Goal: Task Accomplishment & Management: Use online tool/utility

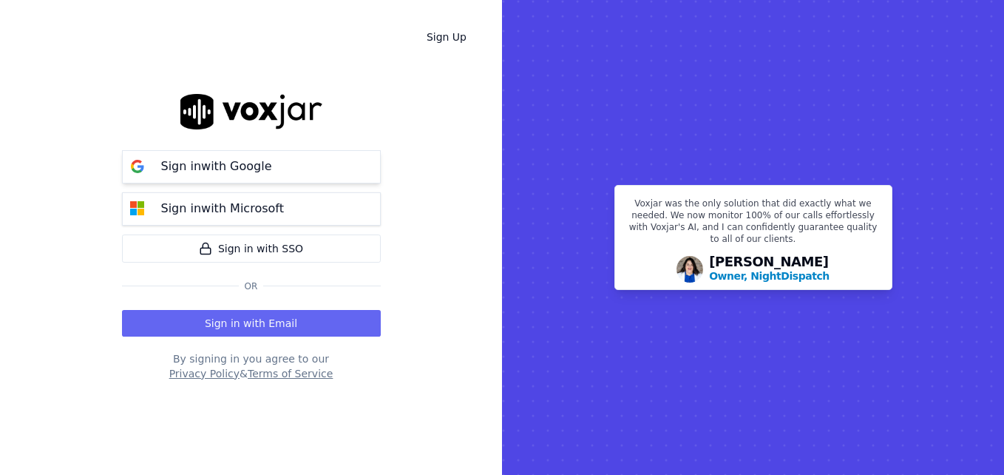
click at [289, 163] on button "Sign in with Google" at bounding box center [251, 166] width 259 height 33
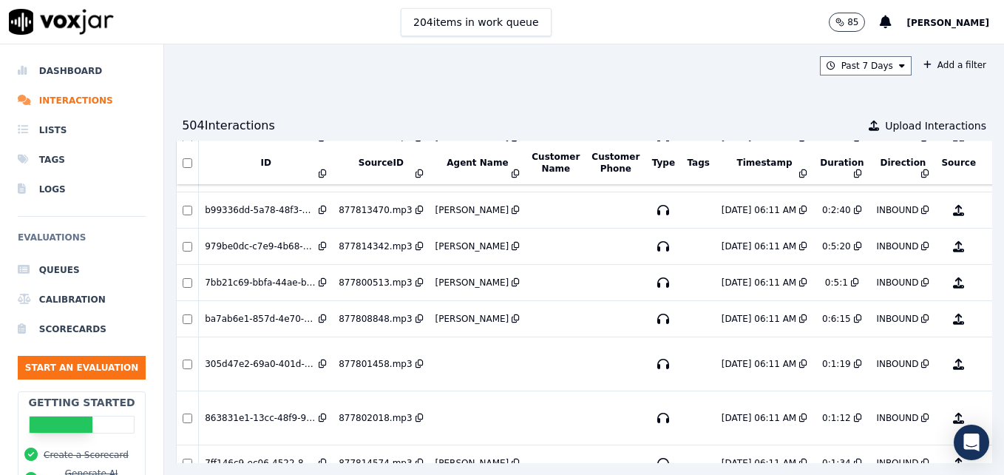
scroll to position [646, 0]
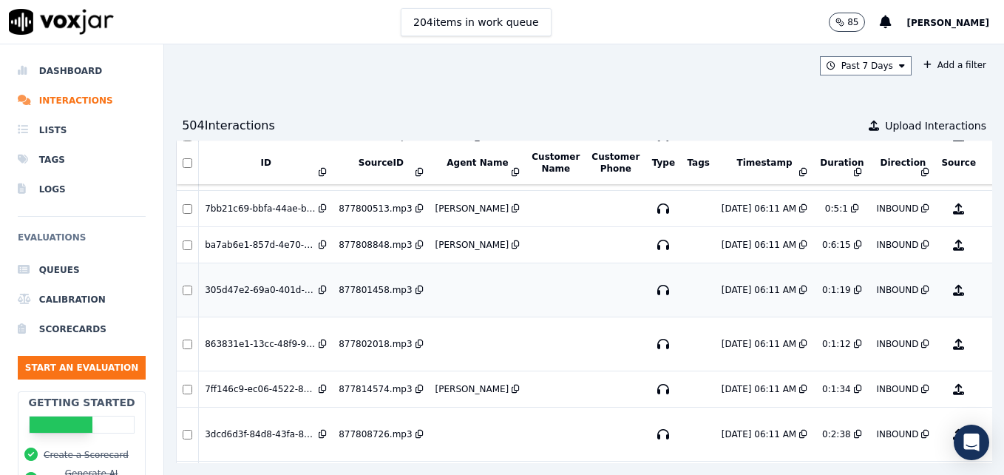
click at [988, 292] on button "No Evaluation Yet" at bounding box center [1017, 289] width 58 height 41
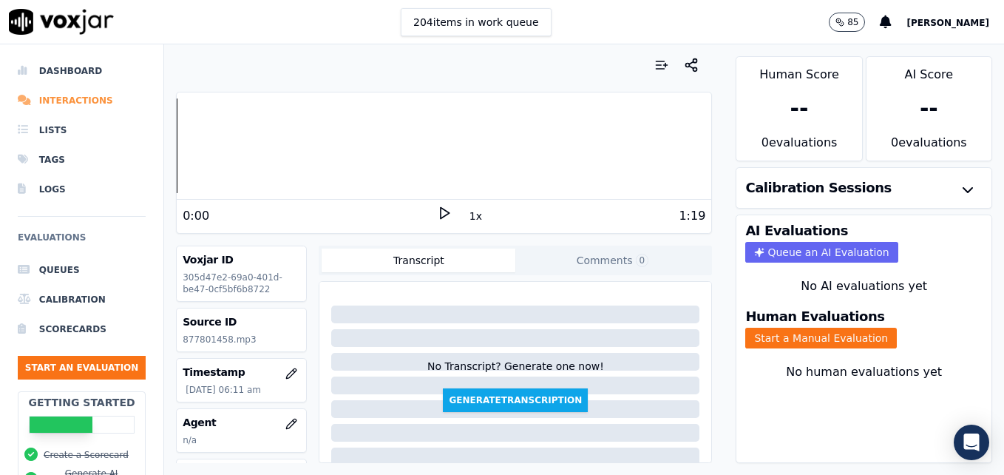
click at [82, 100] on li "Interactions" at bounding box center [82, 101] width 128 height 30
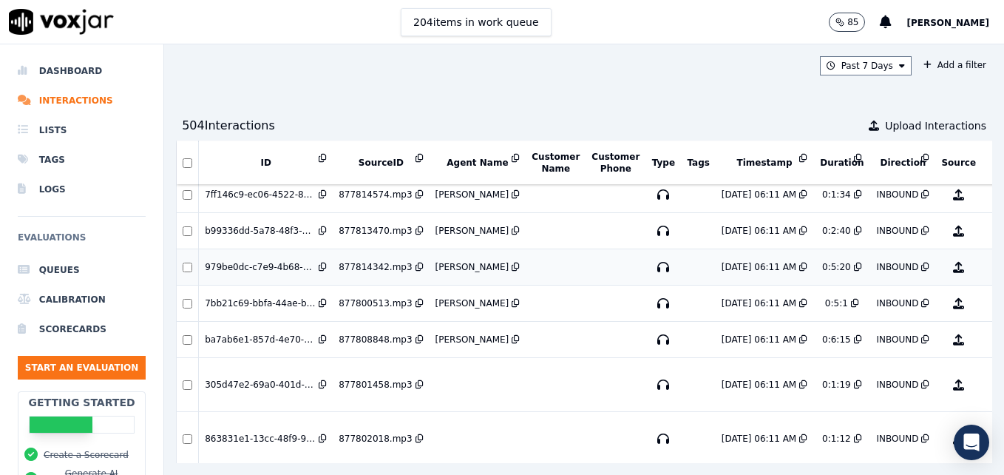
scroll to position [573, 0]
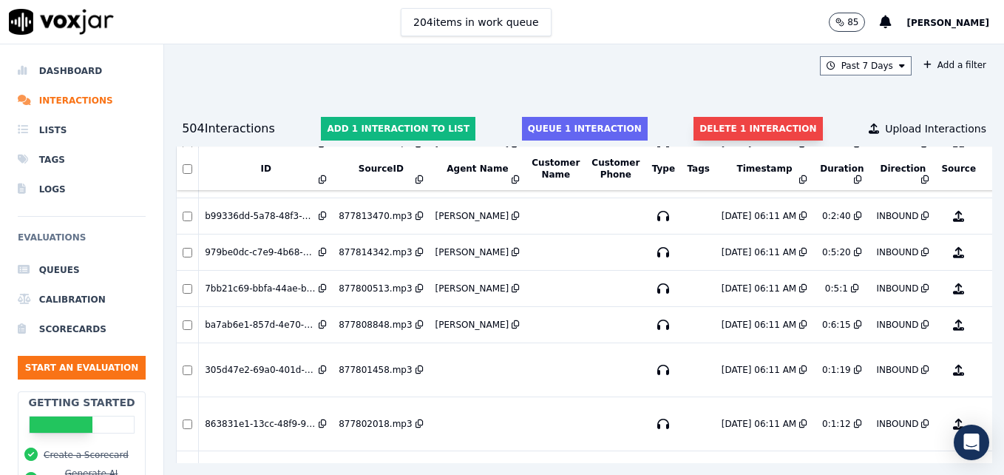
click at [747, 126] on button "Delete 1 interaction" at bounding box center [758, 129] width 129 height 24
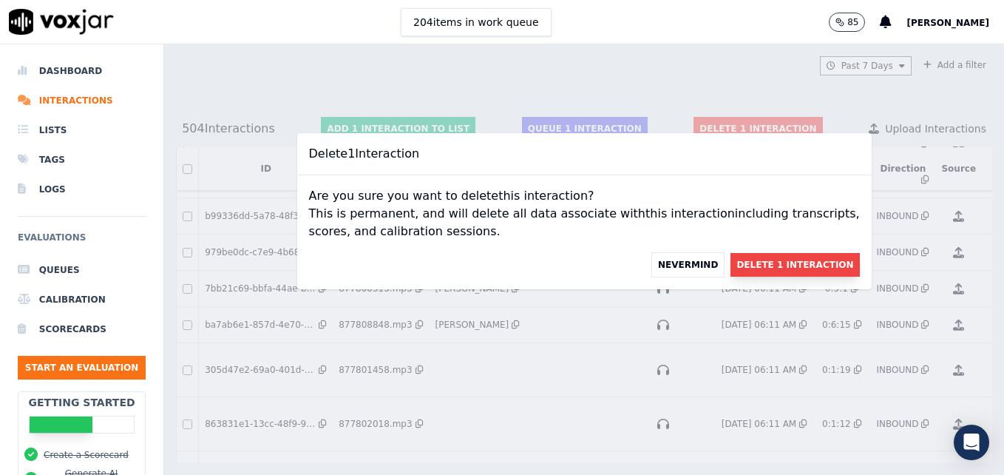
click at [775, 266] on button "Delete 1 Interaction" at bounding box center [795, 265] width 129 height 24
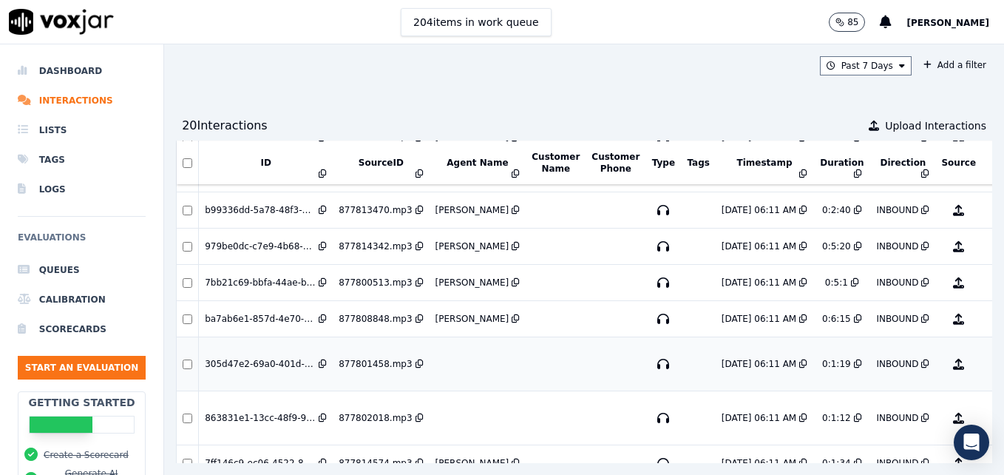
click at [988, 361] on button "No Evaluation Yet" at bounding box center [1017, 363] width 58 height 41
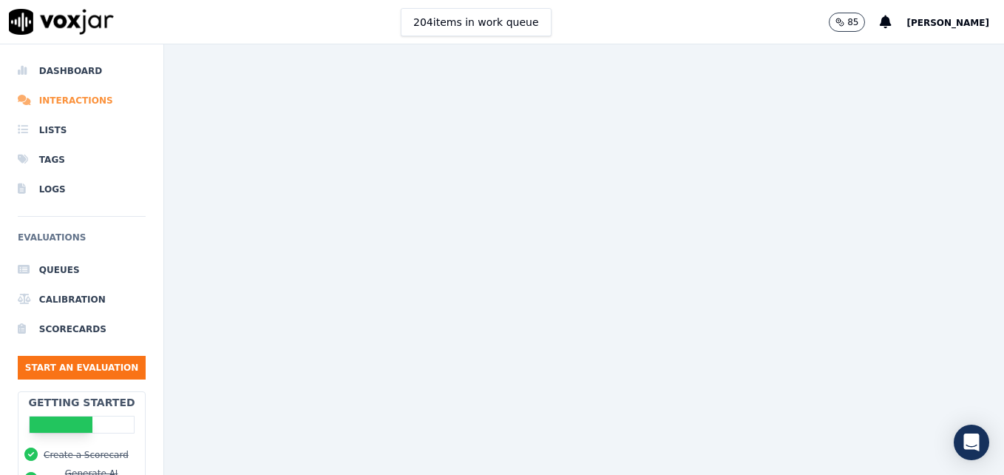
click at [95, 104] on li "Interactions" at bounding box center [82, 101] width 128 height 30
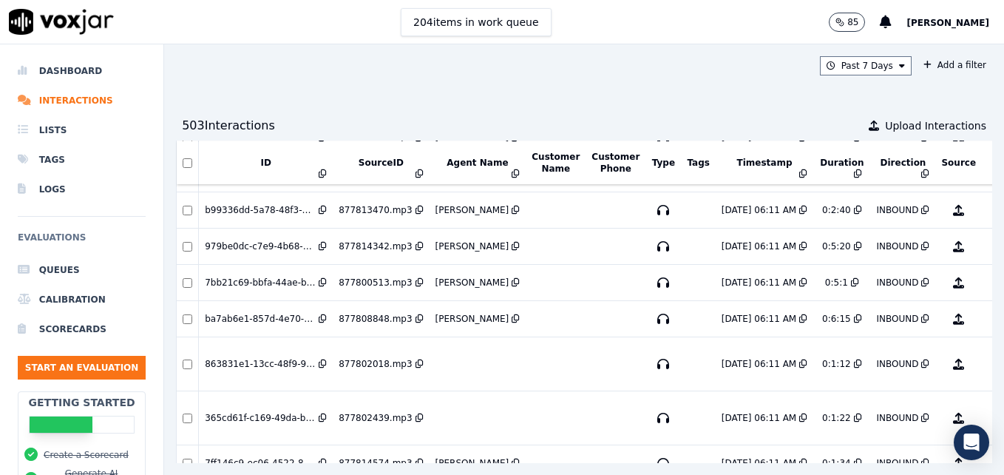
scroll to position [573, 44]
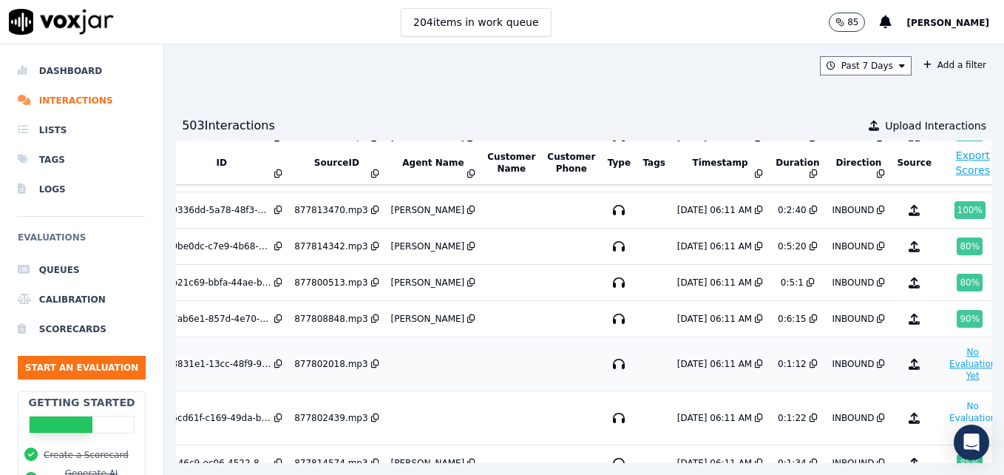
click at [944, 368] on button "No Evaluation Yet" at bounding box center [973, 363] width 58 height 41
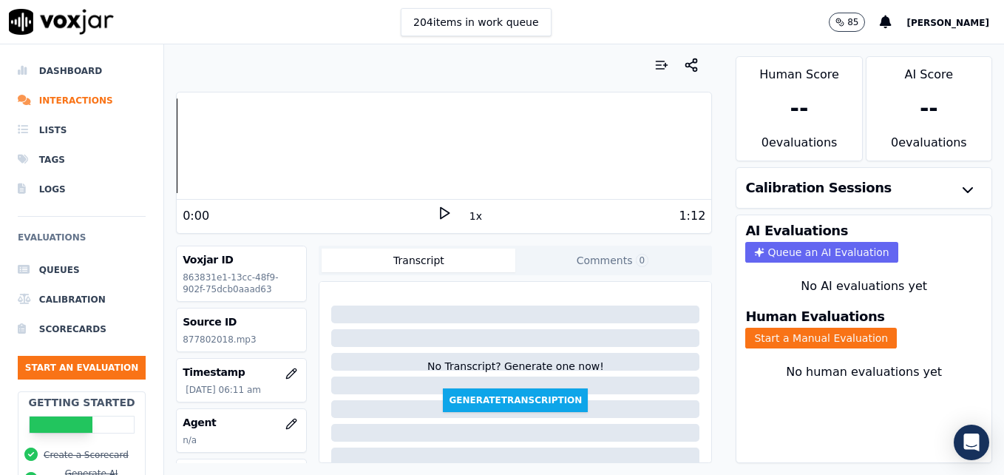
click at [438, 210] on icon at bounding box center [444, 213] width 15 height 15
click at [445, 211] on rect at bounding box center [446, 213] width 2 height 10
click at [87, 101] on li "Interactions" at bounding box center [82, 101] width 128 height 30
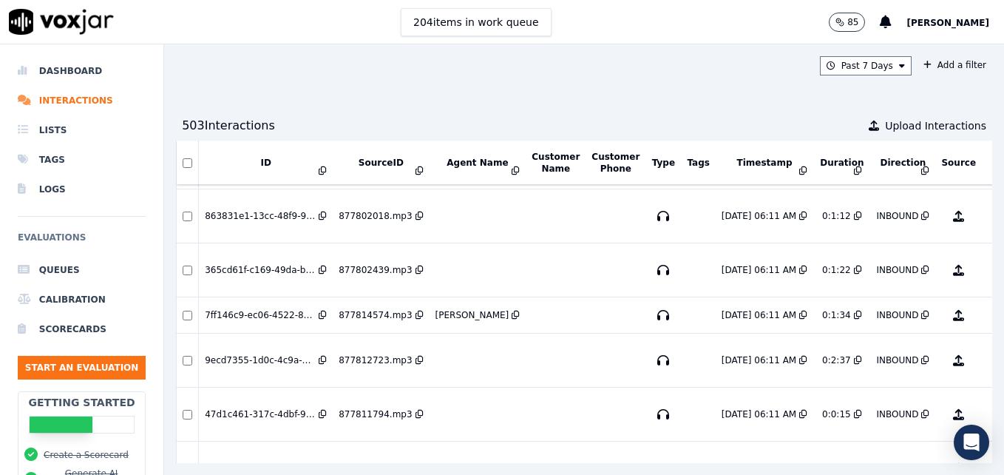
scroll to position [646, 0]
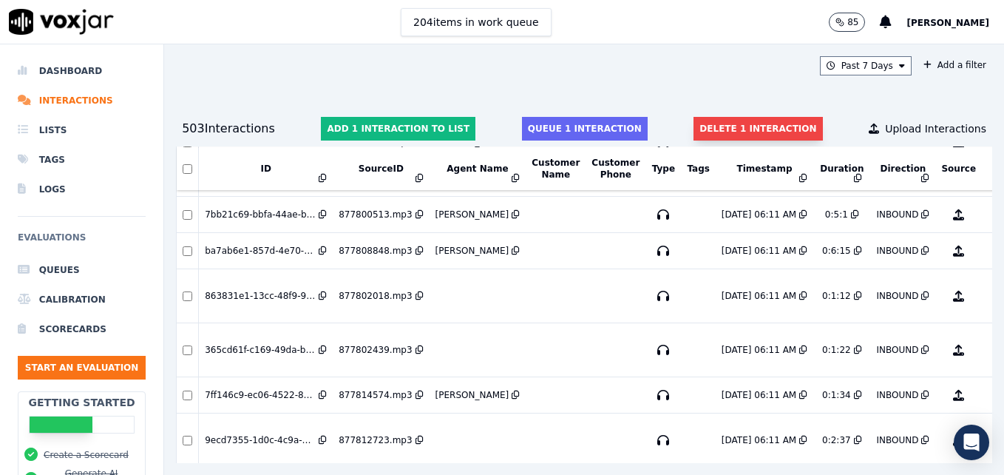
click at [712, 124] on button "Delete 1 interaction" at bounding box center [758, 129] width 129 height 24
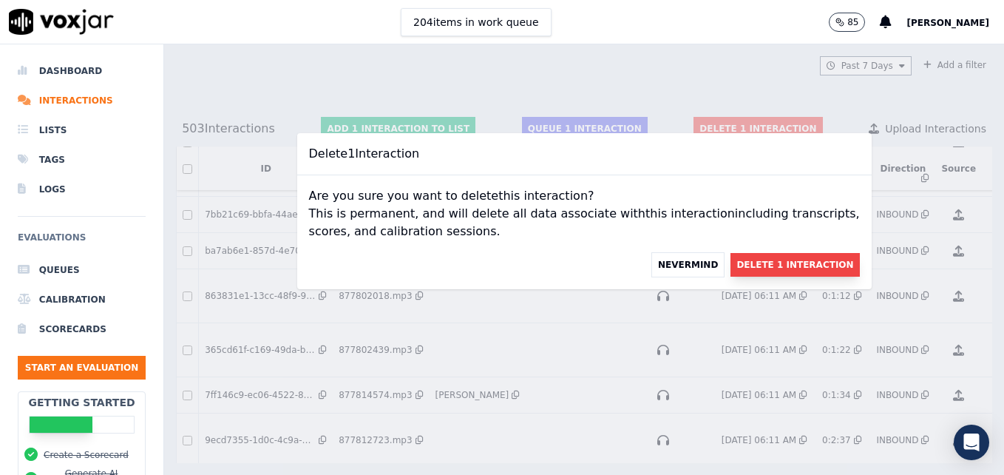
click at [748, 260] on button "Delete 1 Interaction" at bounding box center [795, 265] width 129 height 24
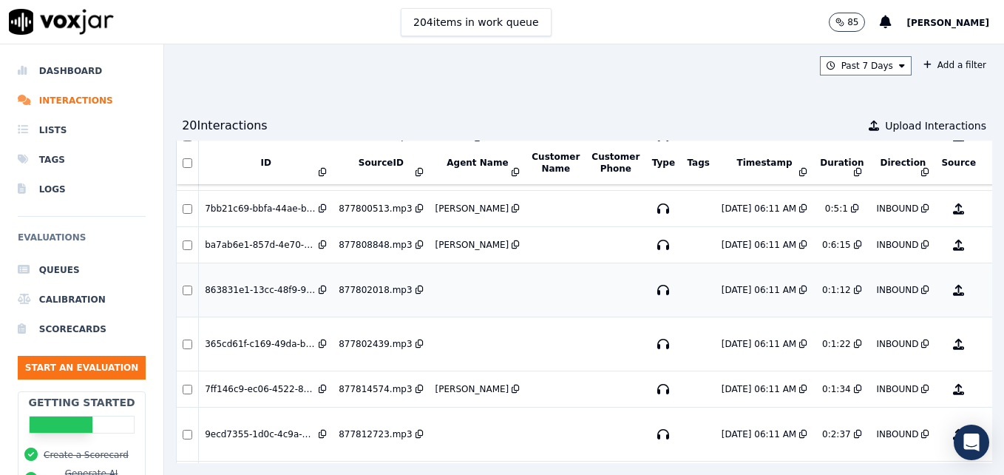
click at [988, 283] on button "No Evaluation Yet" at bounding box center [1017, 289] width 58 height 41
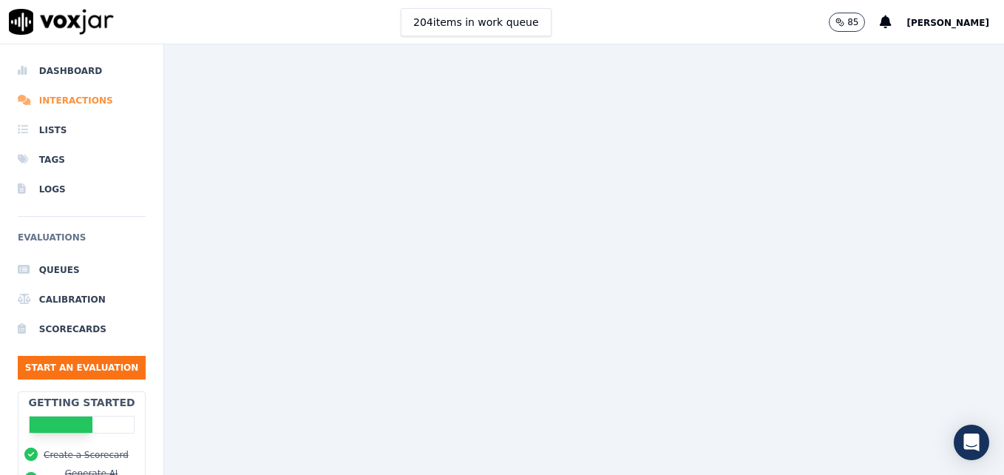
click at [61, 100] on li "Interactions" at bounding box center [82, 101] width 128 height 30
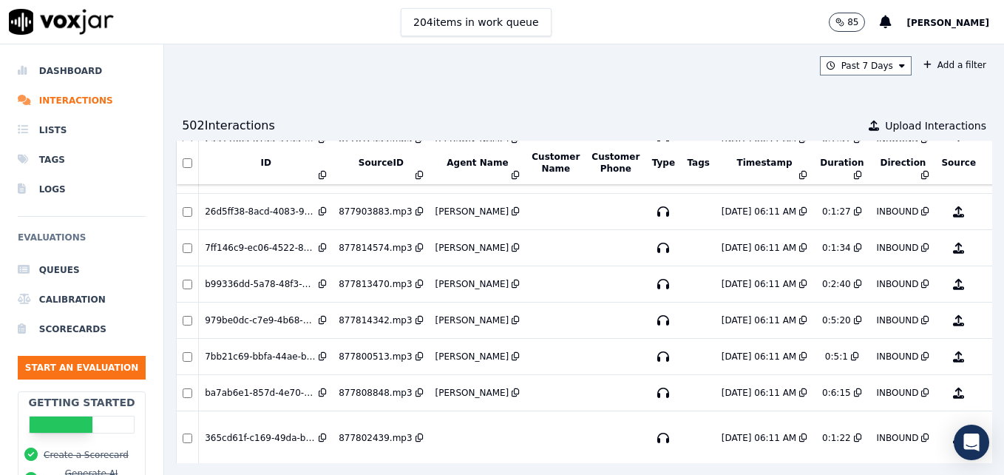
scroll to position [573, 0]
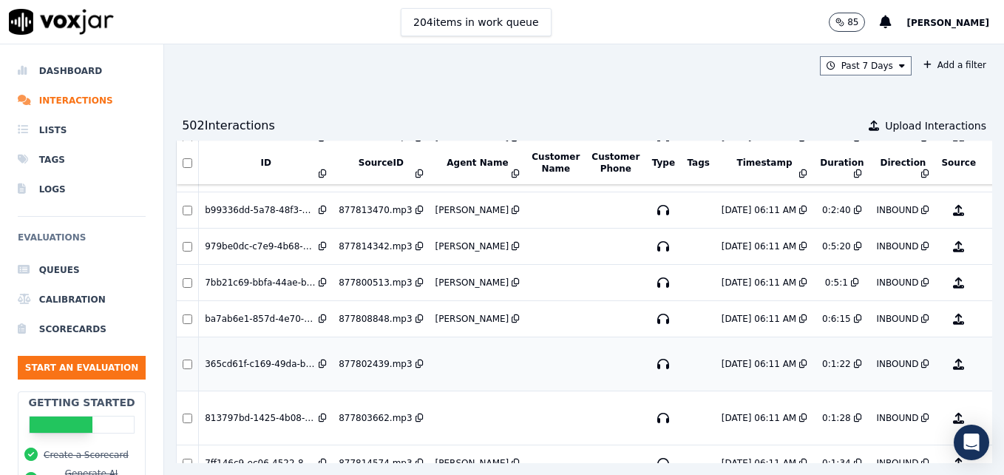
click at [988, 366] on button "No Evaluation Yet" at bounding box center [1017, 363] width 58 height 41
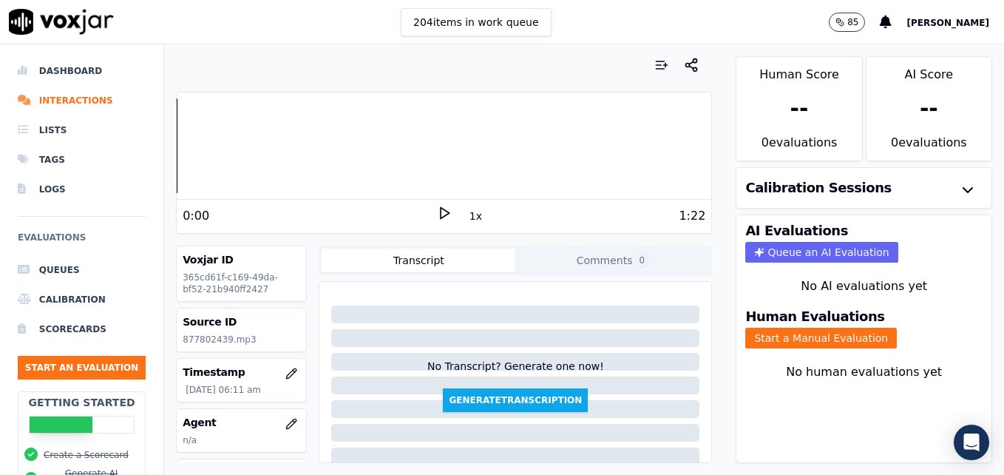
click at [437, 209] on icon at bounding box center [444, 213] width 15 height 15
click at [437, 212] on icon at bounding box center [444, 213] width 15 height 15
click at [829, 335] on button "Start a Manual Evaluation" at bounding box center [822, 338] width 152 height 21
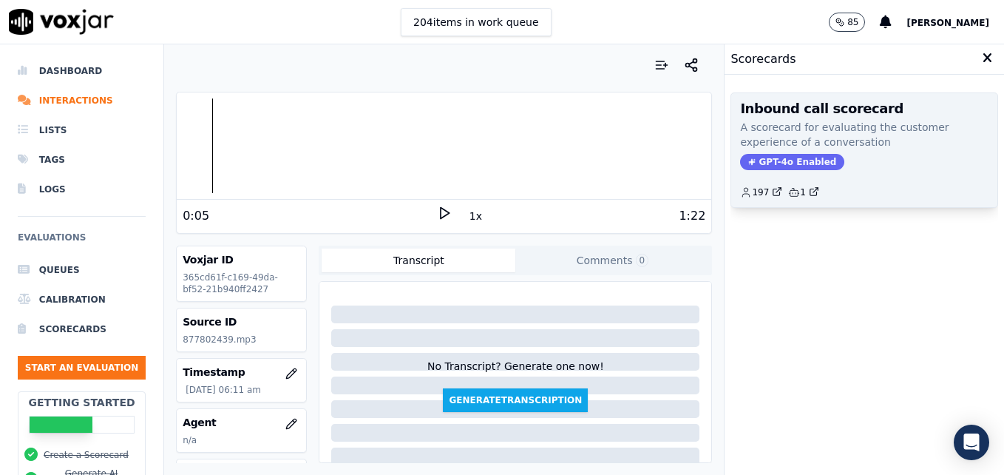
click at [762, 162] on span "GPT-4o Enabled" at bounding box center [792, 162] width 104 height 16
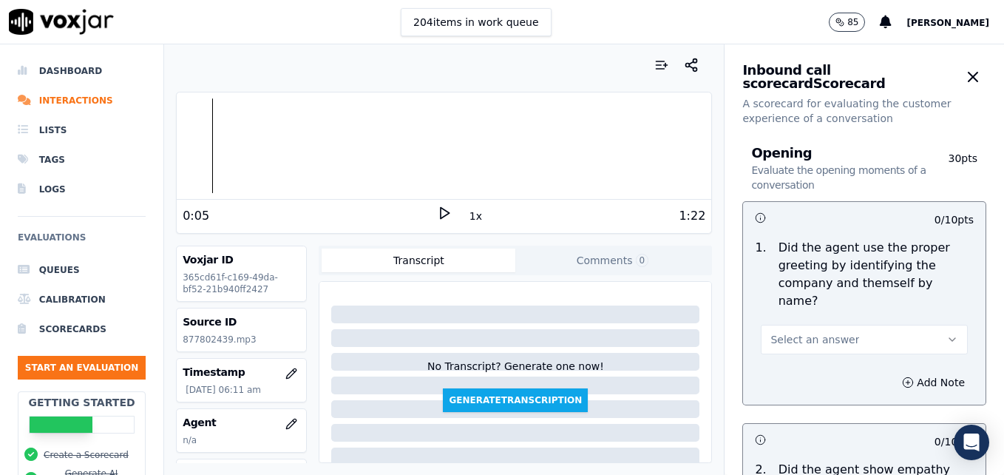
click at [947, 334] on icon "button" at bounding box center [953, 340] width 12 height 12
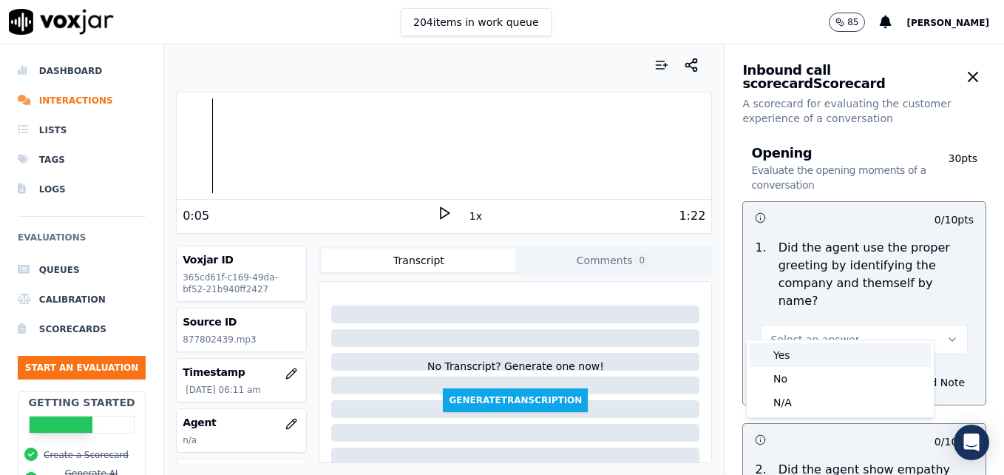
click at [804, 351] on div "Yes" at bounding box center [840, 355] width 181 height 24
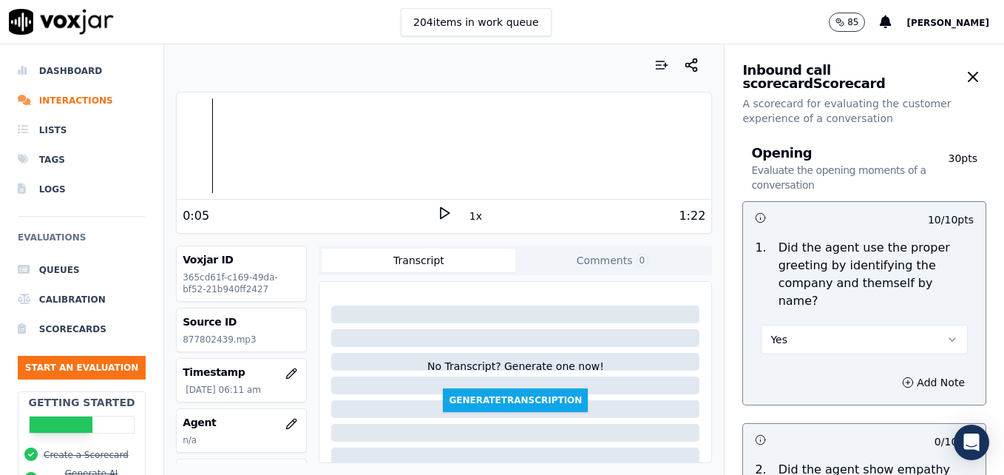
click at [179, 146] on div at bounding box center [444, 145] width 535 height 95
click at [437, 213] on icon at bounding box center [444, 213] width 15 height 15
click at [902, 376] on icon "button" at bounding box center [908, 382] width 12 height 12
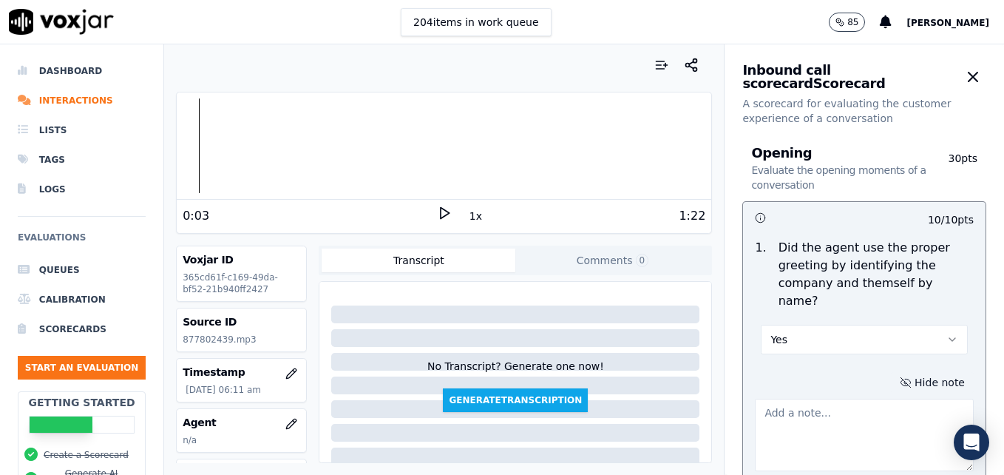
click at [823, 406] on textarea at bounding box center [864, 435] width 219 height 72
type textarea ""Scheduling" not included in greeting."
click at [437, 217] on icon at bounding box center [444, 213] width 15 height 15
click at [441, 215] on rect at bounding box center [442, 213] width 2 height 10
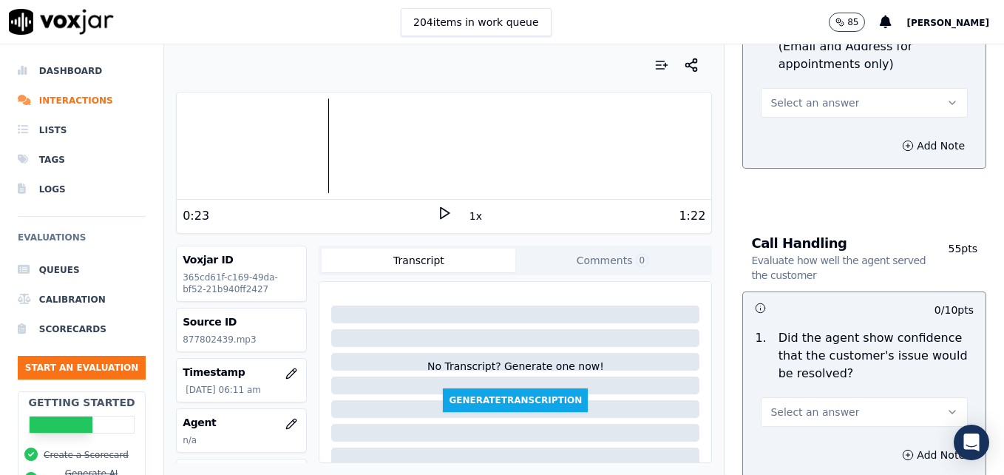
scroll to position [888, 0]
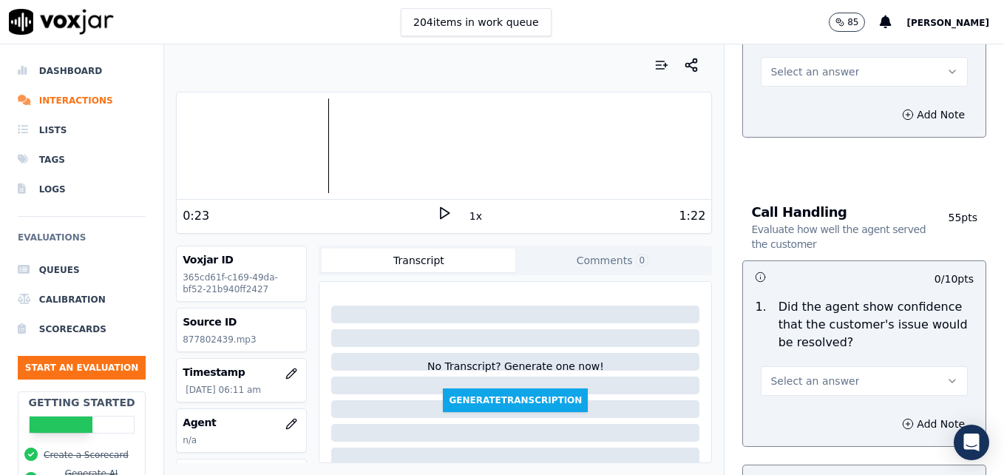
click at [947, 375] on icon "button" at bounding box center [953, 381] width 12 height 12
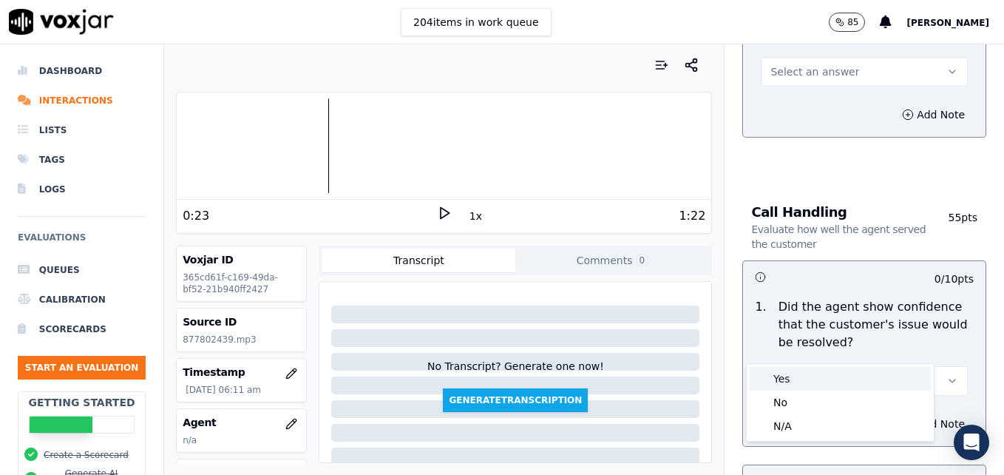
click at [809, 382] on div "Yes" at bounding box center [840, 379] width 181 height 24
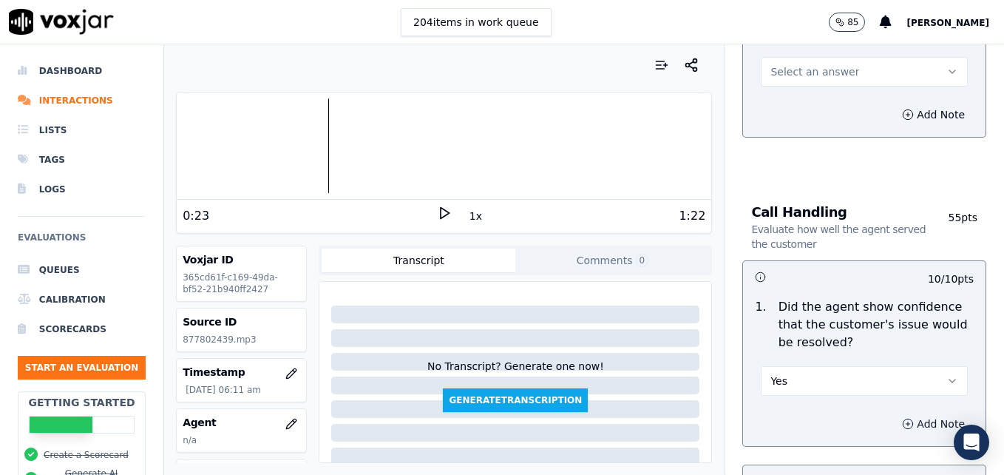
click at [902, 418] on icon "button" at bounding box center [908, 424] width 12 height 12
click at [873, 440] on textarea at bounding box center [864, 476] width 219 height 72
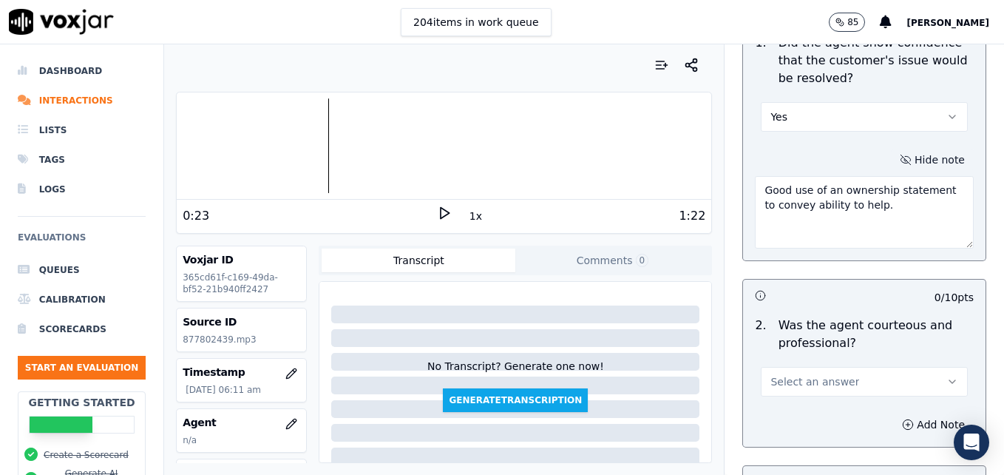
scroll to position [1183, 0]
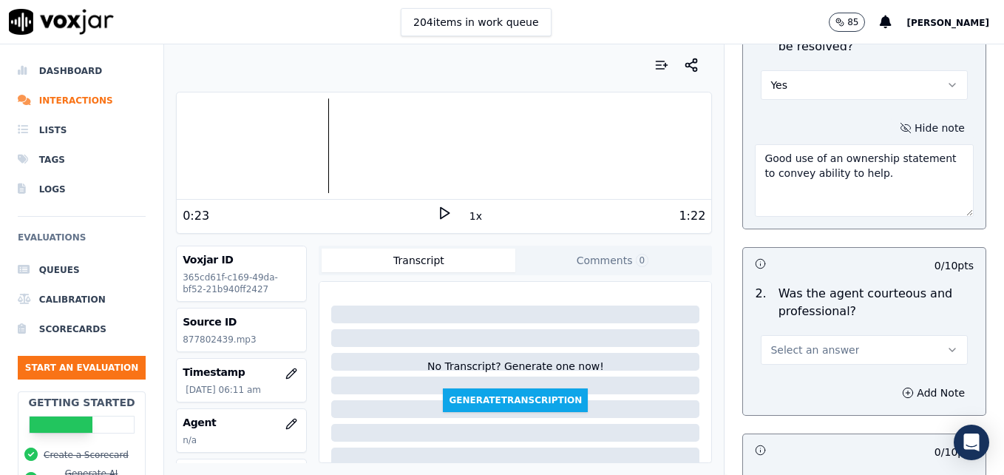
type textarea "Good use of an ownership statement to convey ability to help."
click at [437, 212] on icon at bounding box center [444, 213] width 15 height 15
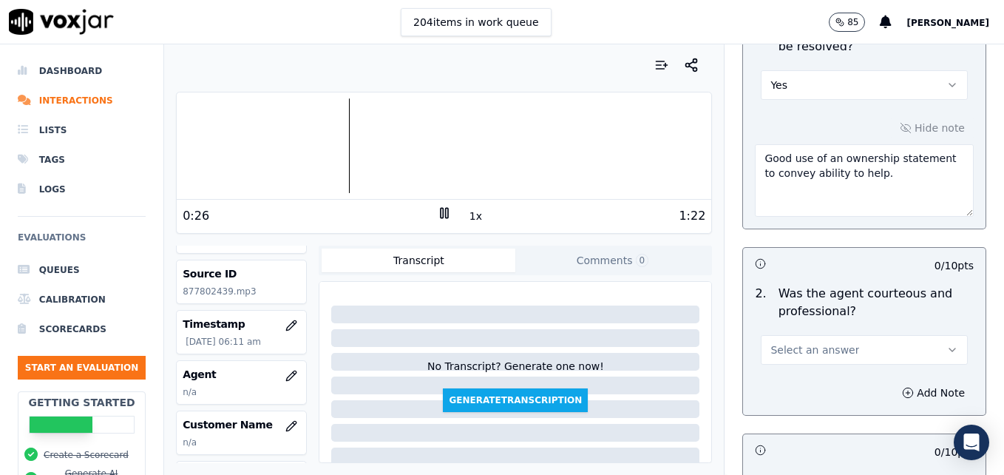
scroll to position [74, 0]
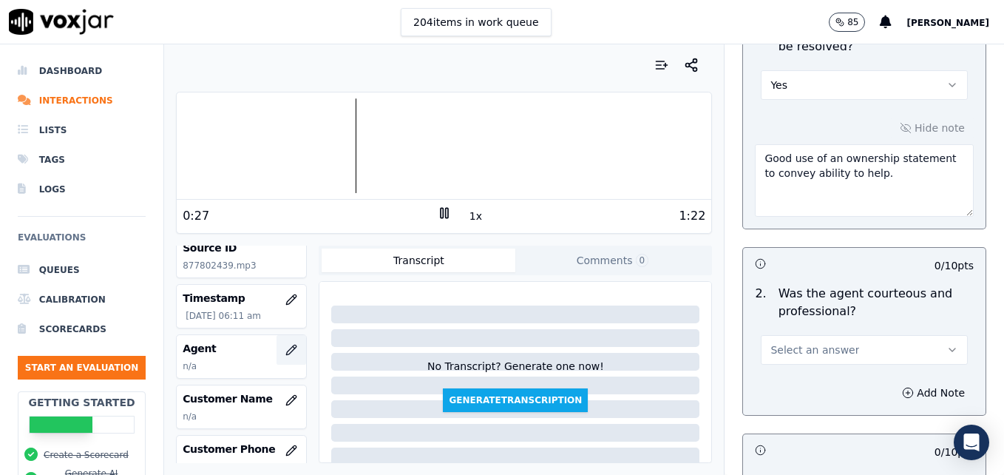
click at [286, 348] on icon "button" at bounding box center [292, 350] width 12 height 12
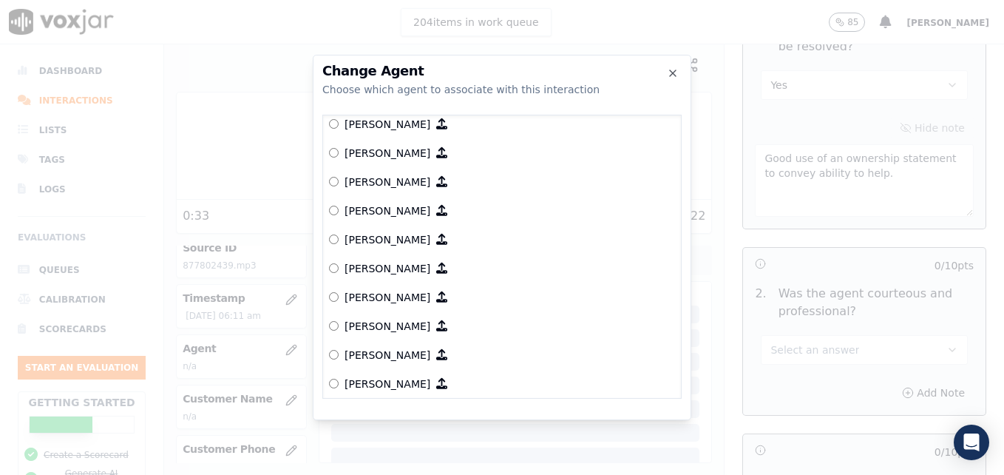
scroll to position [905, 0]
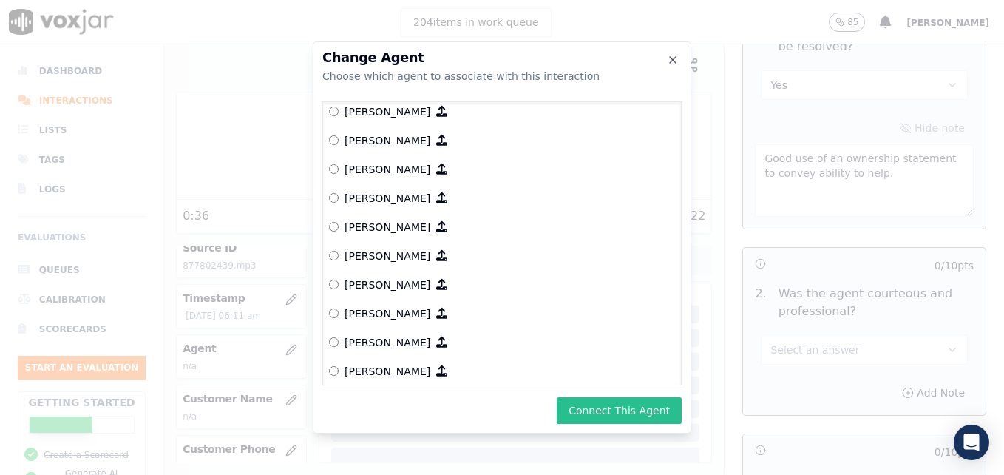
click at [611, 405] on button "Connect This Agent" at bounding box center [619, 410] width 125 height 27
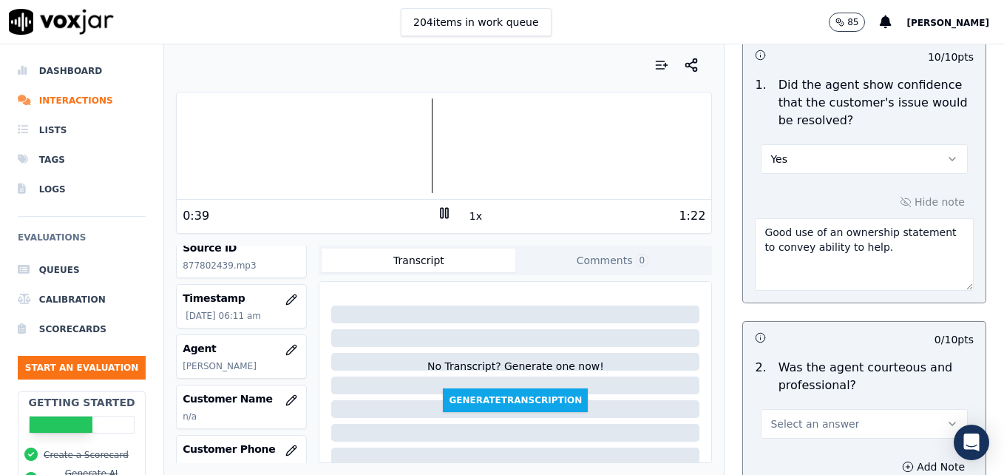
scroll to position [1183, 0]
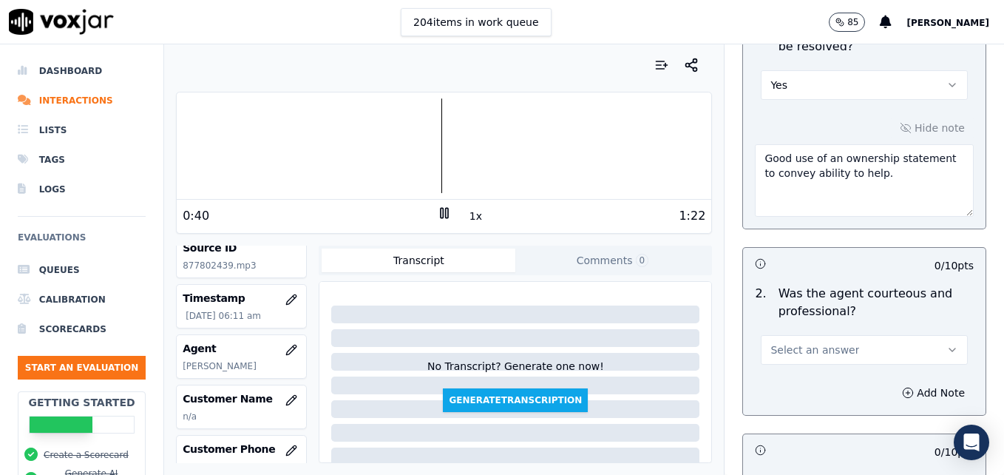
click at [947, 344] on icon "button" at bounding box center [953, 350] width 12 height 12
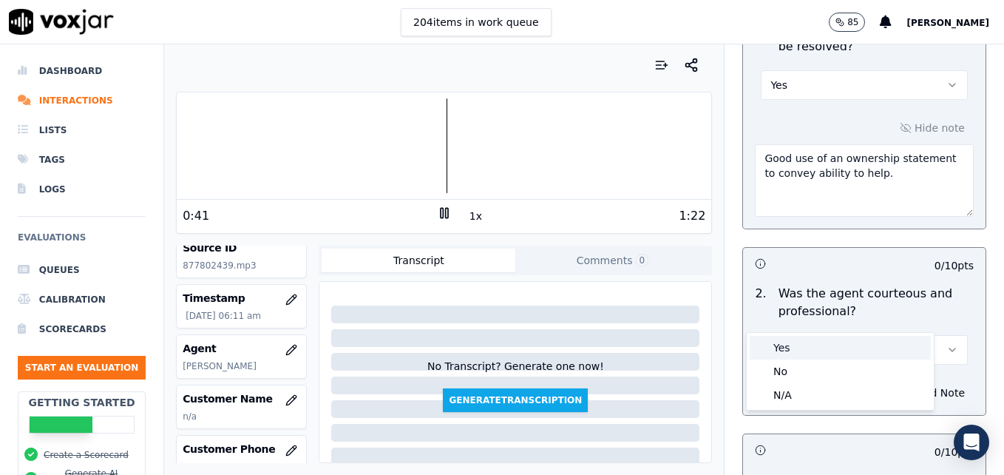
click at [817, 349] on div "Yes" at bounding box center [840, 348] width 181 height 24
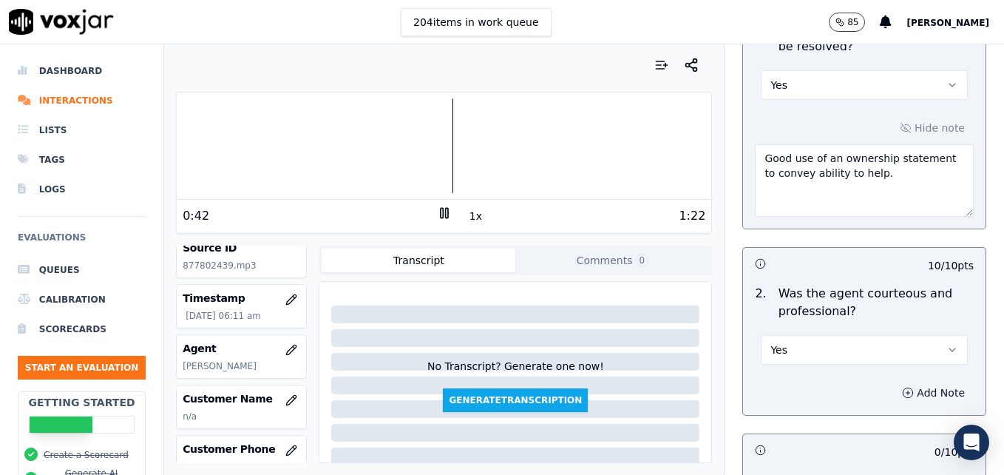
click at [902, 387] on icon "button" at bounding box center [908, 393] width 12 height 12
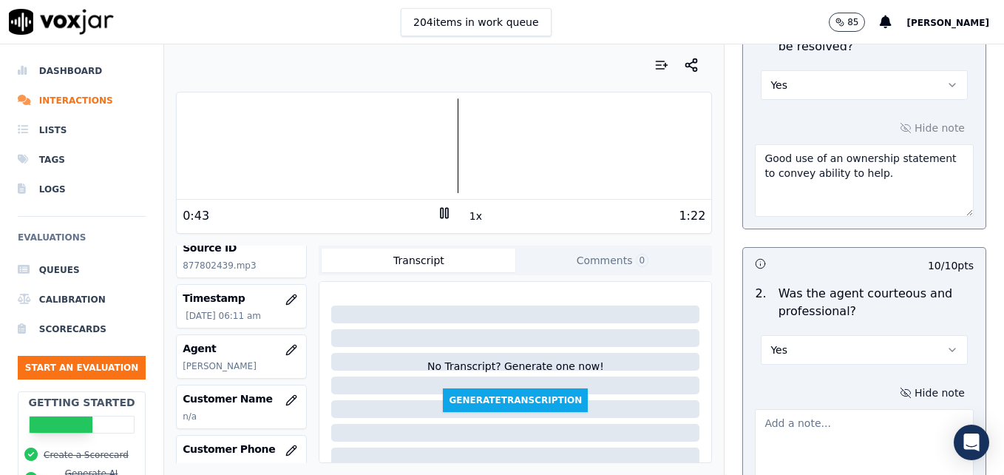
click at [838, 409] on textarea at bounding box center [864, 445] width 219 height 72
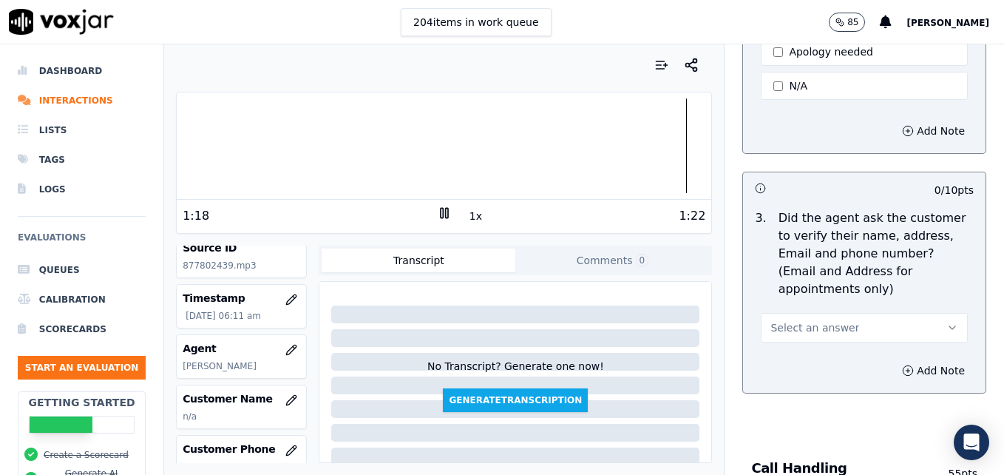
scroll to position [666, 0]
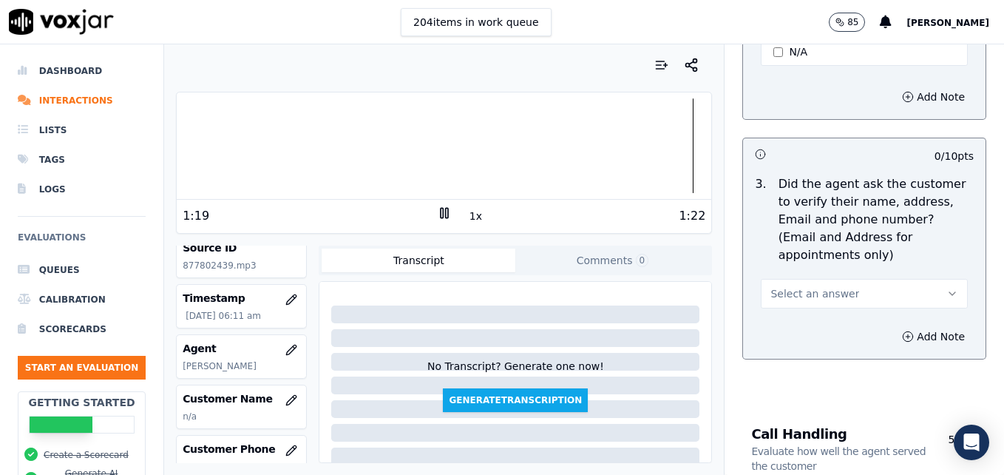
type textarea "Some improvement in agent's tone and inflection on this call!"
click at [913, 279] on button "Select an answer" at bounding box center [864, 294] width 207 height 30
click at [823, 312] on div "No" at bounding box center [840, 315] width 181 height 24
click at [902, 331] on icon "button" at bounding box center [908, 337] width 12 height 12
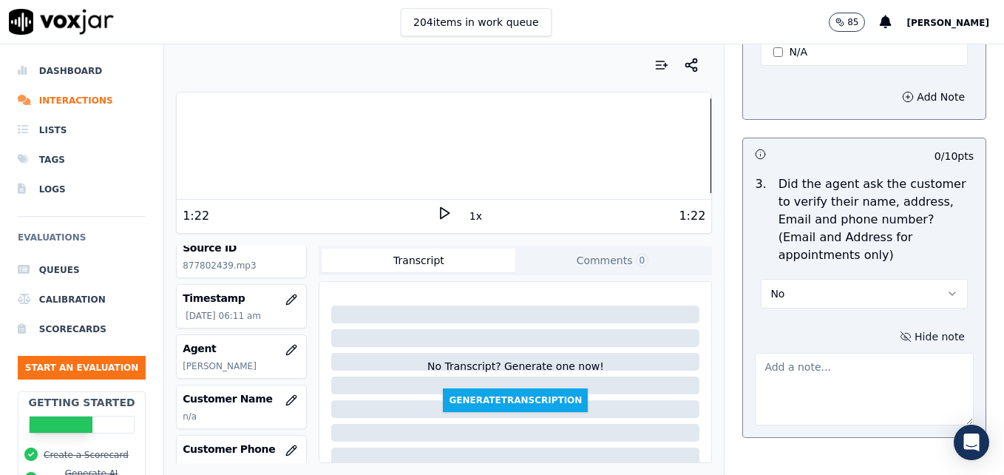
click at [831, 353] on textarea at bounding box center [864, 389] width 219 height 72
click at [586, 154] on div at bounding box center [444, 145] width 535 height 95
click at [437, 212] on icon at bounding box center [444, 213] width 15 height 15
click at [792, 353] on textarea at bounding box center [864, 389] width 219 height 72
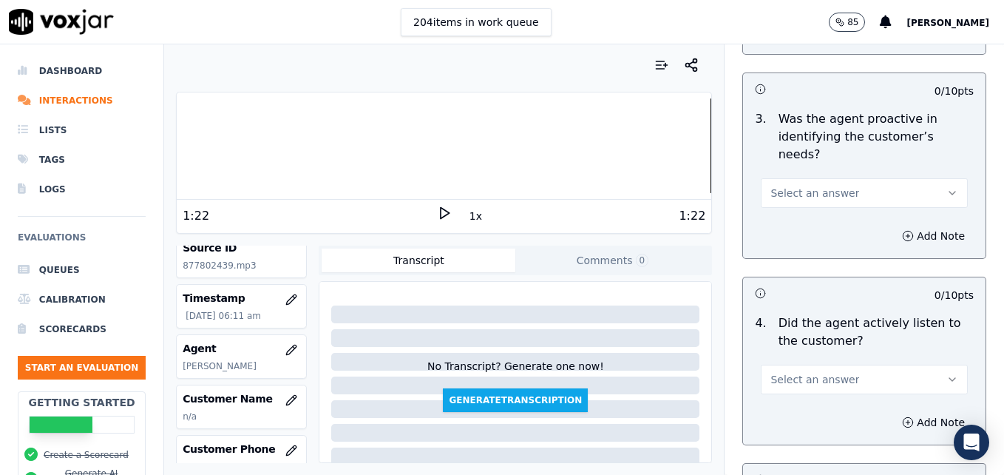
scroll to position [1553, 0]
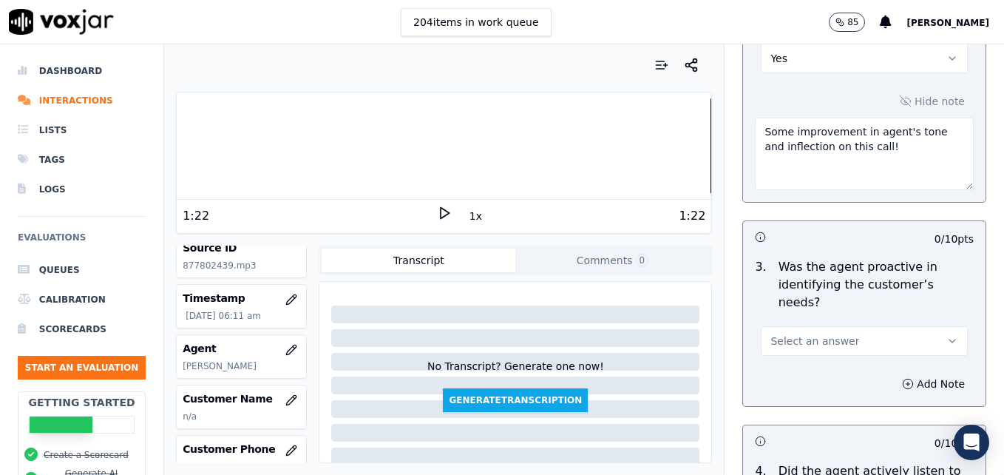
type textarea "Vehicle type/service not reconfirmed."
click at [947, 335] on icon "button" at bounding box center [953, 341] width 12 height 12
click at [831, 325] on div "Yes" at bounding box center [840, 321] width 181 height 24
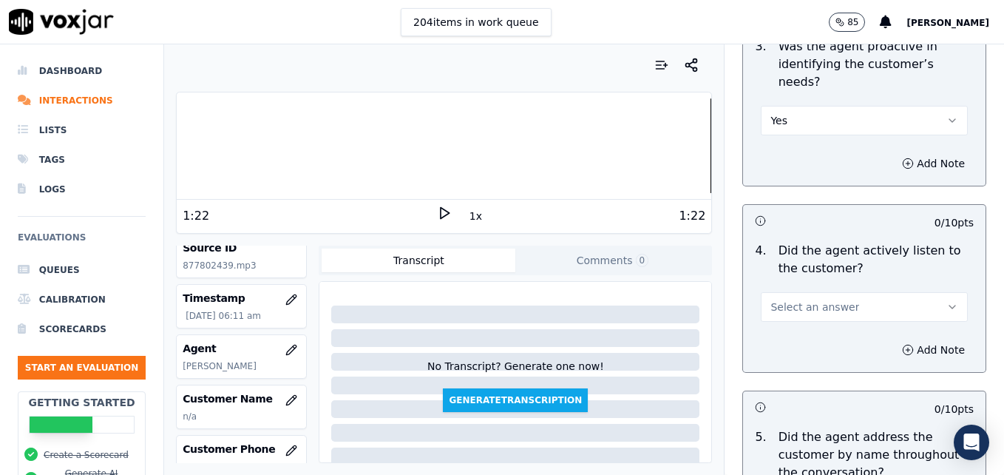
scroll to position [1775, 0]
click at [947, 300] on icon "button" at bounding box center [953, 306] width 12 height 12
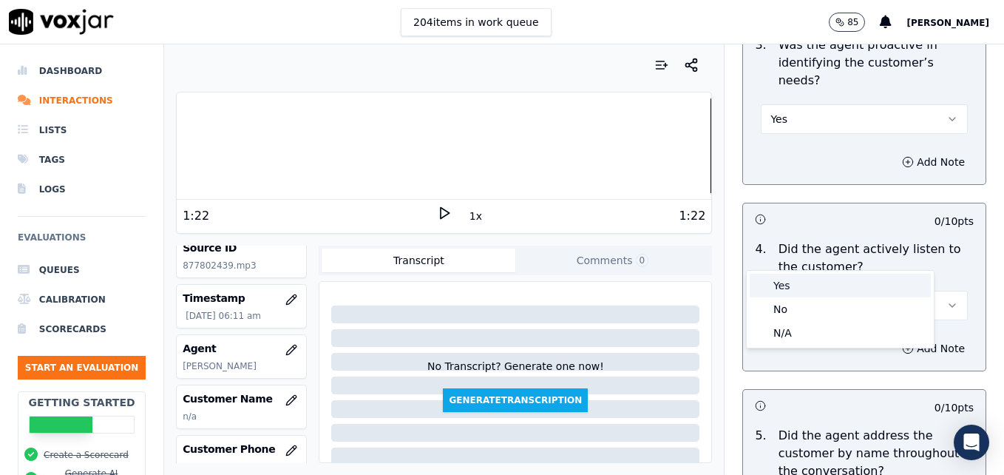
click at [834, 294] on div "Yes" at bounding box center [840, 286] width 181 height 24
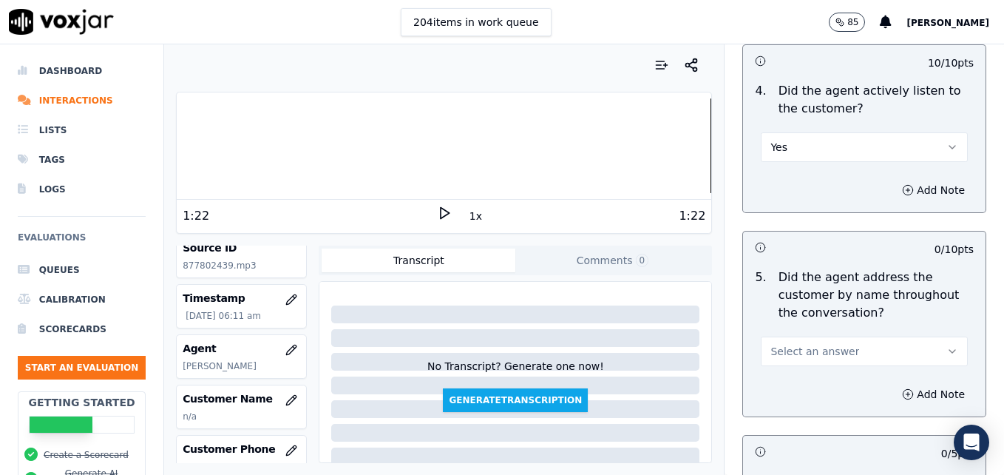
scroll to position [1997, 0]
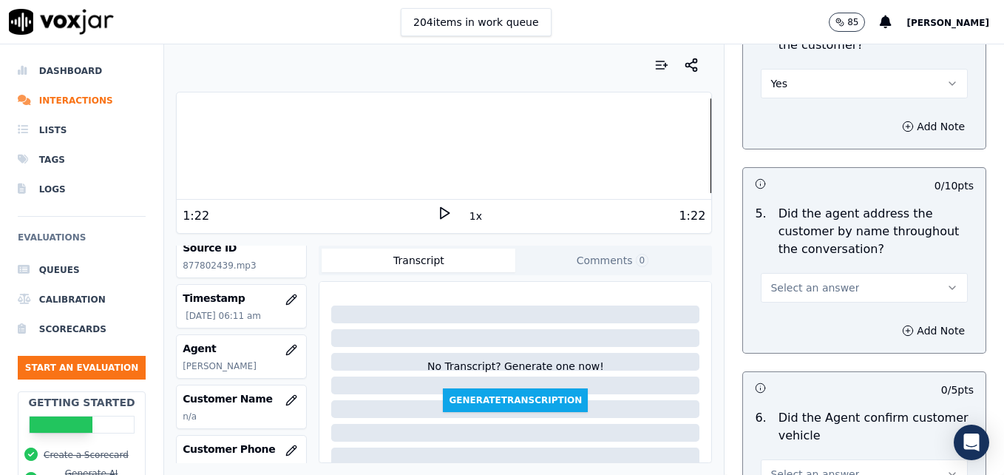
click at [947, 282] on icon "button" at bounding box center [953, 288] width 12 height 12
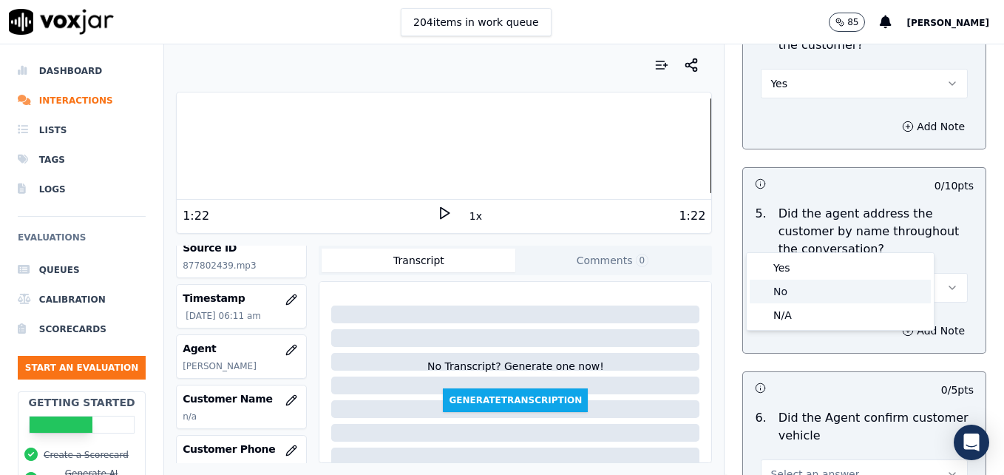
click at [822, 291] on div "No" at bounding box center [840, 292] width 181 height 24
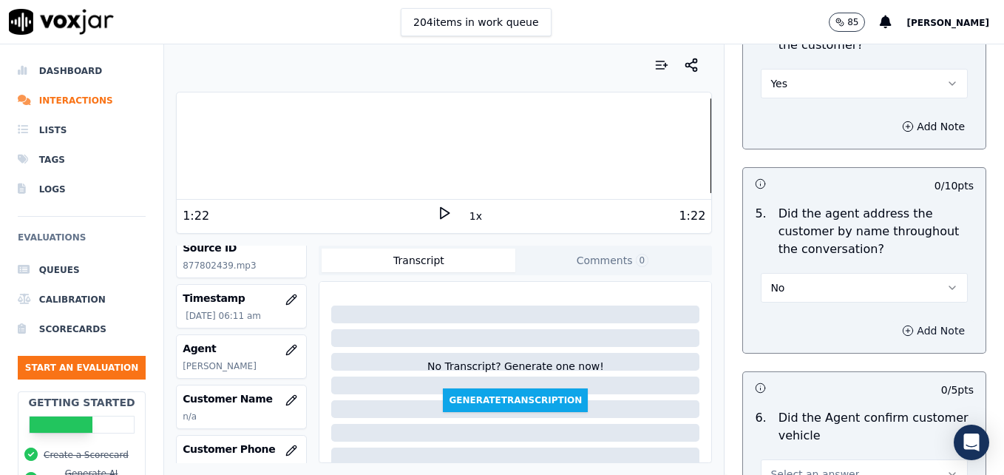
click at [902, 320] on button "Add Note" at bounding box center [934, 330] width 81 height 21
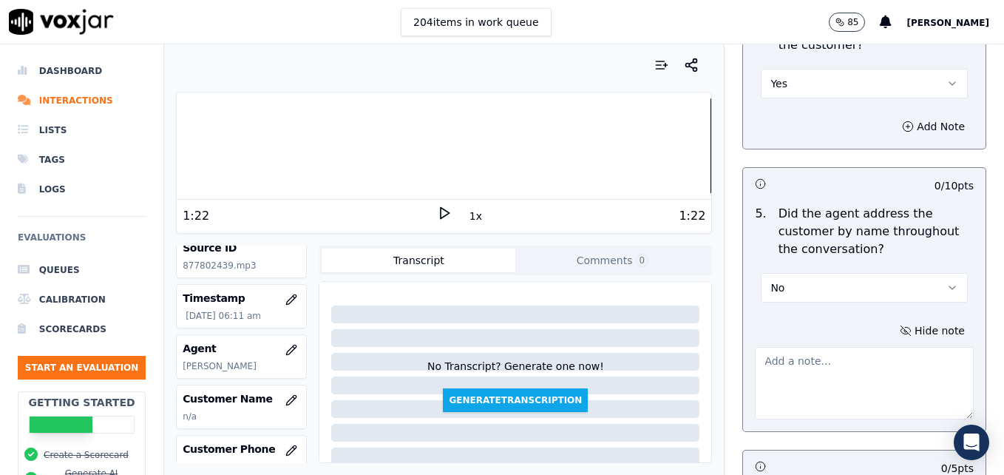
click at [873, 347] on textarea at bounding box center [864, 383] width 219 height 72
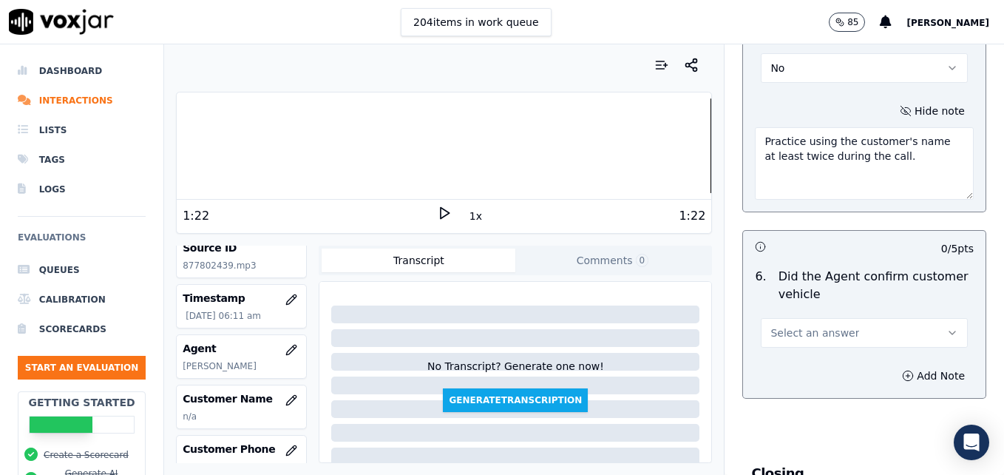
scroll to position [2219, 0]
type textarea "Practice using the customer's name at least twice during the call."
click at [947, 325] on icon "button" at bounding box center [953, 331] width 12 height 12
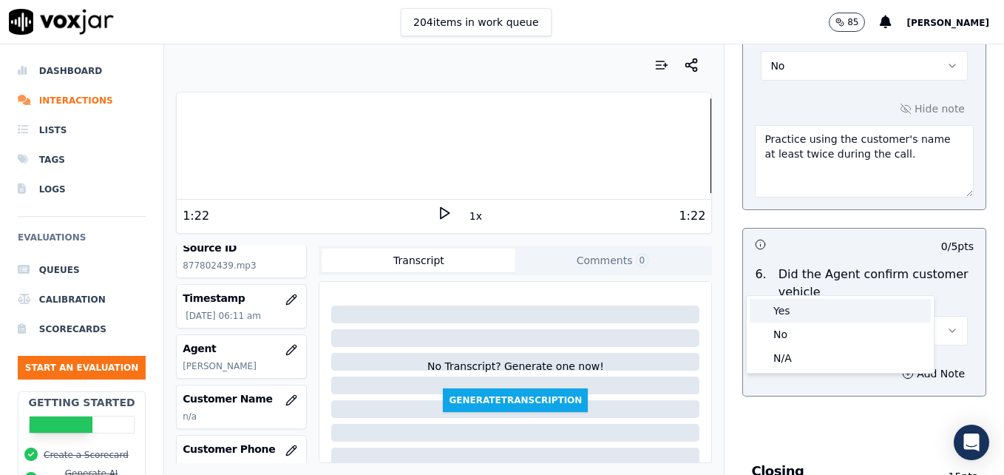
click at [836, 311] on div "Yes" at bounding box center [840, 311] width 181 height 24
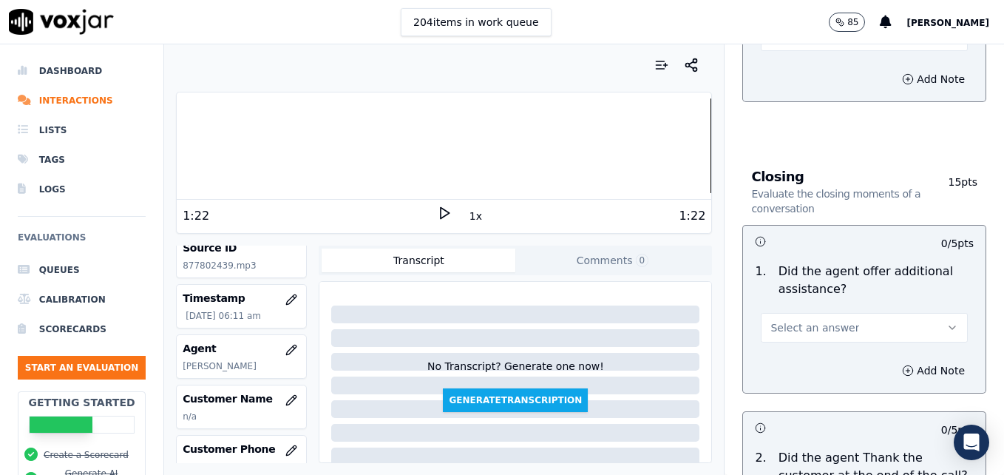
scroll to position [2515, 0]
click at [947, 320] on icon "button" at bounding box center [953, 326] width 12 height 12
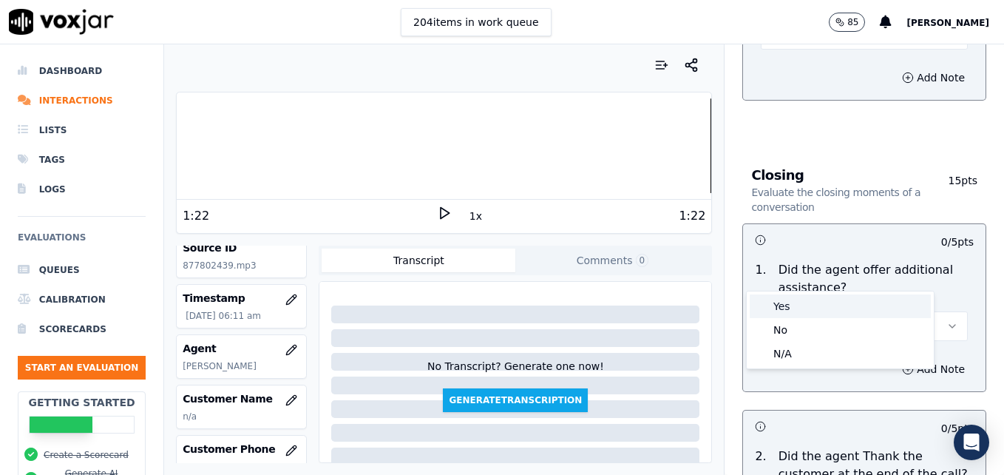
click at [851, 304] on div "Yes" at bounding box center [840, 306] width 181 height 24
click at [894, 359] on button "Add Note" at bounding box center [934, 369] width 81 height 21
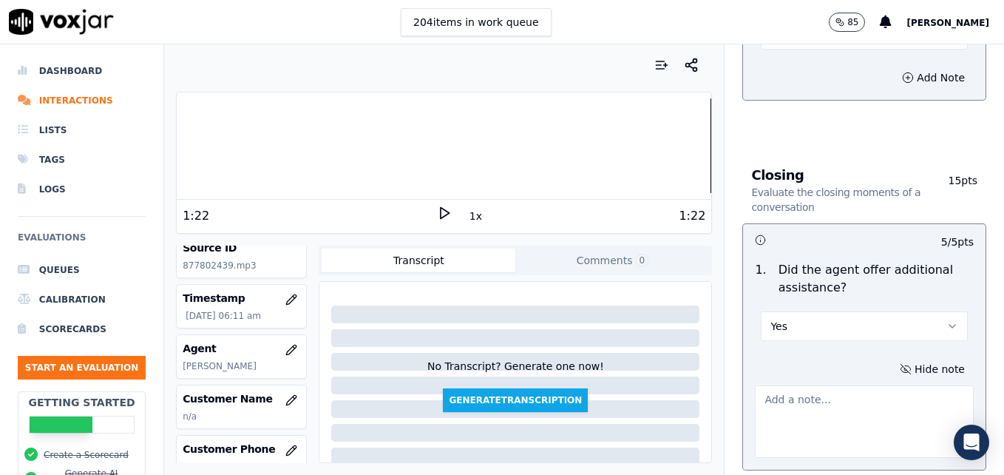
click at [841, 385] on textarea at bounding box center [864, 421] width 219 height 72
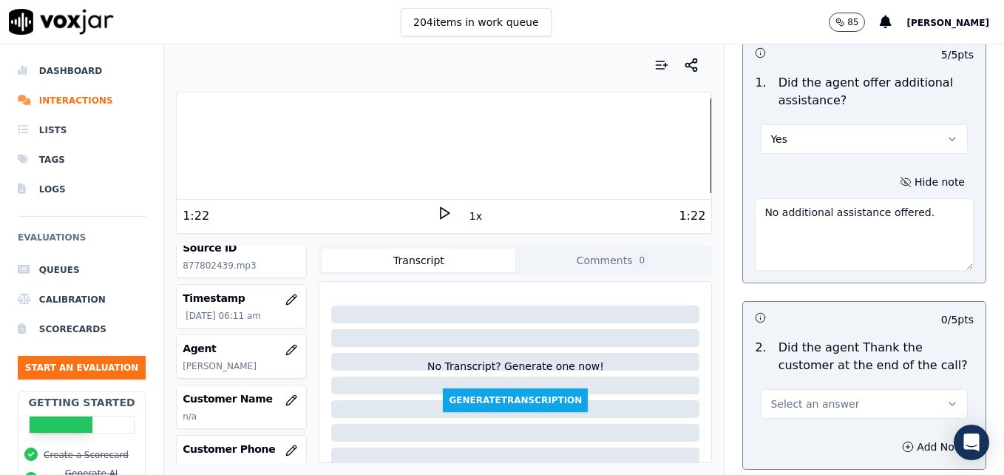
scroll to position [2737, 0]
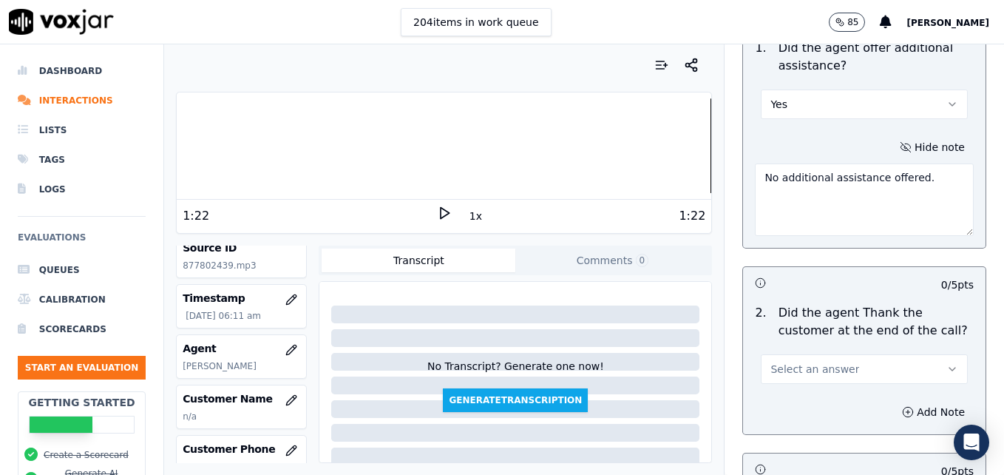
type textarea "No additional assistance offered."
click at [947, 363] on icon "button" at bounding box center [953, 369] width 12 height 12
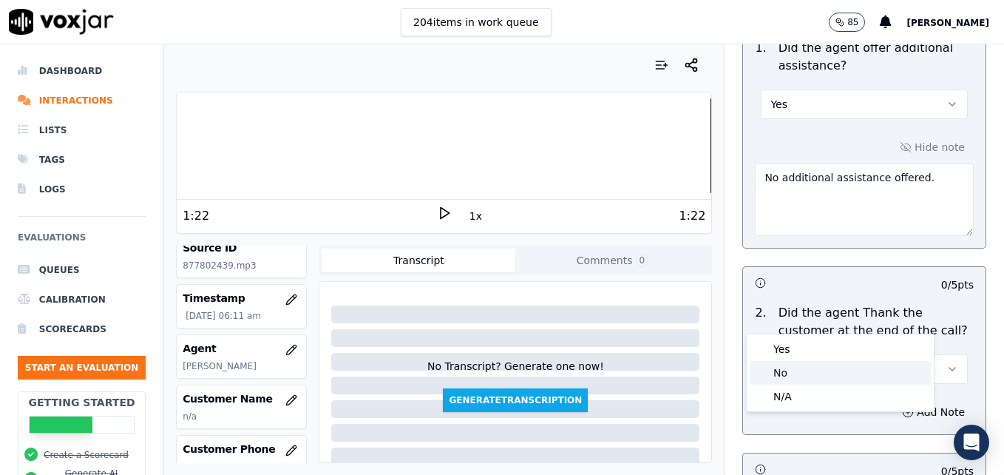
click at [787, 374] on div "No" at bounding box center [840, 373] width 181 height 24
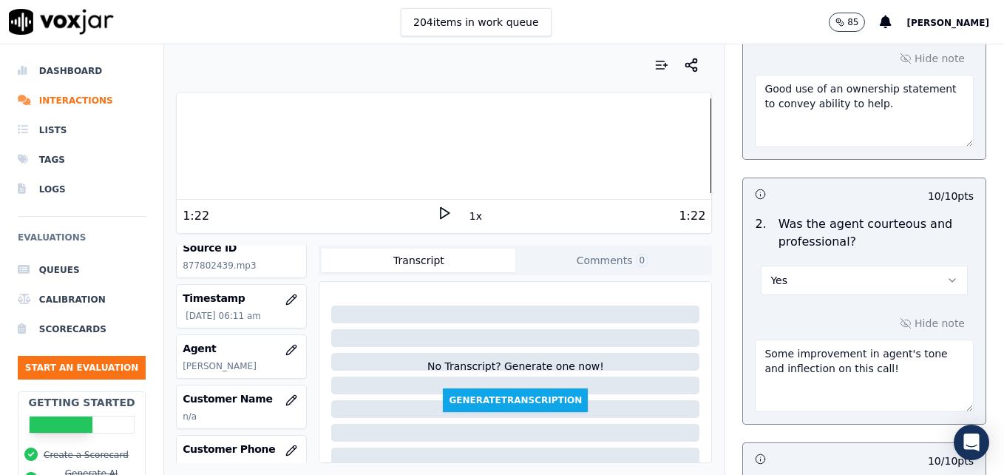
scroll to position [1405, 0]
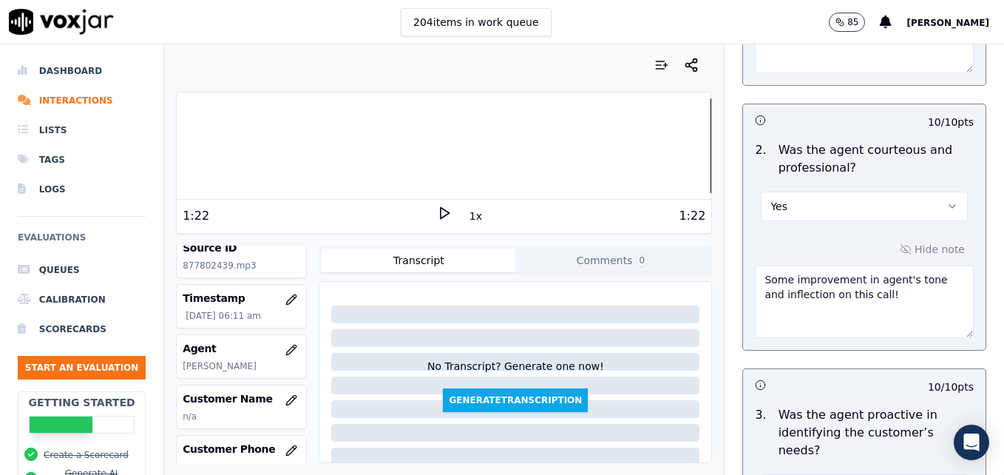
click at [883, 266] on textarea "Some improvement in agent's tone and inflection on this call!" at bounding box center [864, 302] width 219 height 72
paste textarea "When a customer thanks us, instead of saying "No problem," use more professiona…"
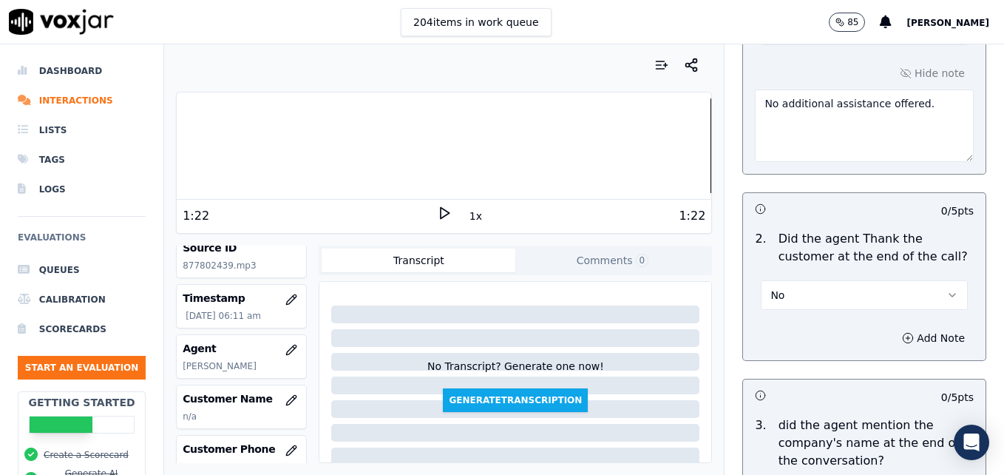
scroll to position [2885, 0]
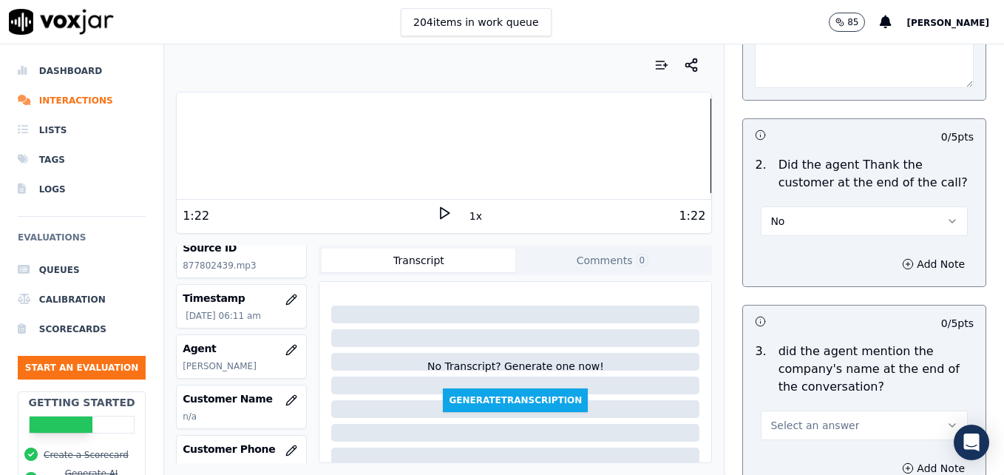
click at [658, 151] on div at bounding box center [444, 145] width 535 height 95
type textarea "Some improvement in agent's tone and inflection on this call! When a customer t…"
click at [439, 212] on icon at bounding box center [444, 213] width 15 height 15
click at [445, 213] on rect at bounding box center [446, 213] width 2 height 10
click at [947, 419] on icon "button" at bounding box center [953, 425] width 12 height 12
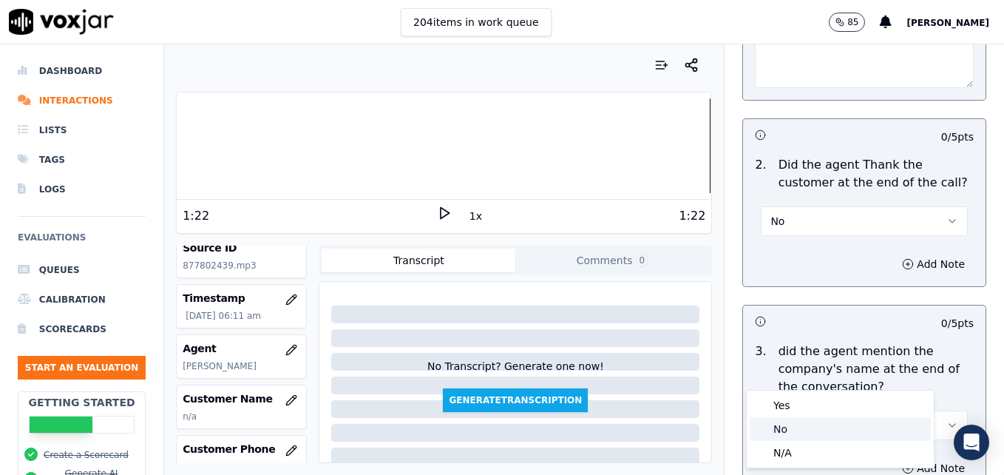
click at [794, 424] on div "No" at bounding box center [840, 429] width 181 height 24
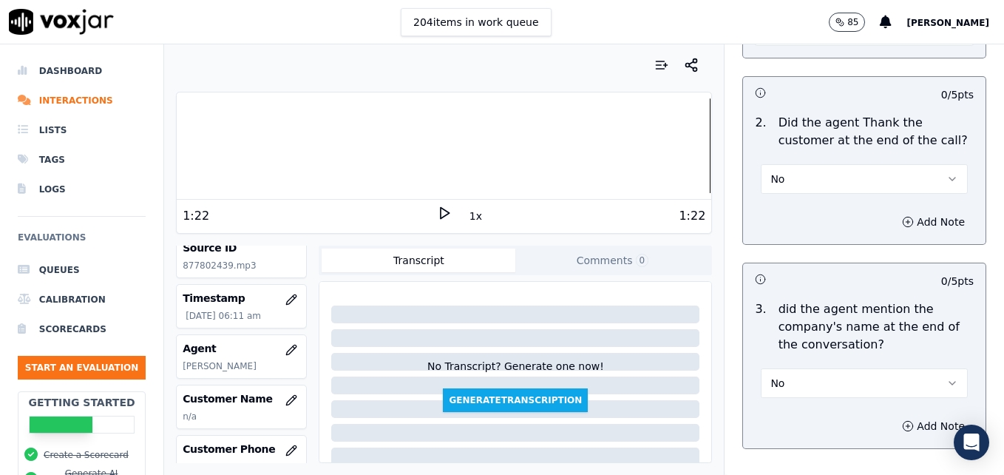
scroll to position [2970, 0]
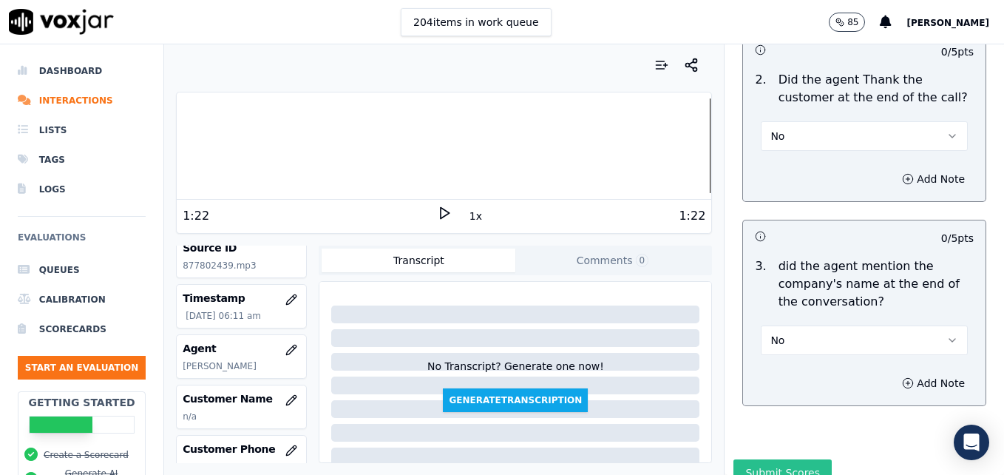
click at [783, 459] on button "Submit Scores" at bounding box center [783, 472] width 98 height 27
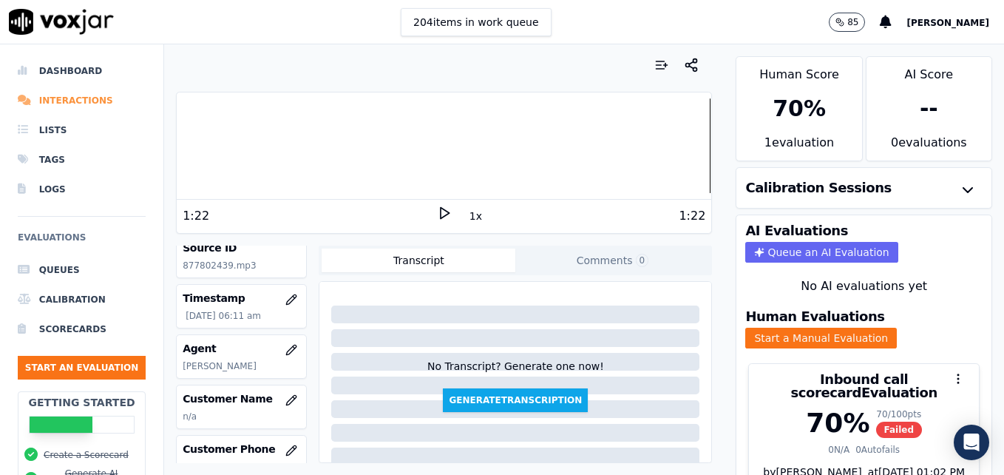
click at [72, 100] on li "Interactions" at bounding box center [82, 101] width 128 height 30
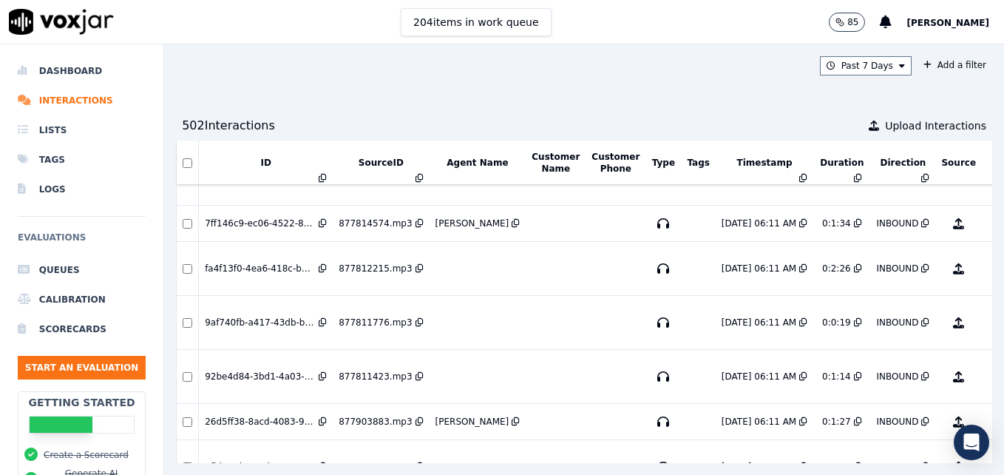
scroll to position [720, 0]
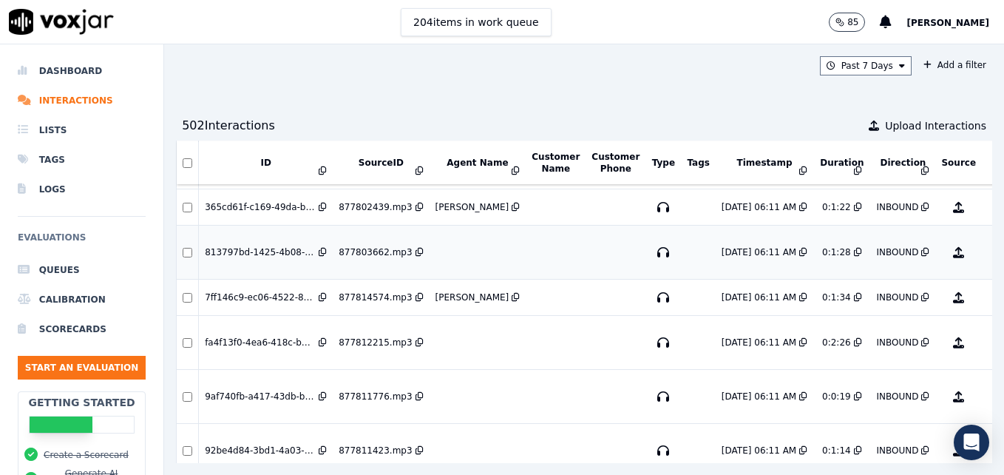
click at [988, 255] on button "No Evaluation Yet" at bounding box center [1017, 252] width 58 height 41
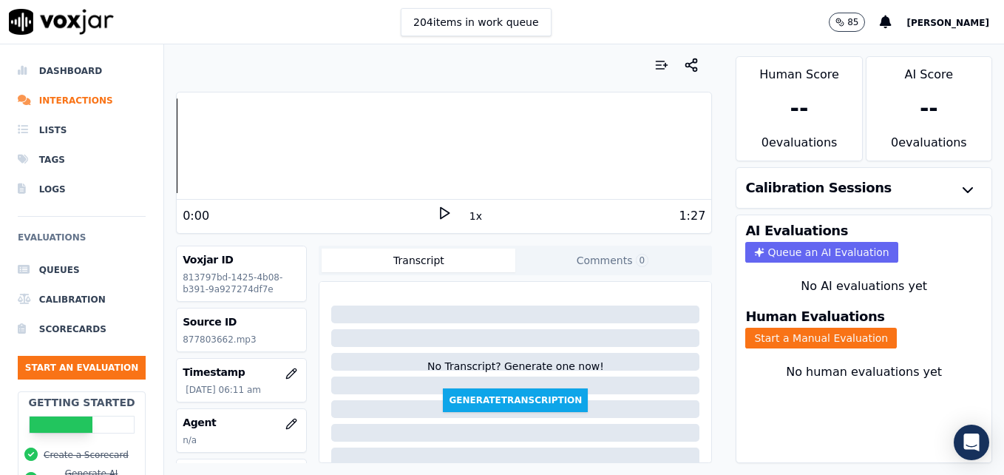
click at [437, 214] on icon at bounding box center [444, 213] width 15 height 15
click at [788, 332] on button "Start a Manual Evaluation" at bounding box center [822, 338] width 152 height 21
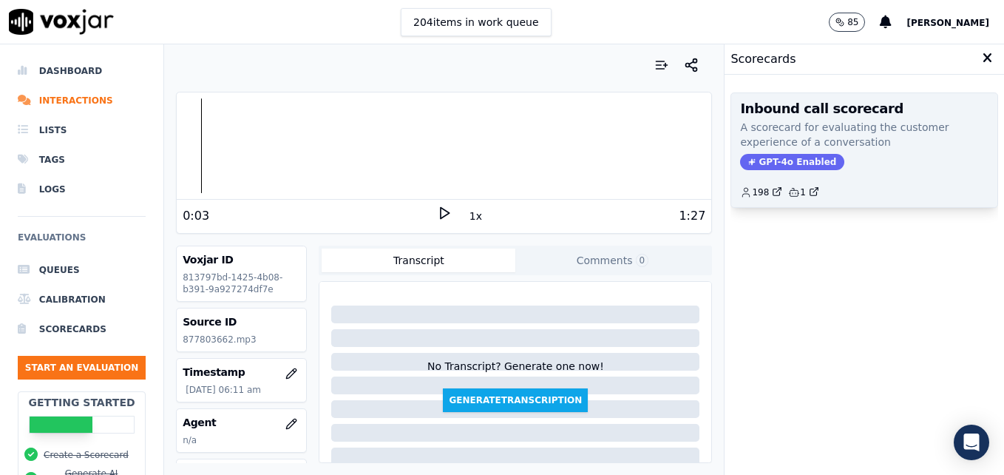
click at [806, 155] on span "GPT-4o Enabled" at bounding box center [792, 162] width 104 height 16
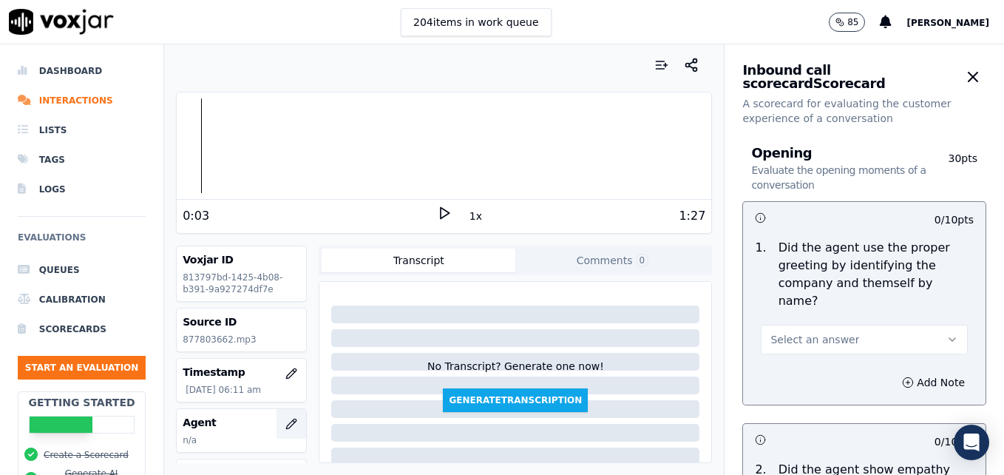
click at [286, 419] on icon "button" at bounding box center [292, 424] width 12 height 12
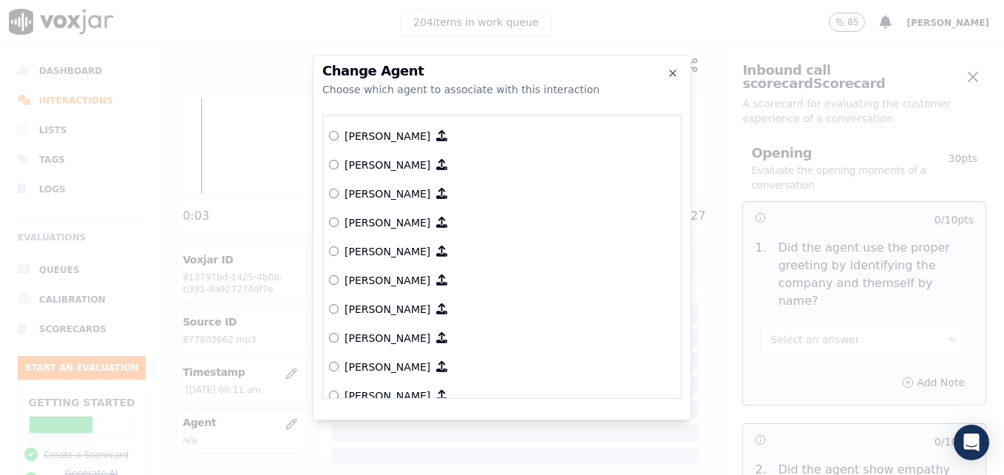
scroll to position [388, 0]
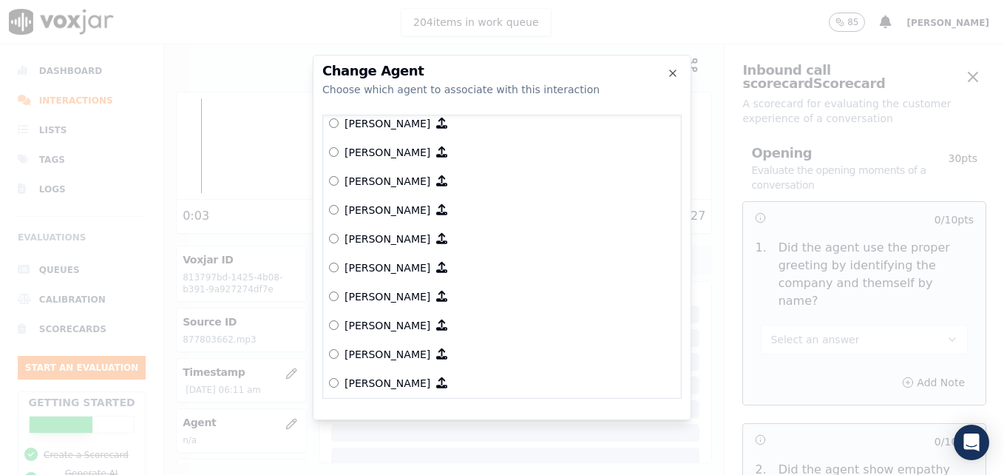
click at [339, 265] on label "[PERSON_NAME]" at bounding box center [502, 267] width 346 height 29
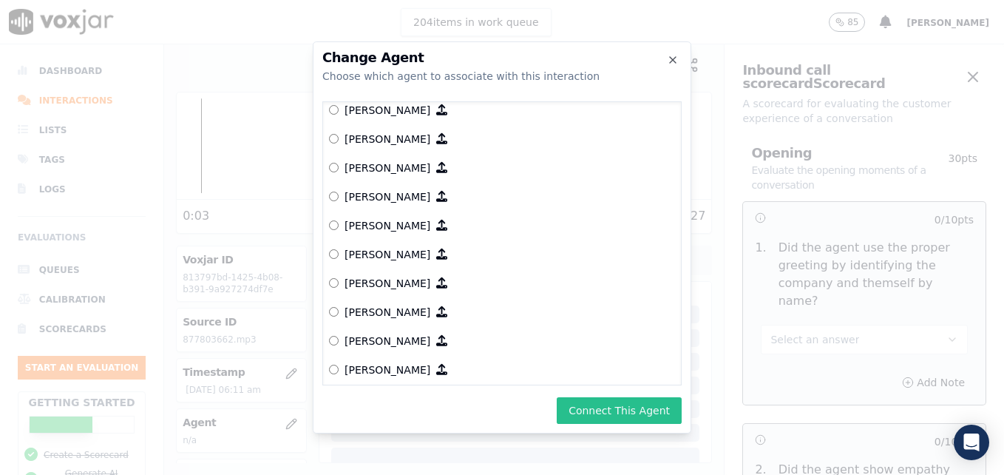
click at [595, 401] on button "Connect This Agent" at bounding box center [619, 410] width 125 height 27
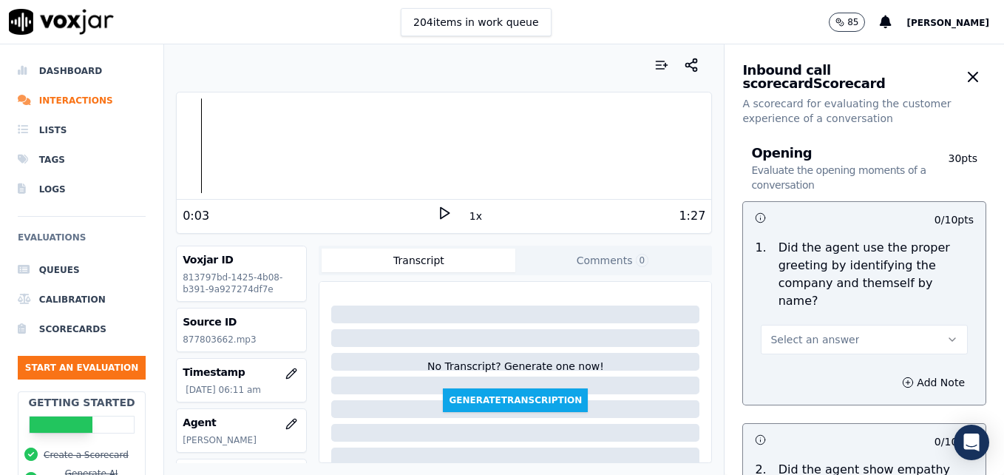
click at [926, 325] on button "Select an answer" at bounding box center [864, 340] width 207 height 30
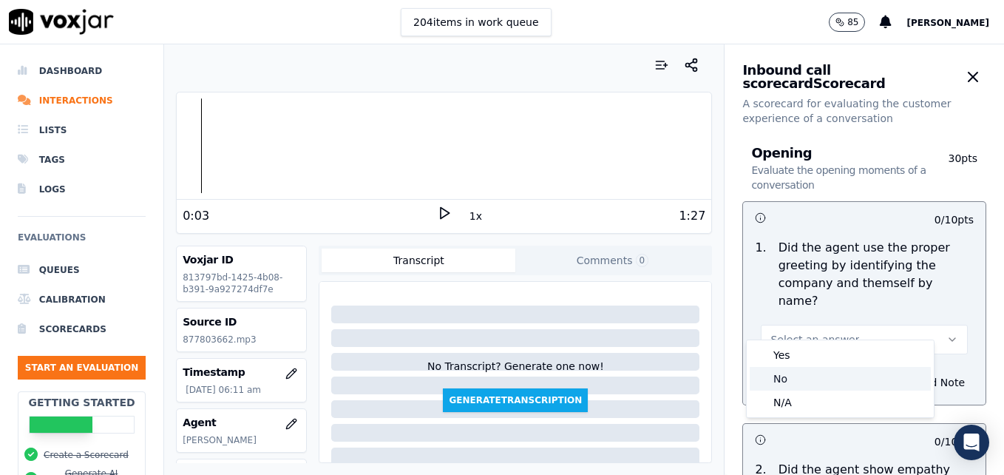
click at [813, 374] on div "No" at bounding box center [840, 379] width 181 height 24
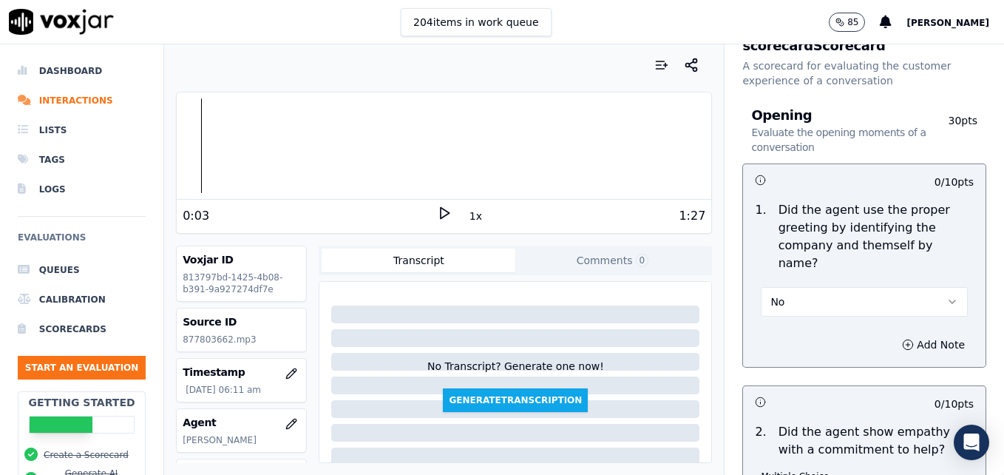
scroll to position [74, 0]
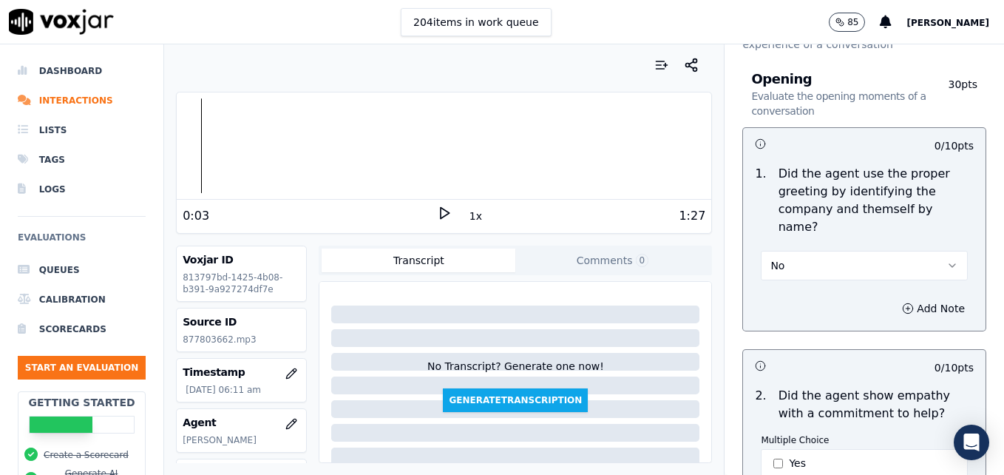
click at [437, 214] on icon at bounding box center [444, 213] width 15 height 15
click at [437, 213] on icon at bounding box center [444, 213] width 15 height 15
click at [894, 298] on button "Add Note" at bounding box center [934, 308] width 81 height 21
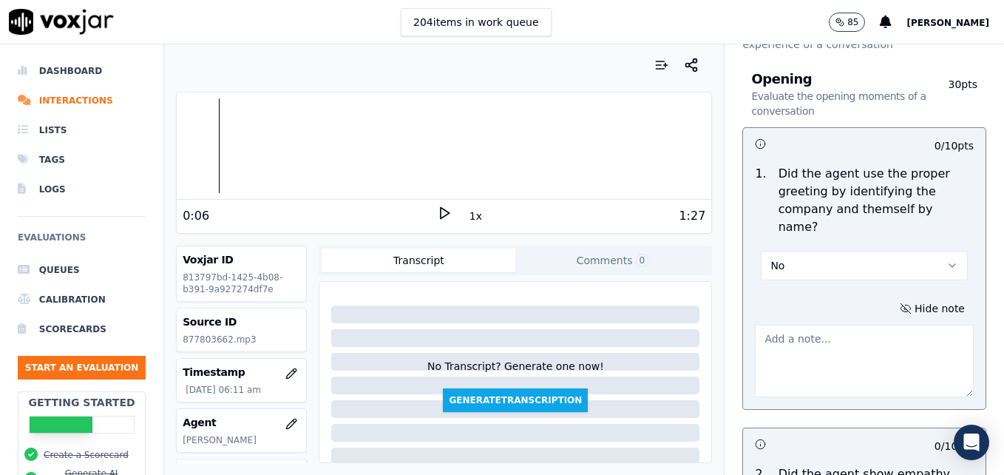
click at [842, 334] on textarea at bounding box center [864, 361] width 219 height 72
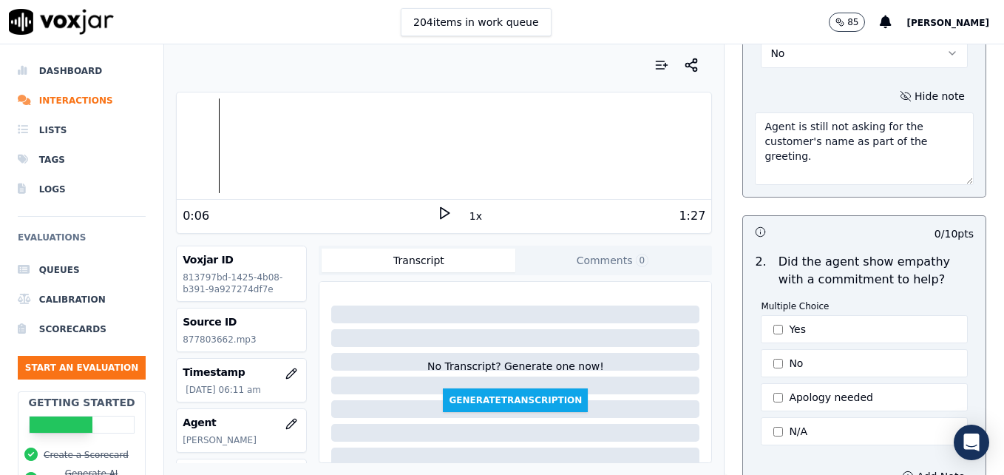
scroll to position [296, 0]
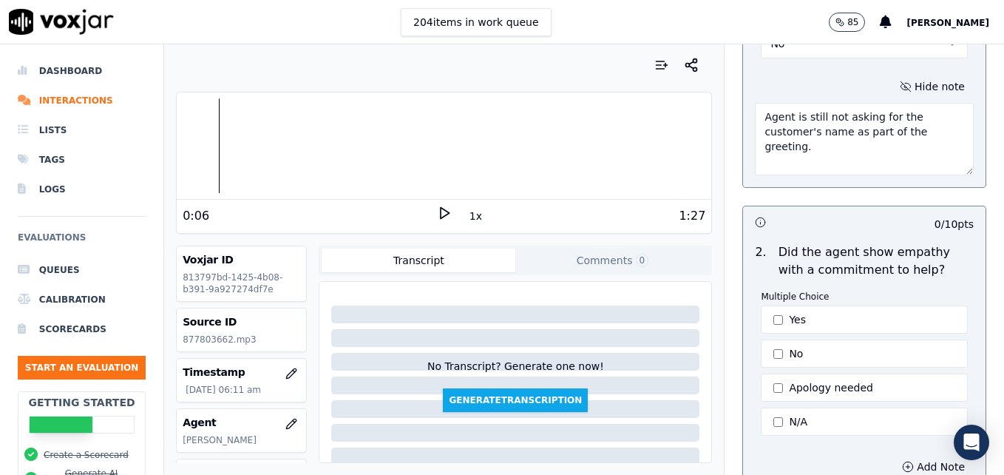
type textarea "Agent is still not asking for the customer's name as part of the greeting."
click at [441, 209] on polygon at bounding box center [445, 213] width 9 height 11
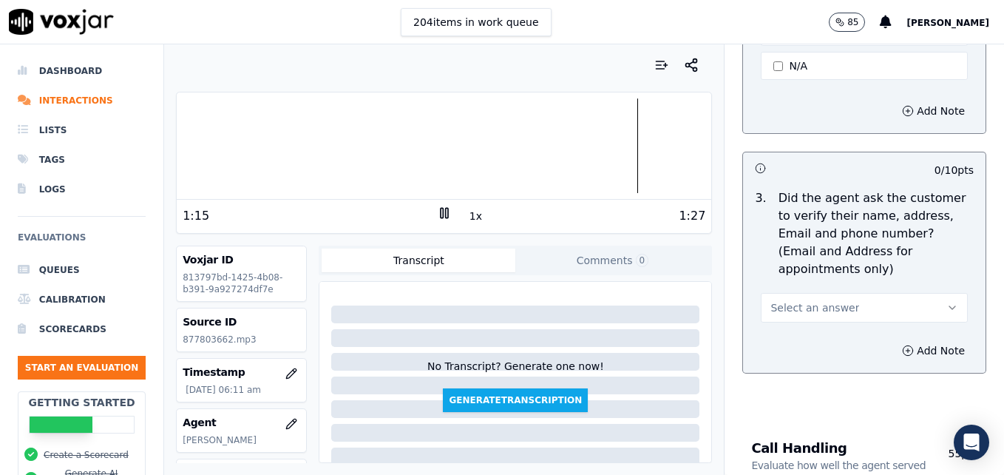
scroll to position [666, 0]
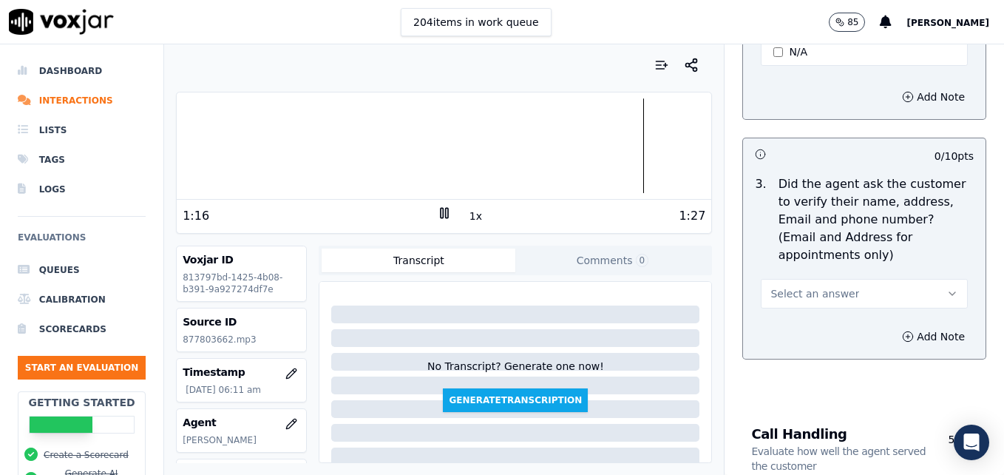
click at [912, 279] on button "Select an answer" at bounding box center [864, 294] width 207 height 30
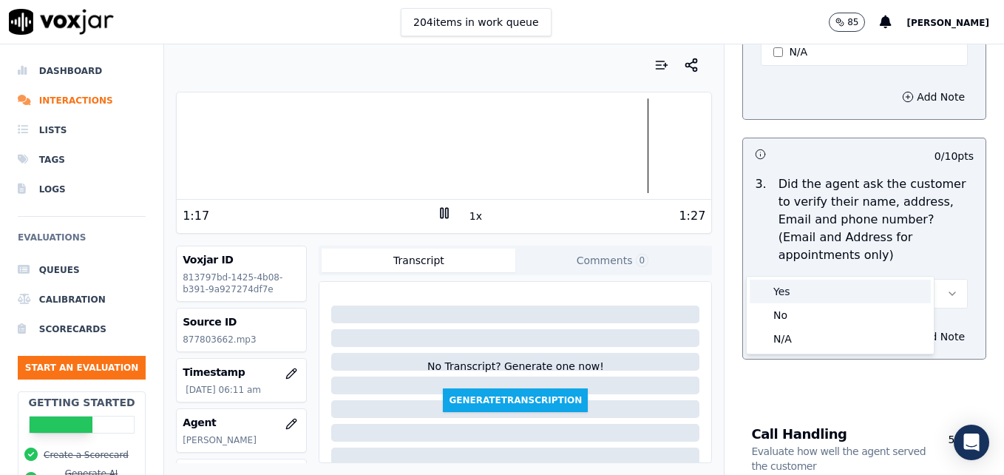
click at [825, 291] on div "Yes" at bounding box center [840, 292] width 181 height 24
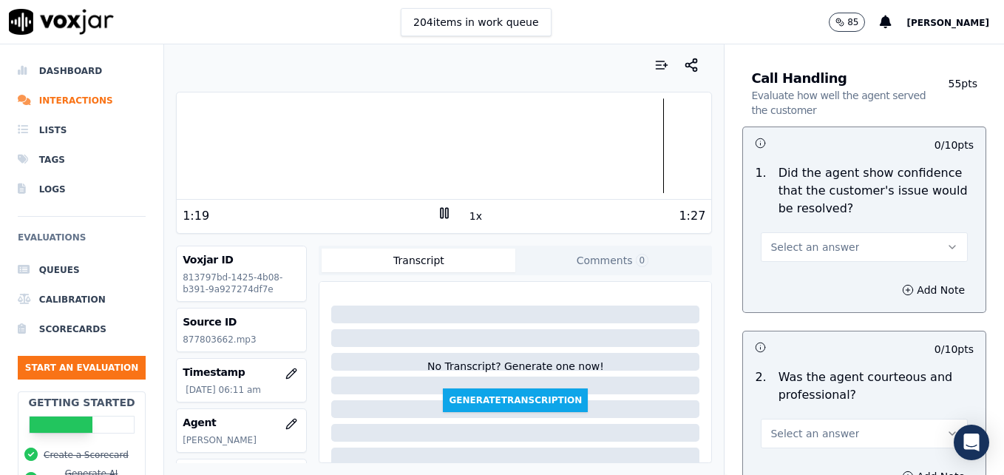
scroll to position [1036, 0]
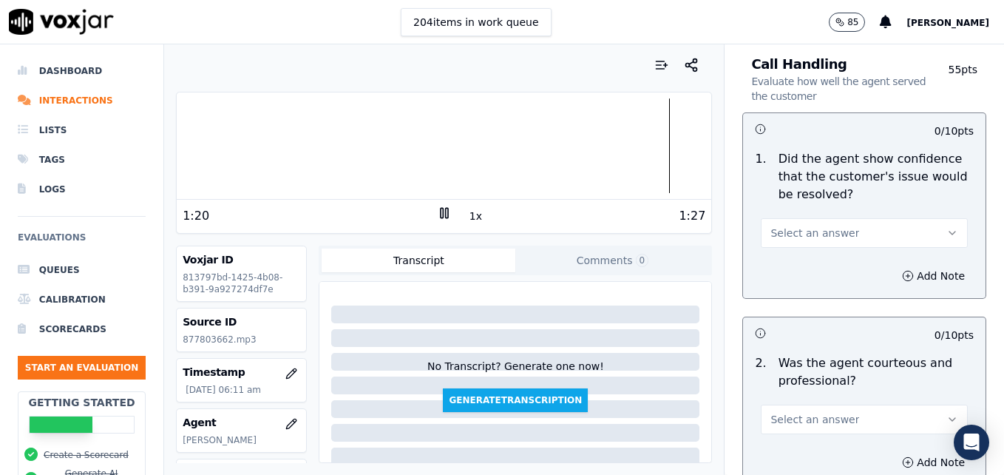
click at [947, 227] on icon "button" at bounding box center [953, 233] width 12 height 12
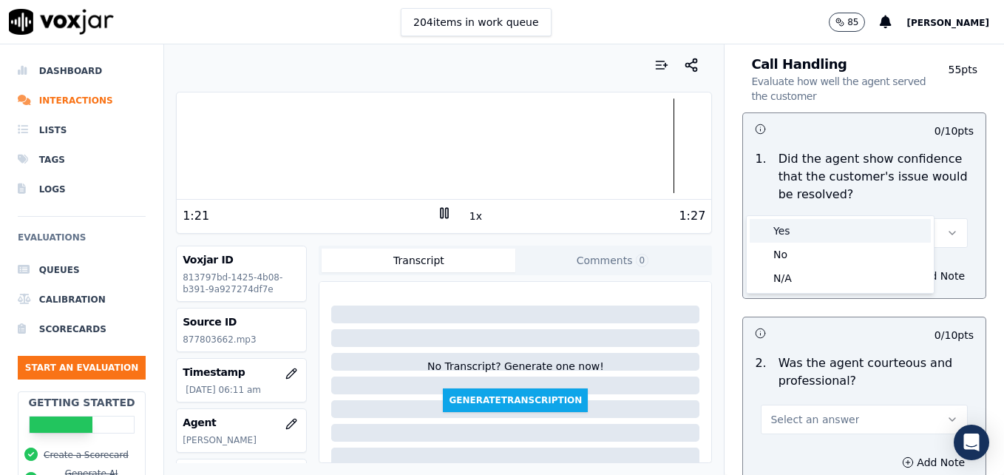
click at [824, 231] on div "Yes" at bounding box center [840, 231] width 181 height 24
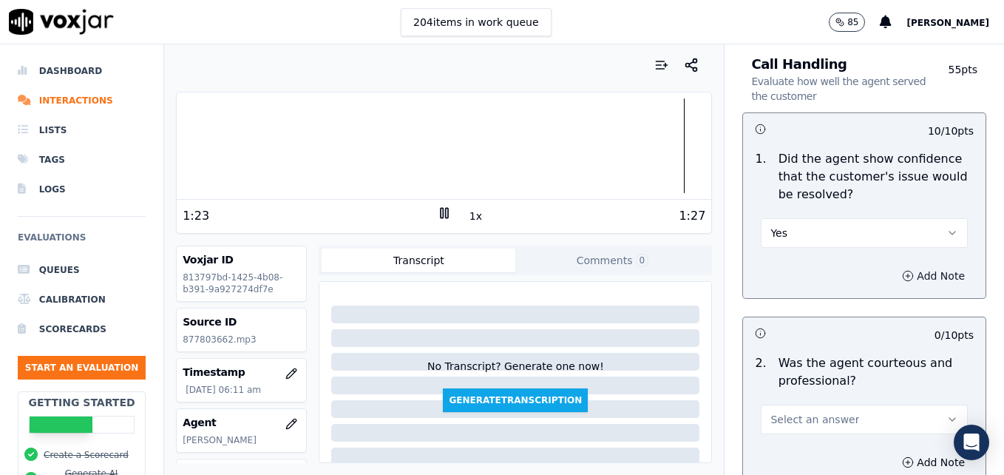
click at [894, 266] on button "Add Note" at bounding box center [934, 276] width 81 height 21
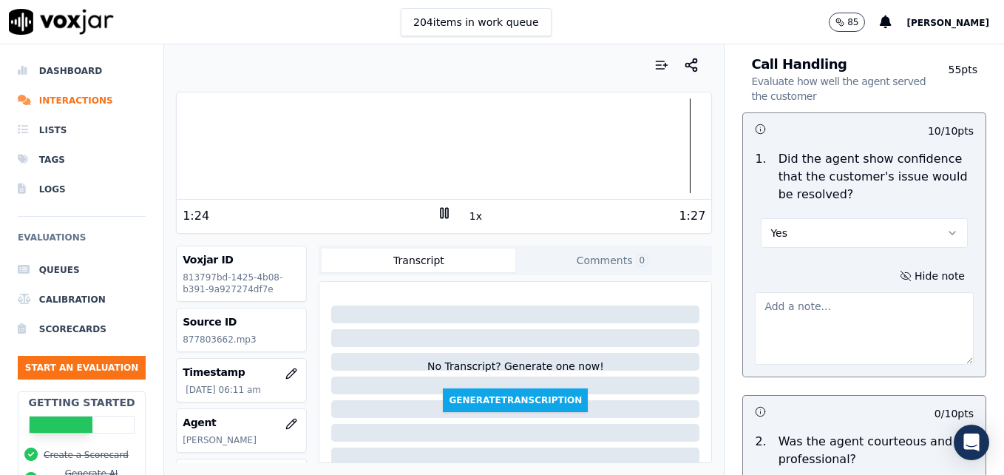
click at [830, 292] on textarea at bounding box center [864, 328] width 219 height 72
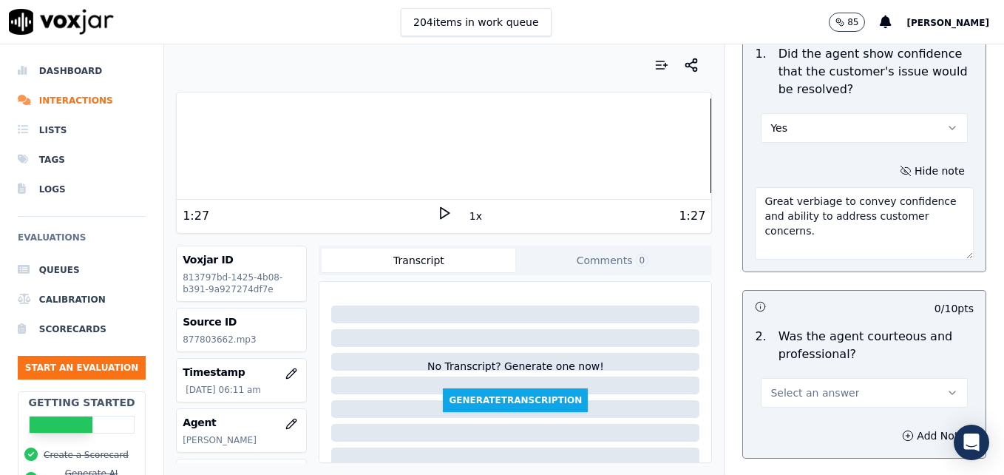
scroll to position [1183, 0]
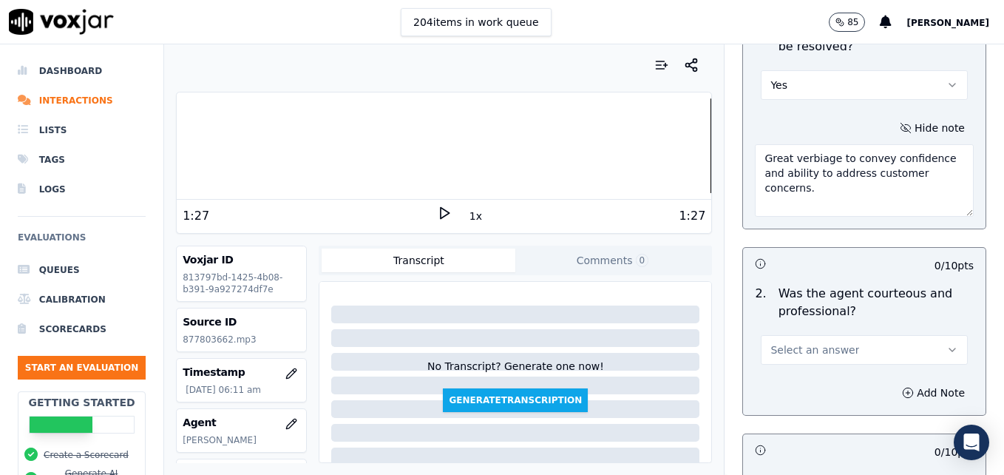
type textarea "Great verbiage to convey confidence and ability to address customer concerns."
click at [931, 335] on button "Select an answer" at bounding box center [864, 350] width 207 height 30
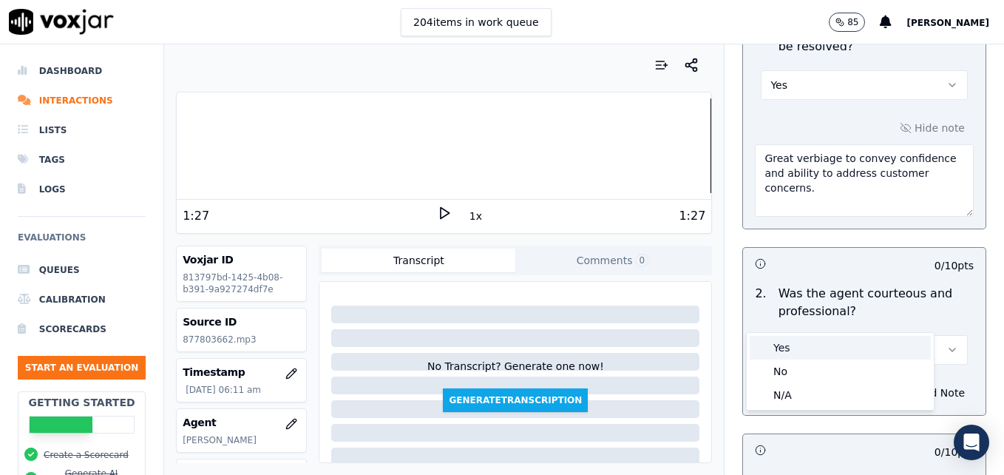
click at [817, 348] on div "Yes" at bounding box center [840, 348] width 181 height 24
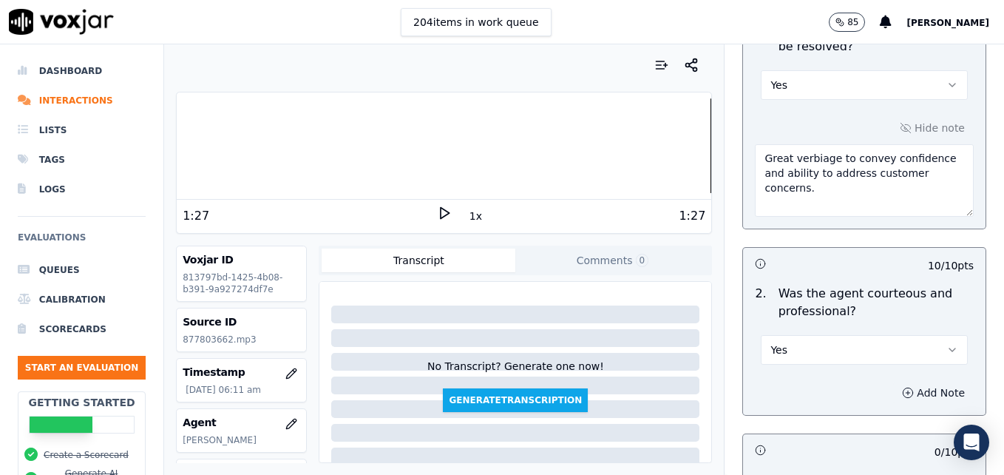
click at [902, 387] on icon "button" at bounding box center [908, 393] width 12 height 12
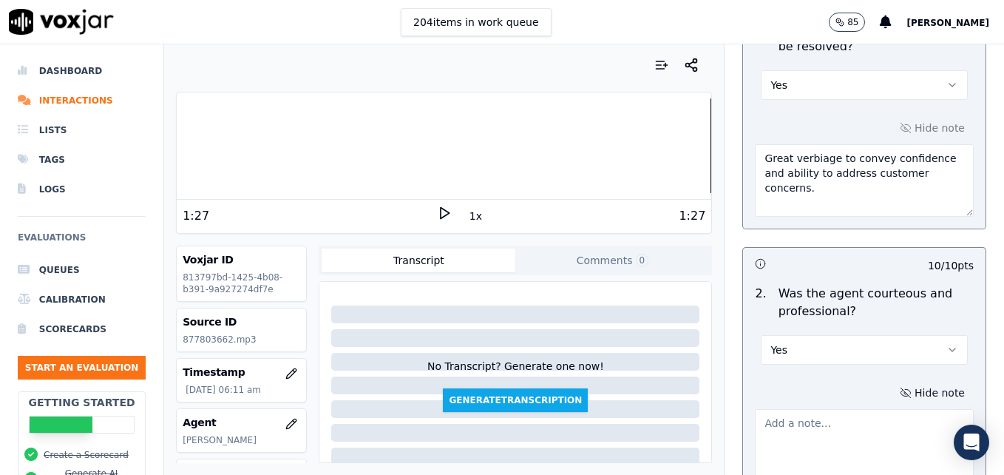
click at [843, 409] on textarea at bounding box center [864, 445] width 219 height 72
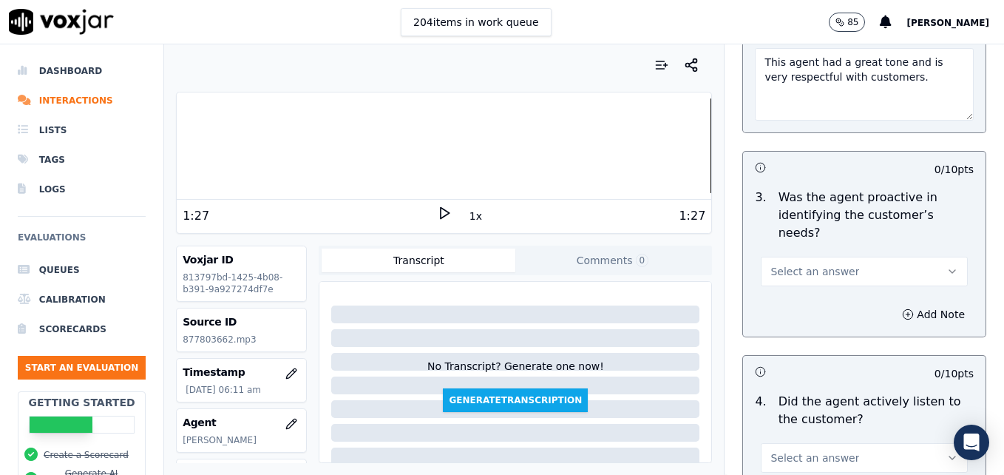
scroll to position [1553, 0]
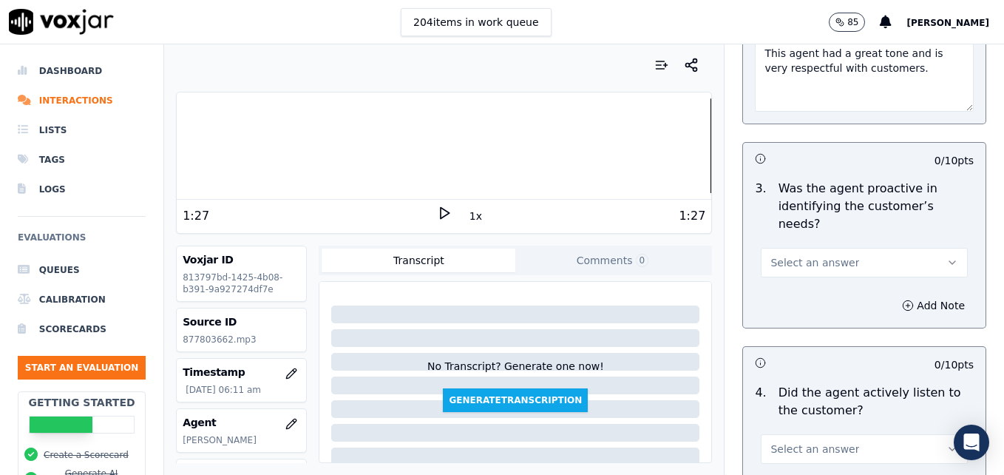
type textarea "This agent had a great tone and is very respectful with customers."
click at [947, 257] on icon "button" at bounding box center [953, 263] width 12 height 12
click at [831, 243] on div "Yes" at bounding box center [840, 243] width 181 height 24
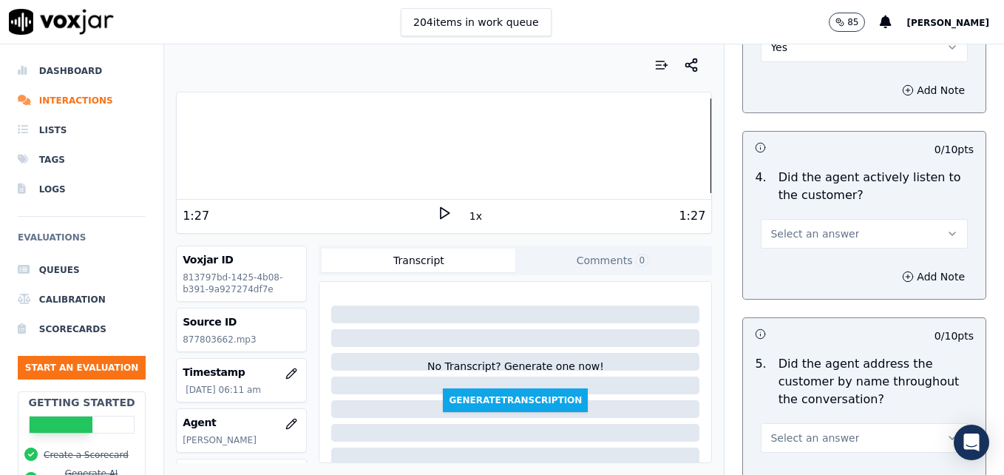
scroll to position [1775, 0]
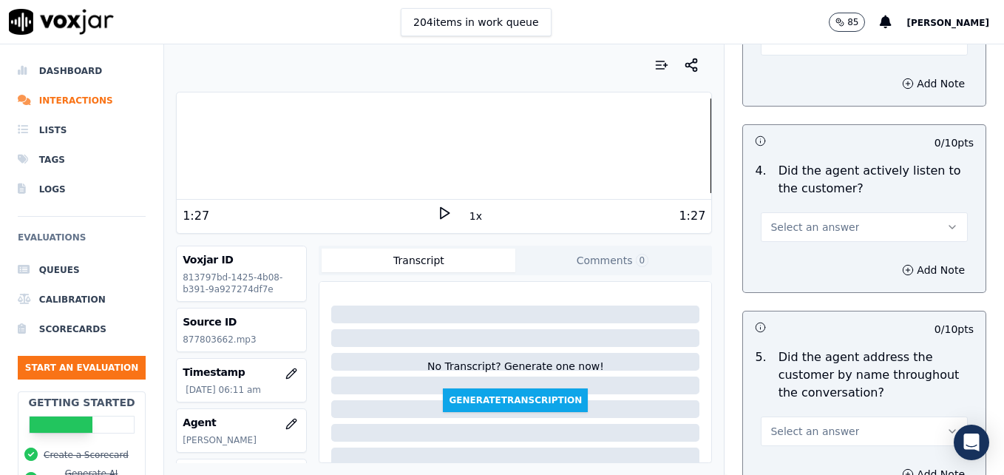
click at [947, 221] on icon "button" at bounding box center [953, 227] width 12 height 12
drag, startPoint x: 814, startPoint y: 204, endPoint x: 815, endPoint y: 213, distance: 9.0
click at [814, 205] on div "Yes" at bounding box center [840, 207] width 181 height 24
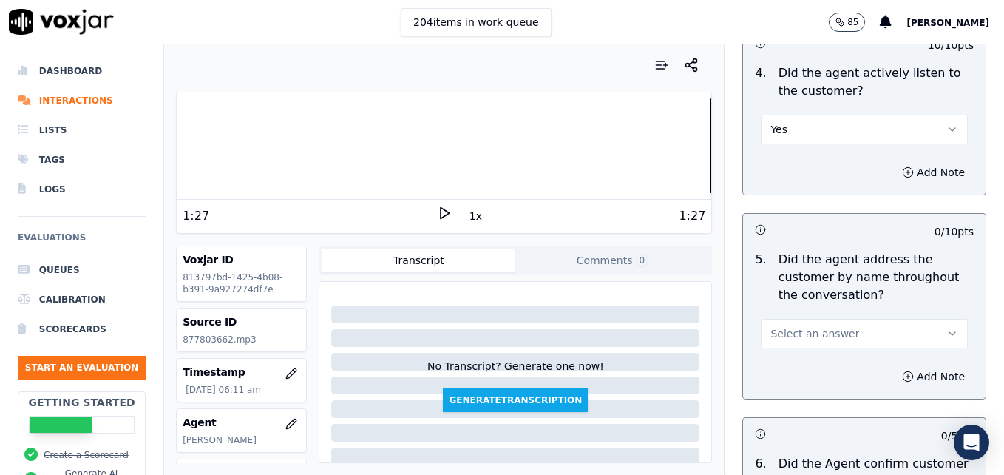
scroll to position [1923, 0]
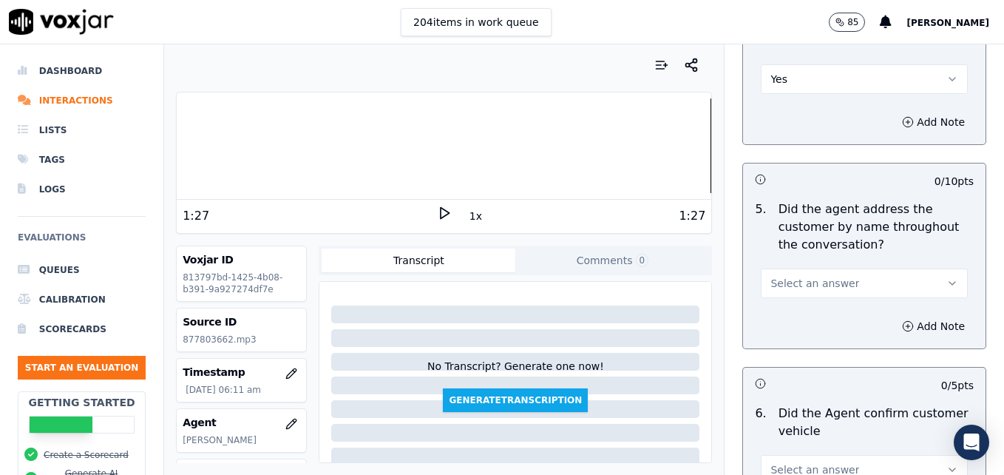
click at [307, 148] on div at bounding box center [444, 145] width 535 height 95
click at [441, 208] on polygon at bounding box center [445, 213] width 9 height 11
click at [480, 147] on div at bounding box center [444, 145] width 535 height 95
click at [445, 211] on rect at bounding box center [446, 213] width 2 height 10
click at [950, 282] on icon "button" at bounding box center [953, 283] width 6 height 3
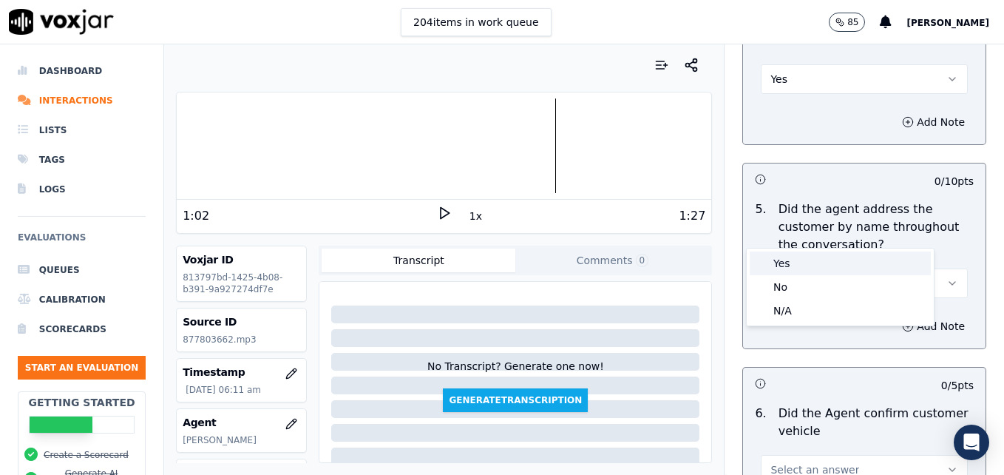
click at [829, 257] on div "Yes" at bounding box center [840, 263] width 181 height 24
click at [902, 320] on icon "button" at bounding box center [908, 326] width 12 height 12
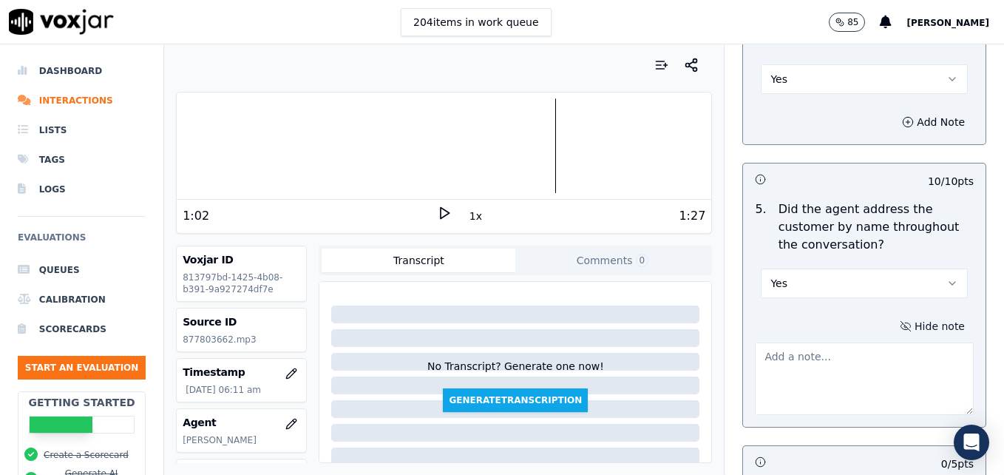
click at [846, 342] on textarea at bounding box center [864, 378] width 219 height 72
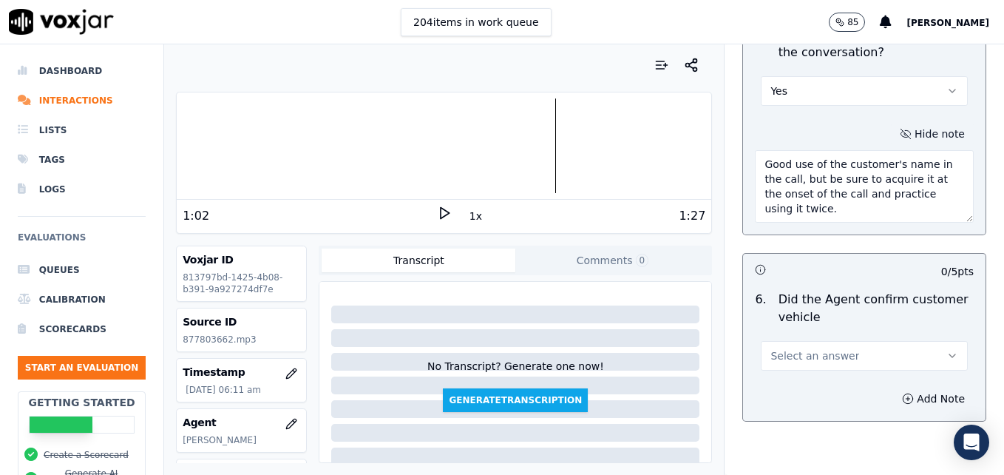
scroll to position [2145, 0]
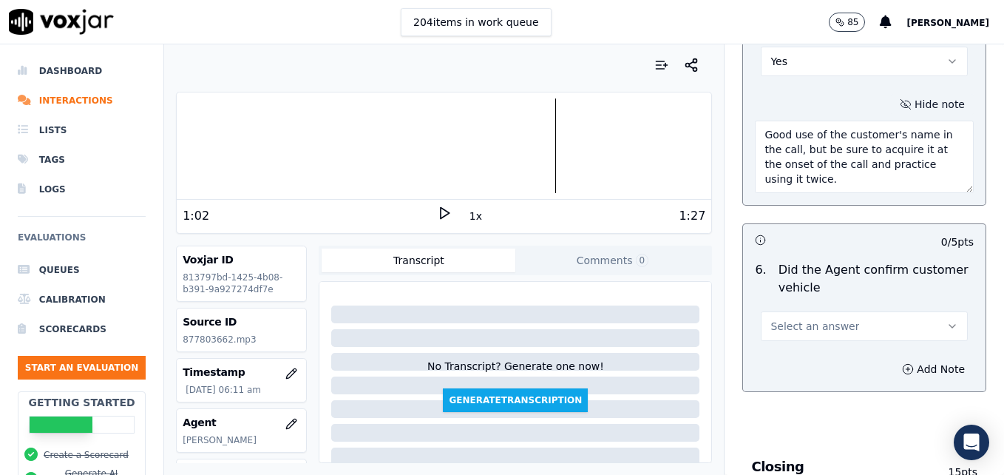
type textarea "Good use of the customer's name in the call, but be sure to acquire it at the o…"
click at [947, 320] on icon "button" at bounding box center [953, 326] width 12 height 12
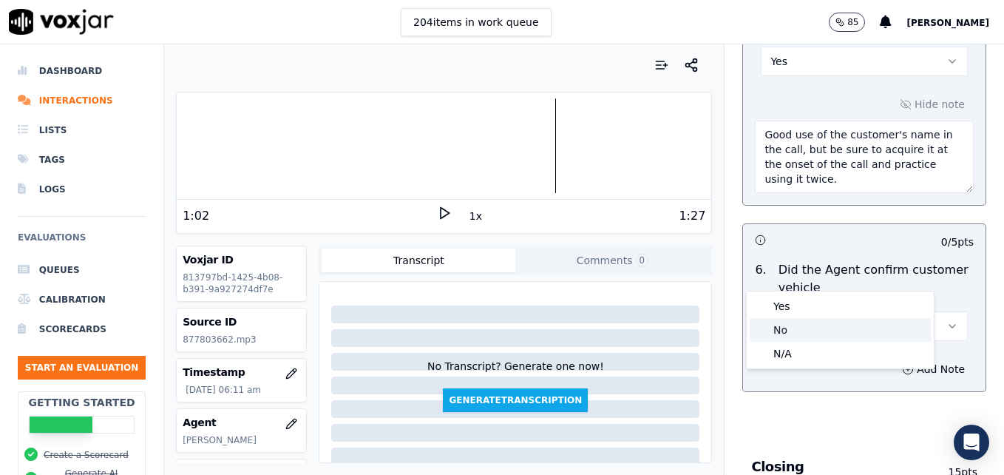
click at [786, 329] on div "No" at bounding box center [840, 330] width 181 height 24
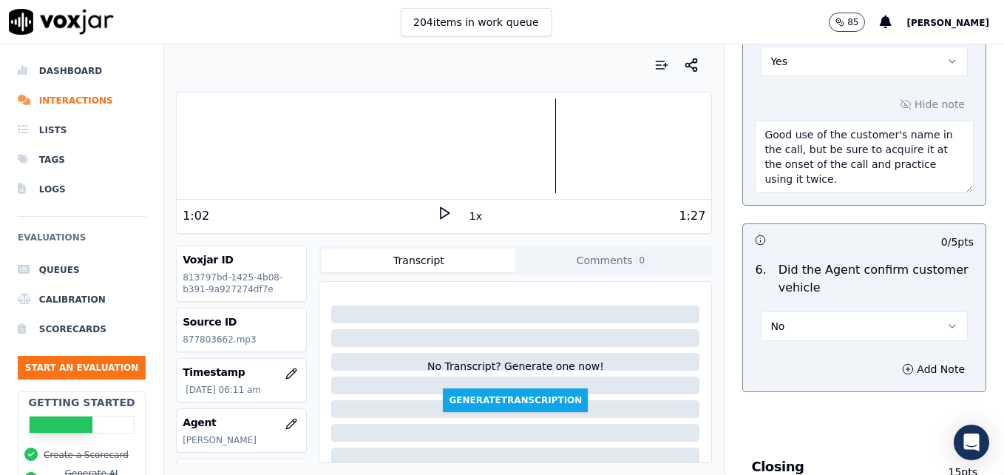
click at [206, 144] on div at bounding box center [444, 145] width 535 height 95
click at [437, 212] on icon at bounding box center [444, 213] width 15 height 15
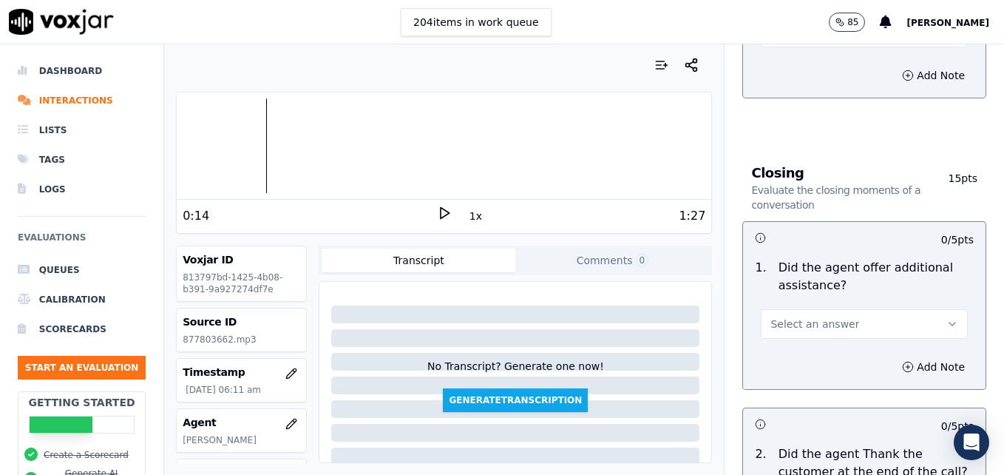
scroll to position [2441, 0]
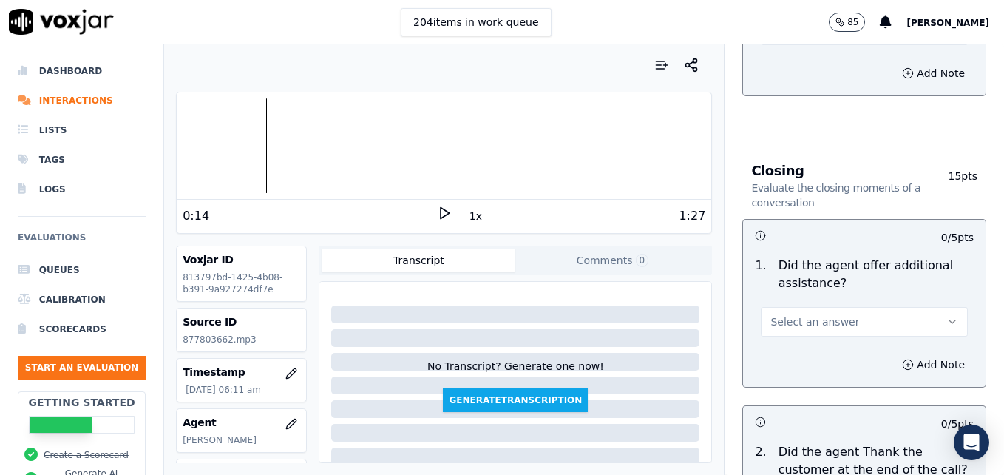
click at [947, 316] on icon "button" at bounding box center [953, 322] width 12 height 12
click at [788, 298] on div "Yes" at bounding box center [840, 302] width 181 height 24
click at [894, 354] on button "Add Note" at bounding box center [934, 364] width 81 height 21
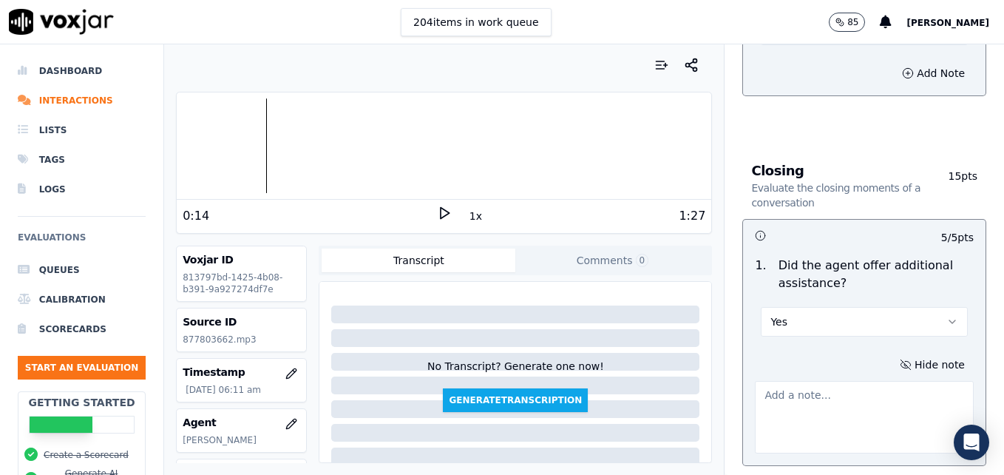
click at [848, 381] on textarea at bounding box center [864, 417] width 219 height 72
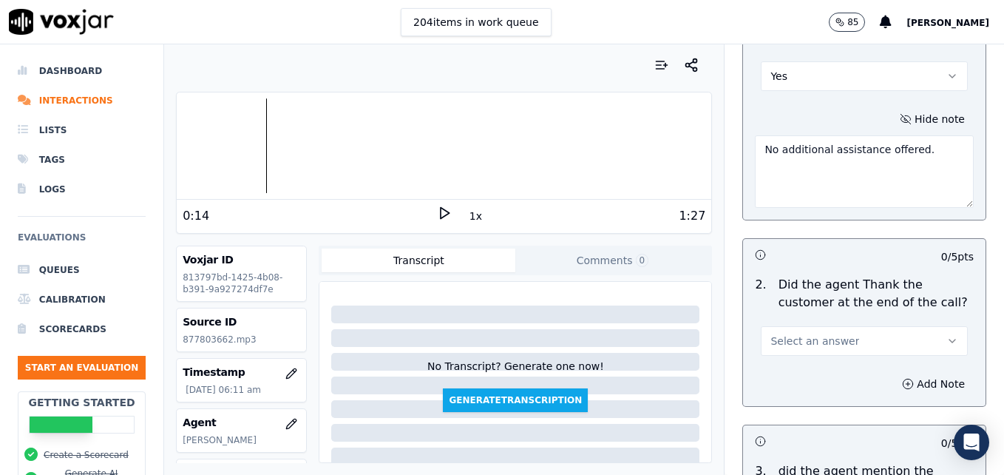
scroll to position [2737, 0]
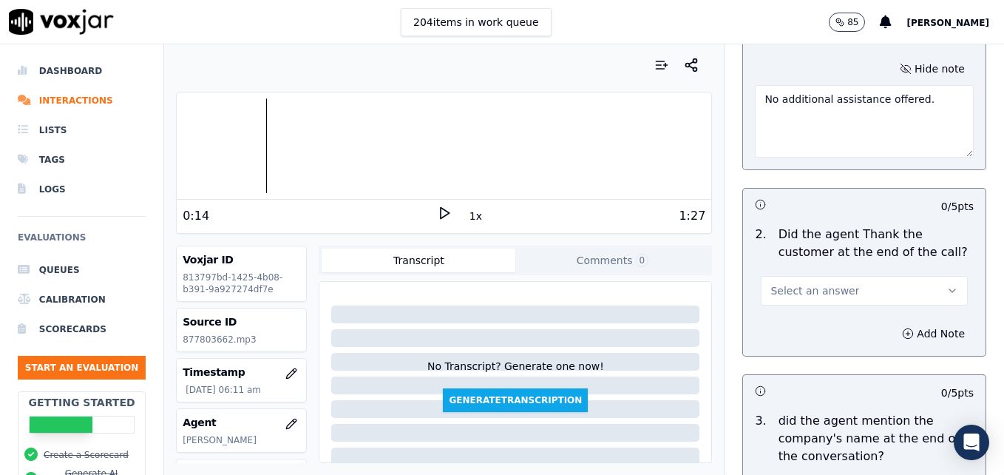
type textarea "No additional assistance offered."
click at [950, 289] on icon "button" at bounding box center [953, 290] width 6 height 3
click at [789, 271] on div "Yes" at bounding box center [840, 271] width 181 height 24
click at [442, 212] on icon at bounding box center [444, 213] width 15 height 15
click at [445, 208] on rect at bounding box center [446, 213] width 2 height 10
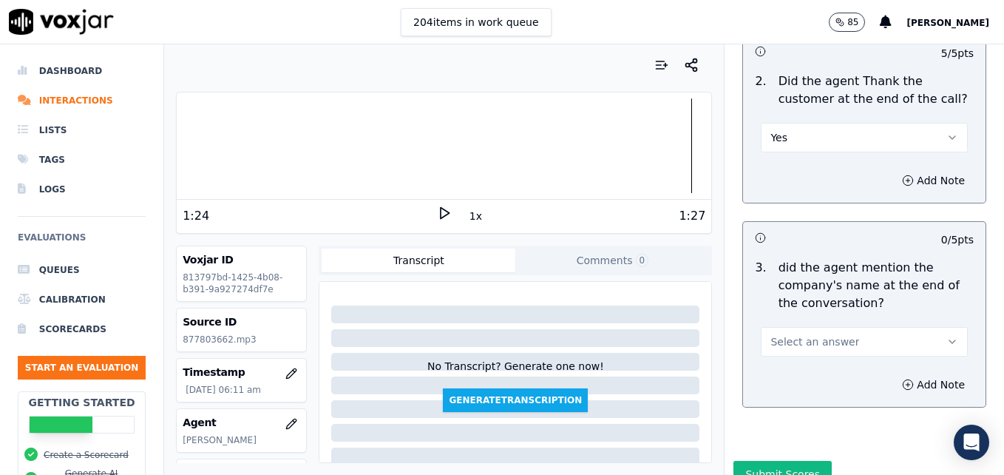
scroll to position [2891, 0]
click at [922, 325] on button "Select an answer" at bounding box center [864, 340] width 207 height 30
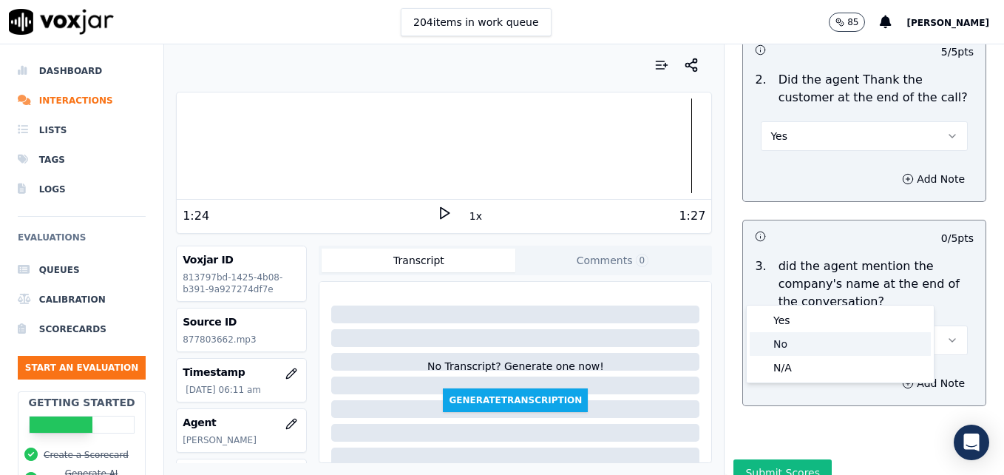
click at [791, 346] on div "No" at bounding box center [840, 344] width 181 height 24
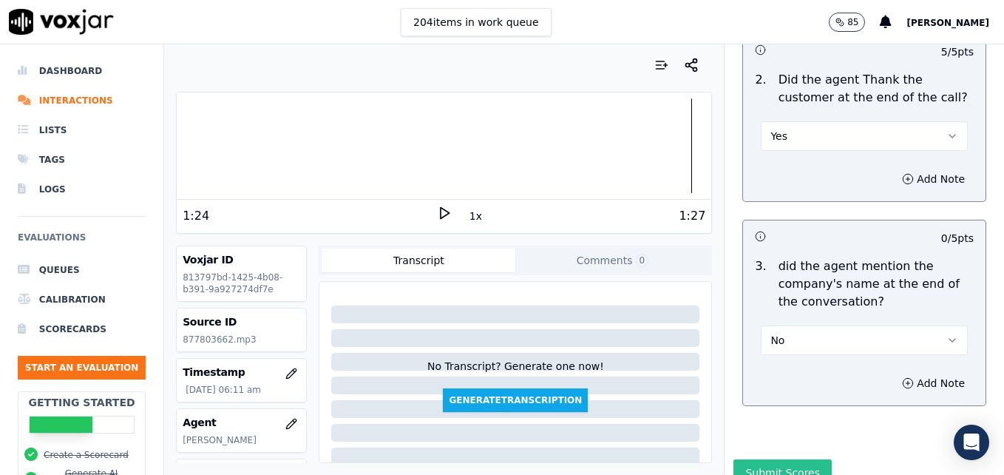
click at [768, 459] on button "Submit Scores" at bounding box center [783, 472] width 98 height 27
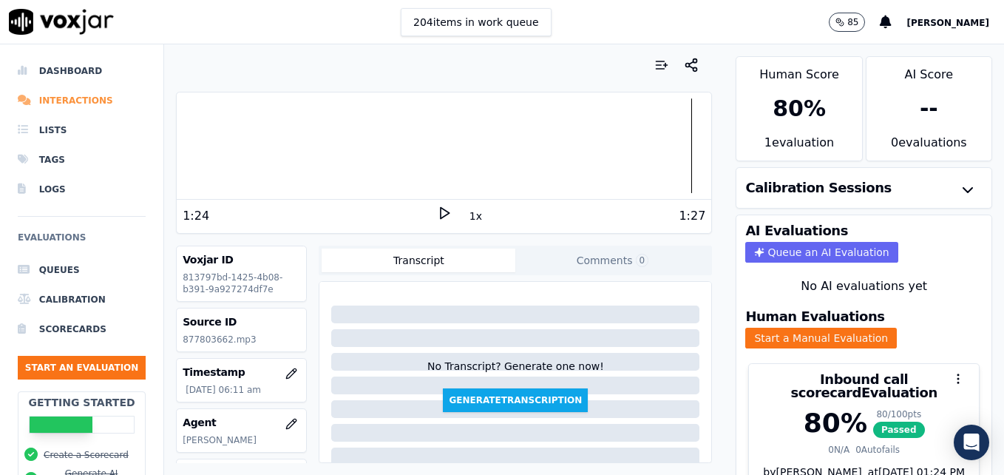
click at [61, 101] on li "Interactions" at bounding box center [82, 101] width 128 height 30
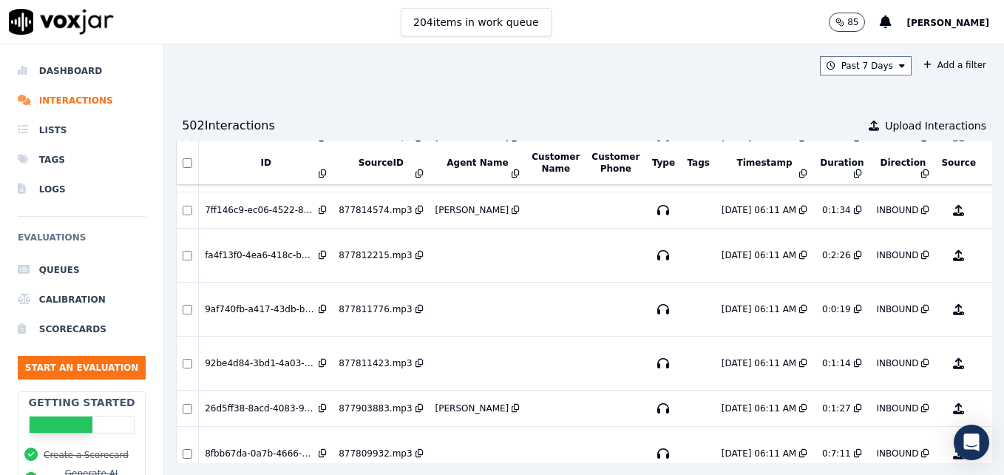
scroll to position [794, 0]
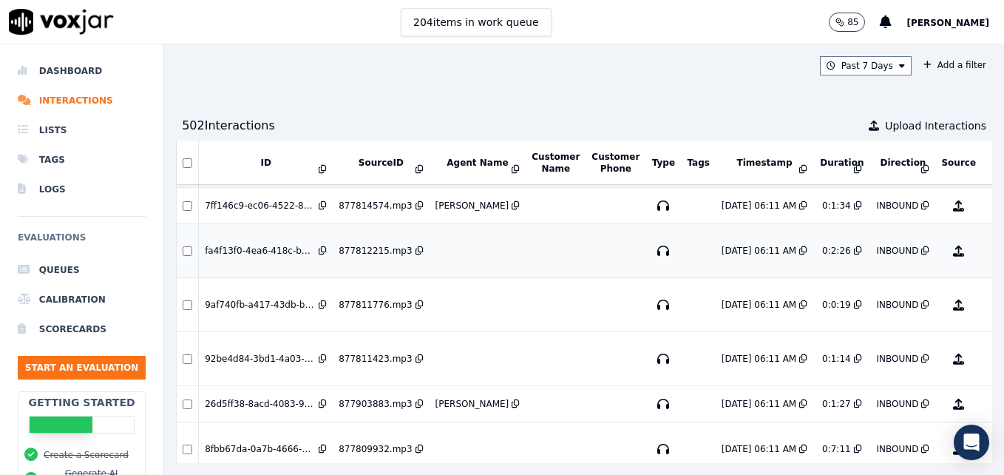
click at [988, 255] on button "No Evaluation Yet" at bounding box center [1017, 250] width 58 height 41
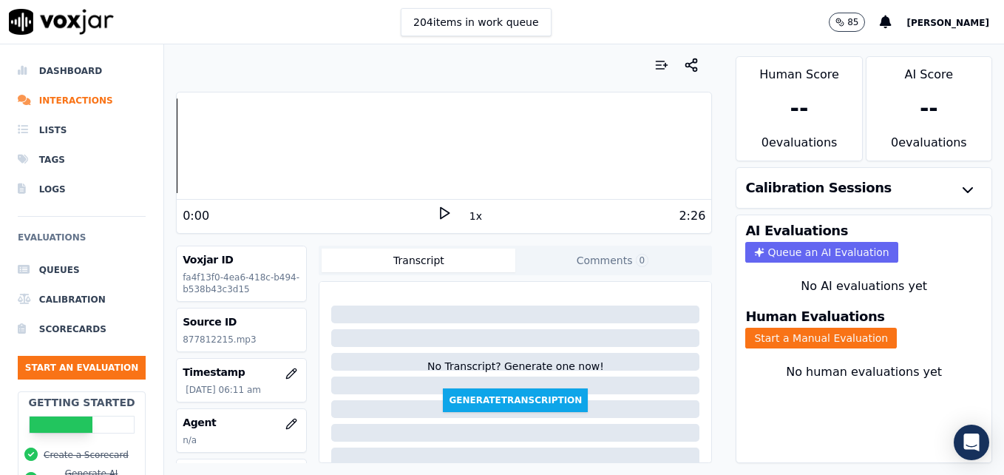
click at [437, 209] on icon at bounding box center [444, 213] width 15 height 15
click at [177, 151] on div at bounding box center [444, 145] width 535 height 95
click at [437, 210] on icon at bounding box center [444, 213] width 15 height 15
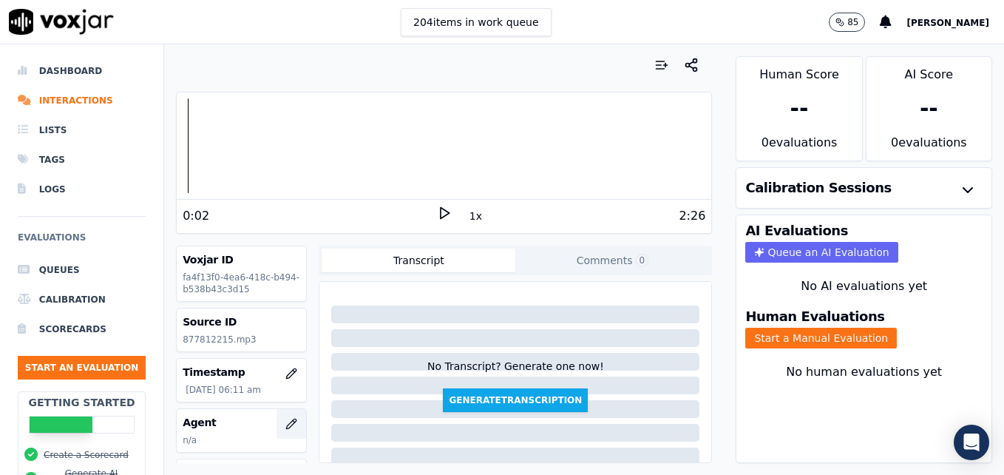
click at [286, 419] on icon "button" at bounding box center [292, 424] width 12 height 12
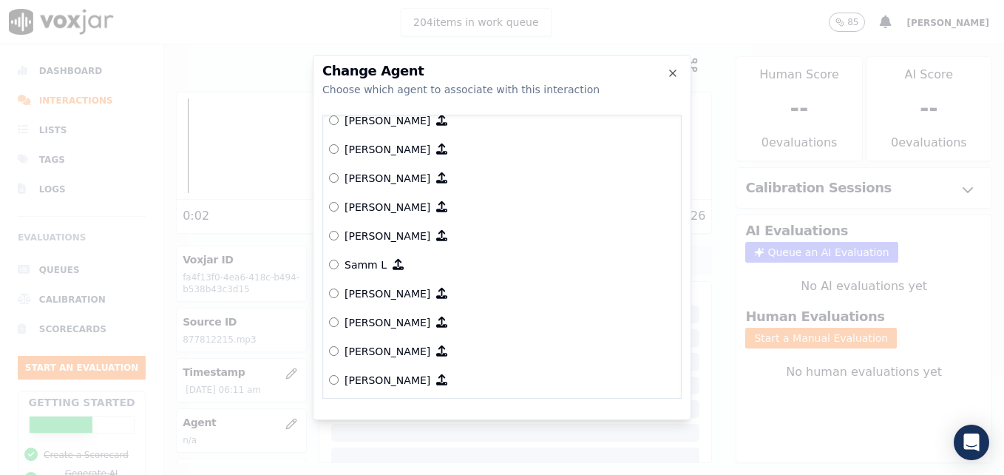
scroll to position [1331, 0]
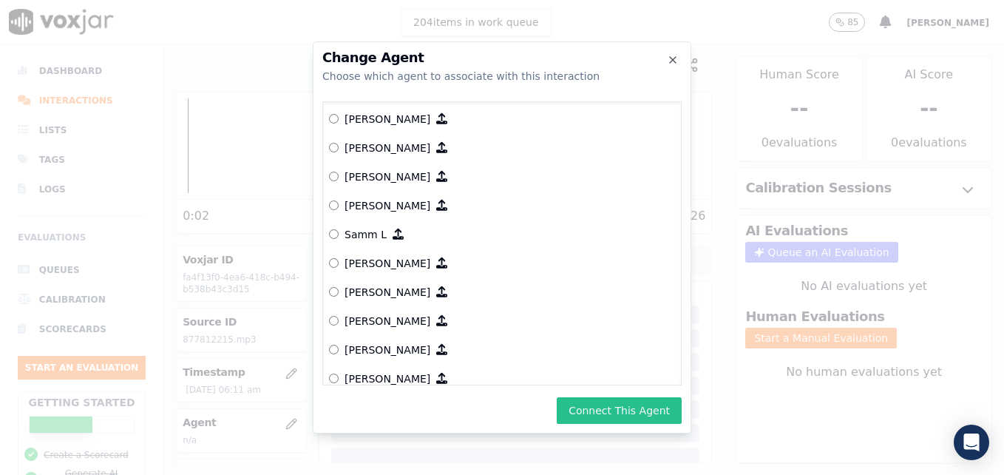
click at [612, 415] on button "Connect This Agent" at bounding box center [619, 410] width 125 height 27
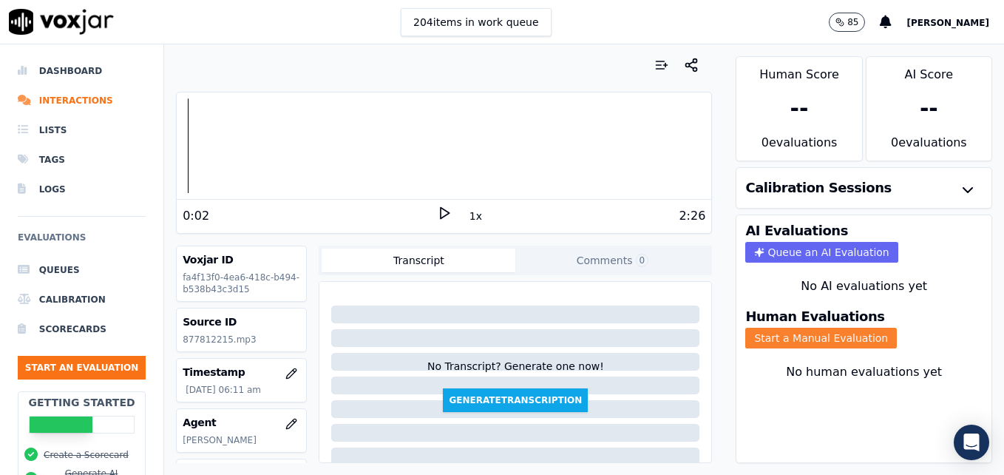
click at [796, 338] on button "Start a Manual Evaluation" at bounding box center [822, 338] width 152 height 21
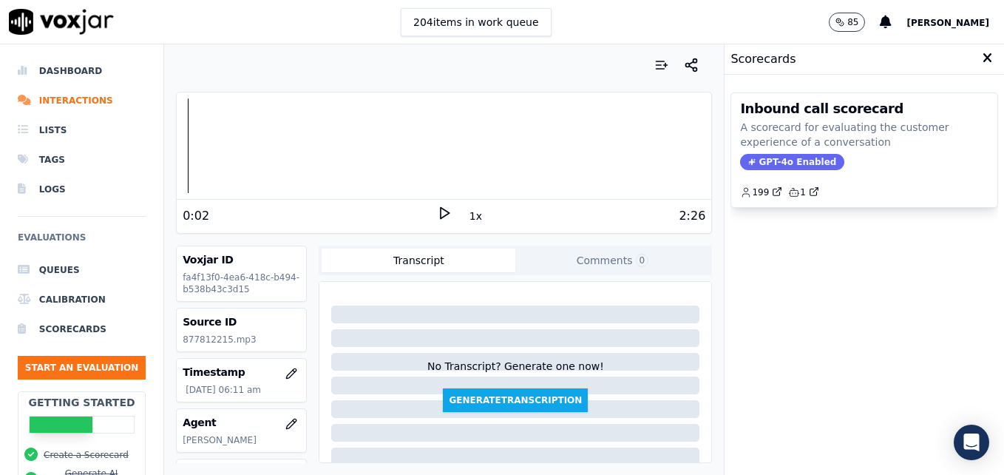
drag, startPoint x: 801, startPoint y: 158, endPoint x: 821, endPoint y: 183, distance: 32.1
click at [801, 159] on span "GPT-4o Enabled" at bounding box center [792, 162] width 104 height 16
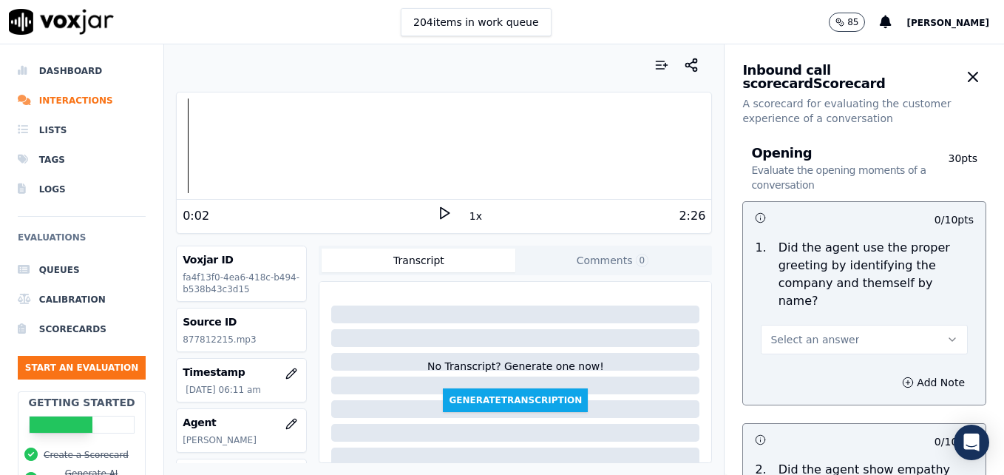
click at [925, 325] on button "Select an answer" at bounding box center [864, 340] width 207 height 30
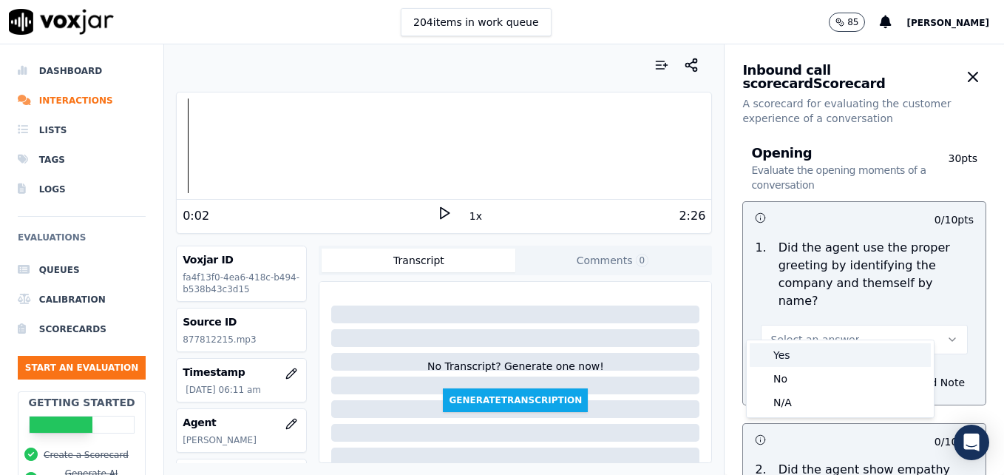
drag, startPoint x: 789, startPoint y: 353, endPoint x: 799, endPoint y: 357, distance: 10.3
click at [790, 353] on div "Yes" at bounding box center [840, 355] width 181 height 24
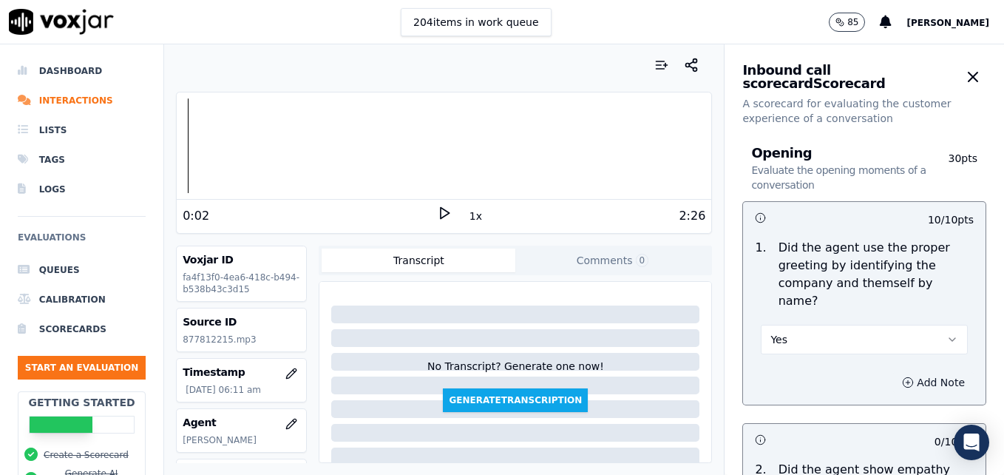
click at [902, 376] on icon "button" at bounding box center [908, 382] width 12 height 12
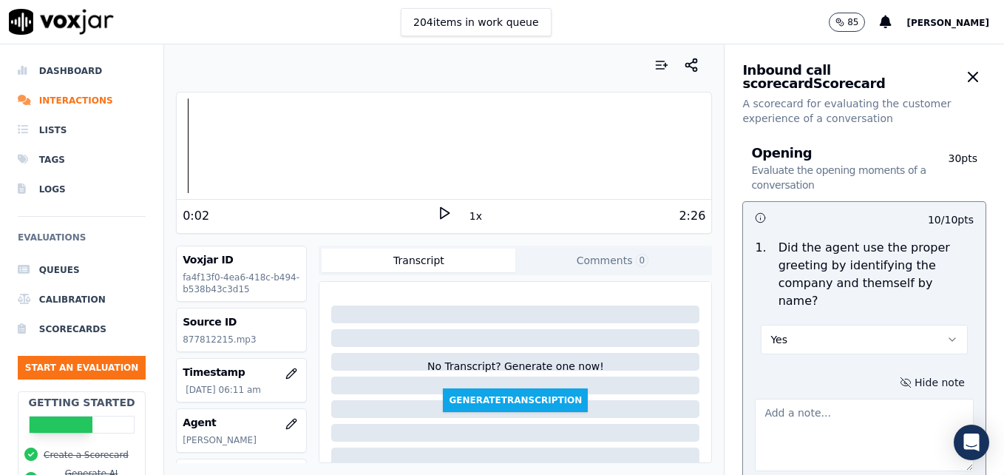
click at [838, 410] on textarea at bounding box center [864, 435] width 219 height 72
type textarea ""Scheduling" not included in greeting."
click at [441, 211] on polygon at bounding box center [445, 213] width 9 height 11
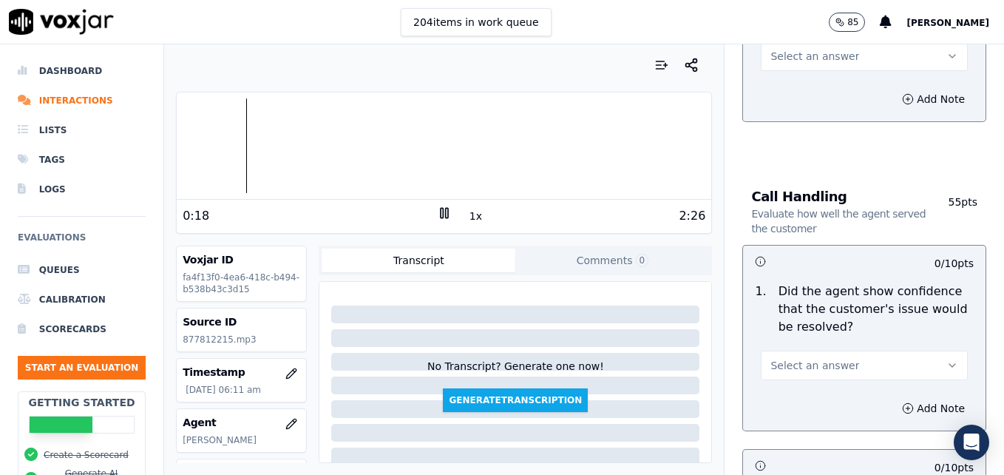
scroll to position [962, 0]
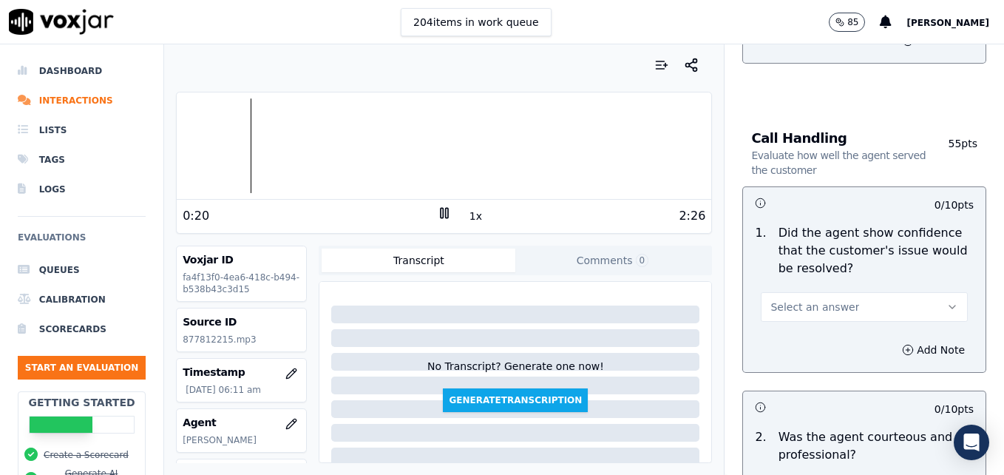
click at [950, 305] on icon "button" at bounding box center [953, 306] width 6 height 3
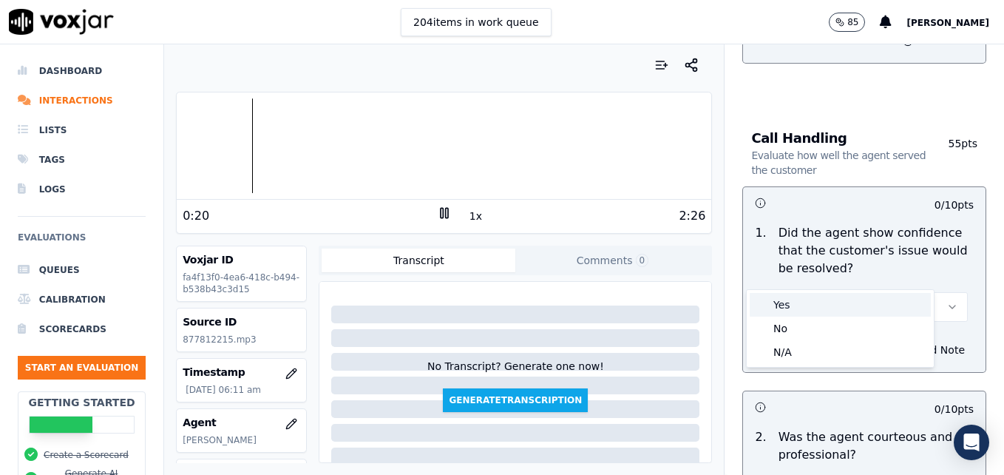
click at [802, 304] on div "Yes" at bounding box center [840, 305] width 181 height 24
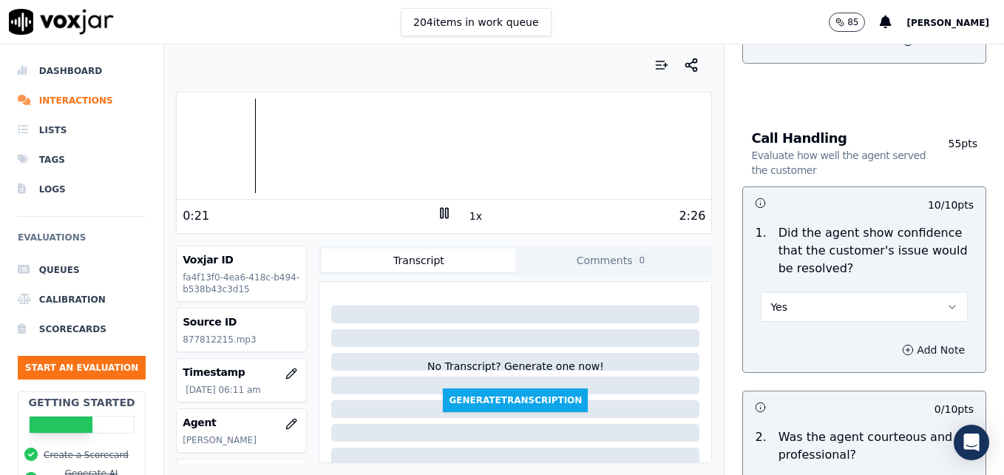
click at [902, 344] on icon "button" at bounding box center [908, 350] width 12 height 12
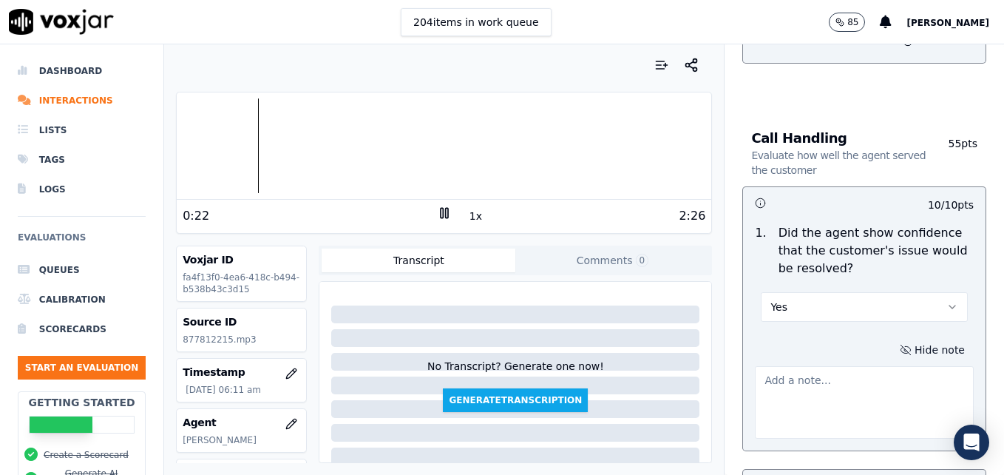
click at [860, 374] on textarea at bounding box center [864, 402] width 219 height 72
click at [279, 152] on div at bounding box center [444, 145] width 535 height 95
click at [251, 148] on div at bounding box center [444, 145] width 535 height 95
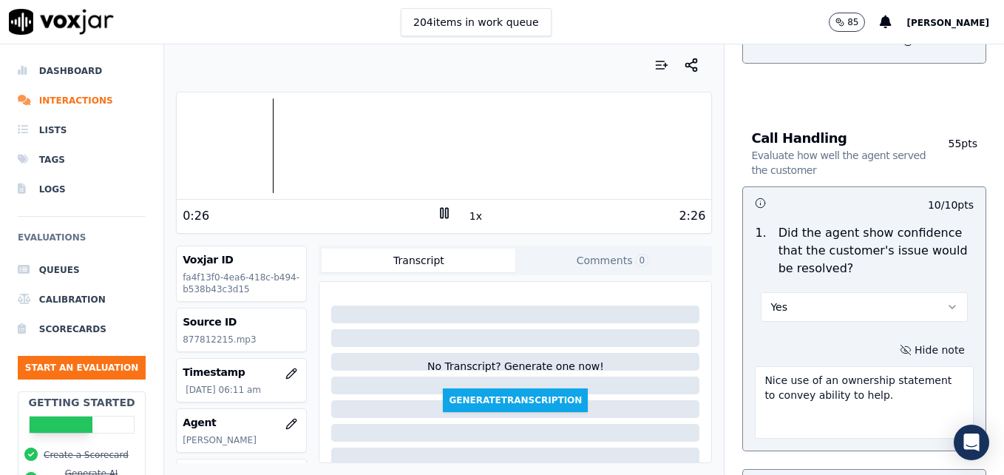
click at [216, 147] on div at bounding box center [444, 145] width 535 height 95
click at [197, 143] on div at bounding box center [444, 145] width 535 height 95
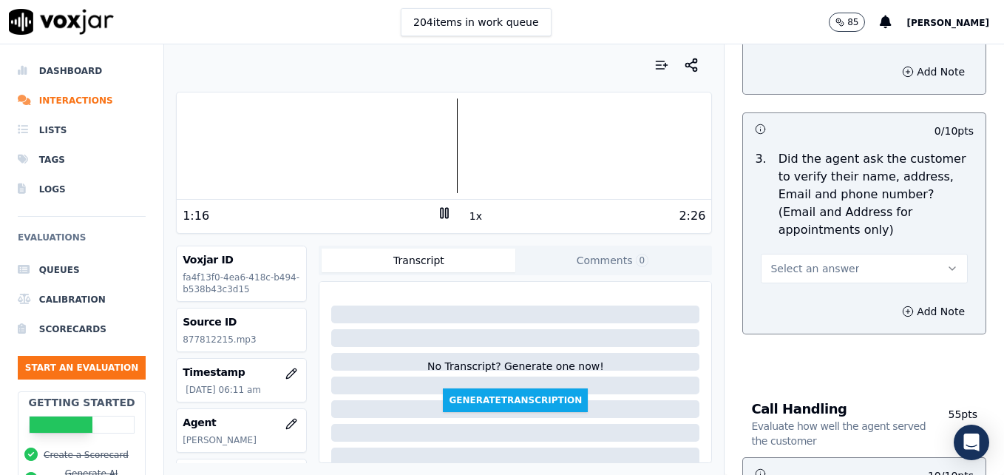
scroll to position [740, 0]
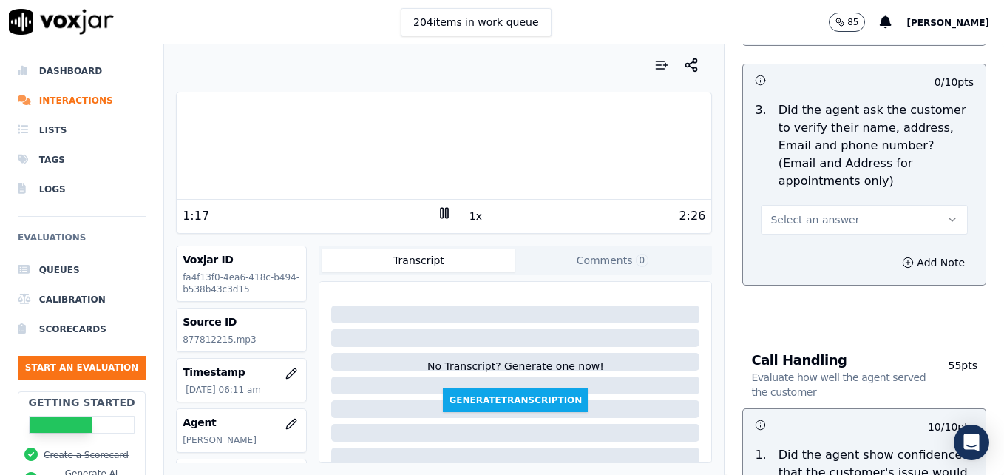
type textarea "Nice use of an ownership statement to convey ability to help."
click at [950, 218] on icon "button" at bounding box center [953, 219] width 6 height 3
click at [817, 234] on div "No" at bounding box center [840, 241] width 181 height 24
click at [902, 257] on icon "button" at bounding box center [908, 263] width 12 height 12
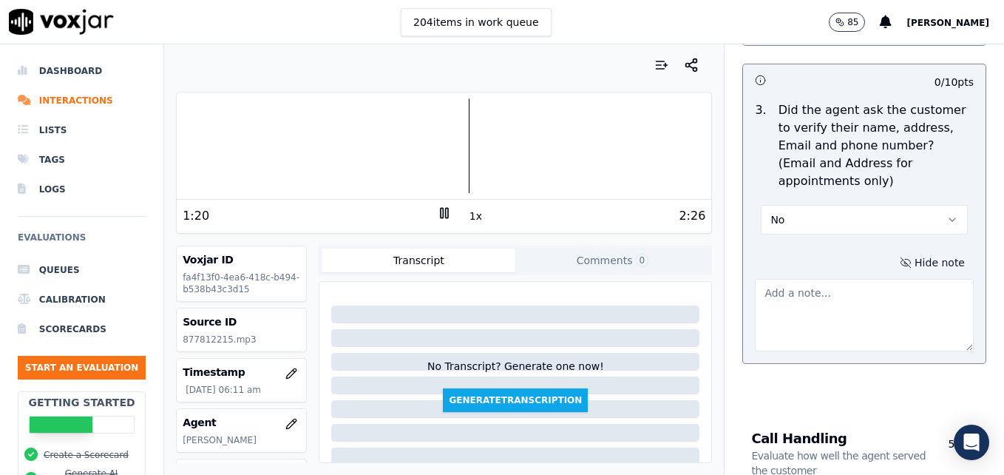
click at [859, 279] on textarea at bounding box center [864, 315] width 219 height 72
click at [823, 279] on textarea "Customer email/mailing address not verified." at bounding box center [864, 315] width 219 height 72
type textarea "Customer /mailing address not verified."
drag, startPoint x: 752, startPoint y: 254, endPoint x: 937, endPoint y: 280, distance: 186.7
click at [937, 280] on textarea "Customer /mailing address not verified." at bounding box center [864, 315] width 219 height 72
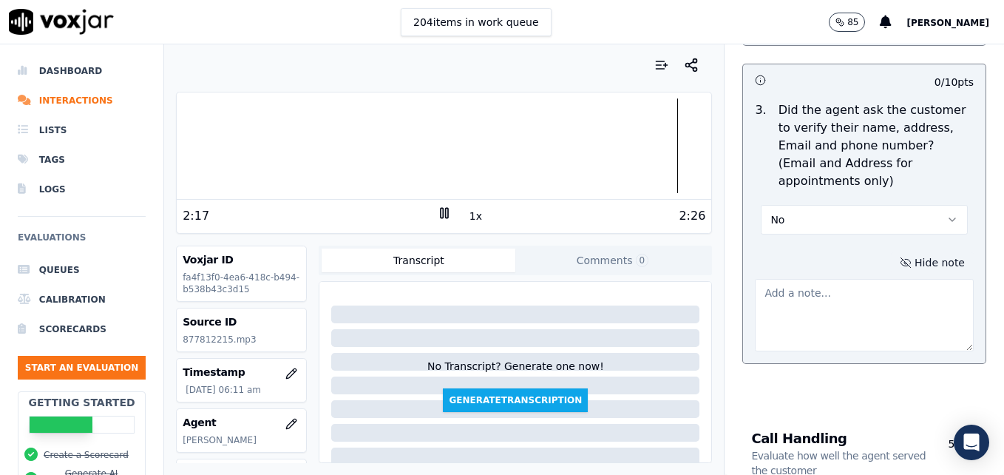
click at [947, 214] on icon "button" at bounding box center [953, 220] width 12 height 12
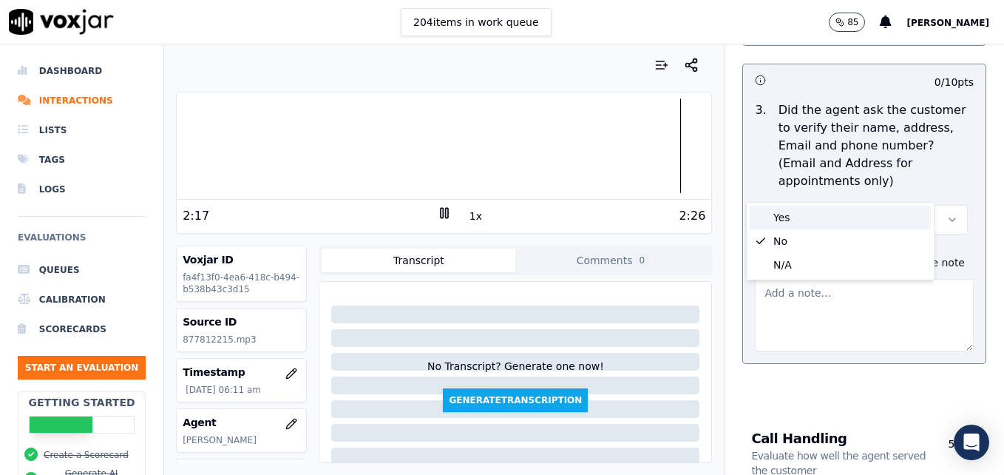
click at [848, 219] on div "Yes" at bounding box center [840, 218] width 181 height 24
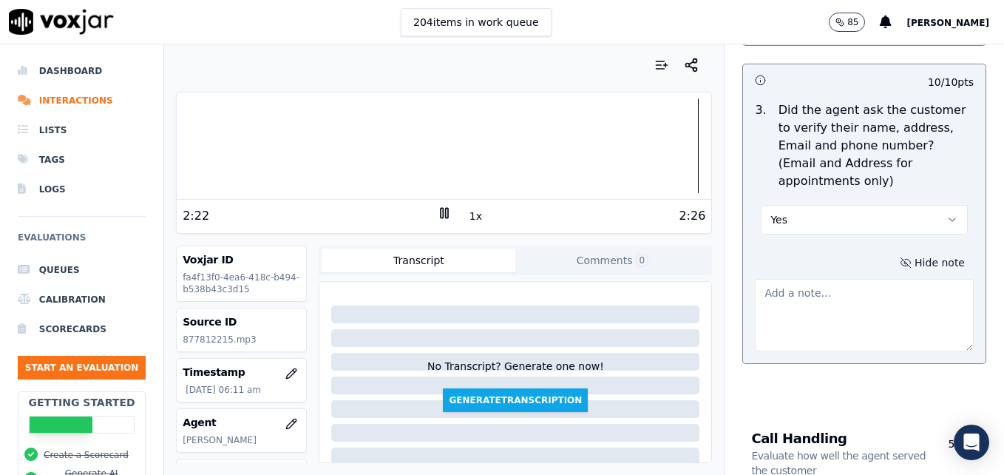
click at [437, 212] on icon at bounding box center [444, 213] width 15 height 15
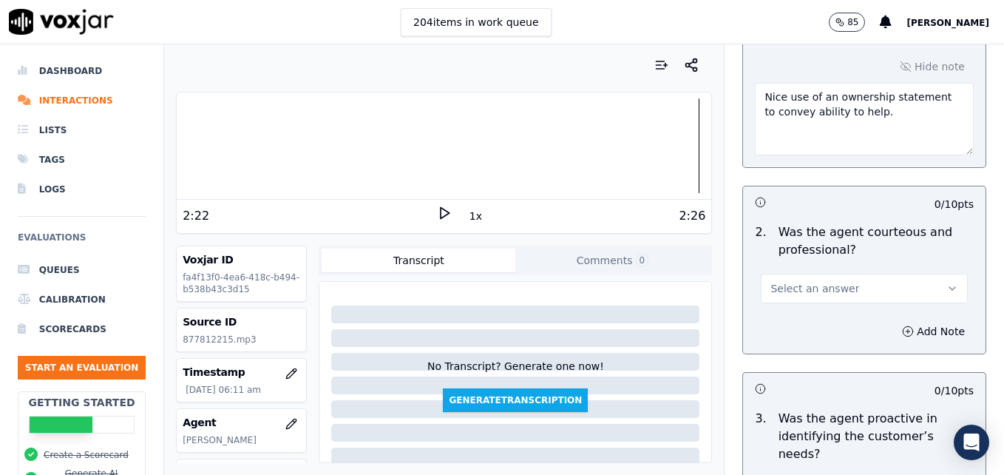
scroll to position [1405, 0]
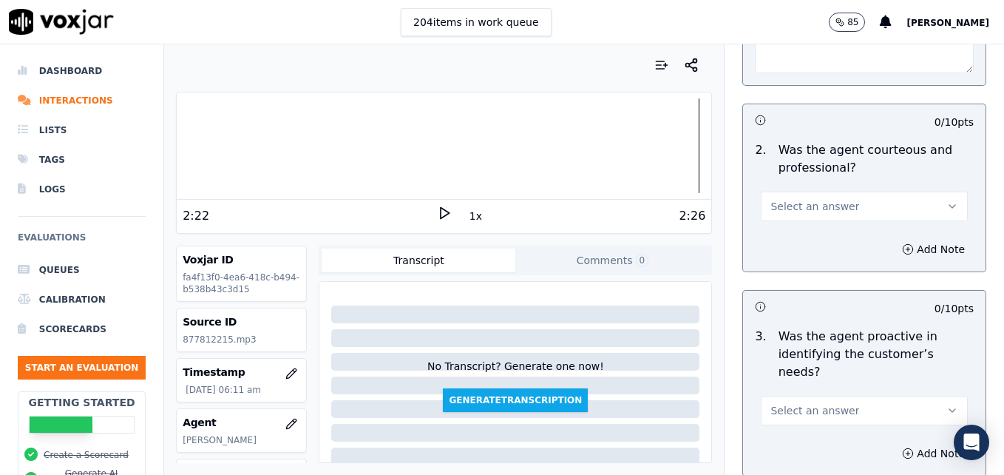
click at [947, 200] on icon "button" at bounding box center [953, 206] width 12 height 12
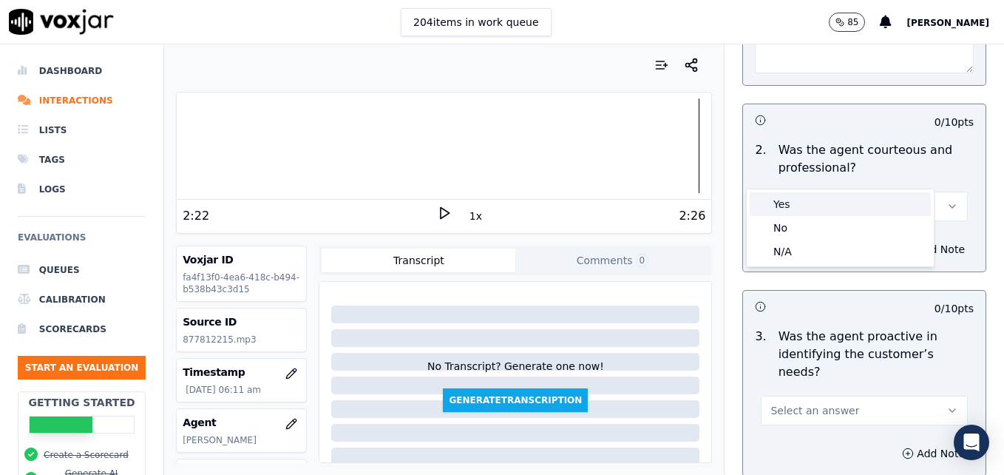
click at [829, 208] on div "Yes" at bounding box center [840, 204] width 181 height 24
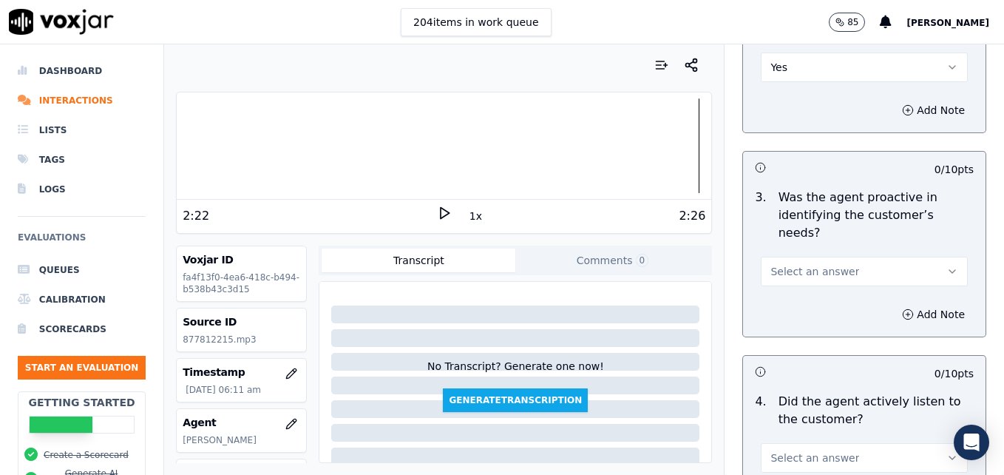
scroll to position [1553, 0]
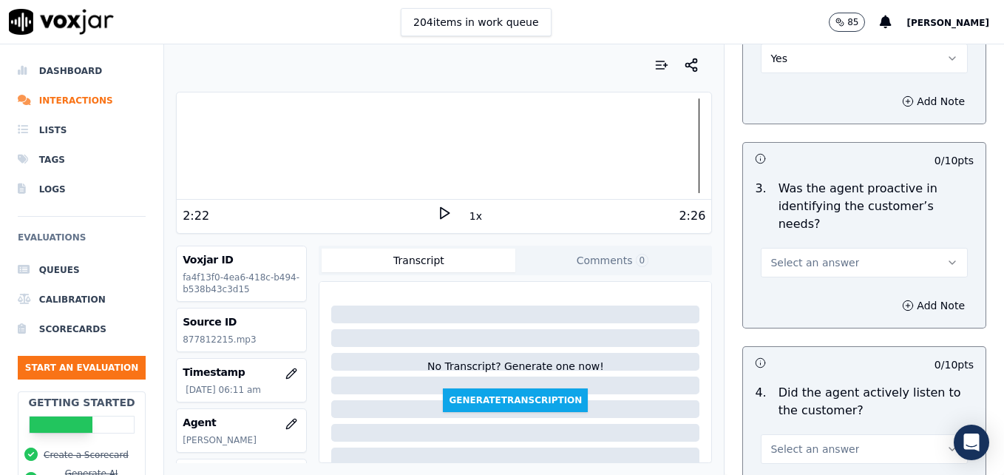
click at [947, 257] on icon "button" at bounding box center [953, 263] width 12 height 12
click at [862, 243] on div "Yes" at bounding box center [840, 243] width 181 height 24
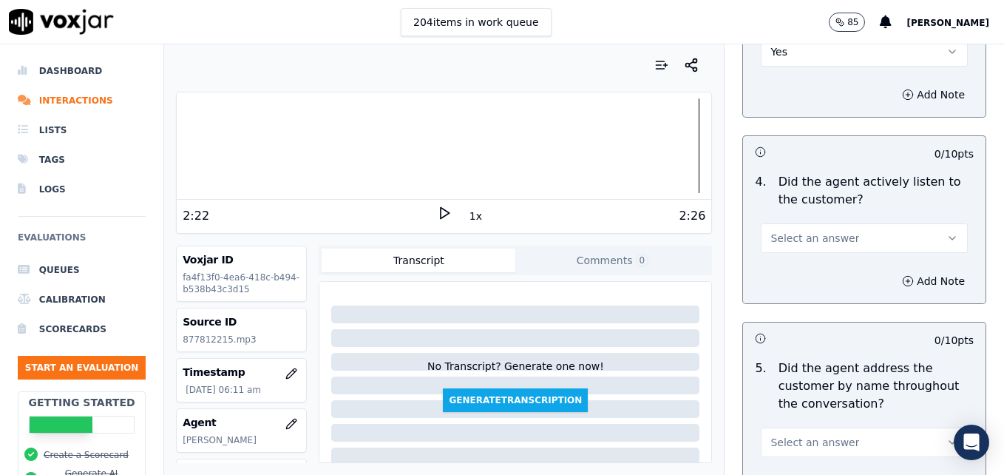
scroll to position [1775, 0]
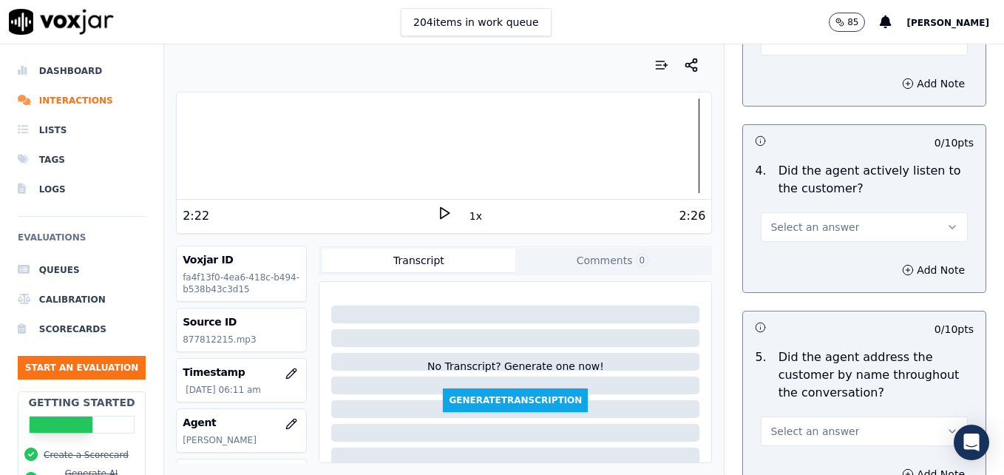
click at [947, 221] on icon "button" at bounding box center [953, 227] width 12 height 12
click at [879, 203] on div "Yes" at bounding box center [840, 207] width 181 height 24
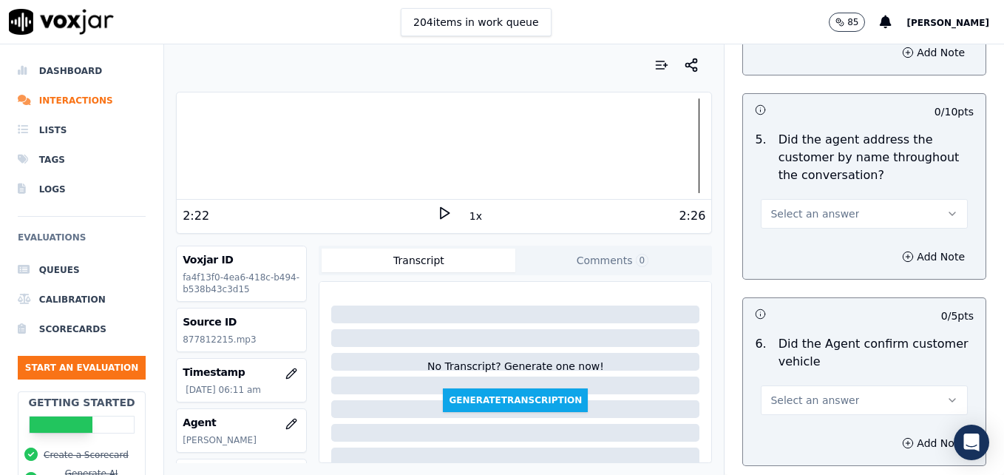
scroll to position [1997, 0]
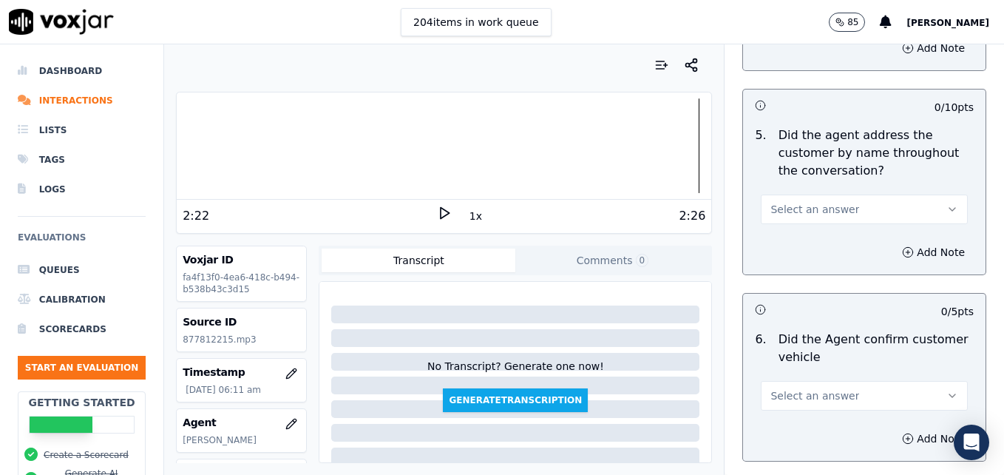
click at [947, 203] on icon "button" at bounding box center [953, 209] width 12 height 12
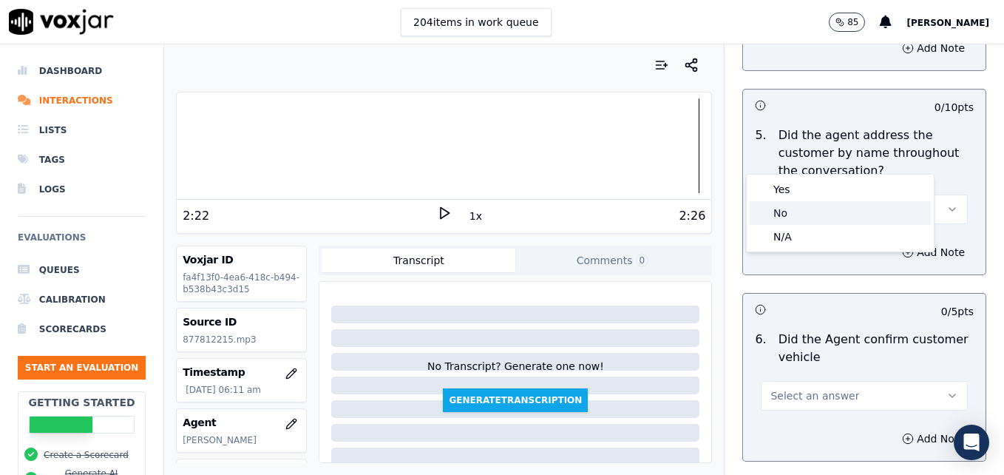
click at [812, 213] on div "No" at bounding box center [840, 213] width 181 height 24
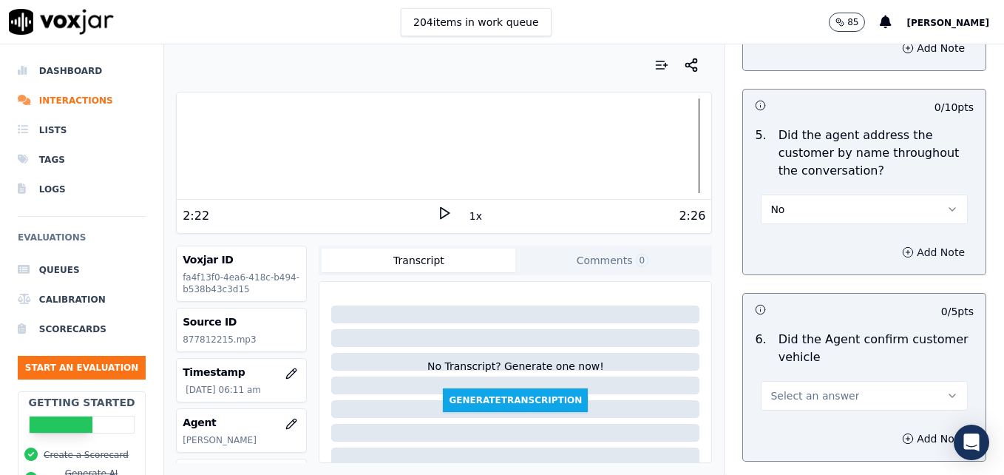
drag, startPoint x: 877, startPoint y: 195, endPoint x: 873, endPoint y: 208, distance: 13.1
click at [902, 246] on icon "button" at bounding box center [908, 252] width 12 height 12
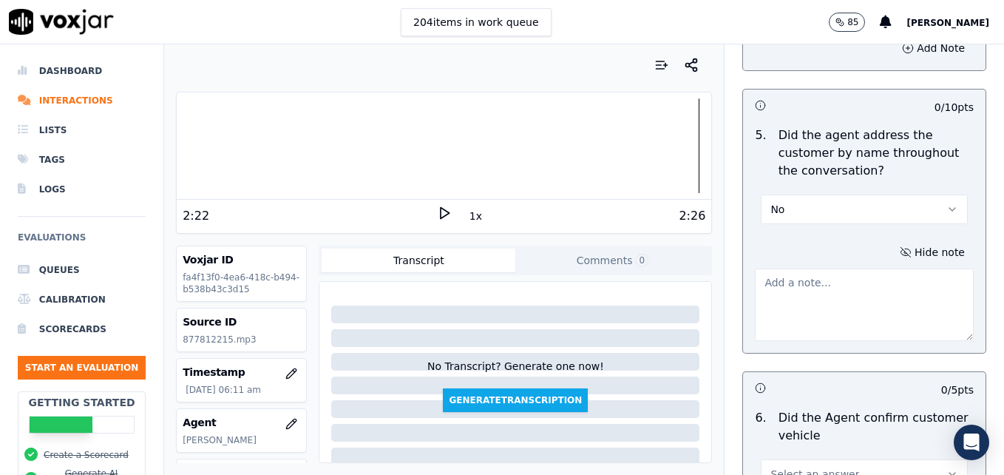
click at [842, 269] on textarea at bounding box center [864, 305] width 219 height 72
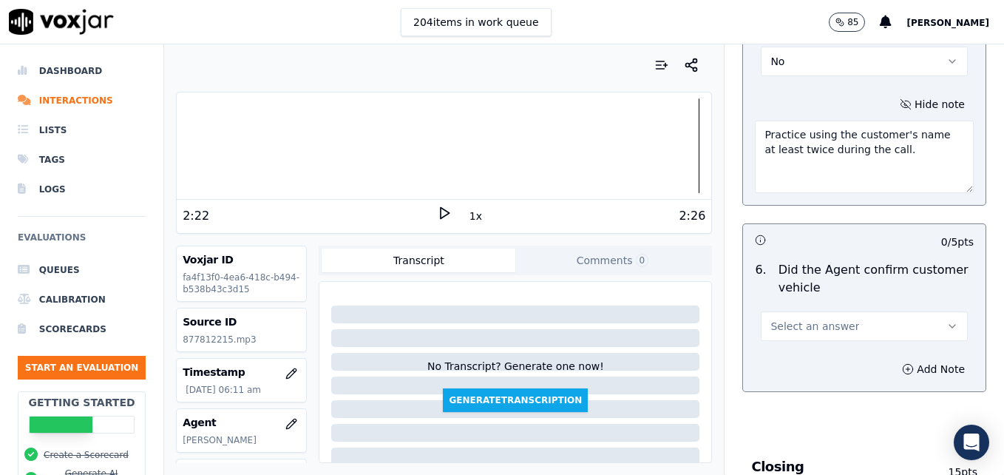
scroll to position [2219, 0]
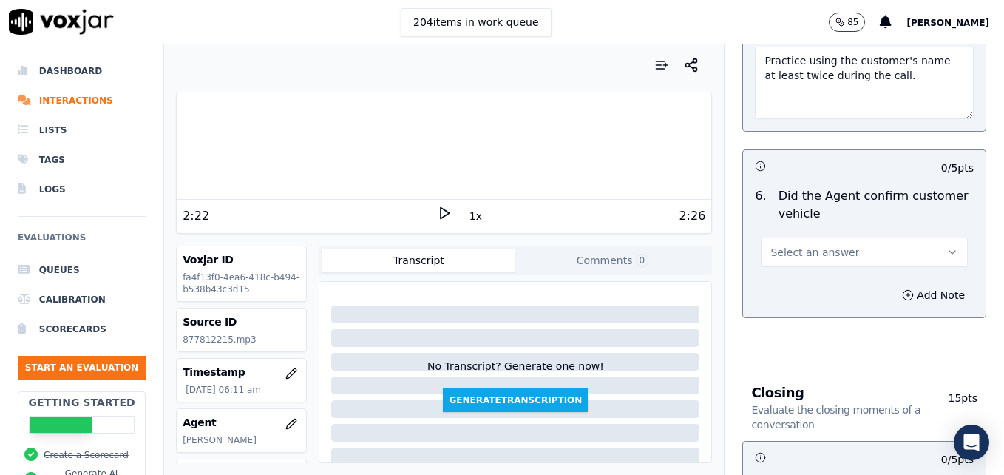
type textarea "Practice using the customer's name at least twice during the call."
click at [947, 246] on icon "button" at bounding box center [953, 252] width 12 height 12
click at [846, 238] on div "Yes" at bounding box center [840, 232] width 181 height 24
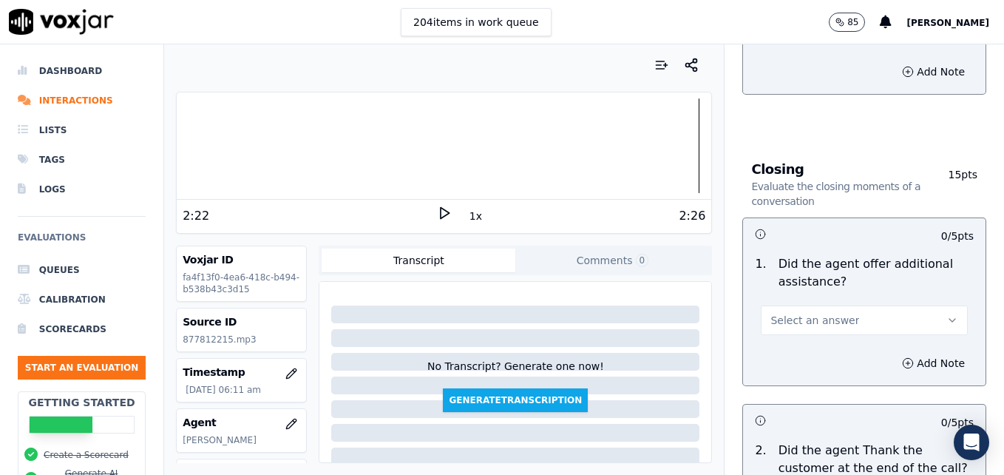
scroll to position [2515, 0]
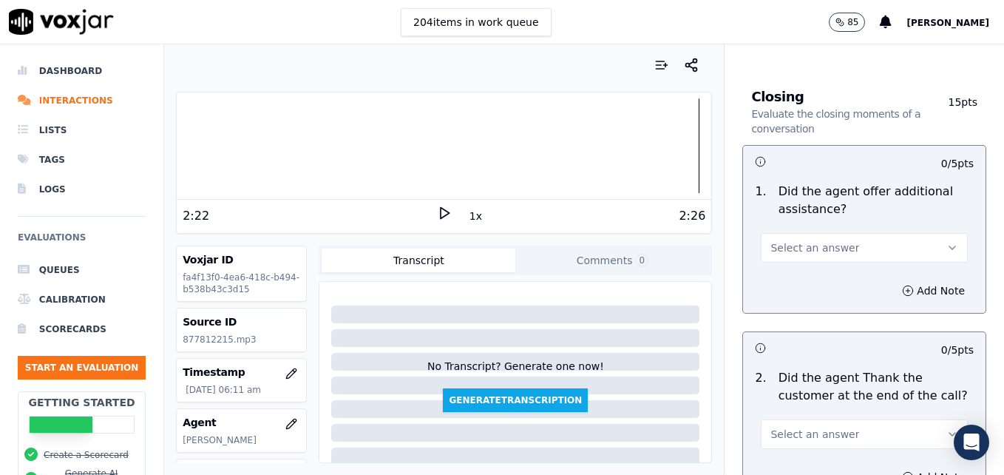
click at [947, 242] on icon "button" at bounding box center [953, 248] width 12 height 12
click at [816, 232] on div "Yes" at bounding box center [840, 228] width 181 height 24
click at [902, 285] on icon "button" at bounding box center [908, 291] width 12 height 12
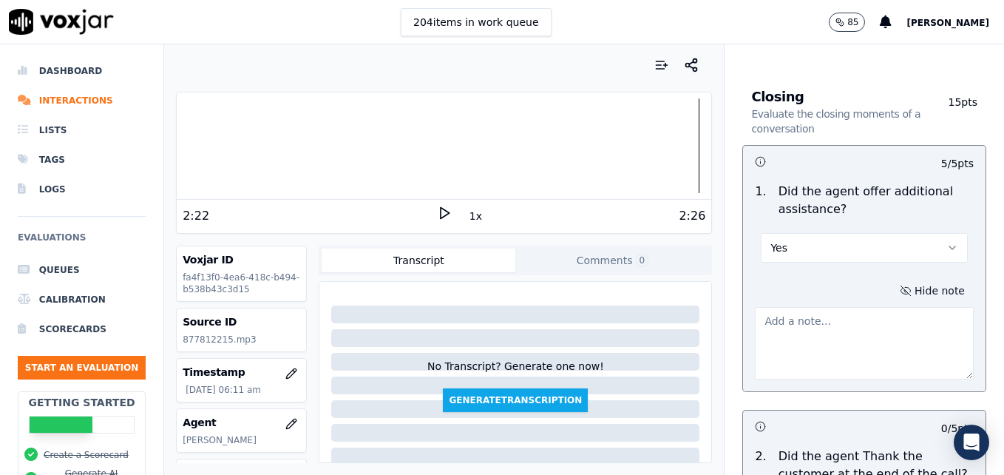
click at [870, 307] on textarea at bounding box center [864, 343] width 219 height 72
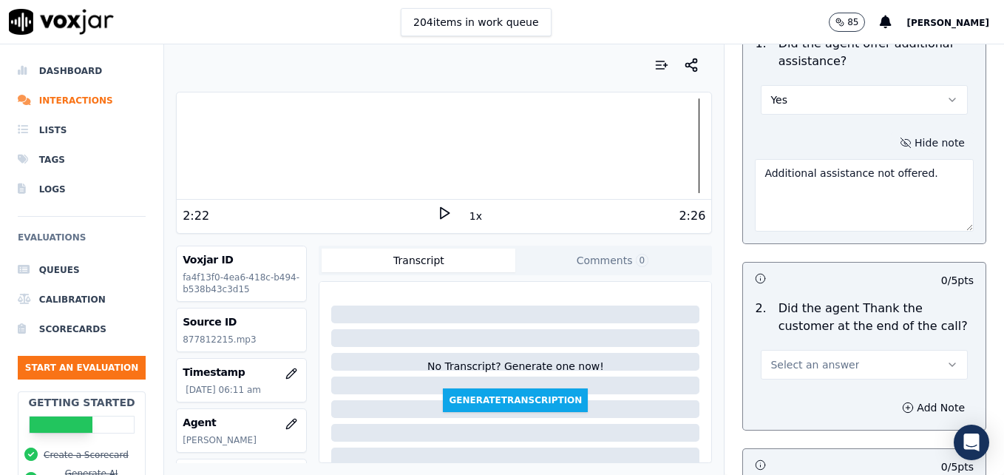
scroll to position [2737, 0]
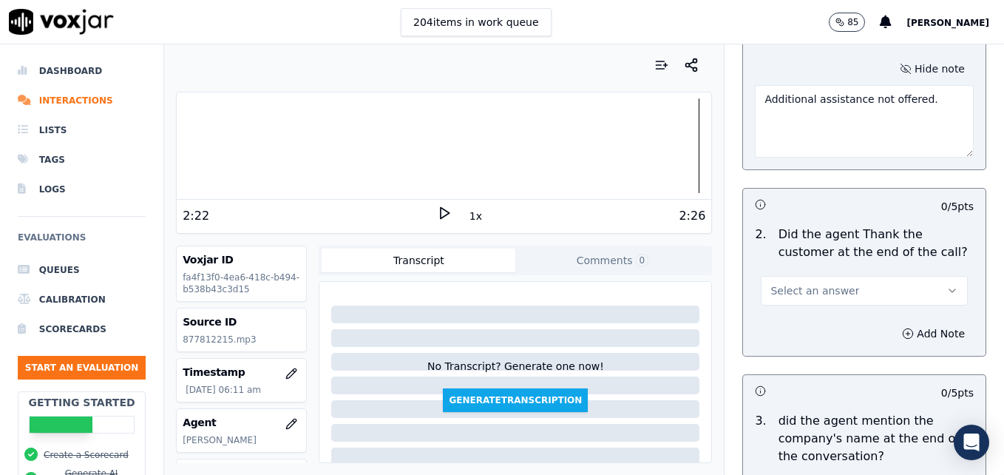
type textarea "Additional assistance not offered."
drag, startPoint x: 922, startPoint y: 237, endPoint x: 910, endPoint y: 243, distance: 13.2
click at [947, 285] on icon "button" at bounding box center [953, 291] width 12 height 12
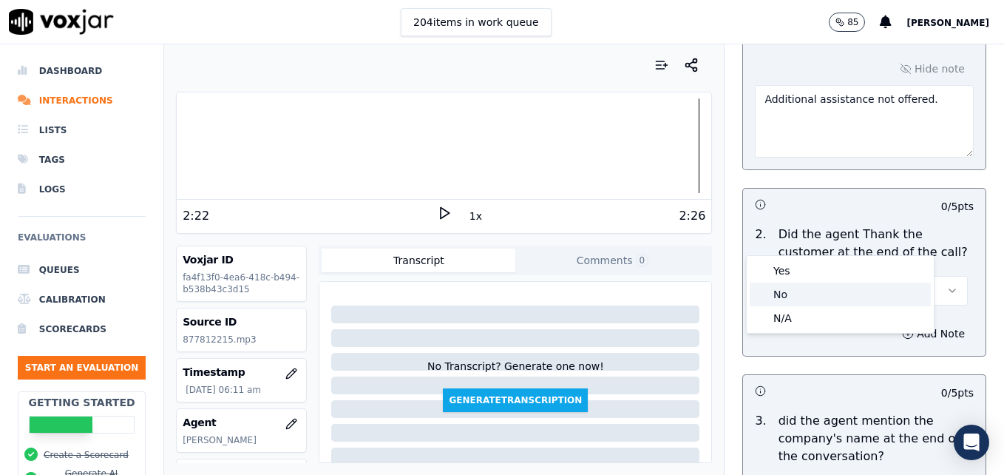
click at [849, 283] on div "No" at bounding box center [840, 295] width 181 height 24
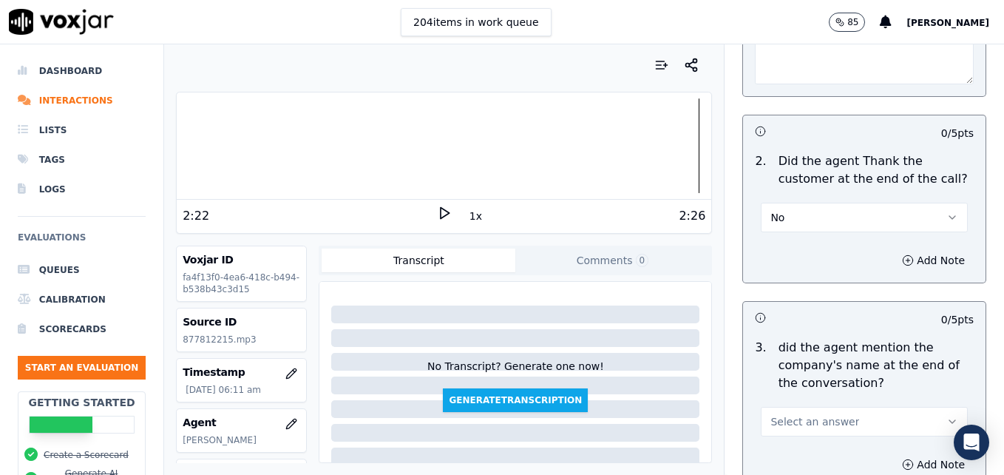
scroll to position [2811, 0]
click at [908, 202] on button "No" at bounding box center [864, 217] width 207 height 30
click at [865, 194] on div "Yes" at bounding box center [840, 197] width 181 height 24
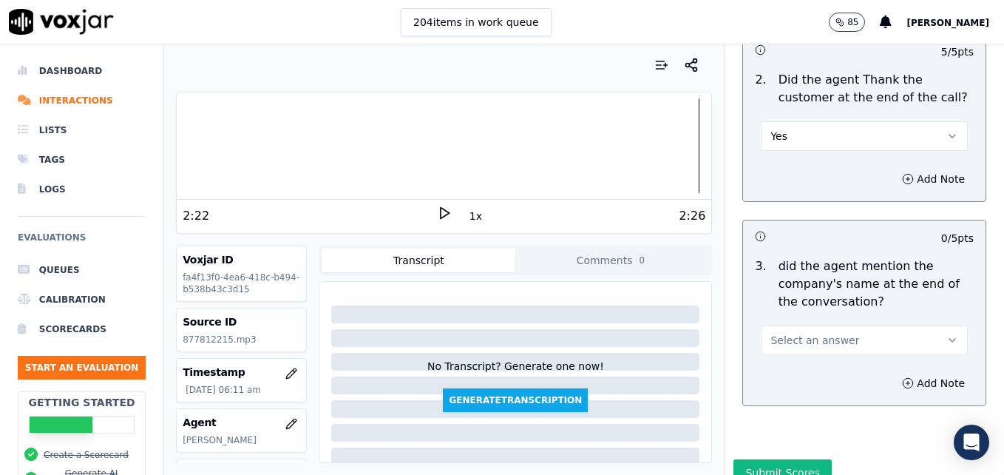
click at [947, 334] on icon "button" at bounding box center [953, 340] width 12 height 12
click at [823, 320] on div "Yes" at bounding box center [840, 320] width 181 height 24
click at [754, 459] on button "Submit Scores" at bounding box center [783, 472] width 98 height 27
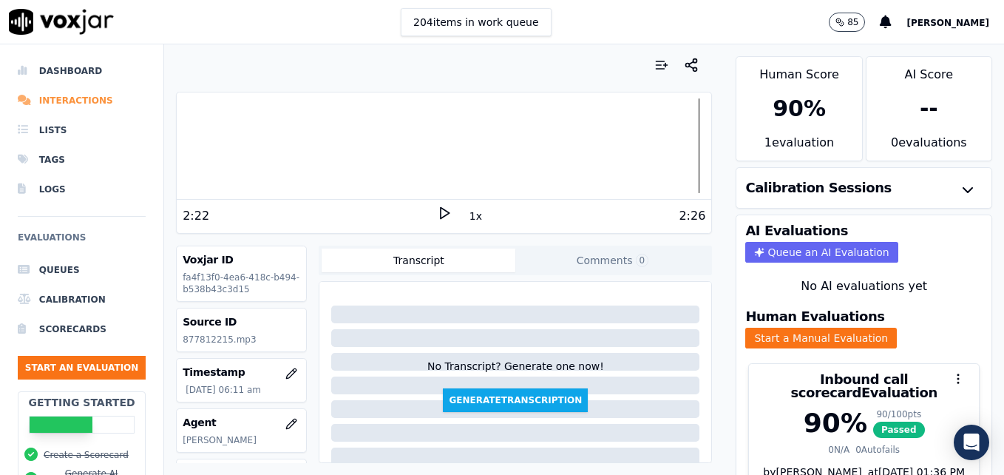
click at [61, 101] on li "Interactions" at bounding box center [82, 101] width 128 height 30
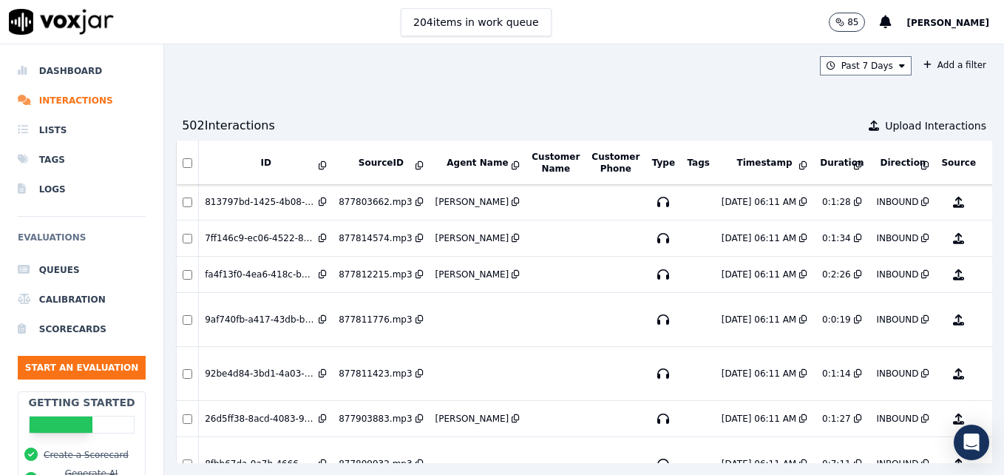
scroll to position [794, 0]
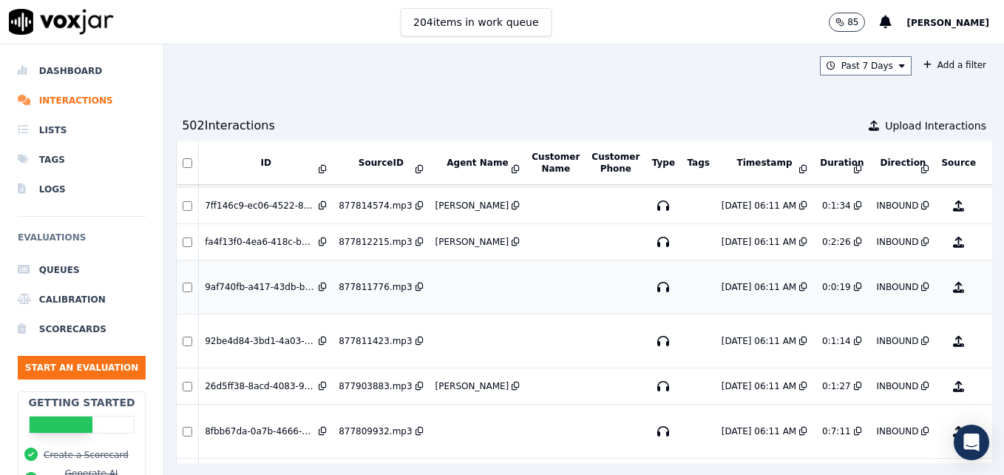
click at [988, 286] on button "No Evaluation Yet" at bounding box center [1017, 286] width 58 height 41
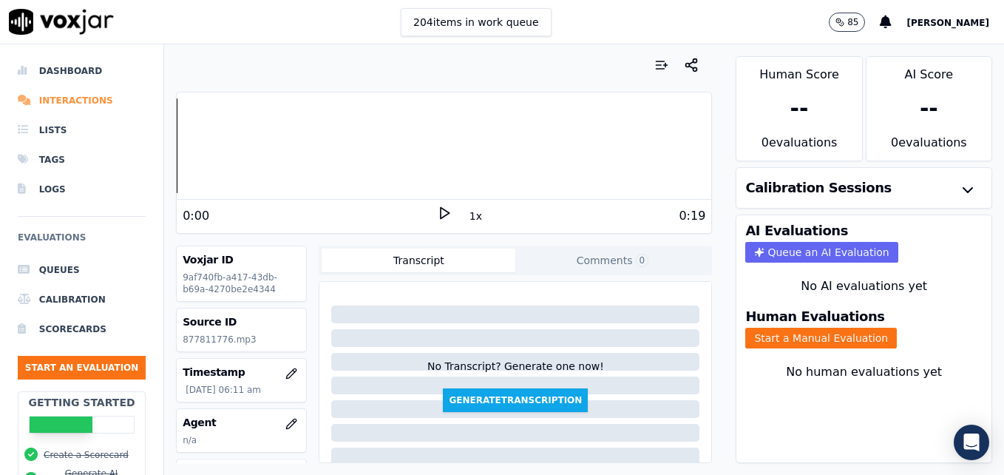
click at [90, 101] on li "Interactions" at bounding box center [82, 101] width 128 height 30
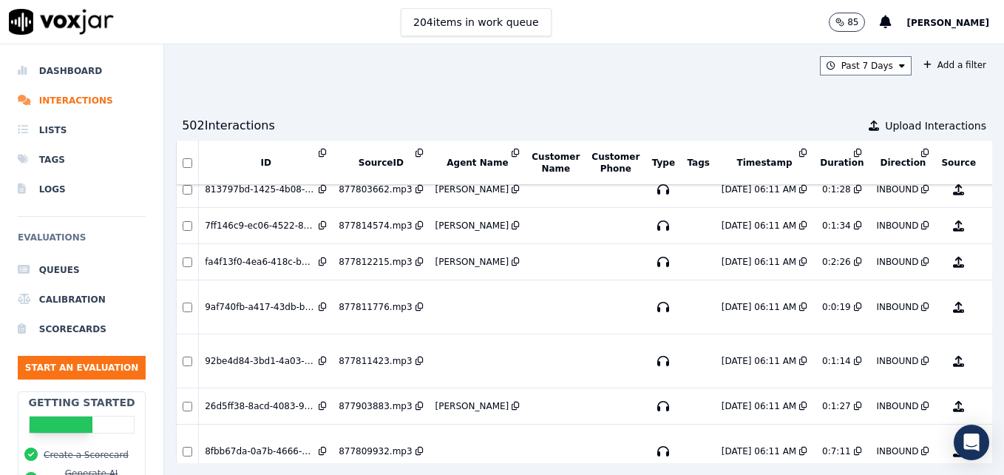
scroll to position [794, 0]
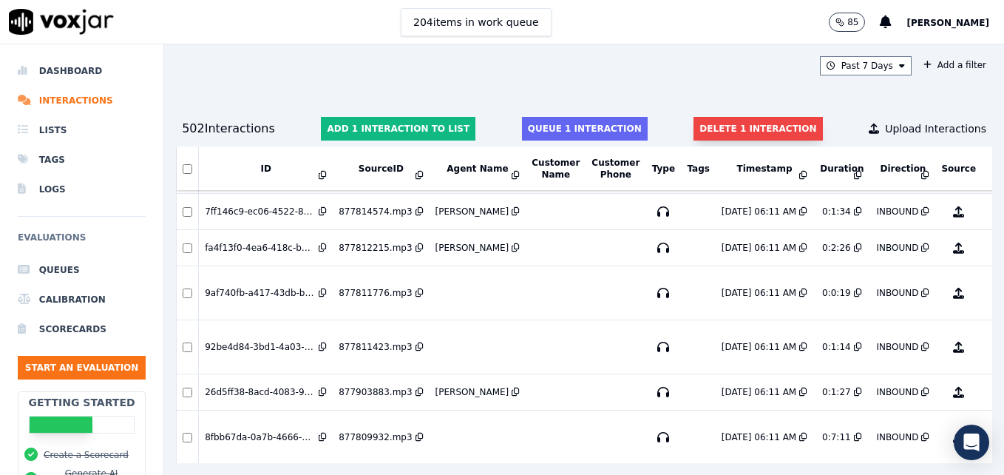
click at [729, 124] on button "Delete 1 interaction" at bounding box center [758, 129] width 129 height 24
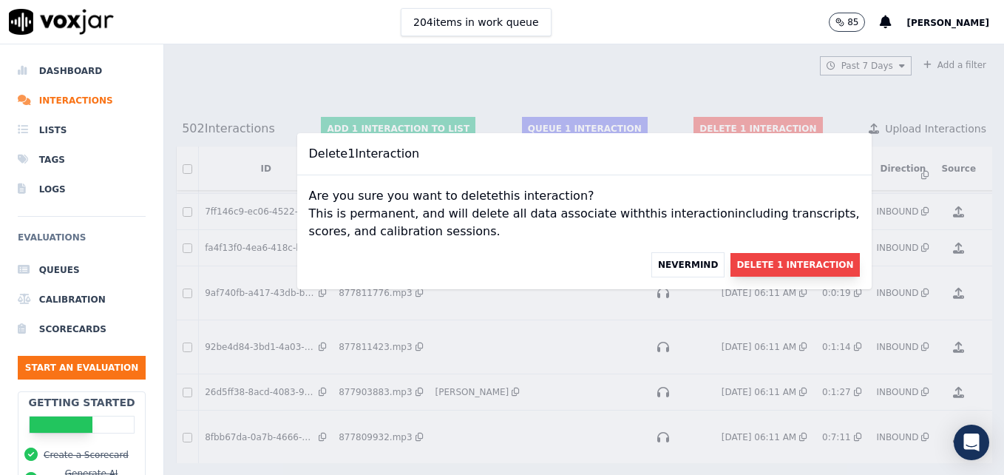
click at [744, 262] on button "Delete 1 Interaction" at bounding box center [795, 265] width 129 height 24
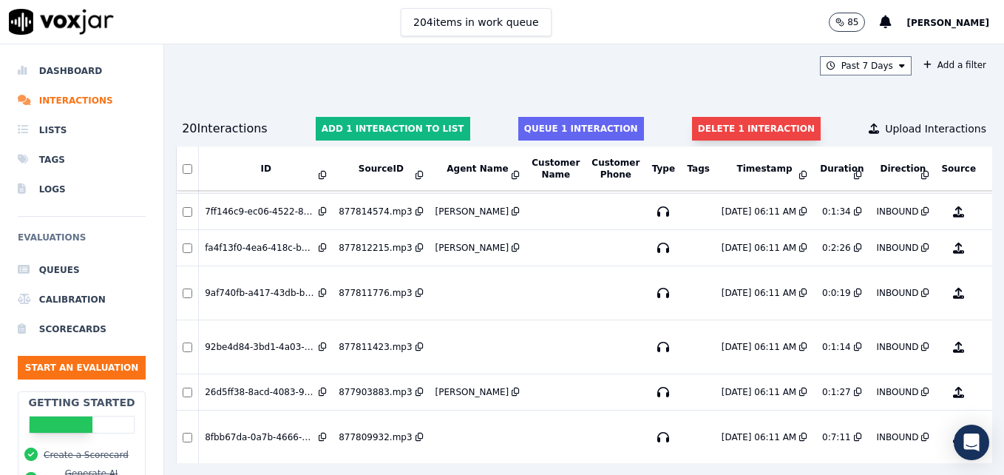
click at [708, 124] on button "Delete 1 interaction" at bounding box center [756, 129] width 129 height 24
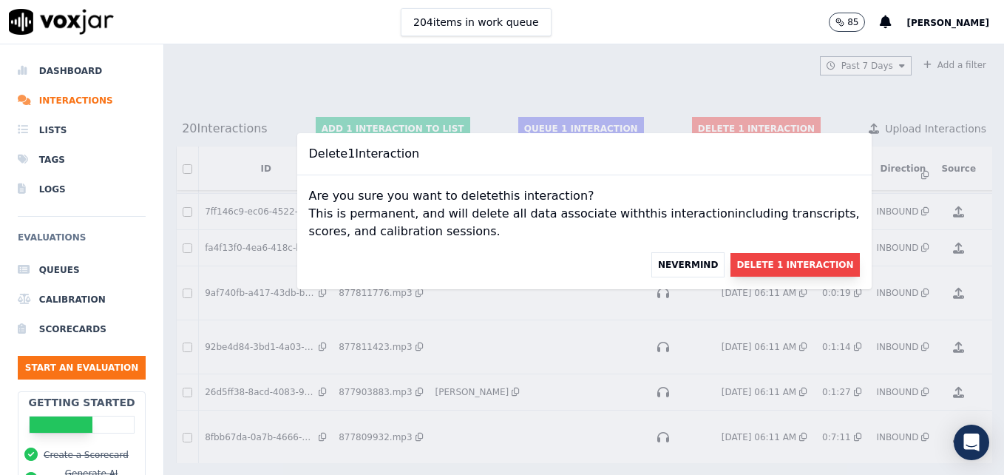
click at [780, 262] on button "Delete 1 Interaction" at bounding box center [795, 265] width 129 height 24
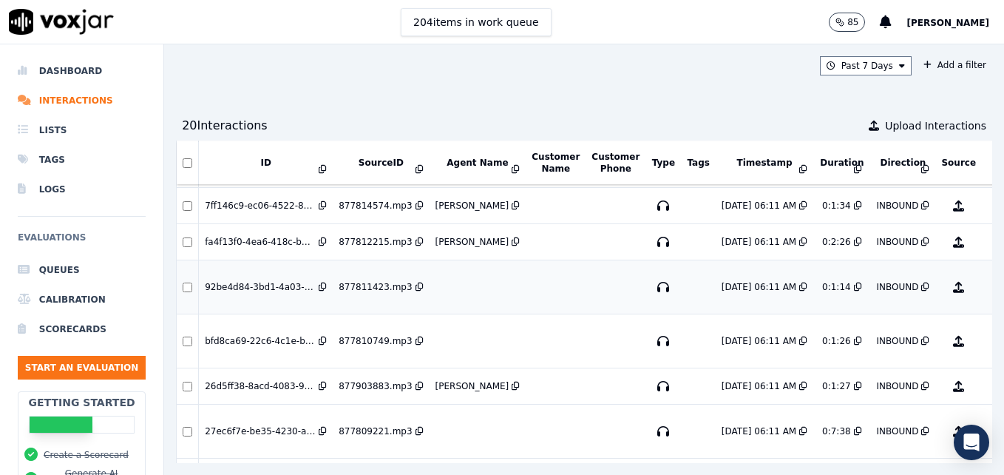
click at [988, 288] on button "No Evaluation Yet" at bounding box center [1017, 286] width 58 height 41
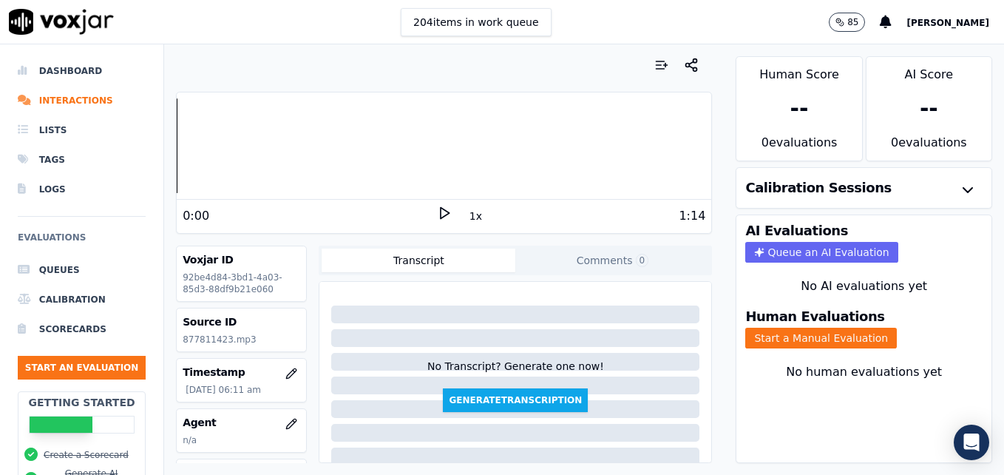
click at [439, 213] on icon at bounding box center [444, 213] width 15 height 15
click at [437, 209] on icon at bounding box center [444, 213] width 15 height 15
click at [287, 425] on icon "button" at bounding box center [292, 424] width 10 height 10
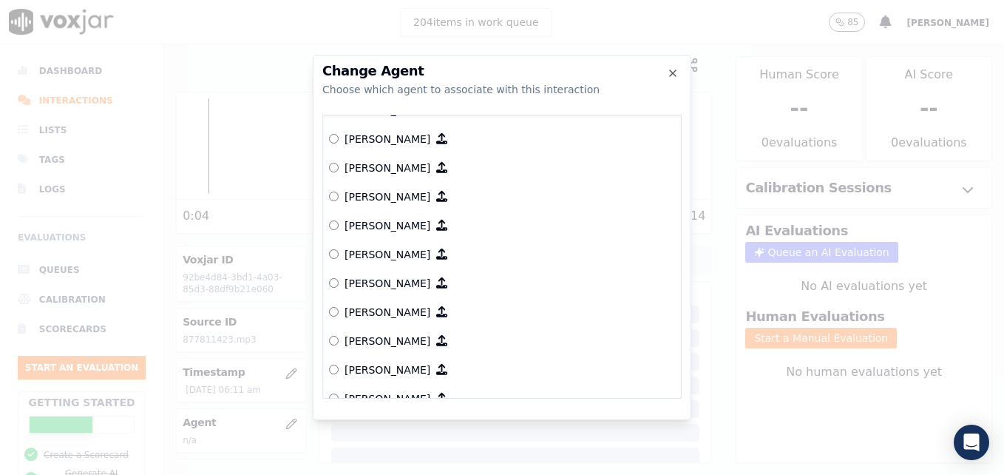
scroll to position [1183, 0]
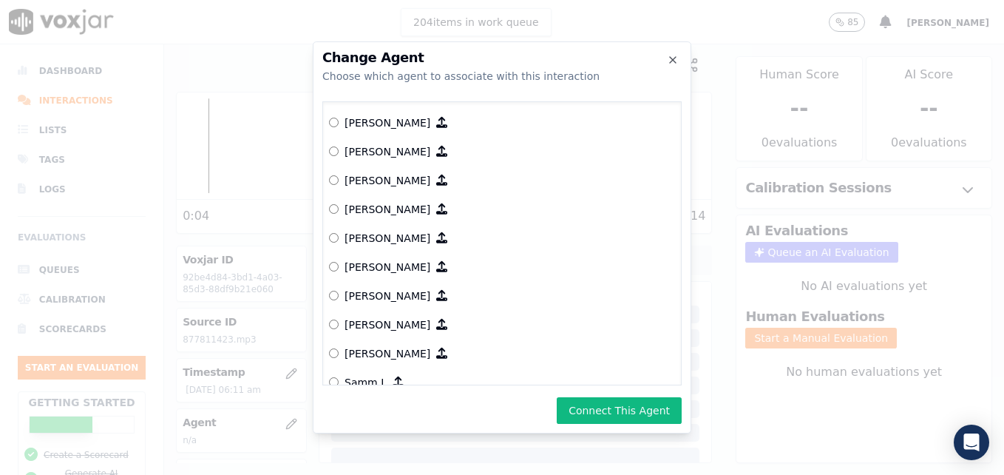
click at [605, 408] on button "Connect This Agent" at bounding box center [619, 410] width 125 height 27
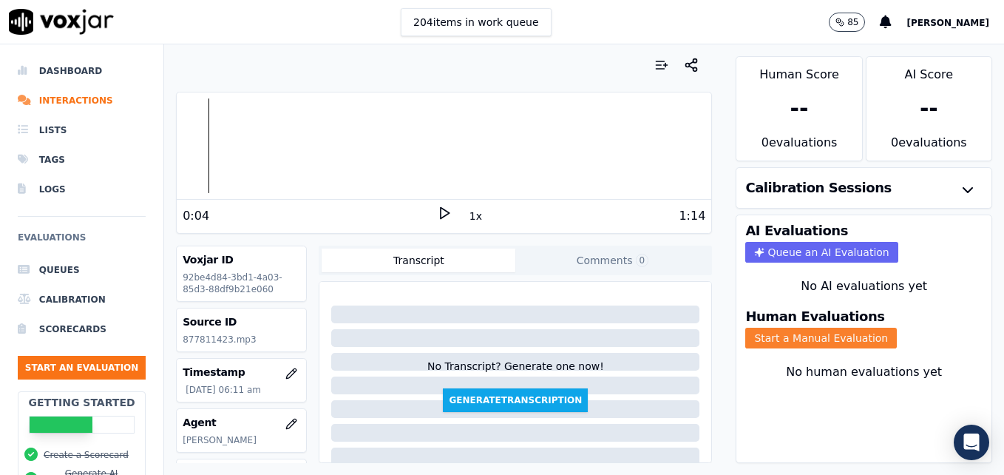
click at [776, 342] on button "Start a Manual Evaluation" at bounding box center [822, 338] width 152 height 21
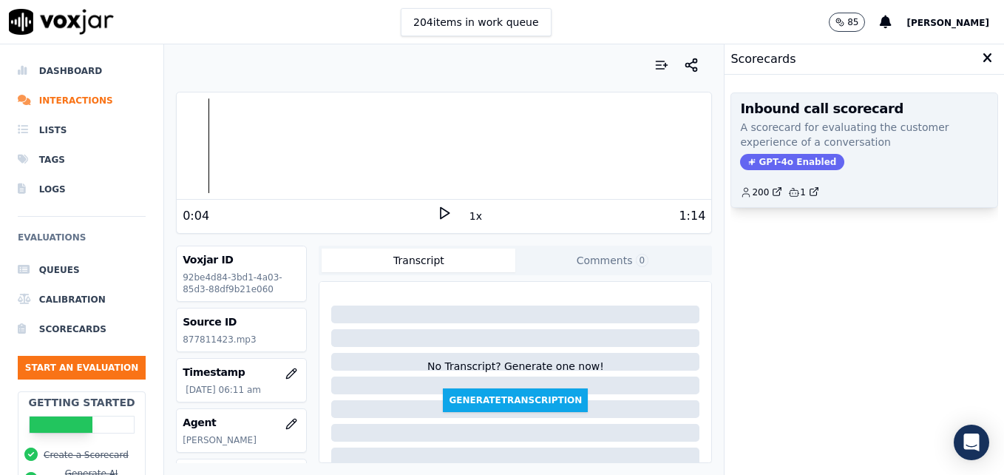
click at [786, 165] on span "GPT-4o Enabled" at bounding box center [792, 162] width 104 height 16
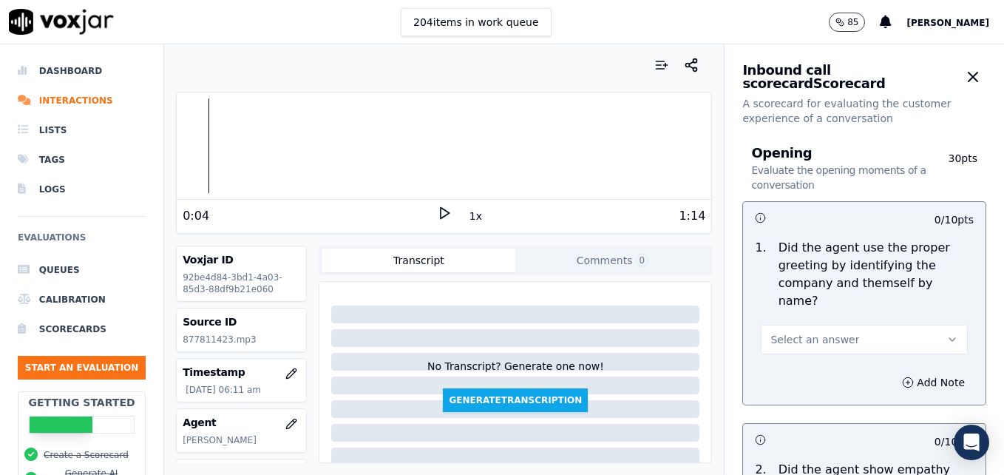
click at [908, 325] on button "Select an answer" at bounding box center [864, 340] width 207 height 30
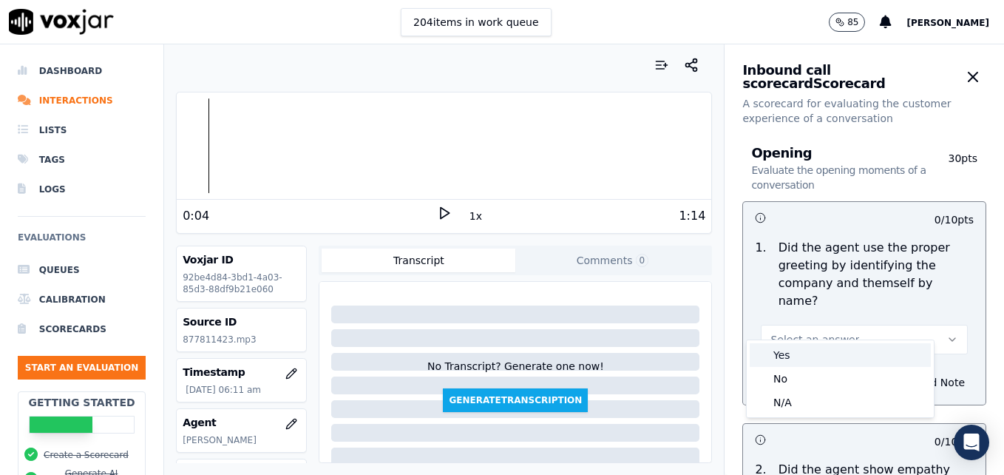
click at [804, 354] on div "Yes" at bounding box center [840, 355] width 181 height 24
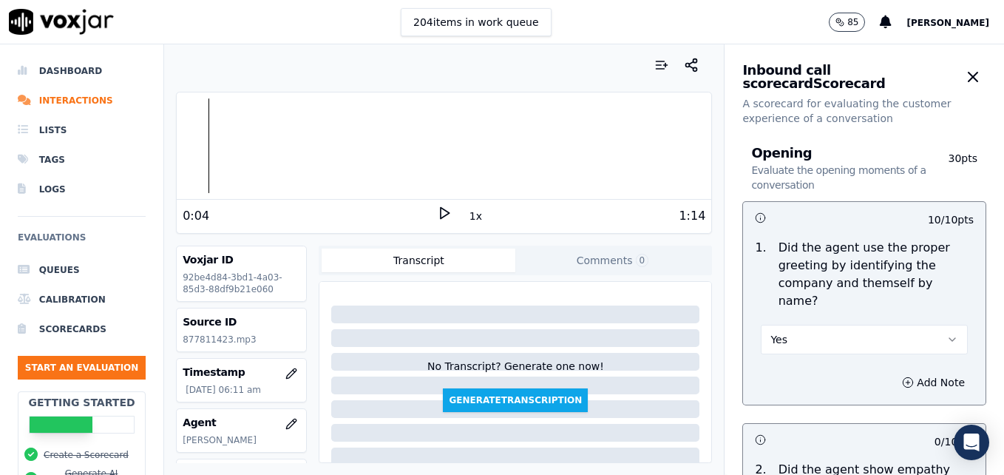
click at [441, 212] on icon at bounding box center [444, 213] width 15 height 15
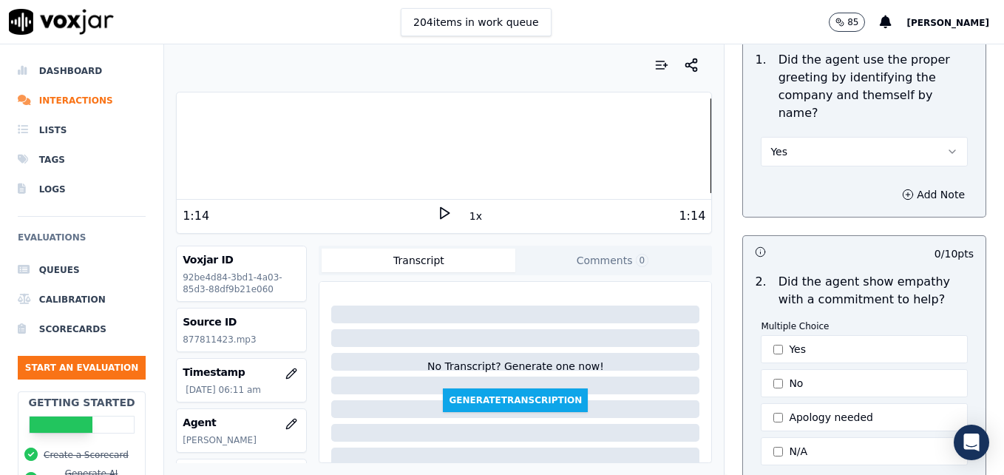
scroll to position [222, 0]
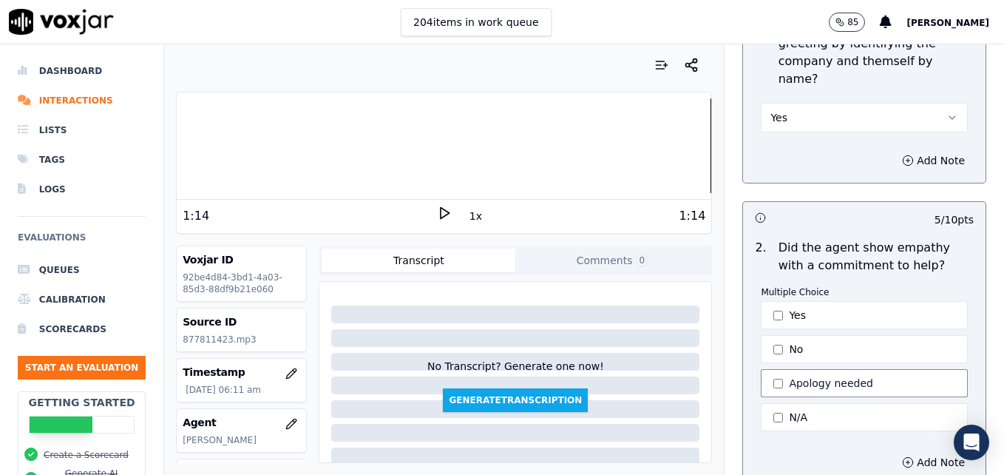
click at [763, 369] on button "Apology needed" at bounding box center [864, 383] width 207 height 28
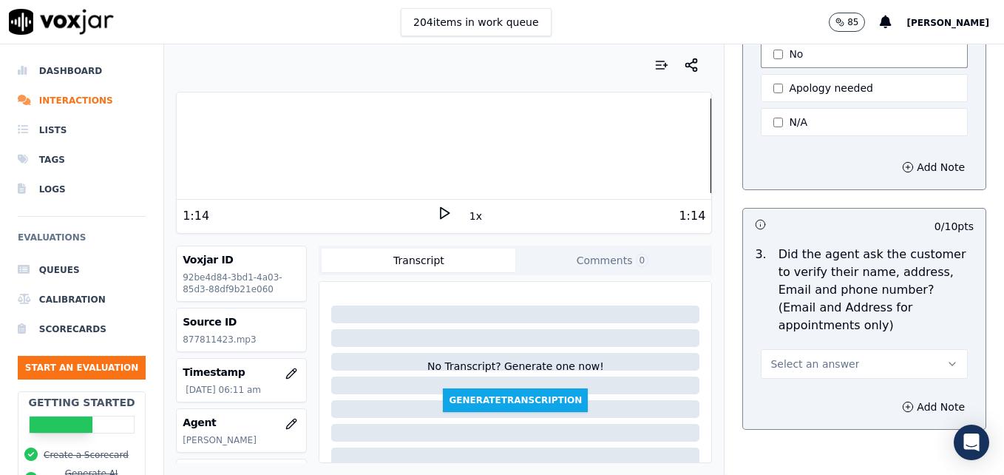
scroll to position [518, 0]
click at [912, 348] on button "Select an answer" at bounding box center [864, 363] width 207 height 30
click at [785, 382] on div "No" at bounding box center [840, 385] width 181 height 24
click at [559, 149] on div at bounding box center [444, 145] width 535 height 95
click at [452, 212] on div "1:14" at bounding box center [579, 216] width 254 height 18
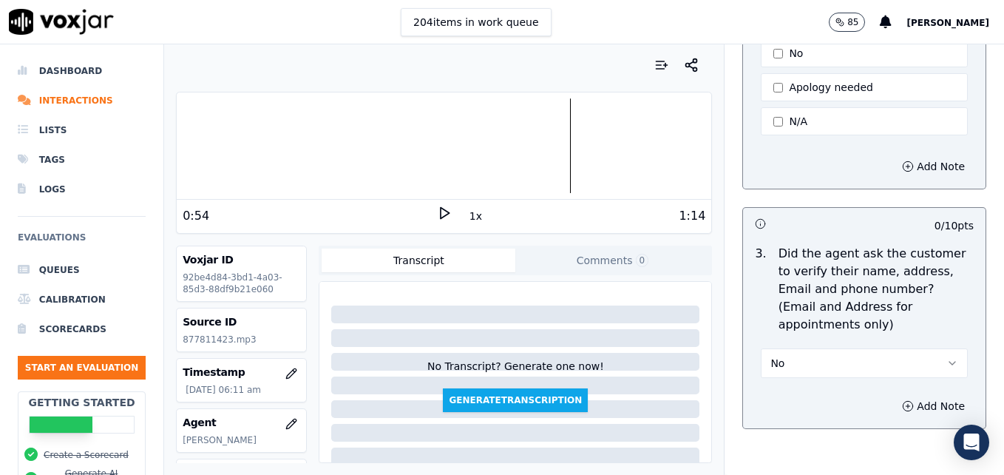
click at [439, 212] on icon at bounding box center [444, 213] width 15 height 15
click at [902, 400] on icon "button" at bounding box center [908, 406] width 12 height 12
click at [834, 422] on textarea at bounding box center [864, 458] width 219 height 72
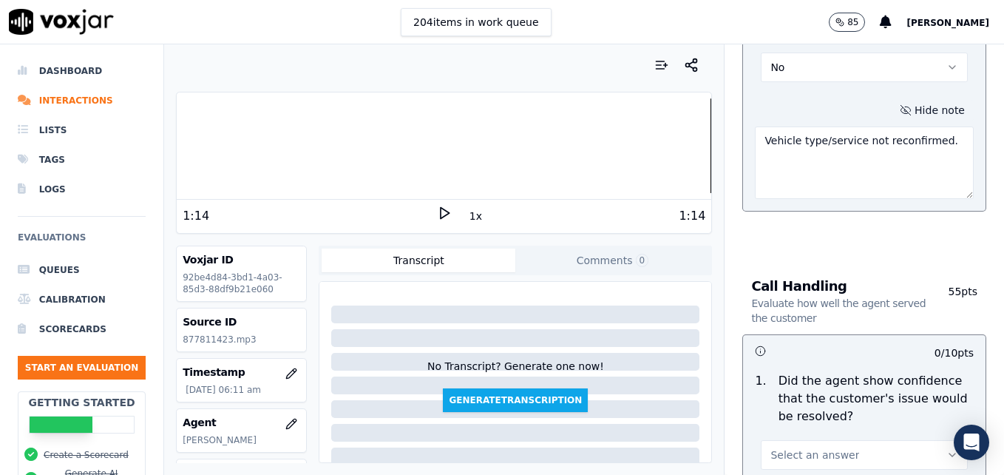
scroll to position [962, 0]
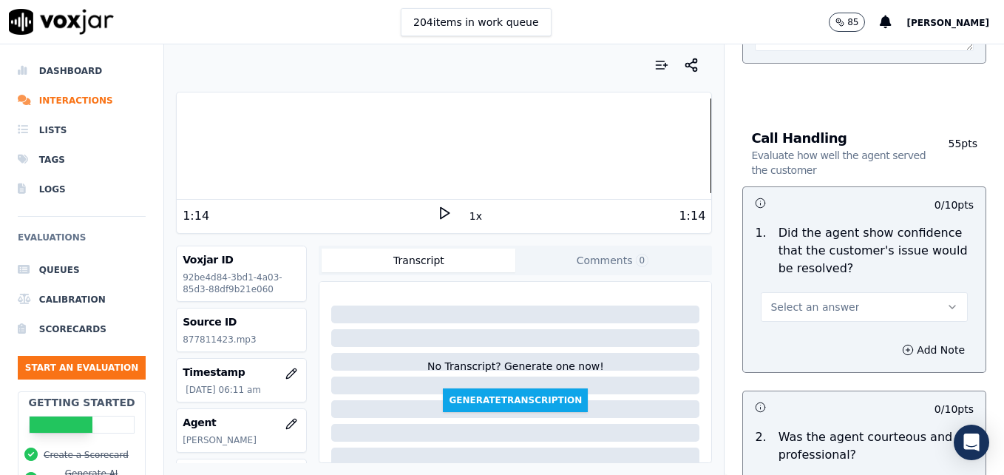
type textarea "Vehicle type/service not reconfirmed."
drag, startPoint x: 926, startPoint y: 271, endPoint x: 905, endPoint y: 281, distance: 23.2
click at [922, 292] on button "Select an answer" at bounding box center [864, 307] width 207 height 30
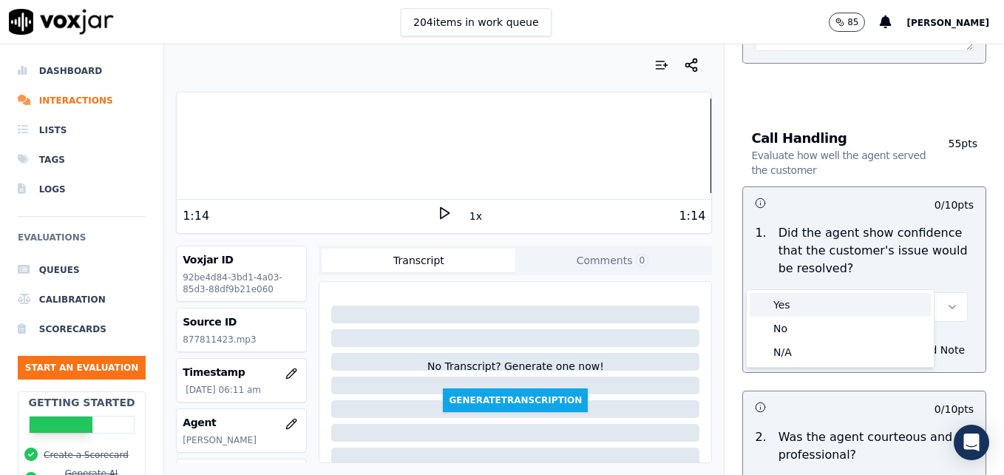
click at [831, 304] on div "Yes" at bounding box center [840, 305] width 181 height 24
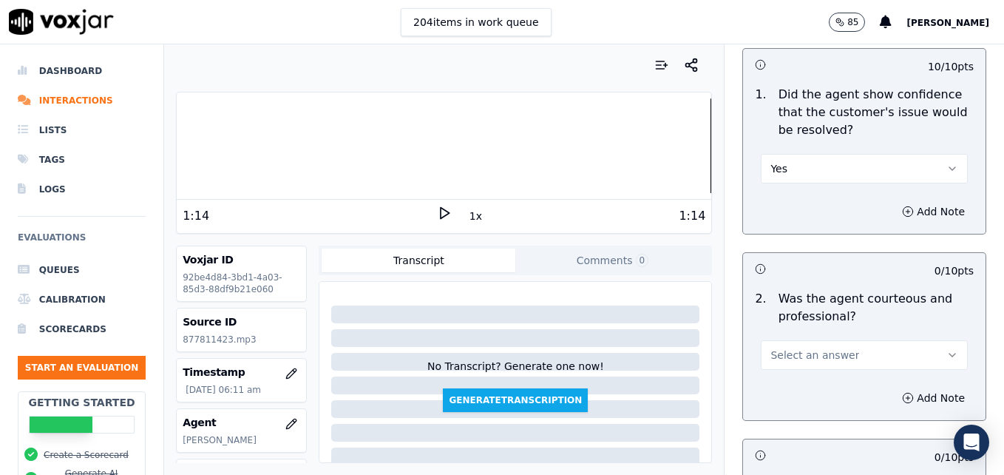
scroll to position [1110, 0]
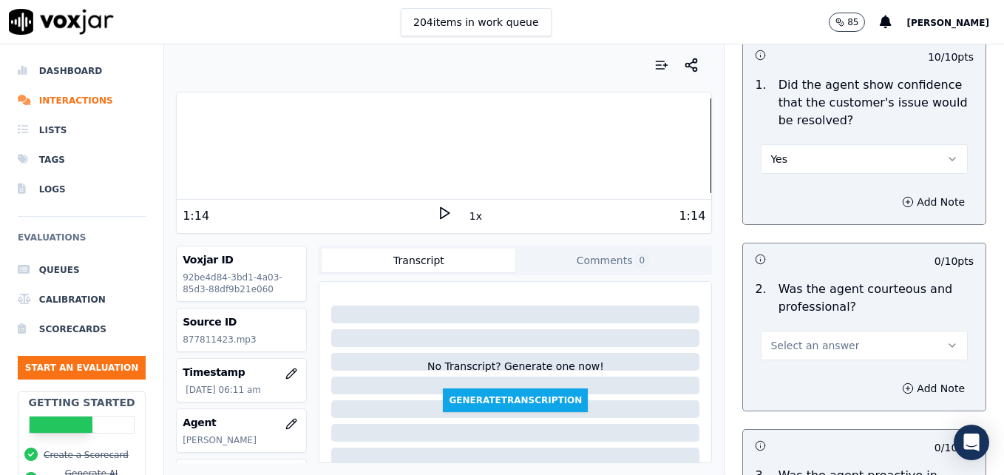
click at [947, 340] on icon "button" at bounding box center [953, 346] width 12 height 12
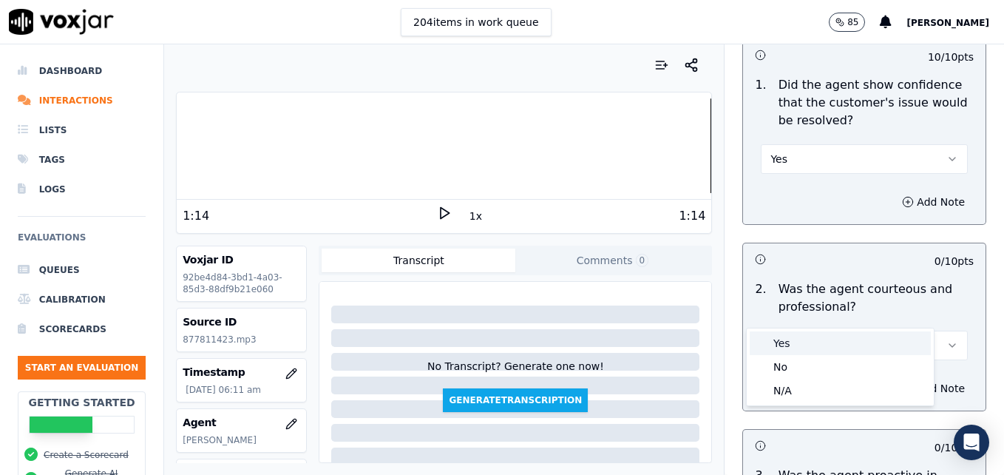
click at [808, 342] on div "Yes" at bounding box center [840, 343] width 181 height 24
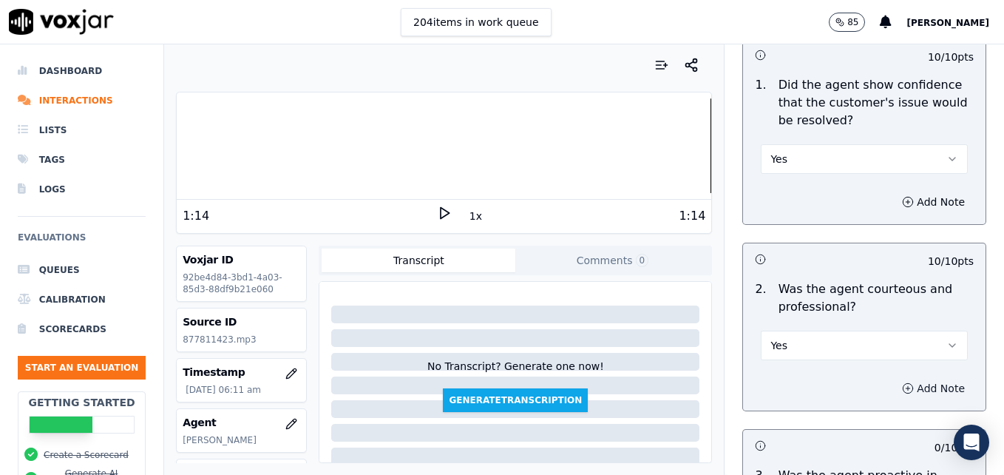
click at [902, 382] on icon "button" at bounding box center [908, 388] width 12 height 12
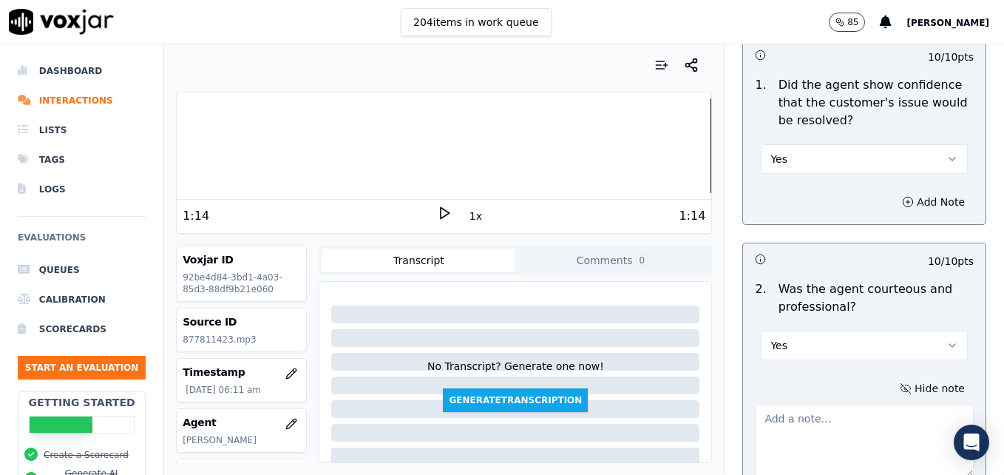
click at [865, 405] on textarea at bounding box center [864, 441] width 219 height 72
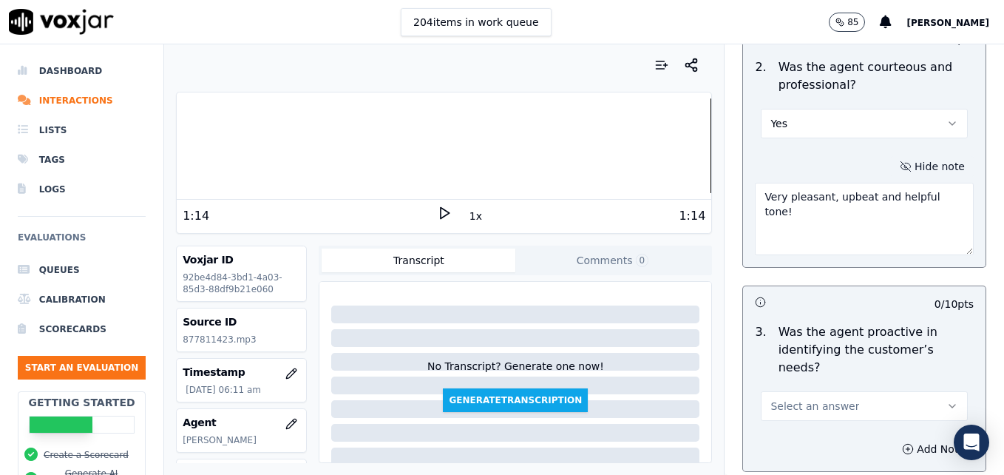
scroll to position [1479, 0]
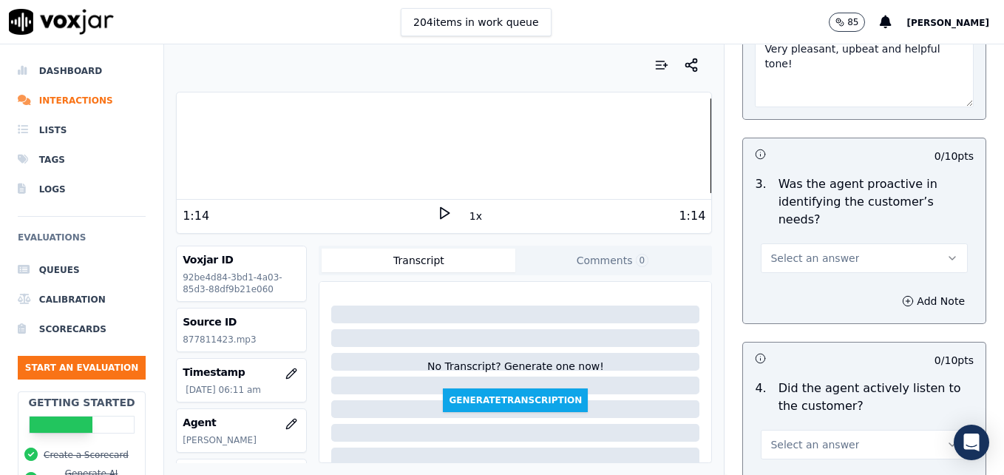
type textarea "Very pleasant, upbeat and helpful tone!"
click at [947, 252] on icon "button" at bounding box center [953, 258] width 12 height 12
click at [789, 233] on div "Yes" at bounding box center [840, 238] width 181 height 24
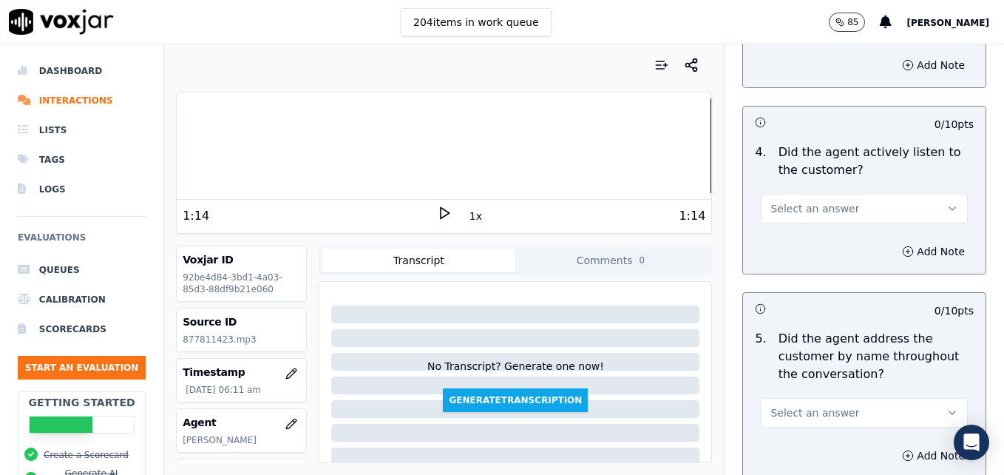
scroll to position [1775, 0]
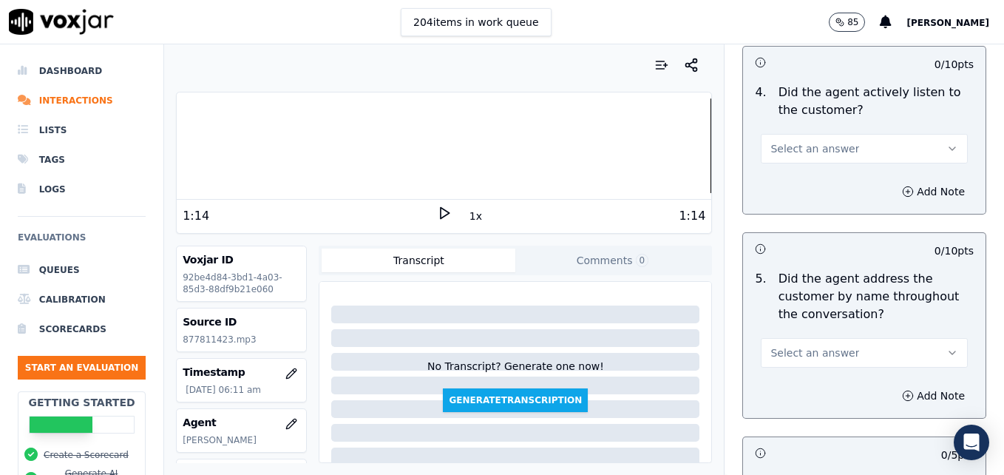
click at [947, 143] on icon "button" at bounding box center [953, 149] width 12 height 12
click at [838, 135] on div "Yes" at bounding box center [840, 129] width 181 height 24
click at [947, 347] on icon "button" at bounding box center [953, 353] width 12 height 12
click at [786, 331] on div "Yes" at bounding box center [840, 333] width 181 height 24
click at [908, 394] on icon "button" at bounding box center [908, 396] width 0 height 4
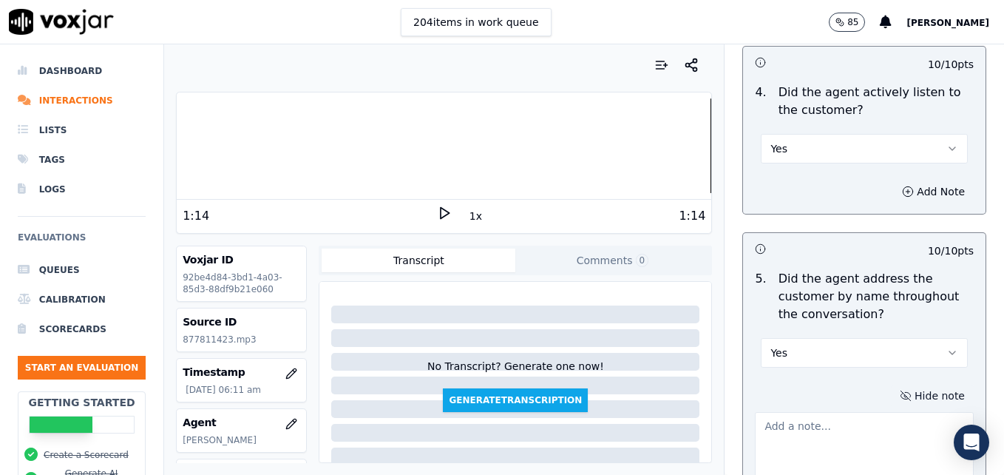
click at [827, 412] on textarea at bounding box center [864, 448] width 219 height 72
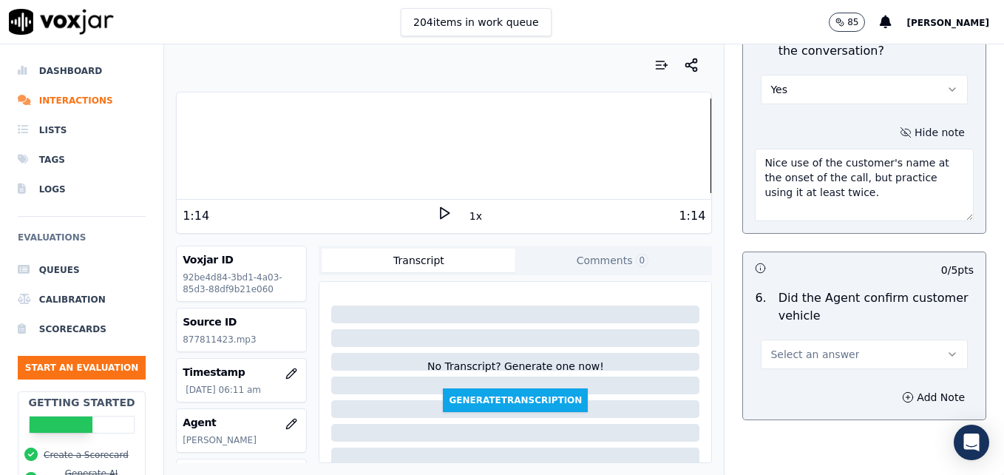
scroll to position [2071, 0]
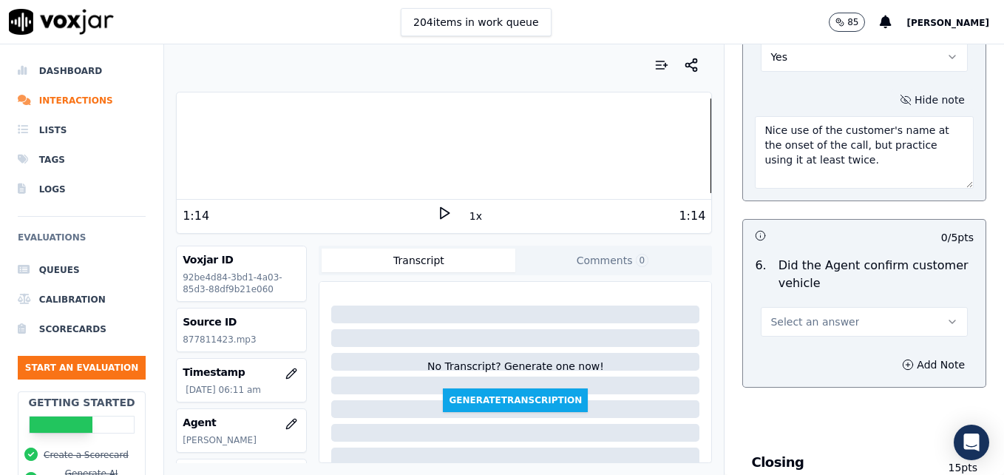
type textarea "Nice use of the customer's name at the onset of the call, but practice using it…"
click at [927, 307] on button "Select an answer" at bounding box center [864, 322] width 207 height 30
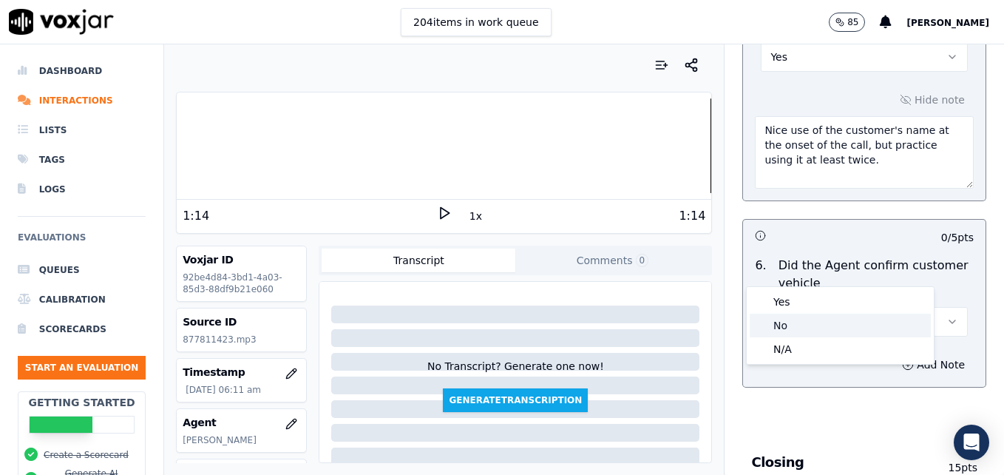
click at [814, 319] on div "No" at bounding box center [840, 326] width 181 height 24
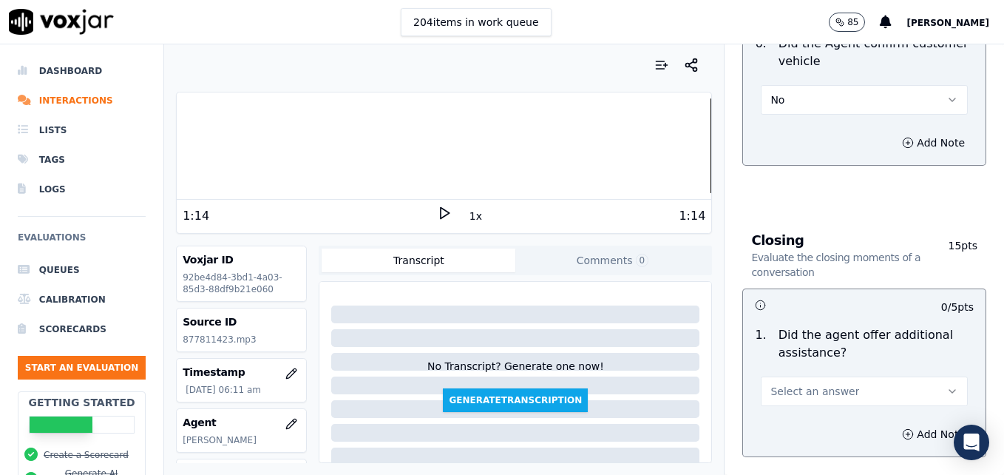
scroll to position [2367, 0]
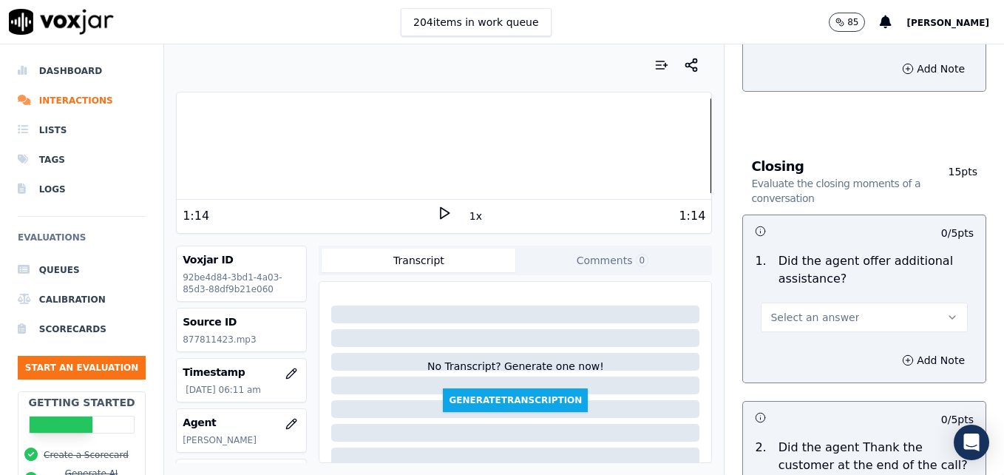
click at [925, 303] on button "Select an answer" at bounding box center [864, 318] width 207 height 30
click at [815, 297] on div "Yes" at bounding box center [840, 298] width 181 height 24
drag, startPoint x: 876, startPoint y: 305, endPoint x: 874, endPoint y: 317, distance: 11.2
click at [902, 354] on icon "button" at bounding box center [908, 360] width 12 height 12
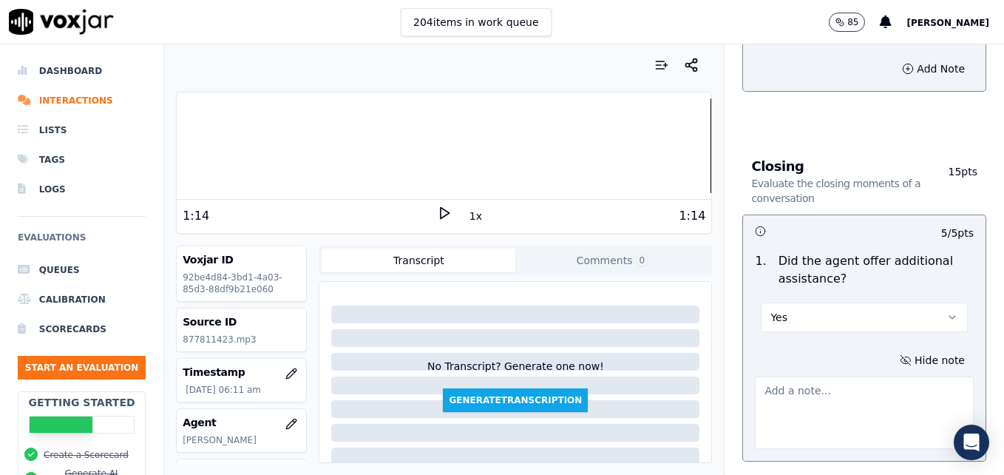
click at [840, 376] on textarea at bounding box center [864, 412] width 219 height 72
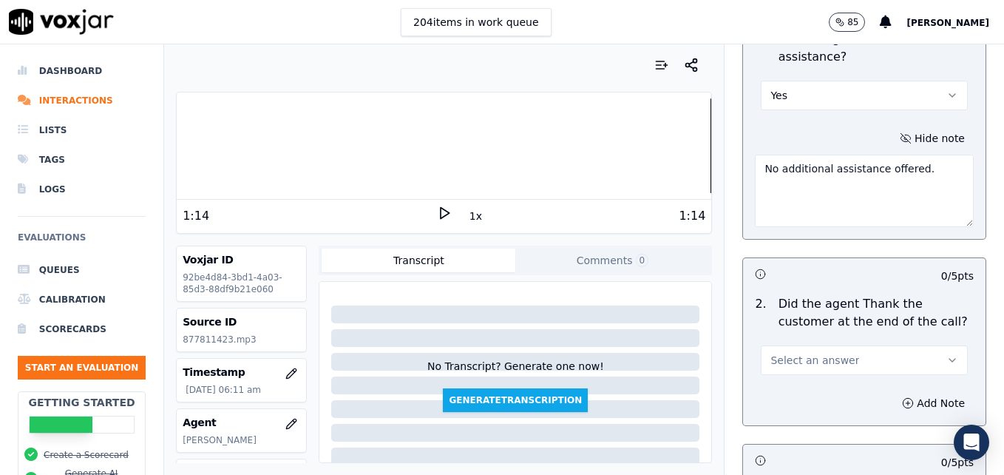
scroll to position [2663, 0]
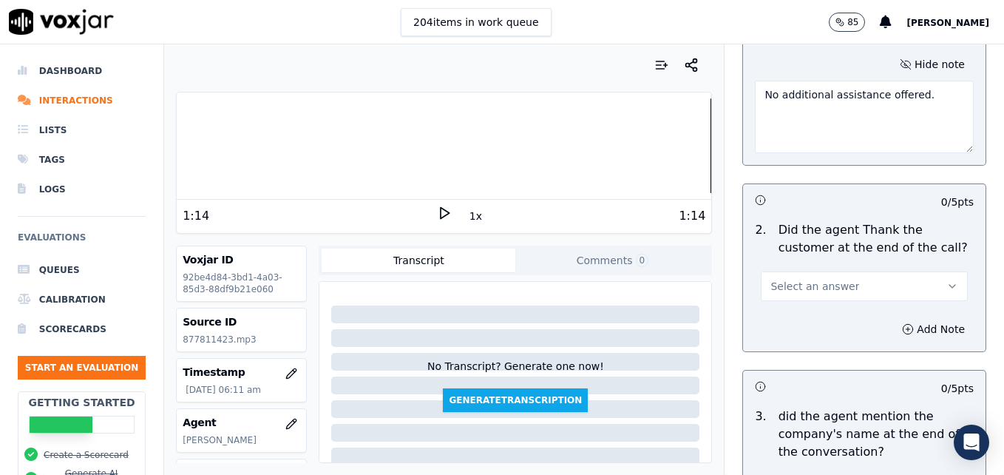
type textarea "No additional assistance offered."
click at [947, 280] on icon "button" at bounding box center [953, 286] width 12 height 12
click at [833, 268] on div "Yes" at bounding box center [840, 266] width 181 height 24
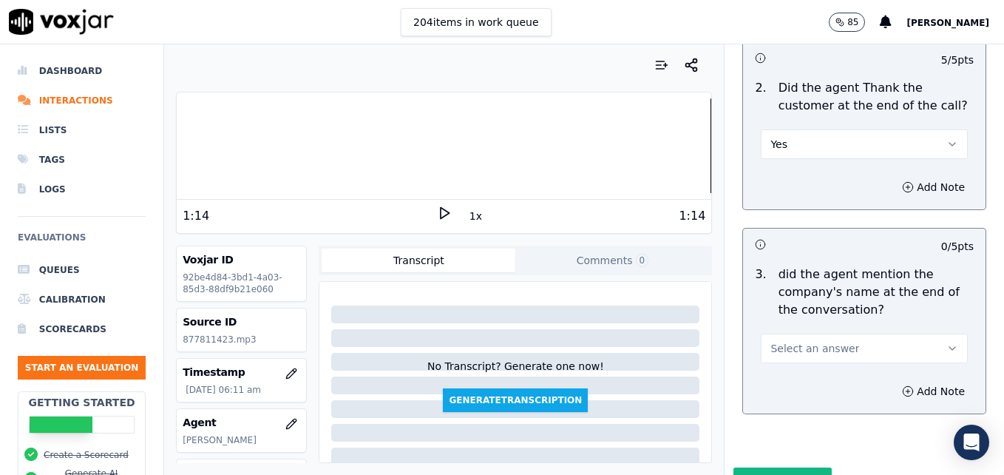
scroll to position [2813, 0]
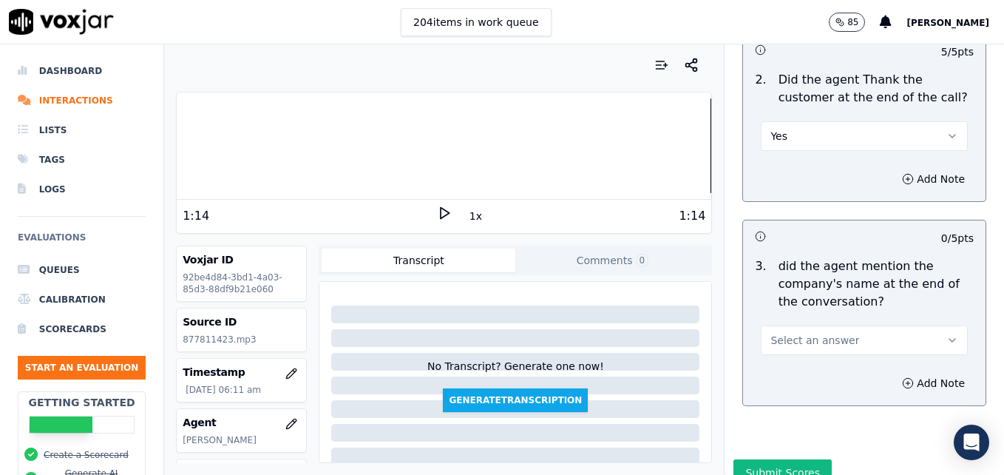
click at [909, 325] on button "Select an answer" at bounding box center [864, 340] width 207 height 30
click at [822, 328] on div "Yes" at bounding box center [840, 320] width 181 height 24
click at [775, 459] on button "Submit Scores" at bounding box center [783, 472] width 98 height 27
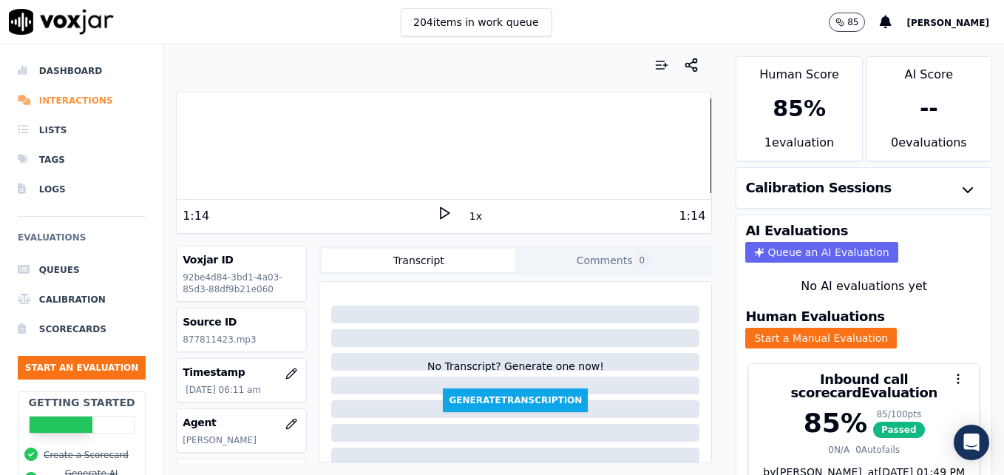
click at [92, 100] on li "Interactions" at bounding box center [82, 101] width 128 height 30
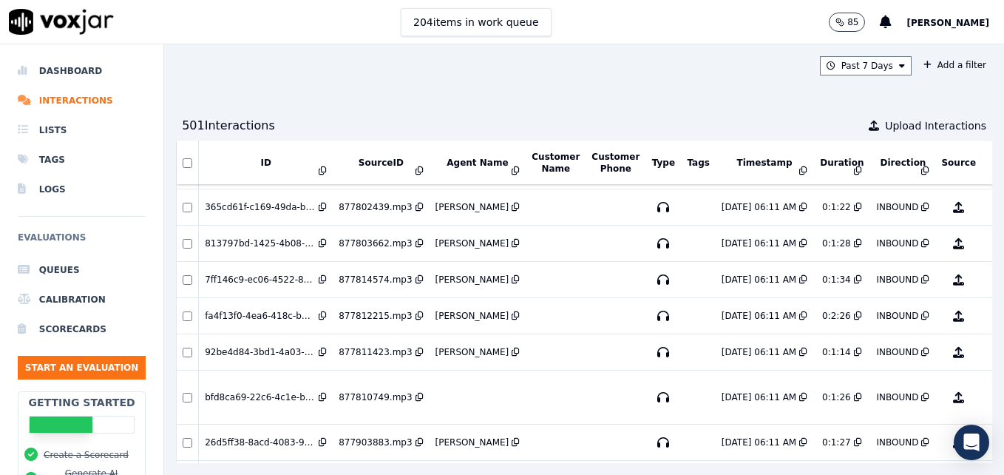
scroll to position [794, 0]
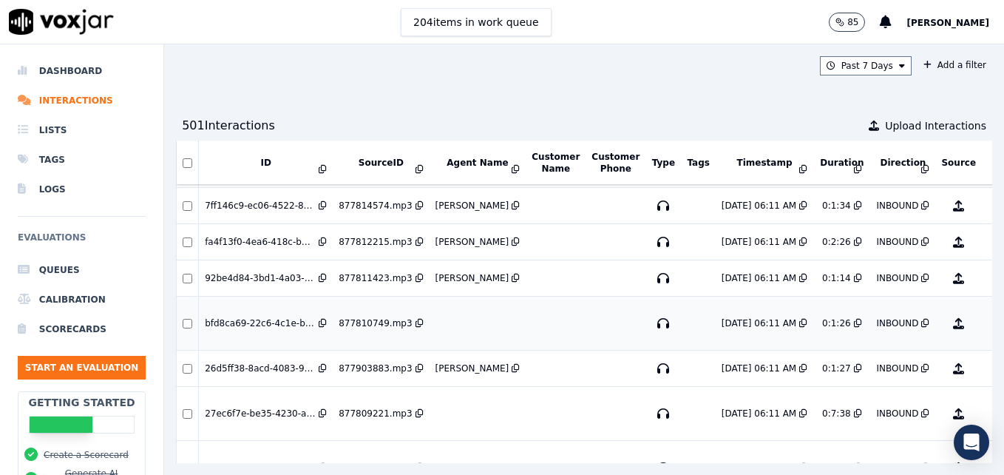
click at [988, 314] on button "No Evaluation Yet" at bounding box center [1017, 323] width 58 height 41
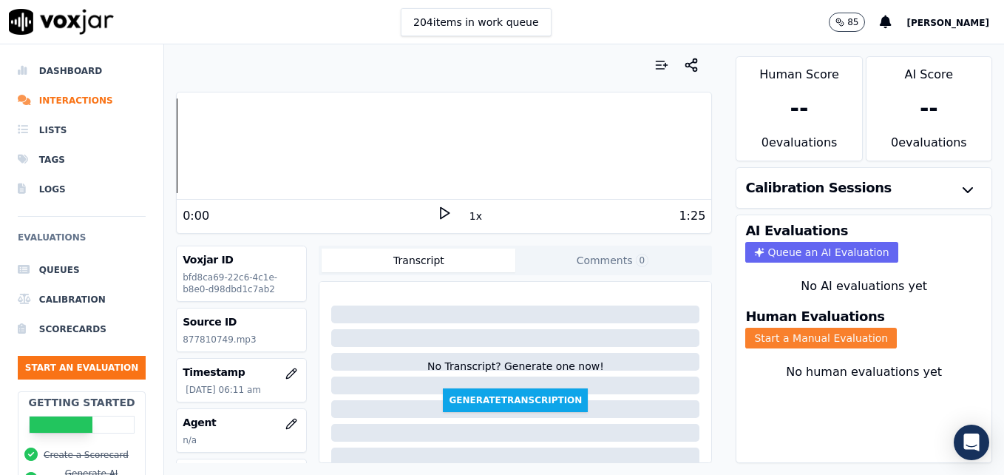
click at [751, 333] on button "Start a Manual Evaluation" at bounding box center [822, 338] width 152 height 21
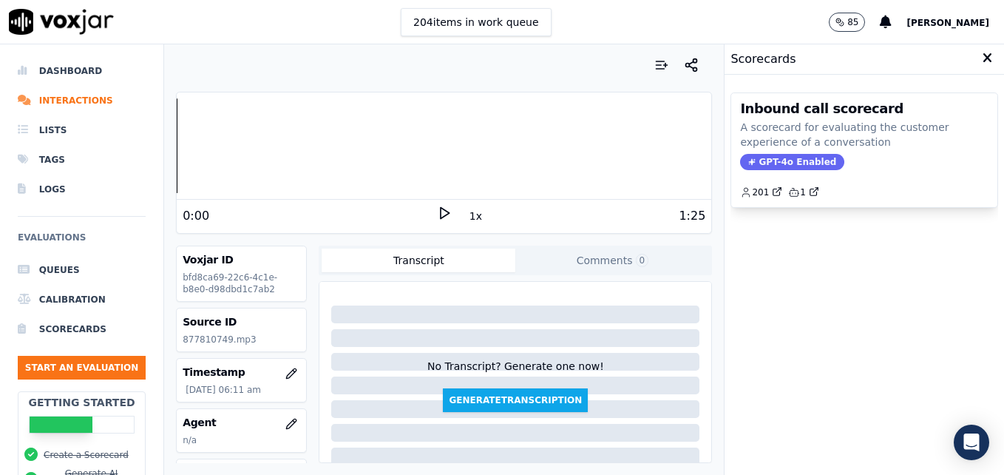
drag, startPoint x: 791, startPoint y: 159, endPoint x: 784, endPoint y: 166, distance: 10.0
click at [791, 159] on span "GPT-4o Enabled" at bounding box center [792, 162] width 104 height 16
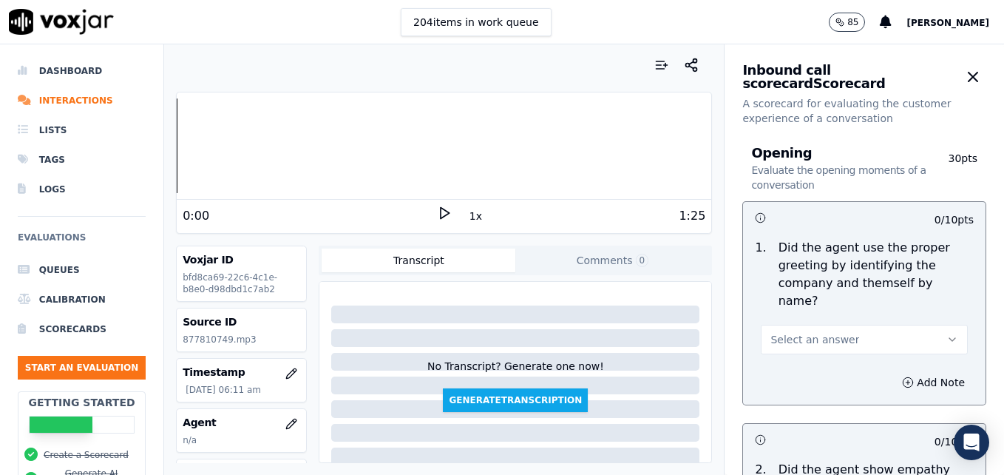
click at [437, 211] on icon at bounding box center [444, 213] width 15 height 15
click at [444, 210] on icon at bounding box center [444, 213] width 15 height 15
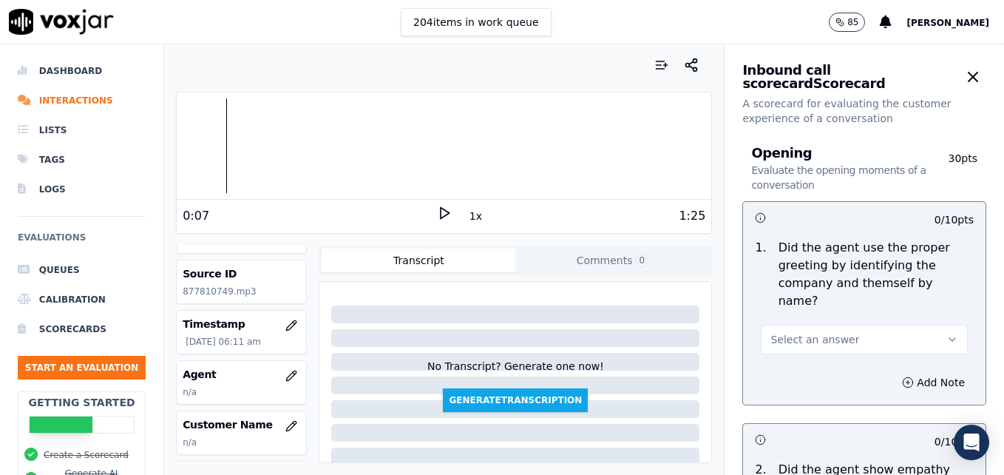
scroll to position [74, 0]
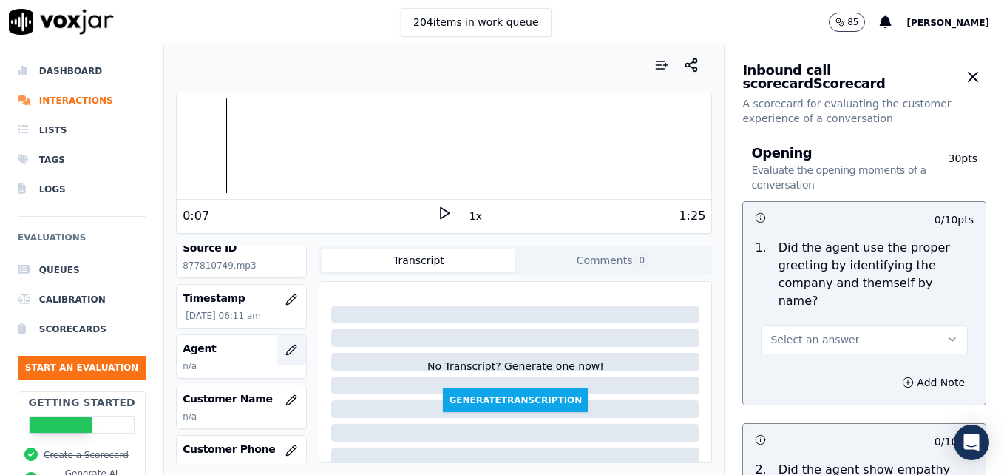
click at [286, 351] on icon "button" at bounding box center [292, 350] width 12 height 12
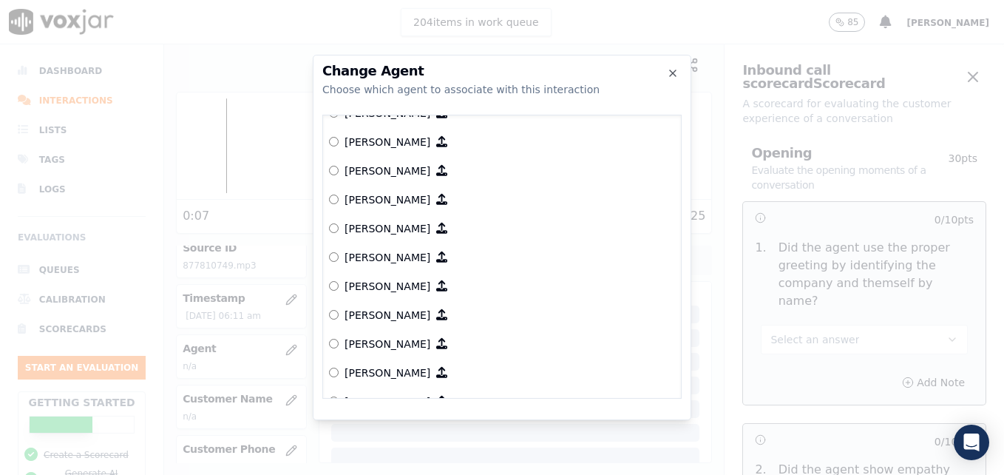
scroll to position [719, 0]
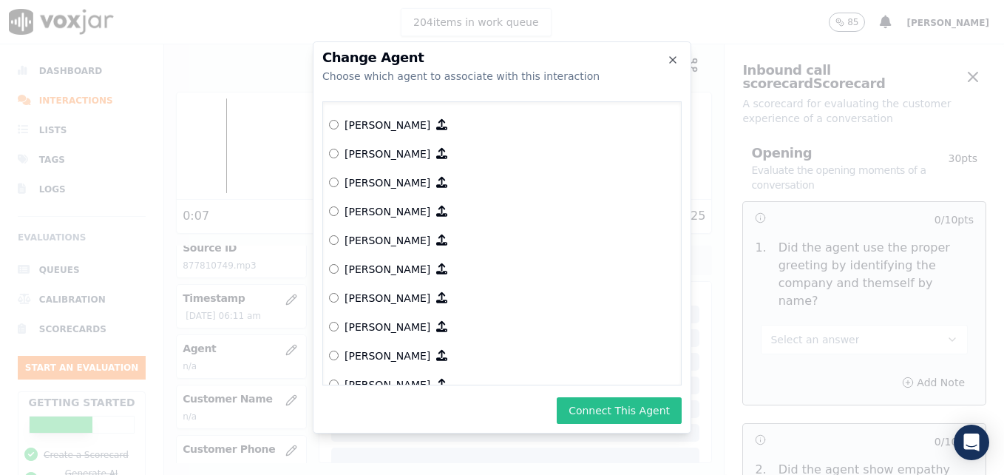
click at [614, 406] on button "Connect This Agent" at bounding box center [619, 410] width 125 height 27
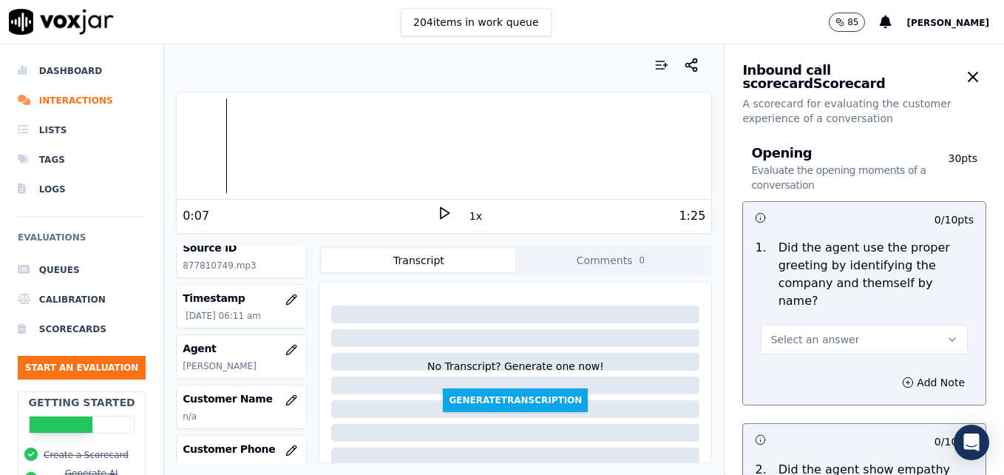
click at [947, 334] on icon "button" at bounding box center [953, 340] width 12 height 12
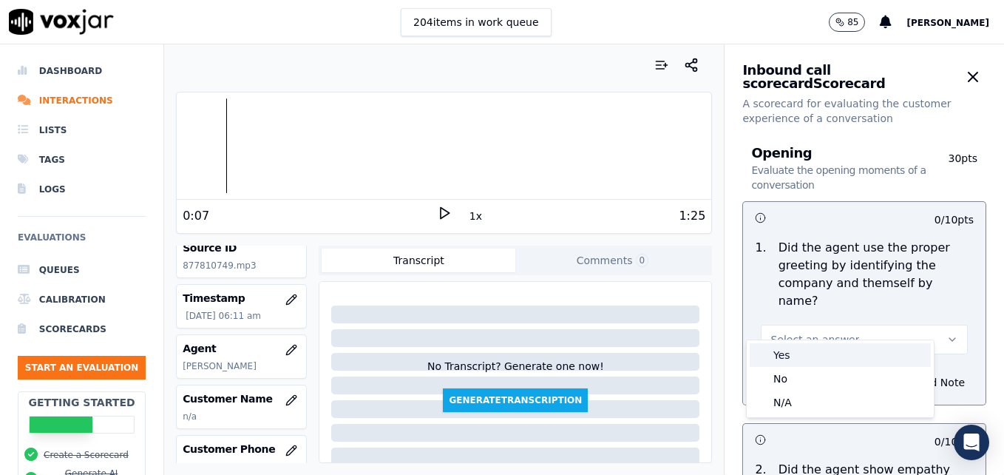
click at [821, 359] on div "Yes" at bounding box center [840, 355] width 181 height 24
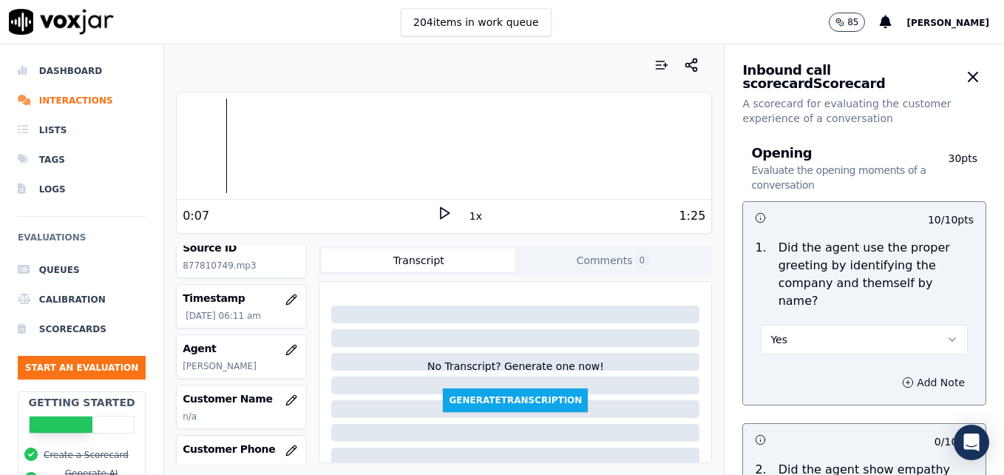
drag, startPoint x: 873, startPoint y: 363, endPoint x: 873, endPoint y: 373, distance: 9.6
click at [902, 376] on icon "button" at bounding box center [908, 382] width 12 height 12
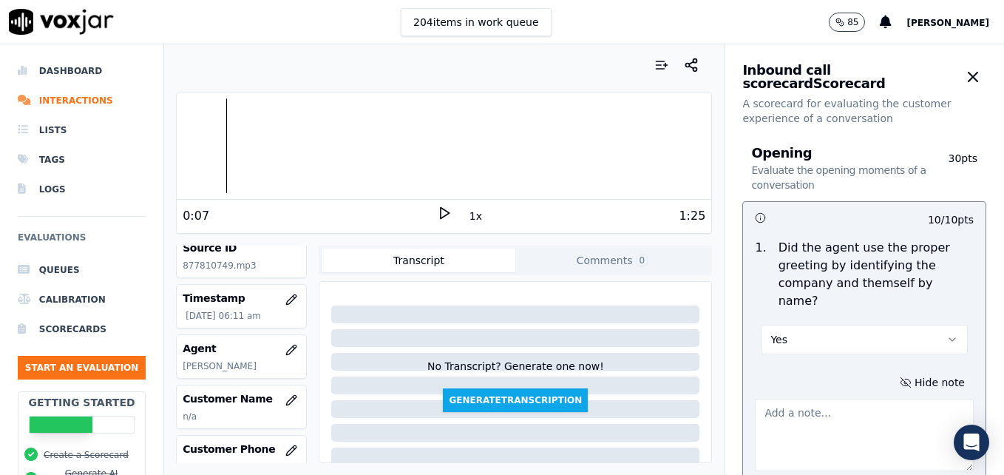
click at [856, 403] on textarea at bounding box center [864, 435] width 219 height 72
type textarea ""Scheduling" not included in greeting."
click at [441, 209] on icon at bounding box center [444, 213] width 15 height 15
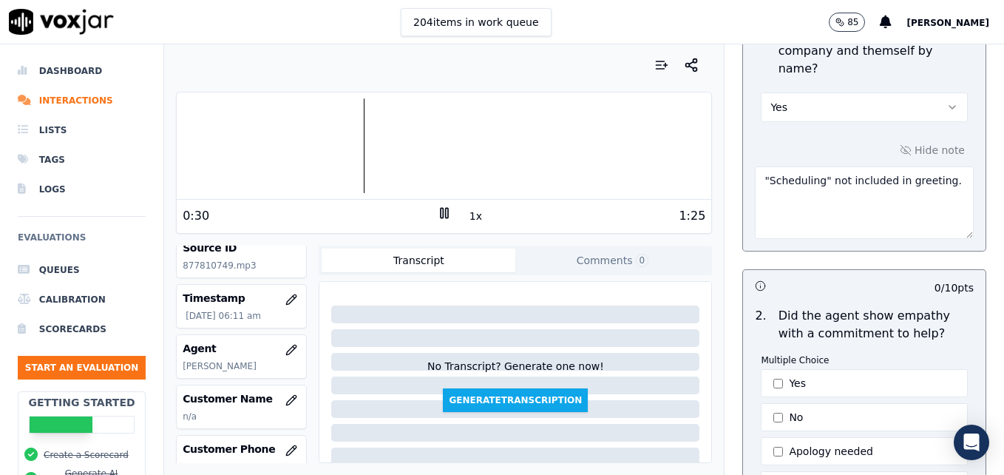
scroll to position [296, 0]
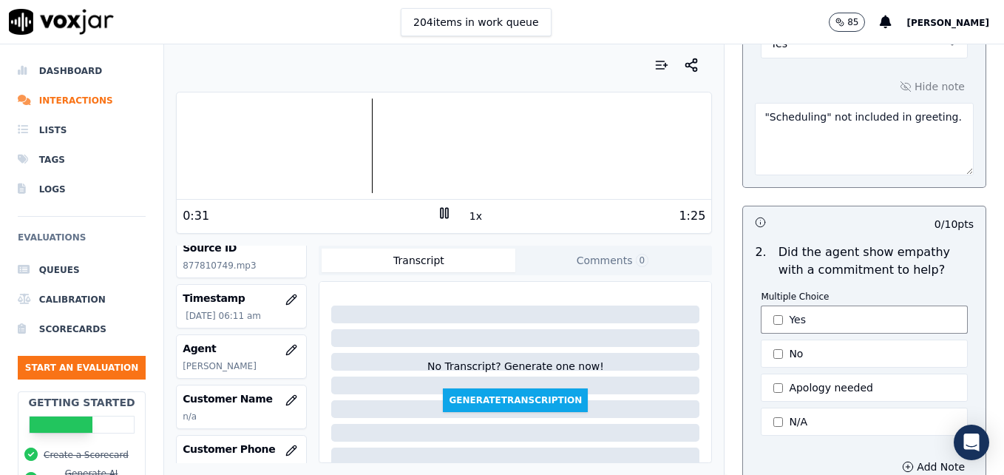
click at [762, 305] on button "Yes" at bounding box center [864, 319] width 207 height 28
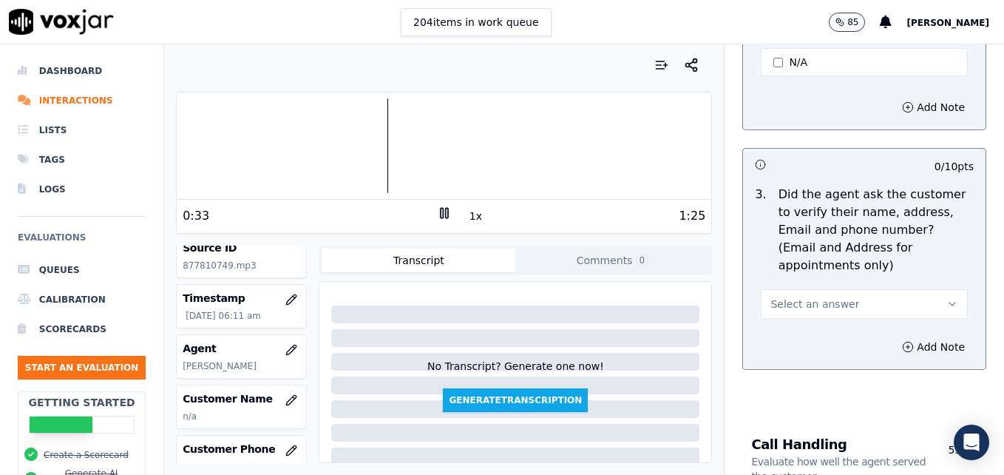
scroll to position [666, 0]
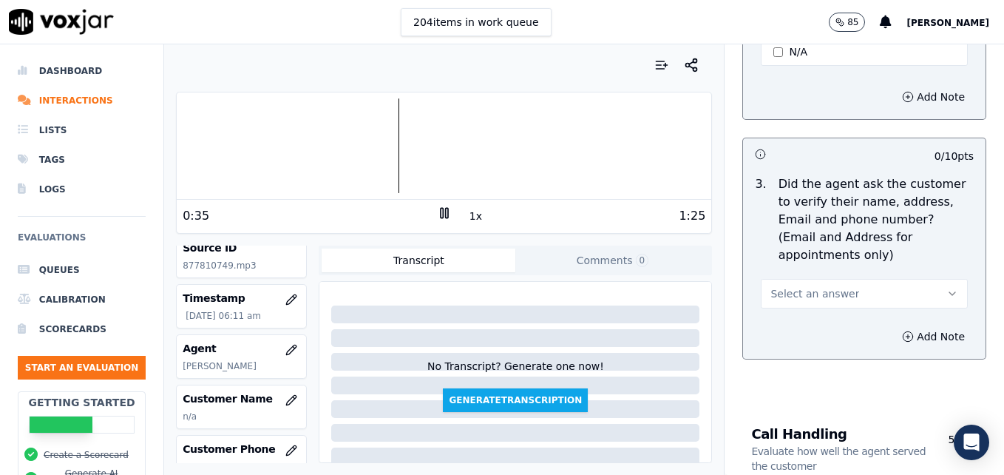
click at [947, 288] on icon "button" at bounding box center [953, 294] width 12 height 12
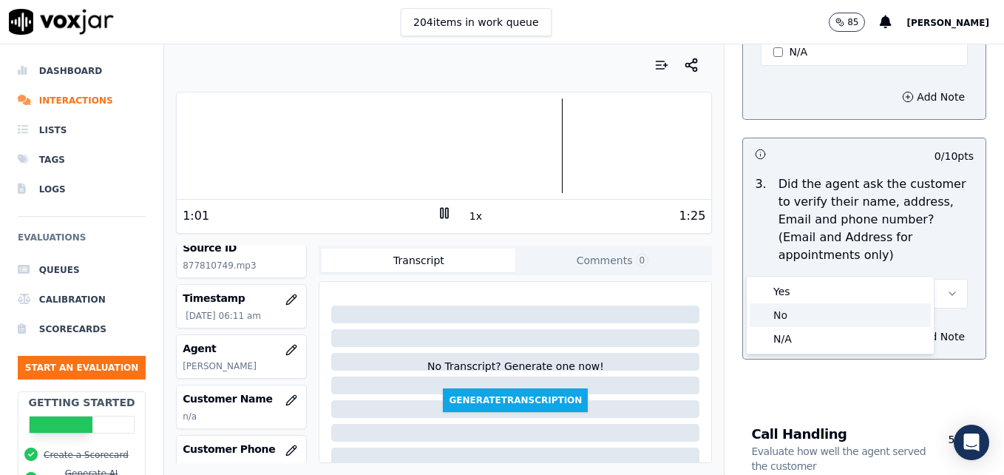
click at [806, 311] on div "No" at bounding box center [840, 315] width 181 height 24
click at [902, 331] on icon "button" at bounding box center [908, 337] width 12 height 12
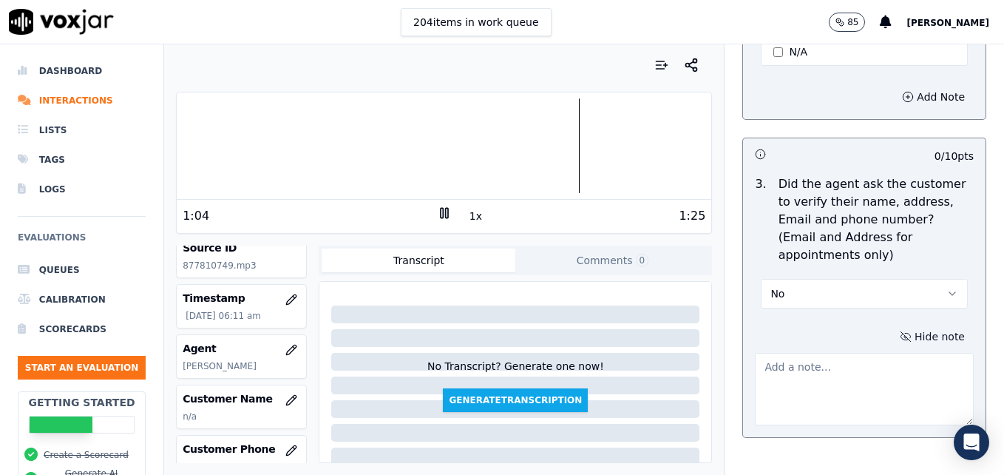
click at [831, 353] on textarea at bounding box center [864, 389] width 219 height 72
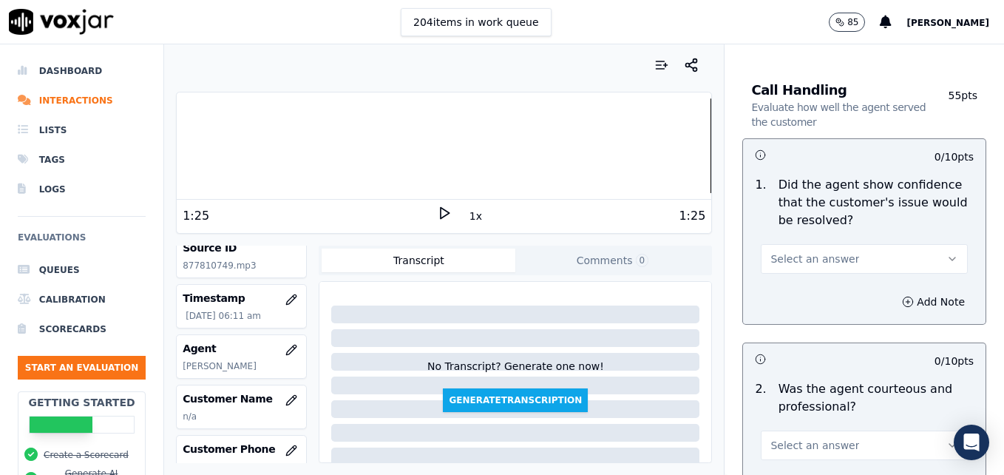
scroll to position [1110, 0]
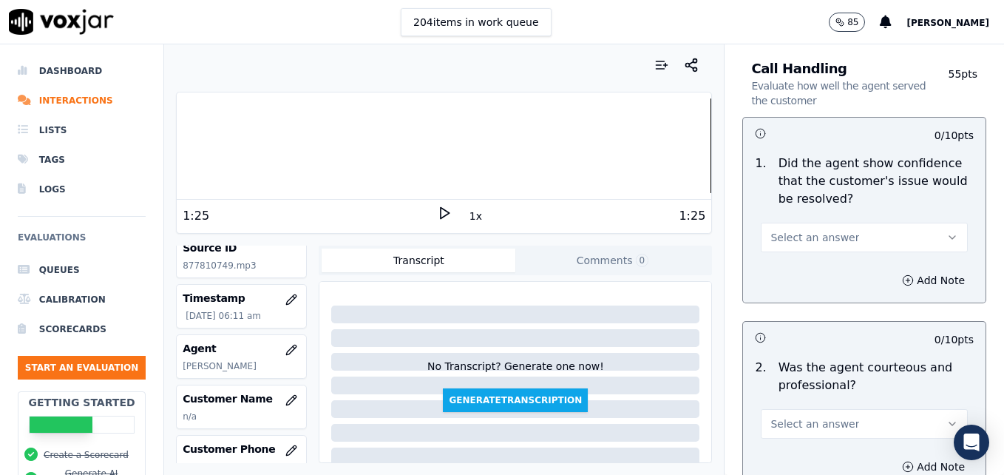
type textarea "Vehicle type/service not reconfirmed. Customer mailing address not verified."
click at [947, 232] on icon "button" at bounding box center [953, 238] width 12 height 12
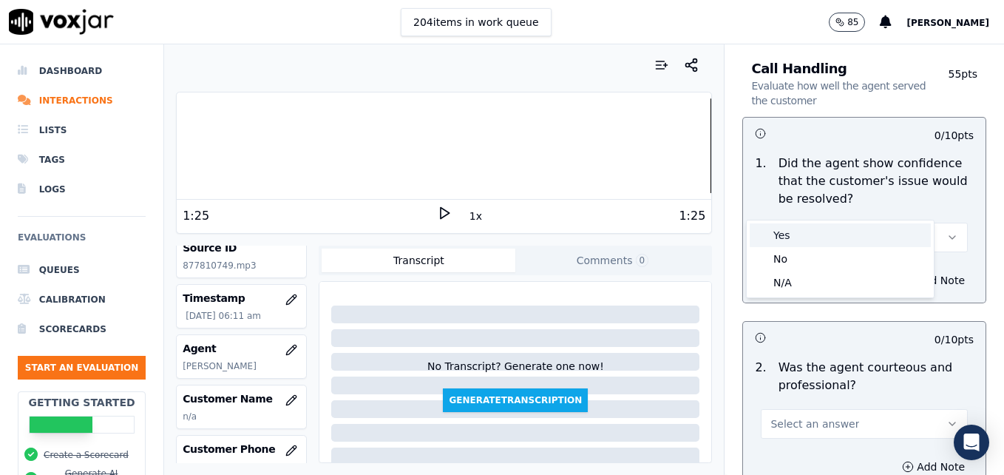
click at [794, 232] on div "Yes" at bounding box center [840, 235] width 181 height 24
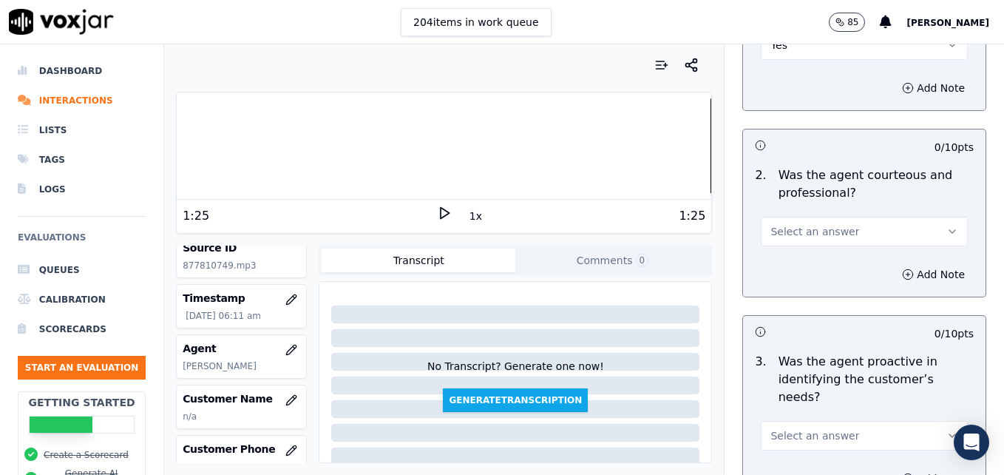
scroll to position [1331, 0]
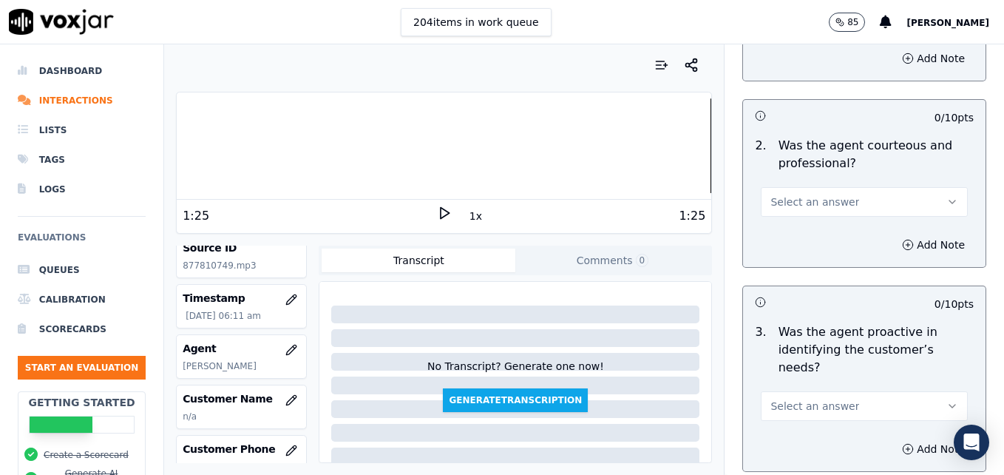
click at [947, 196] on icon "button" at bounding box center [953, 202] width 12 height 12
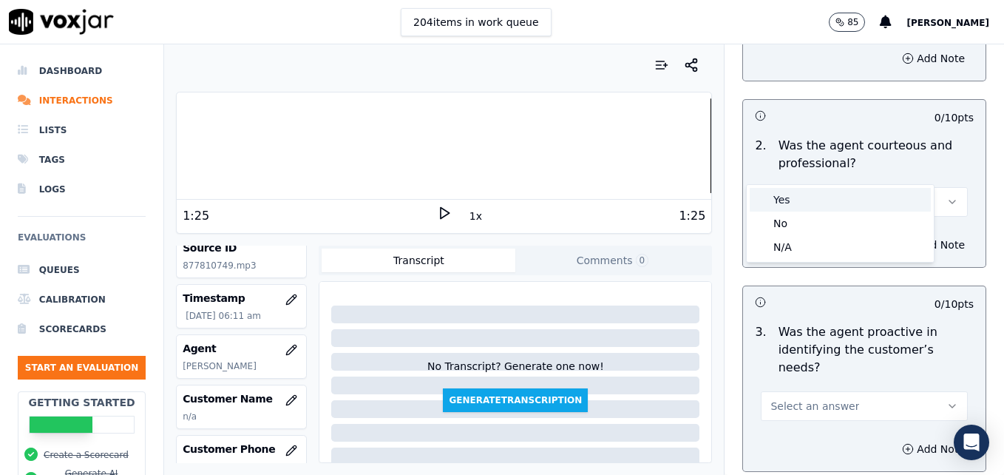
click at [814, 199] on div "Yes" at bounding box center [840, 200] width 181 height 24
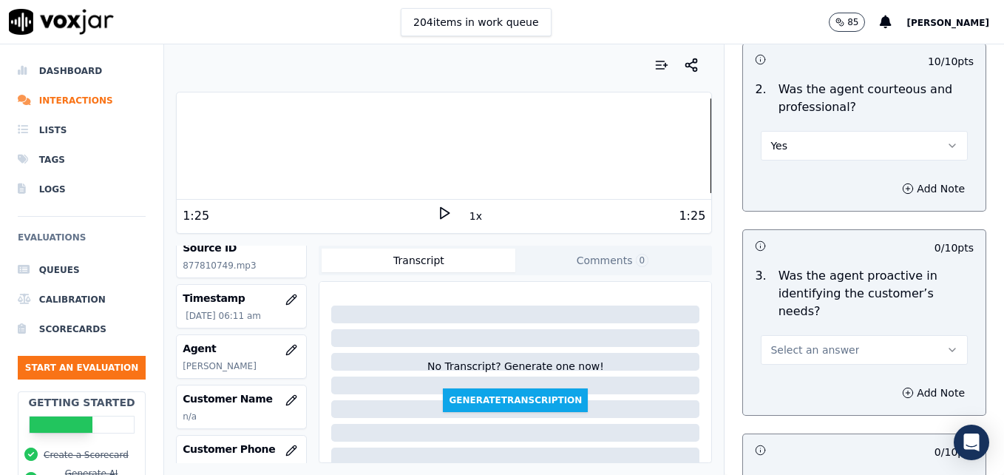
scroll to position [1553, 0]
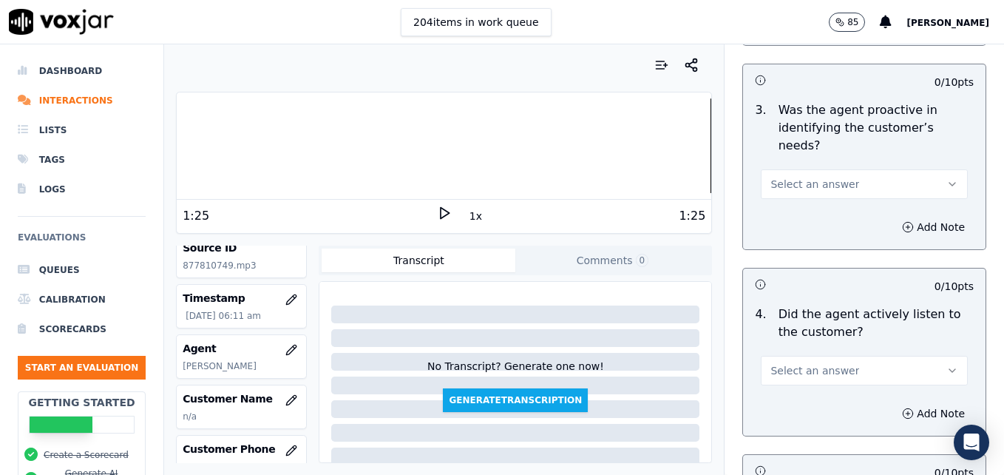
click at [912, 169] on button "Select an answer" at bounding box center [864, 184] width 207 height 30
click at [834, 168] on div "Yes" at bounding box center [840, 164] width 181 height 24
click at [914, 356] on button "Select an answer" at bounding box center [864, 371] width 207 height 30
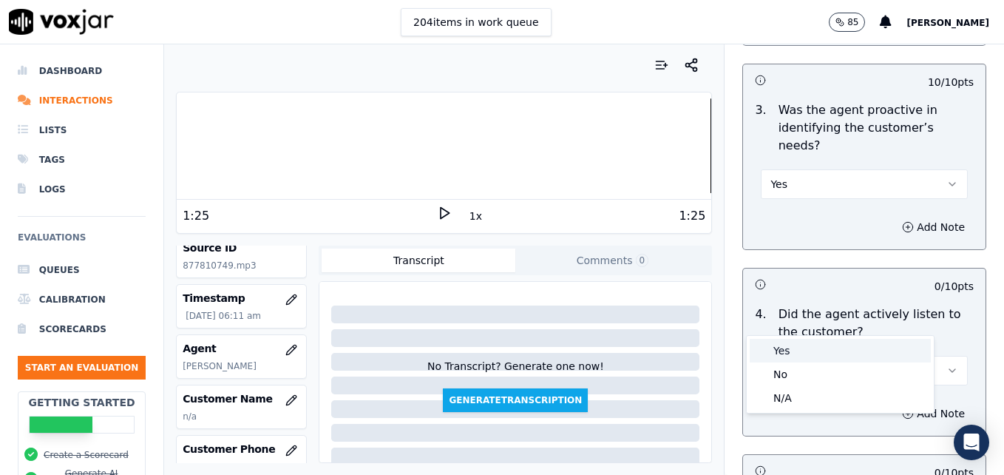
click at [825, 351] on div "Yes" at bounding box center [840, 351] width 181 height 24
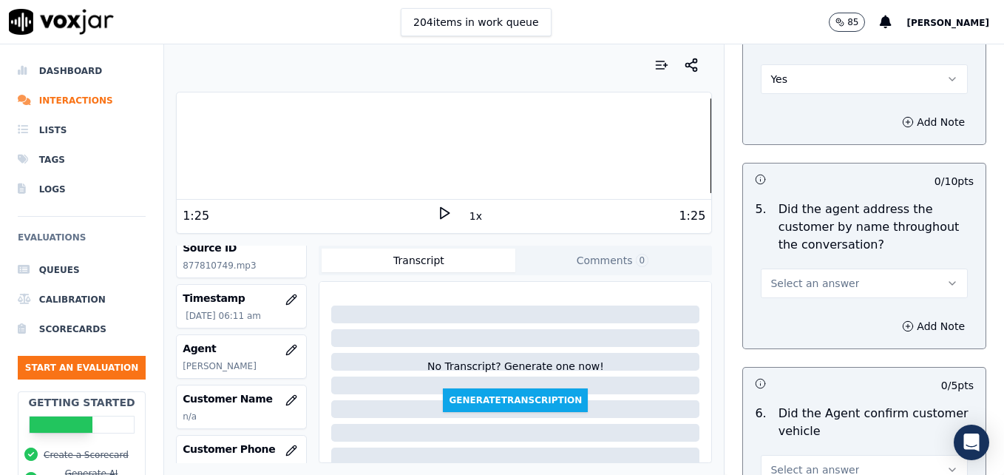
scroll to position [1849, 0]
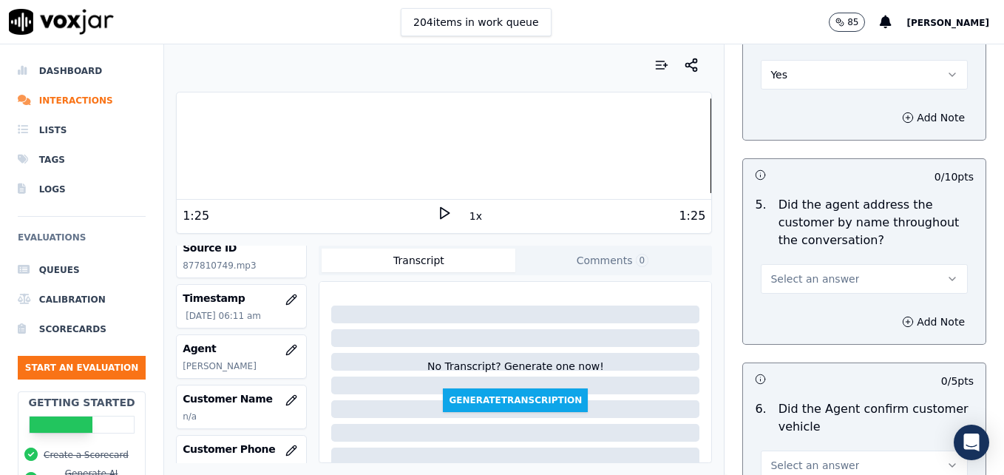
click at [947, 273] on icon "button" at bounding box center [953, 279] width 12 height 12
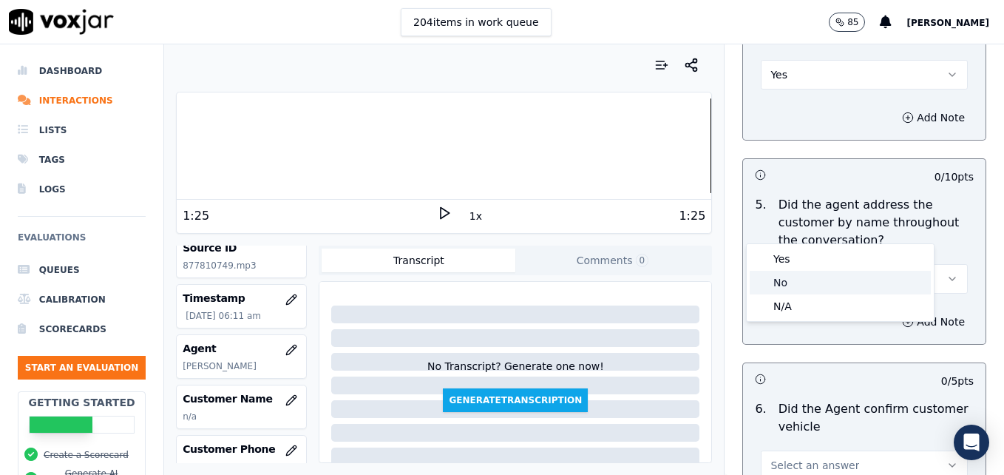
click at [820, 279] on div "No" at bounding box center [840, 283] width 181 height 24
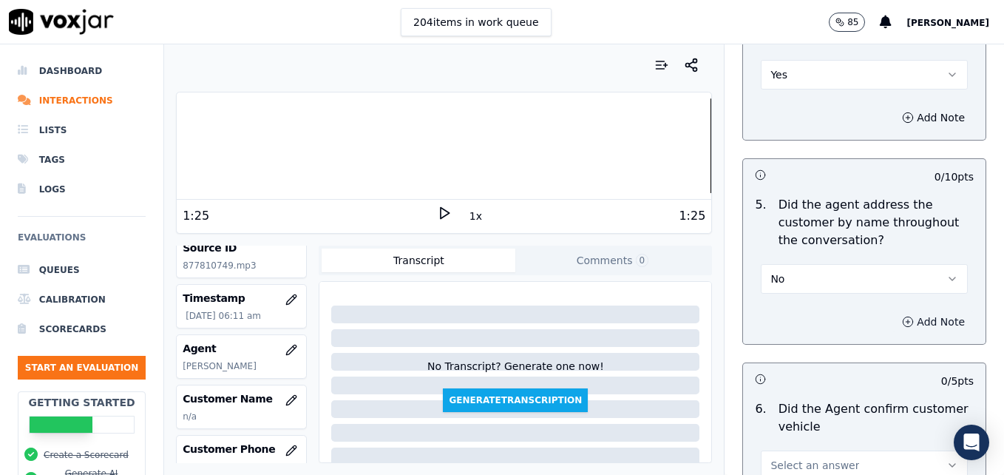
drag, startPoint x: 874, startPoint y: 267, endPoint x: 872, endPoint y: 275, distance: 8.3
click at [902, 316] on icon "button" at bounding box center [908, 322] width 12 height 12
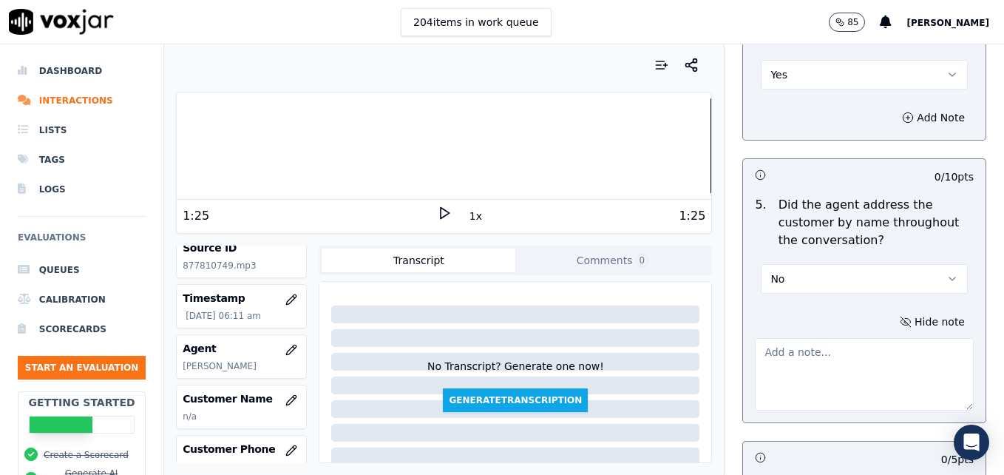
click at [848, 338] on textarea at bounding box center [864, 374] width 219 height 72
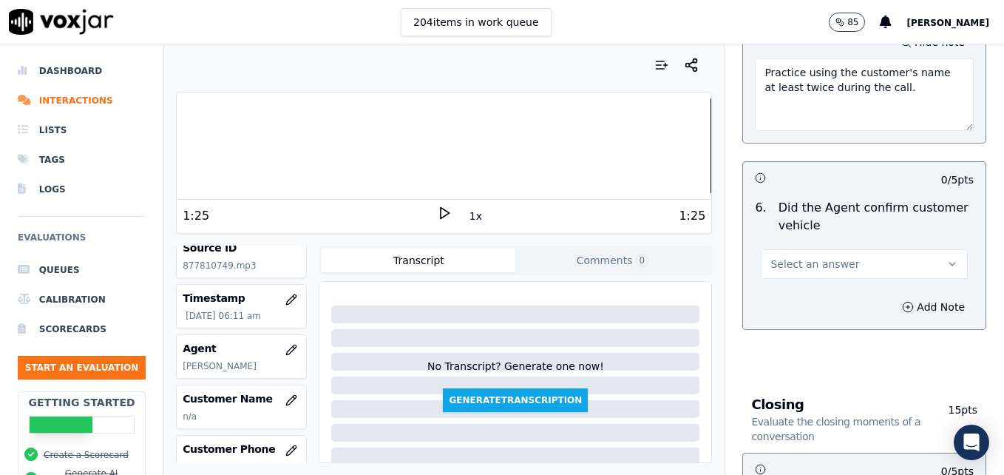
scroll to position [2145, 0]
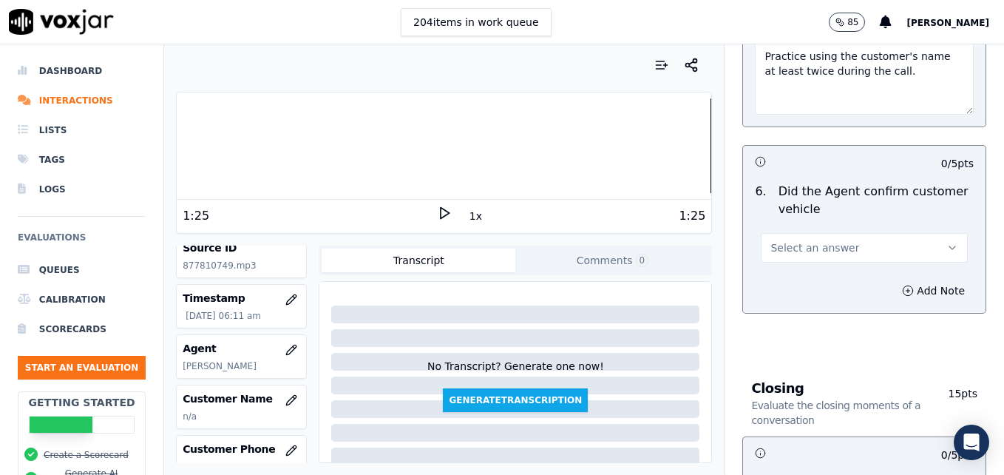
type textarea "Practice using the customer's name at least twice during the call."
click at [947, 242] on icon "button" at bounding box center [953, 248] width 12 height 12
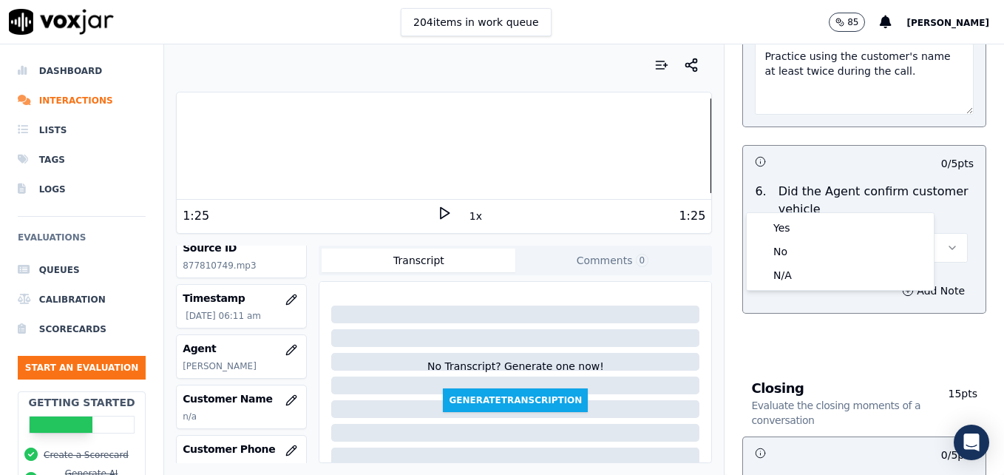
click at [824, 213] on div "Yes No N/A" at bounding box center [840, 251] width 187 height 77
click at [815, 224] on div "Yes" at bounding box center [840, 228] width 181 height 24
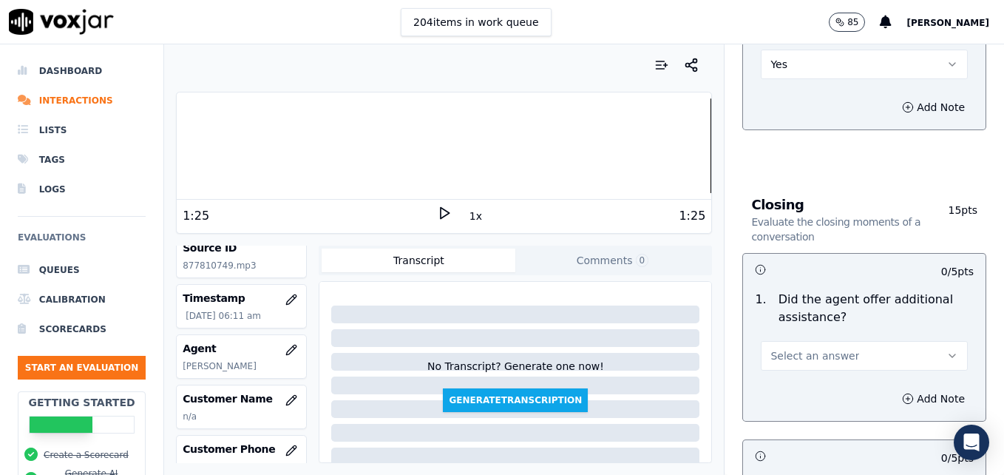
scroll to position [2367, 0]
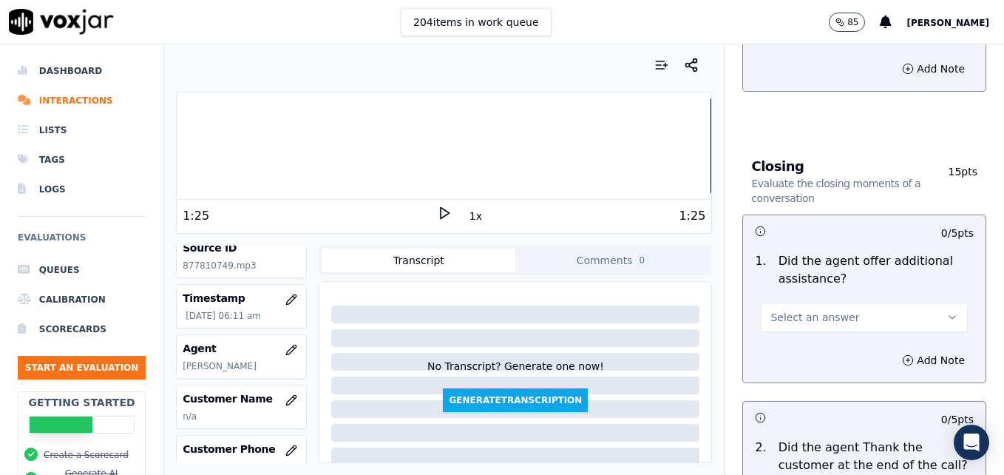
drag, startPoint x: 917, startPoint y: 257, endPoint x: 890, endPoint y: 277, distance: 33.9
click at [916, 303] on button "Select an answer" at bounding box center [864, 318] width 207 height 30
click at [782, 297] on div "Yes" at bounding box center [840, 298] width 181 height 24
click at [902, 354] on icon "button" at bounding box center [908, 360] width 12 height 12
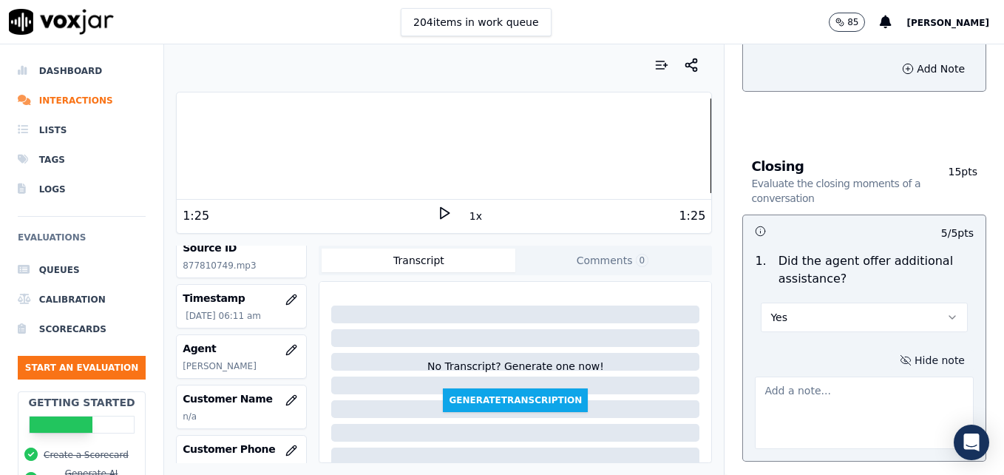
click at [855, 376] on textarea at bounding box center [864, 412] width 219 height 72
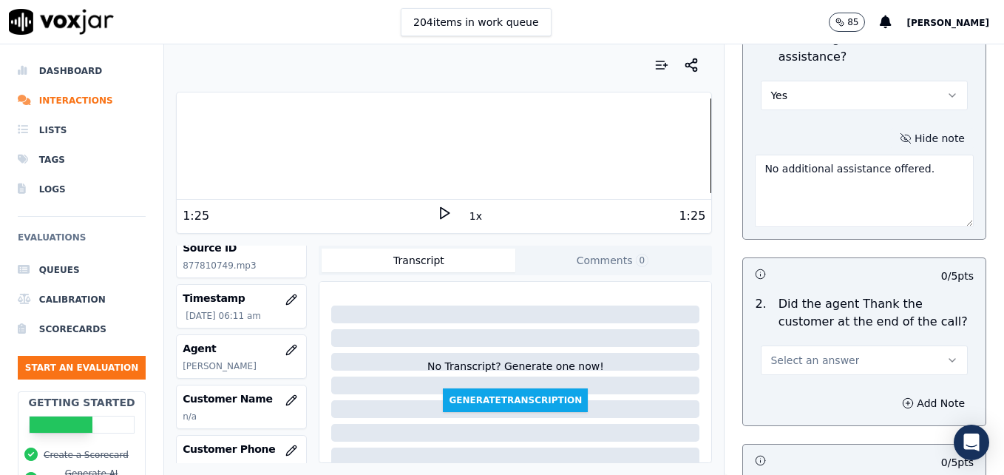
scroll to position [2663, 0]
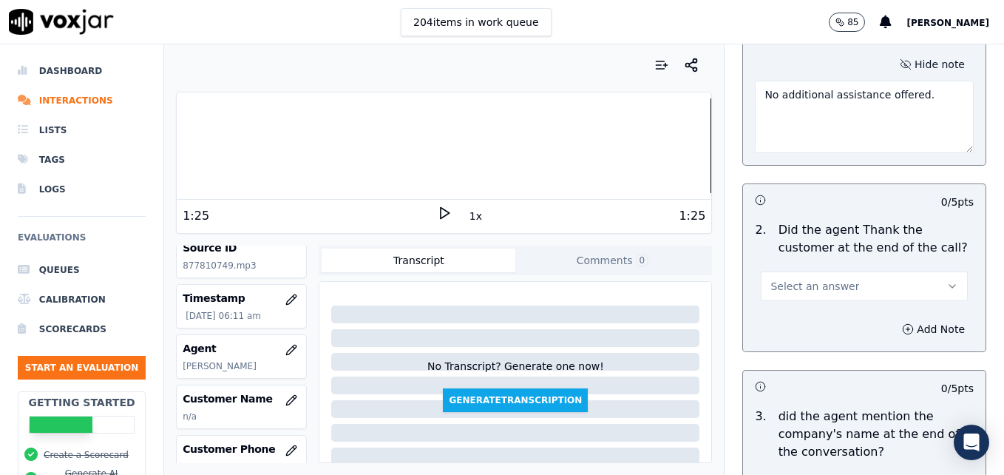
type textarea "No additional assistance offered."
click at [947, 280] on icon "button" at bounding box center [953, 286] width 12 height 12
click at [789, 266] on div "Yes" at bounding box center [840, 266] width 181 height 24
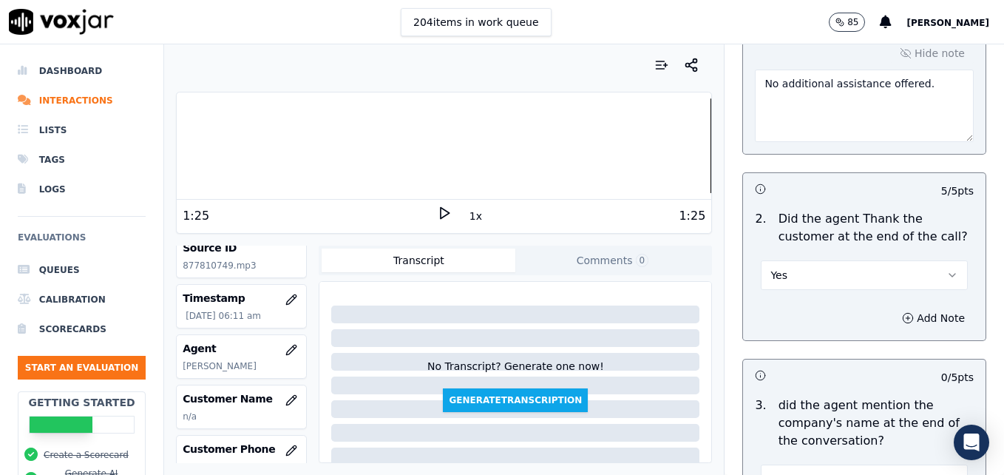
scroll to position [2665, 0]
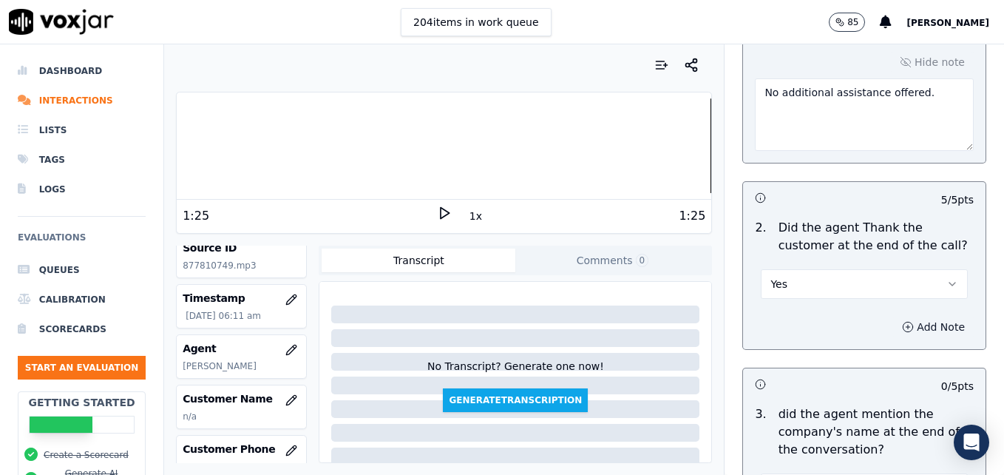
click at [902, 321] on icon "button" at bounding box center [908, 327] width 12 height 12
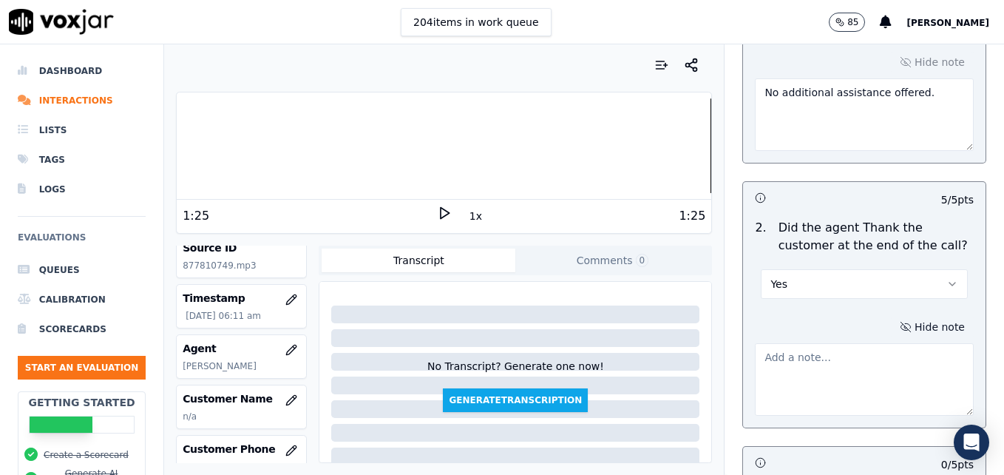
click at [849, 343] on textarea at bounding box center [864, 379] width 219 height 72
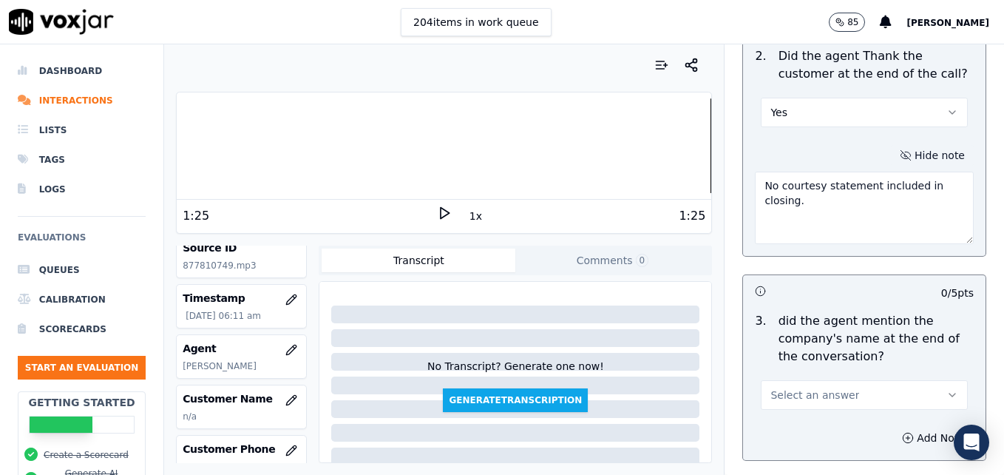
scroll to position [2887, 0]
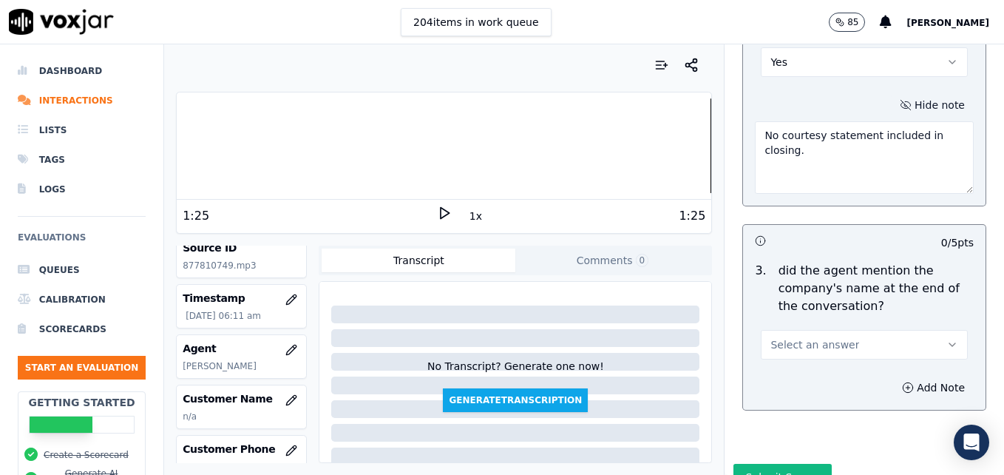
type textarea "No courtesy statement included in closing."
click at [947, 339] on icon "button" at bounding box center [953, 345] width 12 height 12
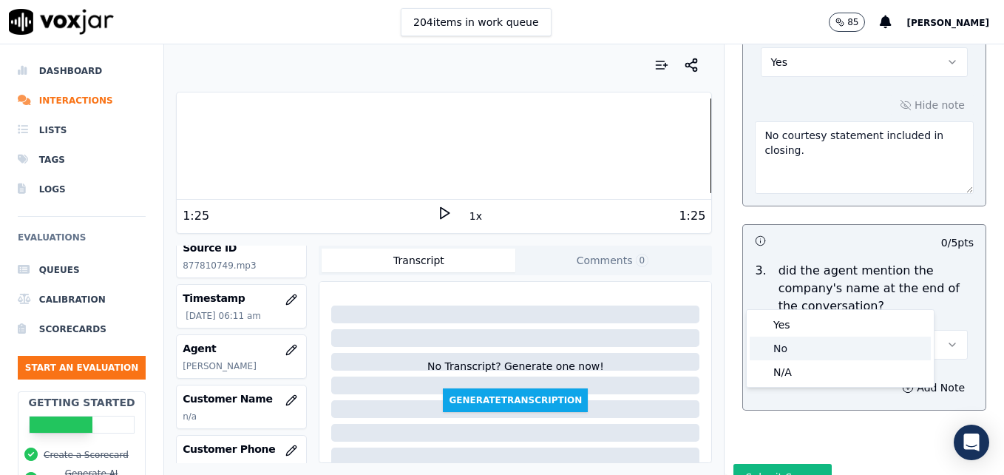
click at [791, 348] on div "No" at bounding box center [840, 349] width 181 height 24
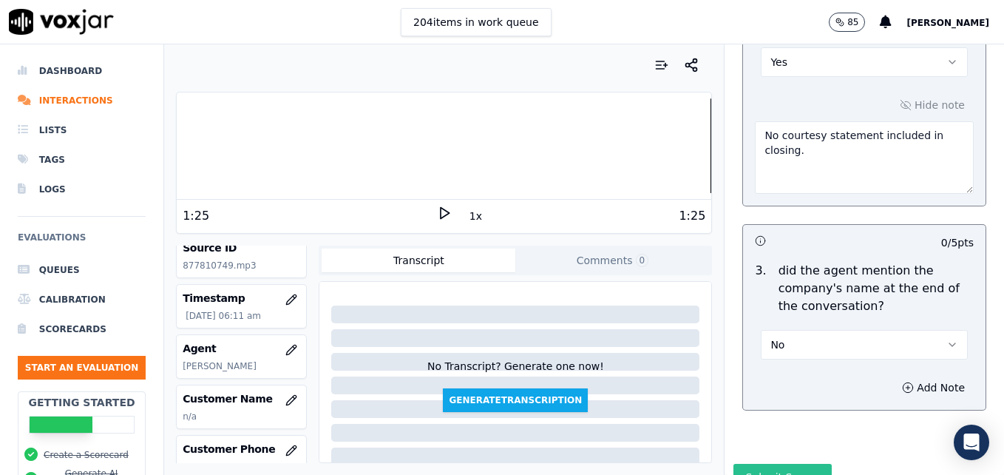
click at [782, 464] on button "Submit Scores" at bounding box center [783, 477] width 98 height 27
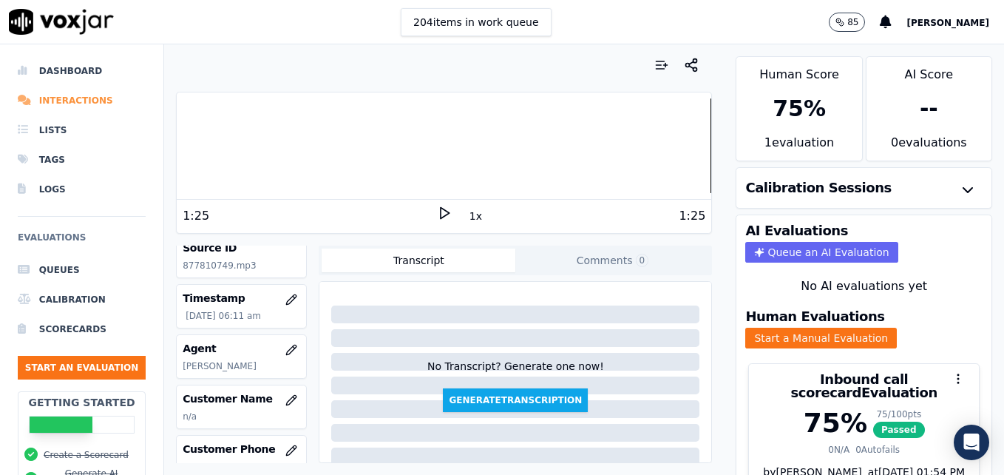
click at [88, 95] on li "Interactions" at bounding box center [82, 101] width 128 height 30
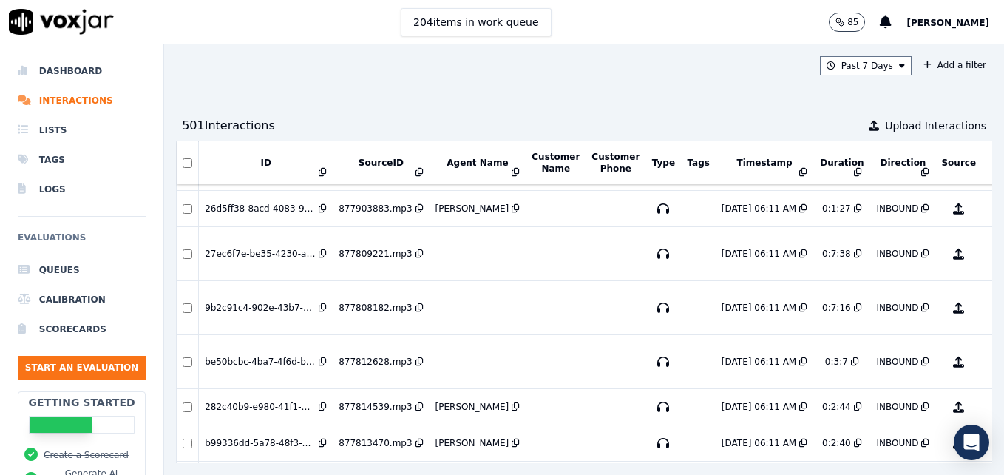
scroll to position [942, 0]
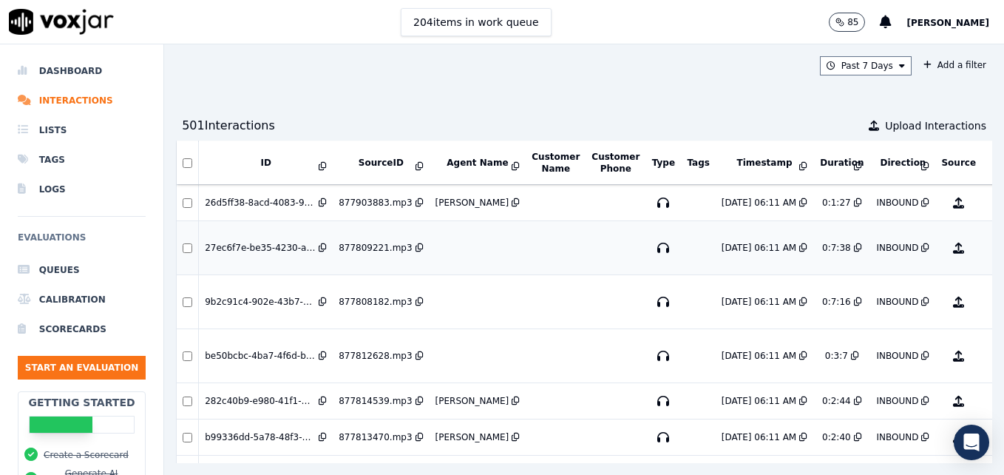
click at [988, 248] on button "No Evaluation Yet" at bounding box center [1017, 247] width 58 height 41
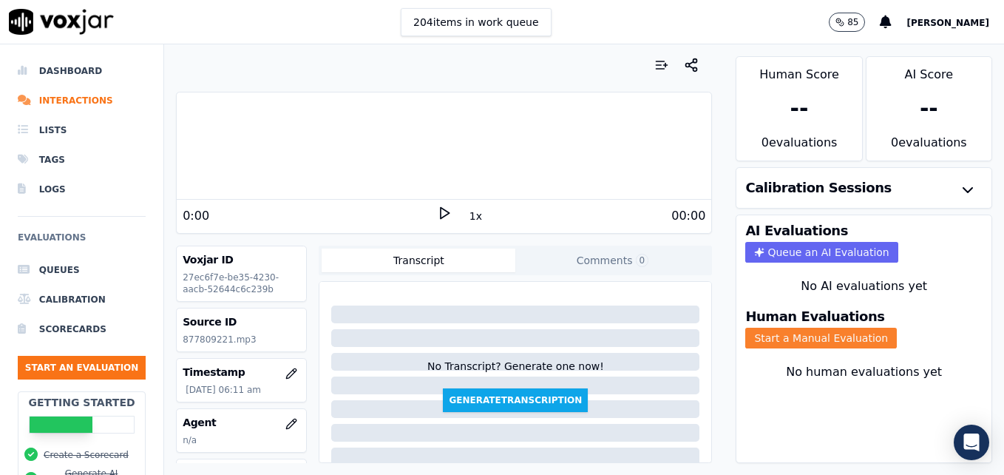
click at [820, 334] on button "Start a Manual Evaluation" at bounding box center [822, 338] width 152 height 21
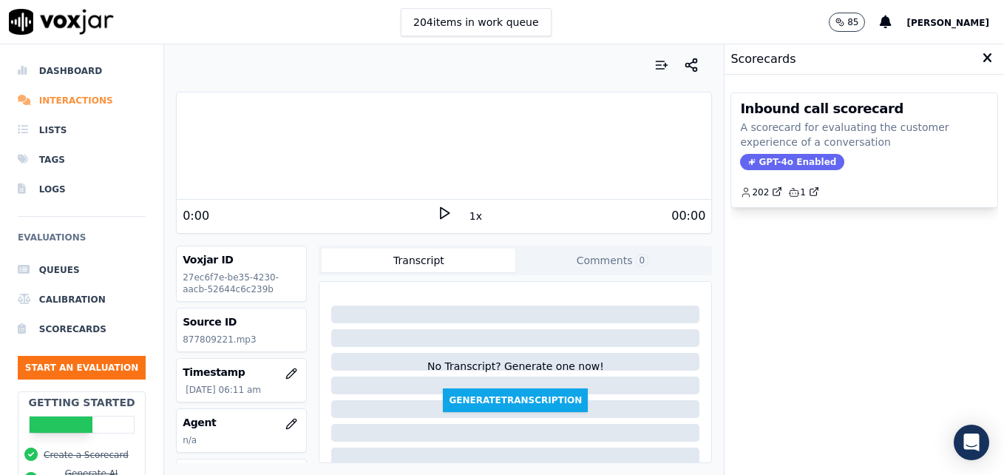
click at [80, 101] on li "Interactions" at bounding box center [82, 101] width 128 height 30
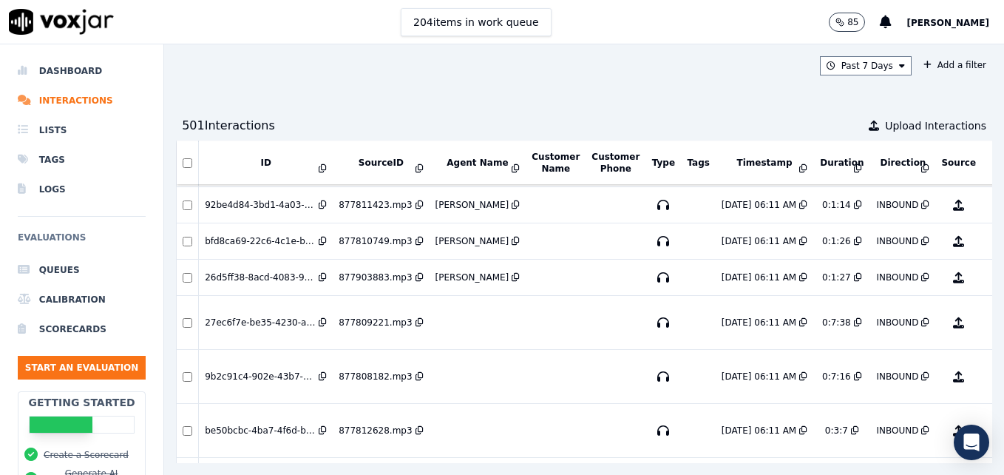
scroll to position [868, 0]
click at [988, 325] on button "No Evaluation Yet" at bounding box center [1017, 321] width 58 height 41
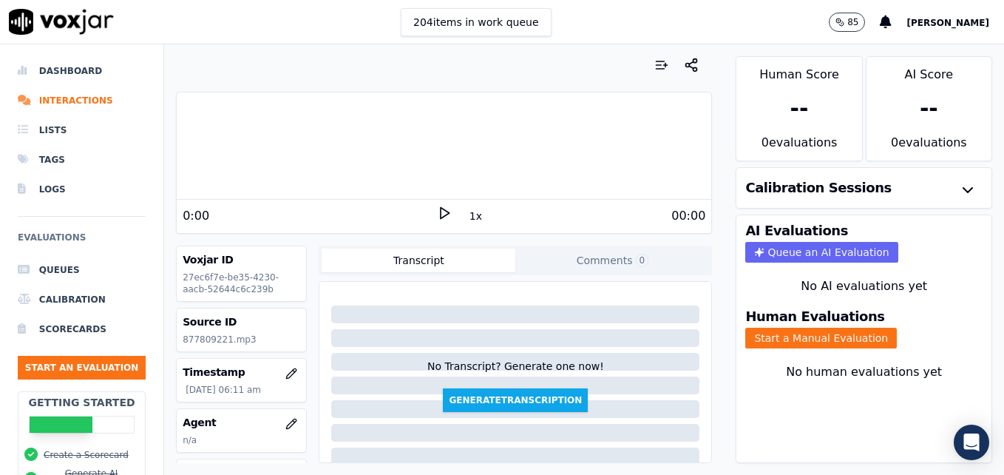
click at [437, 212] on icon at bounding box center [444, 213] width 15 height 15
click at [286, 425] on icon "button" at bounding box center [292, 424] width 12 height 12
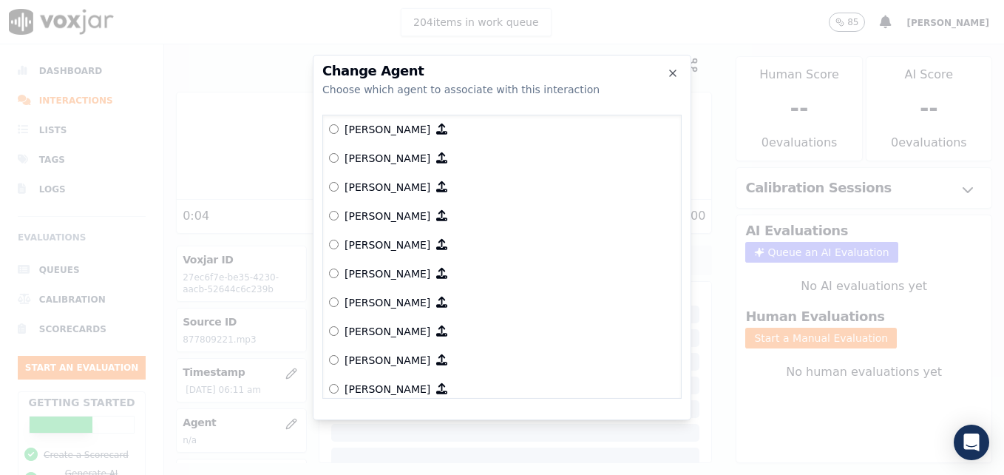
scroll to position [481, 0]
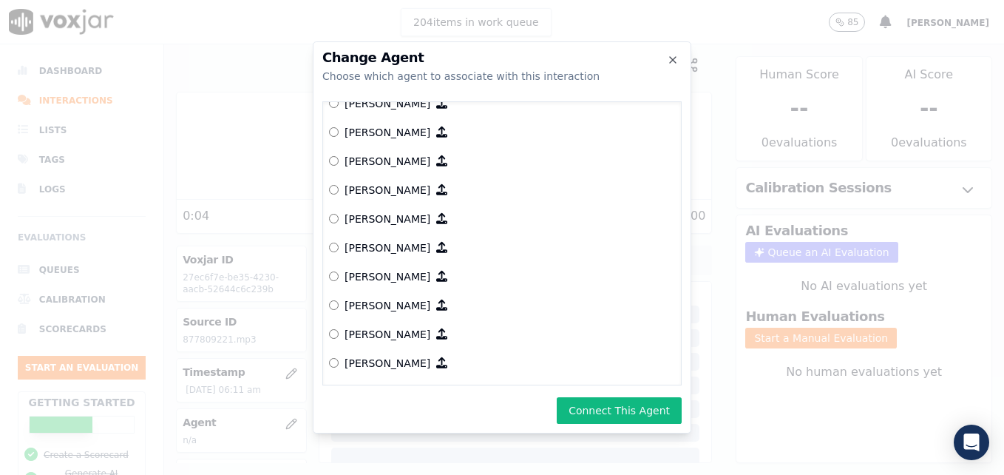
click at [623, 407] on button "Connect This Agent" at bounding box center [619, 410] width 125 height 27
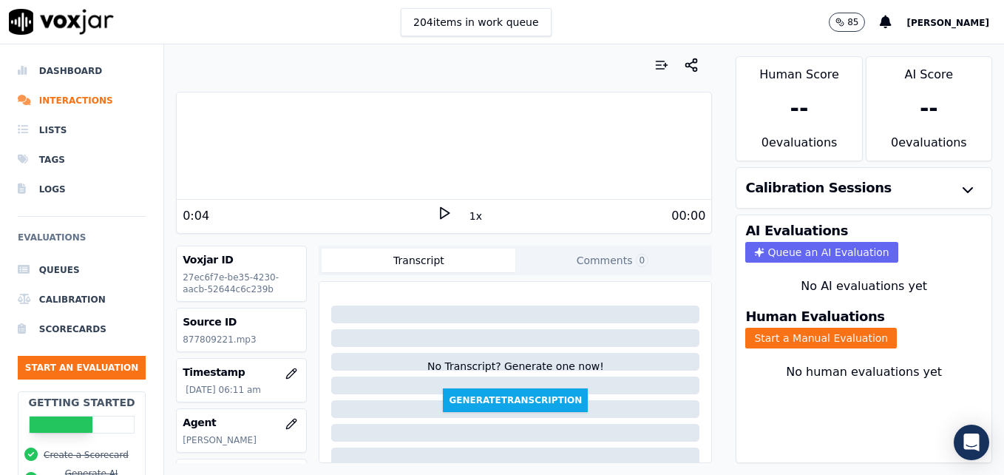
click at [177, 203] on div "0:04 1x 00:00" at bounding box center [444, 216] width 535 height 32
click at [50, 98] on li "Interactions" at bounding box center [82, 101] width 128 height 30
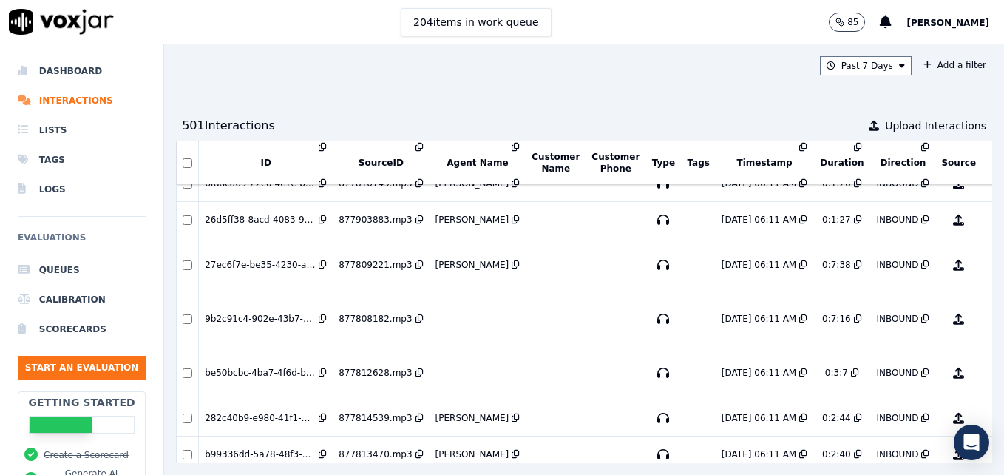
scroll to position [942, 0]
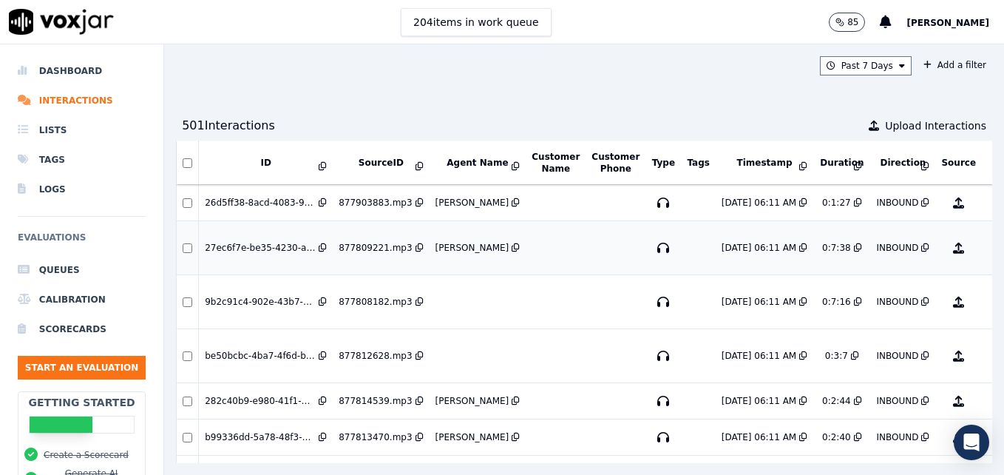
click at [988, 248] on button "No Evaluation Yet" at bounding box center [1017, 247] width 58 height 41
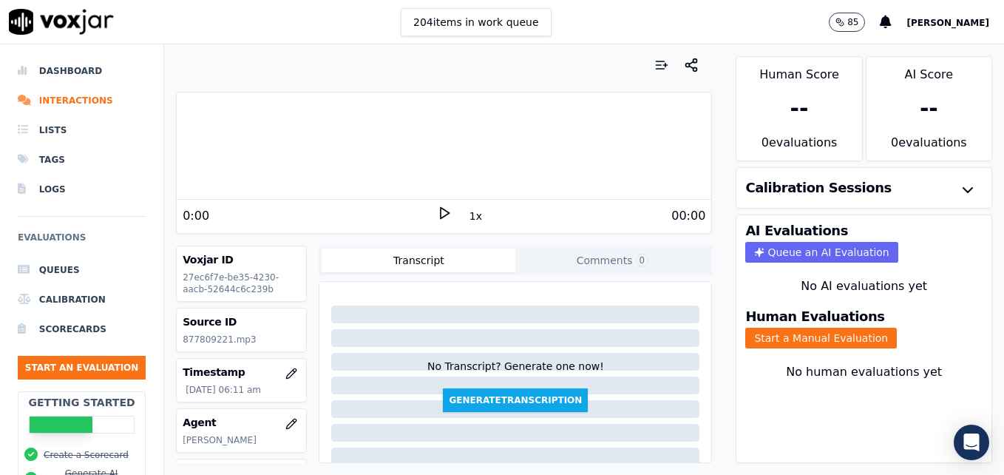
click at [442, 209] on icon at bounding box center [444, 213] width 15 height 15
click at [791, 339] on button "Start a Manual Evaluation" at bounding box center [822, 338] width 152 height 21
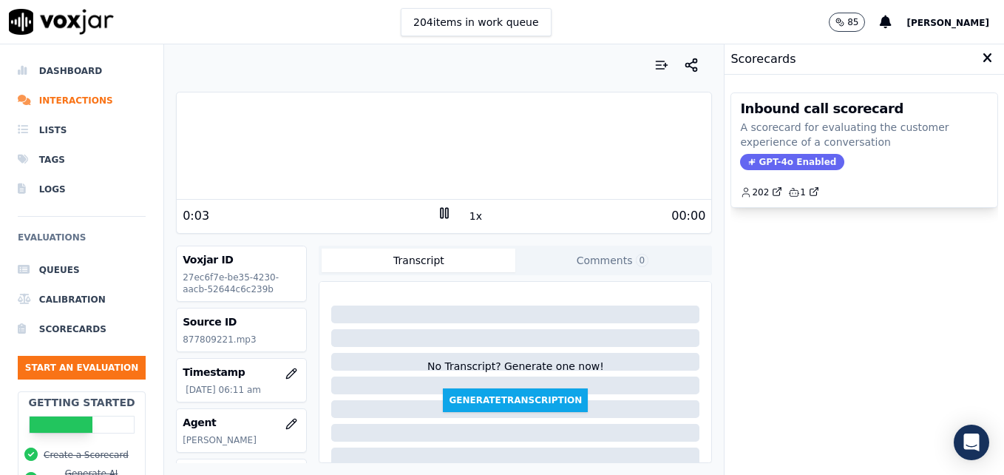
drag, startPoint x: 792, startPoint y: 154, endPoint x: 794, endPoint y: 164, distance: 10.6
click at [792, 154] on span "GPT-4o Enabled" at bounding box center [792, 162] width 104 height 16
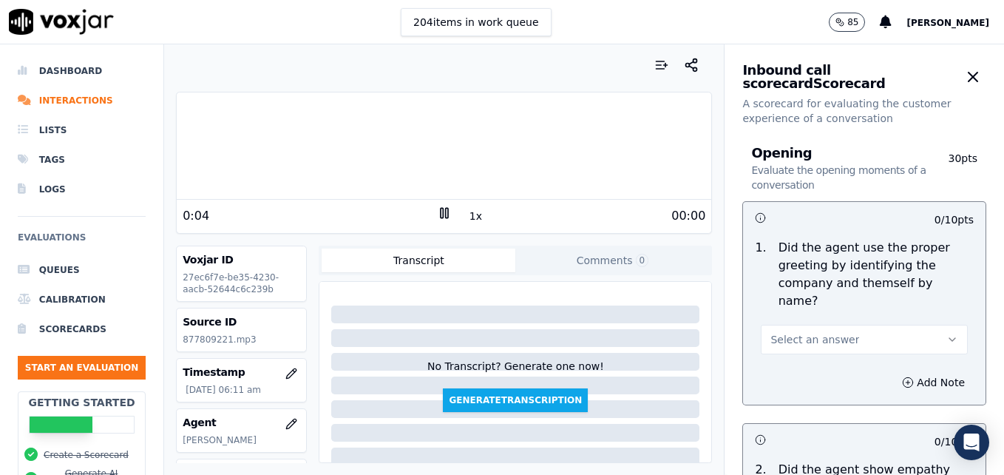
click at [947, 334] on icon "button" at bounding box center [953, 340] width 12 height 12
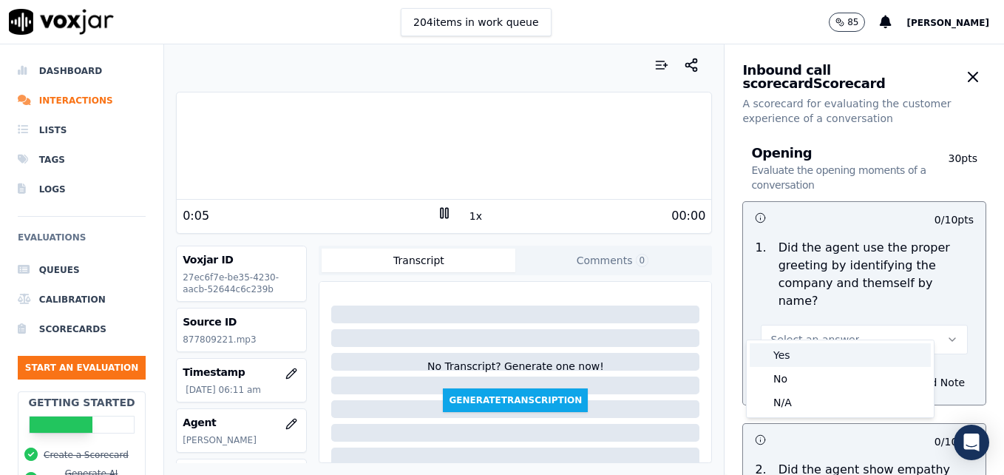
click at [803, 351] on div "Yes" at bounding box center [840, 355] width 181 height 24
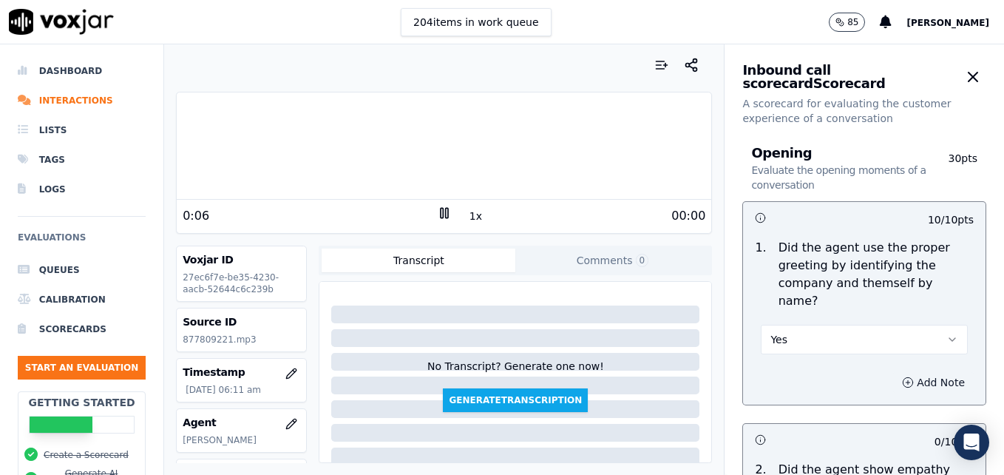
click at [902, 376] on icon "button" at bounding box center [908, 382] width 12 height 12
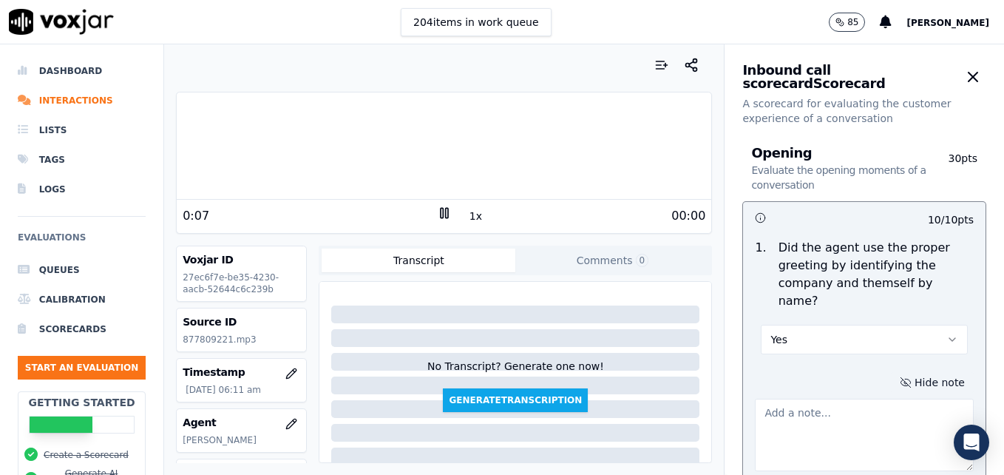
click at [851, 399] on textarea at bounding box center [864, 435] width 219 height 72
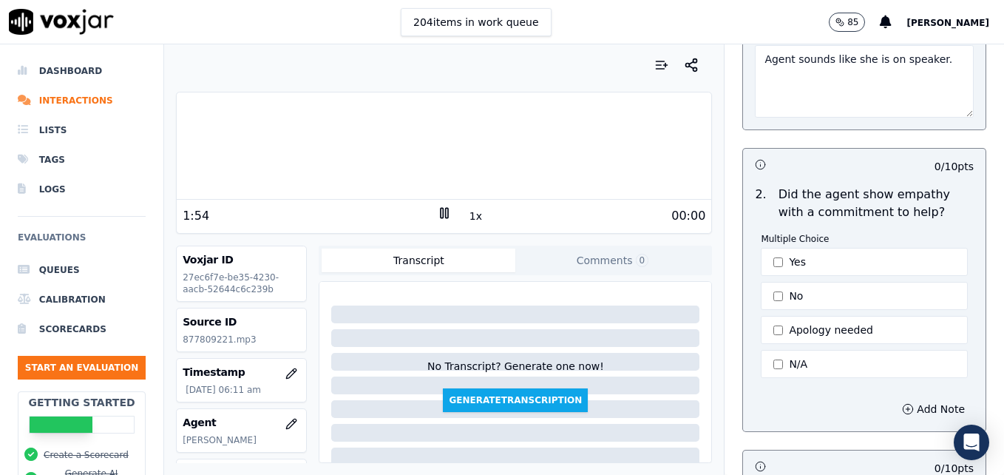
scroll to position [370, 0]
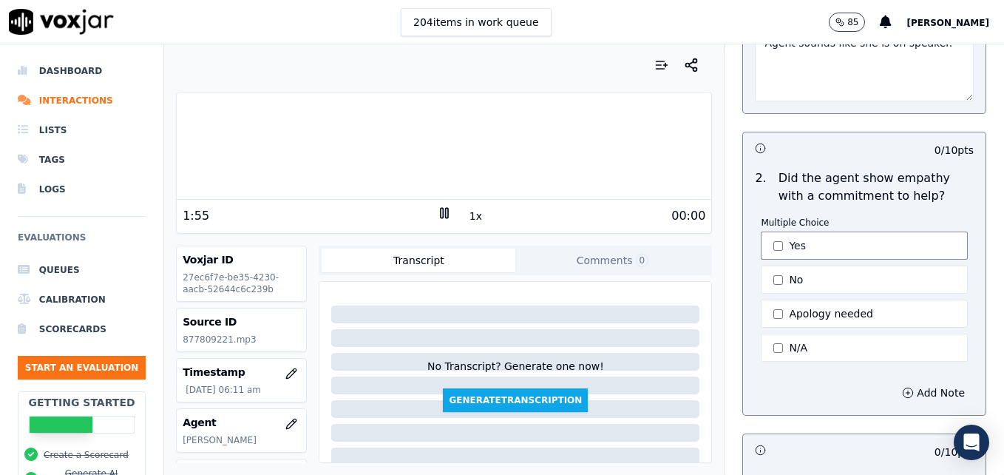
type textarea "Agent sounds like she is on speaker."
click at [770, 232] on button "Yes" at bounding box center [864, 246] width 207 height 28
click at [761, 300] on button "Apology needed" at bounding box center [864, 314] width 207 height 28
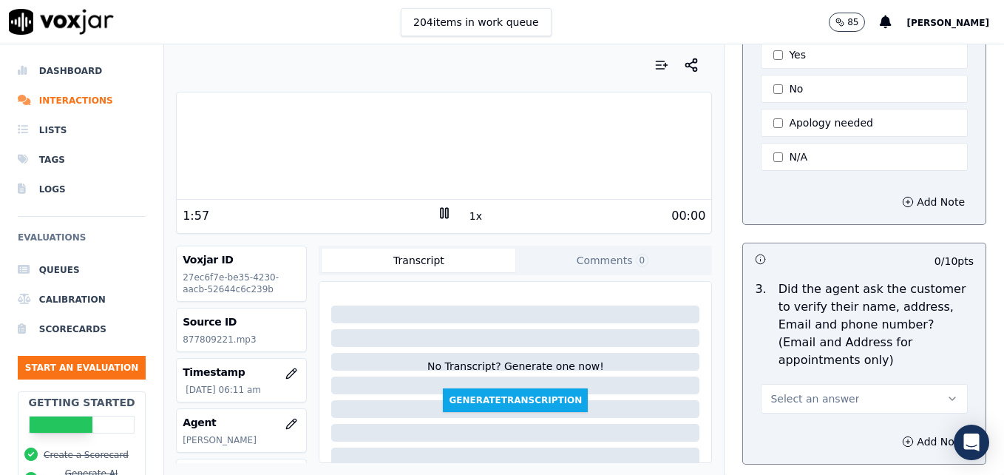
scroll to position [592, 0]
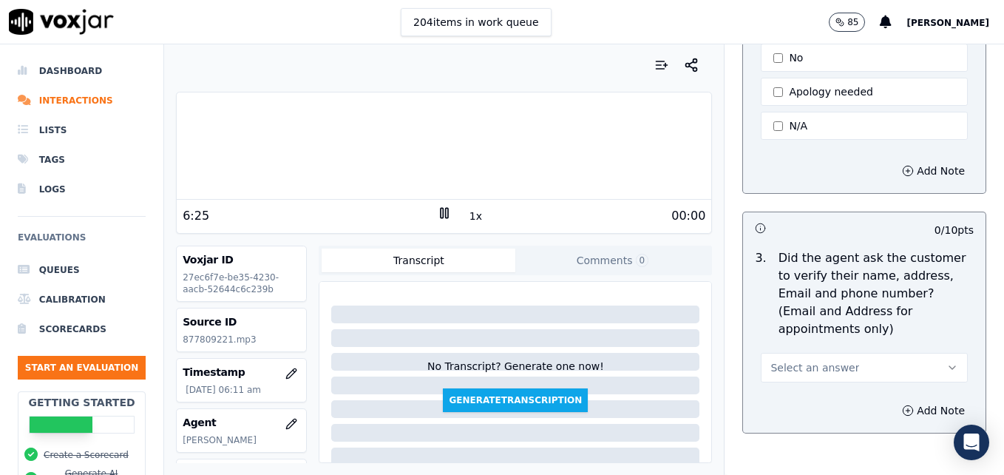
click at [437, 211] on icon at bounding box center [444, 213] width 15 height 15
click at [437, 209] on icon at bounding box center [444, 213] width 15 height 15
click at [912, 353] on button "Select an answer" at bounding box center [864, 368] width 207 height 30
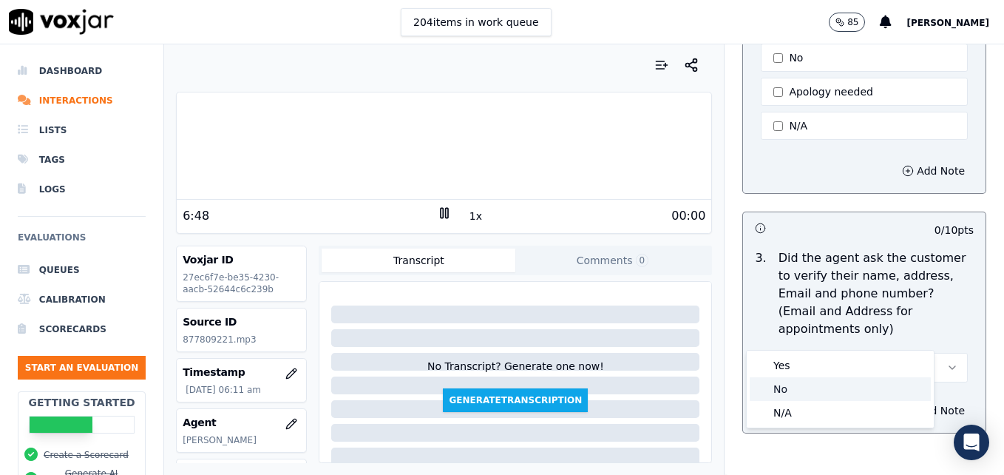
click at [783, 392] on div "No" at bounding box center [840, 389] width 181 height 24
click at [904, 405] on circle "button" at bounding box center [909, 410] width 10 height 10
click at [821, 427] on textarea at bounding box center [864, 463] width 219 height 72
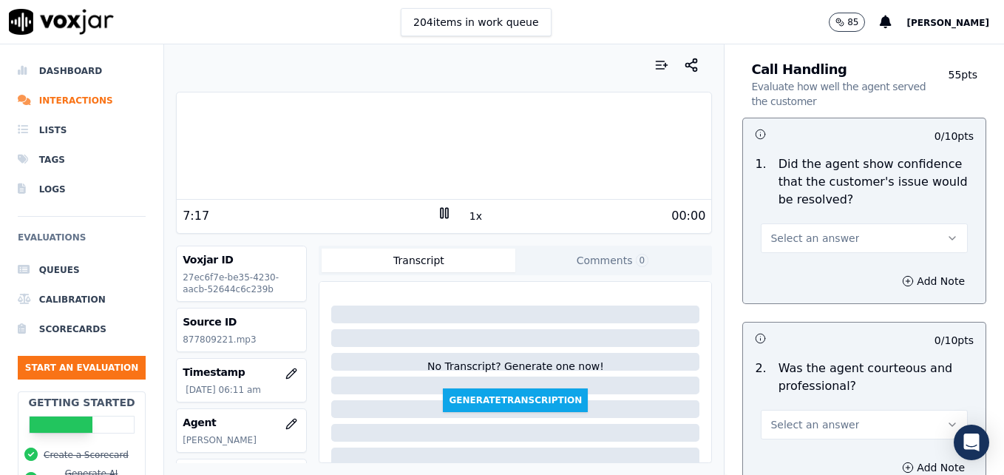
scroll to position [1110, 0]
type textarea "Customer email/mailing address not verified. Vehicle type/service not reconfirm…"
click at [950, 236] on icon "button" at bounding box center [953, 237] width 6 height 3
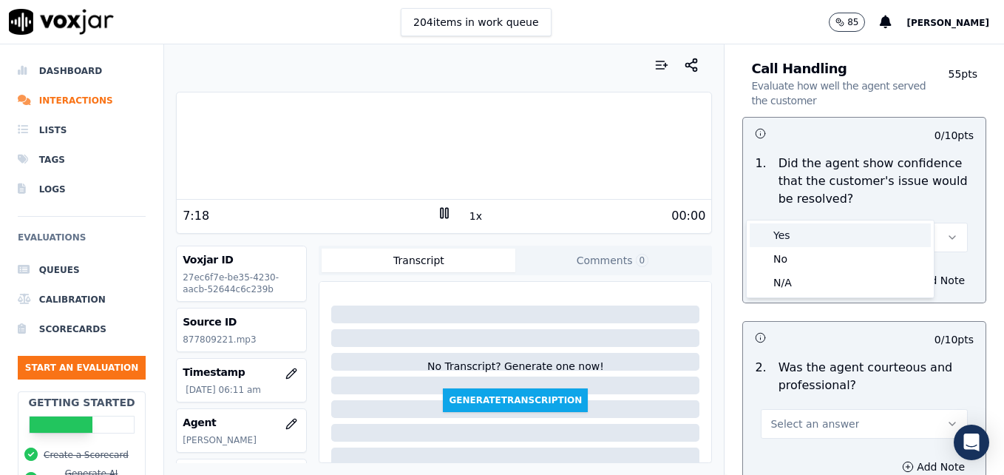
click at [837, 236] on div "Yes" at bounding box center [840, 235] width 181 height 24
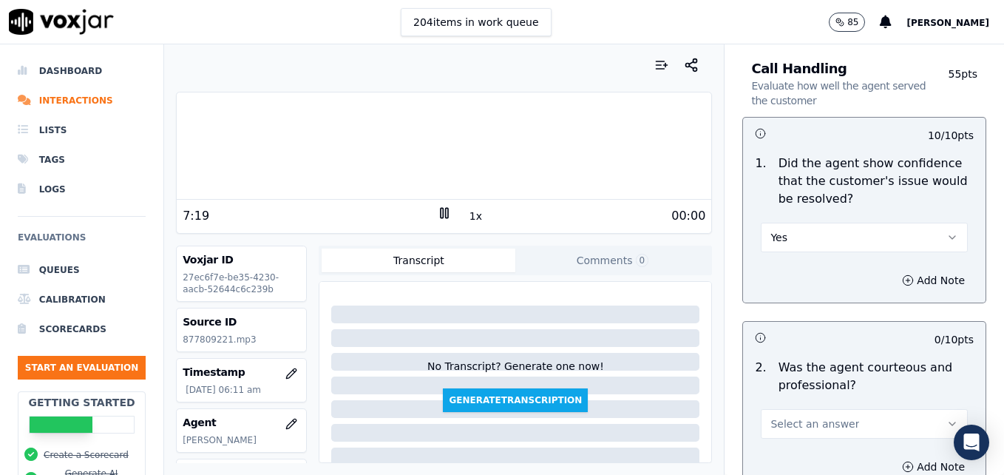
scroll to position [1257, 0]
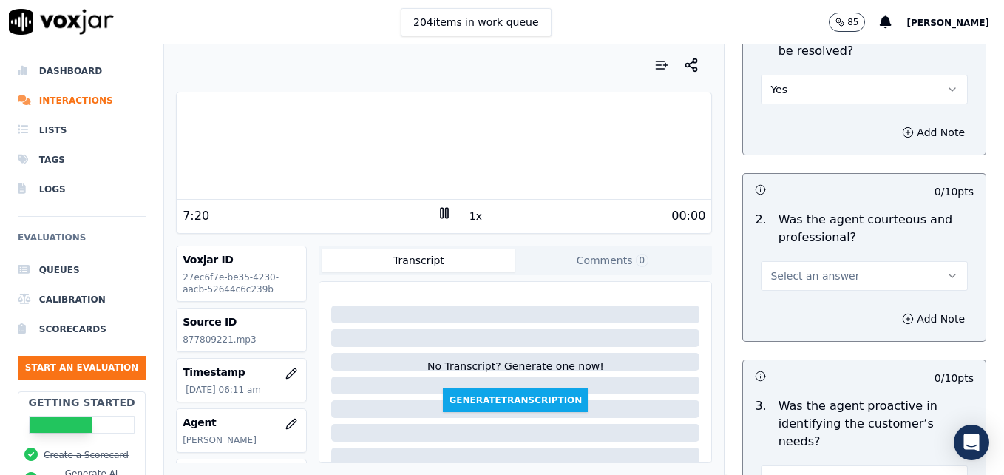
click at [926, 261] on button "Select an answer" at bounding box center [864, 276] width 207 height 30
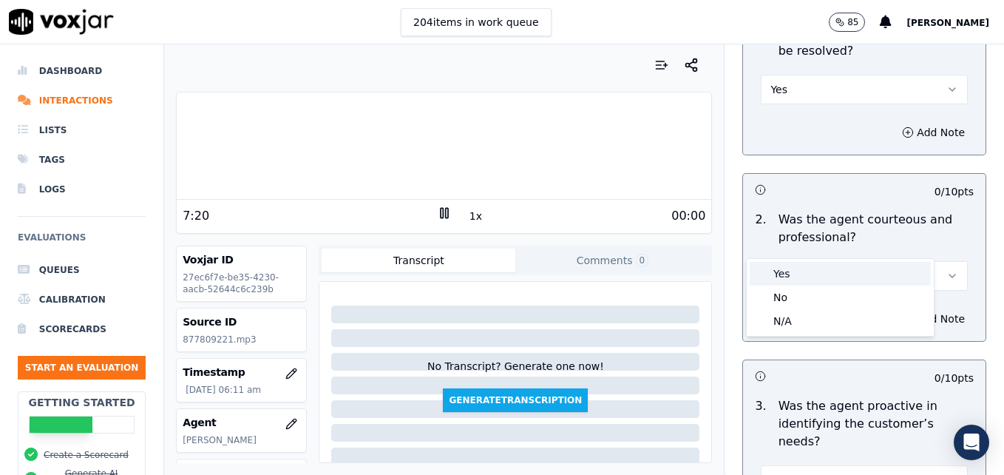
click at [798, 272] on div "Yes" at bounding box center [840, 274] width 181 height 24
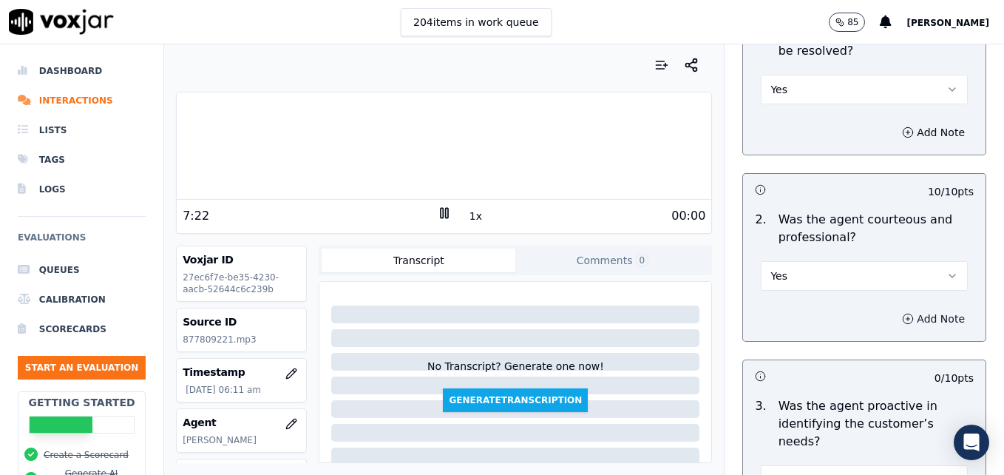
click at [902, 313] on icon "button" at bounding box center [908, 319] width 12 height 12
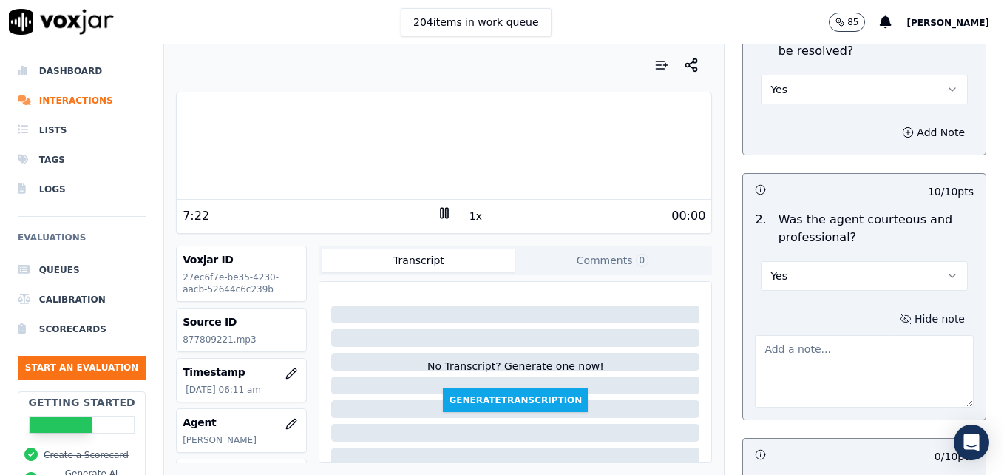
click at [863, 344] on textarea at bounding box center [864, 371] width 219 height 72
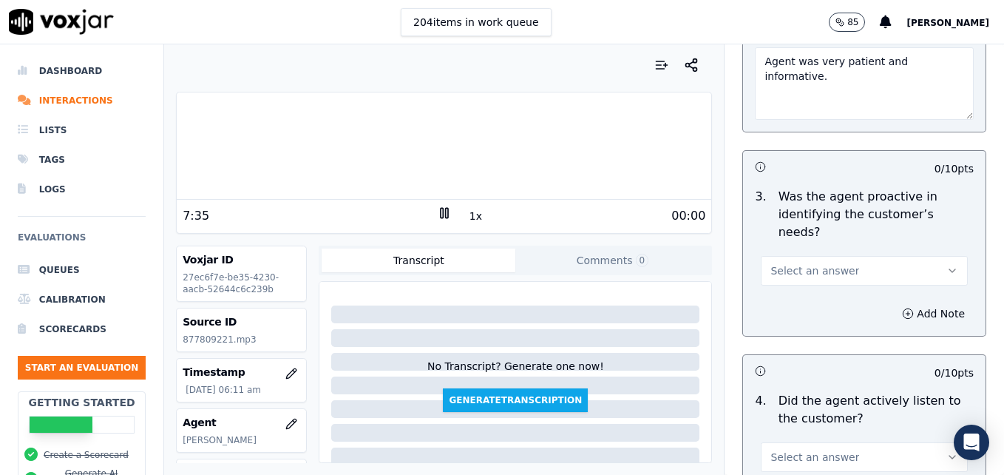
scroll to position [1553, 0]
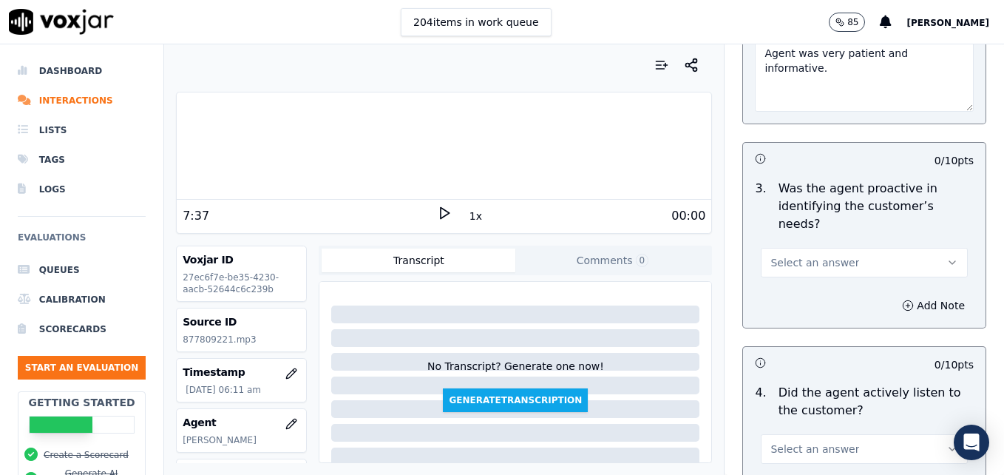
type textarea "Agent was very patient and informative."
click at [914, 248] on button "Select an answer" at bounding box center [864, 263] width 207 height 30
click at [830, 237] on div "Yes" at bounding box center [840, 243] width 181 height 24
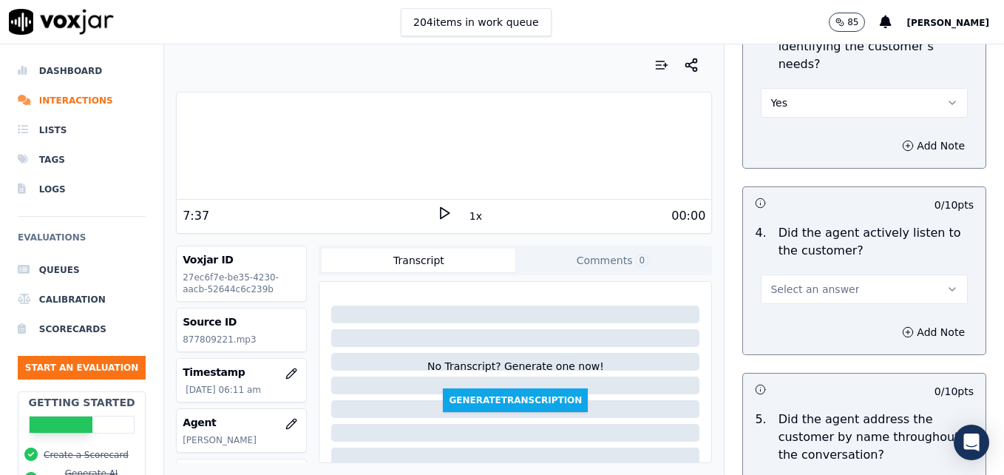
scroll to position [1775, 0]
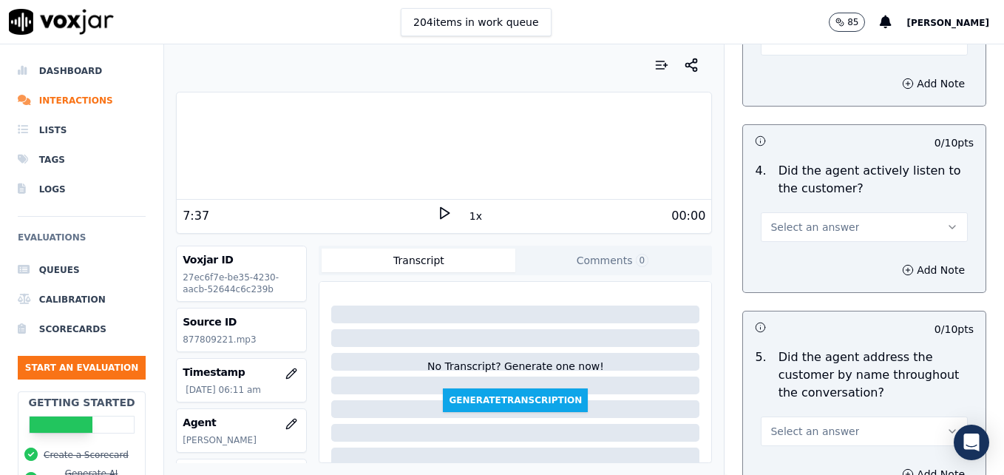
click at [911, 212] on button "Select an answer" at bounding box center [864, 227] width 207 height 30
click at [845, 206] on div "Yes" at bounding box center [840, 207] width 181 height 24
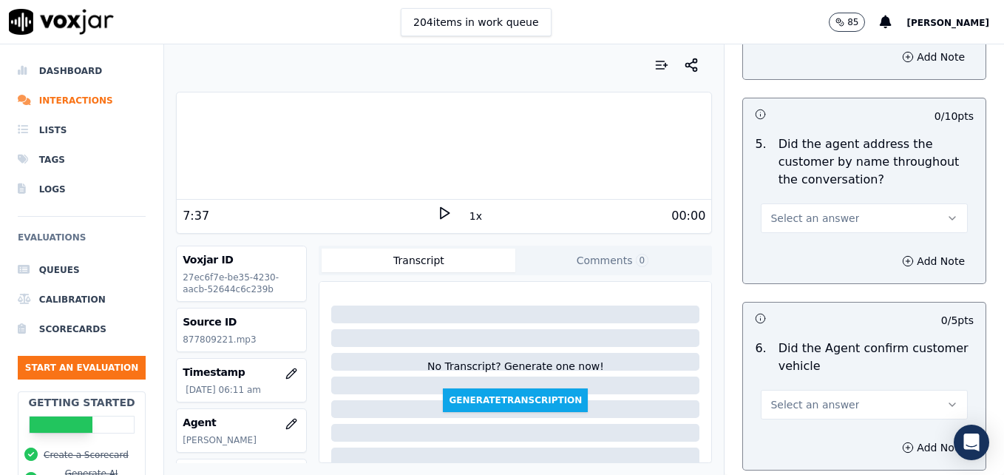
scroll to position [1997, 0]
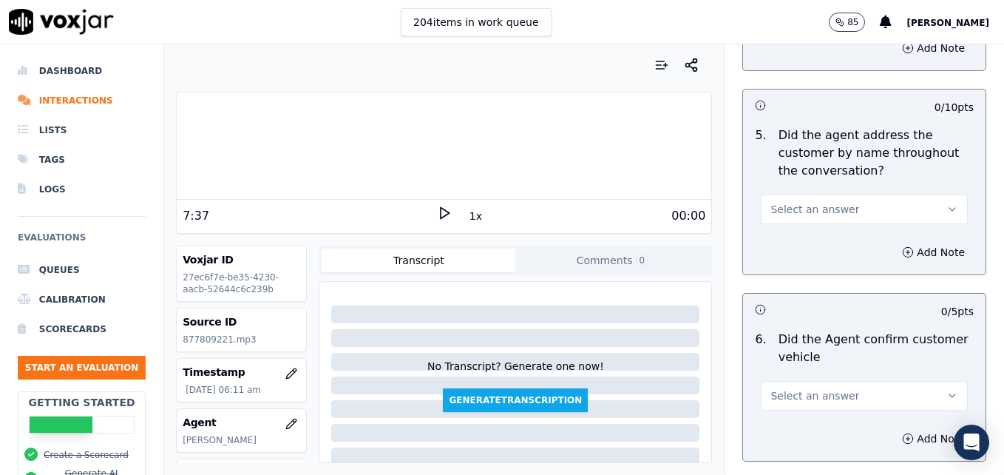
click at [913, 195] on button "Select an answer" at bounding box center [864, 210] width 207 height 30
click at [835, 193] on div "Yes" at bounding box center [840, 190] width 181 height 24
click at [902, 246] on icon "button" at bounding box center [908, 252] width 12 height 12
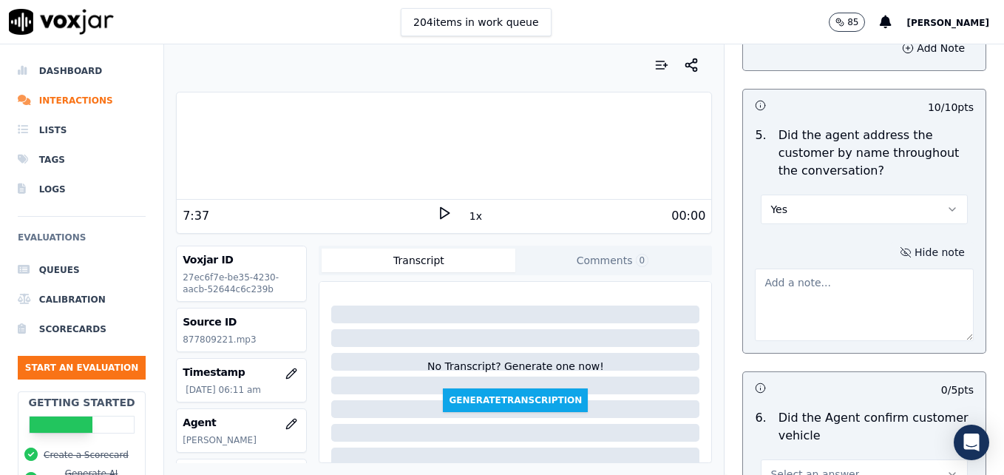
click at [874, 269] on textarea at bounding box center [864, 305] width 219 height 72
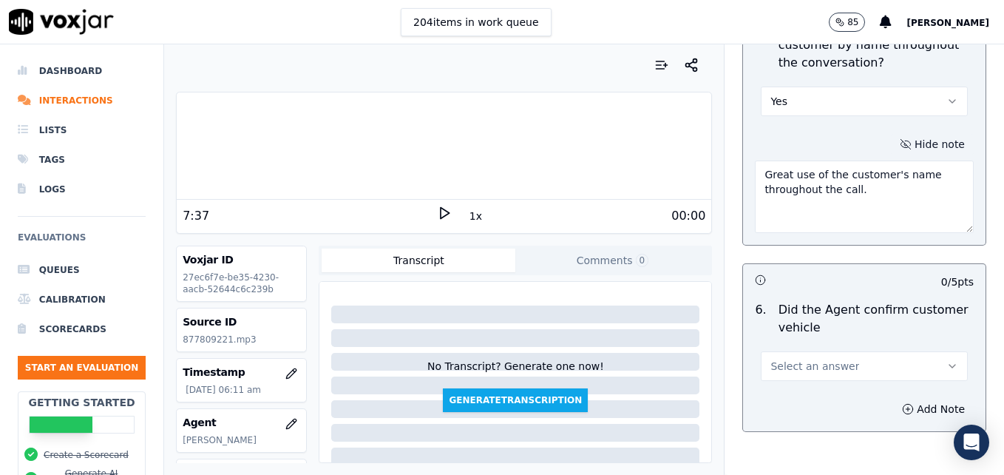
scroll to position [2145, 0]
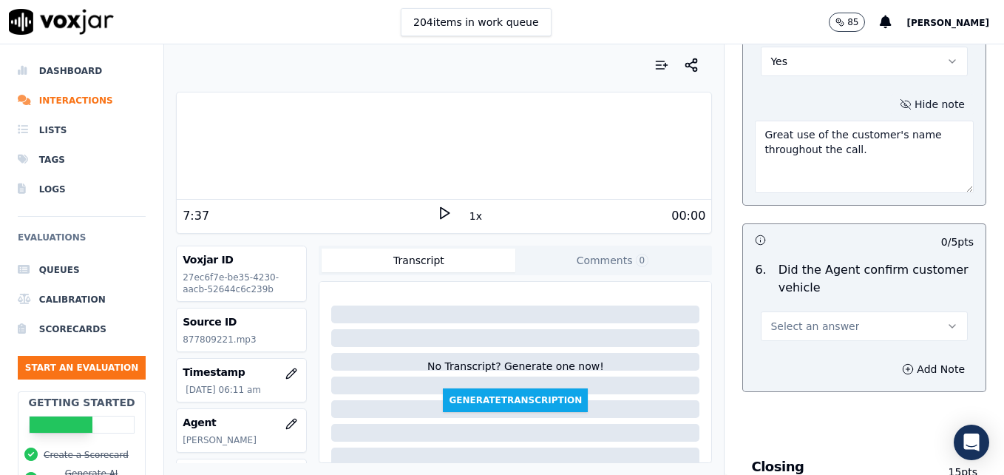
type textarea "Great use of the customer's name throughout the call."
click at [947, 320] on icon "button" at bounding box center [953, 326] width 12 height 12
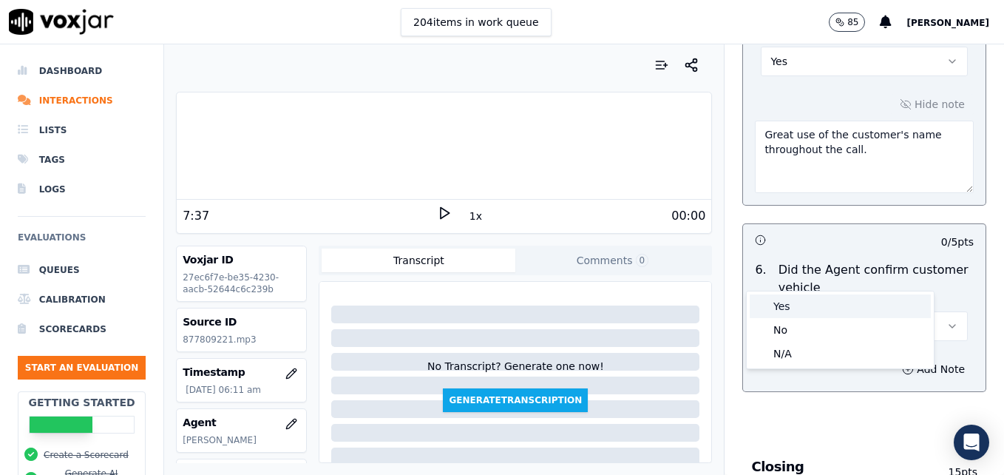
click at [793, 304] on div "Yes" at bounding box center [840, 306] width 181 height 24
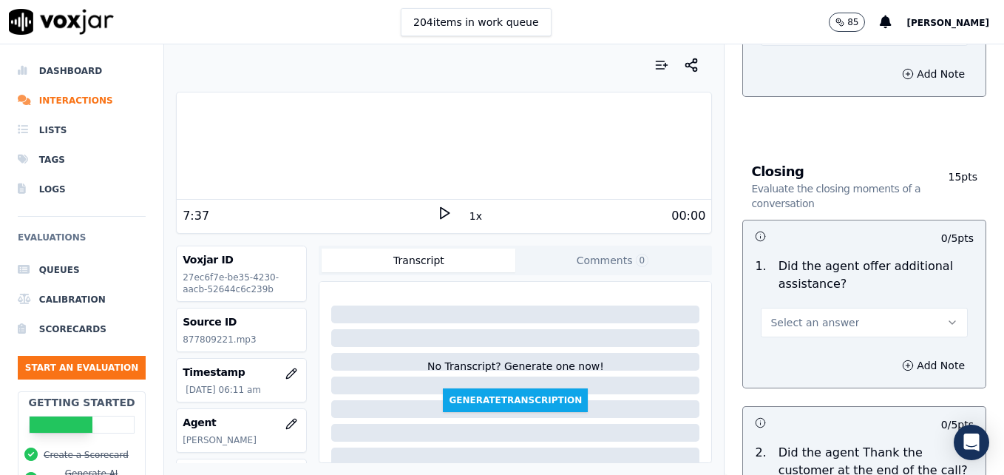
scroll to position [2441, 0]
click at [947, 316] on icon "button" at bounding box center [953, 322] width 12 height 12
click at [788, 300] on div "Yes" at bounding box center [840, 302] width 181 height 24
click at [902, 359] on icon "button" at bounding box center [908, 365] width 12 height 12
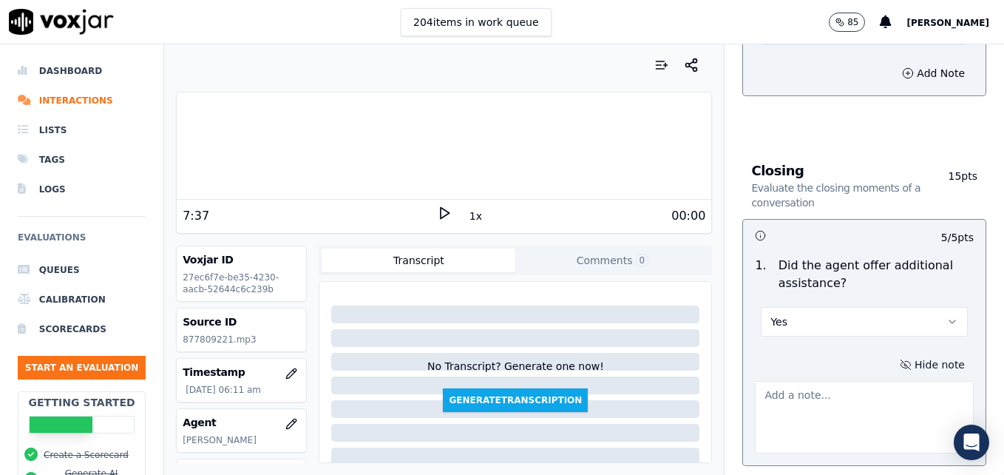
click at [852, 381] on textarea at bounding box center [864, 417] width 219 height 72
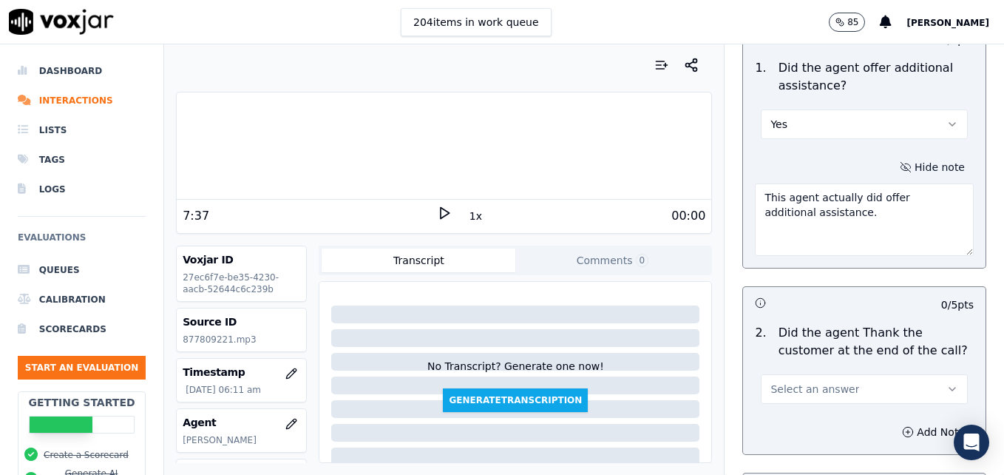
scroll to position [2663, 0]
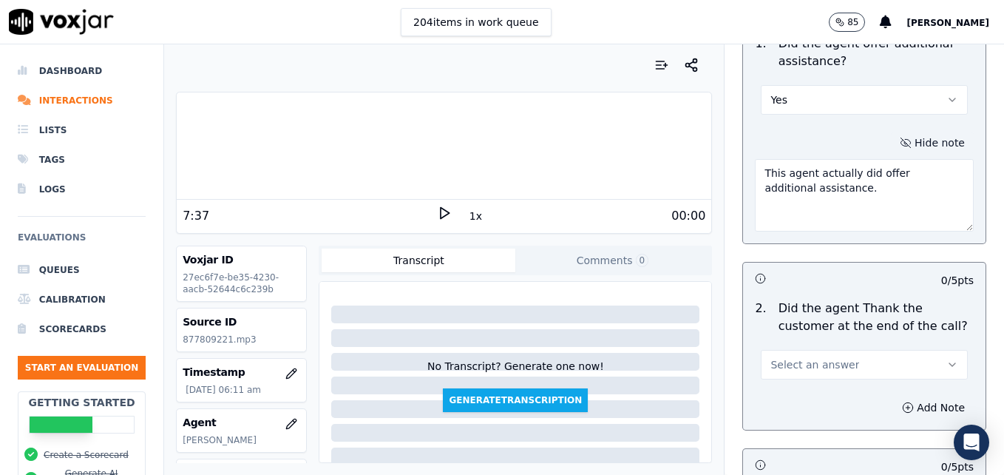
type textarea "This agent actually did offer additional assistance."
click at [947, 359] on icon "button" at bounding box center [953, 365] width 12 height 12
click at [795, 338] on div "Yes" at bounding box center [840, 345] width 181 height 24
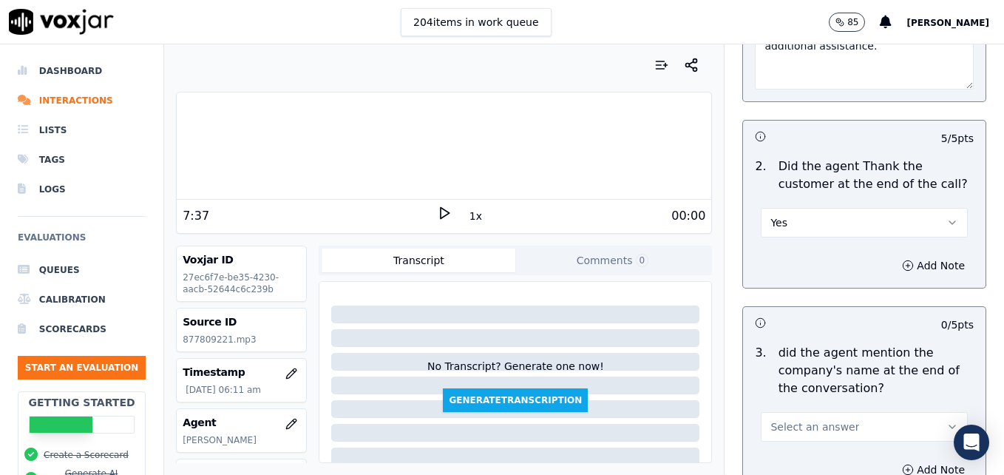
scroll to position [2885, 0]
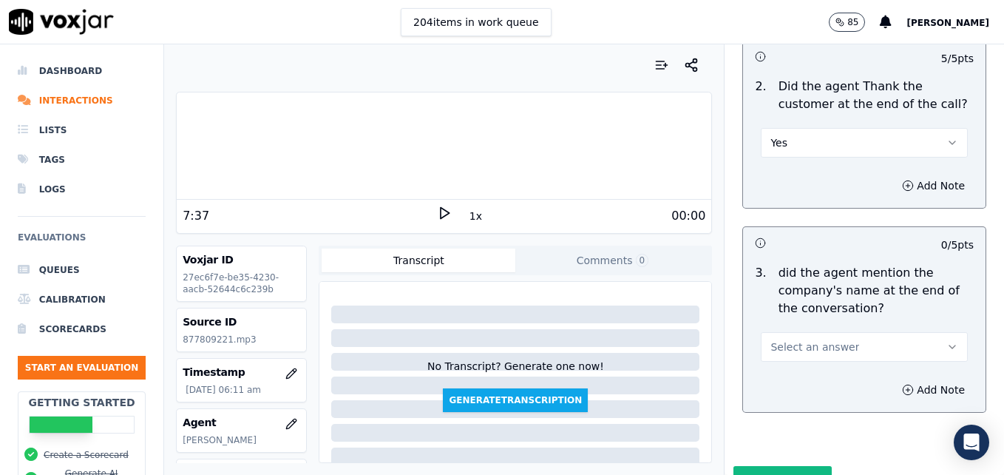
click at [927, 332] on button "Select an answer" at bounding box center [864, 347] width 207 height 30
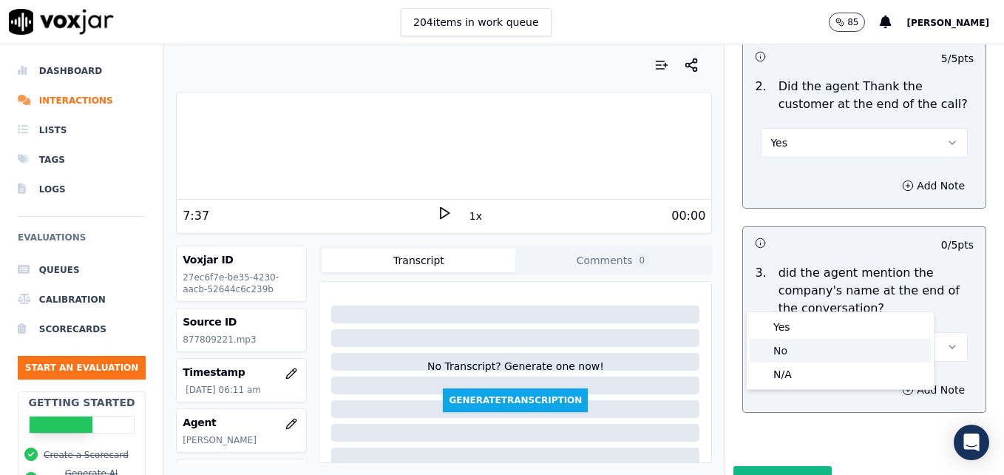
click at [808, 354] on div "No" at bounding box center [840, 351] width 181 height 24
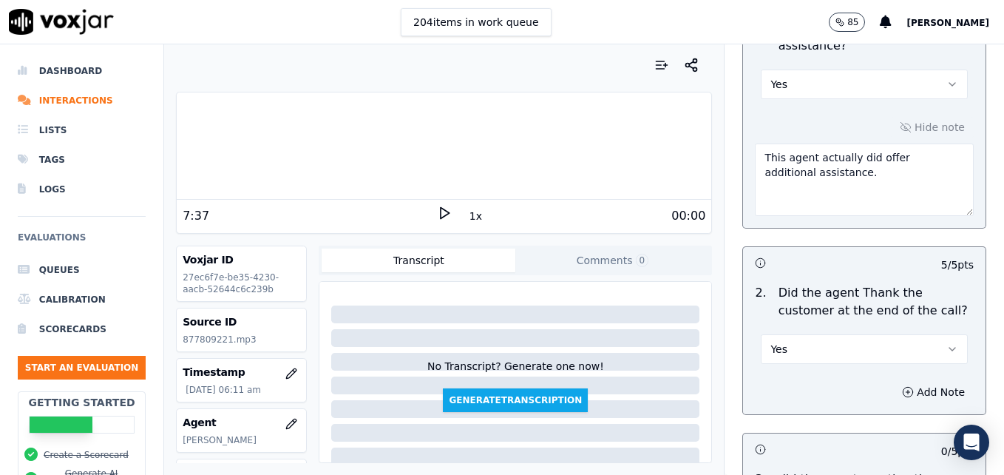
scroll to position [2663, 0]
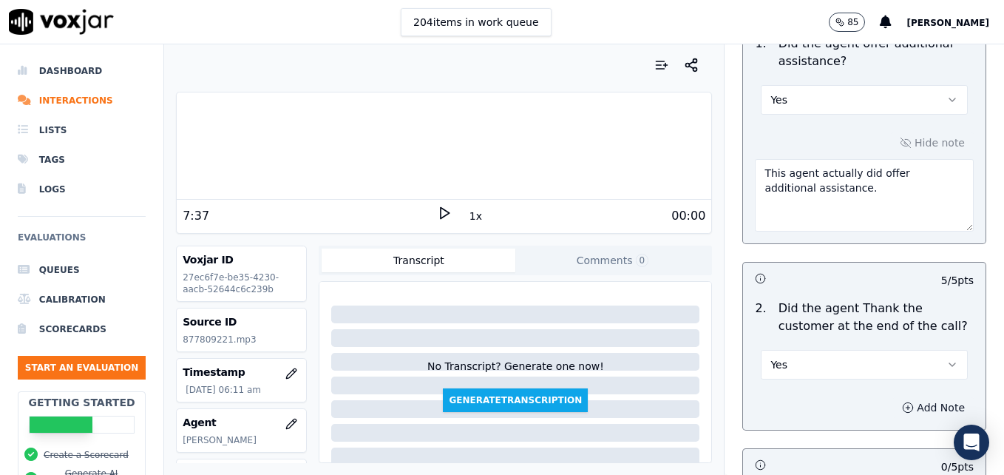
click at [904, 402] on circle "button" at bounding box center [909, 407] width 10 height 10
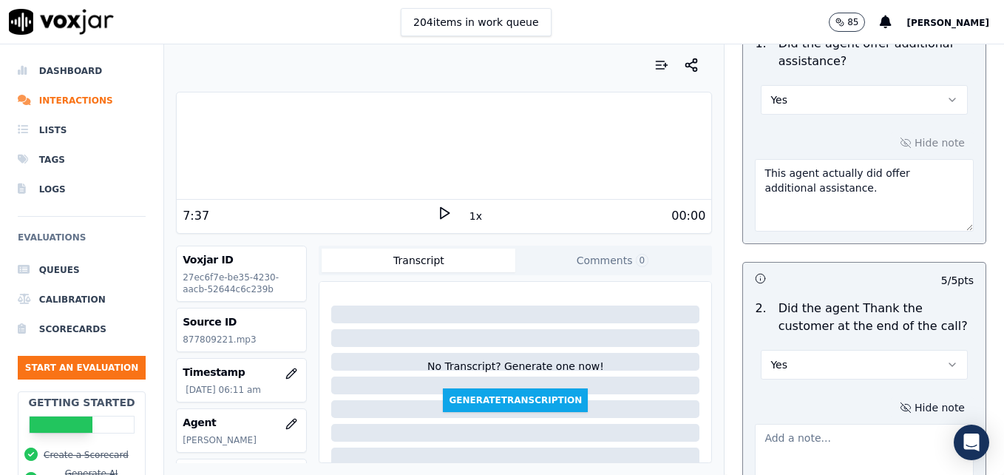
click at [810, 424] on textarea at bounding box center [864, 460] width 219 height 72
type textarea "No courtesy statement given in closing."
click at [684, 61] on icon "button" at bounding box center [691, 65] width 15 height 15
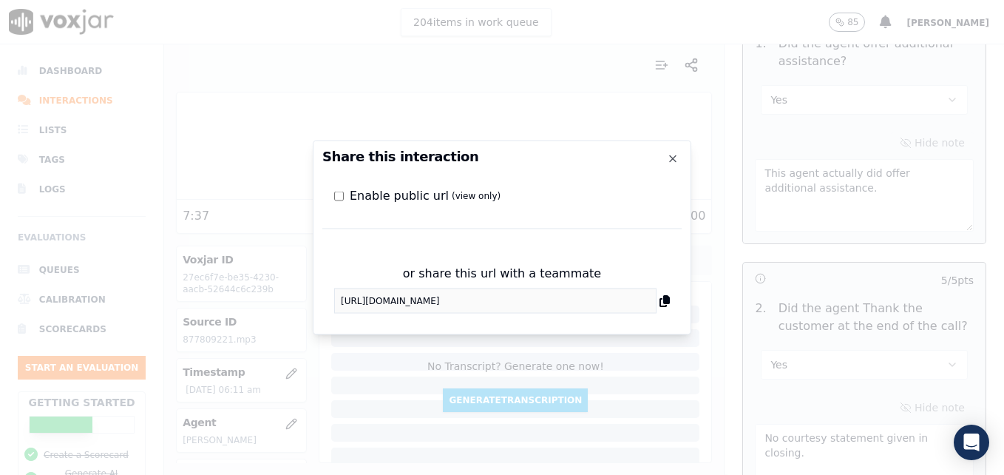
click at [327, 303] on div "or share this url with a teammate https://app.voxjar.com/interactions/27ec6f7e-…" at bounding box center [502, 289] width 359 height 72
click at [667, 154] on icon "button" at bounding box center [673, 159] width 12 height 12
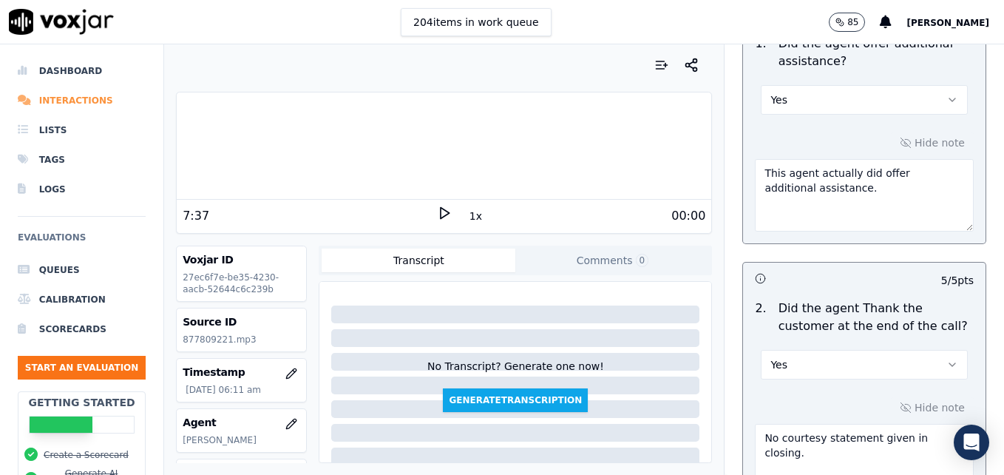
click at [64, 100] on li "Interactions" at bounding box center [82, 101] width 128 height 30
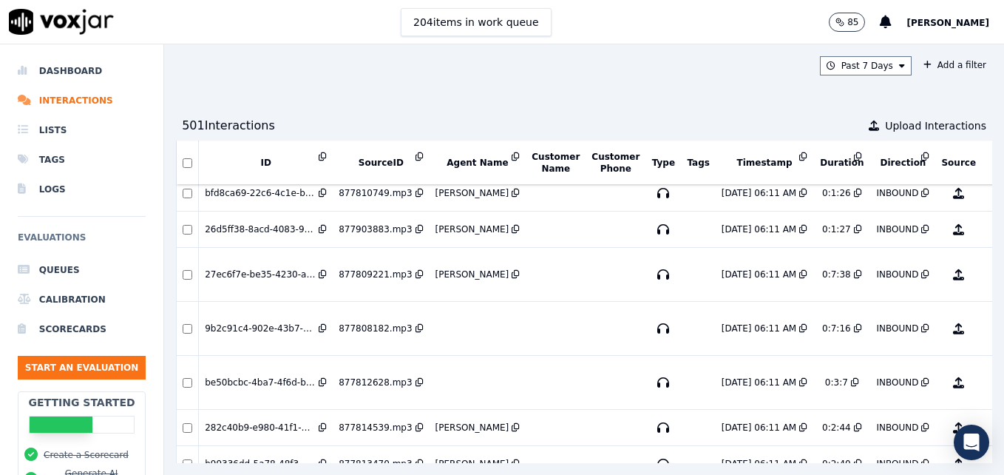
scroll to position [942, 0]
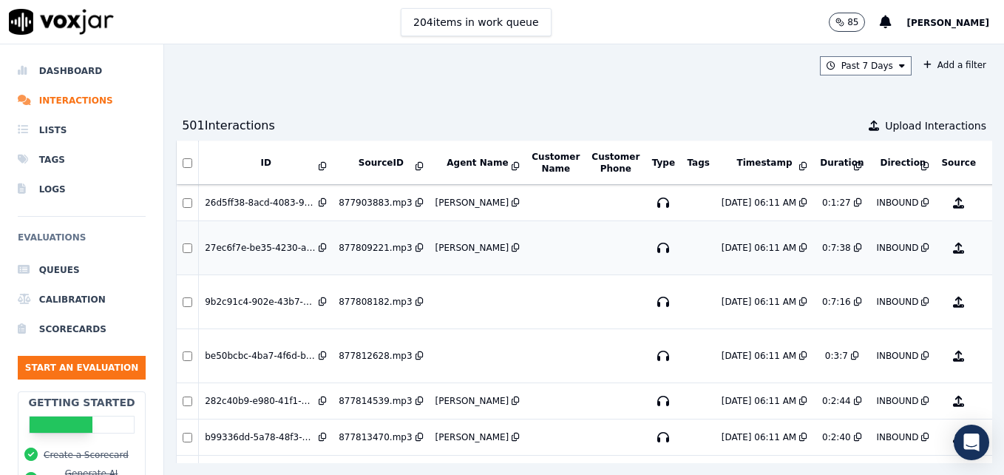
click at [988, 243] on button "No Evaluation Yet" at bounding box center [1017, 247] width 58 height 41
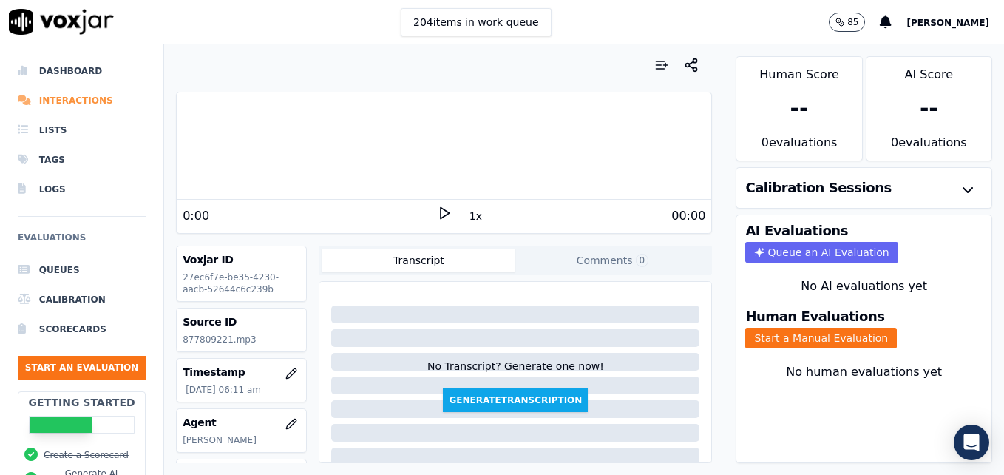
click at [67, 98] on li "Interactions" at bounding box center [82, 101] width 128 height 30
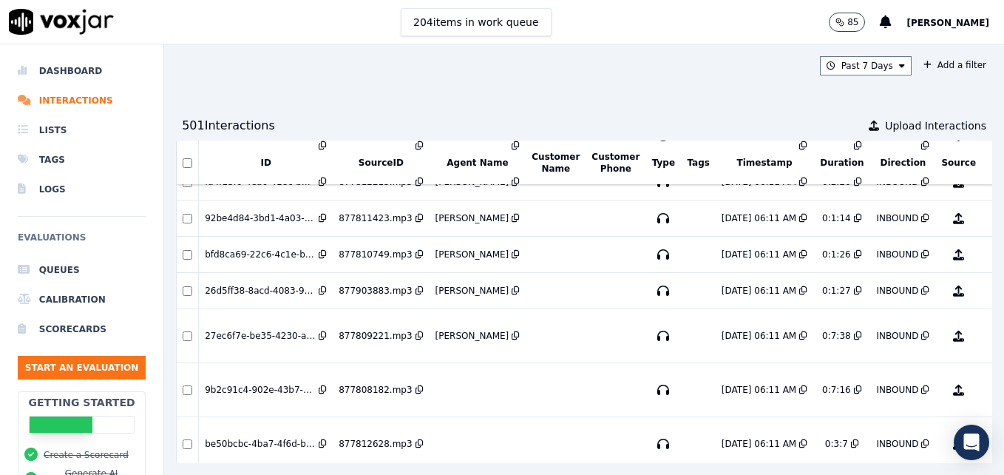
scroll to position [868, 0]
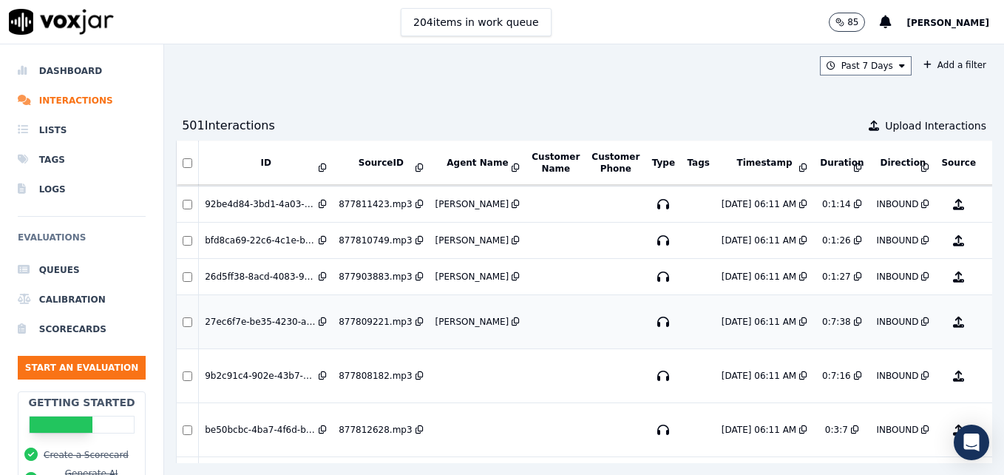
click at [988, 322] on button "No Evaluation Yet" at bounding box center [1017, 321] width 58 height 41
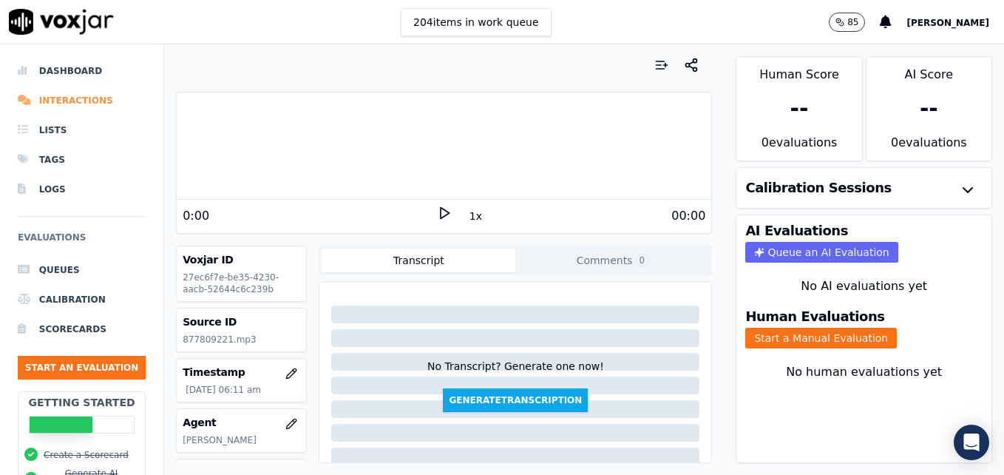
click at [66, 101] on li "Interactions" at bounding box center [82, 101] width 128 height 30
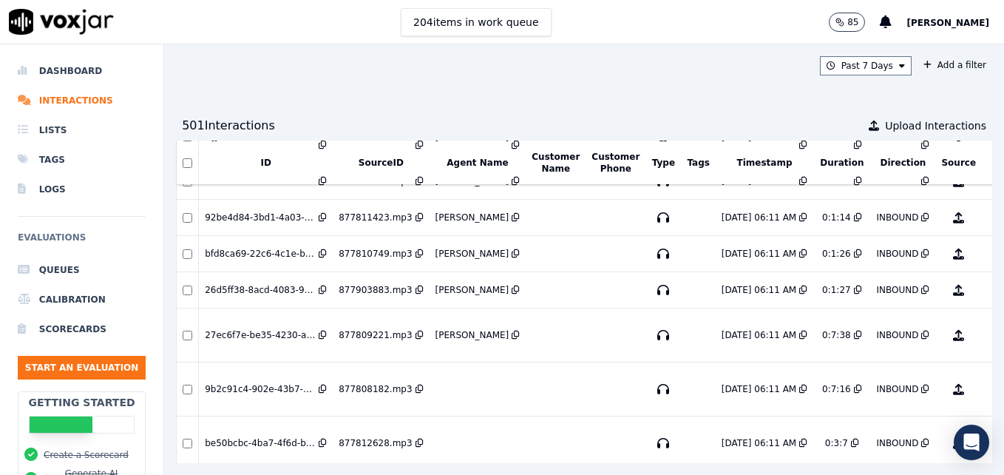
scroll to position [851, 0]
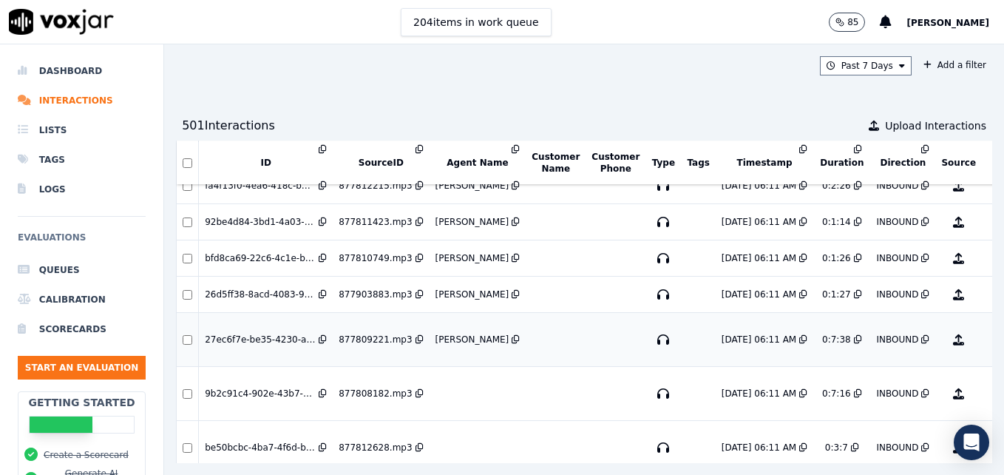
click at [988, 342] on button "No Evaluation Yet" at bounding box center [1017, 339] width 58 height 41
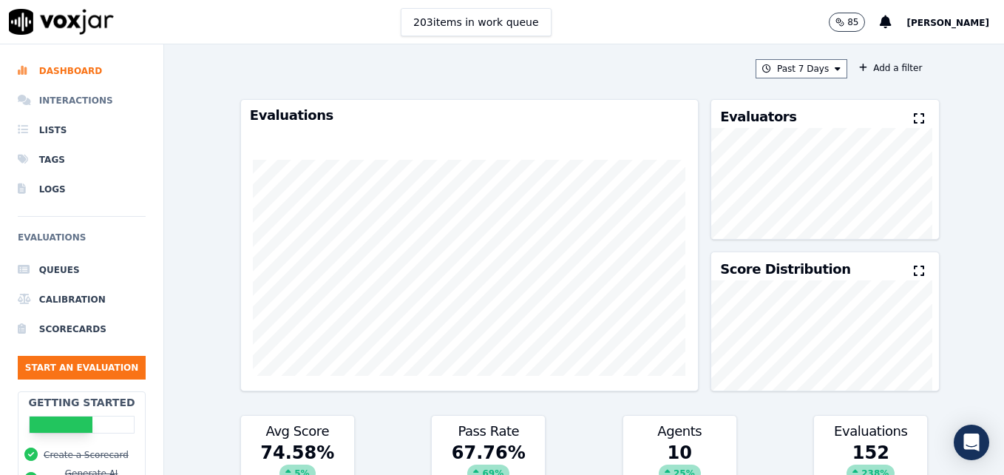
click at [64, 101] on li "Interactions" at bounding box center [82, 101] width 128 height 30
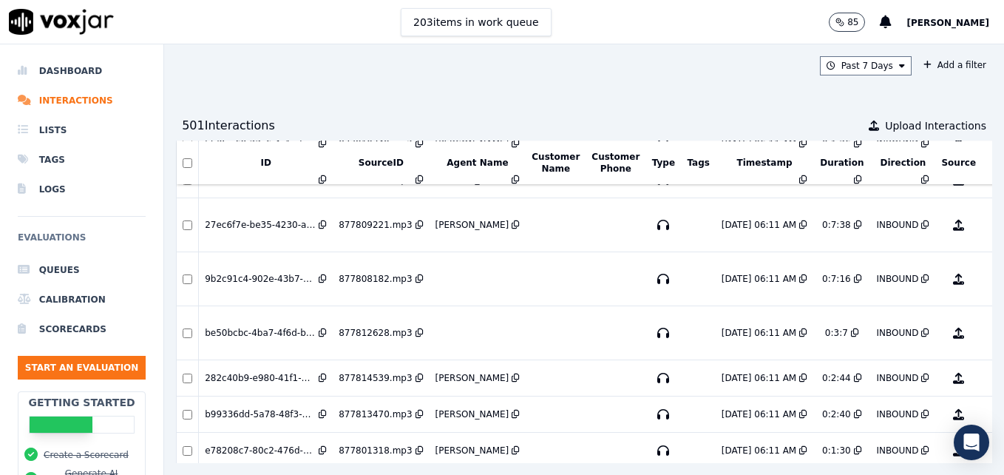
scroll to position [942, 0]
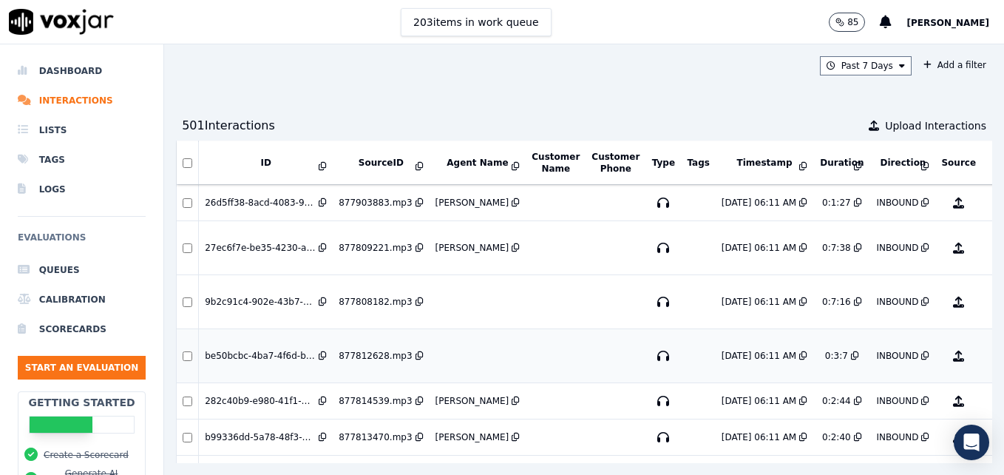
click at [988, 356] on button "No Evaluation Yet" at bounding box center [1017, 355] width 58 height 41
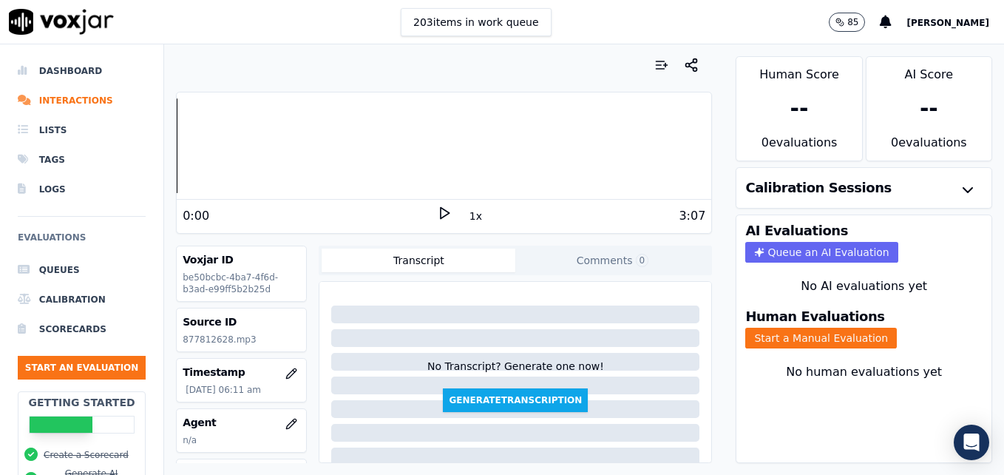
click at [437, 215] on icon at bounding box center [444, 213] width 15 height 15
click at [287, 422] on icon "button" at bounding box center [292, 424] width 10 height 10
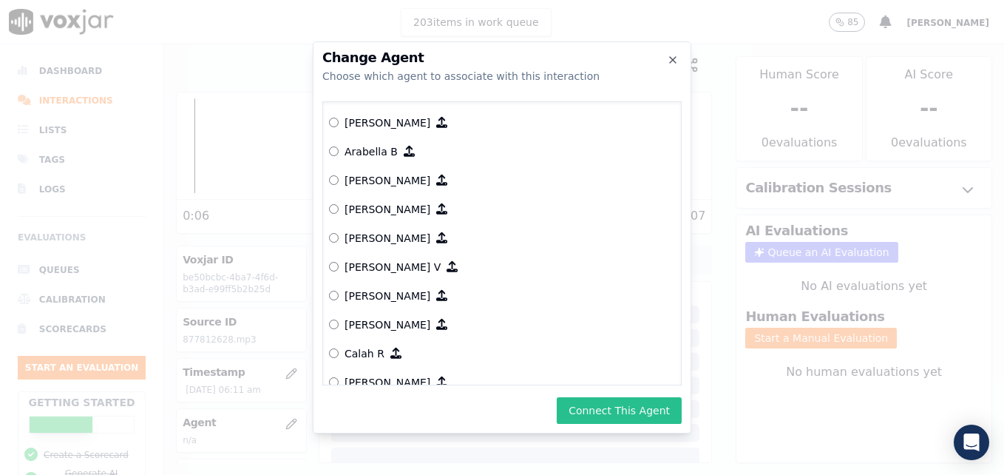
click at [627, 410] on button "Connect This Agent" at bounding box center [619, 410] width 125 height 27
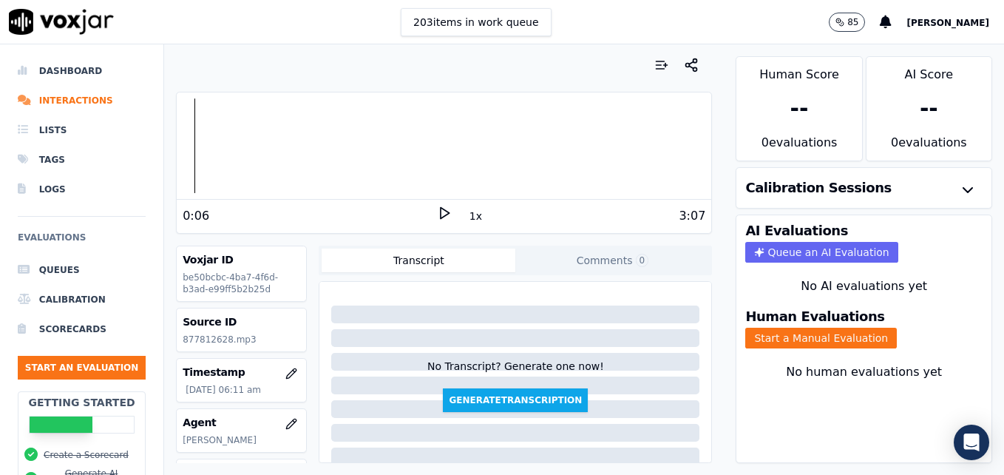
click at [441, 209] on polygon at bounding box center [445, 213] width 9 height 11
click at [791, 334] on button "Start a Manual Evaluation" at bounding box center [822, 338] width 152 height 21
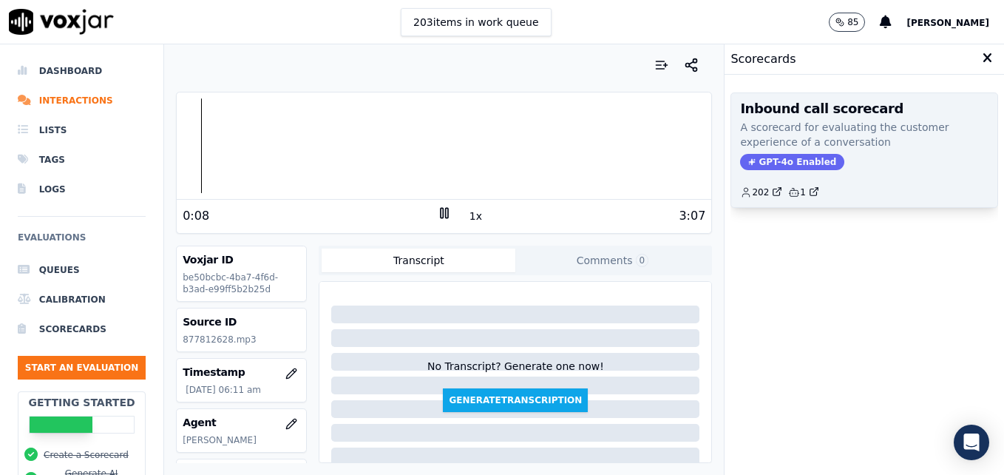
click at [803, 163] on span "GPT-4o Enabled" at bounding box center [792, 162] width 104 height 16
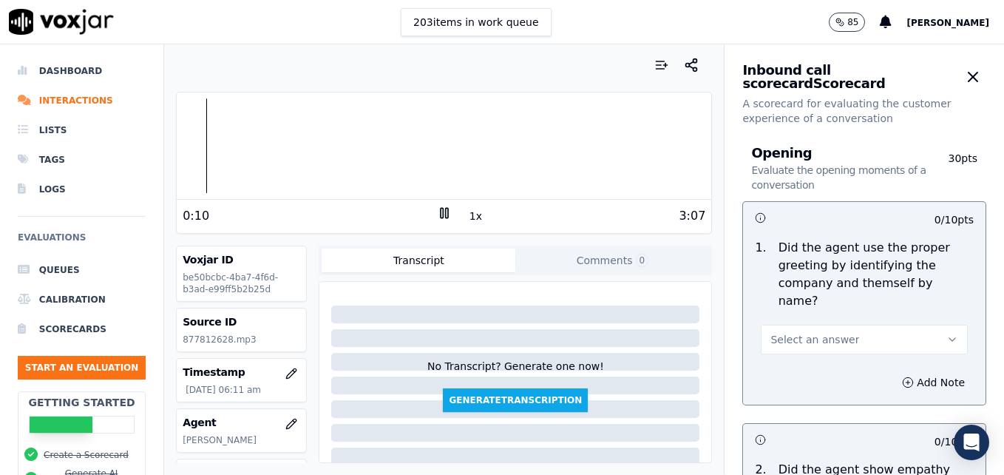
click at [947, 334] on icon "button" at bounding box center [953, 340] width 12 height 12
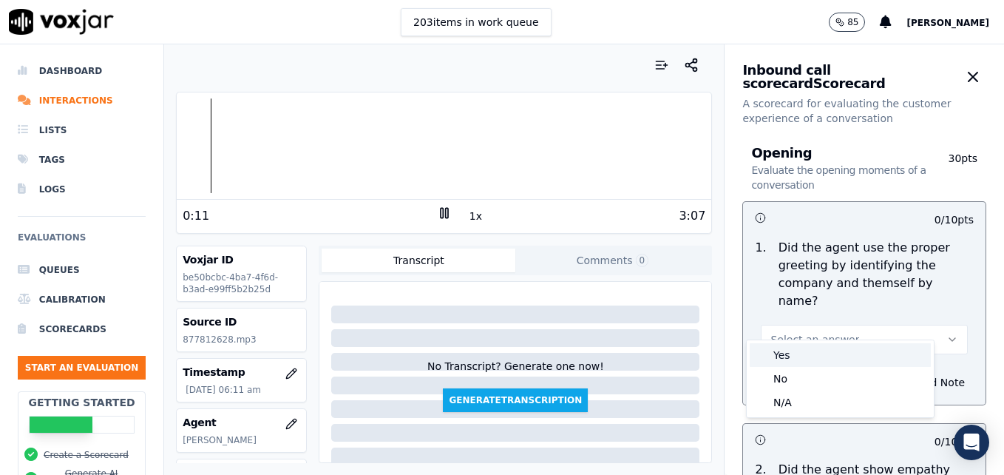
click at [802, 356] on div "Yes" at bounding box center [840, 355] width 181 height 24
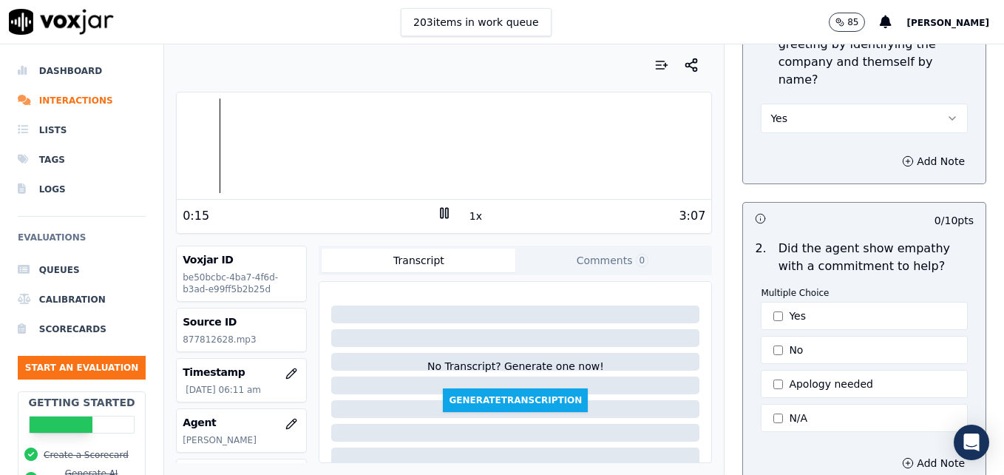
scroll to position [222, 0]
click at [274, 142] on div at bounding box center [444, 145] width 535 height 95
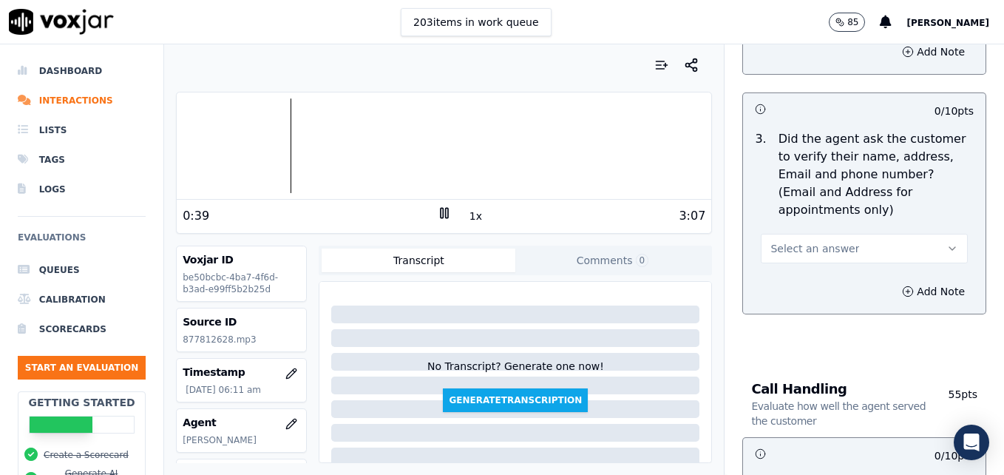
scroll to position [666, 0]
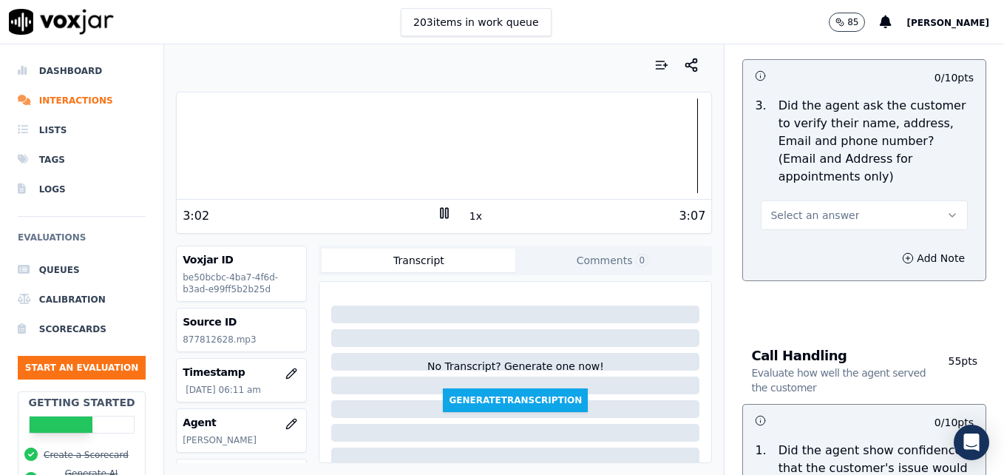
click at [947, 209] on icon "button" at bounding box center [953, 215] width 12 height 12
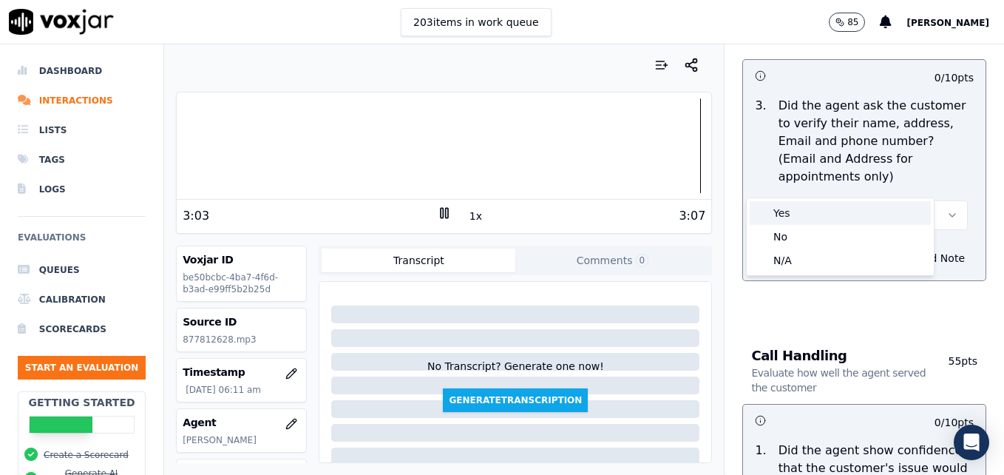
click at [811, 211] on div "Yes" at bounding box center [840, 213] width 181 height 24
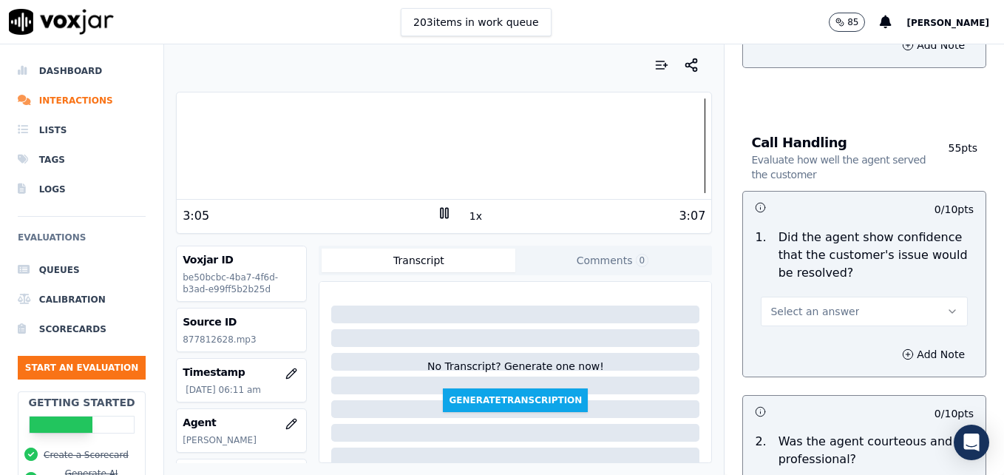
scroll to position [888, 0]
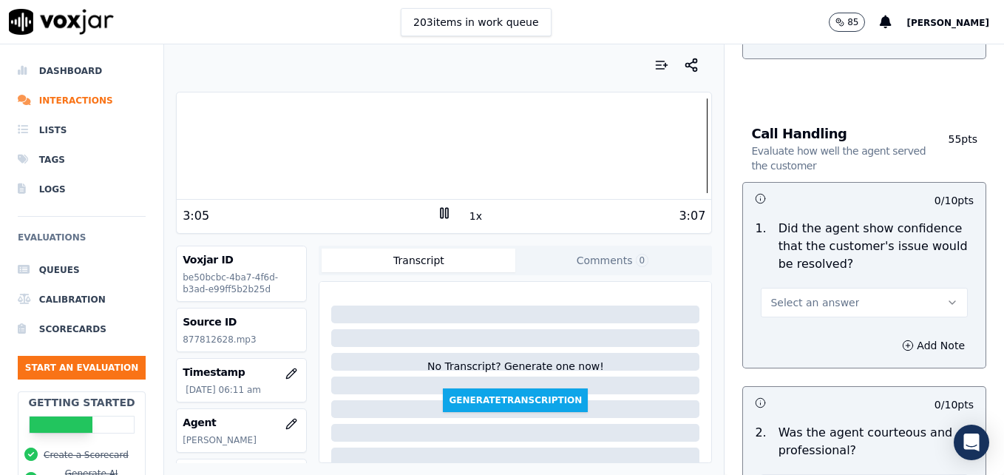
click at [947, 297] on icon "button" at bounding box center [953, 303] width 12 height 12
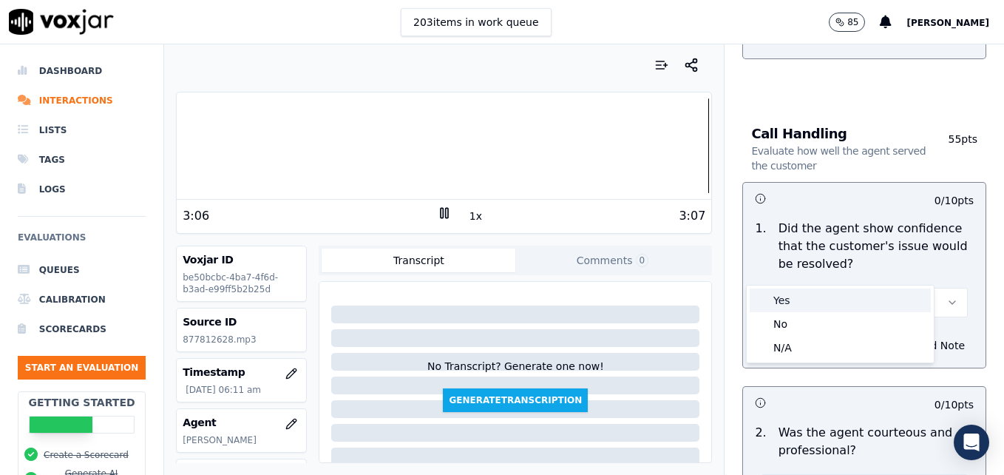
click at [833, 300] on div "Yes" at bounding box center [840, 300] width 181 height 24
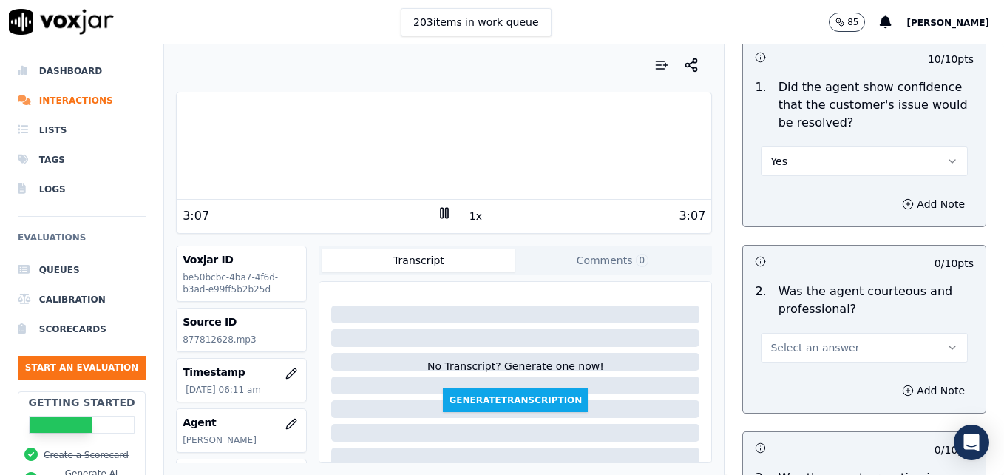
scroll to position [1110, 0]
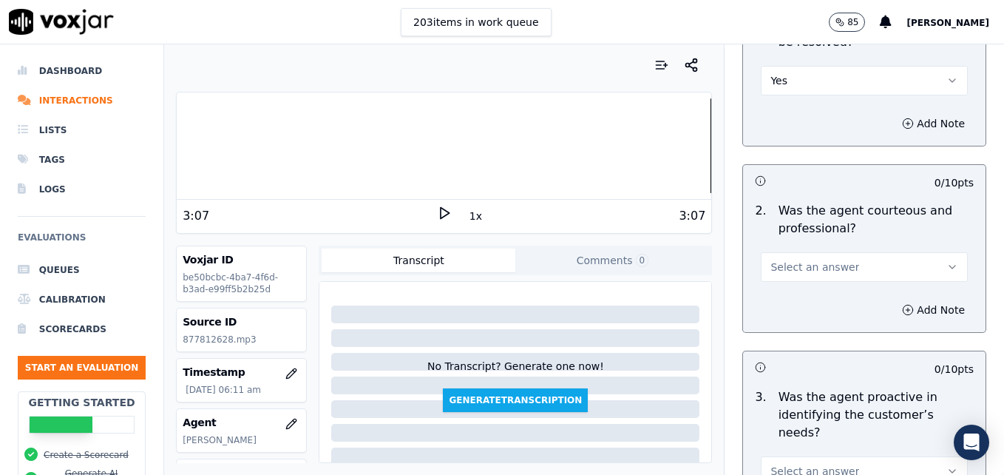
click at [947, 261] on icon "button" at bounding box center [953, 267] width 12 height 12
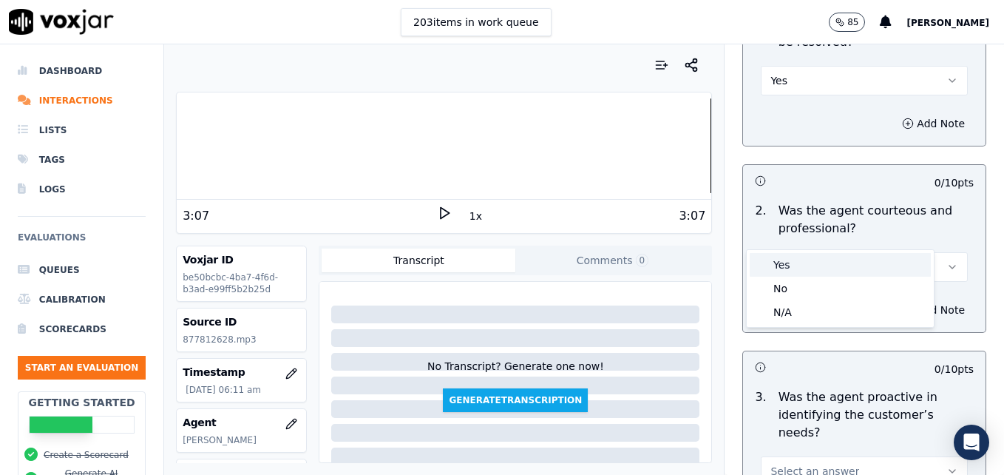
click at [794, 265] on div "Yes" at bounding box center [840, 265] width 181 height 24
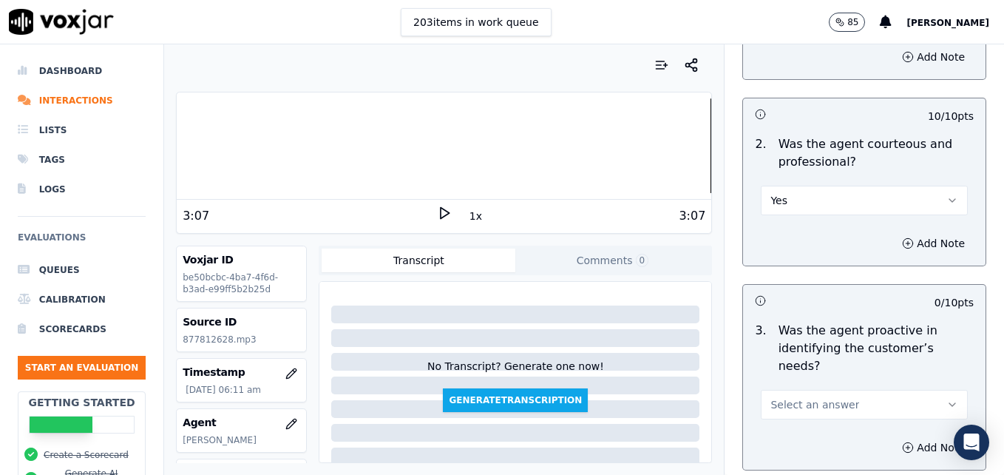
scroll to position [1257, 0]
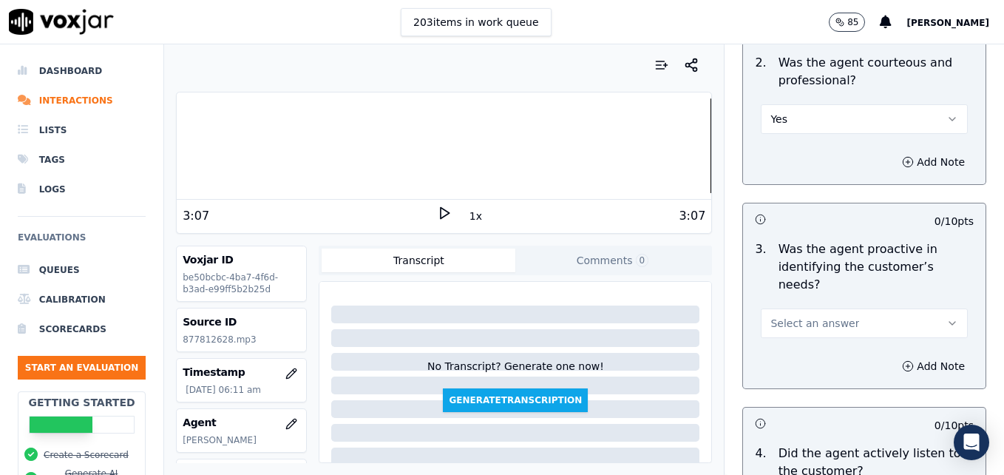
drag, startPoint x: 912, startPoint y: 269, endPoint x: 876, endPoint y: 283, distance: 38.9
click at [913, 308] on button "Select an answer" at bounding box center [864, 323] width 207 height 30
click at [808, 301] on div "Yes" at bounding box center [840, 303] width 181 height 24
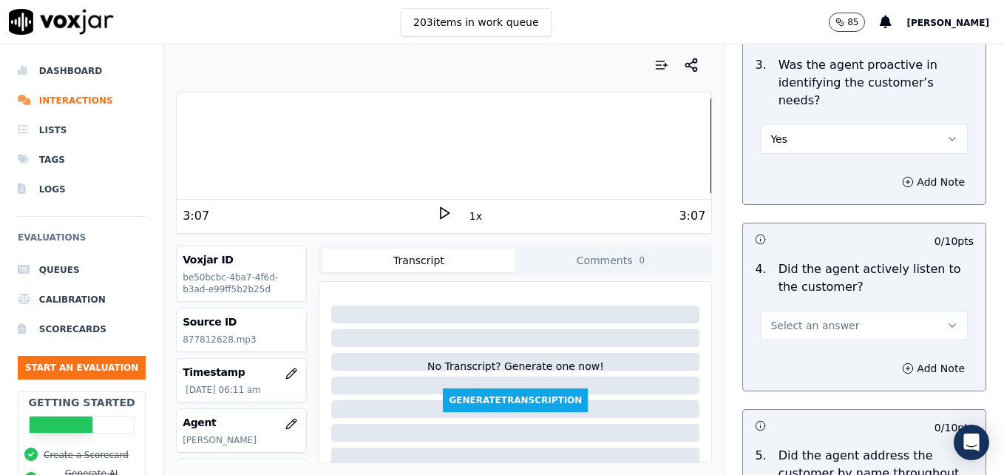
scroll to position [1479, 0]
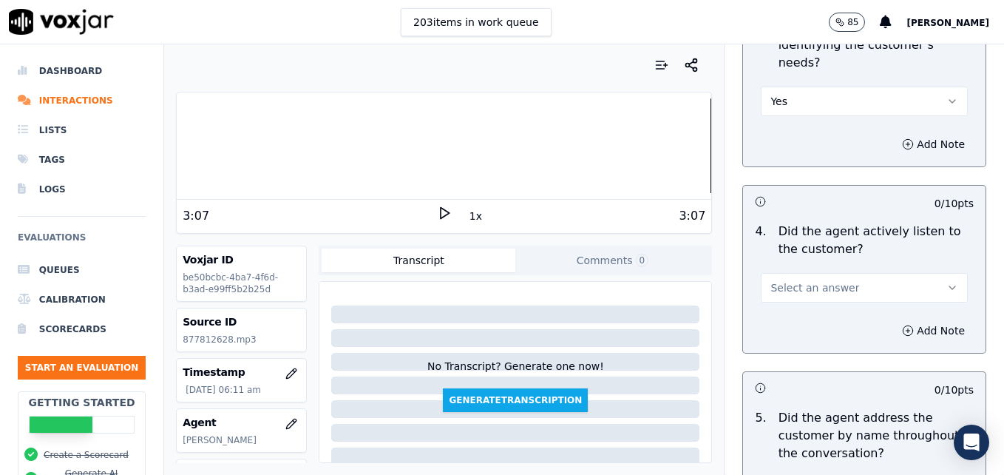
drag, startPoint x: 928, startPoint y: 232, endPoint x: 897, endPoint y: 245, distance: 33.1
click at [927, 273] on button "Select an answer" at bounding box center [864, 288] width 207 height 30
click at [840, 270] on div "Yes" at bounding box center [840, 268] width 181 height 24
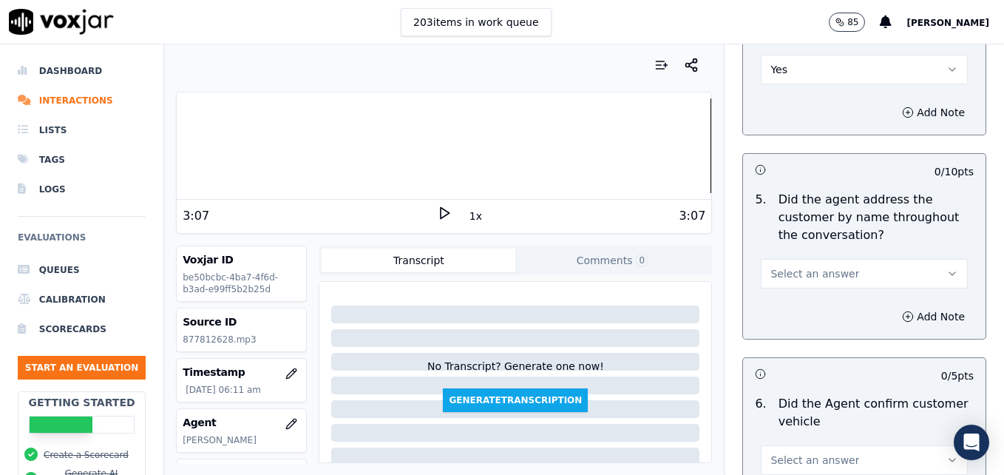
scroll to position [1701, 0]
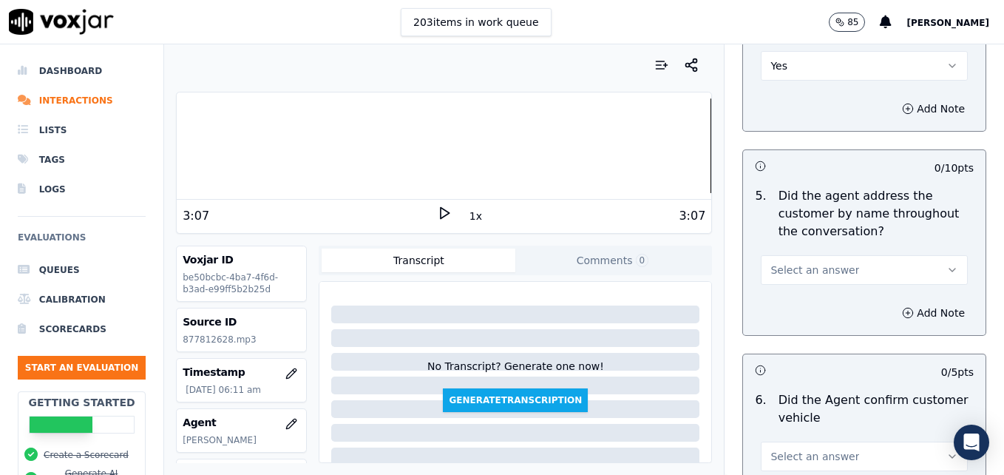
click at [947, 264] on icon "button" at bounding box center [953, 270] width 12 height 12
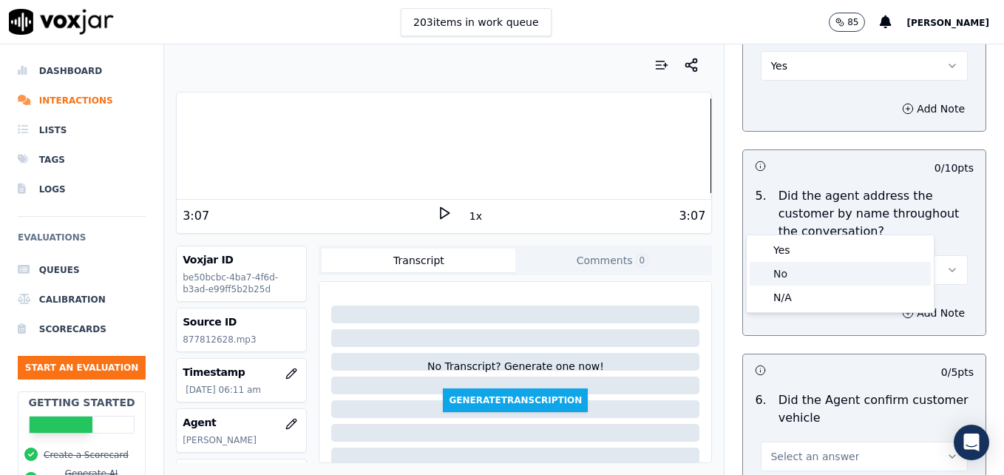
click at [806, 277] on div "No" at bounding box center [840, 274] width 181 height 24
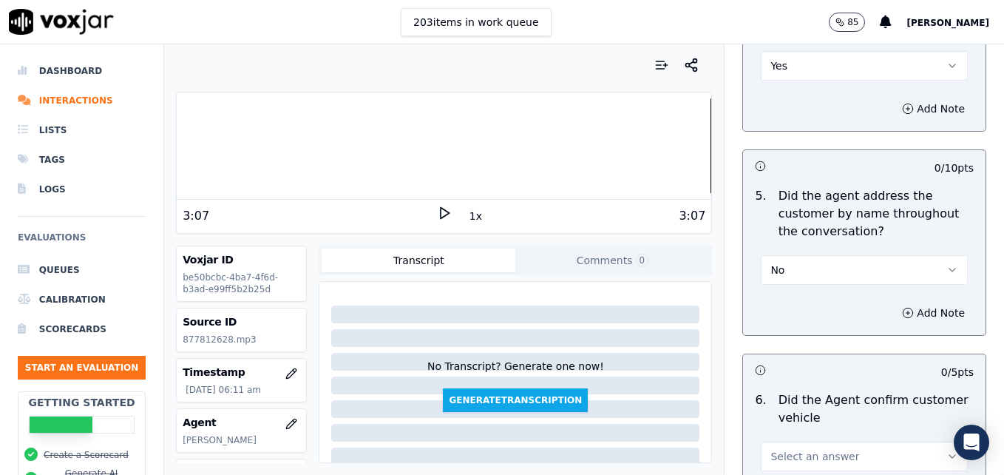
click at [209, 149] on div at bounding box center [444, 145] width 535 height 95
click at [438, 217] on icon at bounding box center [444, 213] width 15 height 15
click at [445, 217] on rect at bounding box center [446, 213] width 2 height 10
click at [908, 311] on icon "button" at bounding box center [908, 313] width 0 height 4
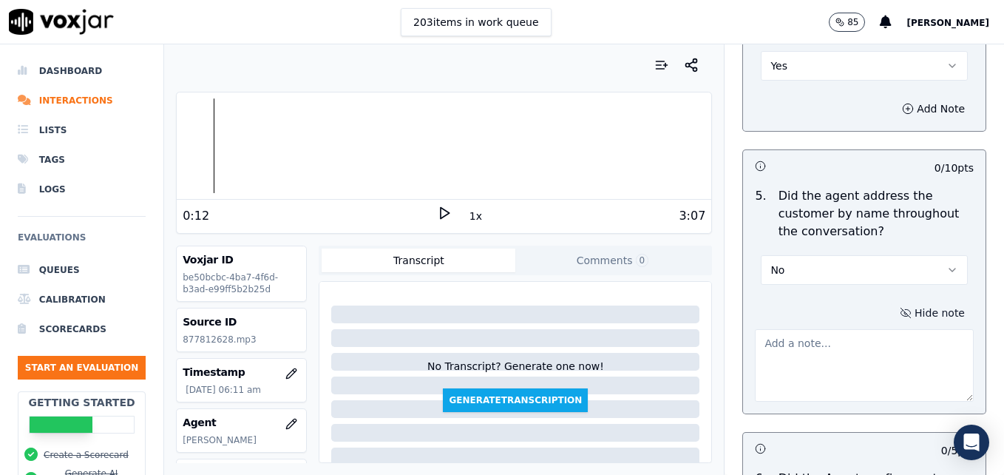
click at [858, 329] on textarea at bounding box center [864, 365] width 219 height 72
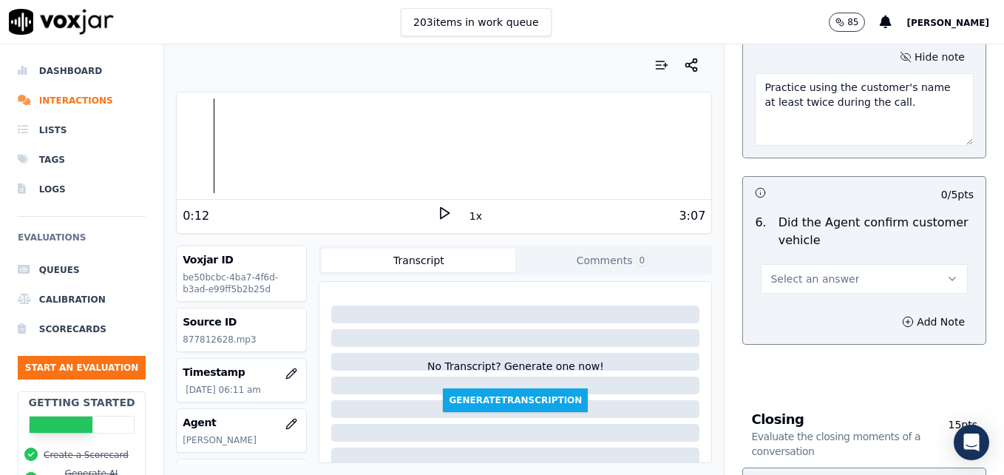
scroll to position [1997, 0]
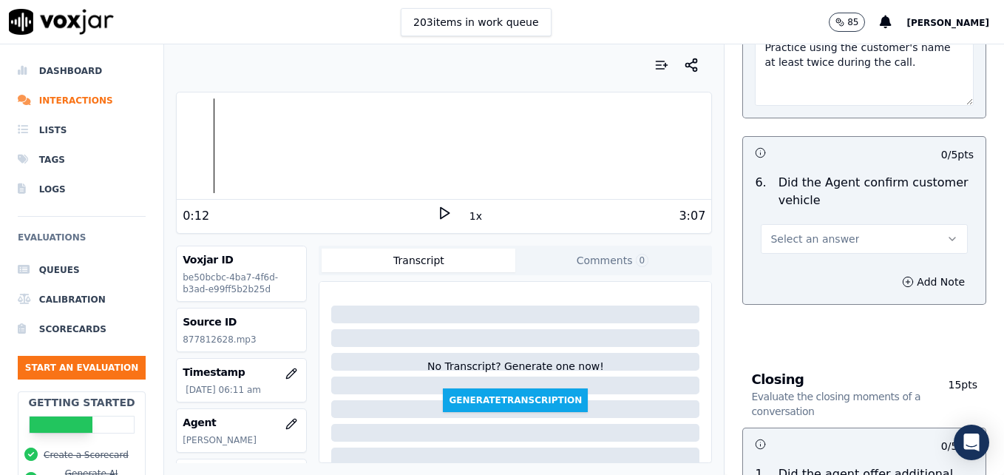
type textarea "Practice using the customer's name at least twice during the call."
click at [947, 233] on icon "button" at bounding box center [953, 239] width 12 height 12
click at [848, 223] on div "Yes" at bounding box center [840, 219] width 181 height 24
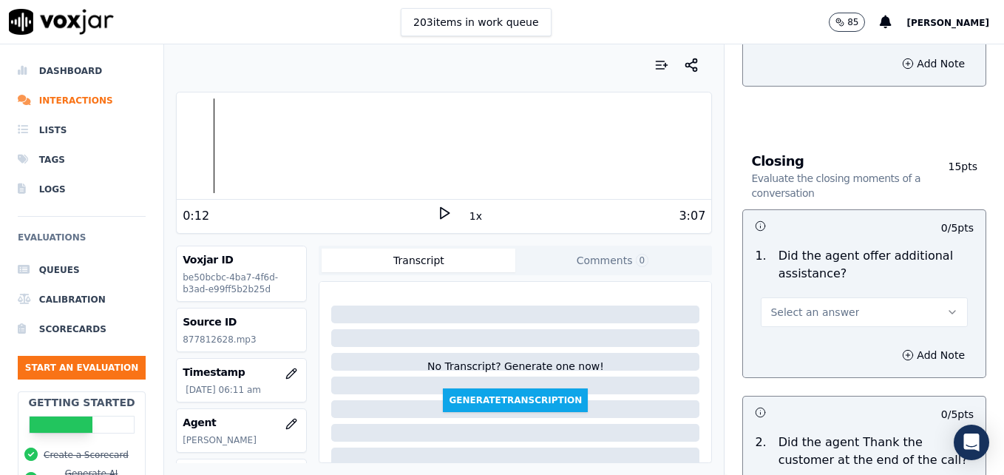
scroll to position [2219, 0]
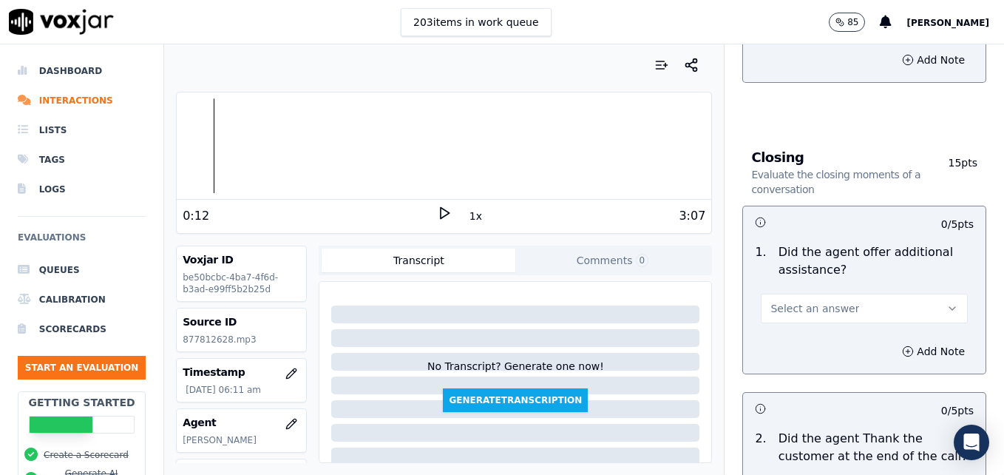
click at [947, 303] on icon "button" at bounding box center [953, 309] width 12 height 12
click at [820, 288] on div "Yes" at bounding box center [840, 289] width 181 height 24
click at [902, 345] on icon "button" at bounding box center [908, 351] width 12 height 12
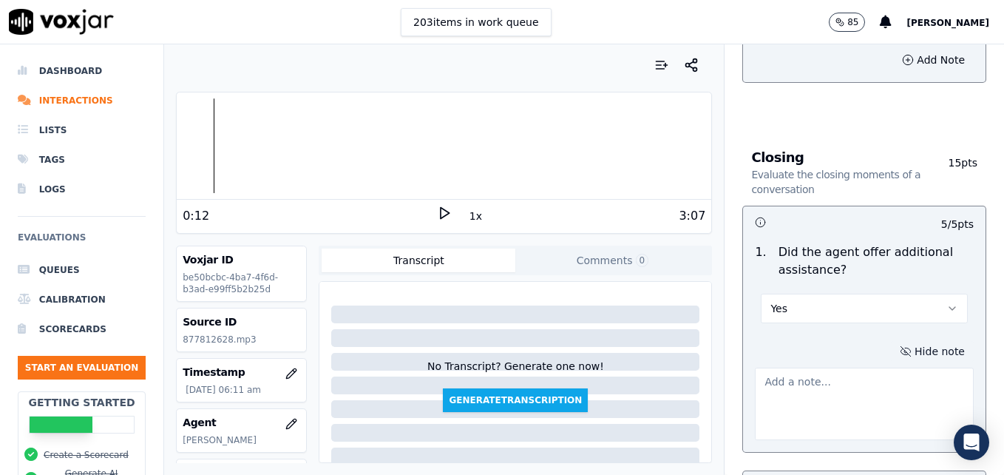
click at [859, 368] on textarea at bounding box center [864, 404] width 219 height 72
type textarea "o"
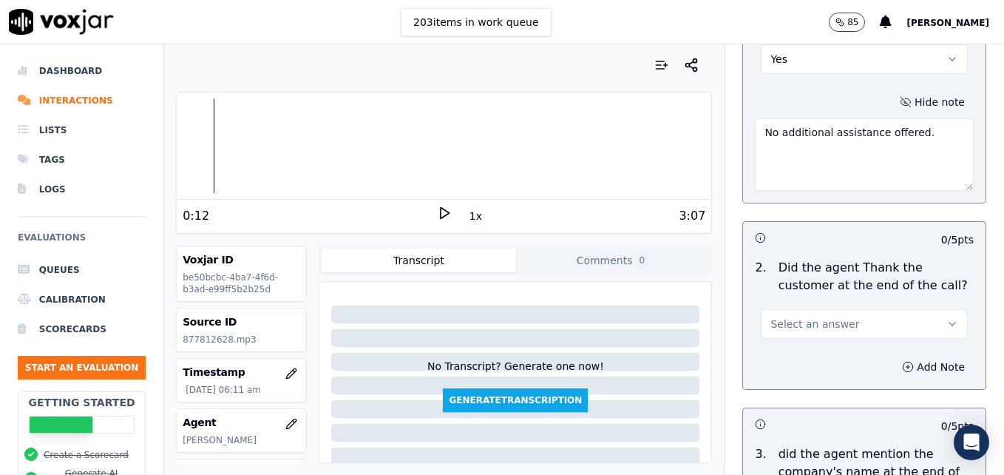
scroll to position [2515, 0]
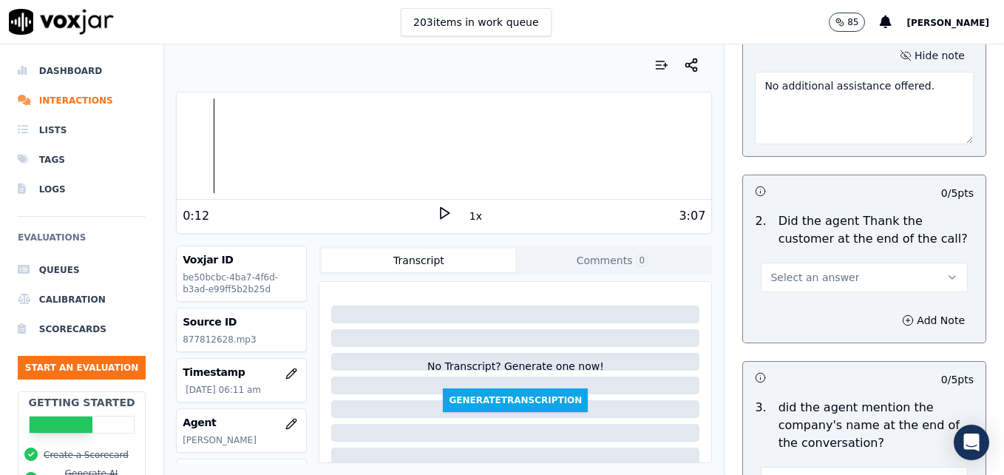
type textarea "No additional assistance offered."
click at [947, 271] on icon "button" at bounding box center [953, 277] width 12 height 12
click at [811, 259] on div "Yes" at bounding box center [840, 258] width 181 height 24
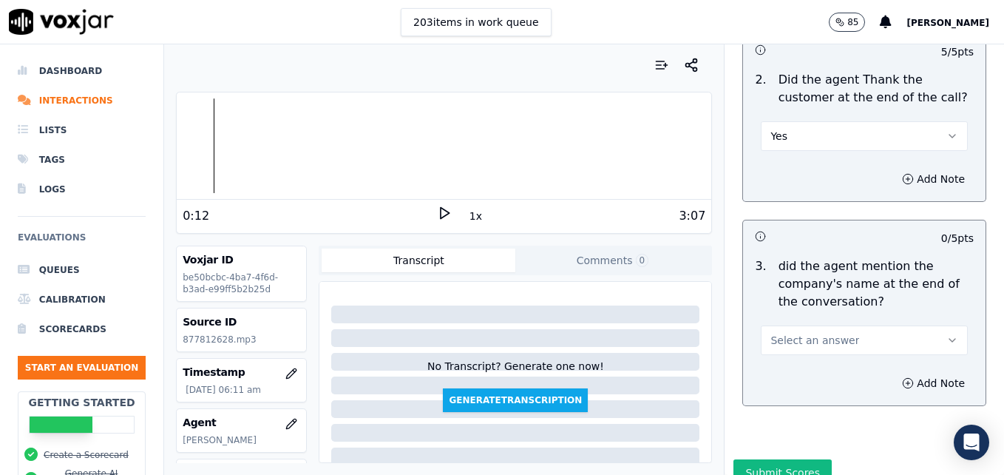
click at [910, 325] on button "Select an answer" at bounding box center [864, 340] width 207 height 30
click at [788, 324] on div "Yes" at bounding box center [840, 320] width 181 height 24
click at [776, 459] on button "Submit Scores" at bounding box center [783, 472] width 98 height 27
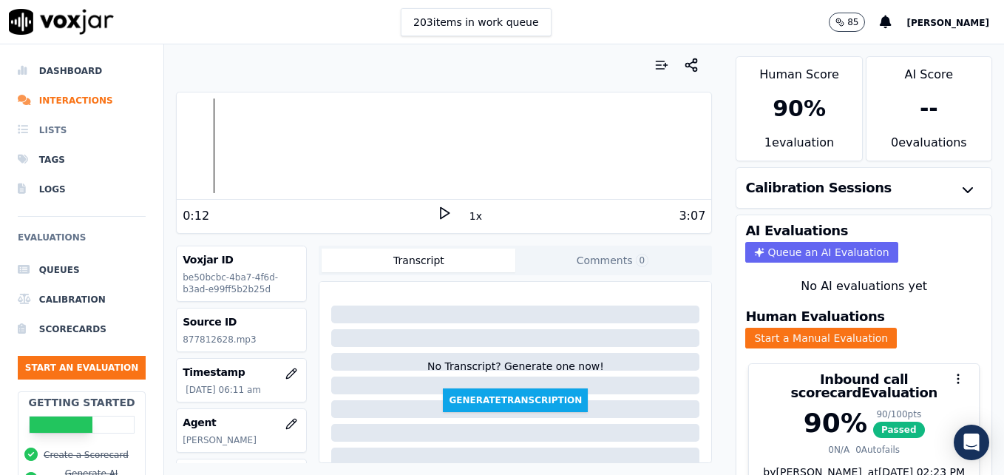
drag, startPoint x: 74, startPoint y: 99, endPoint x: 77, endPoint y: 116, distance: 17.3
click at [74, 99] on li "Interactions" at bounding box center [82, 101] width 128 height 30
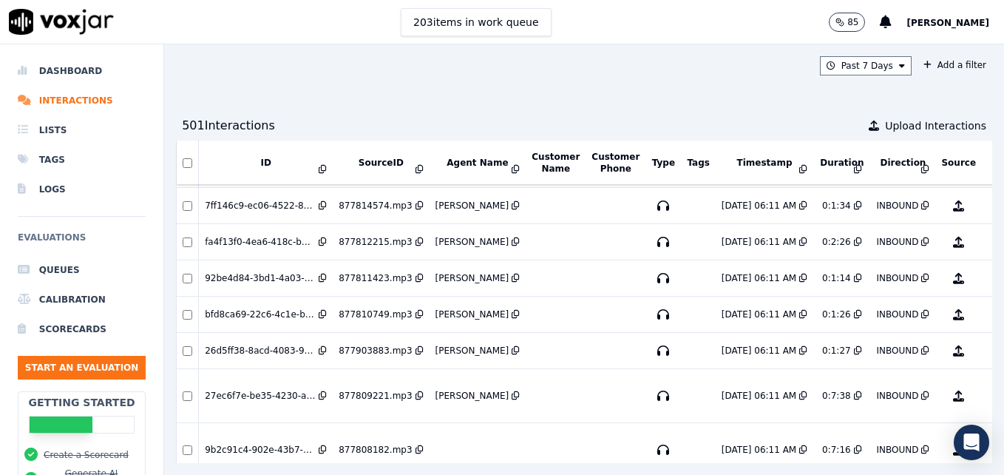
scroll to position [942, 0]
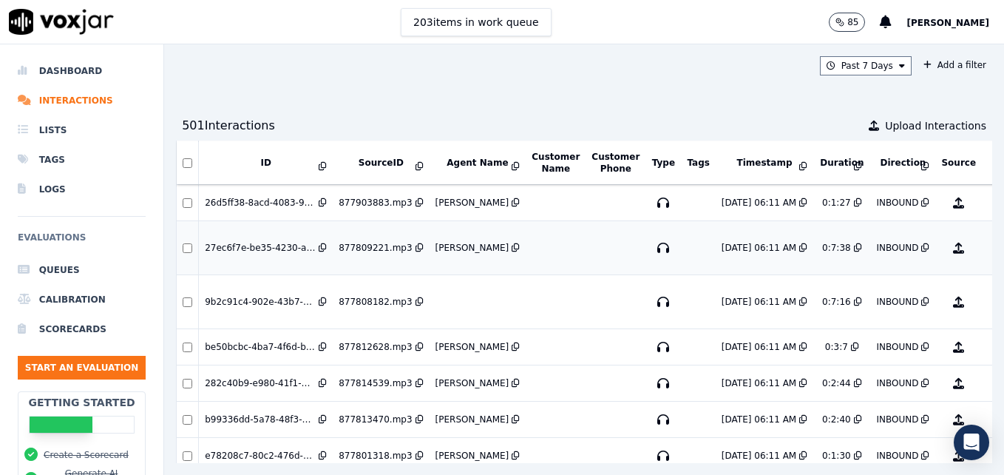
click at [988, 249] on button "No Evaluation Yet" at bounding box center [1017, 247] width 58 height 41
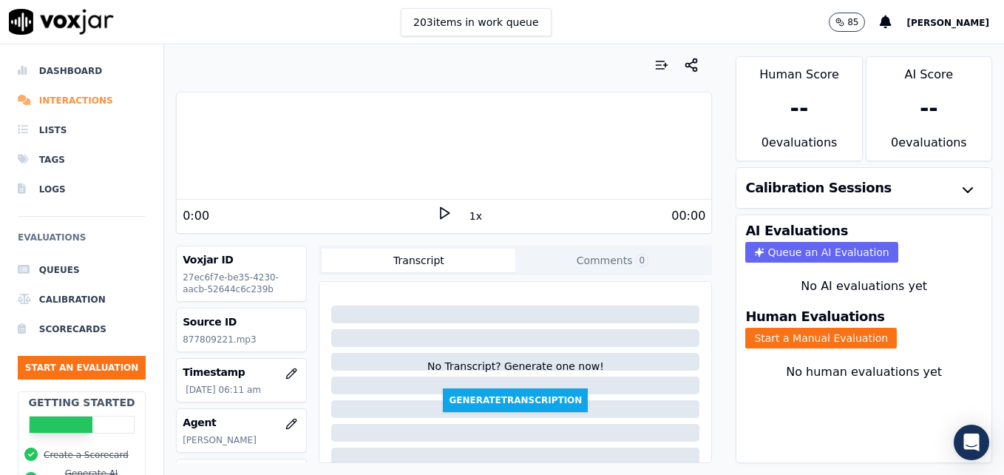
click at [60, 95] on li "Interactions" at bounding box center [82, 101] width 128 height 30
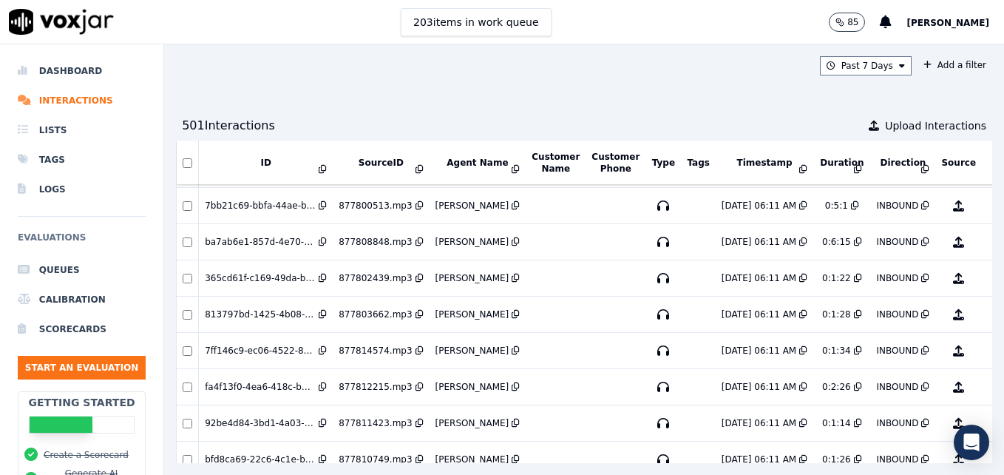
scroll to position [868, 0]
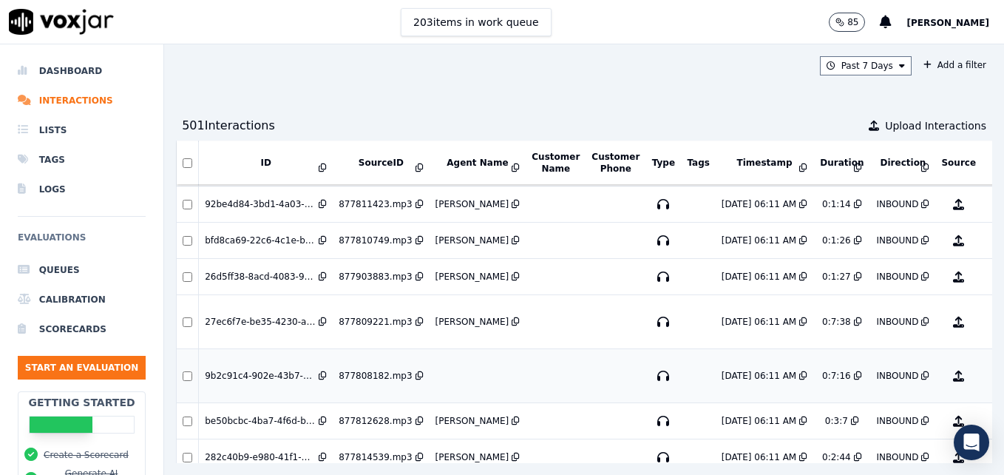
click at [988, 377] on button "No Evaluation Yet" at bounding box center [1017, 375] width 58 height 41
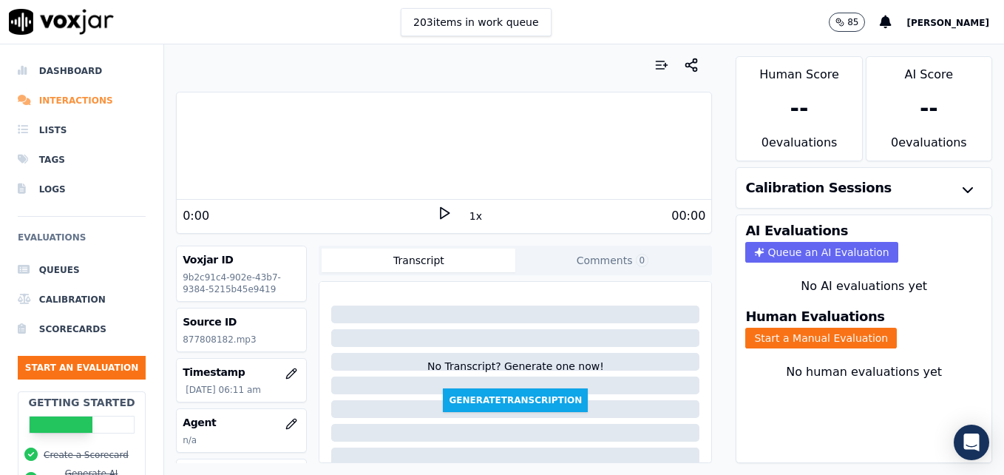
click at [56, 95] on li "Interactions" at bounding box center [82, 101] width 128 height 30
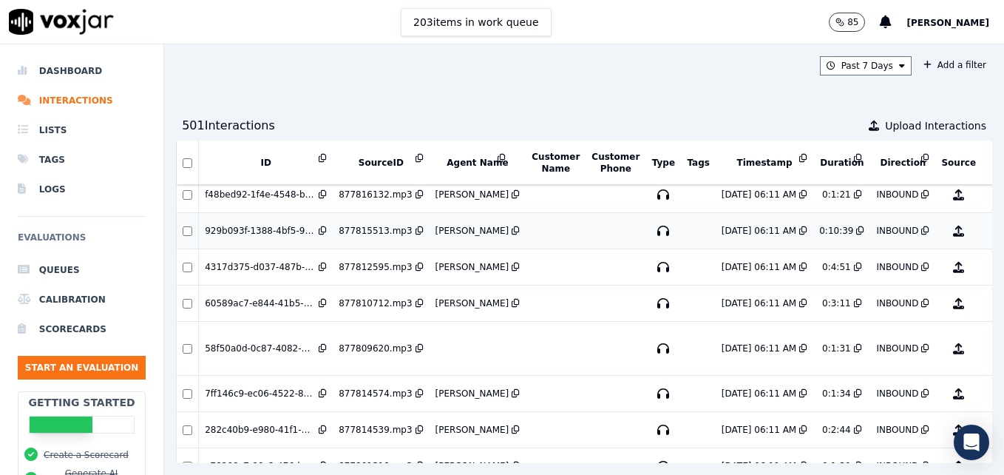
scroll to position [1333, 0]
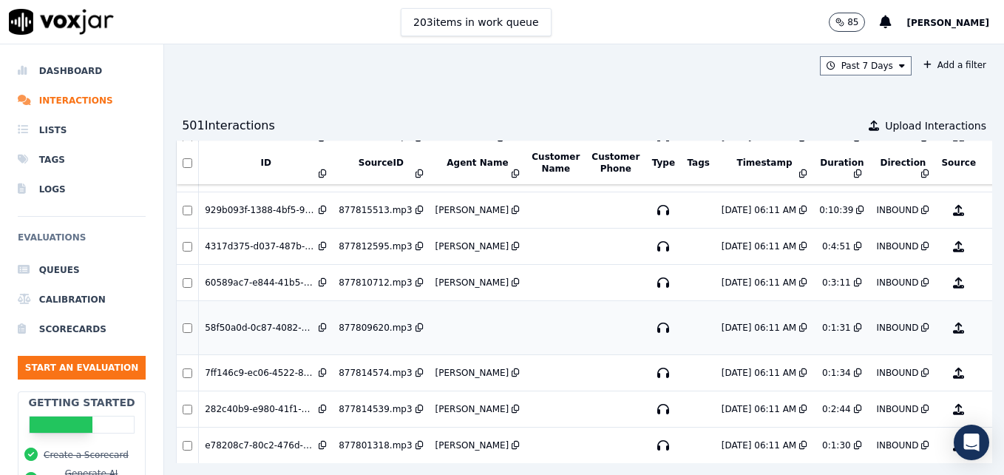
click at [988, 324] on button "No Evaluation Yet" at bounding box center [1017, 327] width 58 height 41
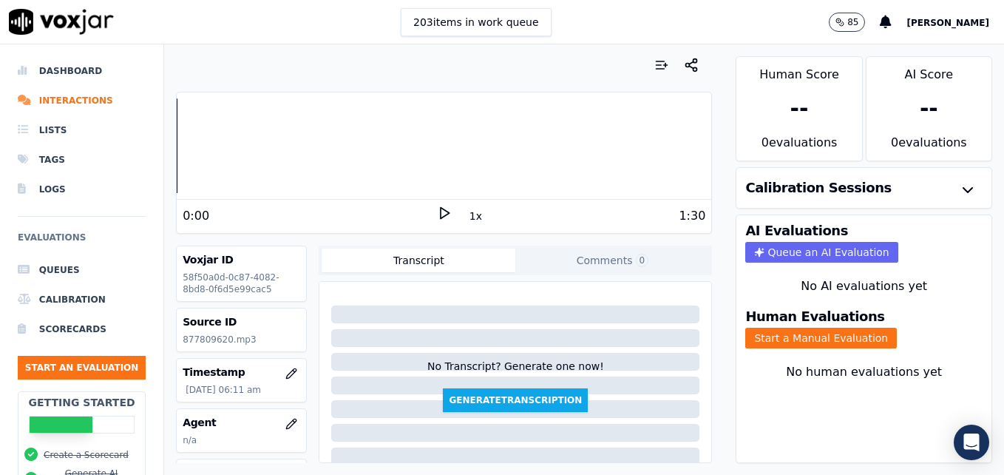
click at [437, 206] on icon at bounding box center [444, 213] width 15 height 15
click at [73, 98] on li "Interactions" at bounding box center [82, 101] width 128 height 30
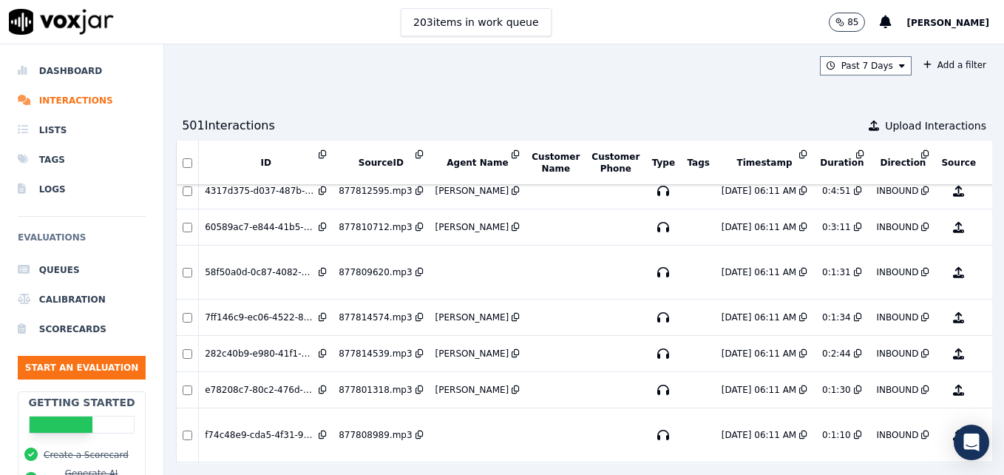
scroll to position [1407, 0]
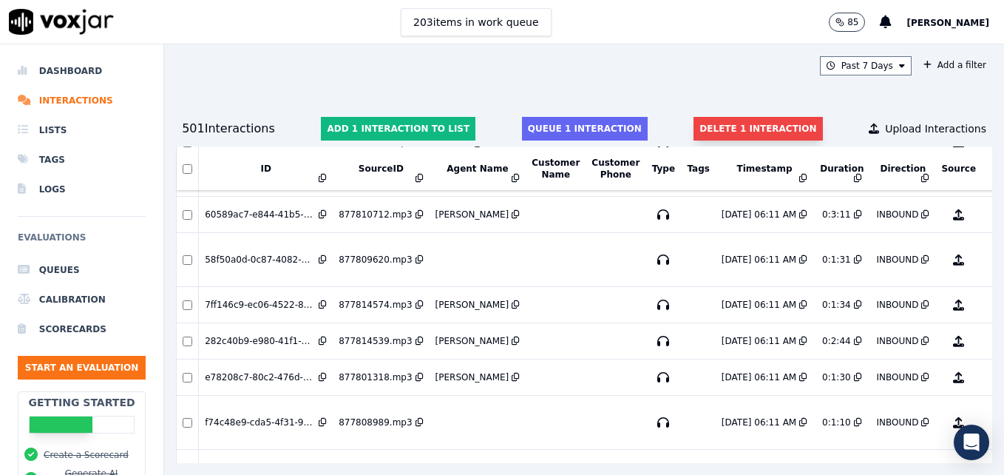
click at [766, 132] on button "Delete 1 interaction" at bounding box center [758, 129] width 129 height 24
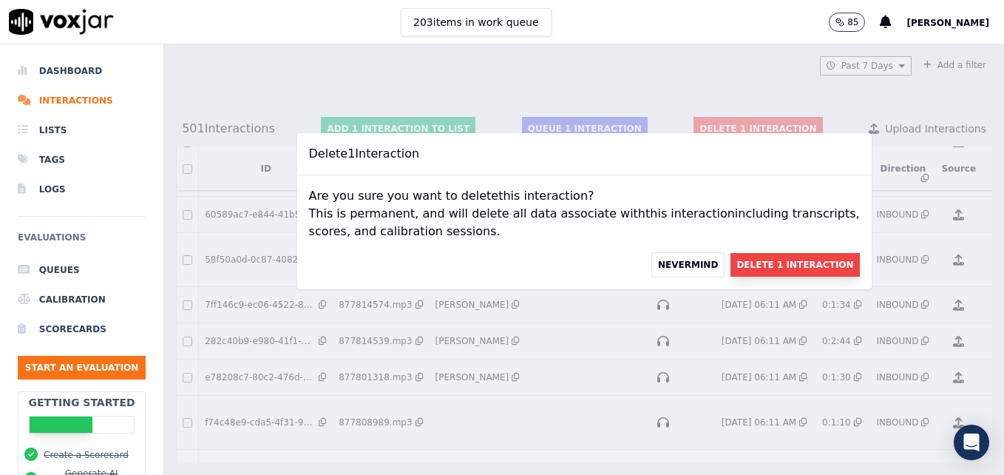
click at [756, 264] on button "Delete 1 Interaction" at bounding box center [795, 265] width 129 height 24
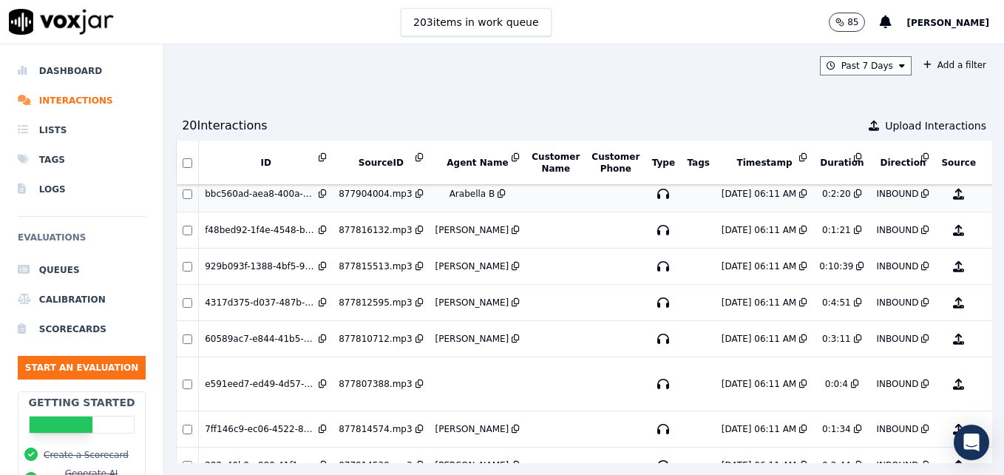
scroll to position [1351, 0]
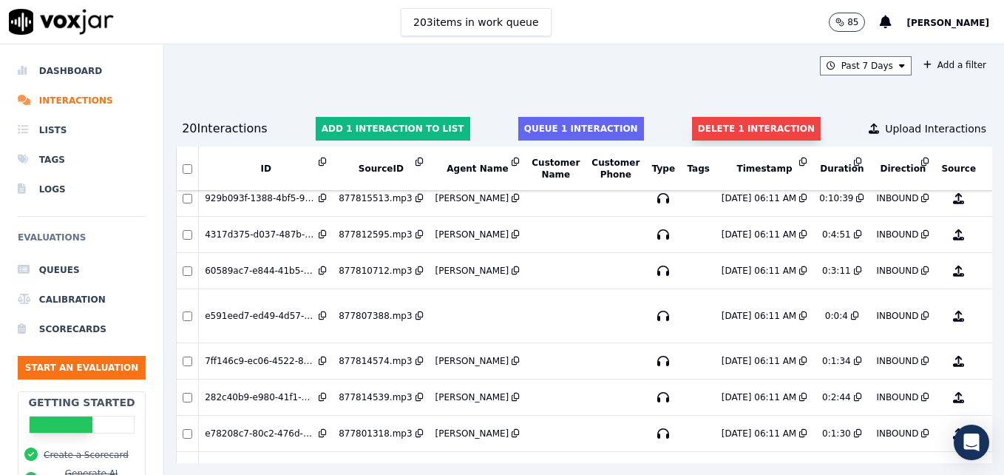
click at [717, 127] on button "Delete 1 interaction" at bounding box center [756, 129] width 129 height 24
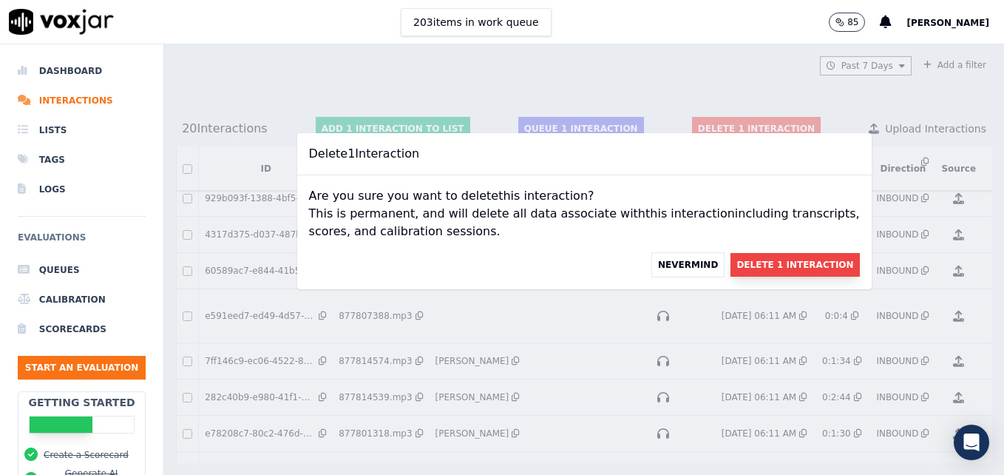
click at [738, 267] on button "Delete 1 Interaction" at bounding box center [795, 265] width 129 height 24
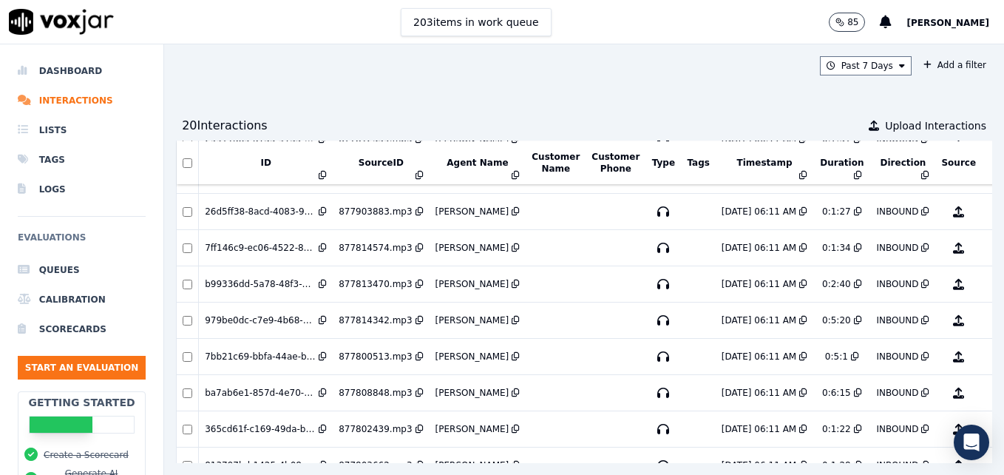
scroll to position [1259, 0]
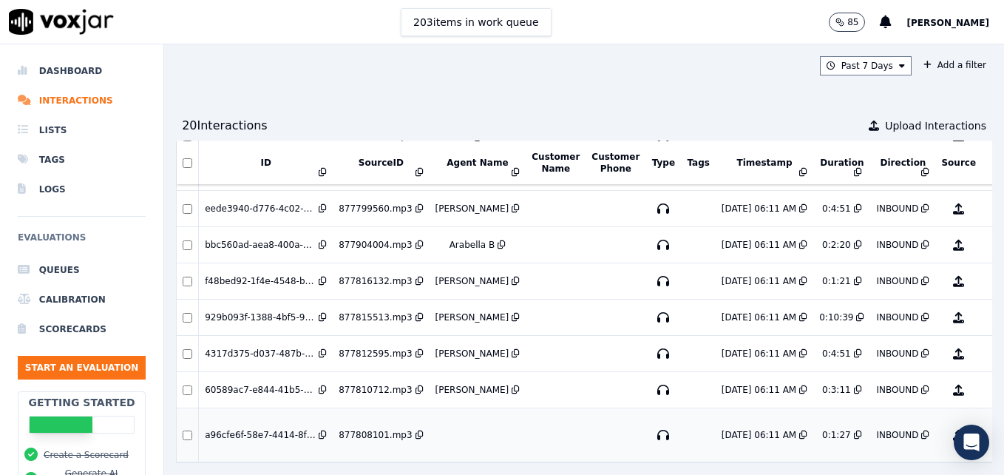
click at [988, 414] on button "No Evaluation Yet" at bounding box center [1017, 434] width 58 height 41
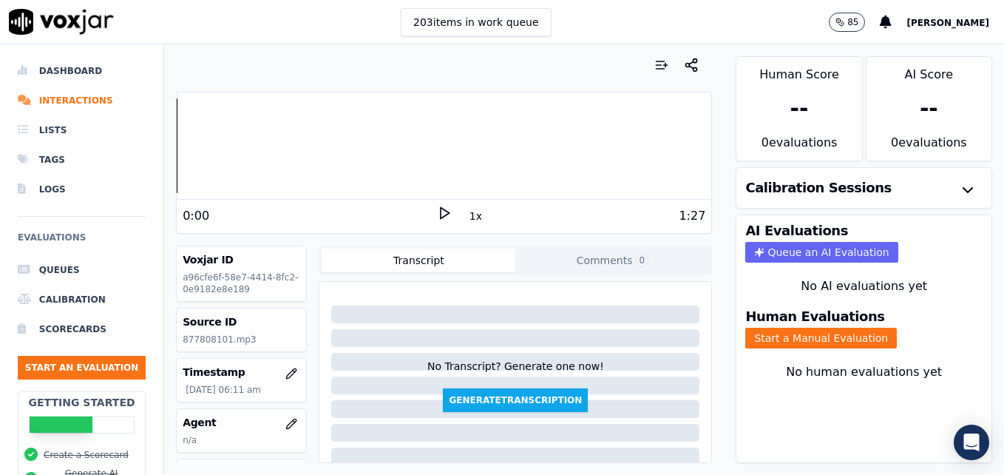
click at [441, 209] on polygon at bounding box center [445, 213] width 9 height 11
click at [445, 216] on rect at bounding box center [446, 213] width 2 height 10
click at [53, 98] on li "Interactions" at bounding box center [82, 101] width 128 height 30
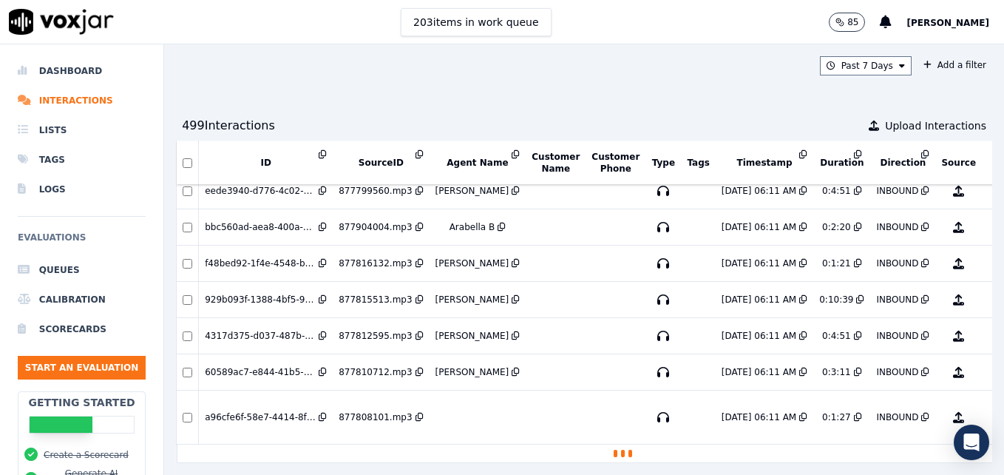
scroll to position [1277, 0]
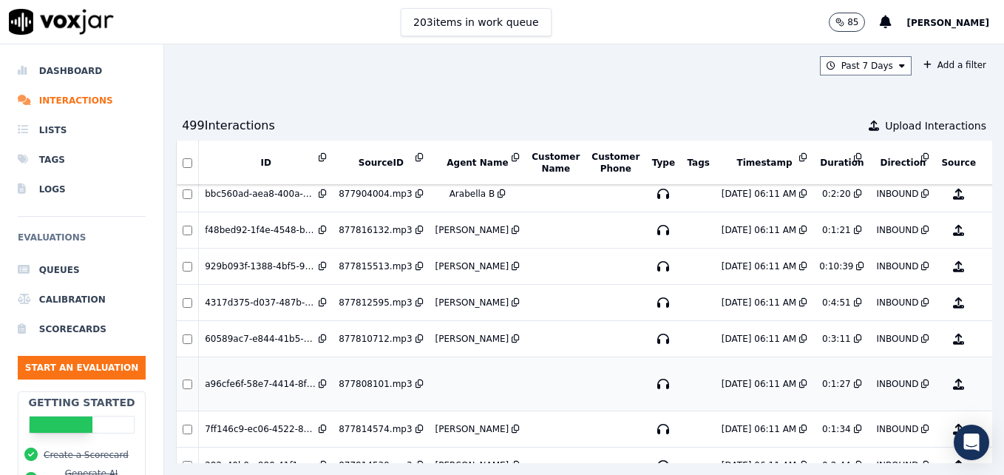
click at [192, 376] on td at bounding box center [188, 384] width 22 height 54
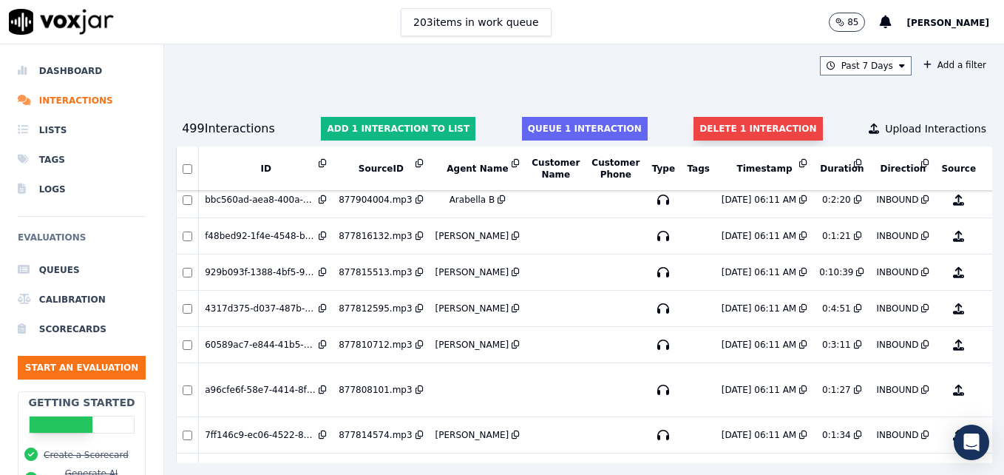
click at [726, 129] on button "Delete 1 interaction" at bounding box center [758, 129] width 129 height 24
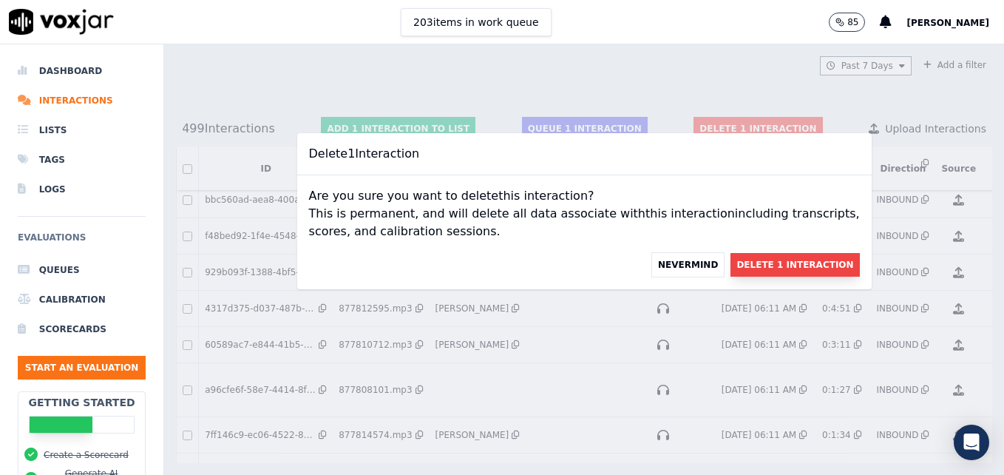
click at [731, 259] on button "Delete 1 Interaction" at bounding box center [795, 265] width 129 height 24
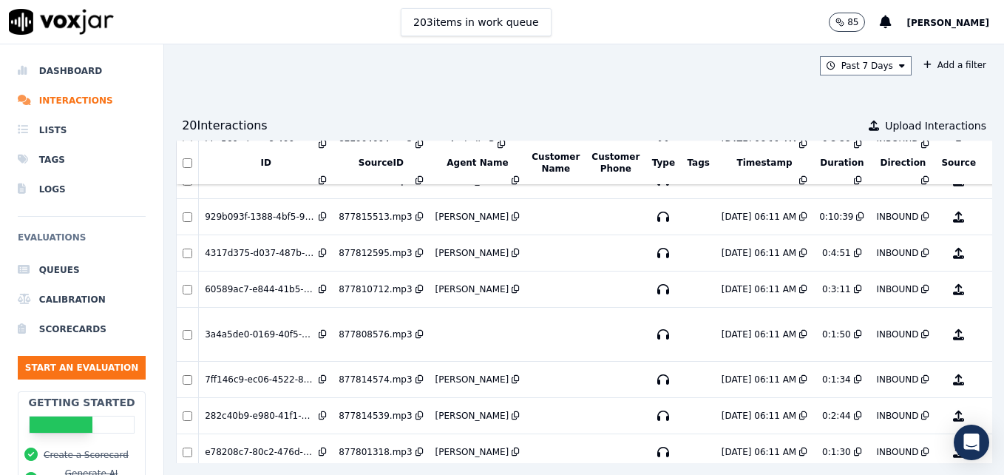
scroll to position [1333, 0]
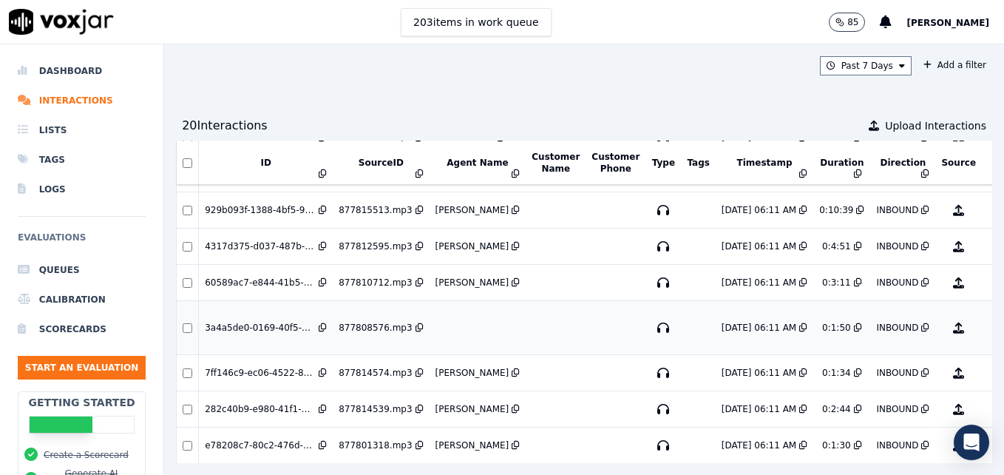
click at [988, 327] on button "No Evaluation Yet" at bounding box center [1017, 327] width 58 height 41
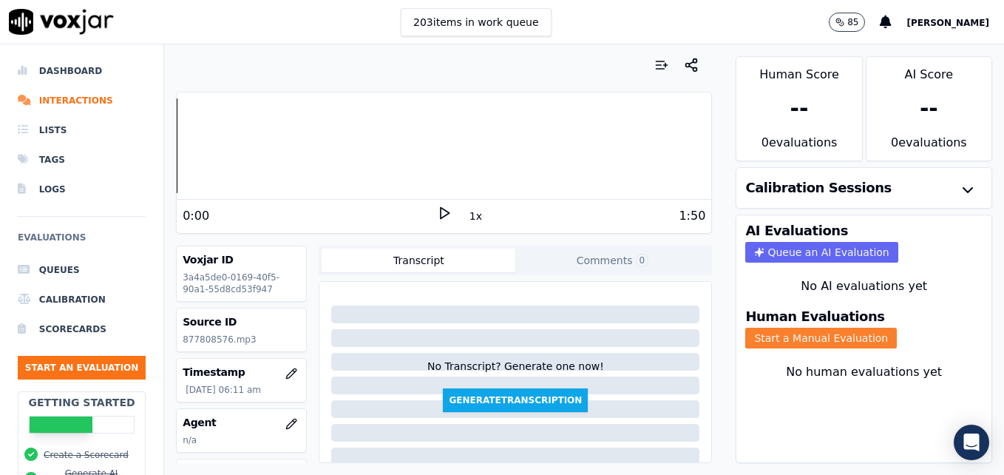
click at [823, 338] on button "Start a Manual Evaluation" at bounding box center [822, 338] width 152 height 21
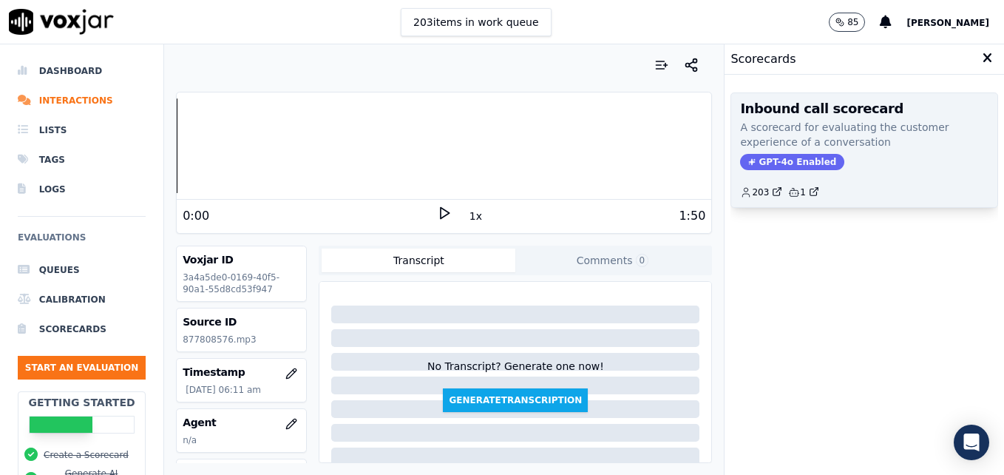
click at [787, 155] on span "GPT-4o Enabled" at bounding box center [792, 162] width 104 height 16
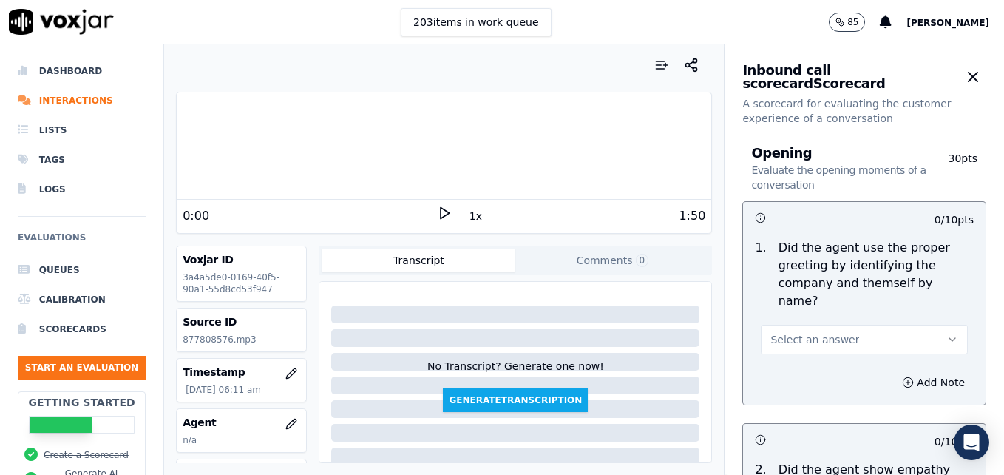
click at [441, 210] on polygon at bounding box center [445, 213] width 9 height 11
click at [441, 210] on rect at bounding box center [442, 213] width 2 height 10
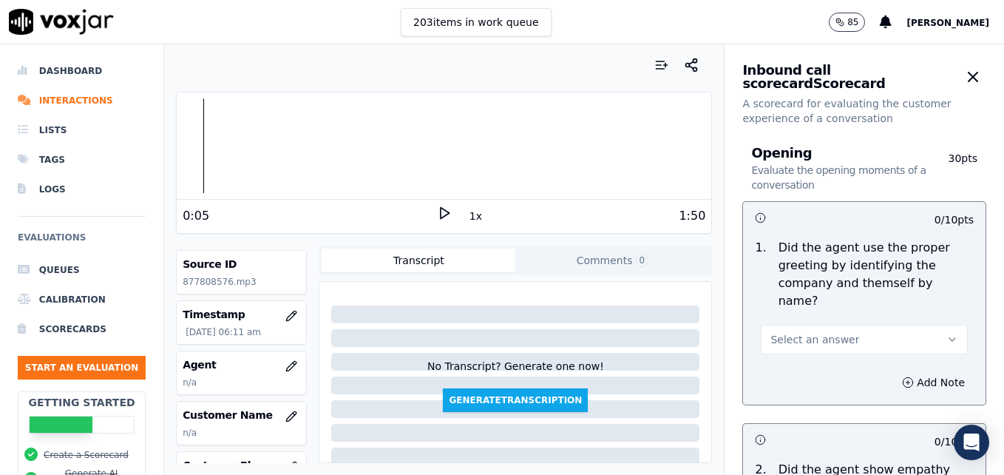
scroll to position [74, 0]
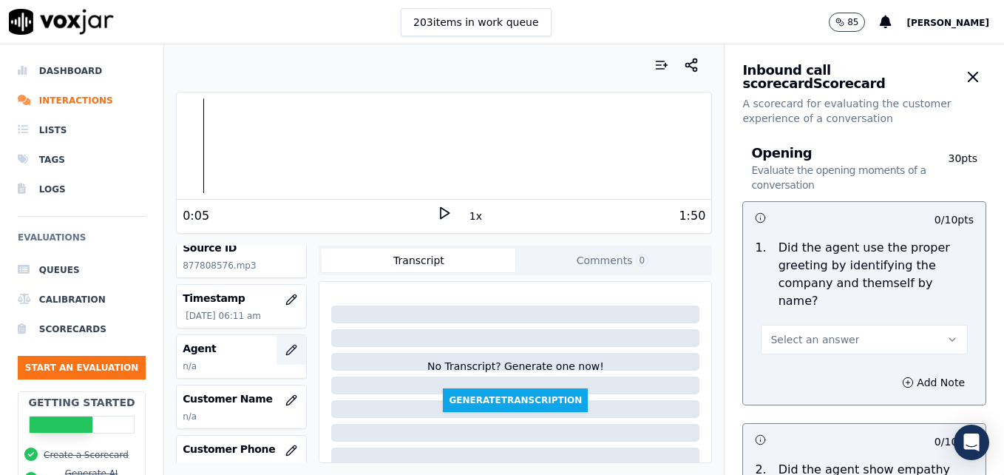
click at [277, 352] on button "button" at bounding box center [292, 350] width 30 height 30
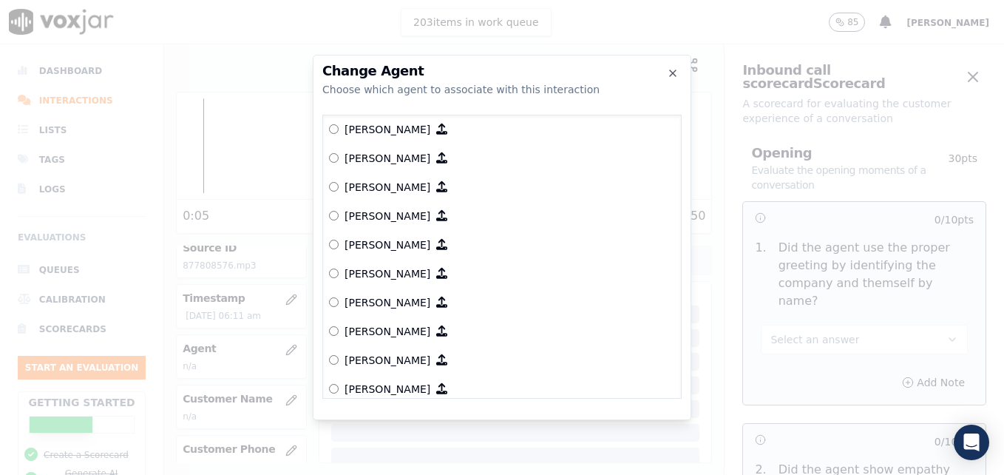
scroll to position [462, 0]
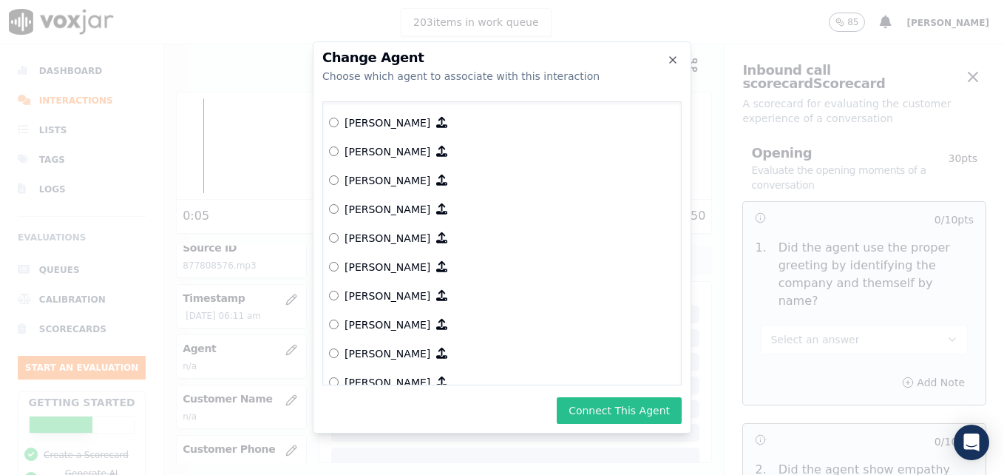
click at [598, 411] on button "Connect This Agent" at bounding box center [619, 410] width 125 height 27
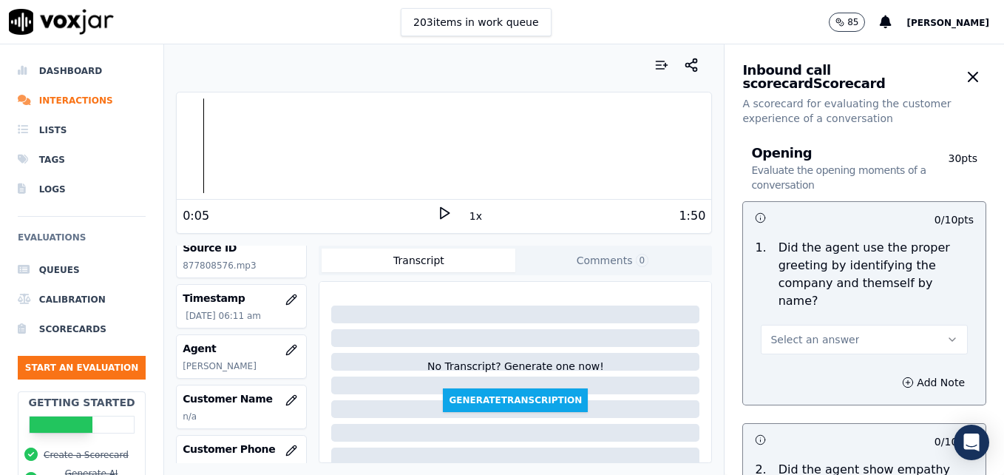
click at [439, 212] on icon at bounding box center [444, 213] width 15 height 15
click at [947, 334] on icon "button" at bounding box center [953, 340] width 12 height 12
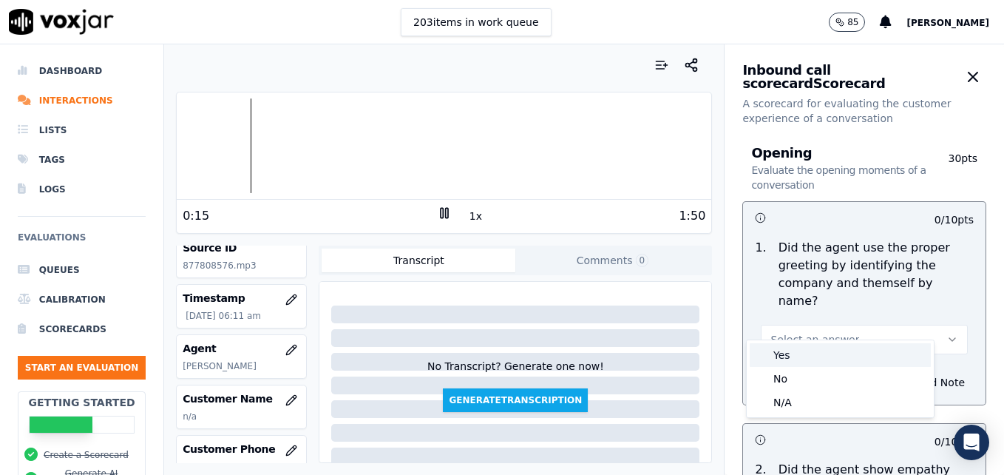
click at [813, 351] on div "Yes" at bounding box center [840, 355] width 181 height 24
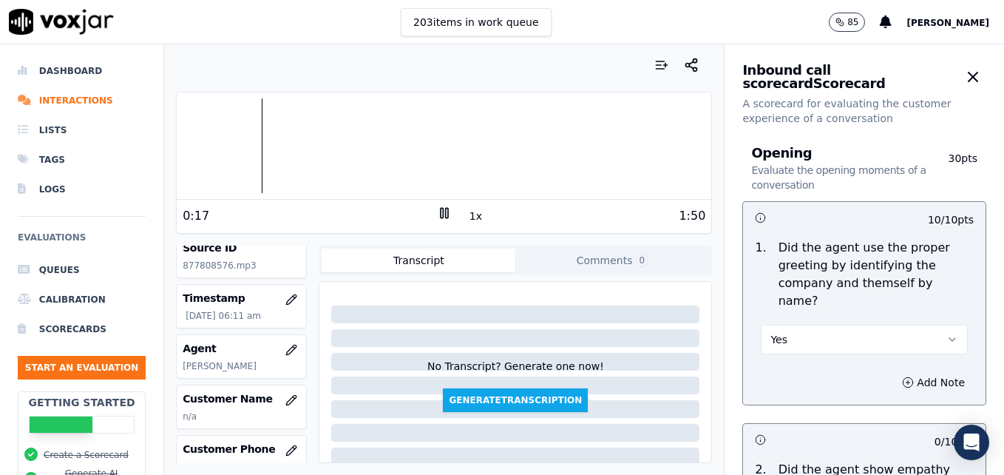
scroll to position [74, 0]
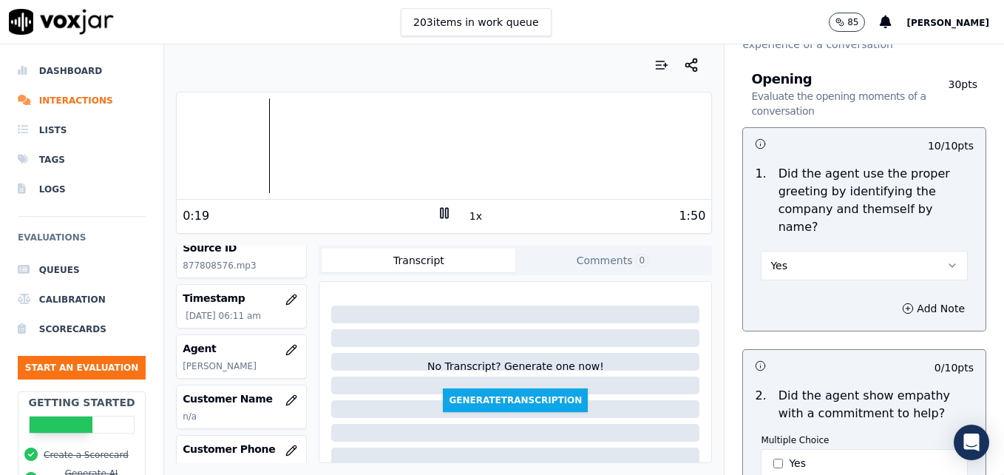
click at [441, 210] on rect at bounding box center [442, 213] width 2 height 10
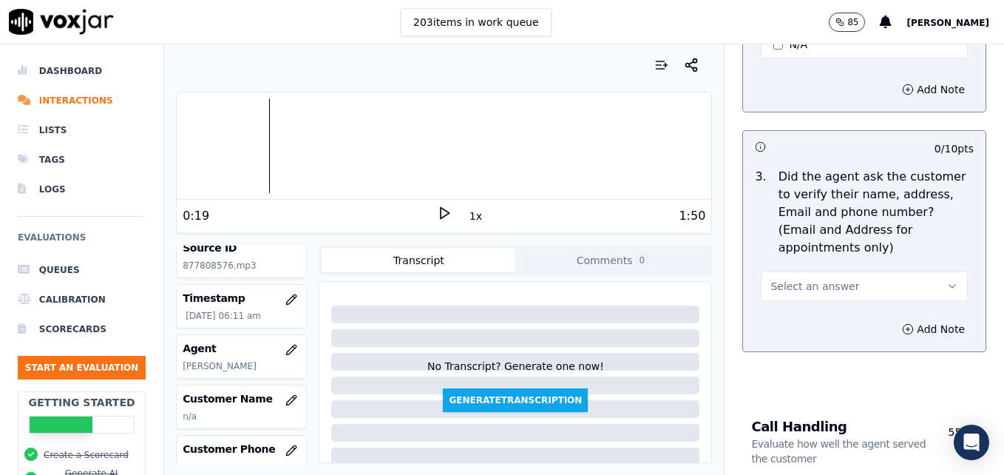
scroll to position [592, 0]
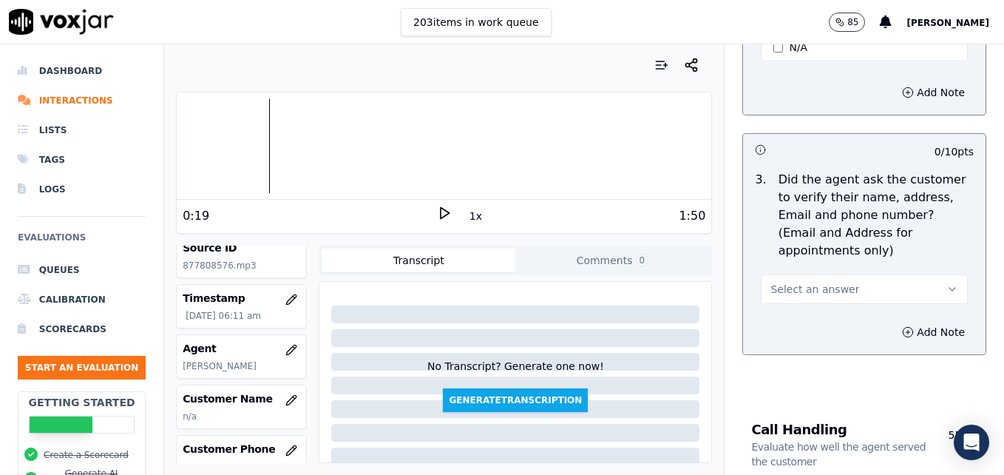
click at [947, 283] on icon "button" at bounding box center [953, 289] width 12 height 12
click at [860, 312] on div "No" at bounding box center [840, 311] width 181 height 24
drag, startPoint x: 877, startPoint y: 296, endPoint x: 862, endPoint y: 334, distance: 41.2
click at [902, 326] on icon "button" at bounding box center [908, 332] width 12 height 12
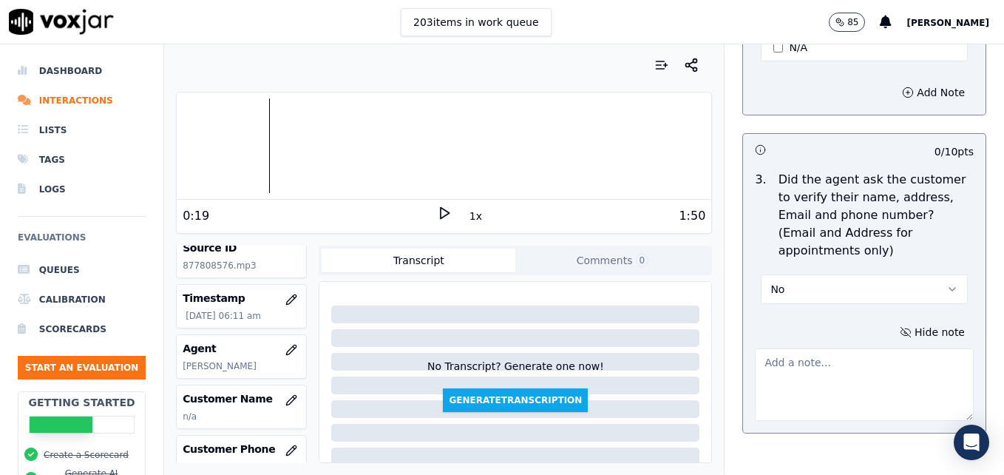
click at [842, 352] on textarea at bounding box center [864, 384] width 219 height 72
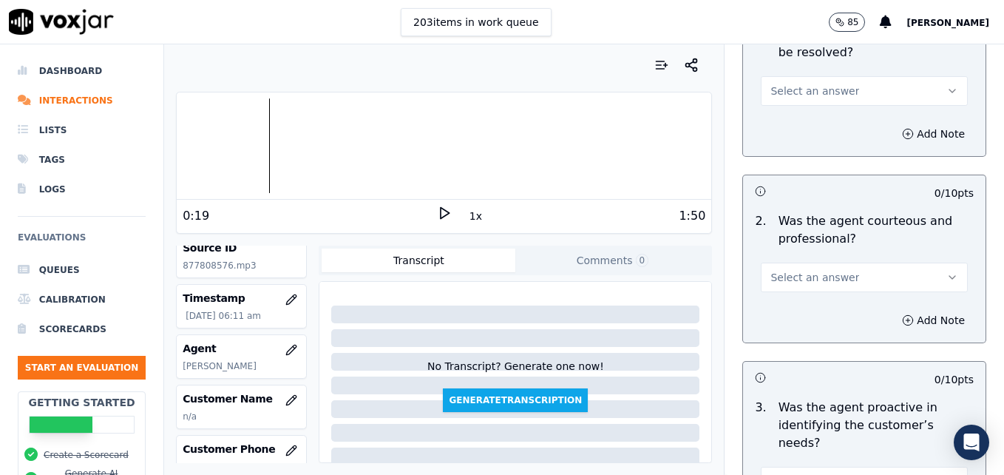
scroll to position [1183, 0]
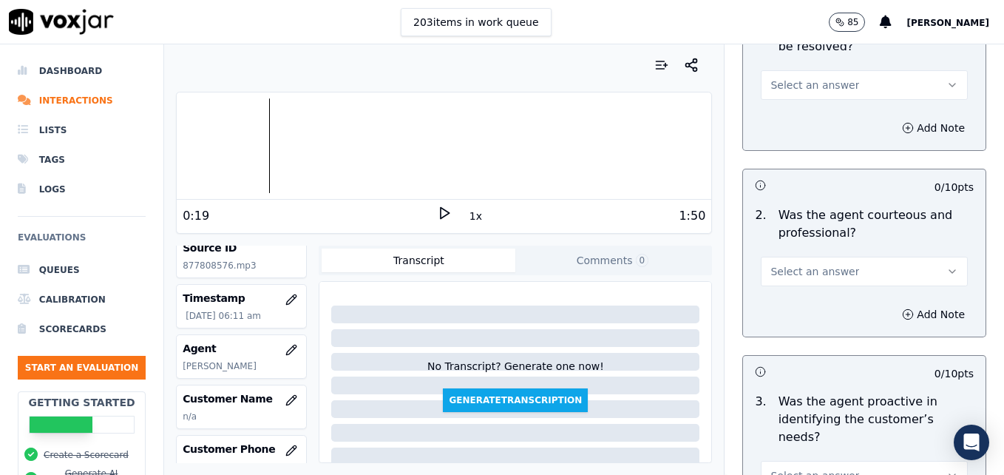
type textarea "New/returning customer not verified."
click at [909, 257] on button "Select an answer" at bounding box center [864, 272] width 207 height 30
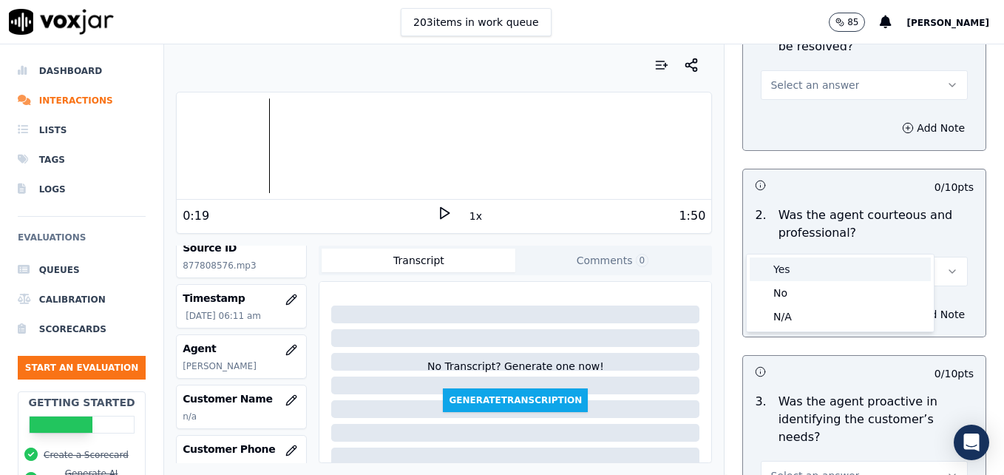
click at [793, 272] on div "Yes" at bounding box center [840, 269] width 181 height 24
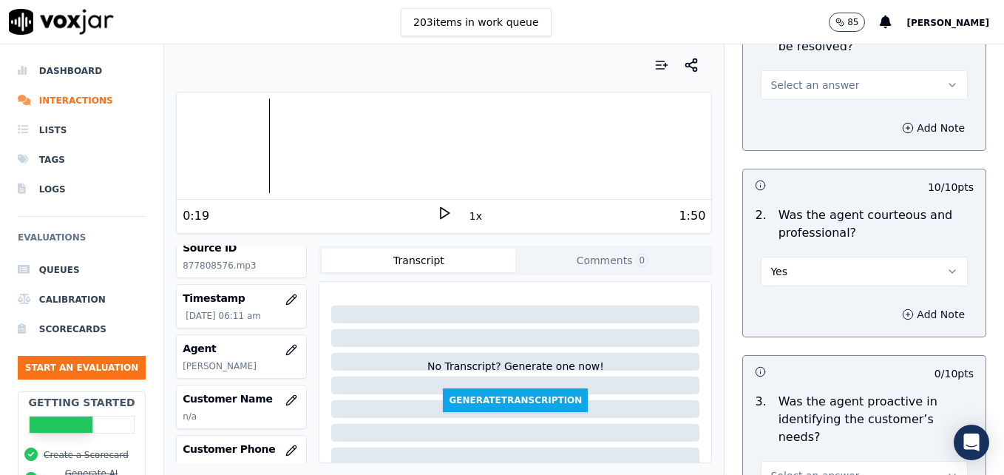
click at [902, 308] on icon "button" at bounding box center [908, 314] width 12 height 12
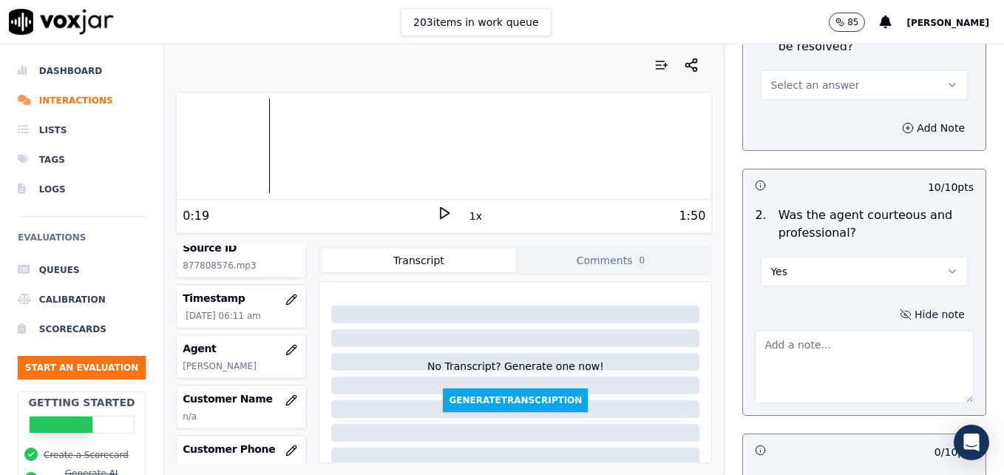
click at [835, 337] on textarea at bounding box center [864, 367] width 219 height 72
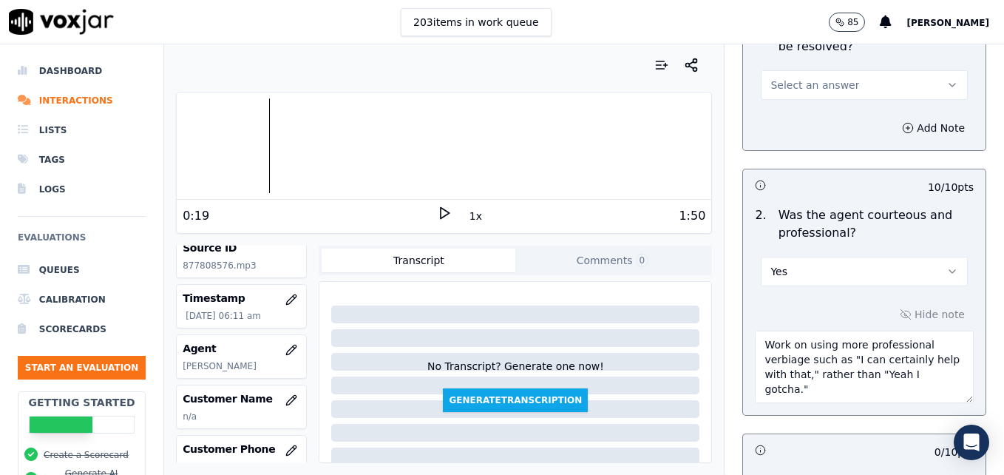
click at [437, 213] on icon at bounding box center [444, 213] width 15 height 15
click at [928, 342] on textarea "Work on using more professional verbiage such as "I can certainly help with tha…" at bounding box center [864, 367] width 219 height 72
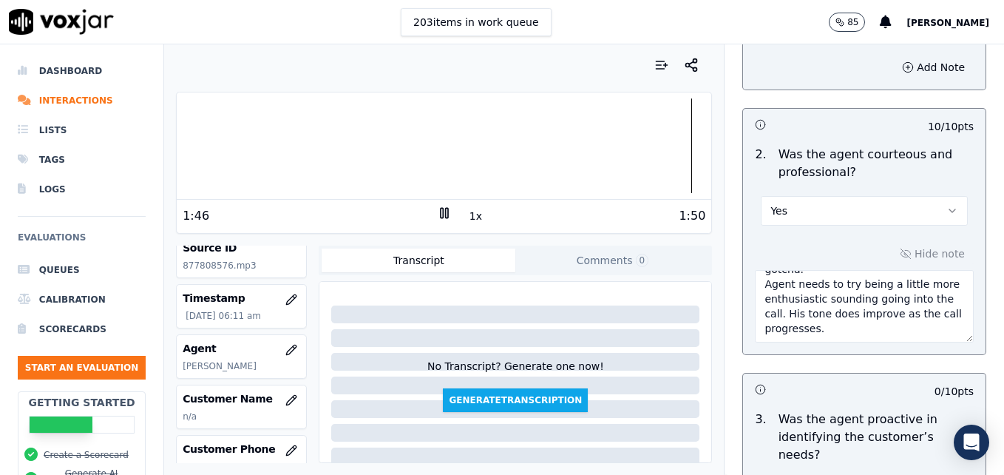
scroll to position [1405, 0]
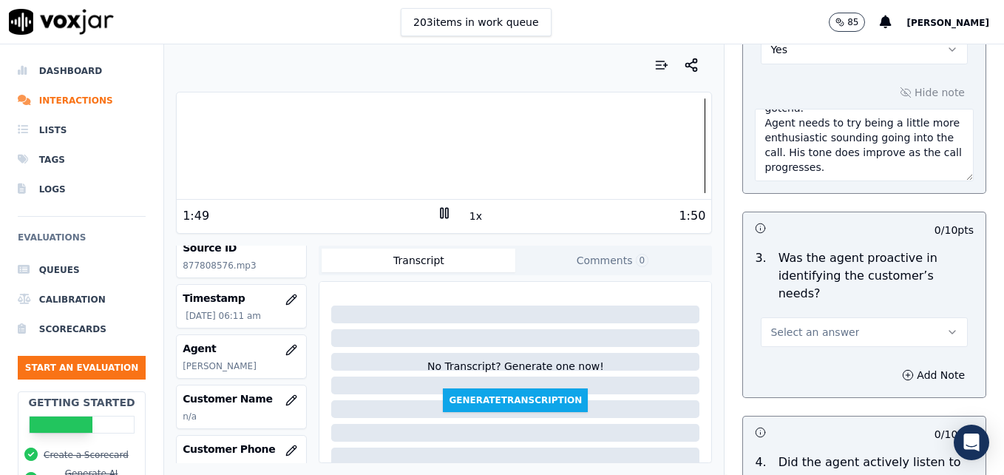
type textarea "Work on using more professional verbiage such as "I can certainly help with tha…"
click at [947, 326] on icon "button" at bounding box center [953, 332] width 12 height 12
click at [844, 317] on div "Yes" at bounding box center [840, 312] width 181 height 24
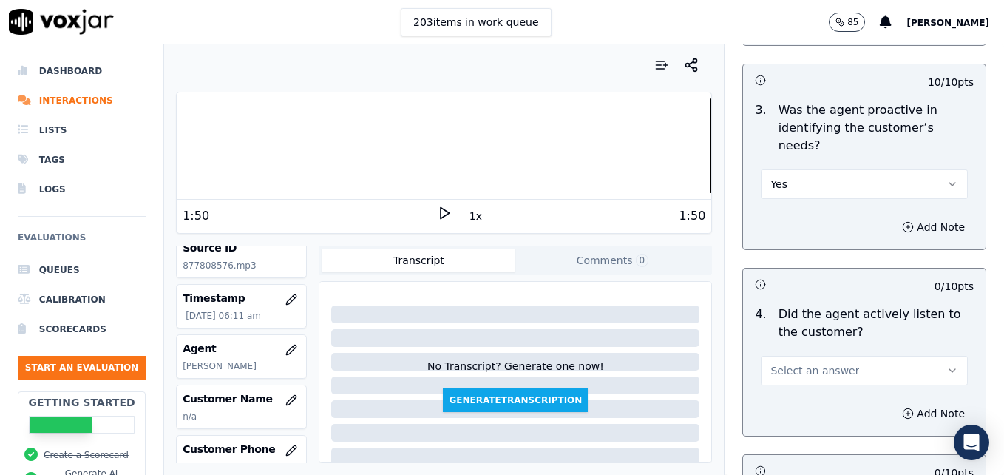
scroll to position [1627, 0]
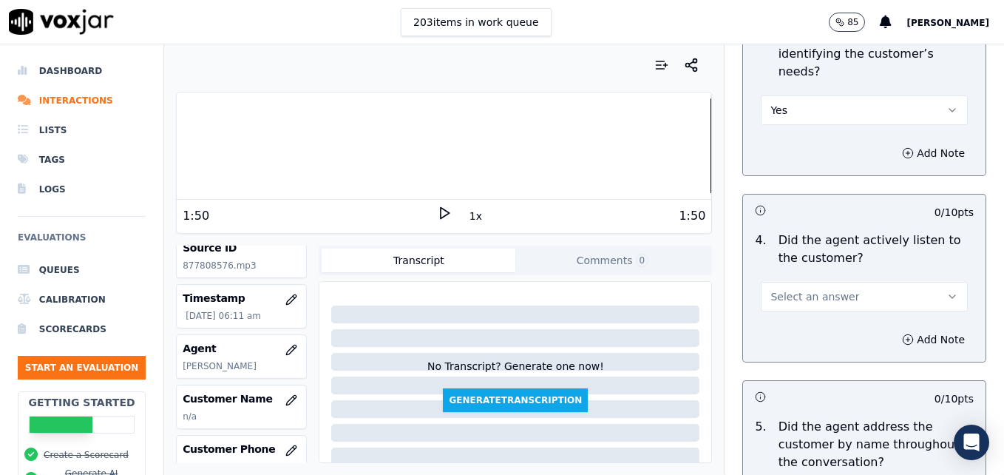
click at [947, 291] on icon "button" at bounding box center [953, 297] width 12 height 12
click at [830, 285] on div "Yes" at bounding box center [840, 277] width 181 height 24
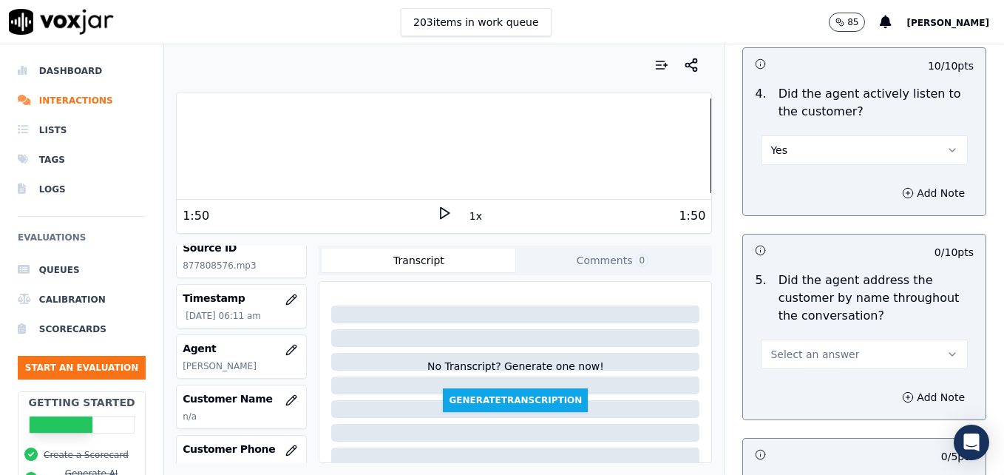
scroll to position [1775, 0]
click at [947, 347] on icon "button" at bounding box center [953, 353] width 12 height 12
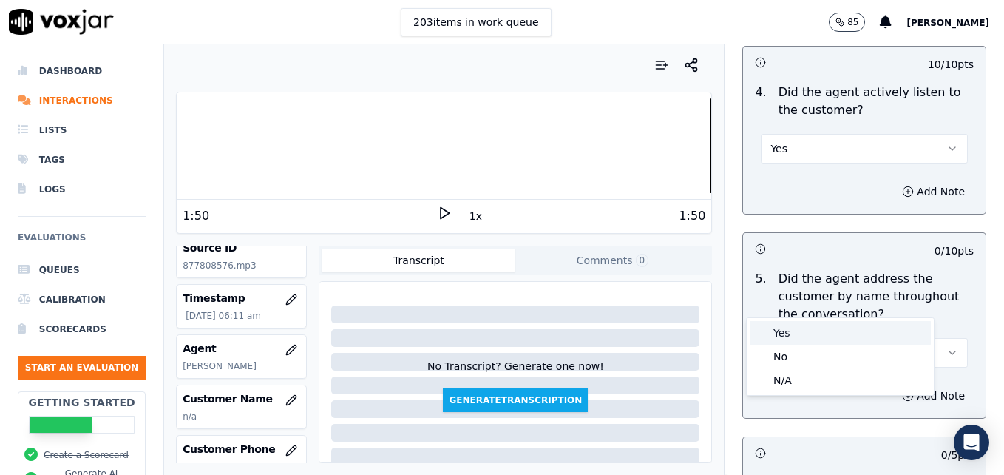
click at [806, 335] on div "Yes" at bounding box center [840, 333] width 181 height 24
click at [908, 394] on icon "button" at bounding box center [908, 396] width 0 height 4
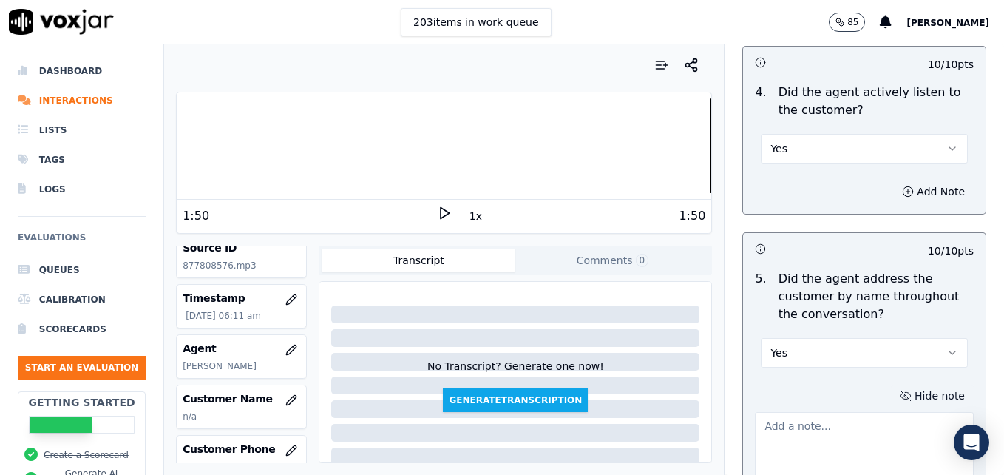
click at [840, 412] on textarea at bounding box center [864, 448] width 219 height 72
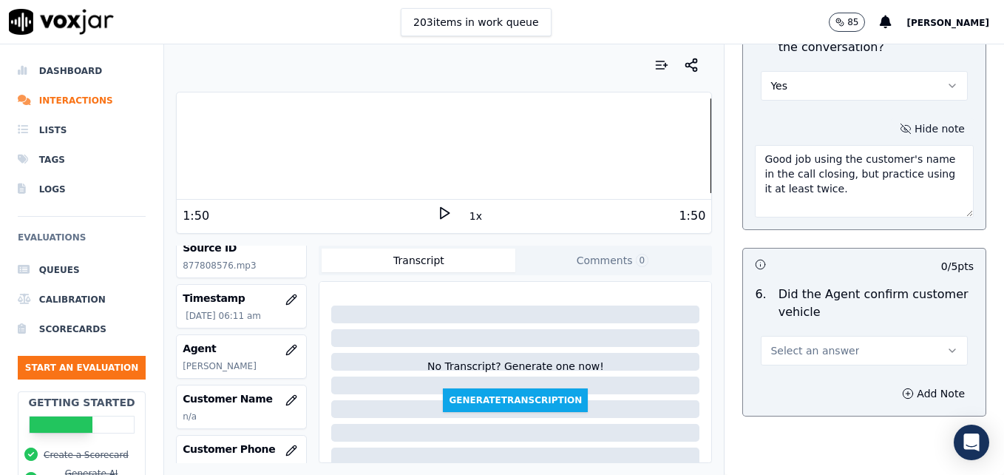
scroll to position [2071, 0]
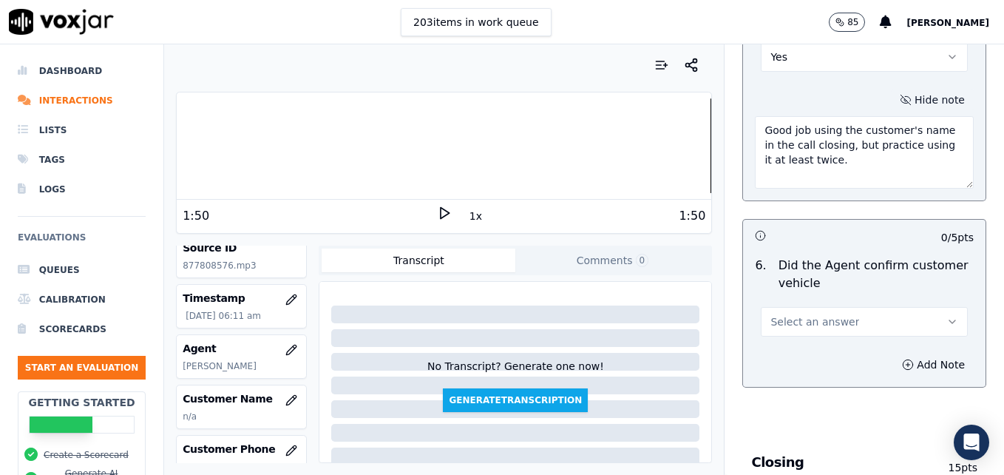
type textarea "Good job using the customer's name in the call closing, but practice using it a…"
click at [947, 316] on icon "button" at bounding box center [953, 322] width 12 height 12
click at [815, 304] on div "Yes" at bounding box center [840, 302] width 181 height 24
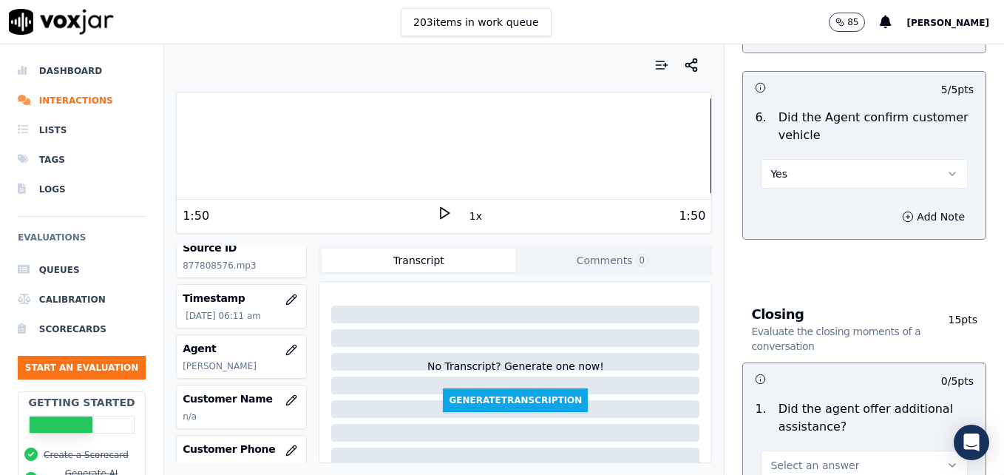
scroll to position [2293, 0]
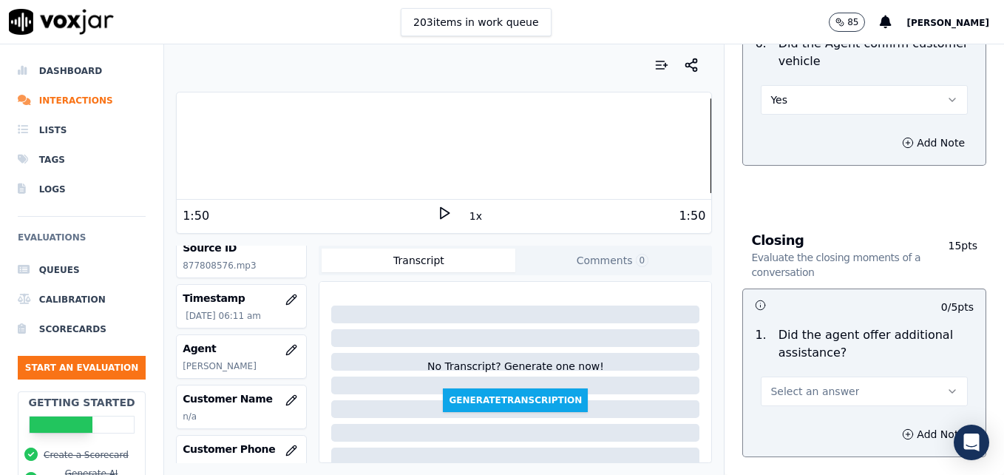
click at [947, 385] on icon "button" at bounding box center [953, 391] width 12 height 12
click at [807, 375] on div "Yes" at bounding box center [840, 371] width 181 height 24
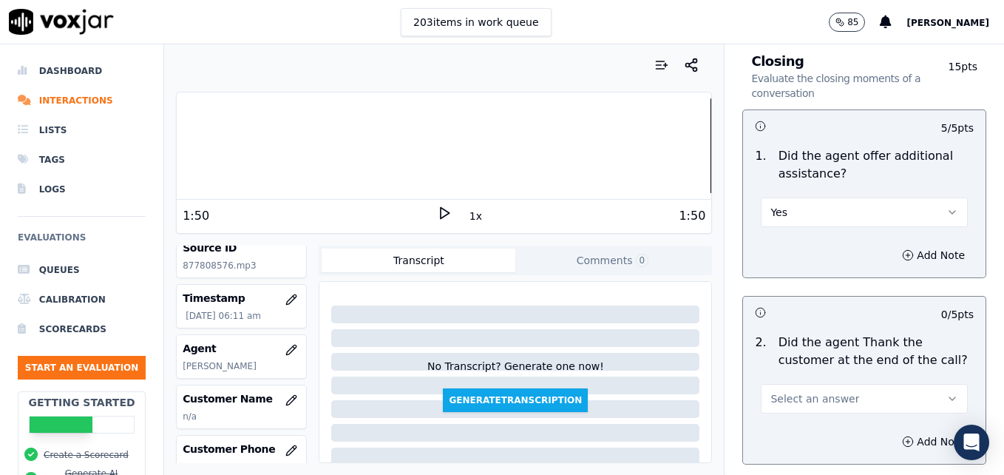
scroll to position [2515, 0]
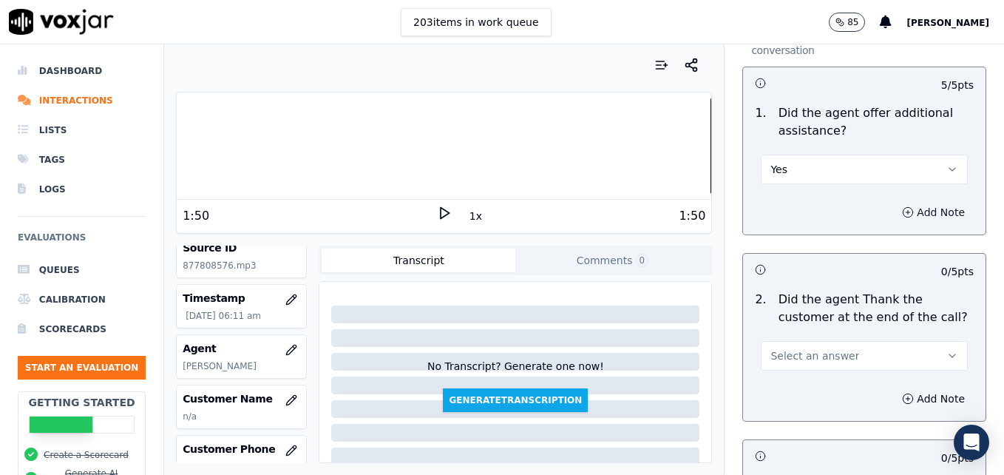
drag, startPoint x: 877, startPoint y: 158, endPoint x: 879, endPoint y: 167, distance: 10.1
click at [902, 206] on icon "button" at bounding box center [908, 212] width 12 height 12
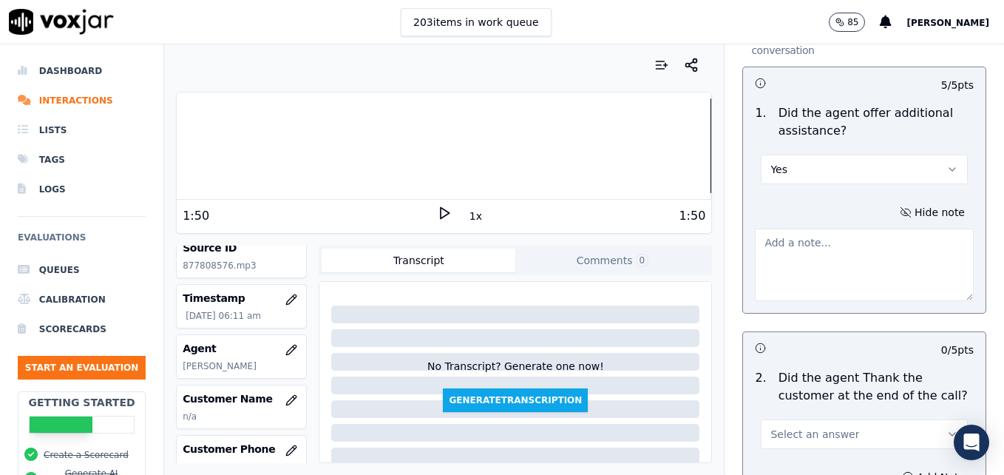
click at [839, 229] on textarea at bounding box center [864, 265] width 219 height 72
click at [828, 229] on textarea "No additional" at bounding box center [864, 265] width 219 height 72
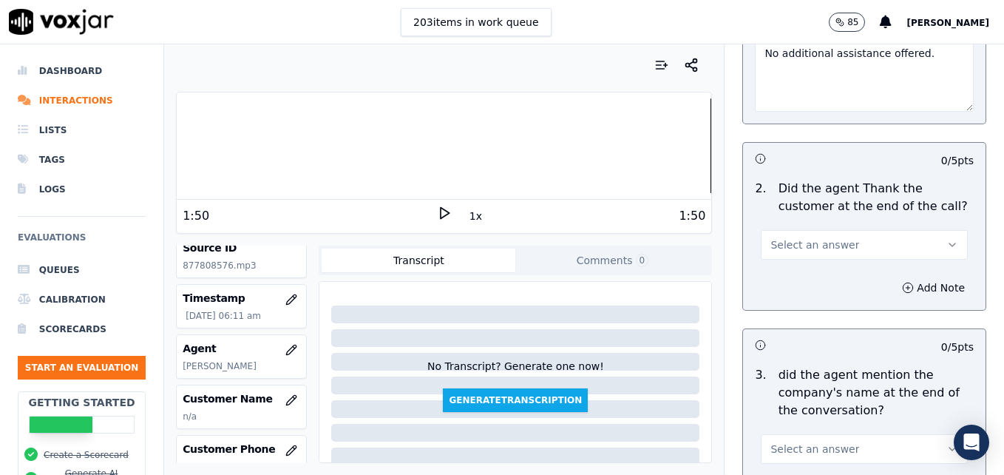
scroll to position [2737, 0]
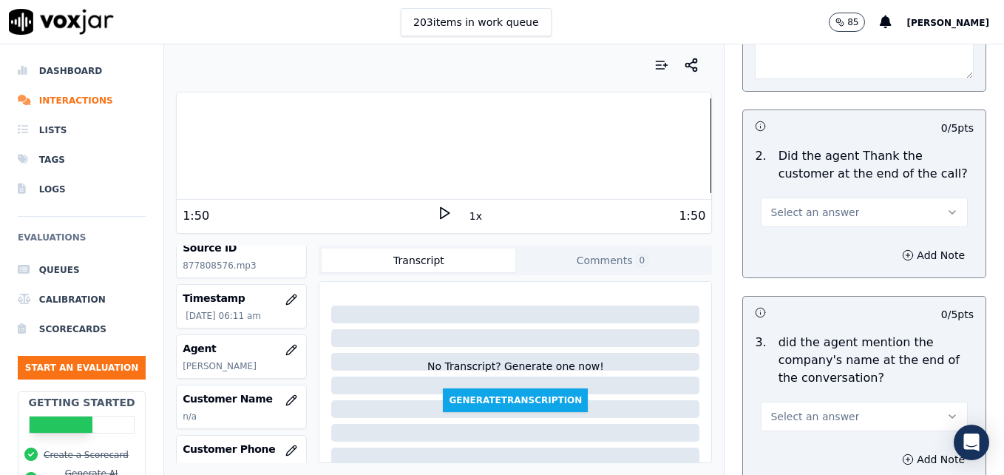
type textarea "No additional assistance offered."
click at [930, 197] on button "Select an answer" at bounding box center [864, 212] width 207 height 30
click at [819, 198] on div "Yes" at bounding box center [840, 192] width 181 height 24
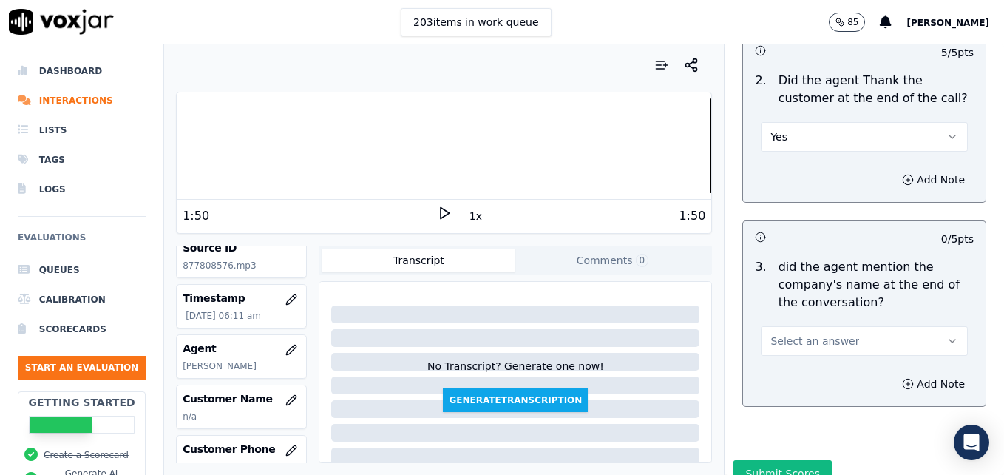
scroll to position [2813, 0]
click at [947, 334] on icon "button" at bounding box center [953, 340] width 12 height 12
click at [778, 320] on div "Yes" at bounding box center [840, 320] width 181 height 24
click at [766, 459] on button "Submit Scores" at bounding box center [783, 472] width 98 height 27
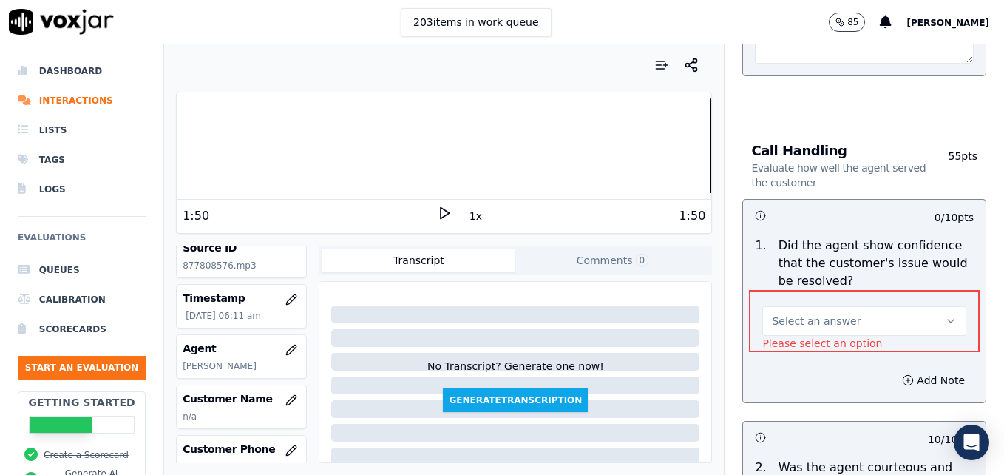
scroll to position [982, 0]
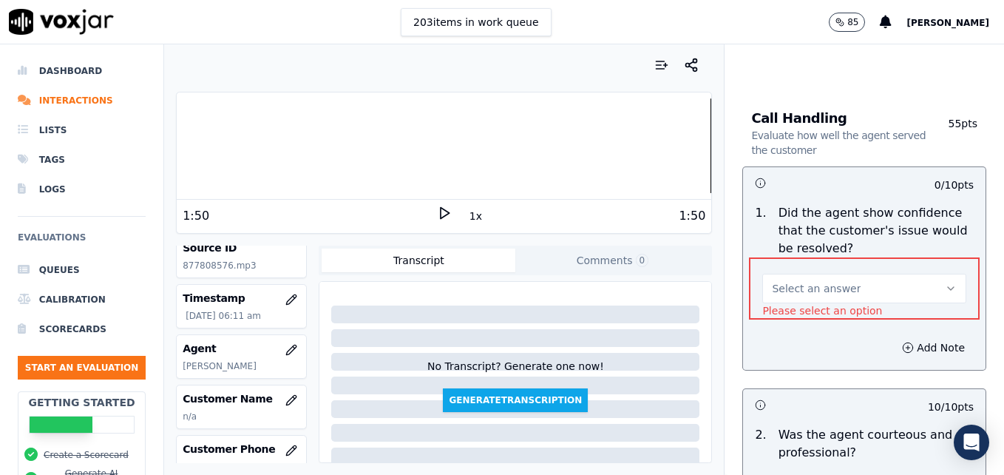
click at [945, 283] on icon "button" at bounding box center [951, 289] width 12 height 12
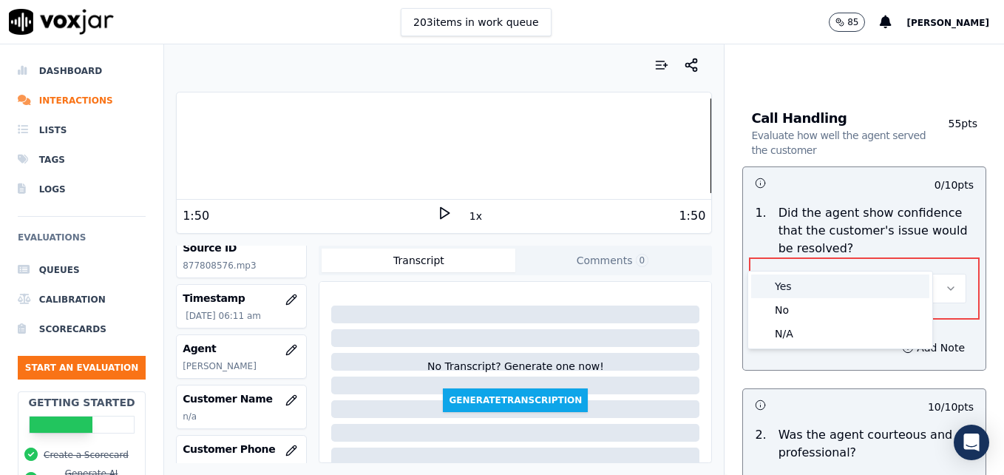
click at [847, 284] on div "Yes" at bounding box center [841, 286] width 178 height 24
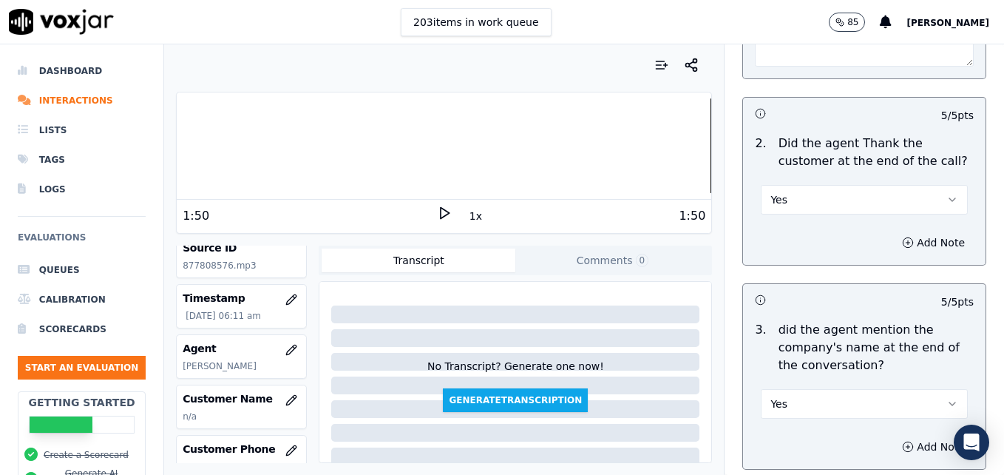
scroll to position [2813, 0]
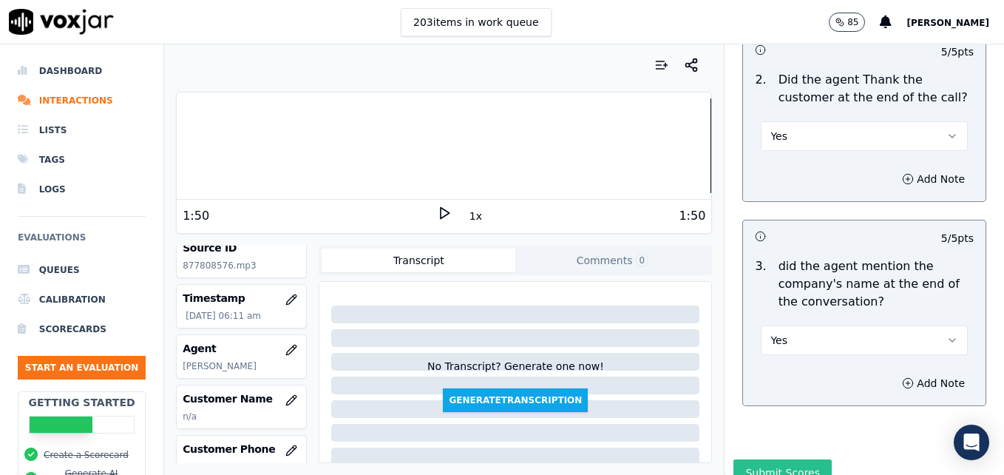
click at [757, 459] on button "Submit Scores" at bounding box center [783, 472] width 98 height 27
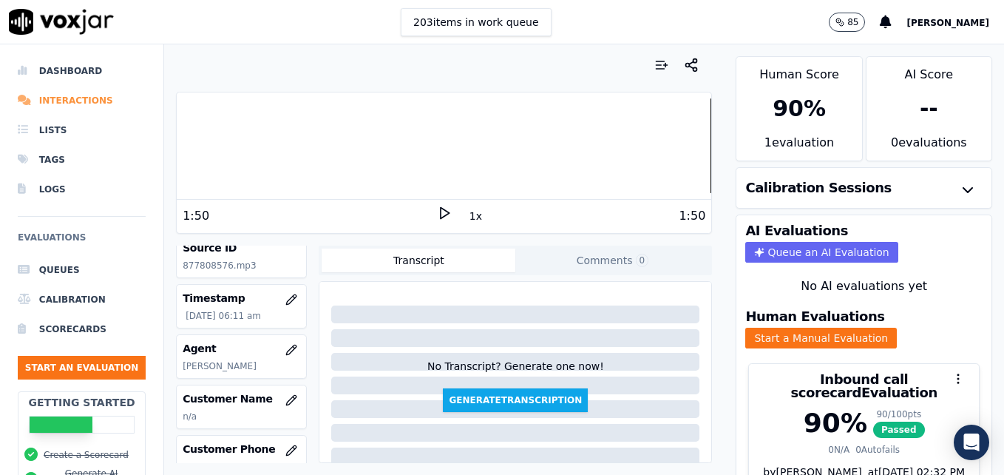
click at [75, 99] on li "Interactions" at bounding box center [82, 101] width 128 height 30
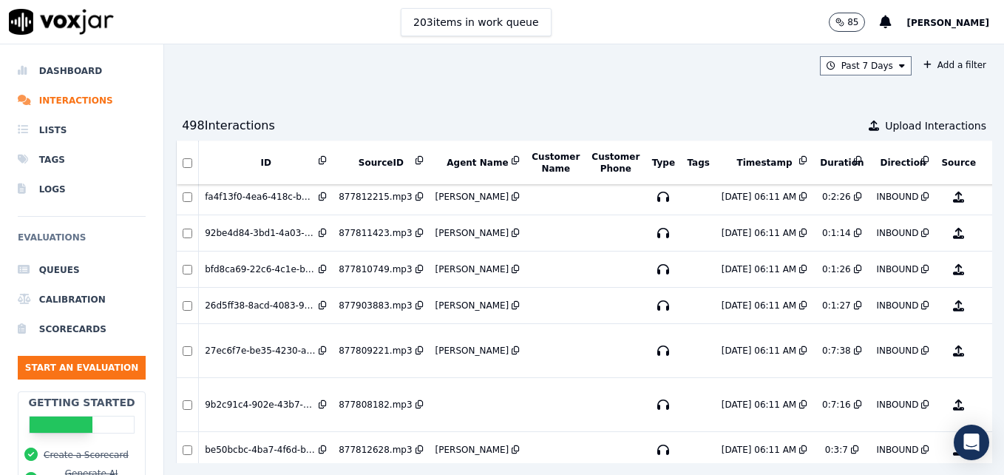
scroll to position [851, 0]
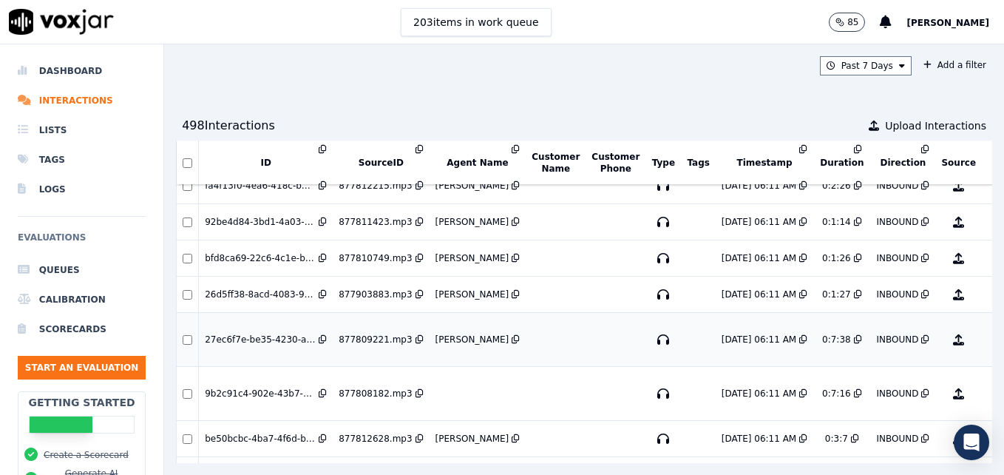
click at [988, 340] on button "No Evaluation Yet" at bounding box center [1017, 339] width 58 height 41
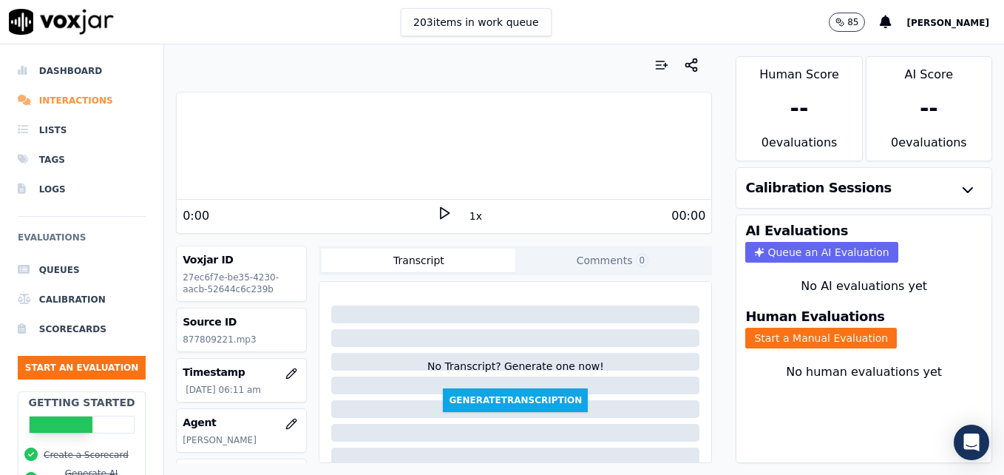
click at [84, 102] on li "Interactions" at bounding box center [82, 101] width 128 height 30
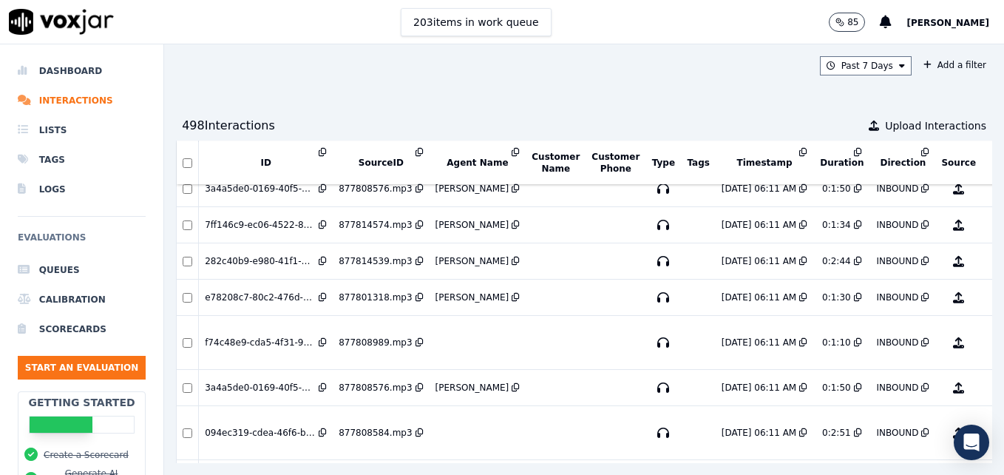
scroll to position [1537, 0]
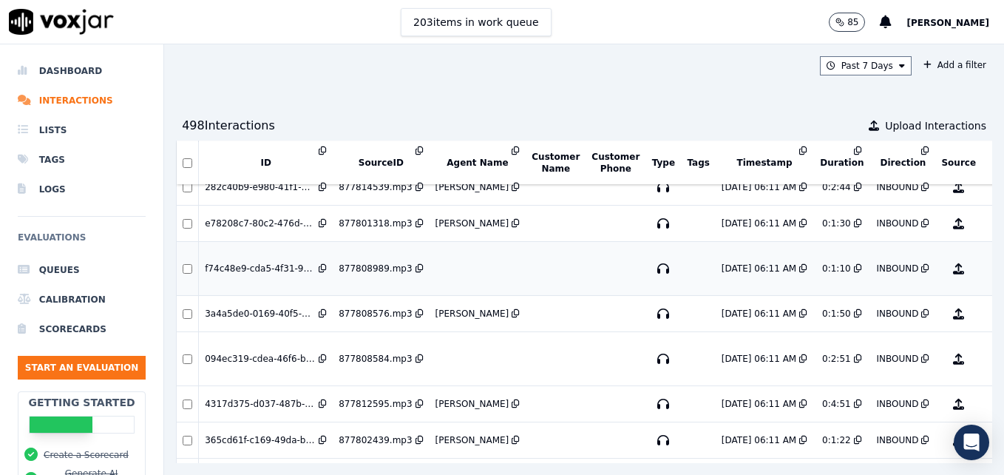
click at [988, 273] on button "No Evaluation Yet" at bounding box center [1017, 268] width 58 height 41
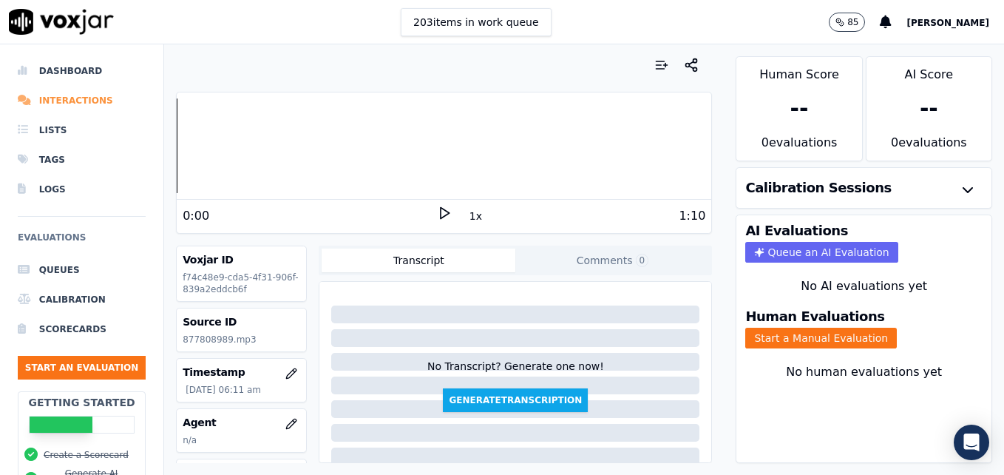
click at [90, 101] on li "Interactions" at bounding box center [82, 101] width 128 height 30
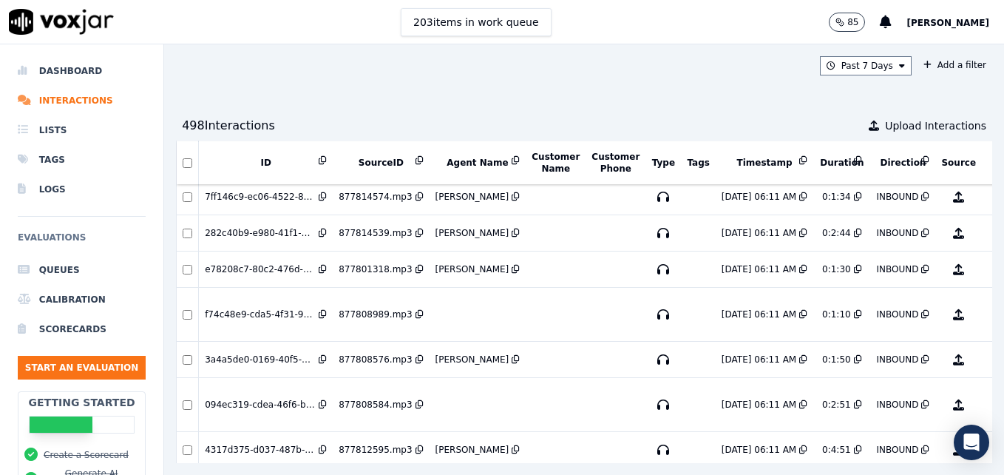
scroll to position [1555, 0]
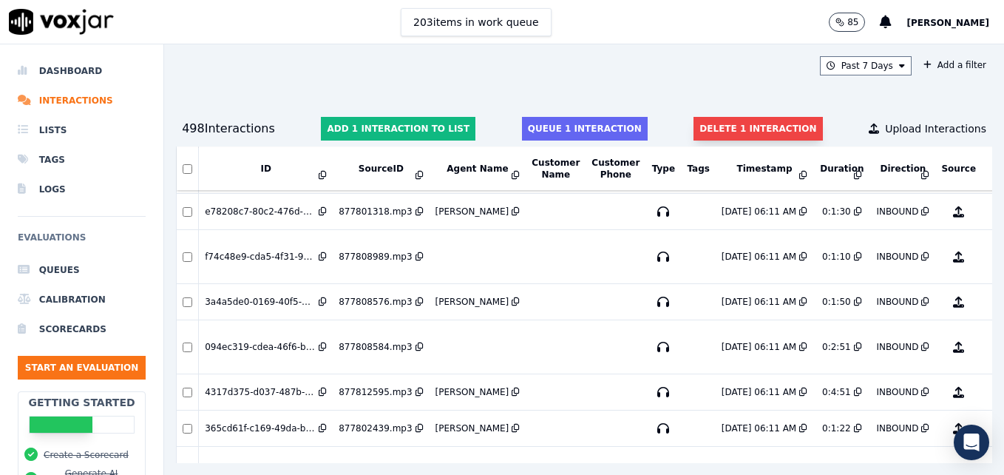
click at [704, 126] on button "Delete 1 interaction" at bounding box center [758, 129] width 129 height 24
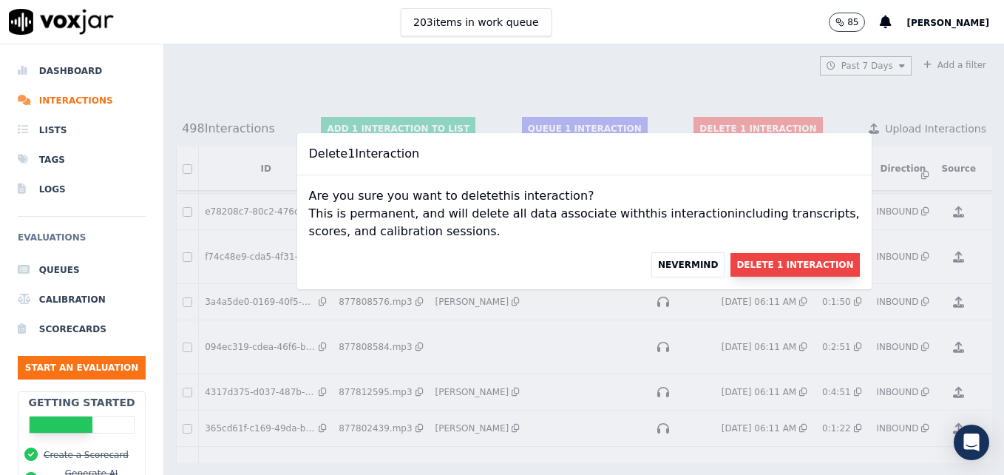
click at [769, 266] on button "Delete 1 Interaction" at bounding box center [795, 265] width 129 height 24
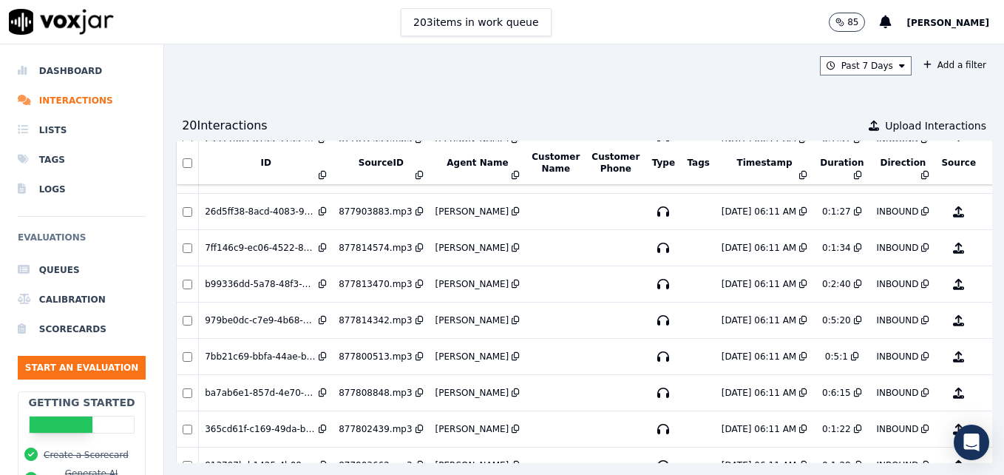
scroll to position [1259, 0]
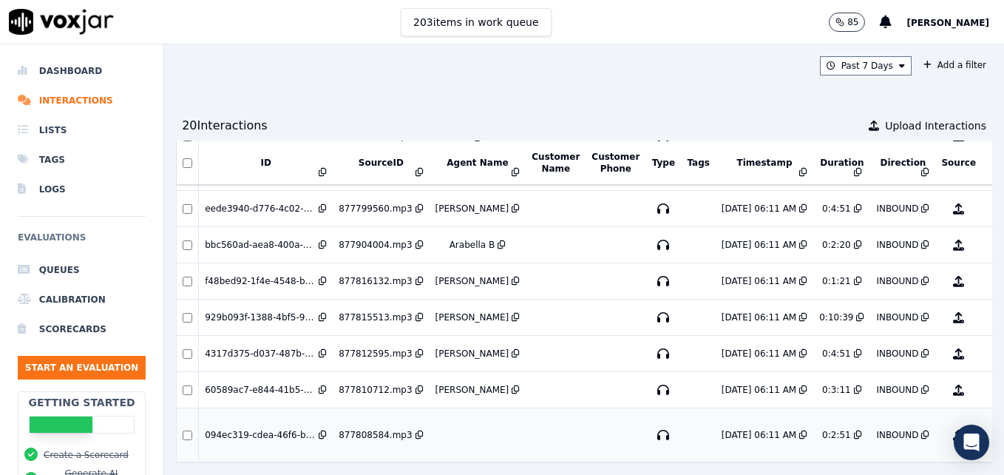
click at [988, 414] on button "No Evaluation Yet" at bounding box center [1017, 434] width 58 height 41
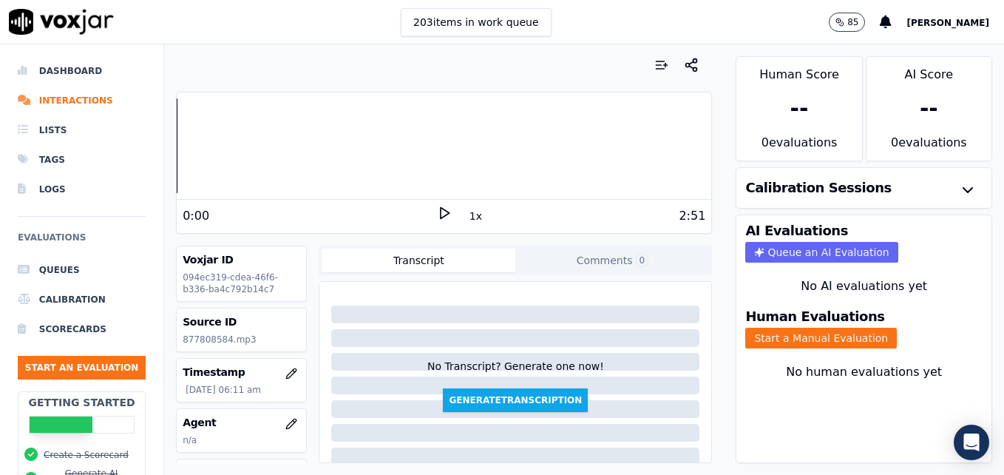
click at [441, 215] on polygon at bounding box center [445, 213] width 9 height 11
click at [437, 212] on icon at bounding box center [444, 213] width 15 height 15
click at [277, 418] on button "button" at bounding box center [292, 424] width 30 height 30
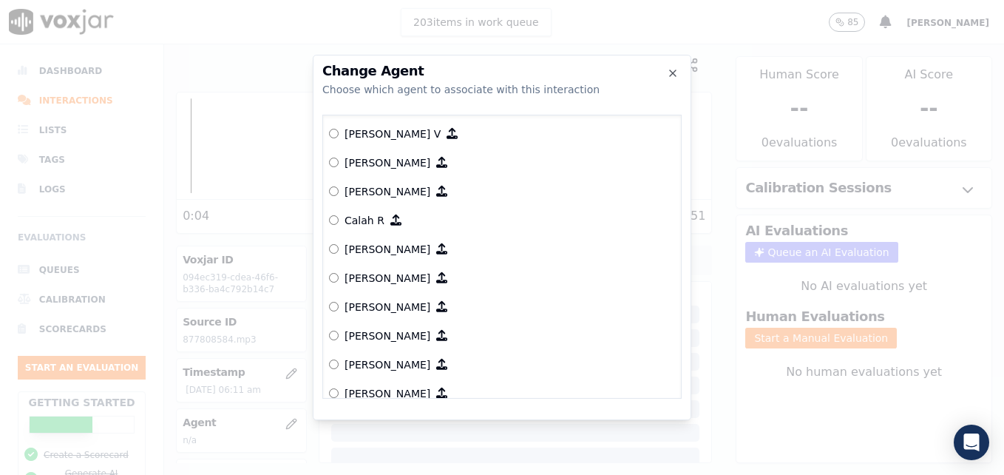
scroll to position [148, 0]
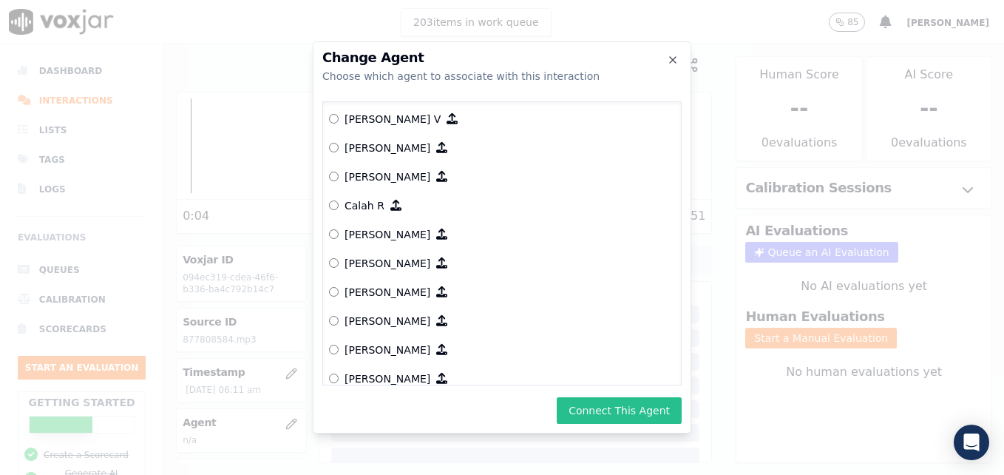
click at [604, 405] on button "Connect This Agent" at bounding box center [619, 410] width 125 height 27
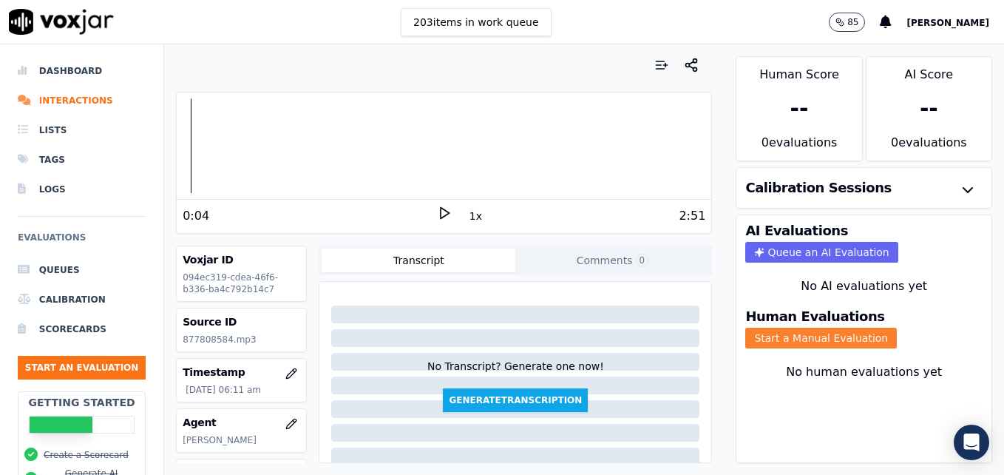
click at [794, 339] on button "Start a Manual Evaluation" at bounding box center [822, 338] width 152 height 21
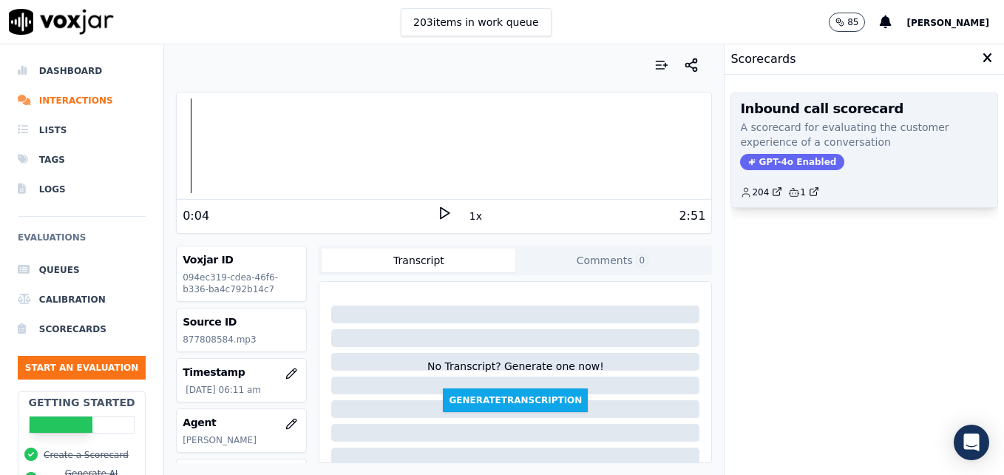
click at [763, 158] on span "GPT-4o Enabled" at bounding box center [792, 162] width 104 height 16
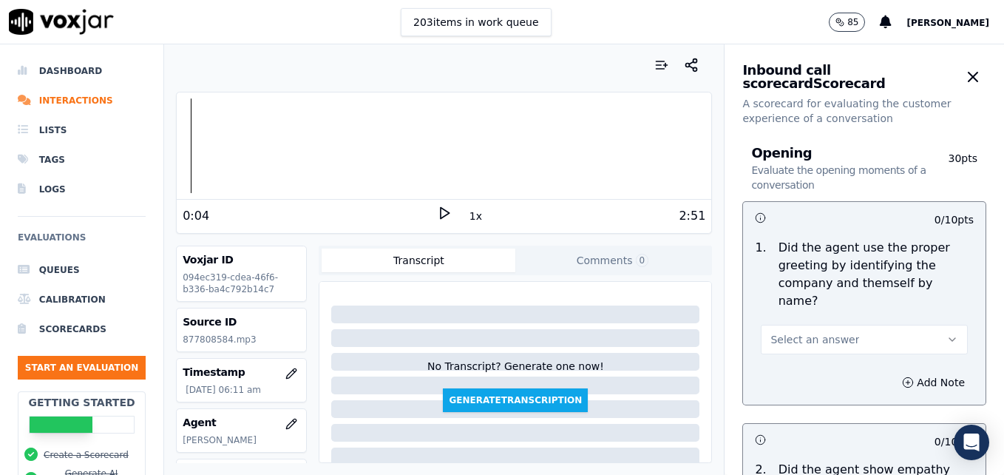
click at [947, 334] on icon "button" at bounding box center [953, 340] width 12 height 12
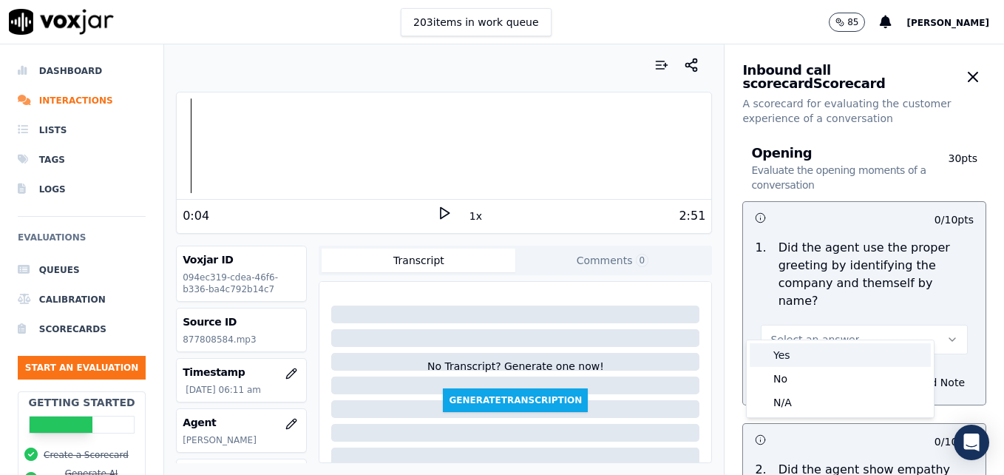
click at [812, 355] on div "Yes" at bounding box center [840, 355] width 181 height 24
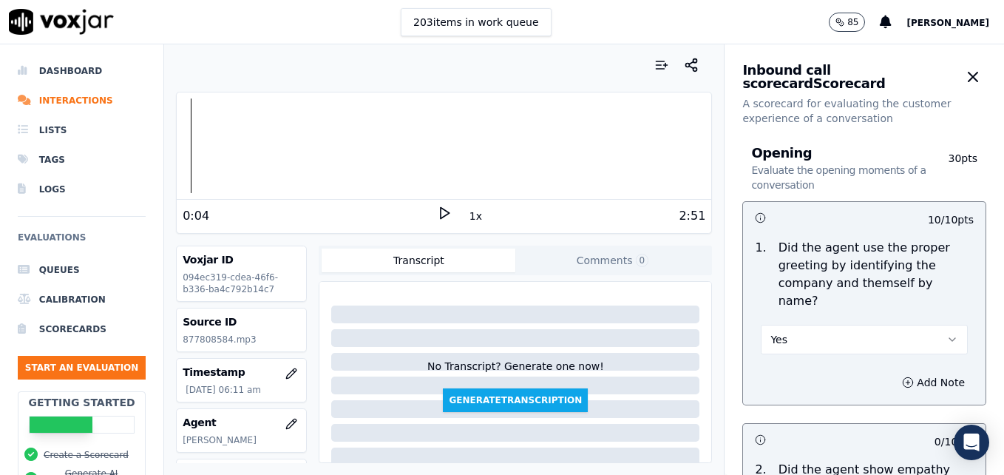
click at [441, 214] on polygon at bounding box center [445, 213] width 9 height 11
click at [441, 214] on rect at bounding box center [442, 213] width 2 height 10
click at [437, 213] on icon at bounding box center [444, 213] width 15 height 15
click at [437, 214] on icon at bounding box center [444, 213] width 15 height 15
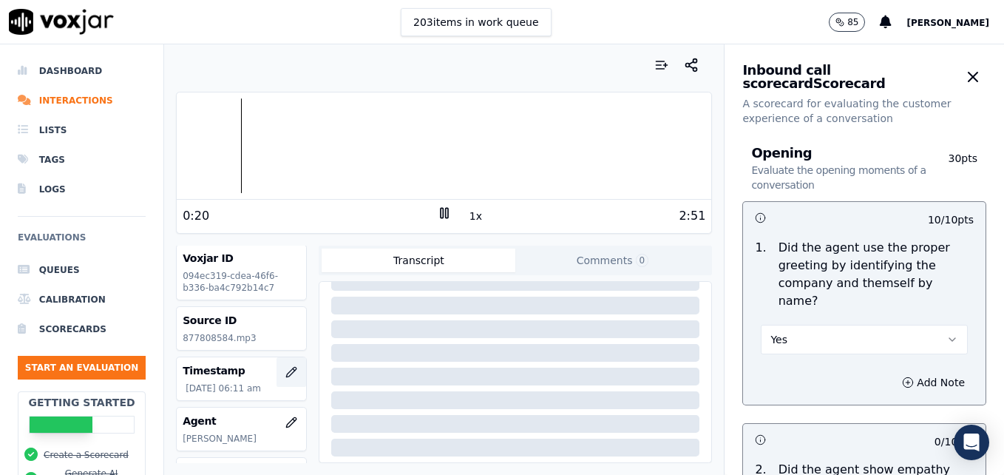
scroll to position [0, 0]
click at [202, 149] on div at bounding box center [444, 145] width 535 height 95
click at [445, 212] on rect at bounding box center [446, 213] width 2 height 10
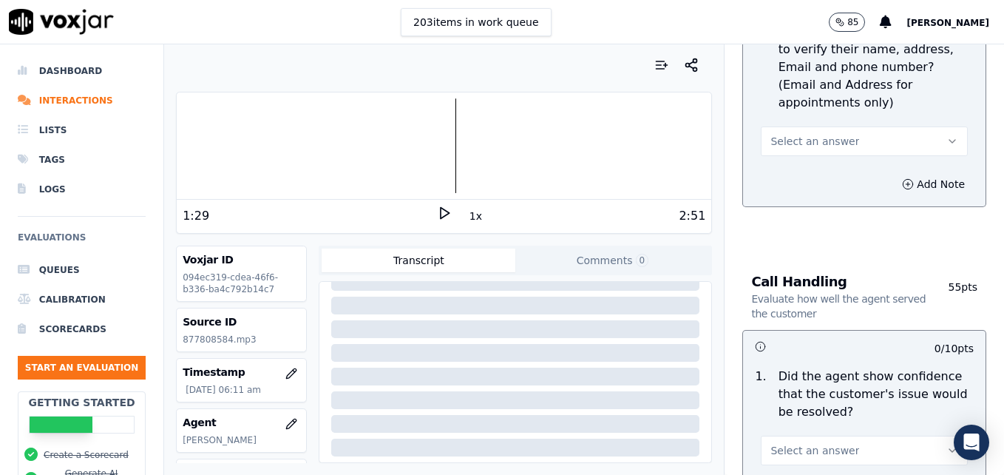
scroll to position [814, 0]
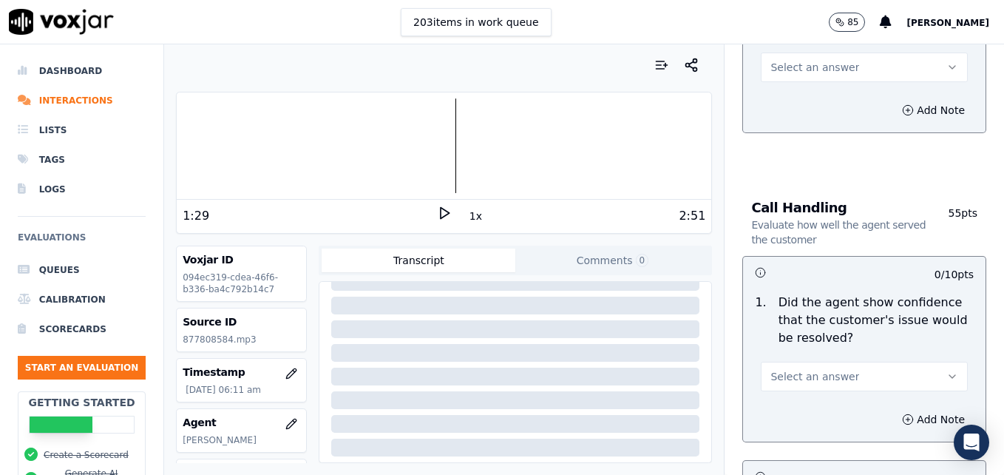
click at [947, 371] on icon "button" at bounding box center [953, 377] width 12 height 12
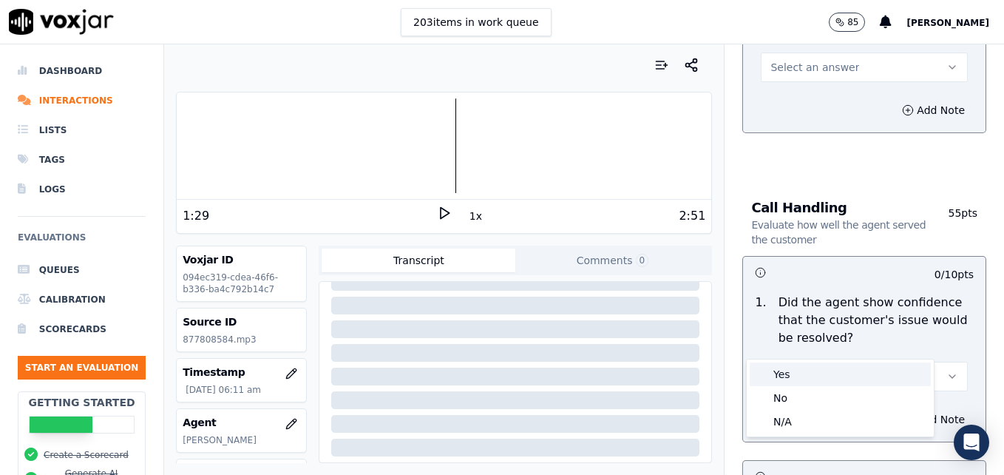
click at [825, 383] on div "Yes" at bounding box center [840, 374] width 181 height 24
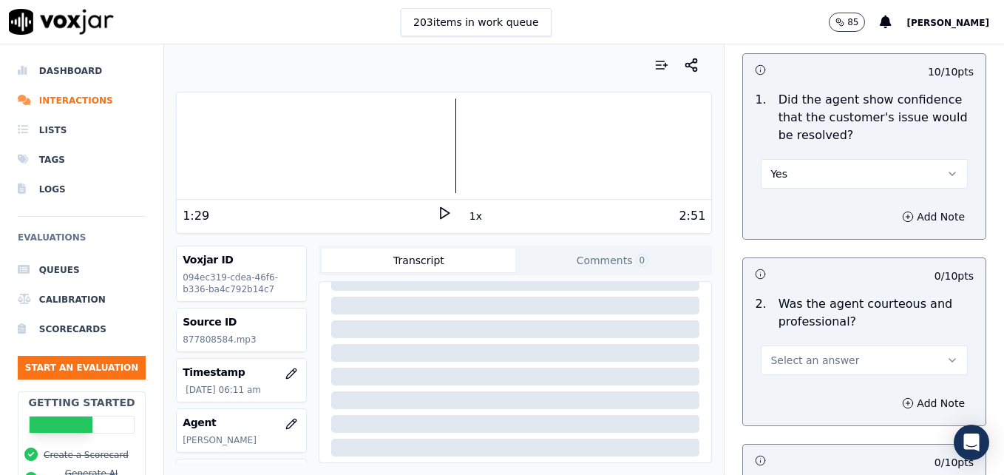
scroll to position [1036, 0]
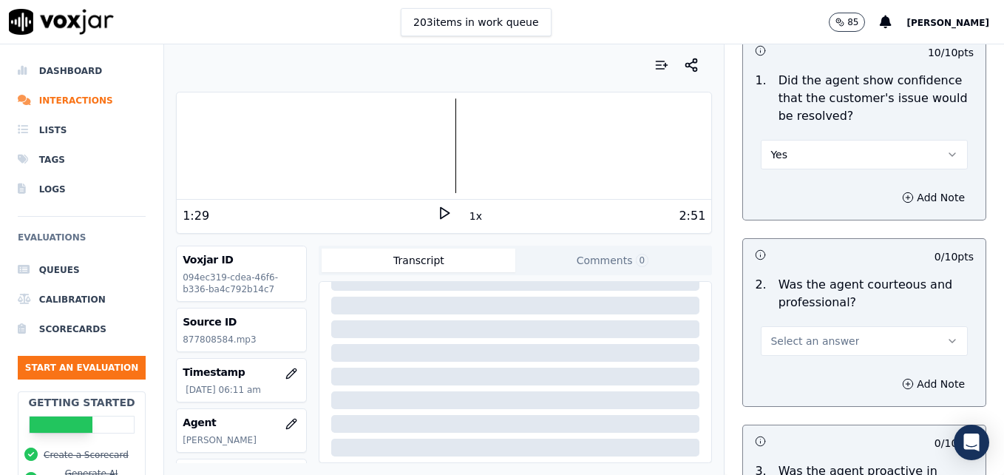
click at [911, 326] on button "Select an answer" at bounding box center [864, 341] width 207 height 30
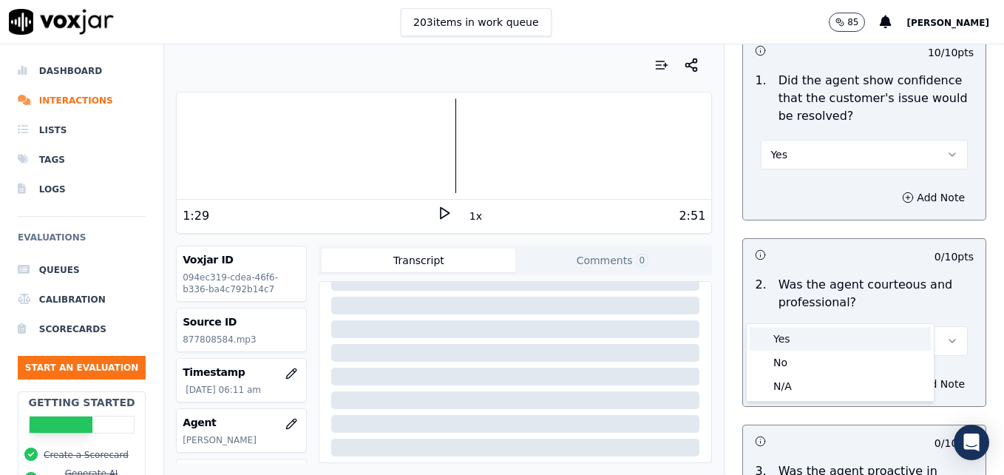
click at [788, 339] on div "Yes" at bounding box center [840, 339] width 181 height 24
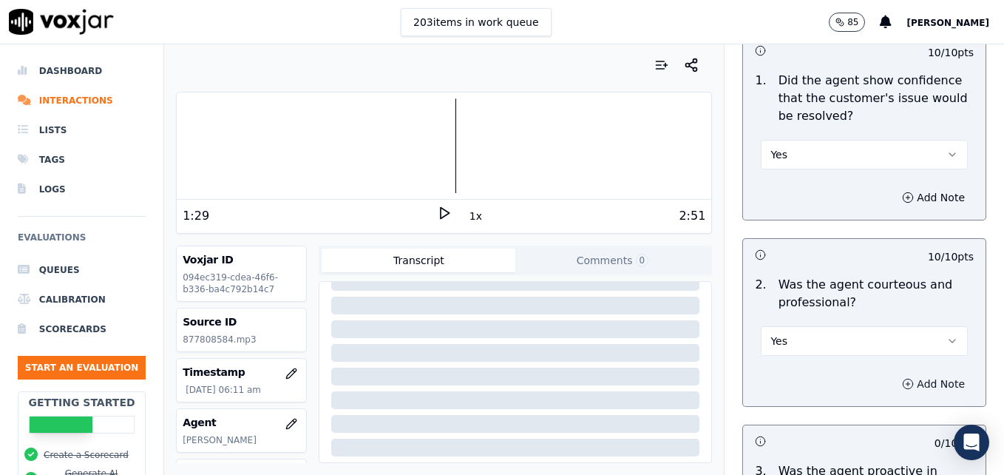
click at [894, 374] on button "Add Note" at bounding box center [934, 384] width 81 height 21
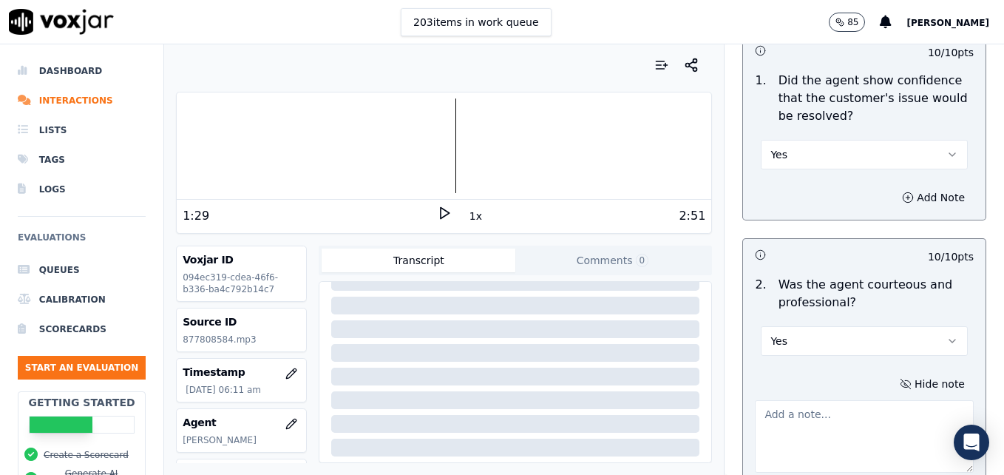
click at [806, 400] on textarea at bounding box center [864, 436] width 219 height 72
click at [755, 400] on textarea "Use multiple courtesy statements for longer dead air periods." at bounding box center [864, 436] width 219 height 72
click at [437, 211] on icon at bounding box center [444, 213] width 15 height 15
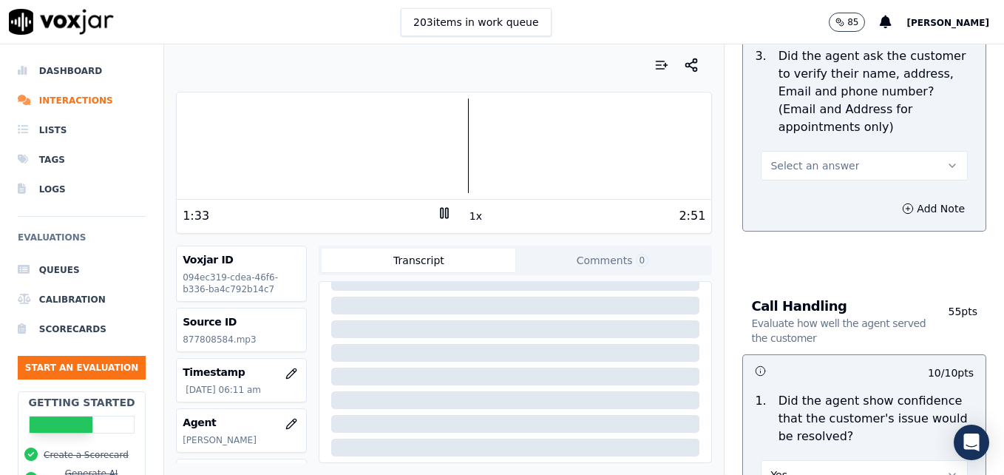
scroll to position [666, 0]
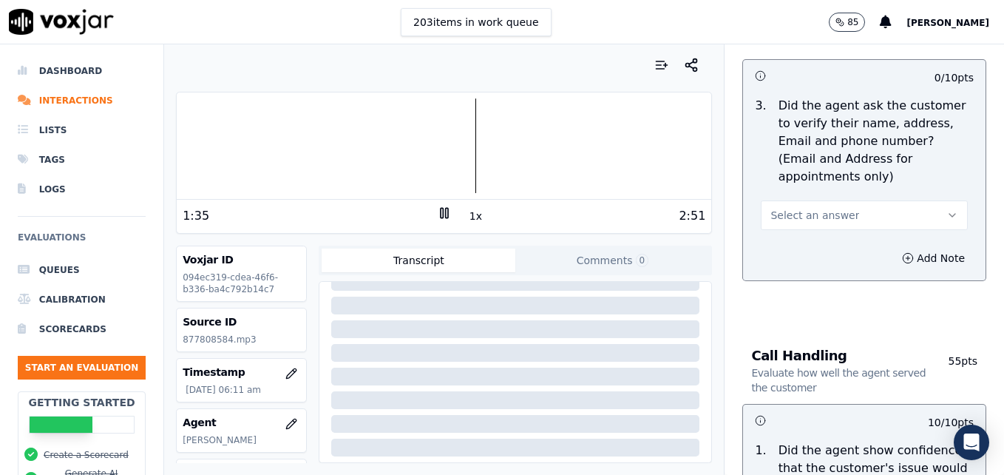
click at [201, 146] on div at bounding box center [444, 145] width 535 height 95
click at [213, 146] on div at bounding box center [444, 145] width 535 height 95
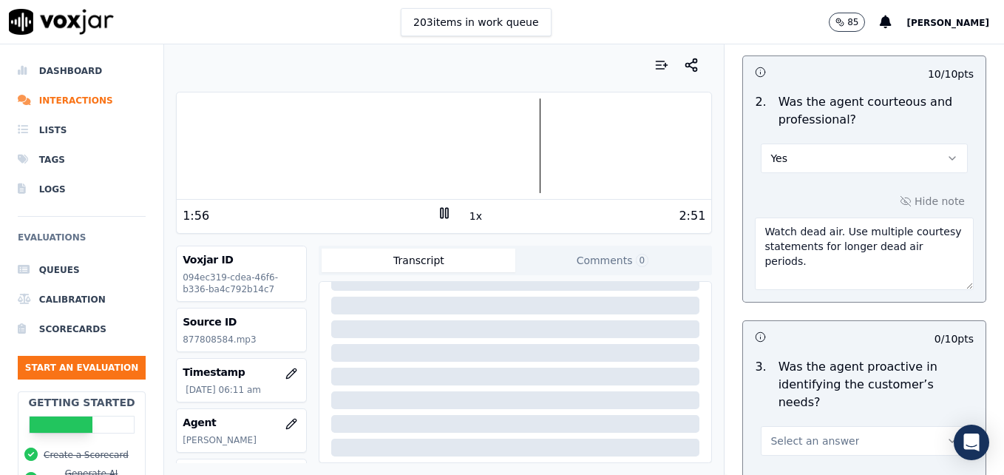
scroll to position [1257, 0]
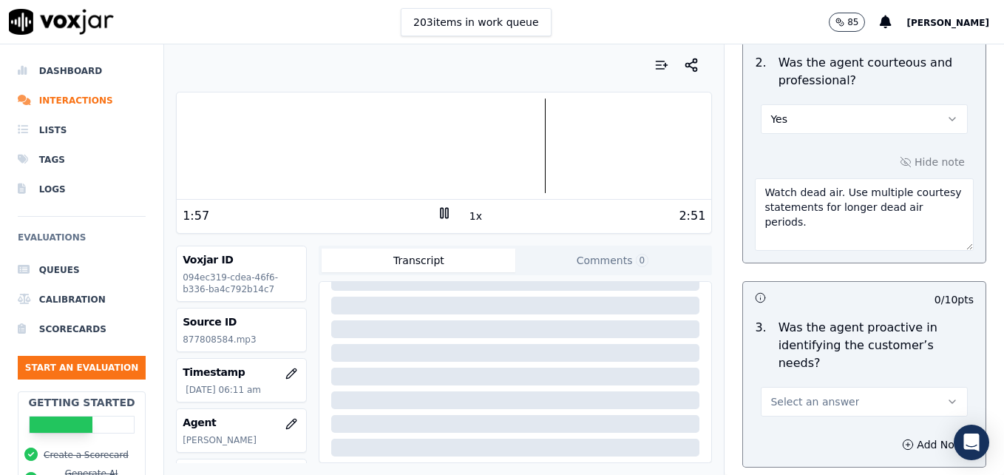
click at [939, 178] on textarea "Watch dead air. Use multiple courtesy statements for longer dead air periods." at bounding box center [864, 214] width 219 height 72
type textarea "Watch dead air. Use multiple courtesy statements for longer dead air periods. W…"
click at [947, 396] on icon "button" at bounding box center [953, 402] width 12 height 12
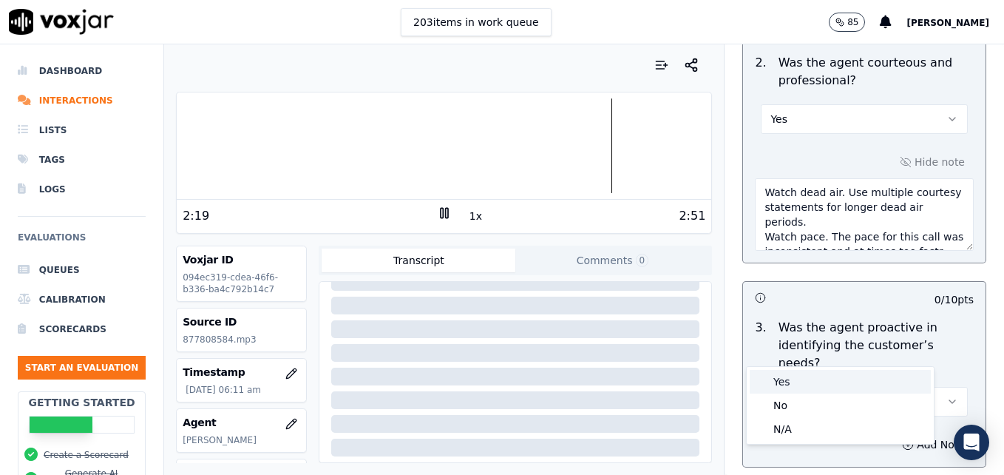
click at [820, 382] on div "Yes" at bounding box center [840, 382] width 181 height 24
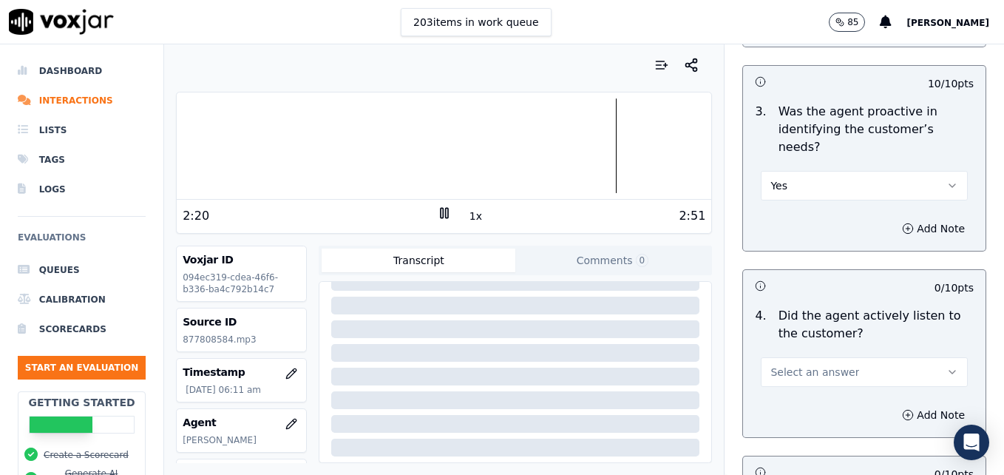
scroll to position [1553, 0]
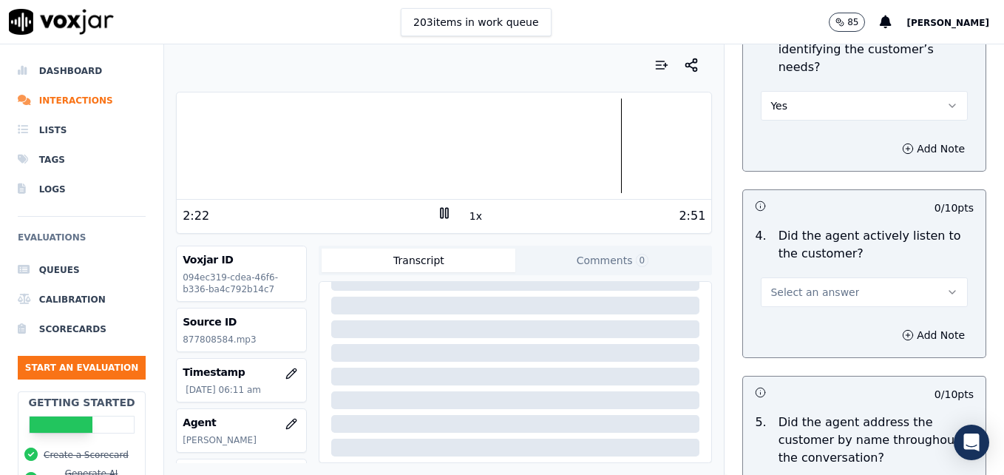
click at [947, 286] on icon "button" at bounding box center [953, 292] width 12 height 12
click at [811, 274] on div "Yes" at bounding box center [840, 272] width 181 height 24
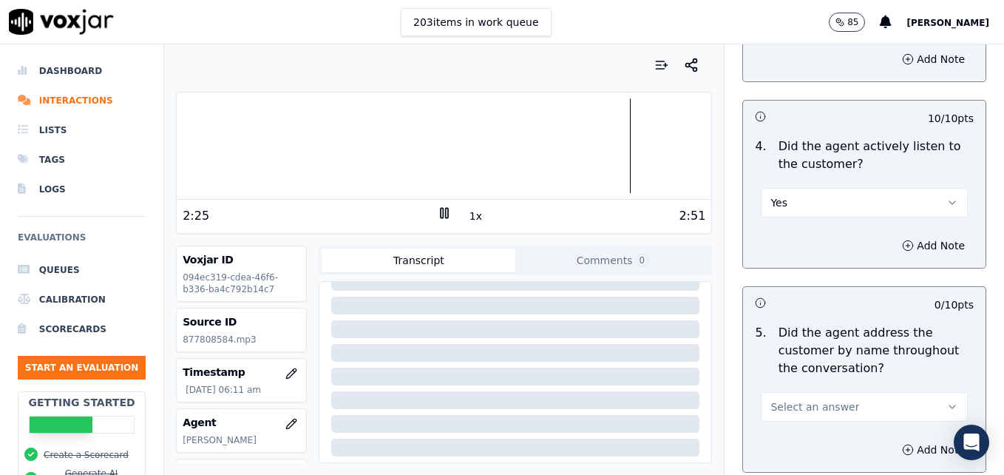
scroll to position [1701, 0]
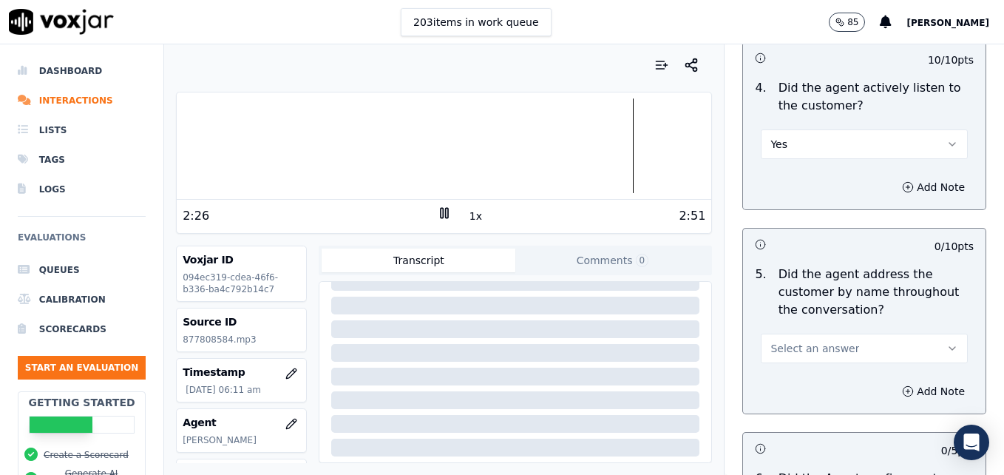
click at [947, 342] on icon "button" at bounding box center [953, 348] width 12 height 12
click at [803, 325] on div "Yes" at bounding box center [840, 329] width 181 height 24
click at [902, 385] on icon "button" at bounding box center [908, 391] width 12 height 12
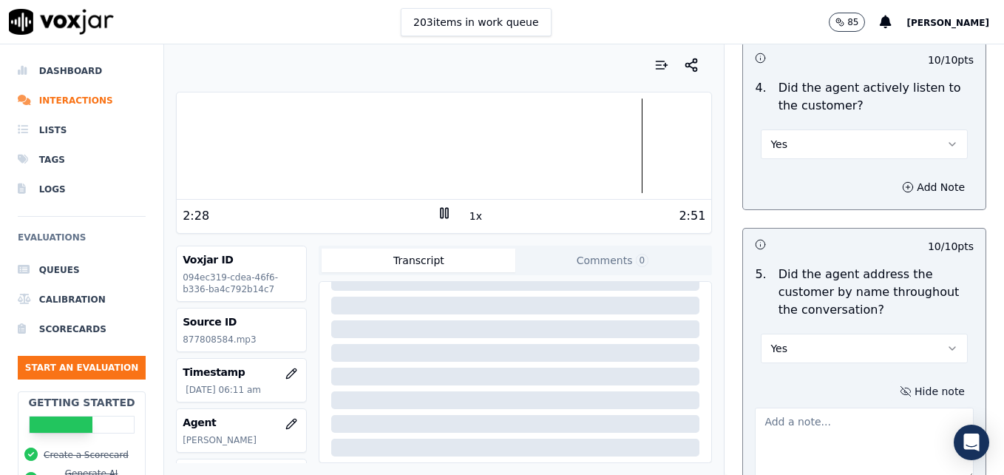
click at [834, 408] on textarea at bounding box center [864, 444] width 219 height 72
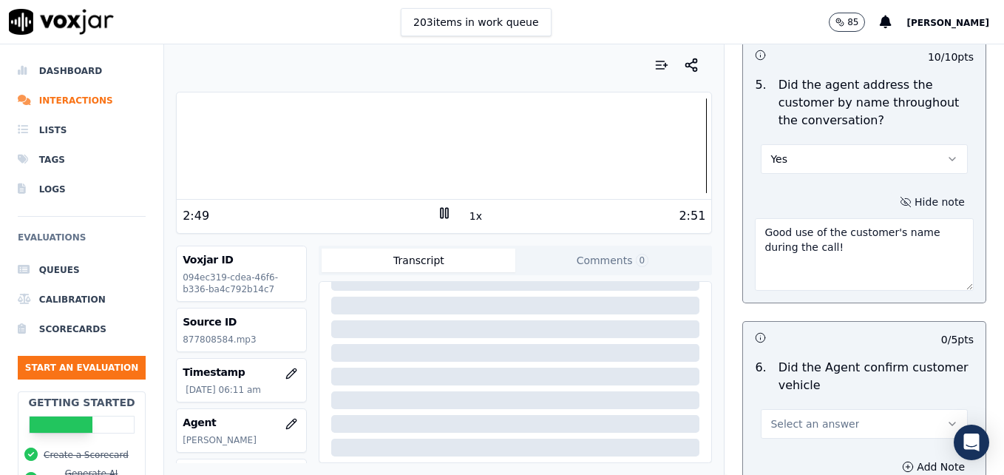
scroll to position [1923, 0]
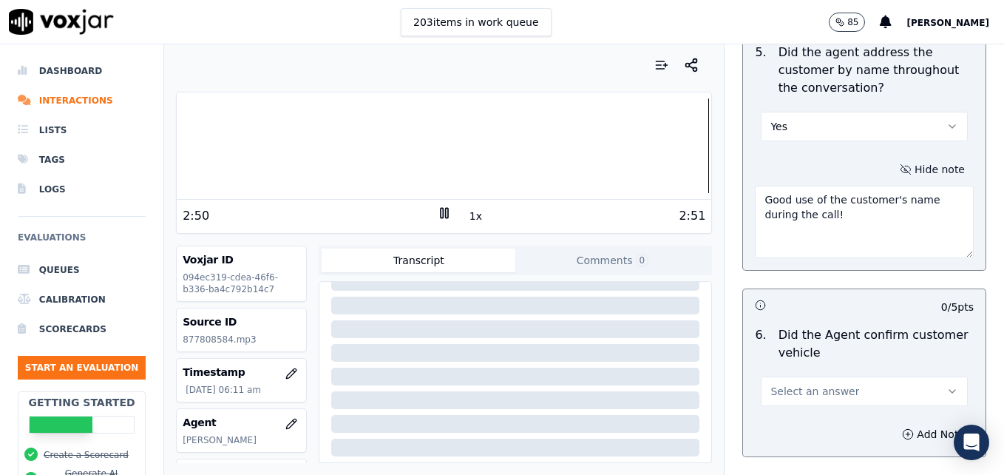
type textarea "Good use of the customer's name during the call!"
click at [947, 385] on icon "button" at bounding box center [953, 391] width 12 height 12
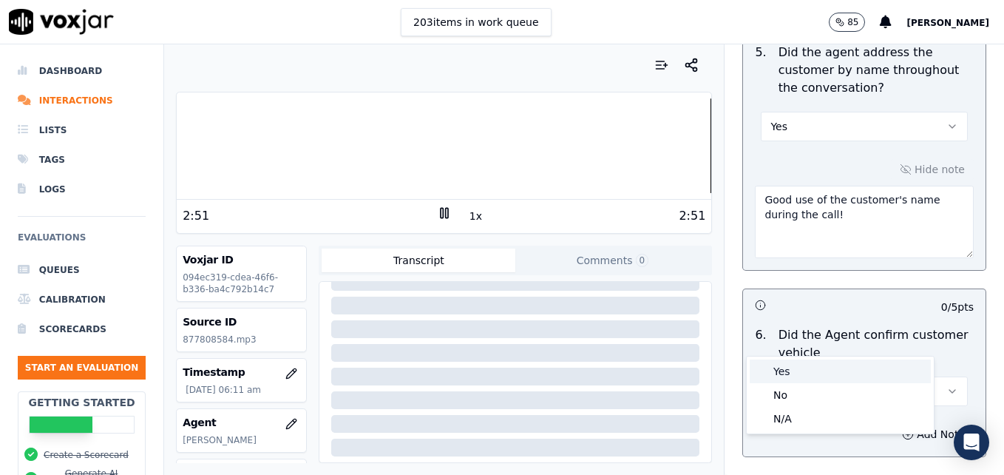
click at [832, 370] on div "Yes" at bounding box center [840, 371] width 181 height 24
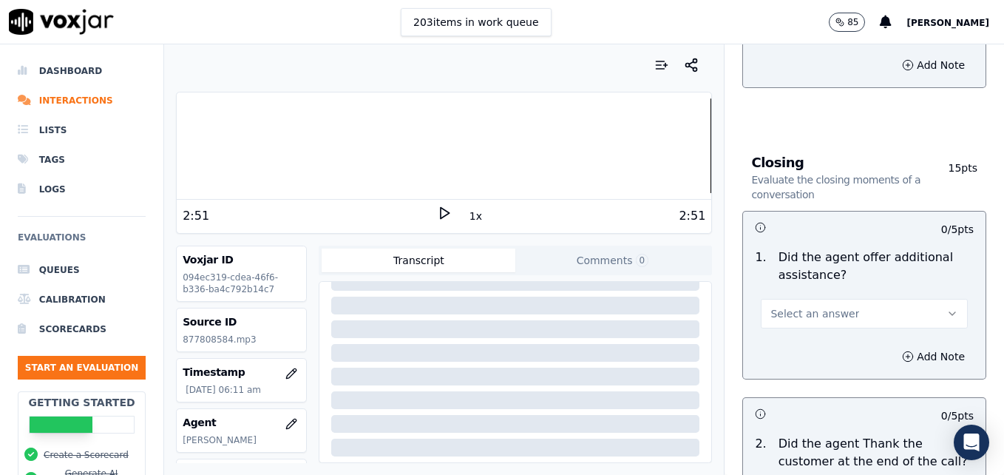
scroll to position [2293, 0]
drag, startPoint x: 916, startPoint y: 242, endPoint x: 911, endPoint y: 260, distance: 18.7
click at [915, 295] on div "Select an answer" at bounding box center [864, 311] width 207 height 33
click at [947, 307] on icon "button" at bounding box center [953, 313] width 12 height 12
click at [809, 294] on div "Yes" at bounding box center [840, 293] width 181 height 24
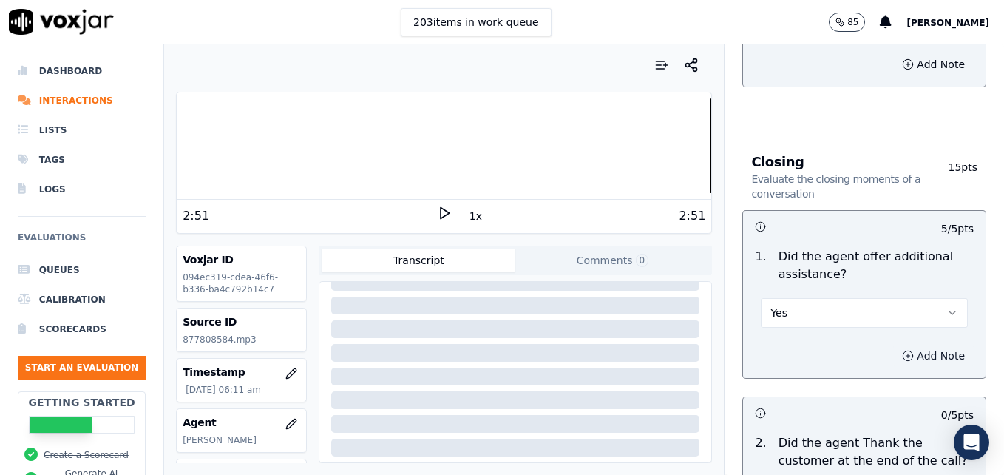
click at [902, 350] on icon "button" at bounding box center [908, 356] width 12 height 12
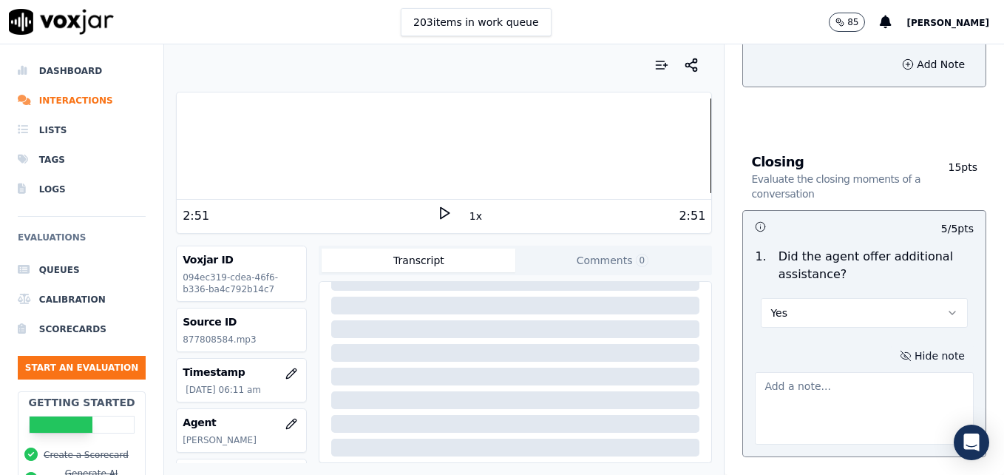
click at [870, 372] on textarea at bounding box center [864, 408] width 219 height 72
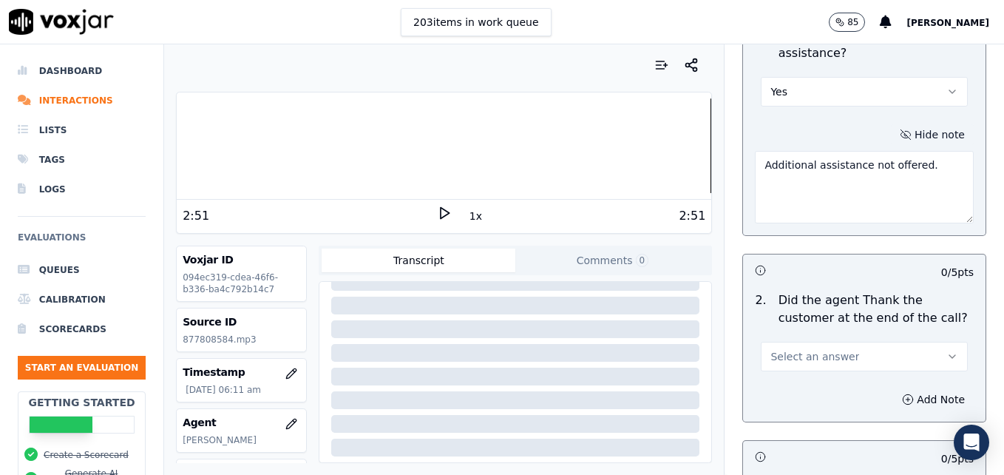
scroll to position [2515, 0]
type textarea "Additional assistance not offered."
click at [947, 350] on icon "button" at bounding box center [953, 356] width 12 height 12
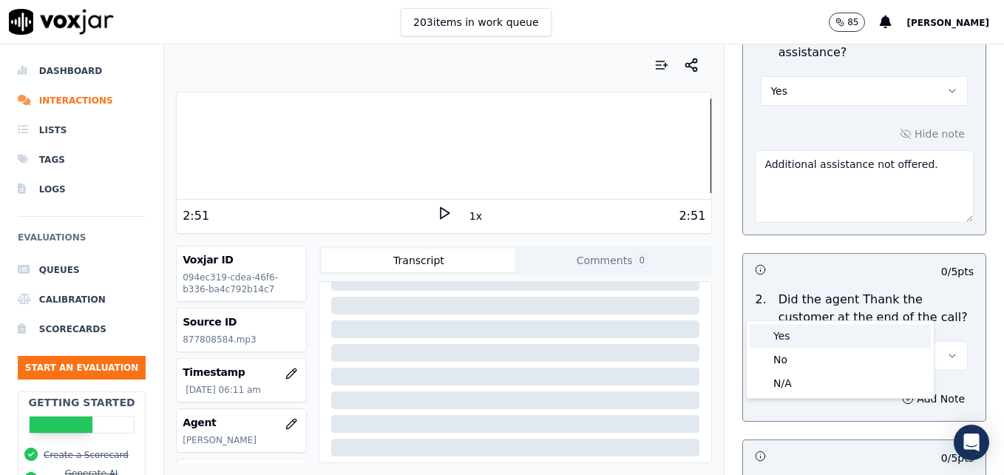
click at [845, 334] on div "Yes" at bounding box center [840, 336] width 181 height 24
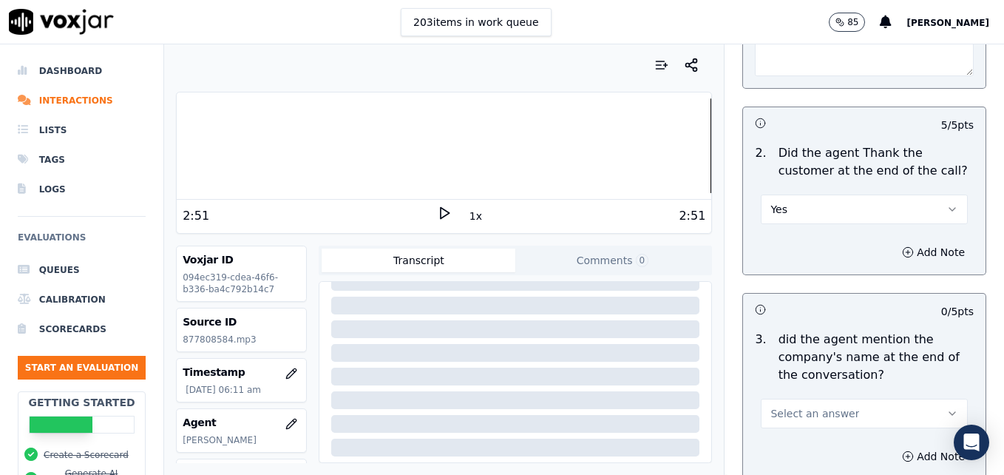
scroll to position [2663, 0]
click at [947, 406] on icon "button" at bounding box center [953, 412] width 12 height 12
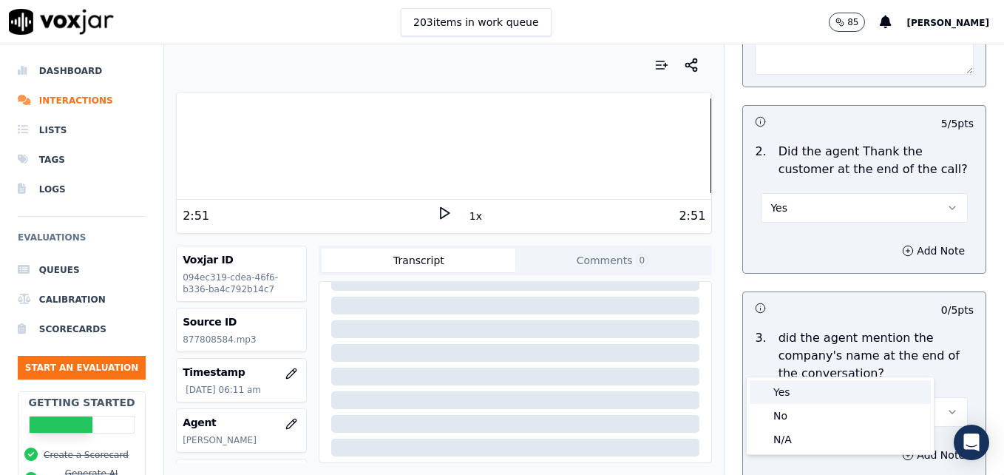
click at [797, 391] on div "Yes" at bounding box center [840, 392] width 181 height 24
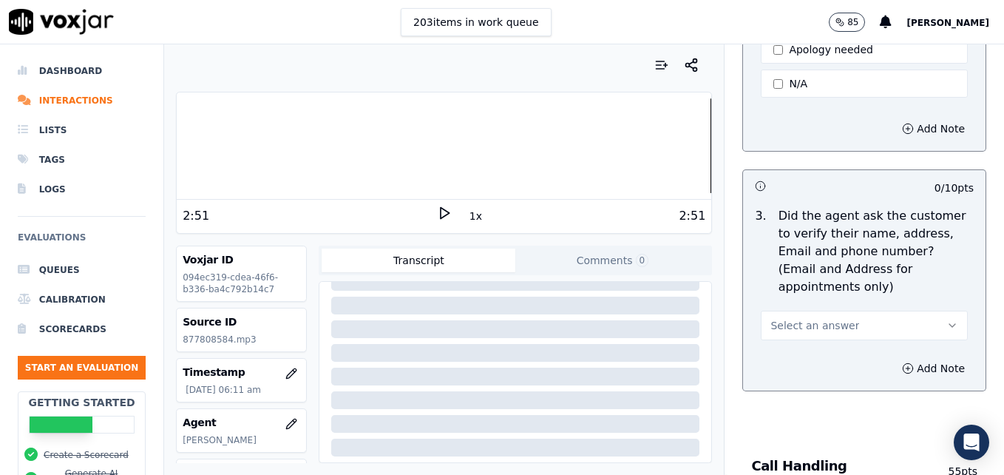
scroll to position [592, 0]
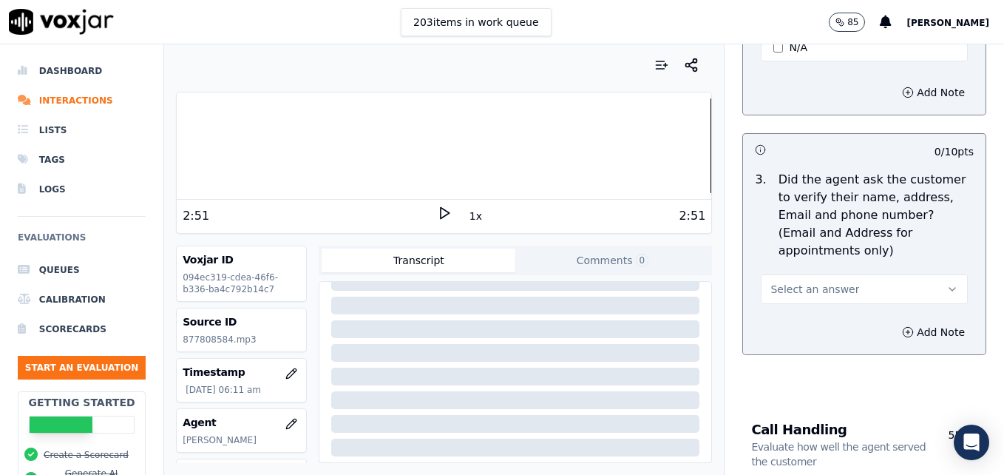
drag, startPoint x: 926, startPoint y: 251, endPoint x: 911, endPoint y: 266, distance: 20.9
click at [925, 274] on button "Select an answer" at bounding box center [864, 289] width 207 height 30
click at [853, 308] on div "No" at bounding box center [840, 311] width 181 height 24
click at [902, 326] on icon "button" at bounding box center [908, 332] width 12 height 12
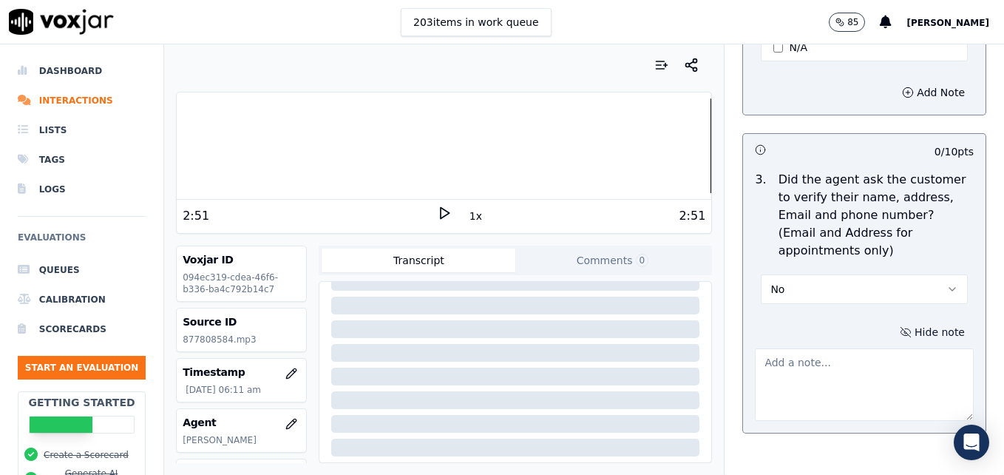
drag, startPoint x: 877, startPoint y: 334, endPoint x: 874, endPoint y: 342, distance: 9.4
click at [877, 348] on textarea at bounding box center [864, 384] width 219 height 72
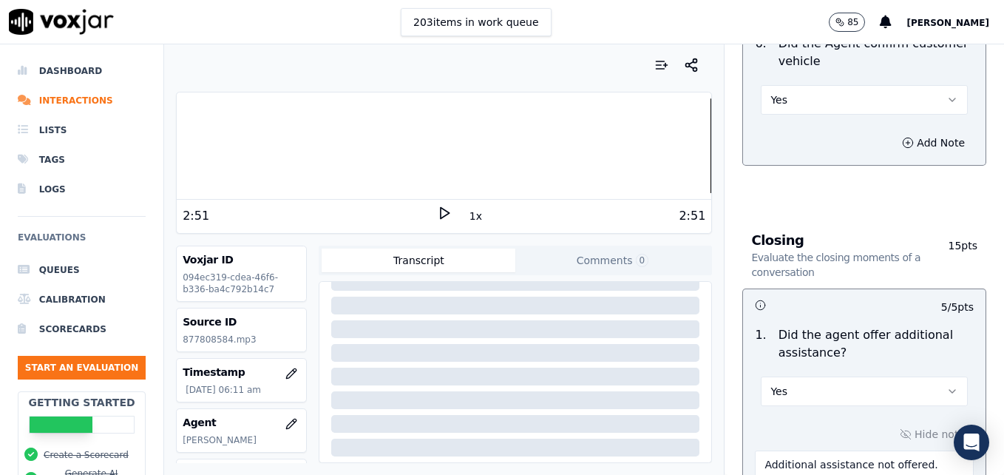
scroll to position [2813, 0]
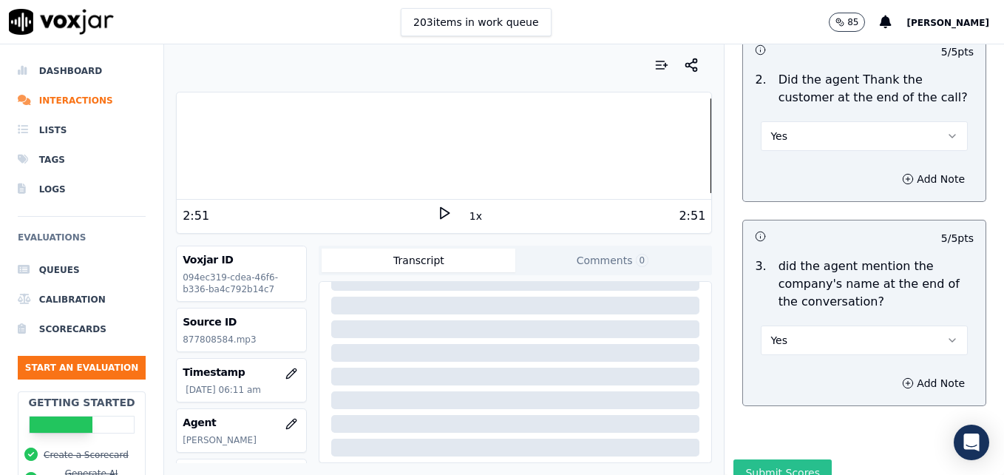
type textarea "Customer email/mailing address not verified. Wait/drop off not confirmed. Vehic…"
click at [785, 459] on button "Submit Scores" at bounding box center [783, 472] width 98 height 27
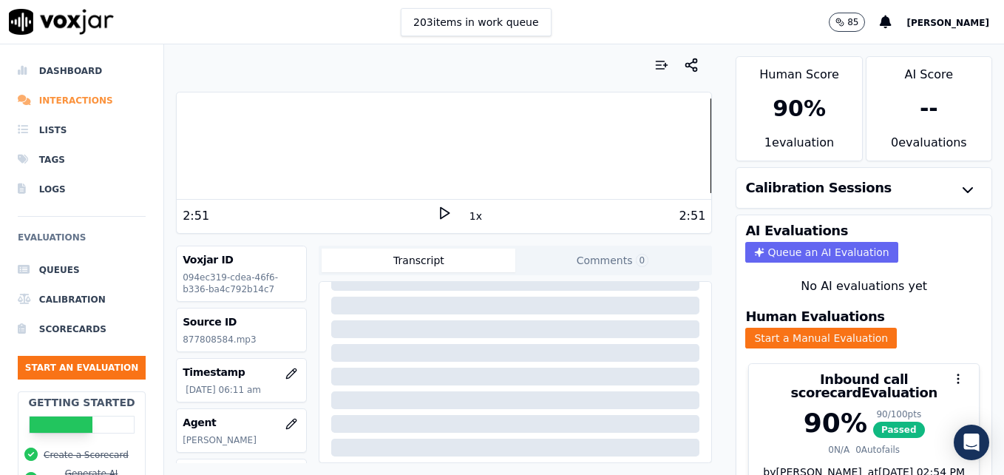
click at [70, 101] on li "Interactions" at bounding box center [82, 101] width 128 height 30
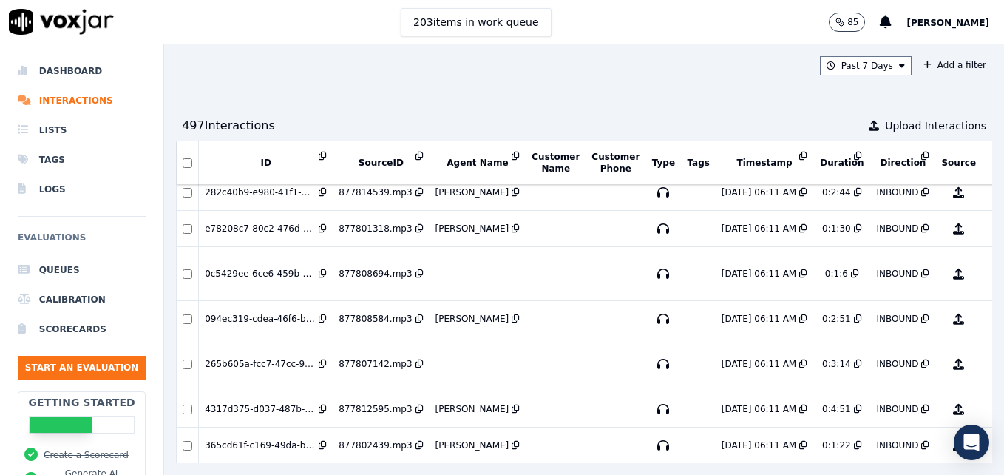
scroll to position [1555, 0]
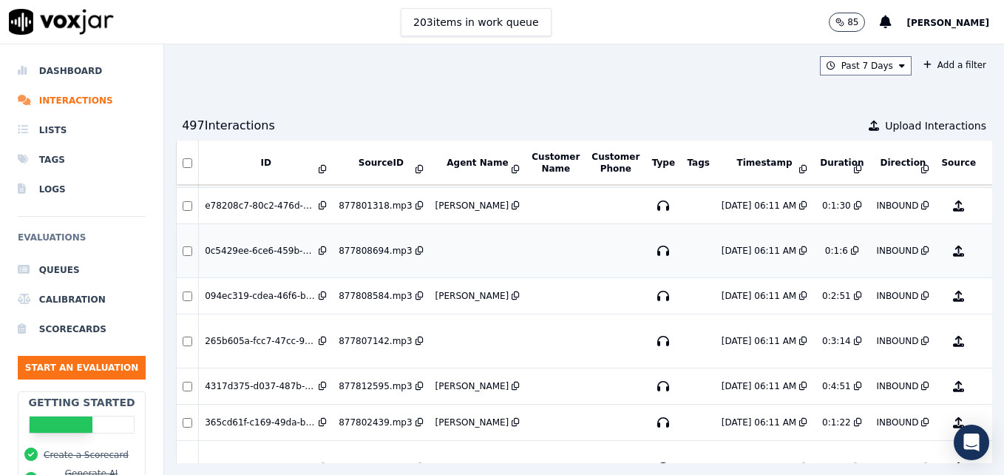
click at [988, 254] on button "No Evaluation Yet" at bounding box center [1017, 250] width 58 height 41
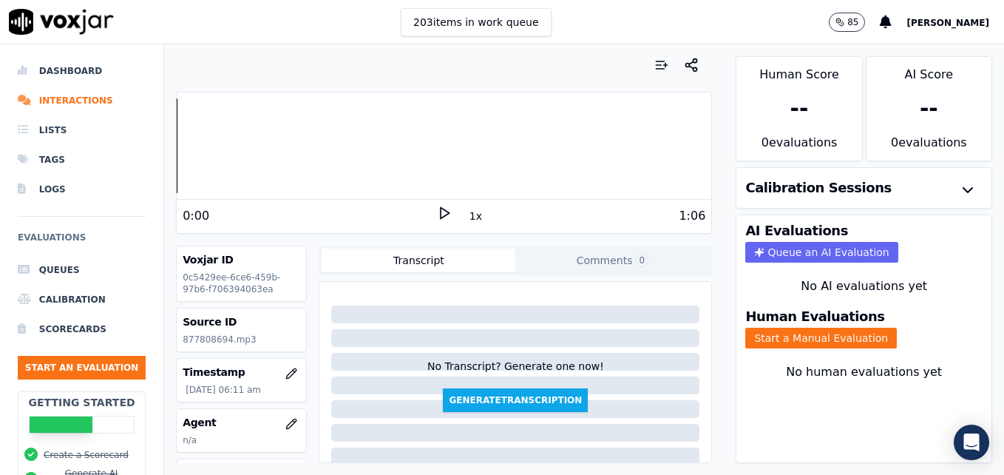
click at [441, 209] on polygon at bounding box center [445, 213] width 9 height 11
click at [441, 209] on rect at bounding box center [442, 213] width 2 height 10
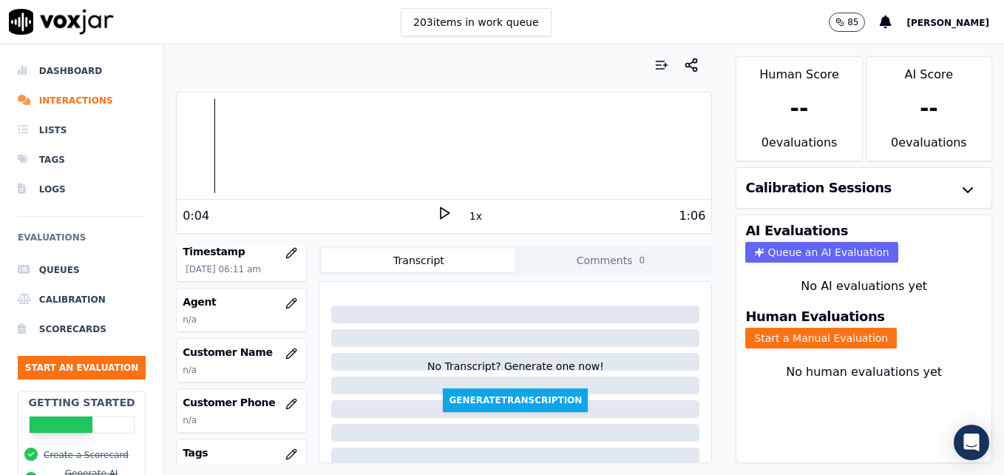
scroll to position [148, 0]
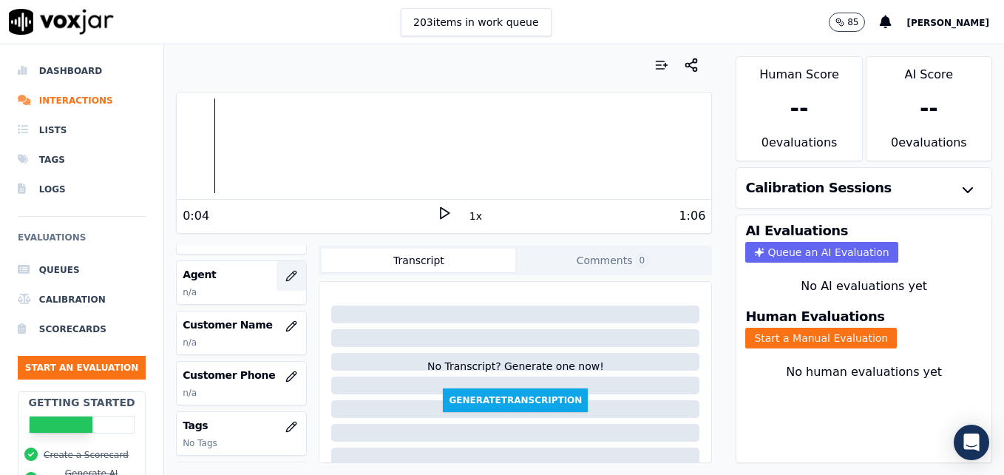
click at [277, 274] on button "button" at bounding box center [292, 276] width 30 height 30
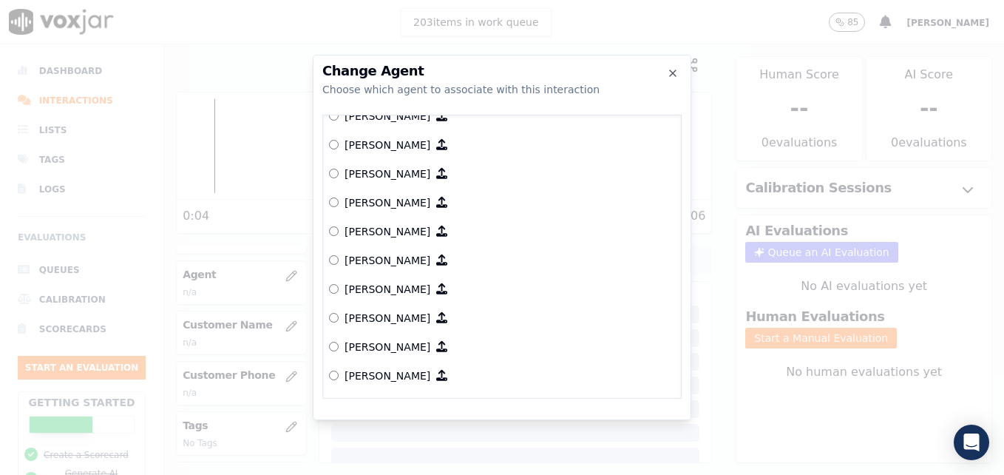
scroll to position [774, 0]
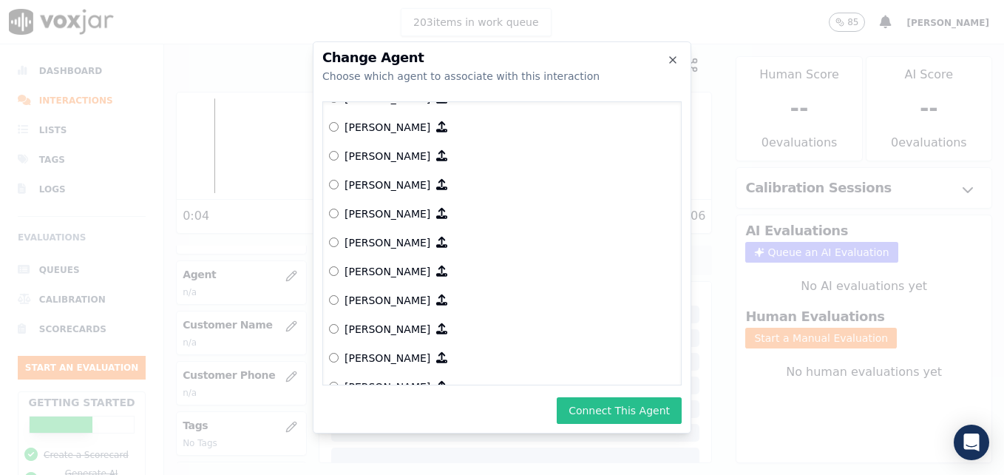
click at [629, 409] on button "Connect This Agent" at bounding box center [619, 410] width 125 height 27
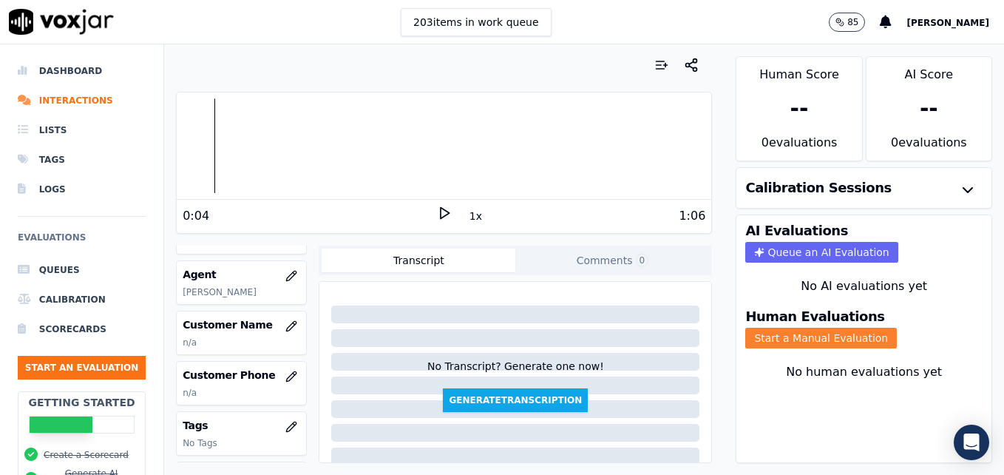
click at [774, 342] on button "Start a Manual Evaluation" at bounding box center [822, 338] width 152 height 21
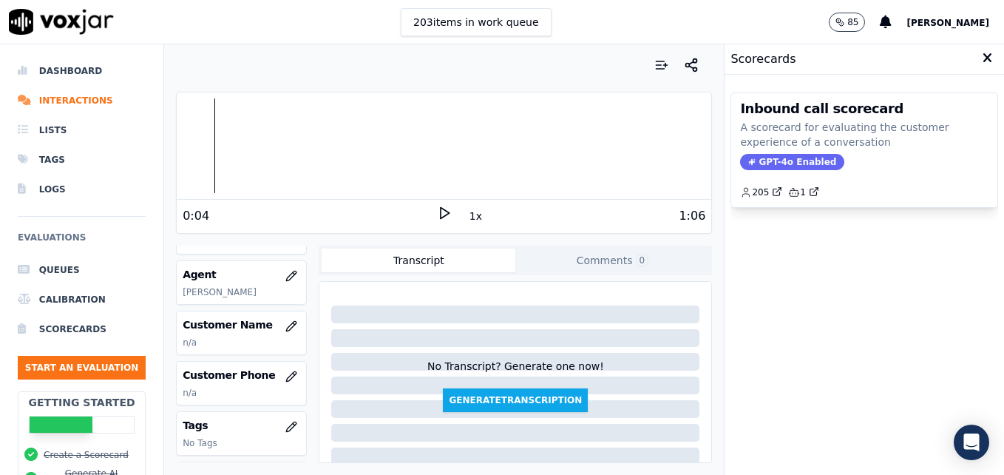
drag, startPoint x: 787, startPoint y: 155, endPoint x: 788, endPoint y: 166, distance: 11.1
click at [787, 156] on span "GPT-4o Enabled" at bounding box center [792, 162] width 104 height 16
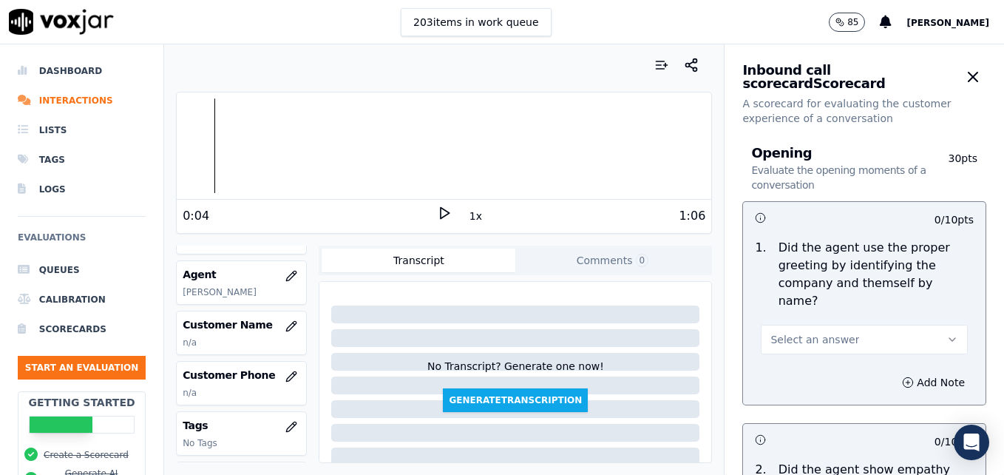
click at [947, 334] on icon "button" at bounding box center [953, 340] width 12 height 12
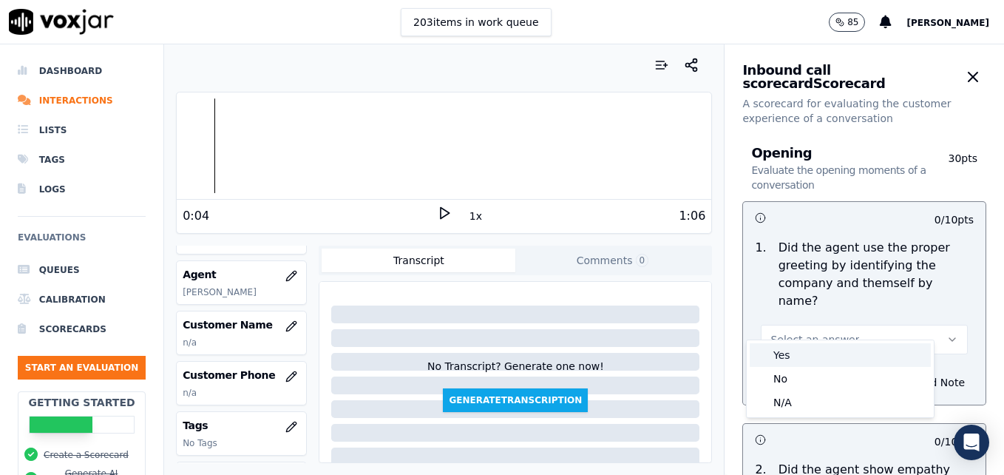
click at [840, 359] on div "Yes" at bounding box center [840, 355] width 181 height 24
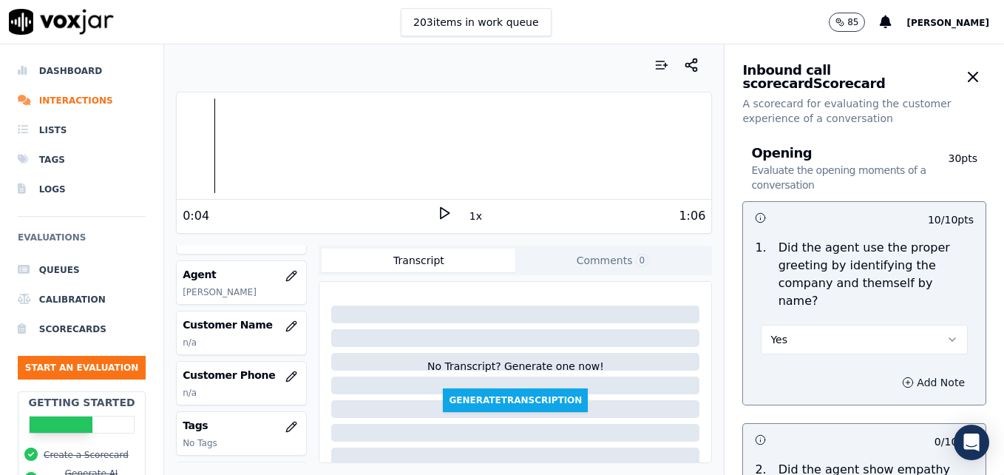
click at [904, 377] on circle "button" at bounding box center [909, 382] width 10 height 10
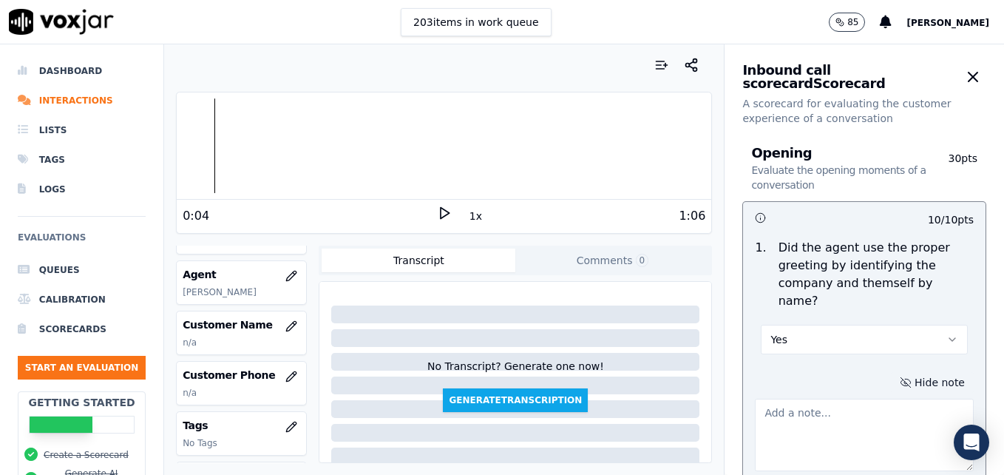
click at [855, 413] on textarea at bounding box center [864, 435] width 219 height 72
type textarea ""Scheduling" not included in greeting."
click at [438, 206] on icon at bounding box center [444, 213] width 15 height 15
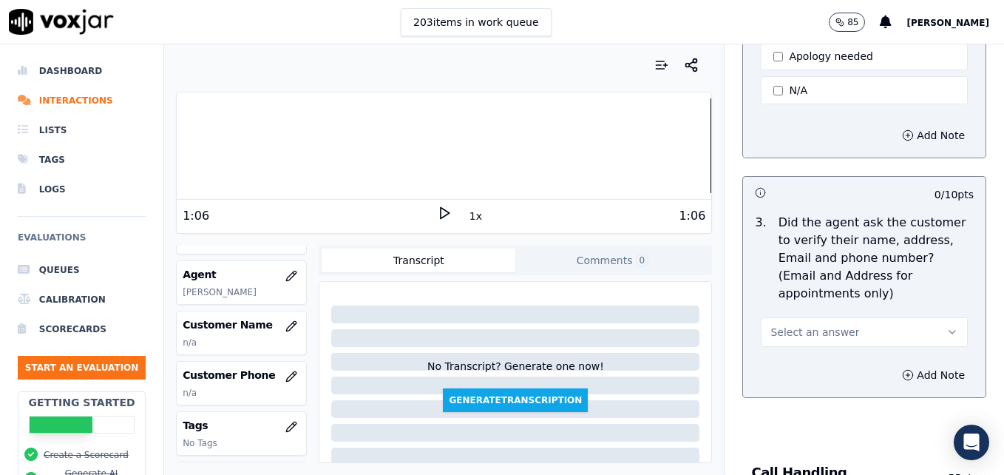
scroll to position [666, 0]
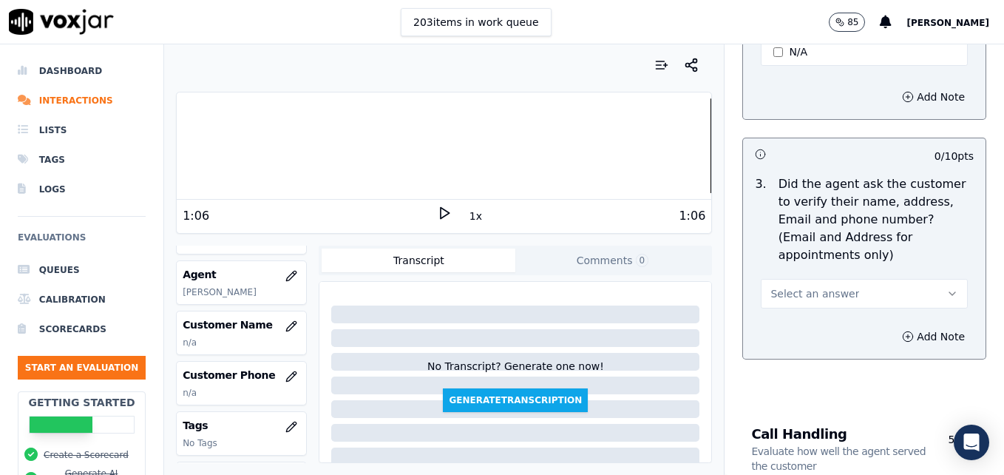
click at [437, 212] on icon at bounding box center [444, 213] width 15 height 15
click at [947, 288] on icon "button" at bounding box center [953, 294] width 12 height 12
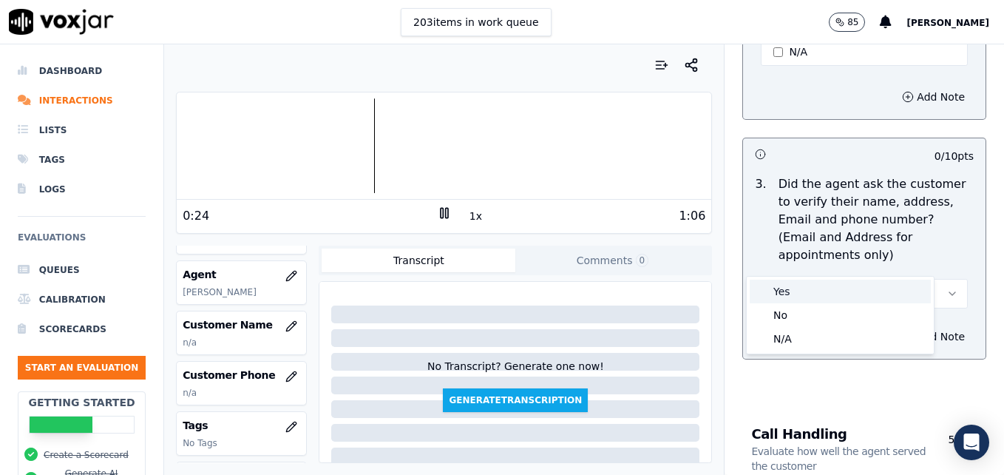
click at [838, 300] on div "Yes" at bounding box center [840, 292] width 181 height 24
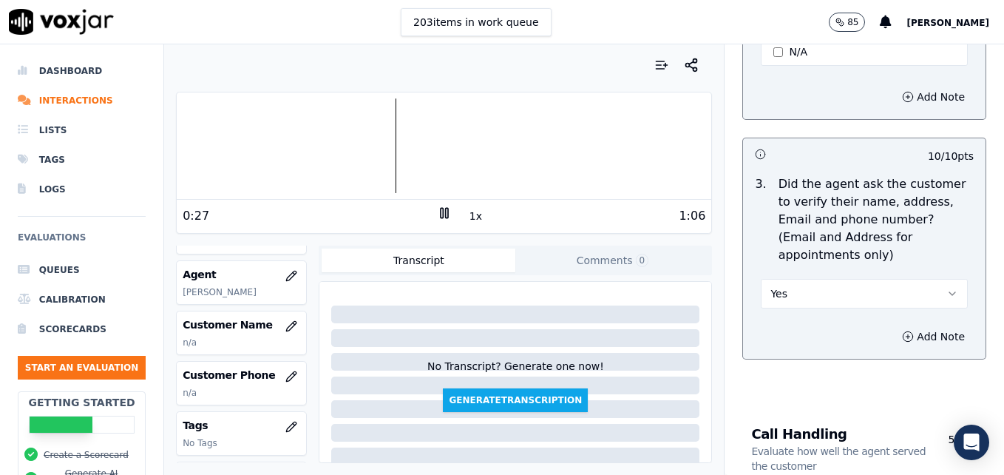
click at [442, 211] on icon at bounding box center [444, 213] width 15 height 15
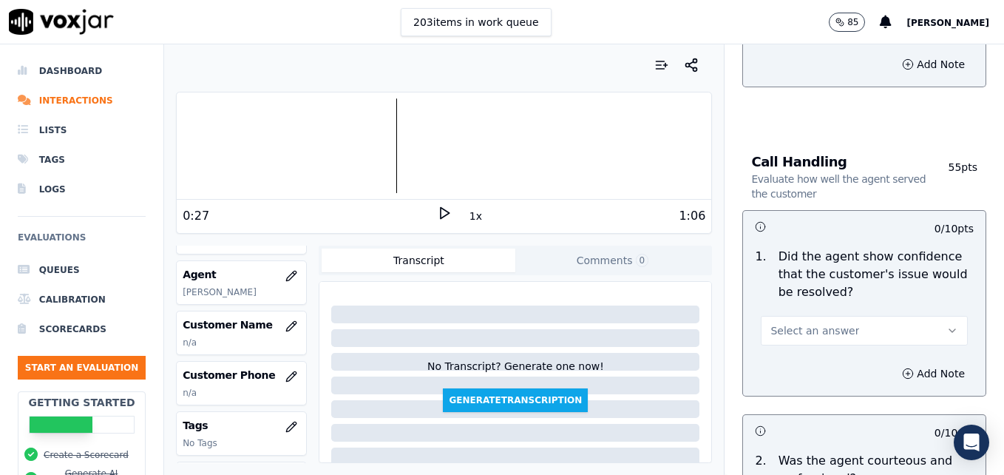
scroll to position [962, 0]
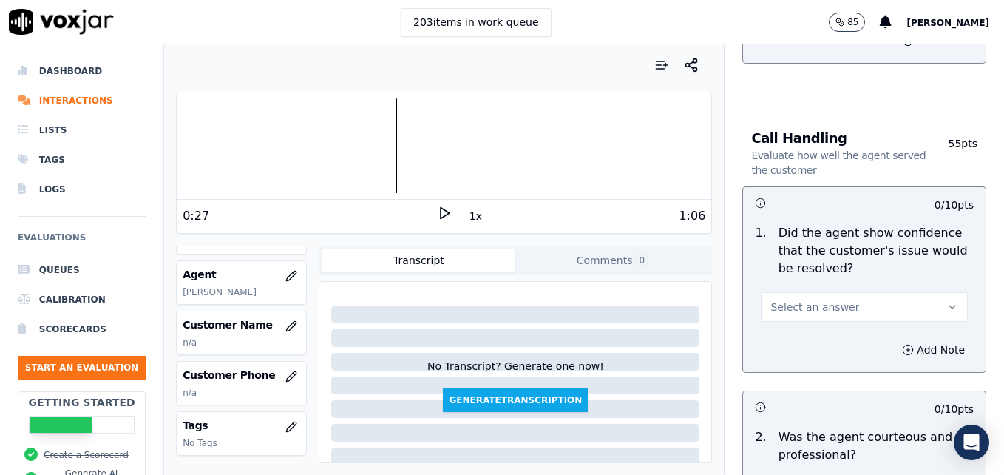
click at [912, 292] on button "Select an answer" at bounding box center [864, 307] width 207 height 30
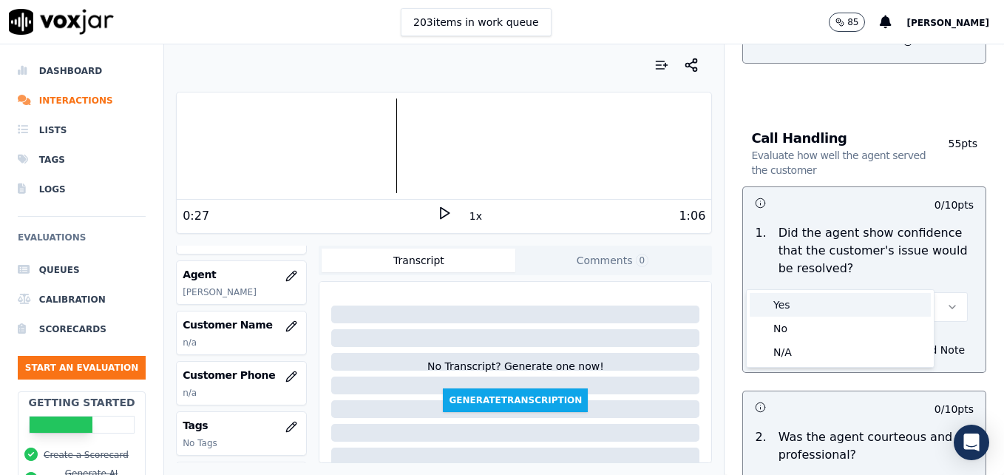
click at [841, 311] on div "Yes" at bounding box center [840, 305] width 181 height 24
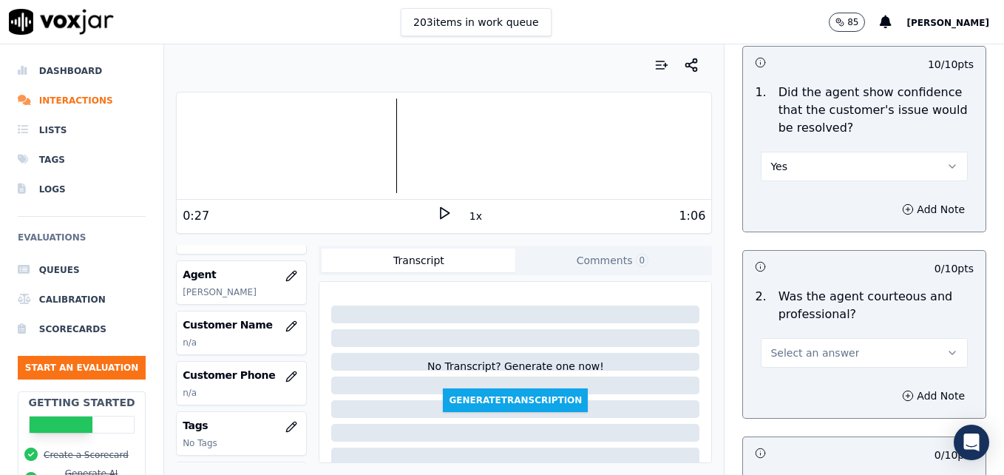
scroll to position [1257, 0]
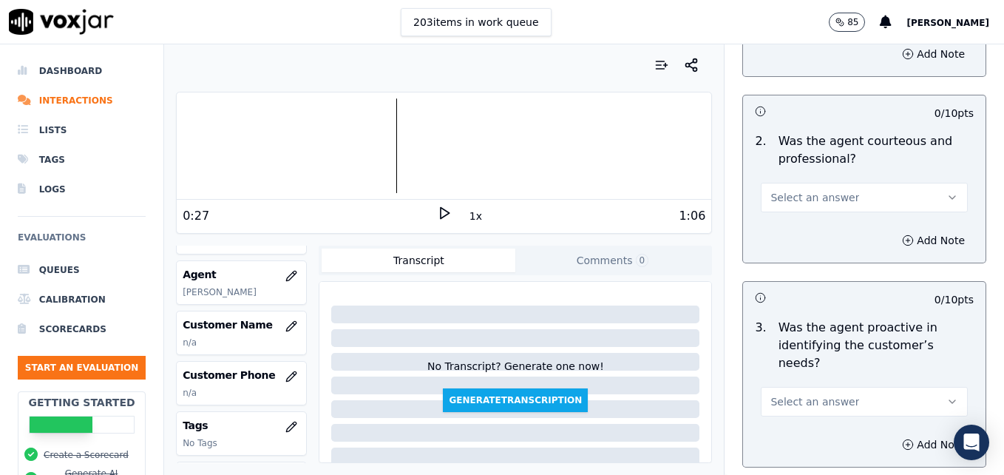
drag, startPoint x: 911, startPoint y: 161, endPoint x: 896, endPoint y: 174, distance: 20.0
click at [912, 183] on button "Select an answer" at bounding box center [864, 198] width 207 height 30
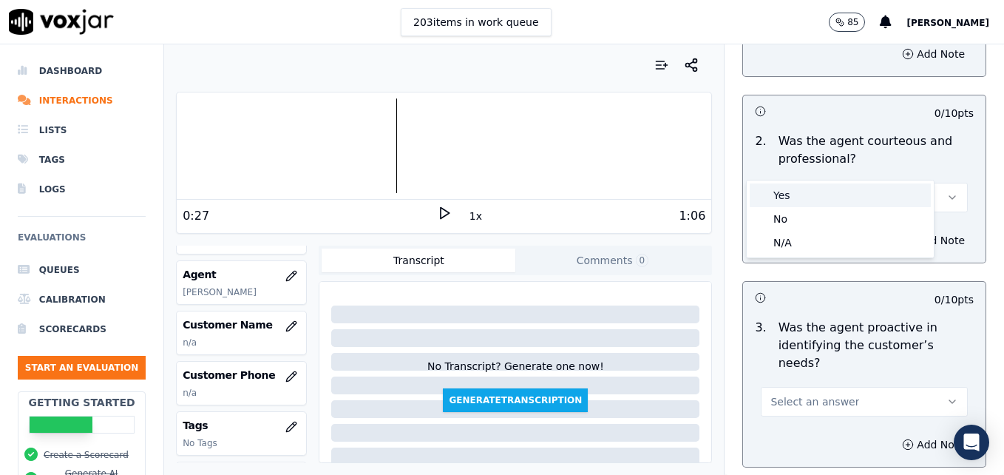
click at [803, 202] on div "Yes" at bounding box center [840, 195] width 181 height 24
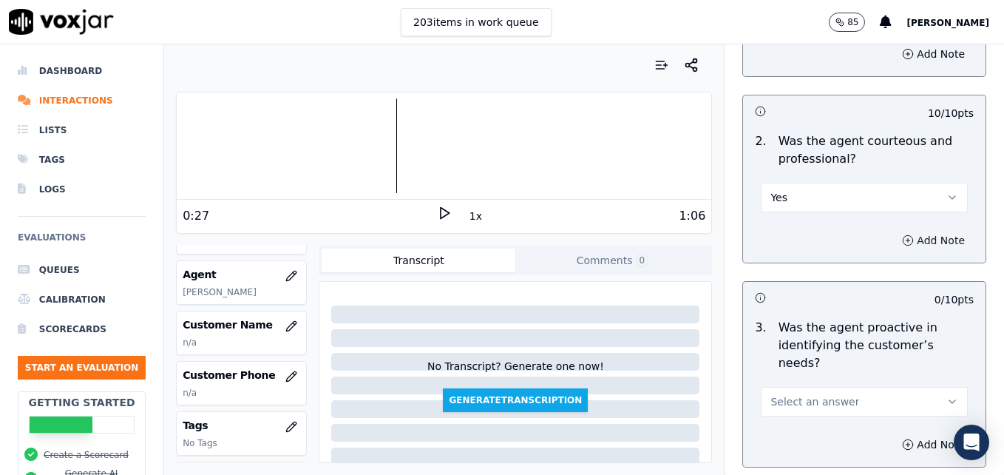
click at [902, 234] on icon "button" at bounding box center [908, 240] width 12 height 12
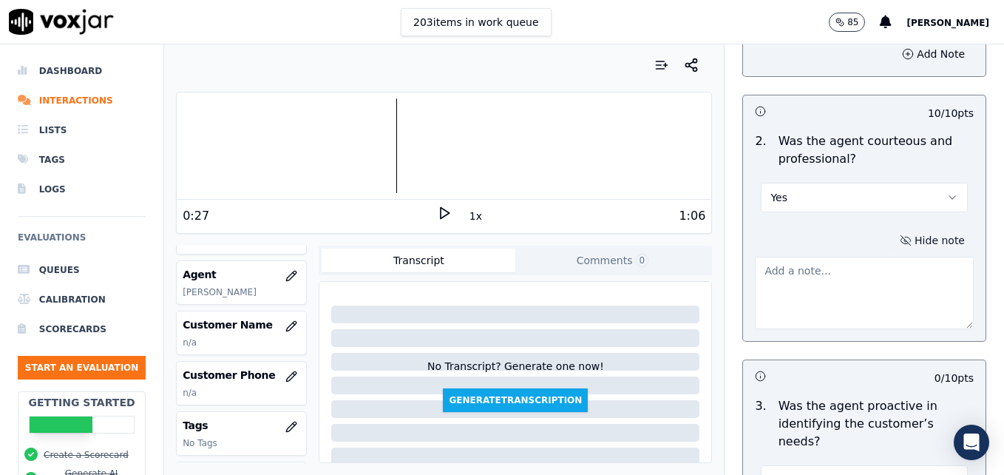
click at [845, 271] on textarea at bounding box center [864, 293] width 219 height 72
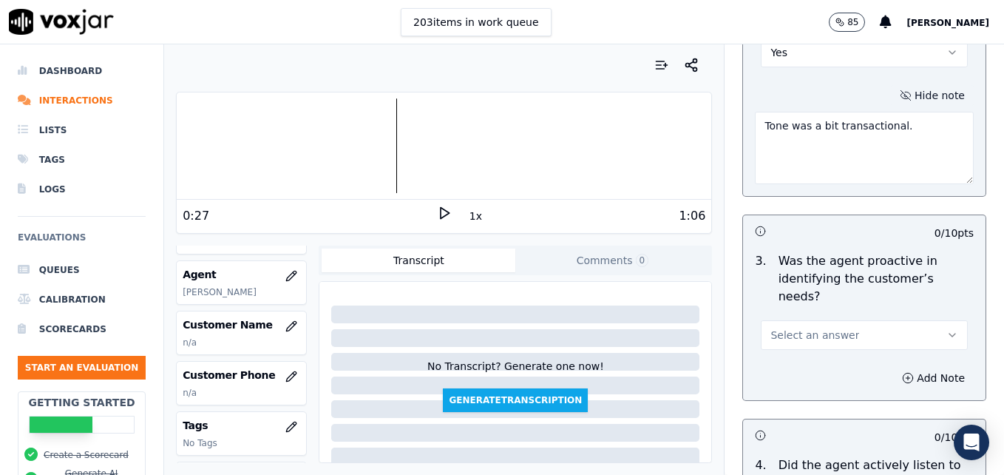
scroll to position [1405, 0]
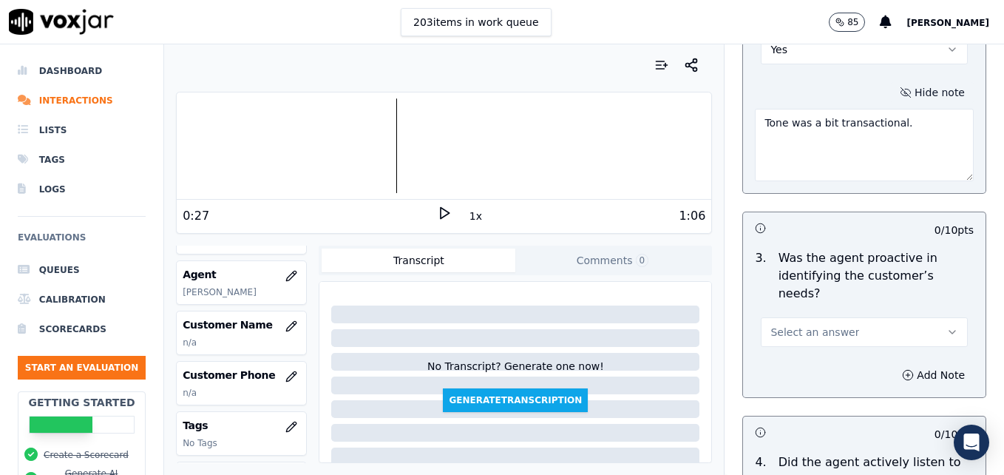
type textarea "Tone was a bit transactional."
click at [913, 317] on button "Select an answer" at bounding box center [864, 332] width 207 height 30
click at [877, 314] on div "Yes" at bounding box center [840, 312] width 181 height 24
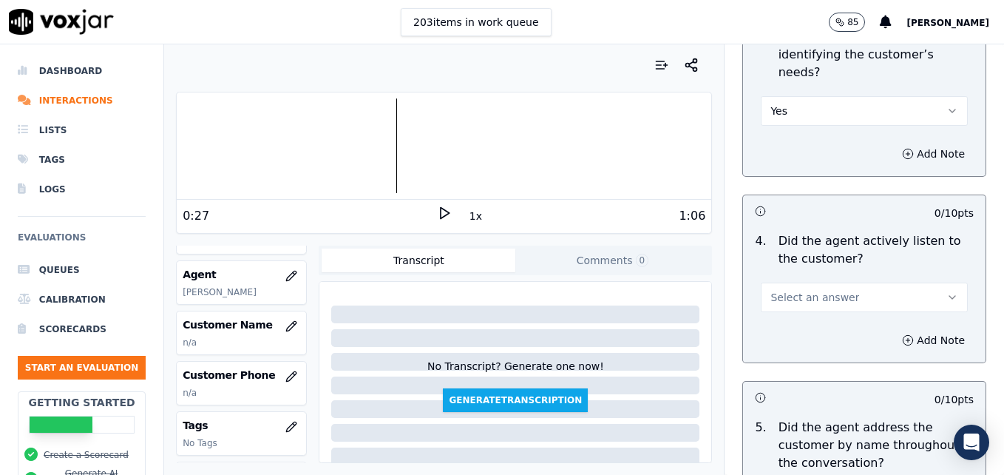
scroll to position [1627, 0]
drag, startPoint x: 925, startPoint y: 240, endPoint x: 911, endPoint y: 256, distance: 21.5
click at [925, 282] on button "Select an answer" at bounding box center [864, 297] width 207 height 30
click at [894, 269] on div "Yes" at bounding box center [840, 277] width 181 height 24
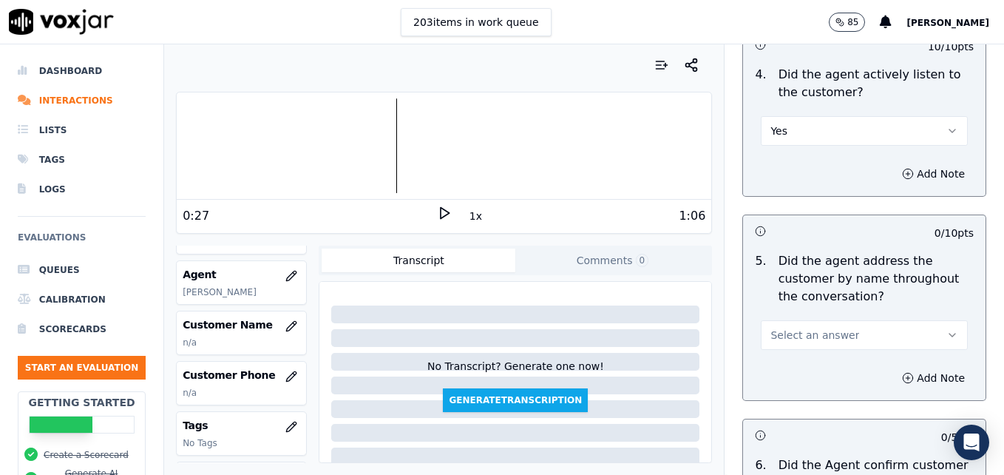
scroll to position [1849, 0]
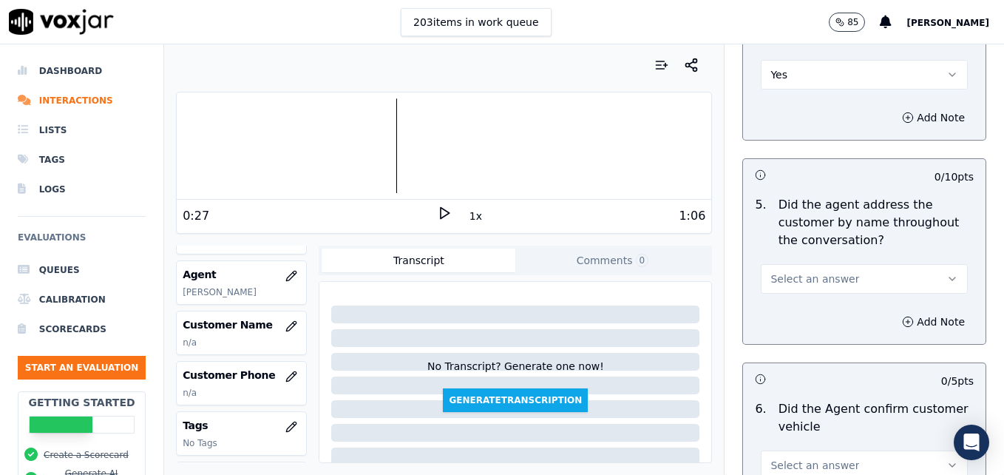
click at [947, 273] on icon "button" at bounding box center [953, 279] width 12 height 12
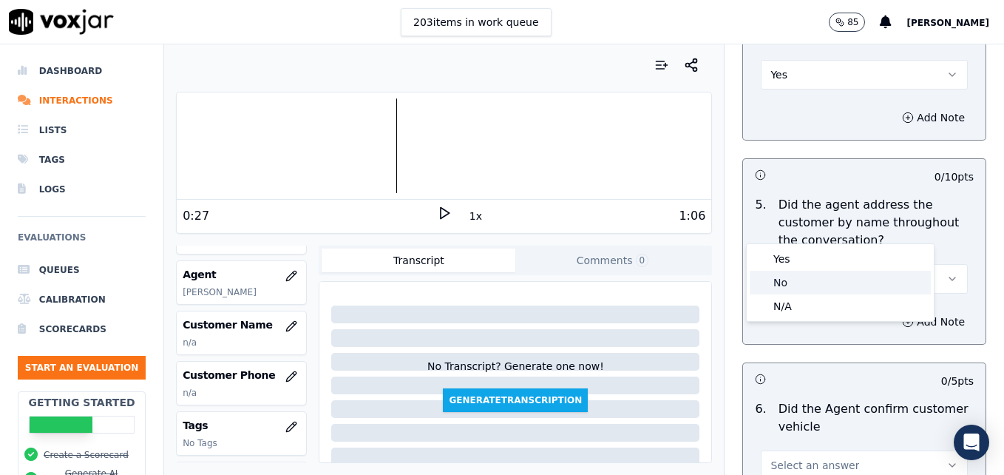
click at [800, 280] on div "No" at bounding box center [840, 283] width 181 height 24
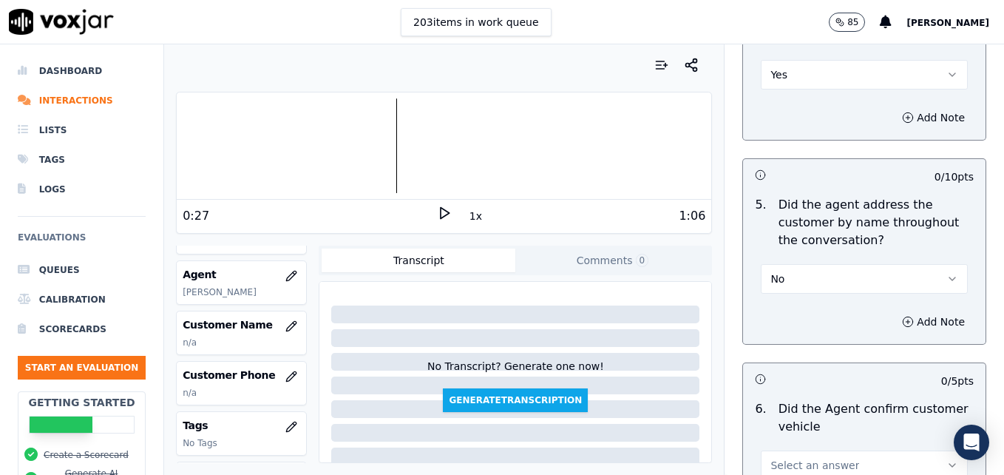
click at [241, 146] on div at bounding box center [444, 145] width 535 height 95
click at [237, 152] on div at bounding box center [444, 145] width 535 height 95
click at [437, 210] on icon at bounding box center [444, 213] width 15 height 15
click at [902, 316] on icon "button" at bounding box center [908, 322] width 12 height 12
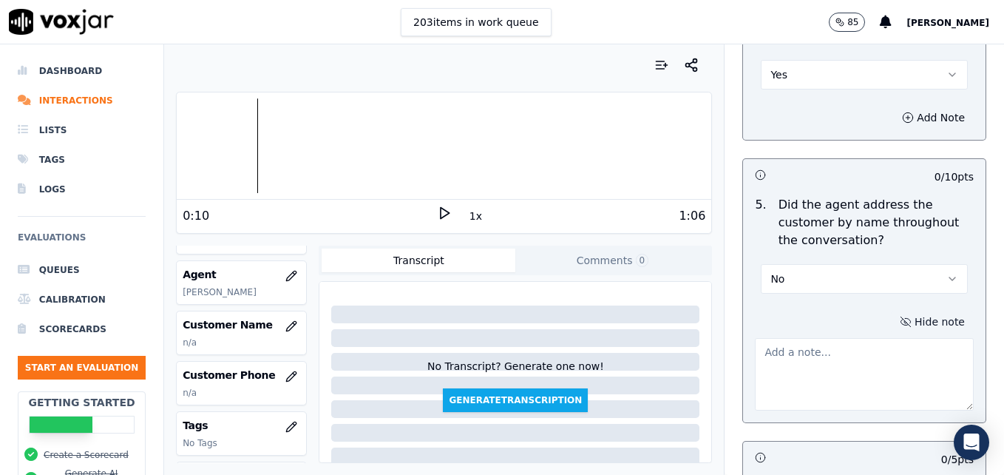
click at [864, 338] on textarea at bounding box center [864, 374] width 219 height 72
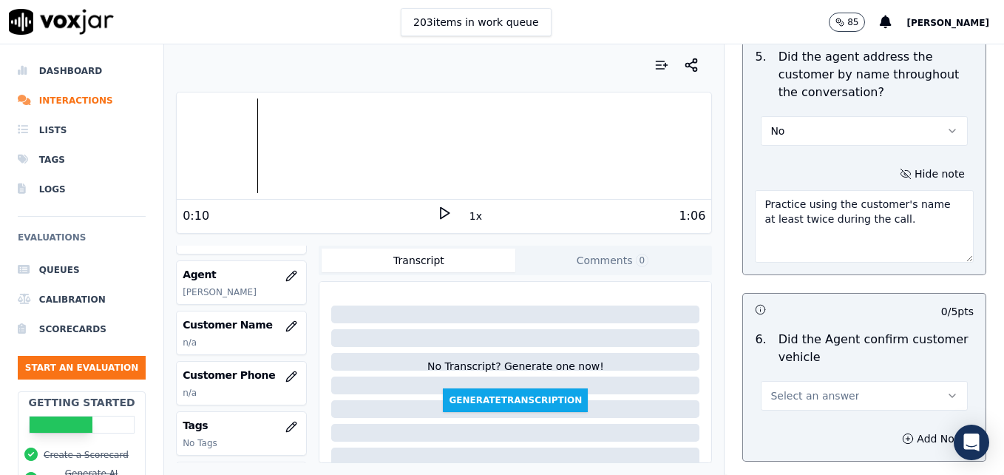
scroll to position [2071, 0]
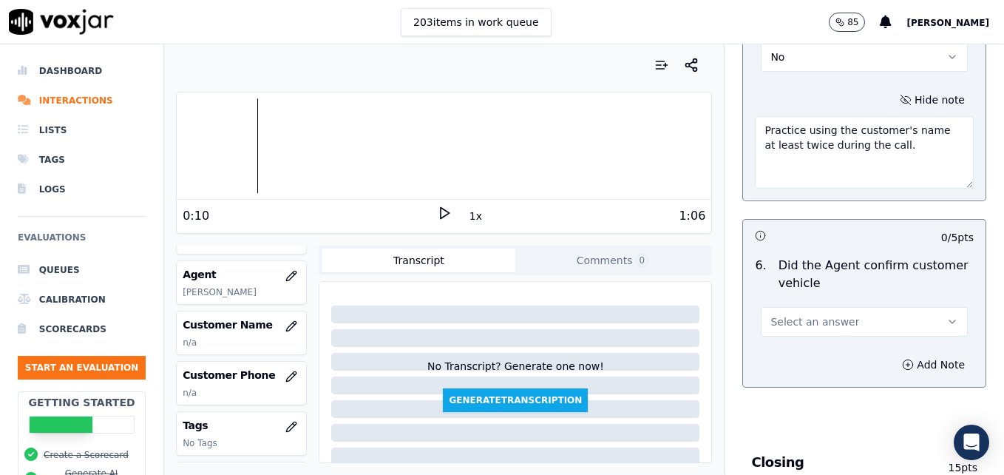
type textarea "Practice using the customer's name at least twice during the call."
drag, startPoint x: 921, startPoint y: 267, endPoint x: 909, endPoint y: 274, distance: 14.0
click at [947, 316] on icon "button" at bounding box center [953, 322] width 12 height 12
click at [837, 313] on div "Yes" at bounding box center [840, 302] width 181 height 24
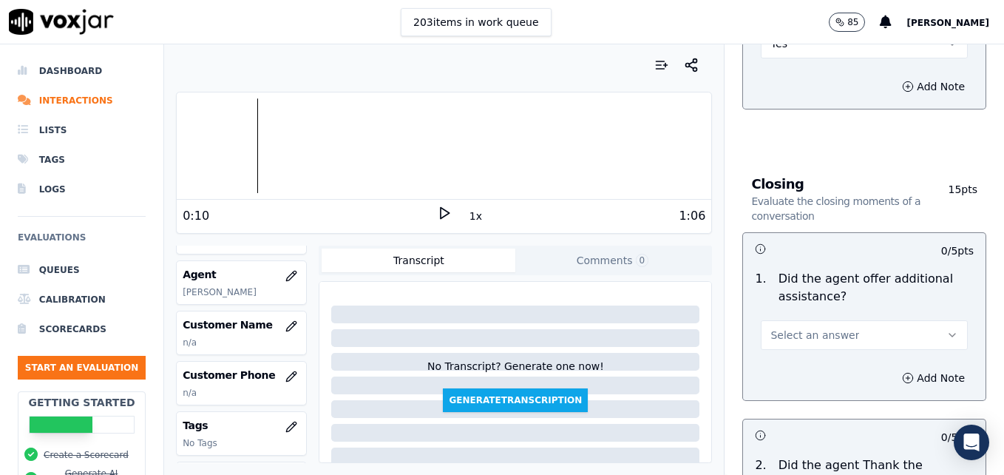
scroll to position [2441, 0]
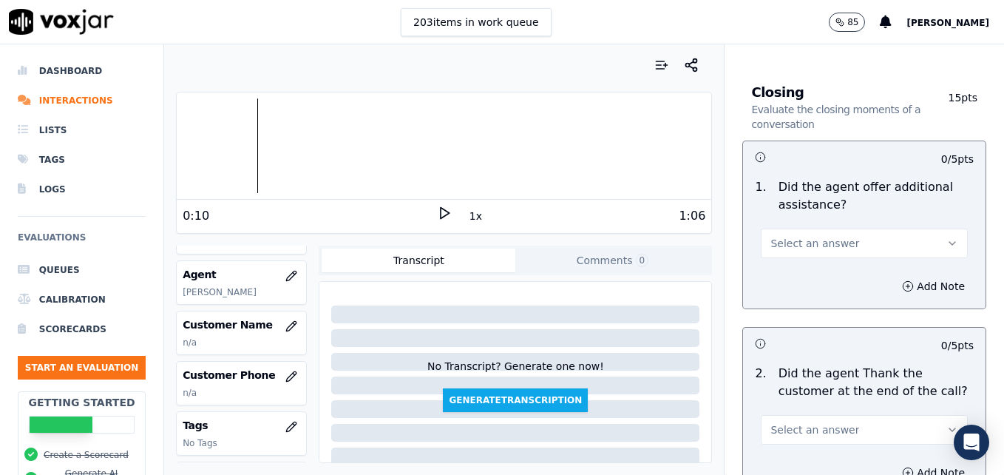
click at [919, 229] on button "Select an answer" at bounding box center [864, 244] width 207 height 30
click at [833, 223] on div "Yes" at bounding box center [840, 224] width 181 height 24
click at [902, 280] on icon "button" at bounding box center [908, 286] width 12 height 12
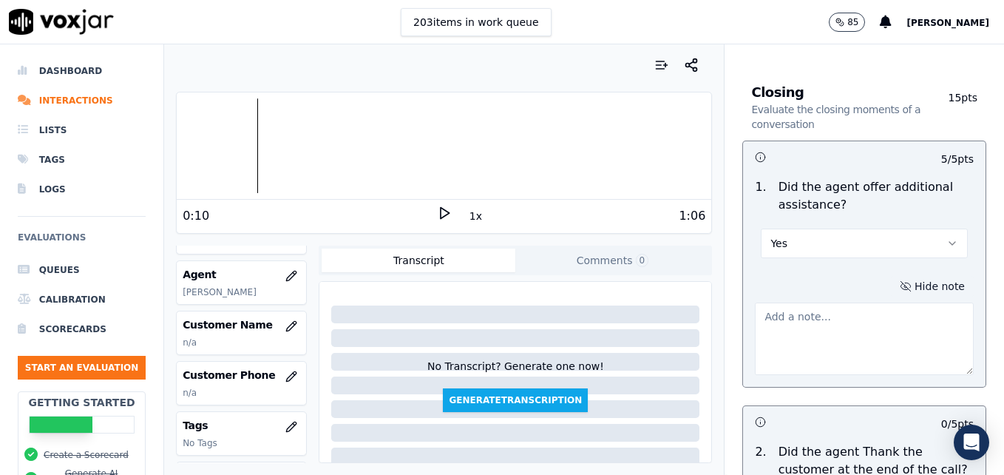
click at [862, 303] on textarea at bounding box center [864, 339] width 219 height 72
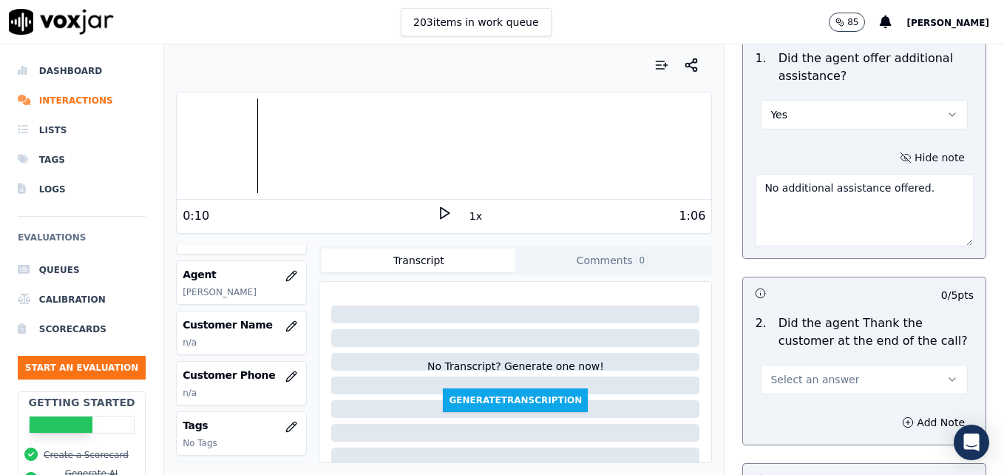
scroll to position [2589, 0]
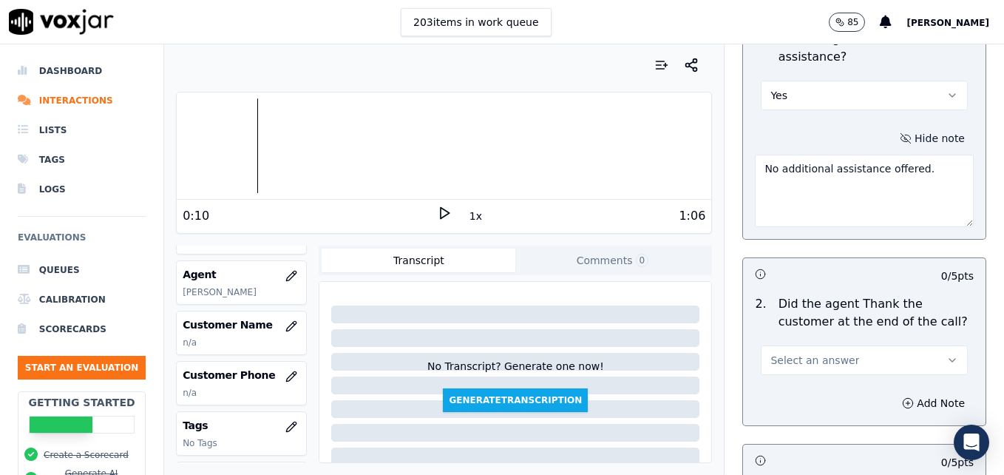
type textarea "No additional assistance offered."
click at [925, 345] on button "Select an answer" at bounding box center [864, 360] width 207 height 30
click at [834, 337] on div "Yes" at bounding box center [840, 340] width 181 height 24
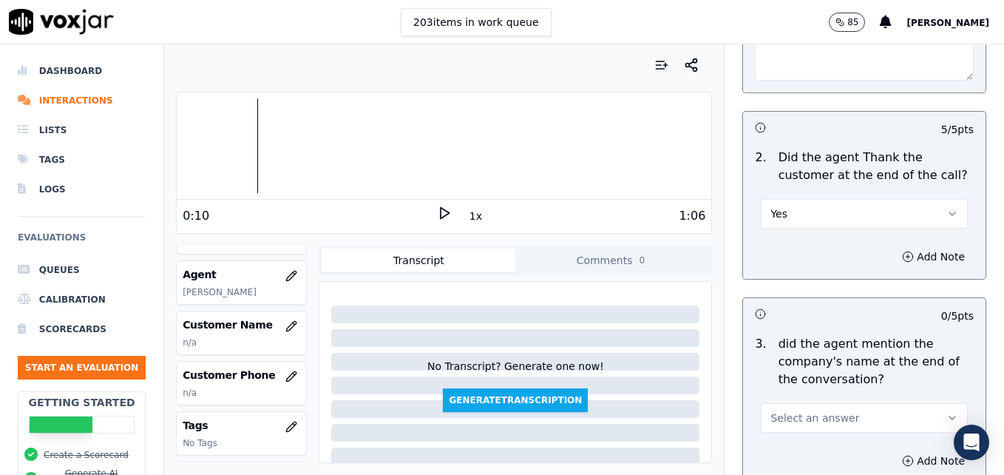
scroll to position [2737, 0]
click at [902, 249] on icon "button" at bounding box center [908, 255] width 12 height 12
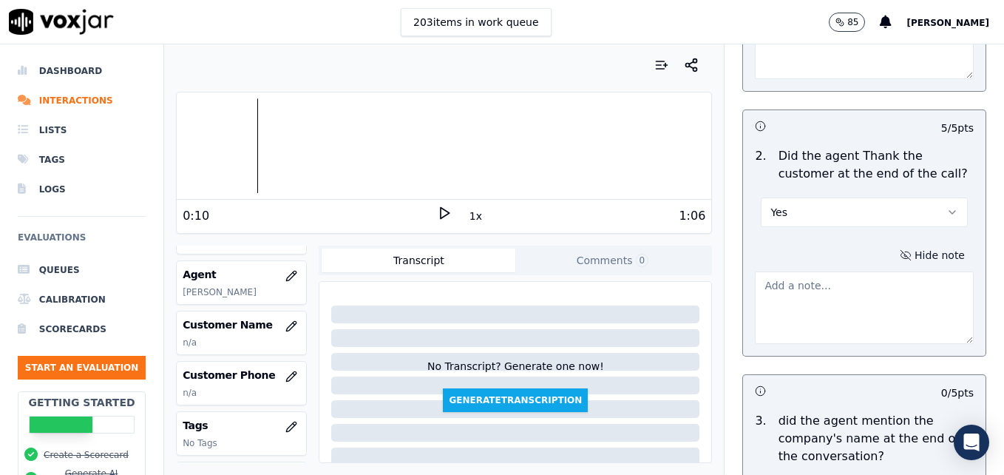
click at [859, 271] on textarea at bounding box center [864, 307] width 219 height 72
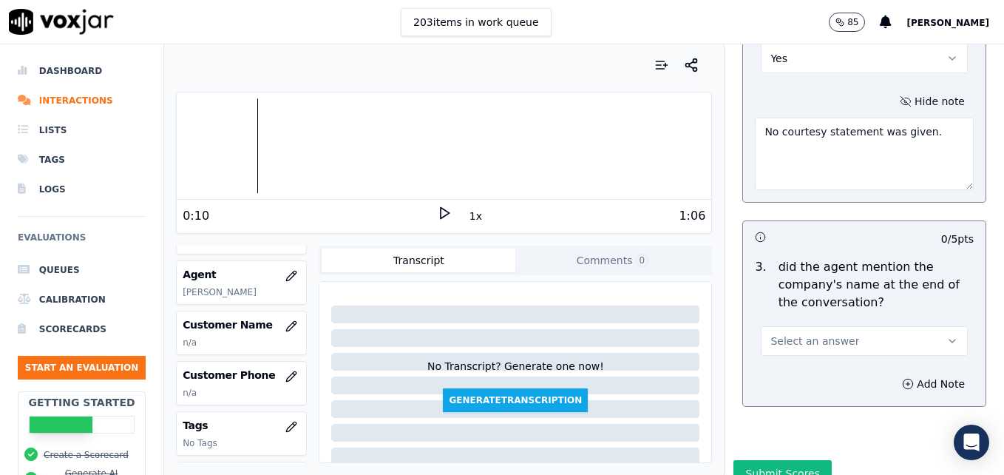
scroll to position [2891, 0]
type textarea "No courtesy statement was given."
click at [947, 334] on icon "button" at bounding box center [953, 340] width 12 height 12
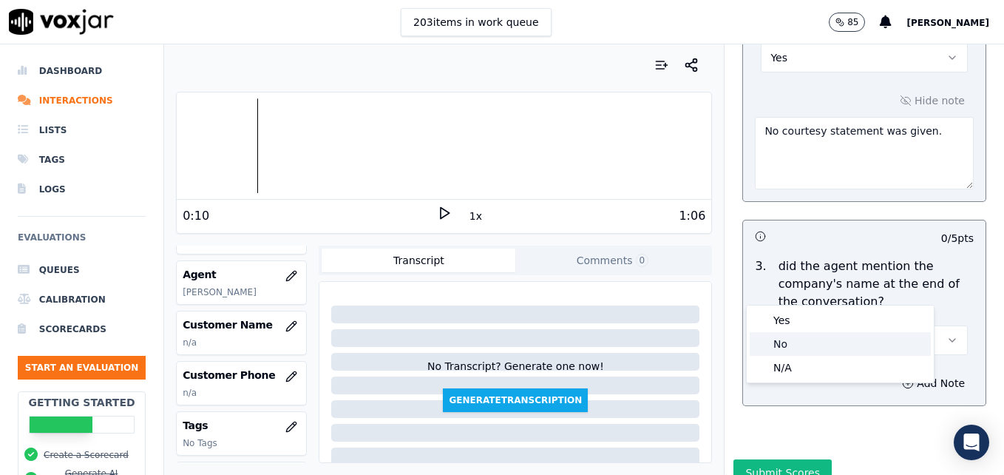
click at [796, 342] on div "No" at bounding box center [840, 344] width 181 height 24
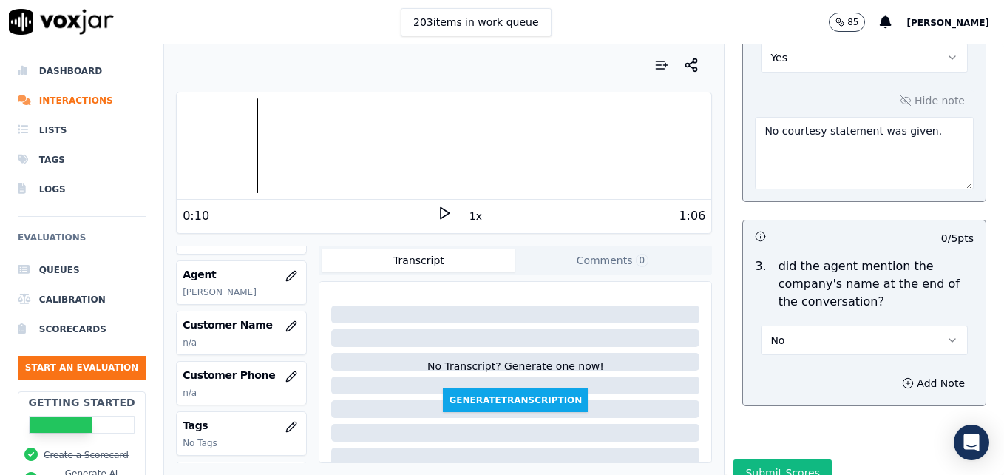
click at [756, 459] on button "Submit Scores" at bounding box center [783, 472] width 98 height 27
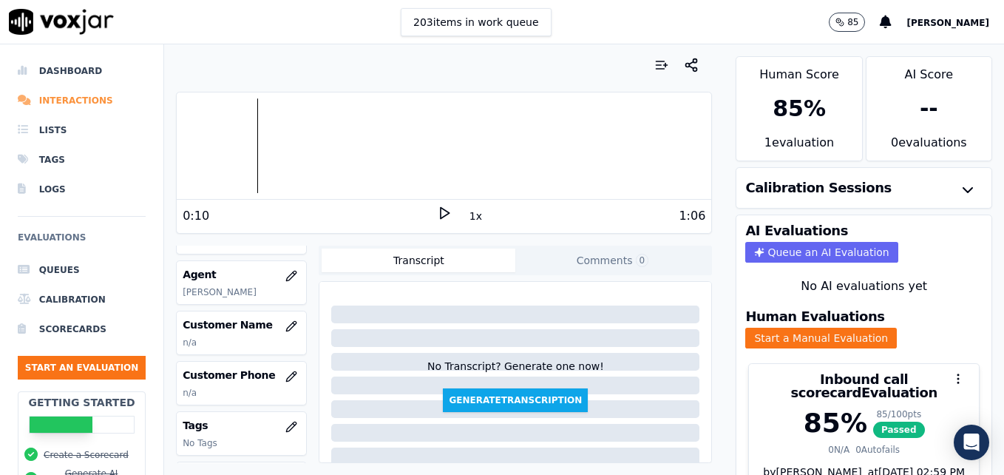
click at [73, 99] on li "Interactions" at bounding box center [82, 101] width 128 height 30
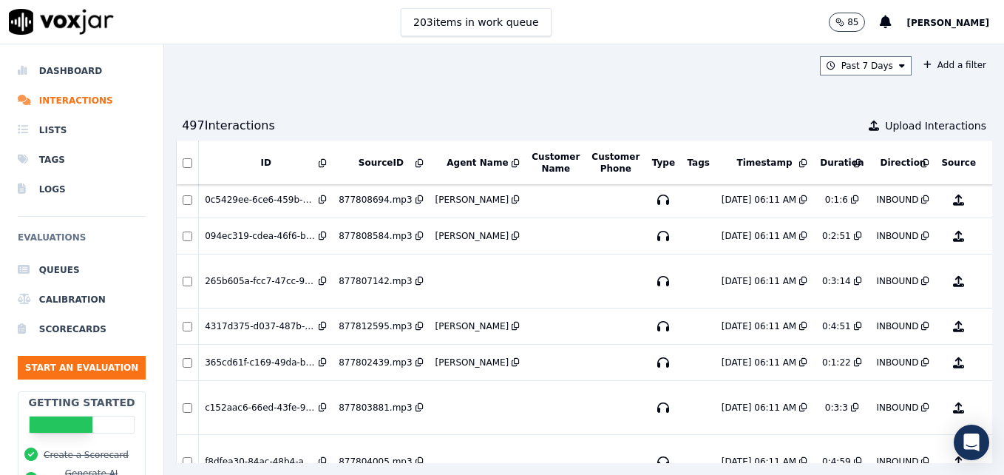
scroll to position [1629, 0]
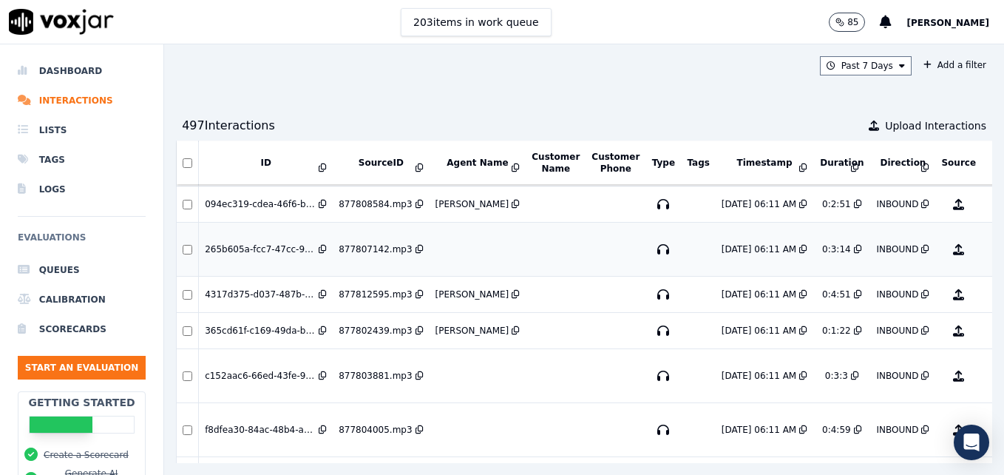
click at [988, 251] on button "No Evaluation Yet" at bounding box center [1017, 249] width 58 height 41
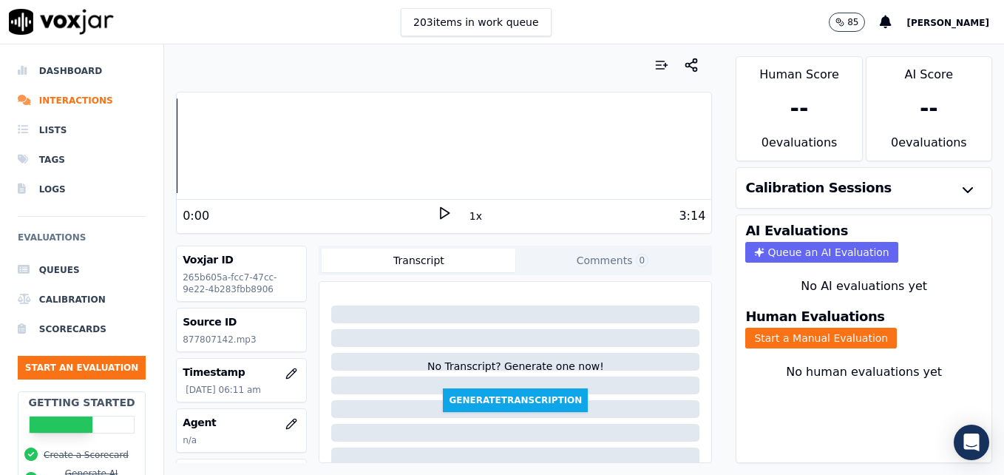
click at [440, 210] on icon at bounding box center [444, 213] width 15 height 15
click at [445, 210] on rect at bounding box center [446, 213] width 2 height 10
click at [286, 419] on icon "button" at bounding box center [292, 424] width 12 height 12
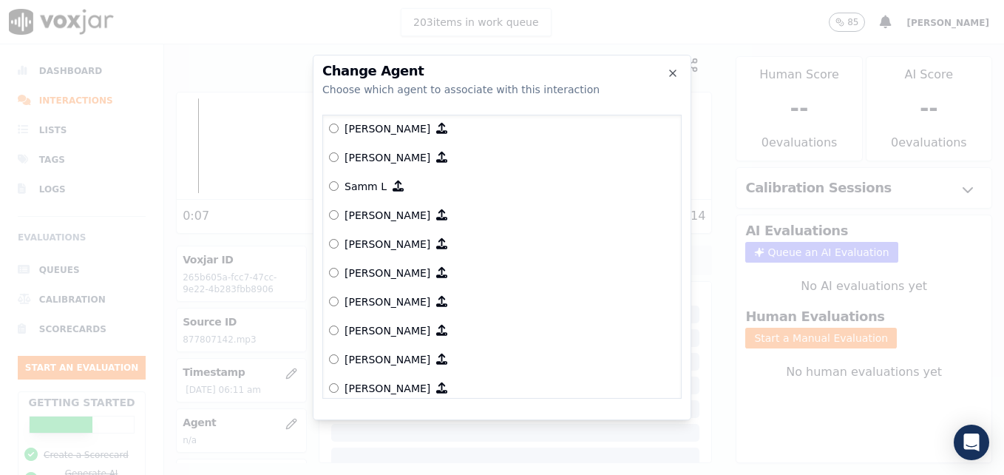
scroll to position [1368, 0]
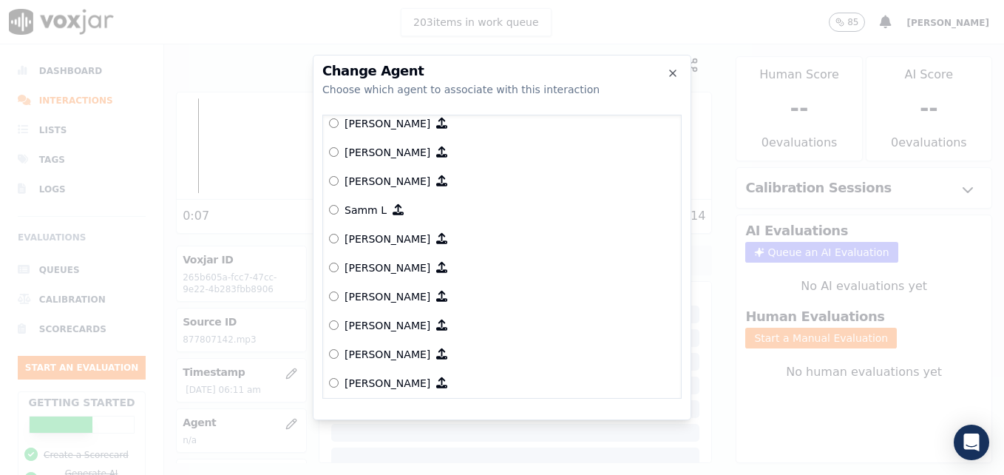
click at [340, 232] on label "[PERSON_NAME]" at bounding box center [502, 238] width 346 height 29
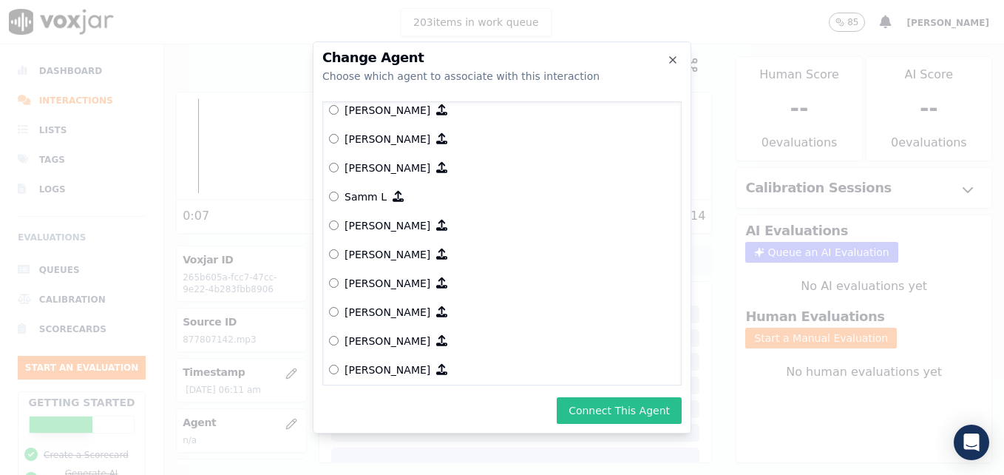
click at [656, 405] on button "Connect This Agent" at bounding box center [619, 410] width 125 height 27
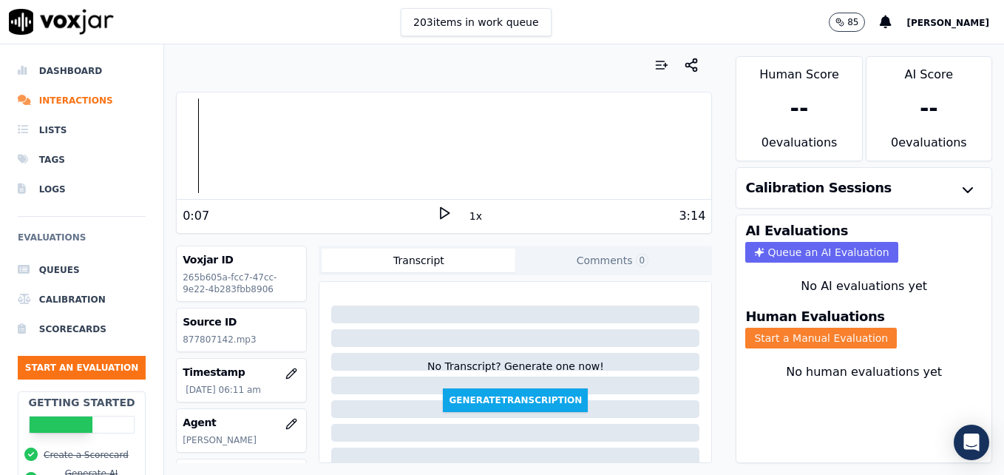
click at [860, 332] on button "Start a Manual Evaluation" at bounding box center [822, 338] width 152 height 21
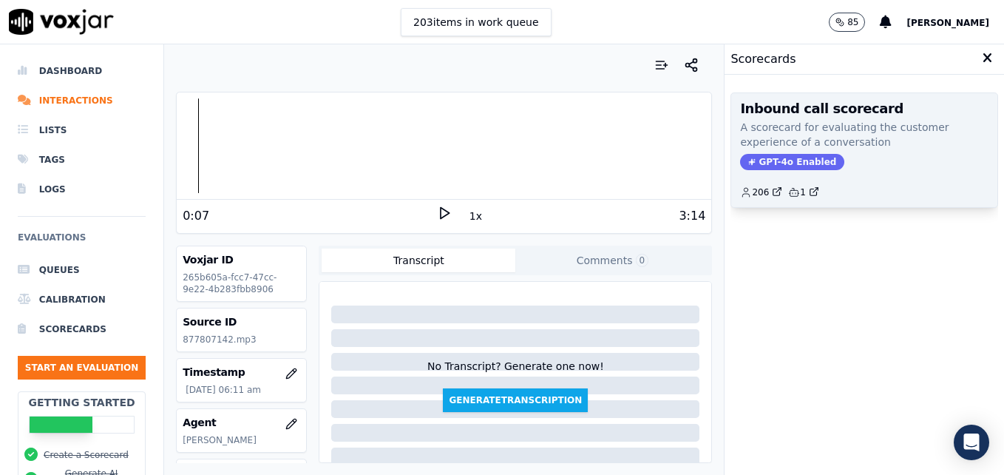
click at [786, 161] on span "GPT-4o Enabled" at bounding box center [792, 162] width 104 height 16
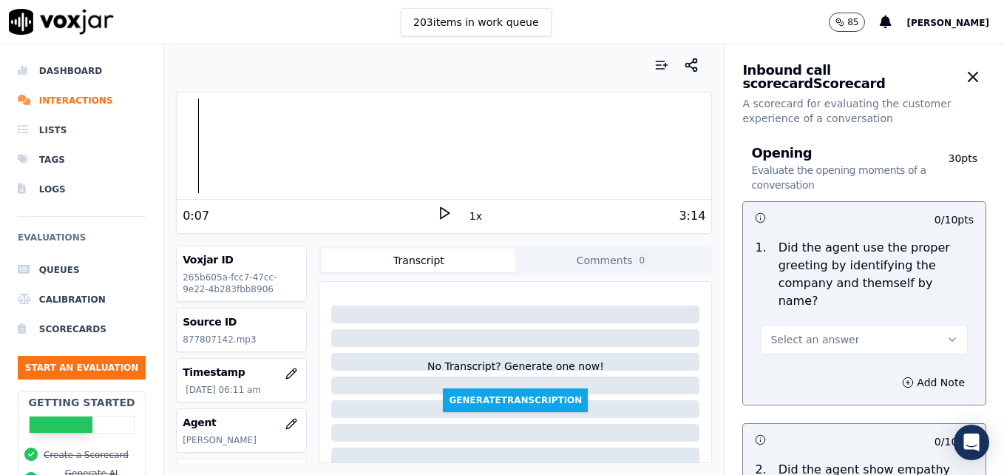
click at [908, 325] on button "Select an answer" at bounding box center [864, 340] width 207 height 30
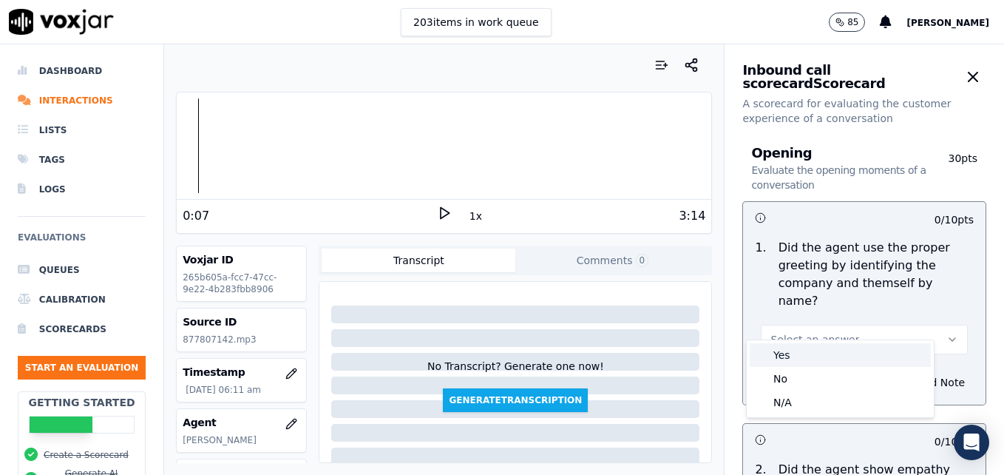
click at [826, 353] on div "Yes" at bounding box center [840, 355] width 181 height 24
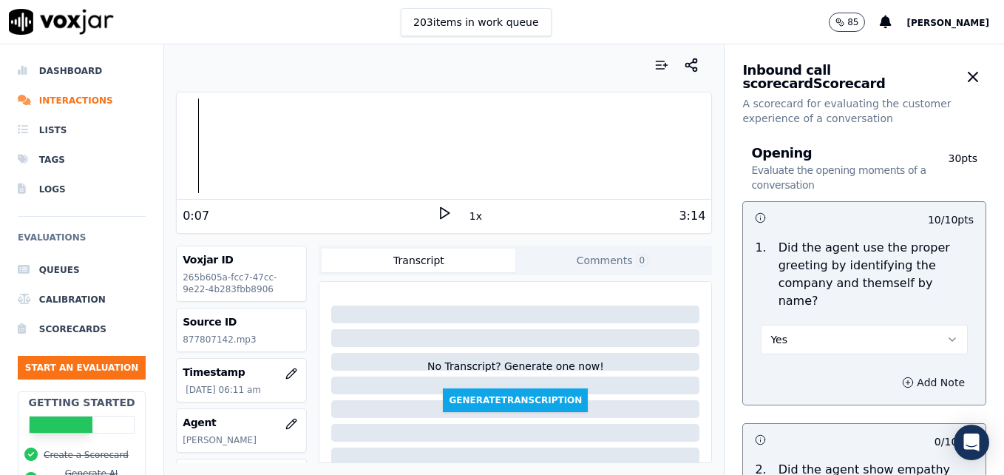
click at [902, 376] on icon "button" at bounding box center [908, 382] width 12 height 12
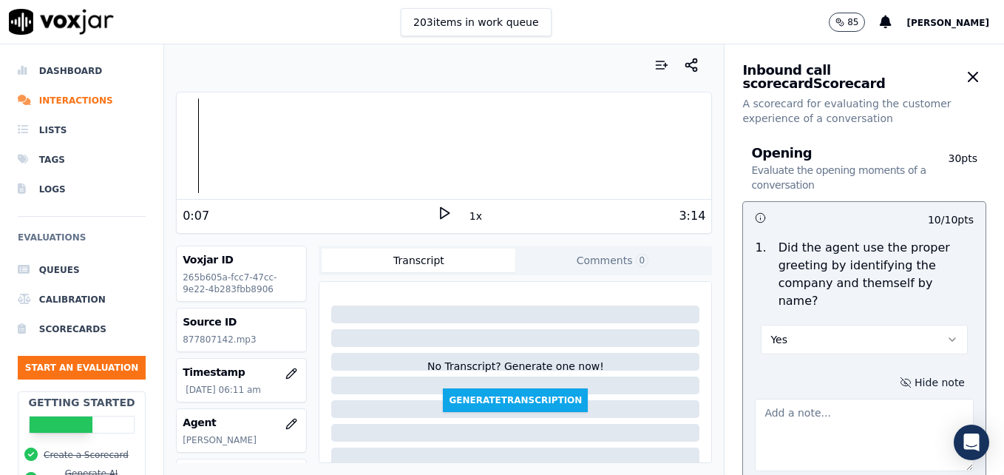
click at [848, 399] on textarea at bounding box center [864, 435] width 219 height 72
type textarea "The first part of the greeting was cut off so pass by default."
click at [439, 218] on icon at bounding box center [444, 213] width 15 height 15
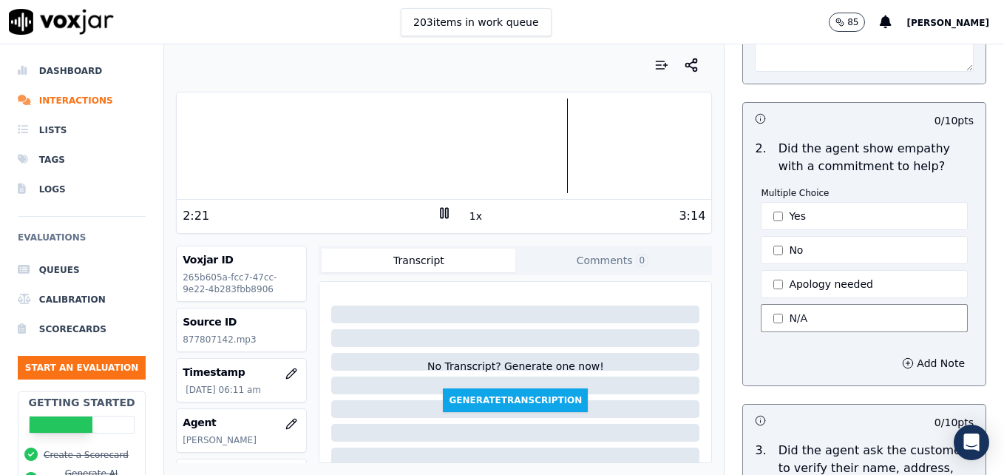
scroll to position [444, 0]
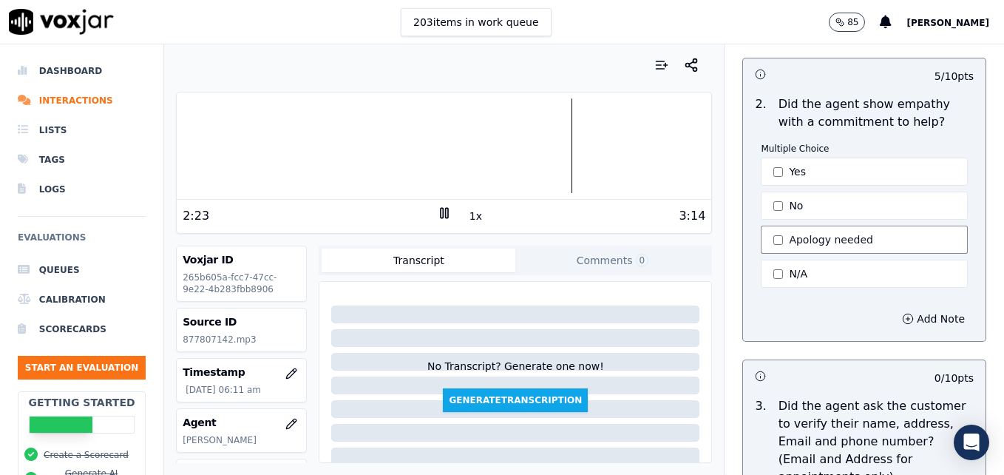
click at [765, 226] on button "Apology needed" at bounding box center [864, 240] width 207 height 28
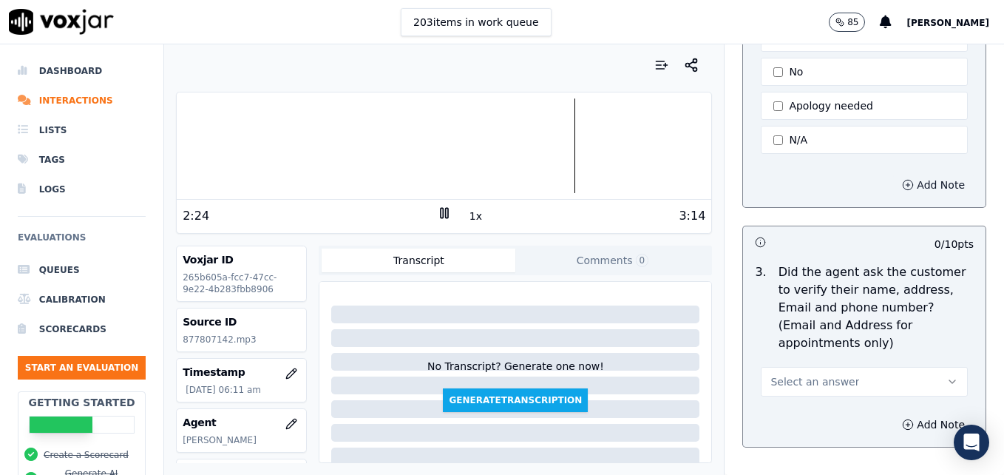
scroll to position [666, 0]
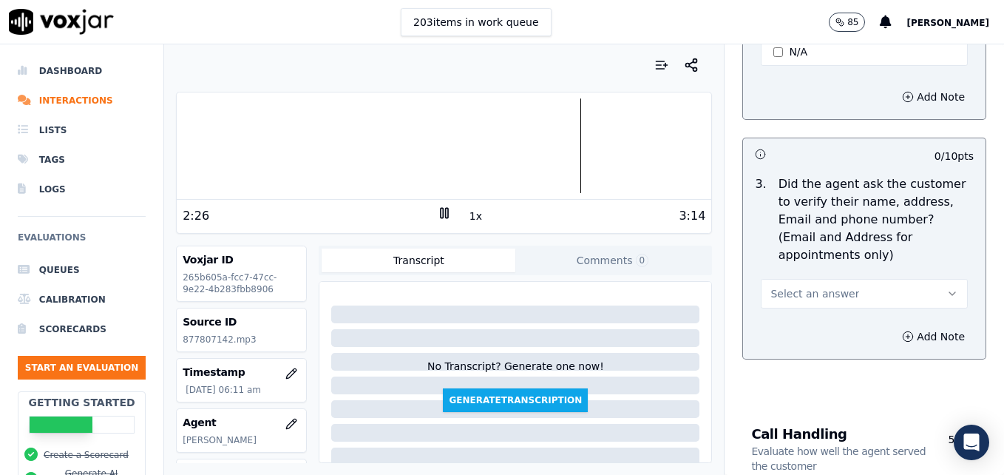
click at [947, 288] on icon "button" at bounding box center [953, 294] width 12 height 12
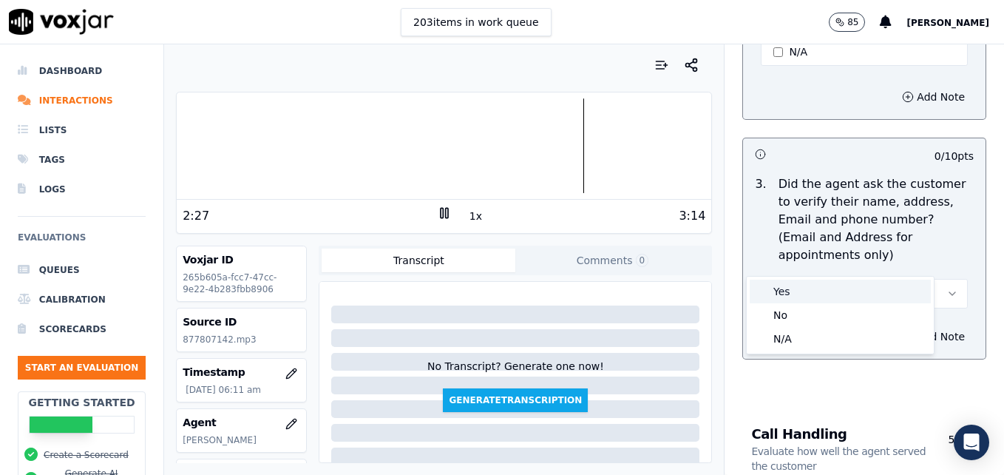
click at [802, 294] on div "Yes" at bounding box center [840, 292] width 181 height 24
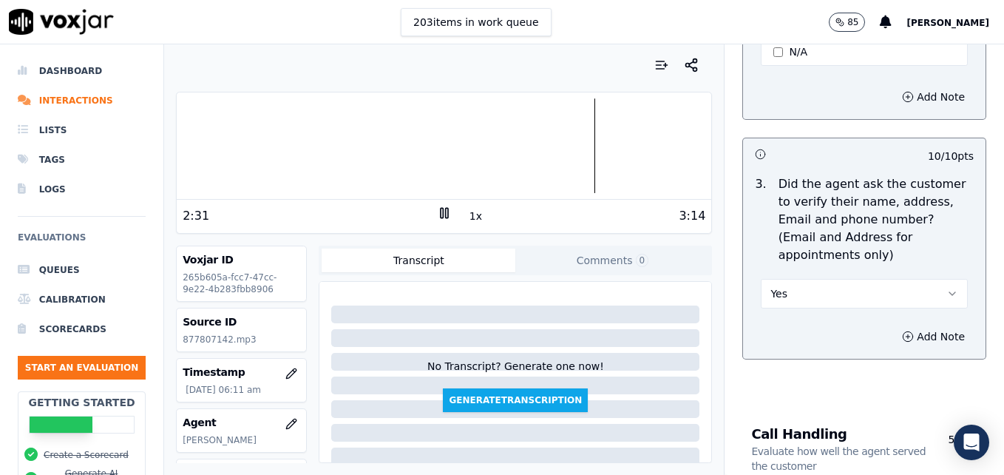
click at [237, 145] on div at bounding box center [444, 145] width 535 height 95
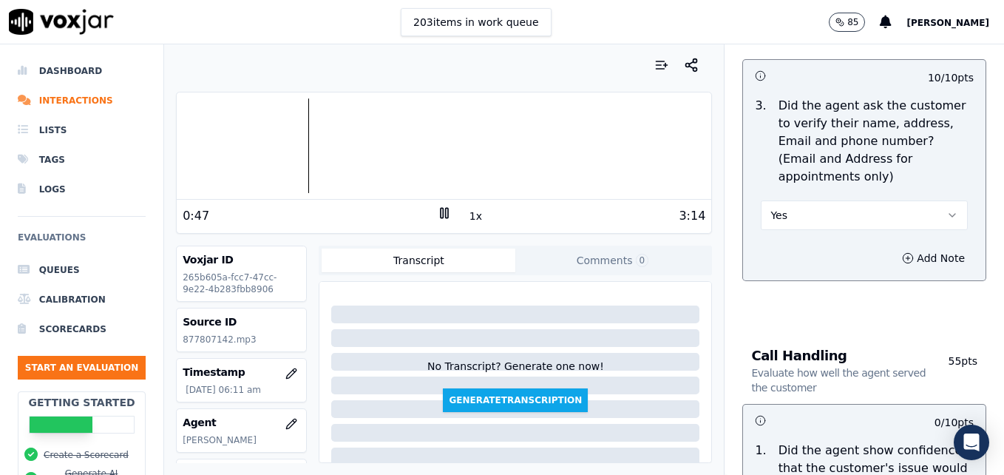
scroll to position [888, 0]
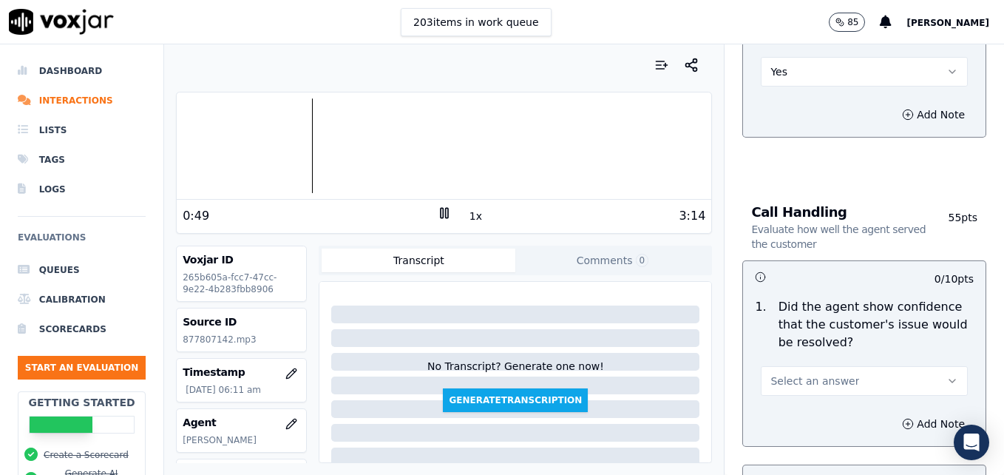
click at [911, 366] on button "Select an answer" at bounding box center [864, 381] width 207 height 30
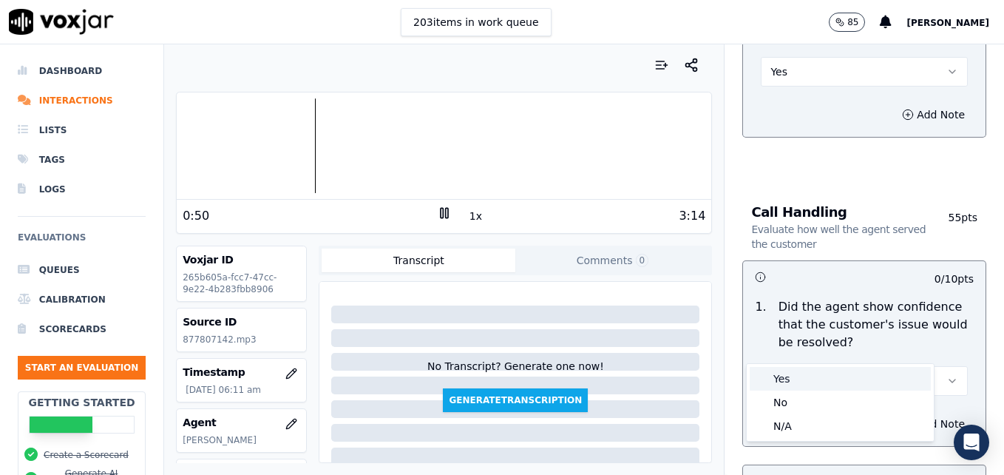
click at [803, 377] on div "Yes" at bounding box center [840, 379] width 181 height 24
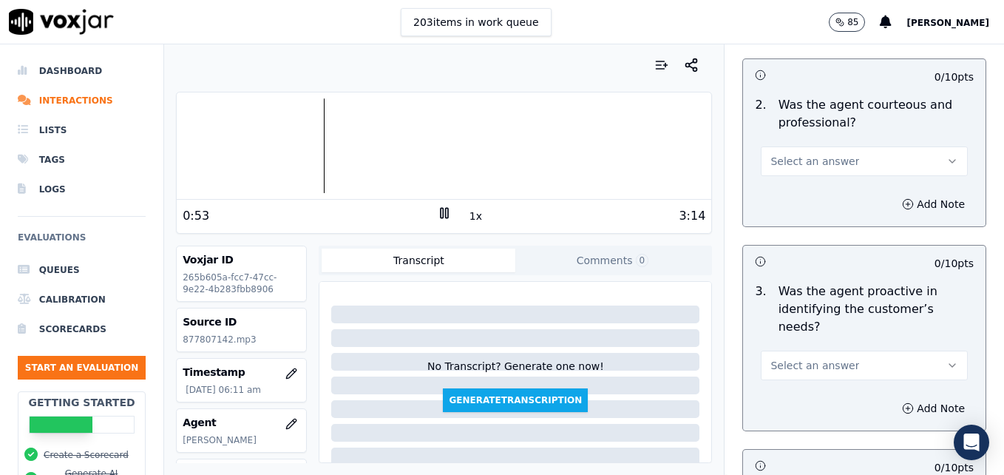
scroll to position [1331, 0]
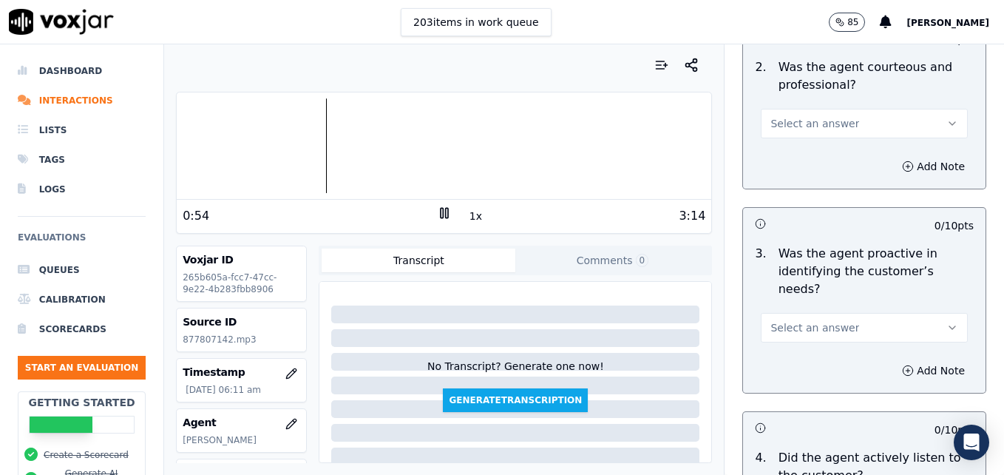
click at [919, 109] on button "Select an answer" at bounding box center [864, 124] width 207 height 30
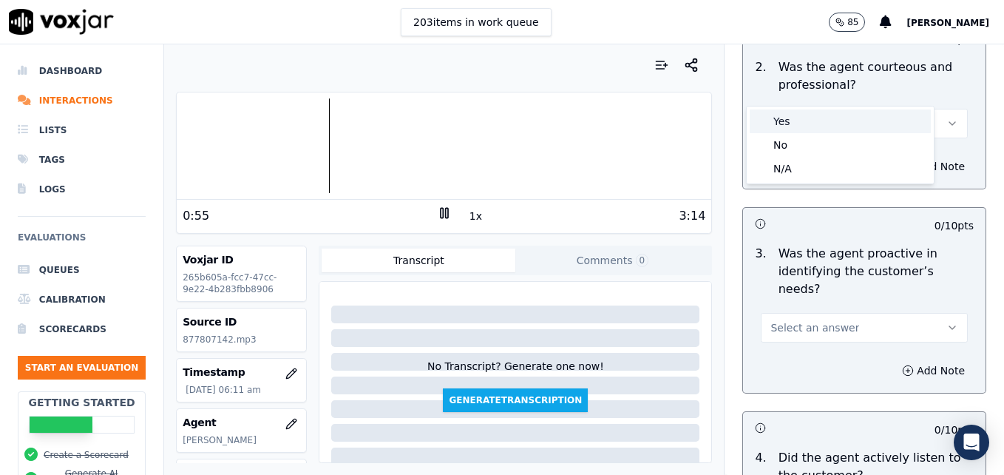
click at [774, 115] on div "Yes" at bounding box center [840, 121] width 181 height 24
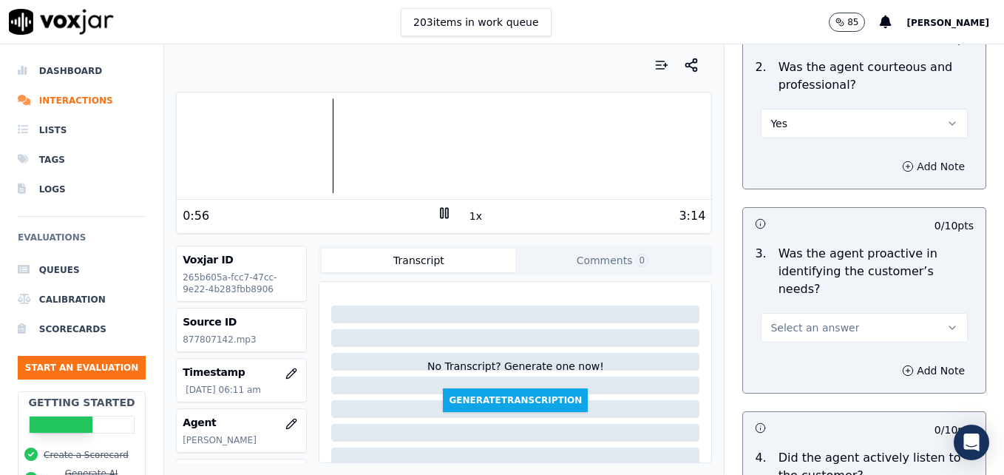
click at [894, 156] on button "Add Note" at bounding box center [934, 166] width 81 height 21
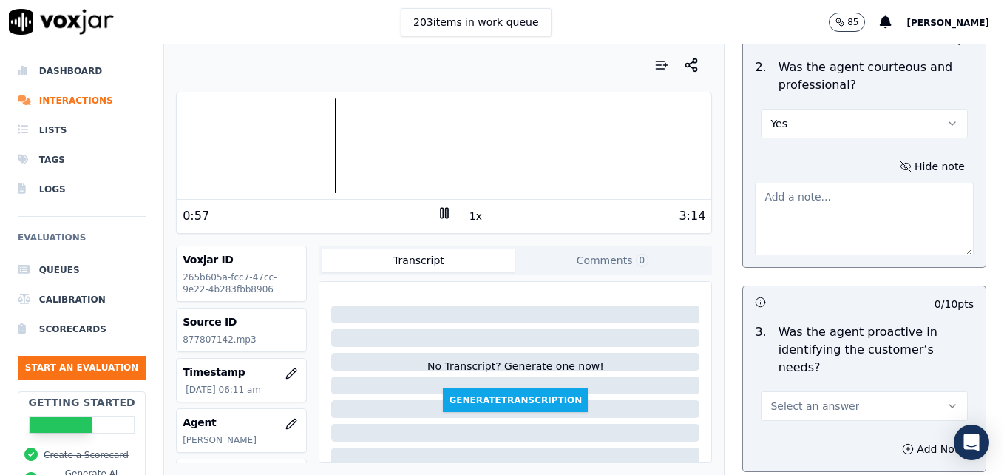
click at [813, 187] on textarea at bounding box center [864, 219] width 219 height 72
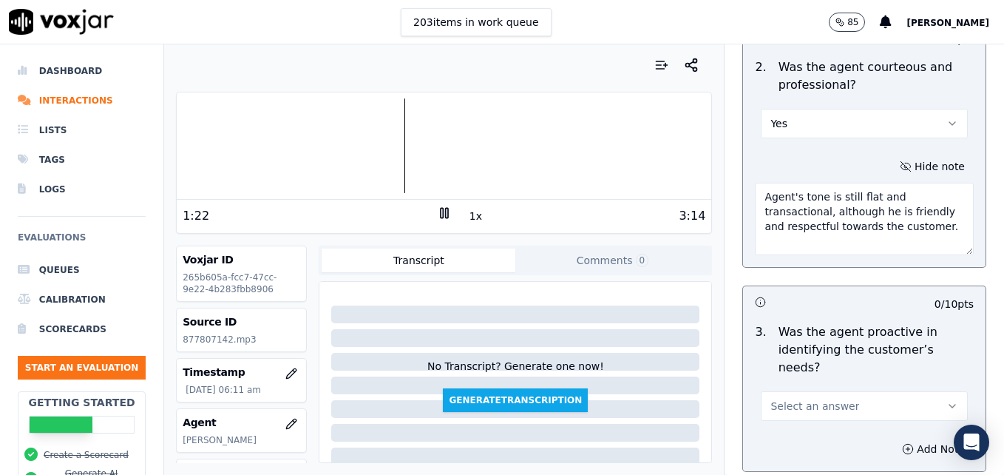
type textarea "Agent's tone is still flat and transactional, although he is friendly and respe…"
click at [947, 400] on icon "button" at bounding box center [953, 406] width 12 height 12
click at [874, 382] on div "Yes" at bounding box center [840, 386] width 181 height 24
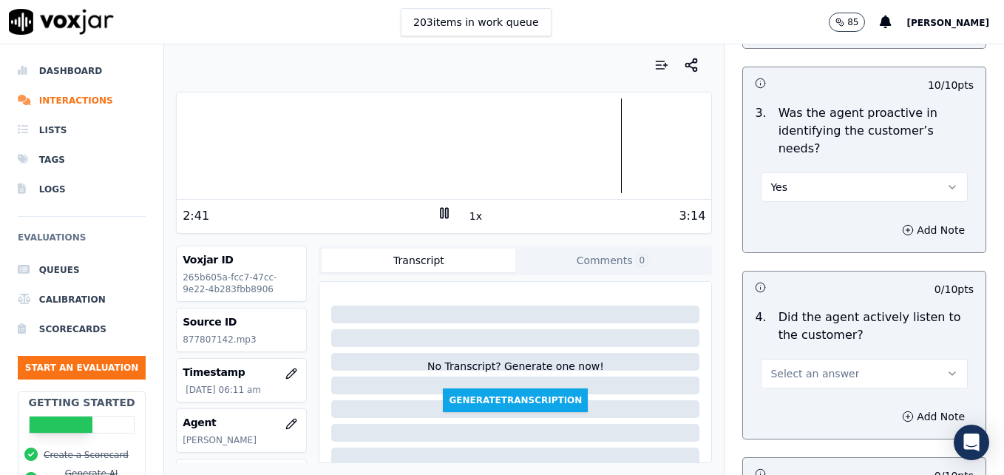
scroll to position [1553, 0]
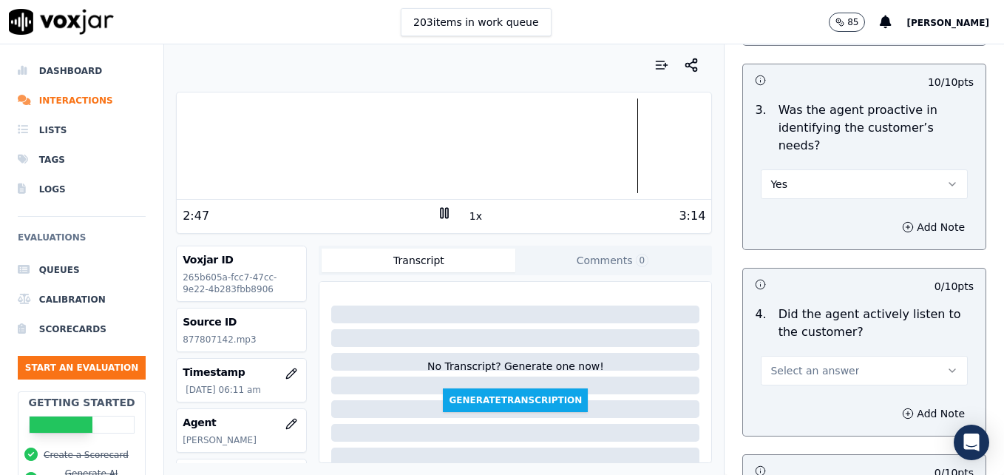
click at [931, 356] on button "Select an answer" at bounding box center [864, 371] width 207 height 30
click at [810, 346] on div "Yes" at bounding box center [840, 351] width 181 height 24
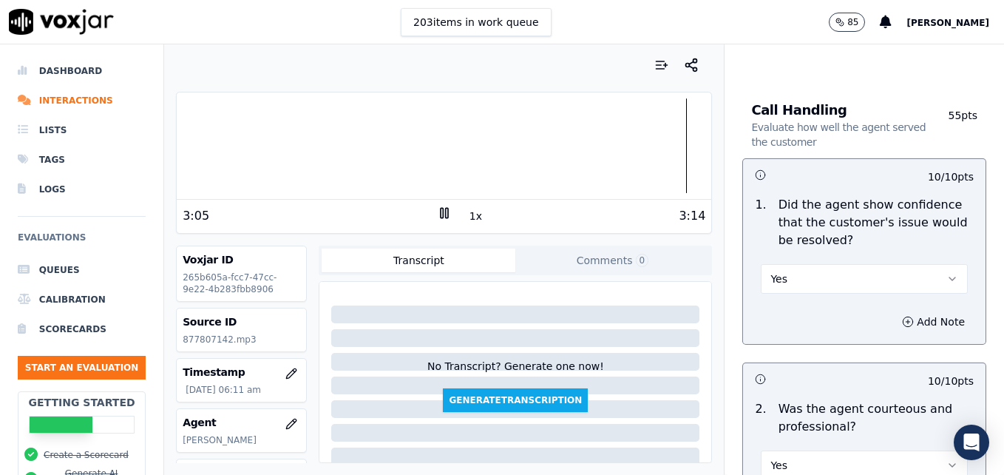
scroll to position [1036, 0]
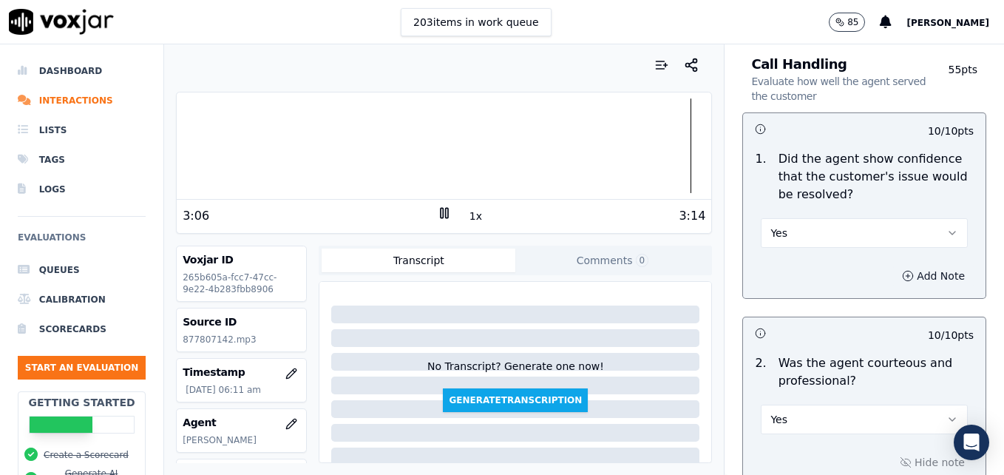
click at [908, 274] on icon "button" at bounding box center [908, 276] width 0 height 4
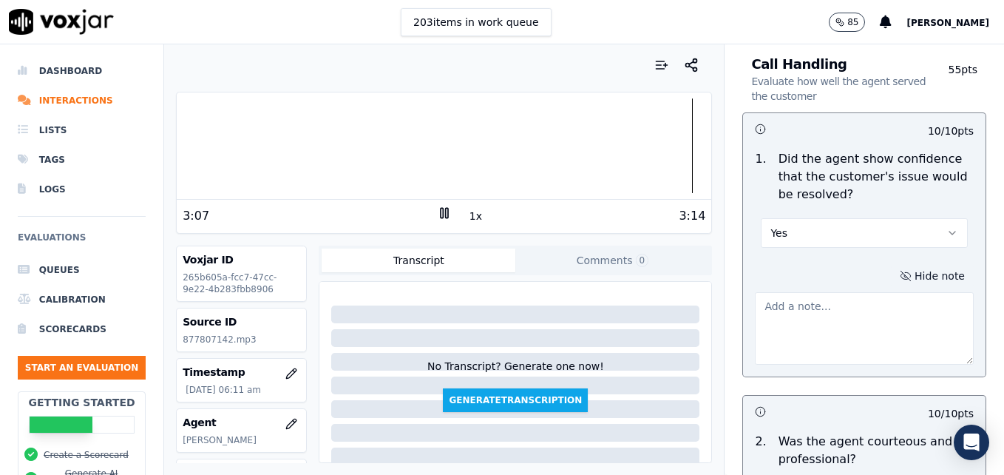
click at [865, 292] on textarea at bounding box center [864, 328] width 219 height 72
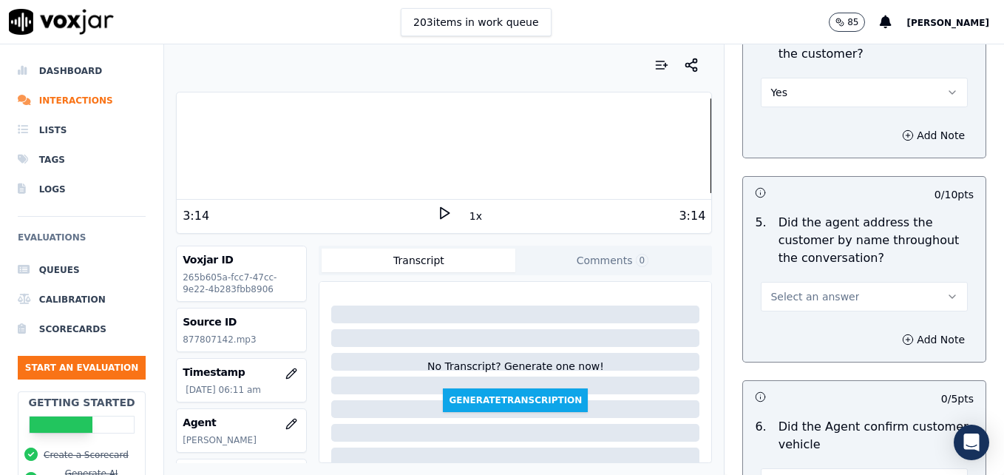
scroll to position [1923, 0]
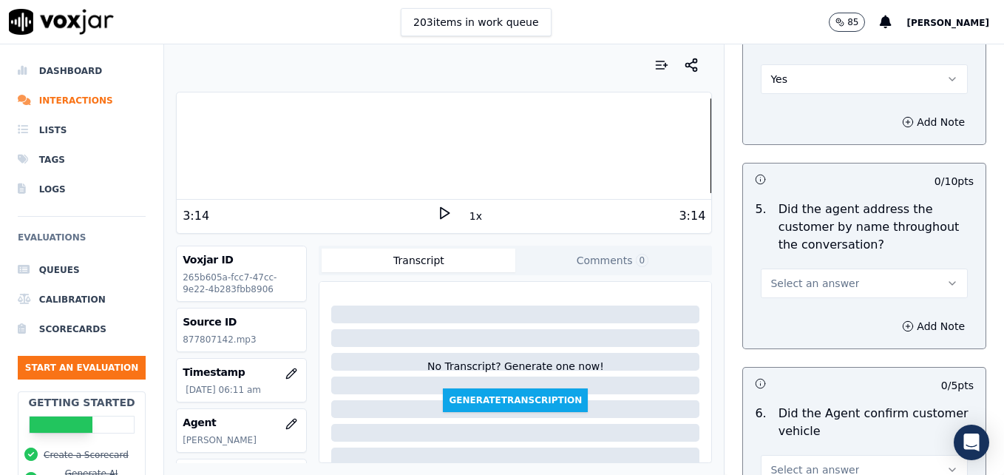
type textarea "Good job offering to set the appointment."
click at [928, 269] on button "Select an answer" at bounding box center [864, 284] width 207 height 30
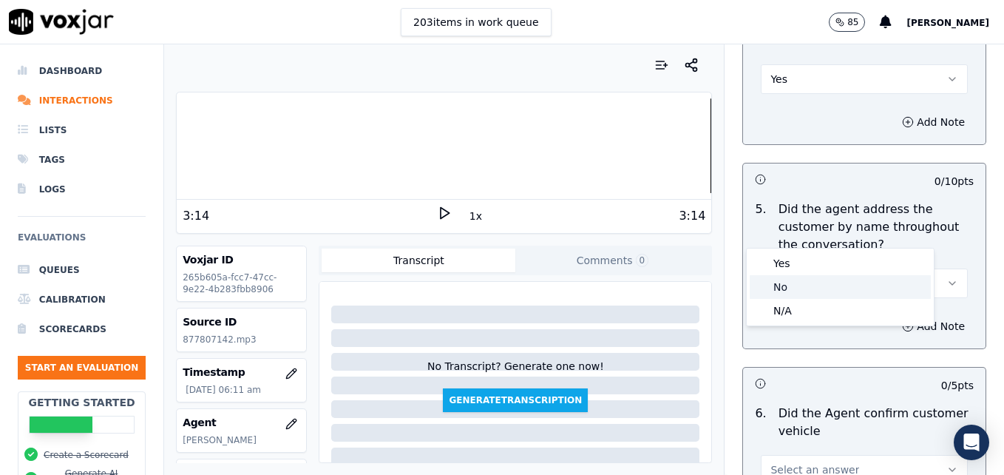
click at [800, 283] on div "No" at bounding box center [840, 287] width 181 height 24
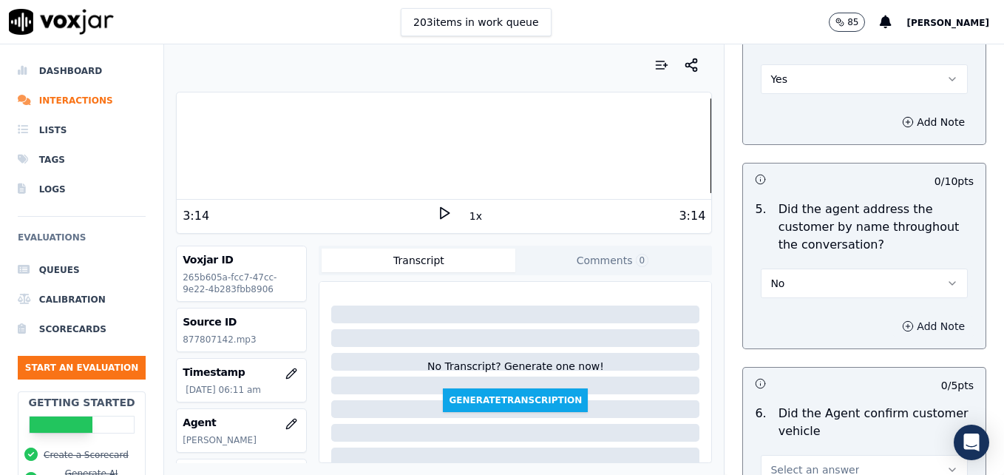
click at [902, 320] on icon "button" at bounding box center [908, 326] width 12 height 12
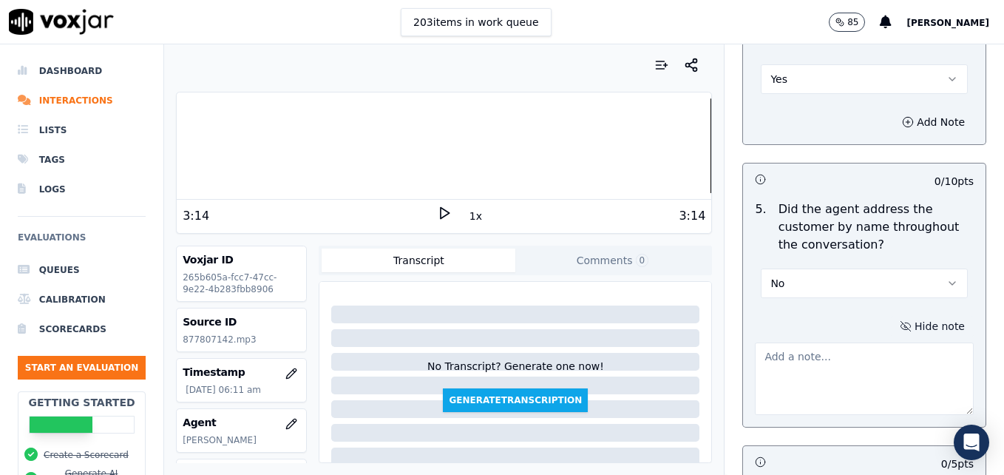
click at [842, 342] on textarea at bounding box center [864, 378] width 219 height 72
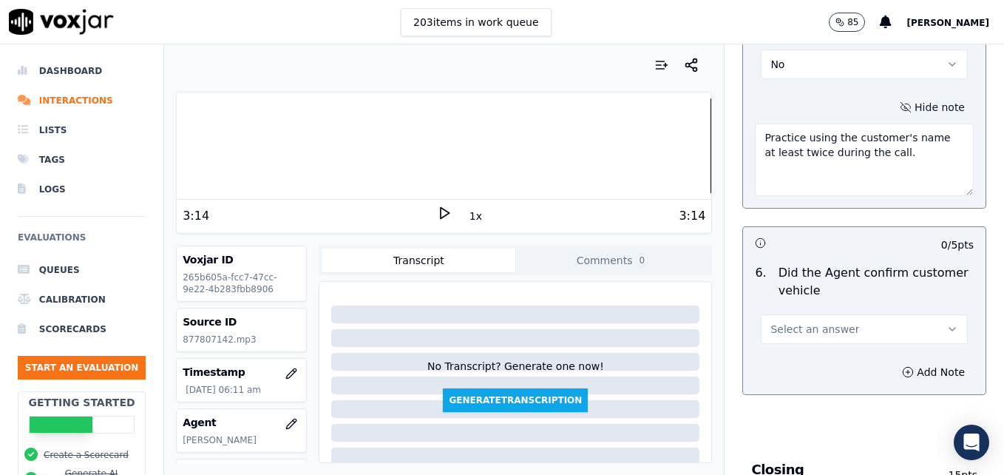
scroll to position [2145, 0]
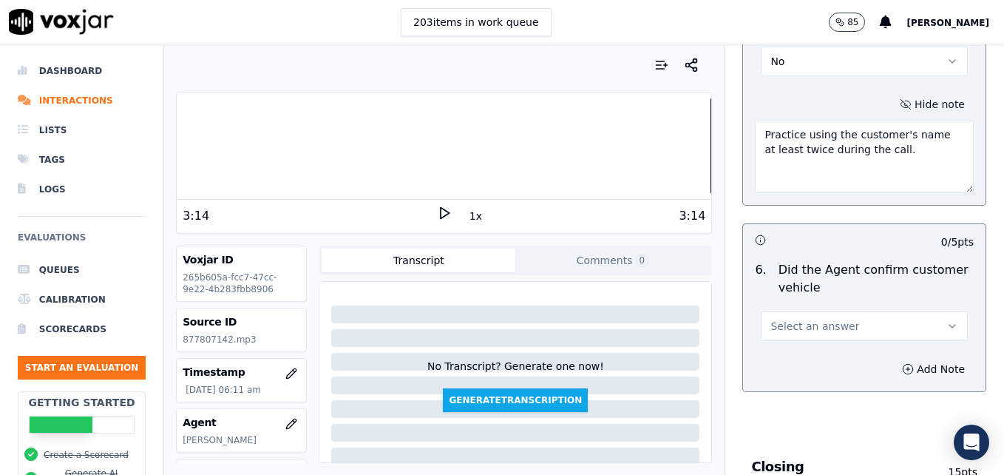
type textarea "Practice using the customer's name at least twice during the call."
drag, startPoint x: 922, startPoint y: 270, endPoint x: 914, endPoint y: 277, distance: 11.0
click at [947, 320] on icon "button" at bounding box center [953, 326] width 12 height 12
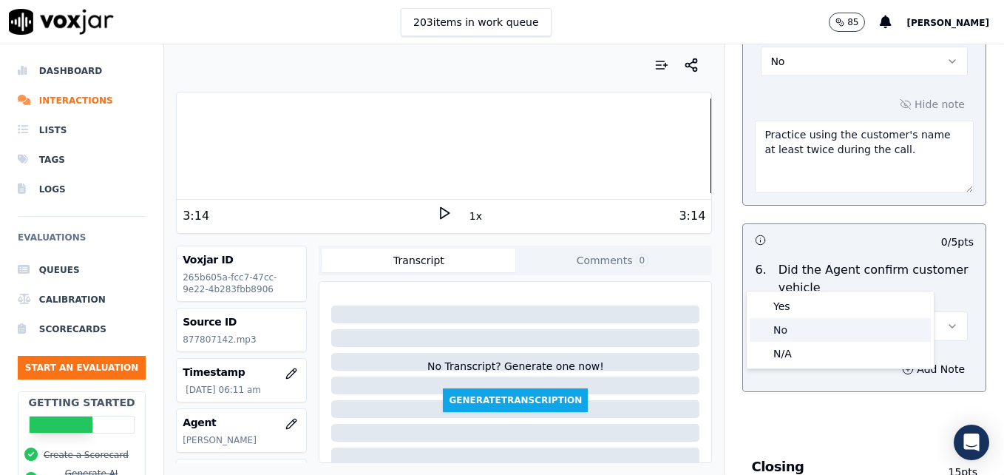
click at [804, 330] on div "No" at bounding box center [840, 330] width 181 height 24
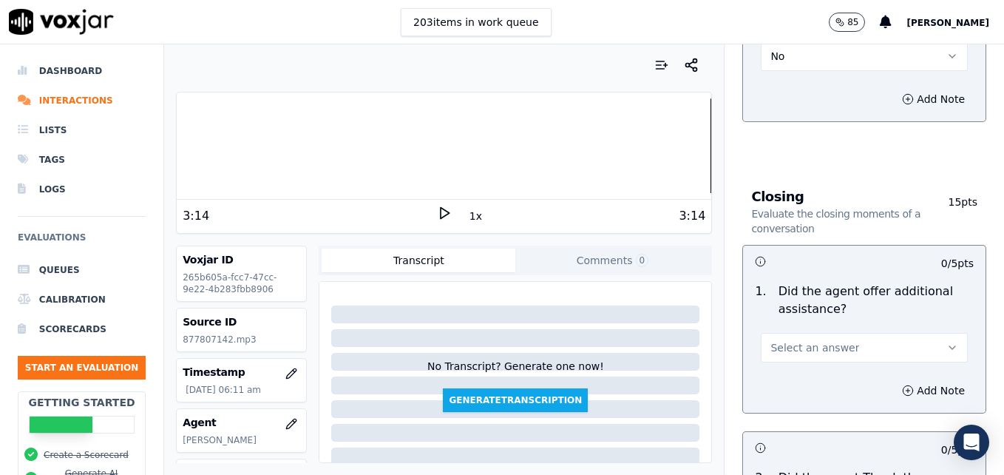
scroll to position [2441, 0]
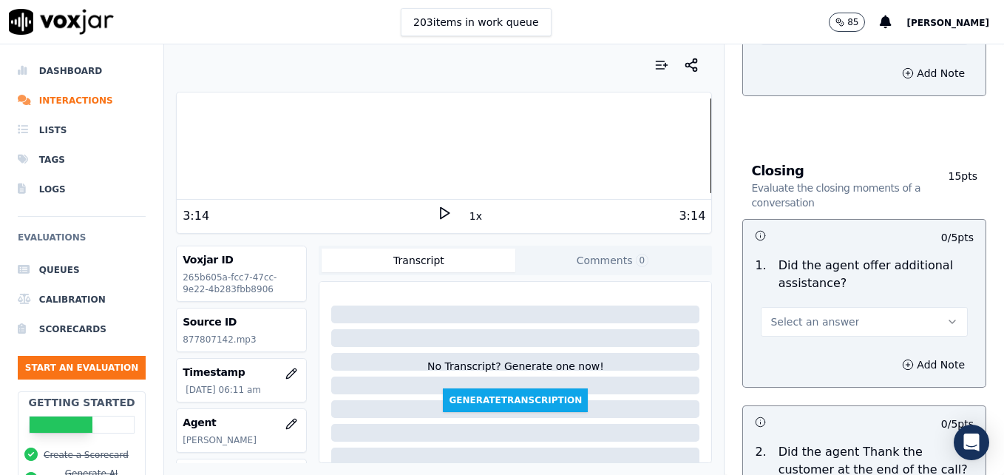
click at [911, 307] on button "Select an answer" at bounding box center [864, 322] width 207 height 30
click at [806, 304] on div "Yes" at bounding box center [840, 302] width 181 height 24
drag, startPoint x: 873, startPoint y: 312, endPoint x: 872, endPoint y: 320, distance: 8.2
click at [904, 359] on circle "button" at bounding box center [909, 364] width 10 height 10
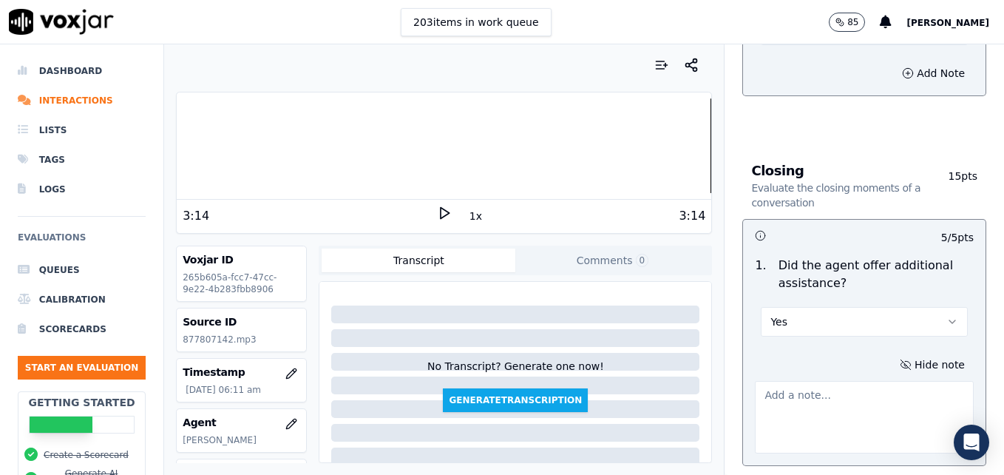
click at [860, 381] on textarea at bounding box center [864, 417] width 219 height 72
click at [359, 143] on div at bounding box center [444, 145] width 535 height 95
type textarea "No additional assistance offered."
click at [440, 206] on icon at bounding box center [444, 213] width 15 height 15
click at [284, 143] on div at bounding box center [444, 145] width 535 height 95
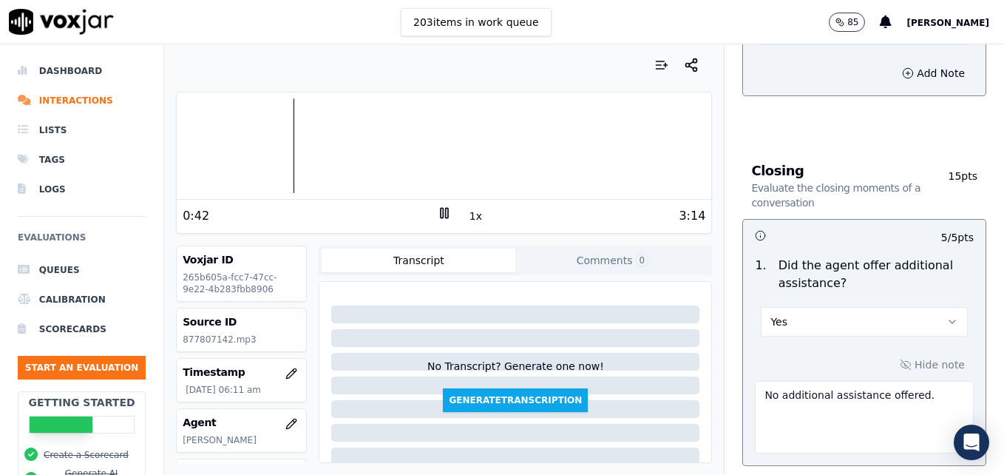
click at [215, 146] on div at bounding box center [444, 145] width 535 height 95
click at [445, 208] on rect at bounding box center [446, 213] width 2 height 10
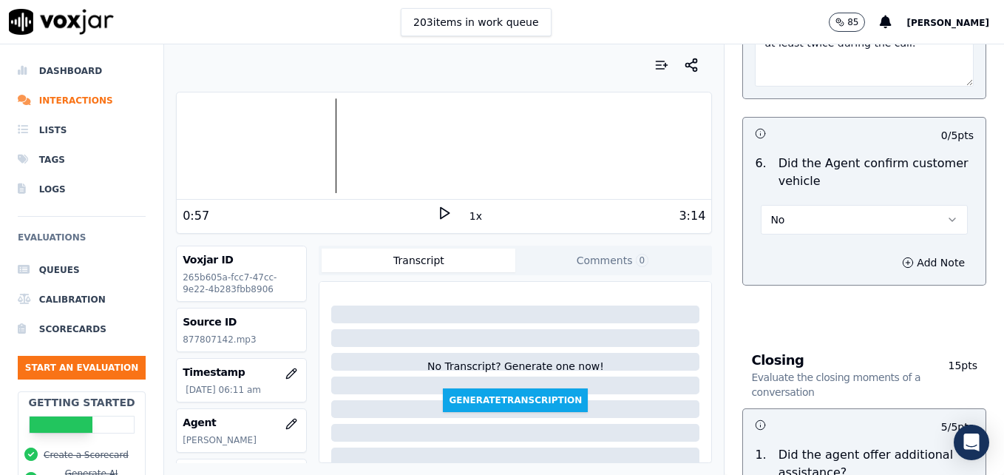
scroll to position [2219, 0]
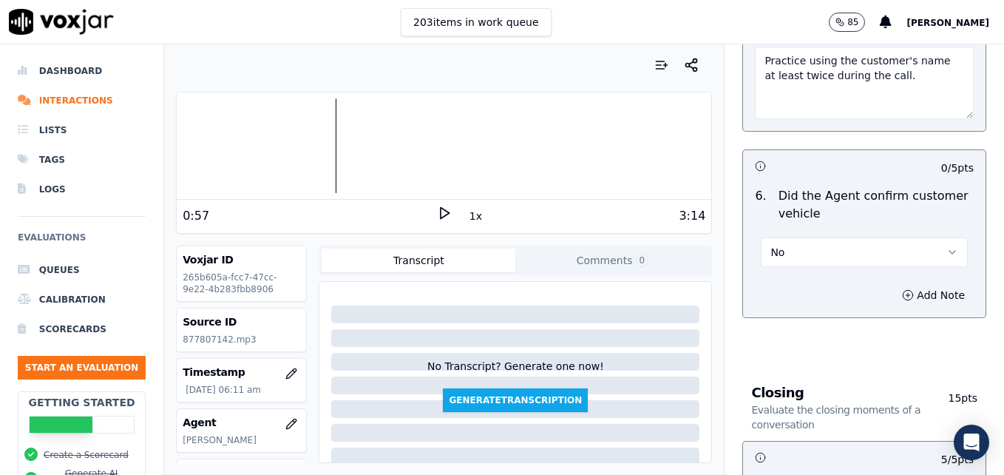
click at [947, 246] on icon "button" at bounding box center [953, 252] width 12 height 12
click at [832, 232] on div "Yes" at bounding box center [840, 232] width 181 height 24
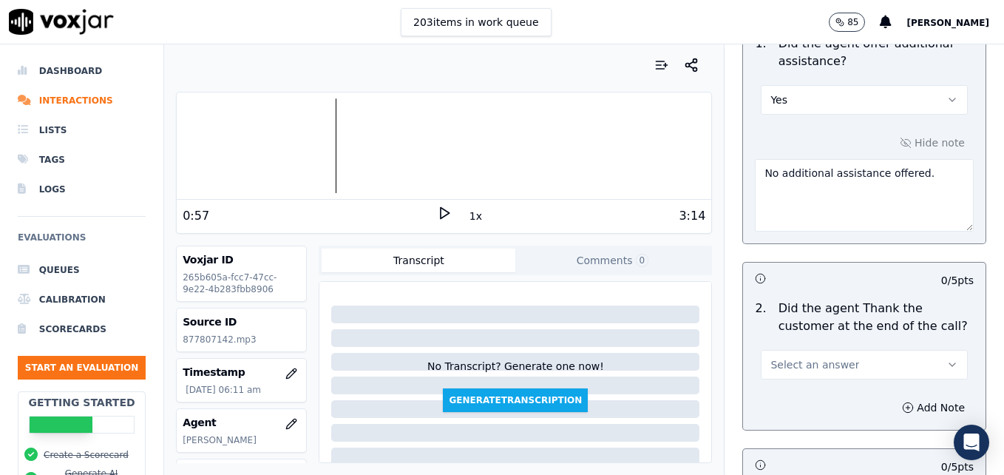
scroll to position [2737, 0]
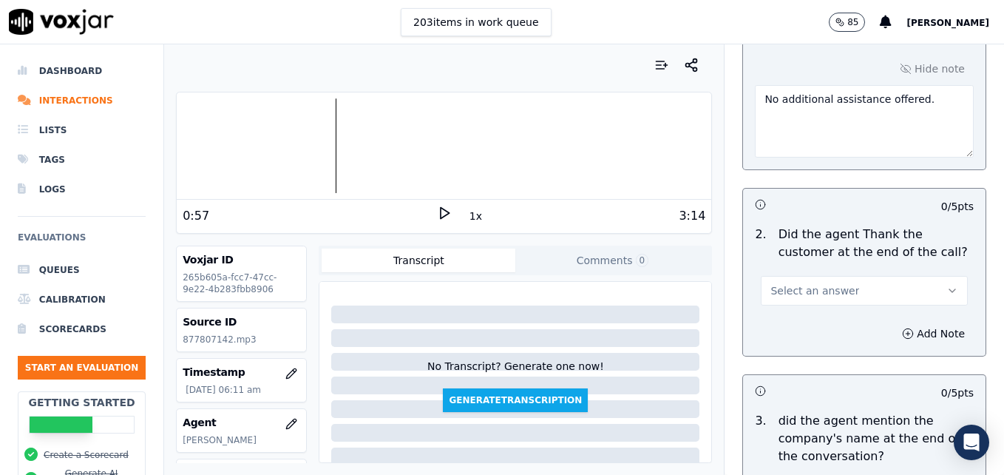
click at [928, 276] on button "Select an answer" at bounding box center [864, 291] width 207 height 30
click at [821, 274] on div "Yes" at bounding box center [840, 271] width 181 height 24
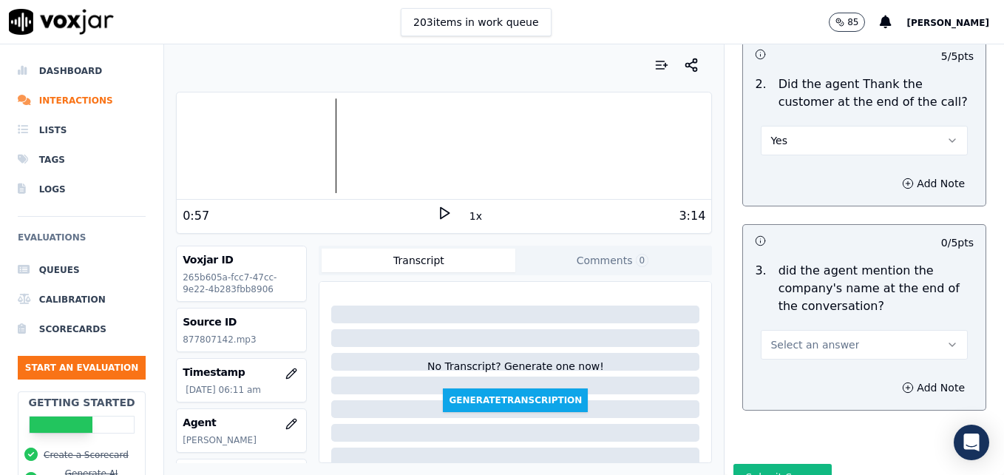
scroll to position [2891, 0]
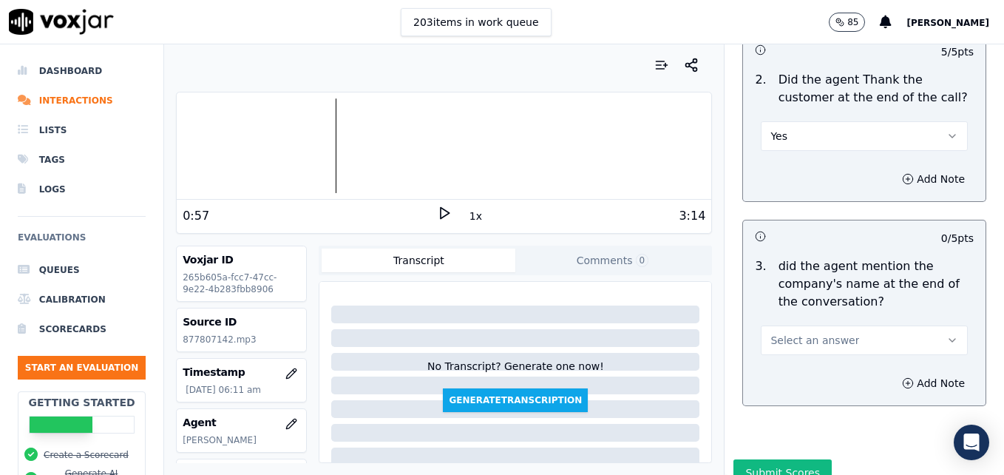
click at [947, 334] on icon "button" at bounding box center [953, 340] width 12 height 12
click at [796, 320] on div "Yes" at bounding box center [840, 320] width 181 height 24
click at [769, 459] on button "Submit Scores" at bounding box center [783, 472] width 98 height 27
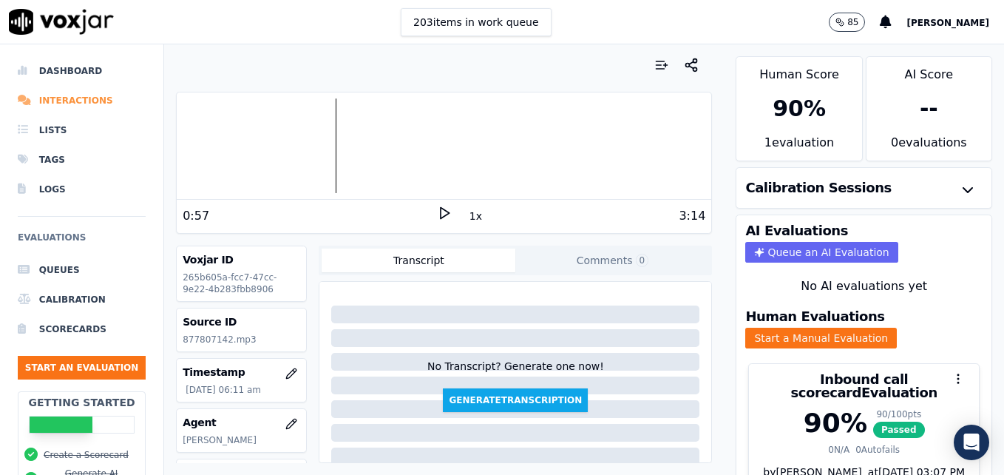
drag, startPoint x: 47, startPoint y: 98, endPoint x: 54, endPoint y: 109, distance: 12.9
click at [47, 98] on li "Interactions" at bounding box center [82, 101] width 128 height 30
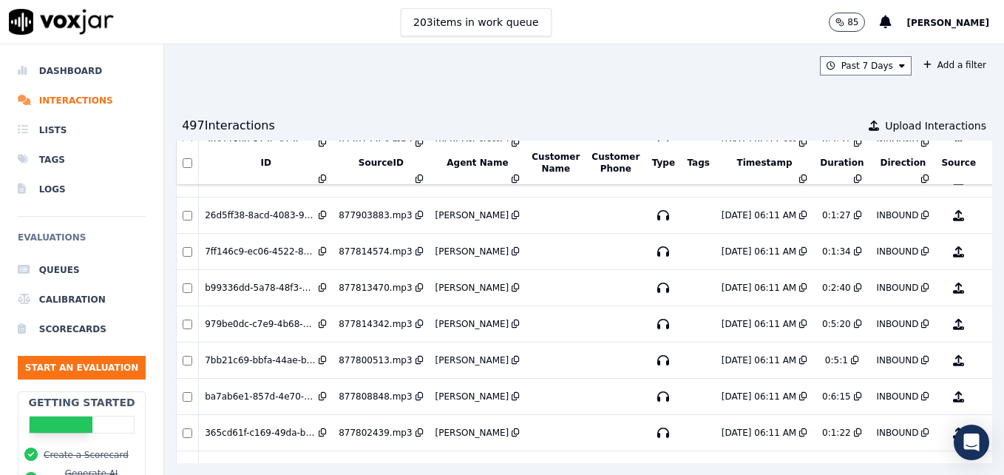
scroll to position [499, 0]
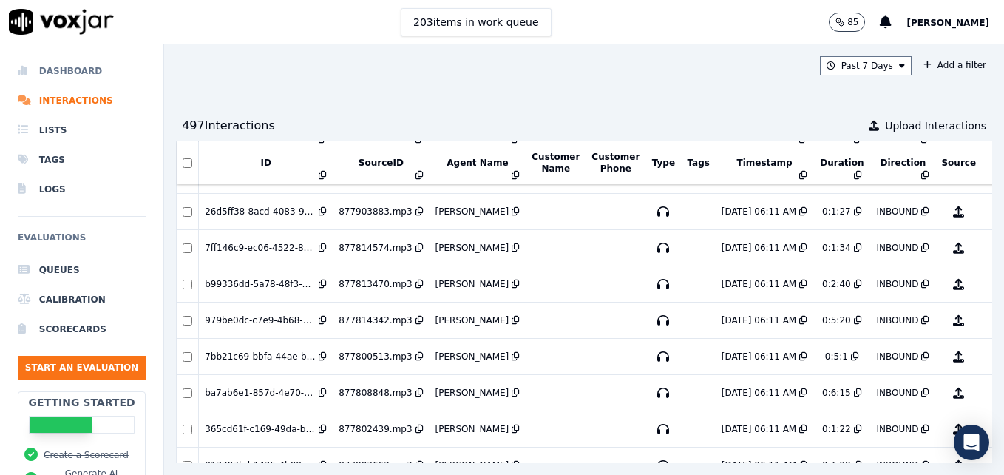
click at [82, 69] on li "Dashboard" at bounding box center [82, 71] width 128 height 30
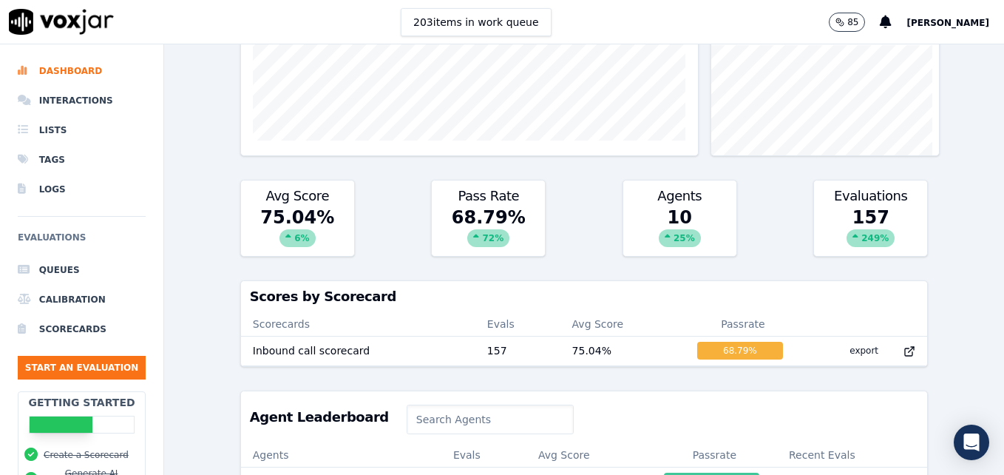
scroll to position [222, 0]
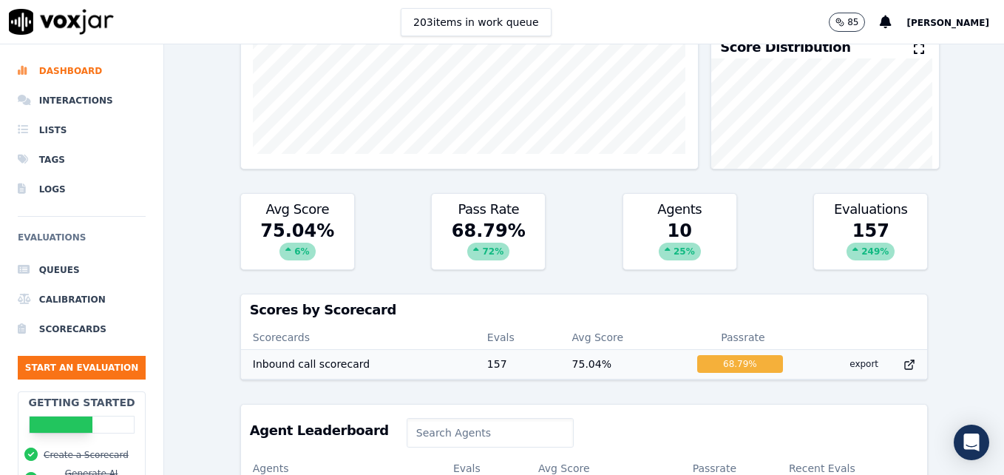
click at [709, 367] on div "68.79 %" at bounding box center [741, 364] width 86 height 18
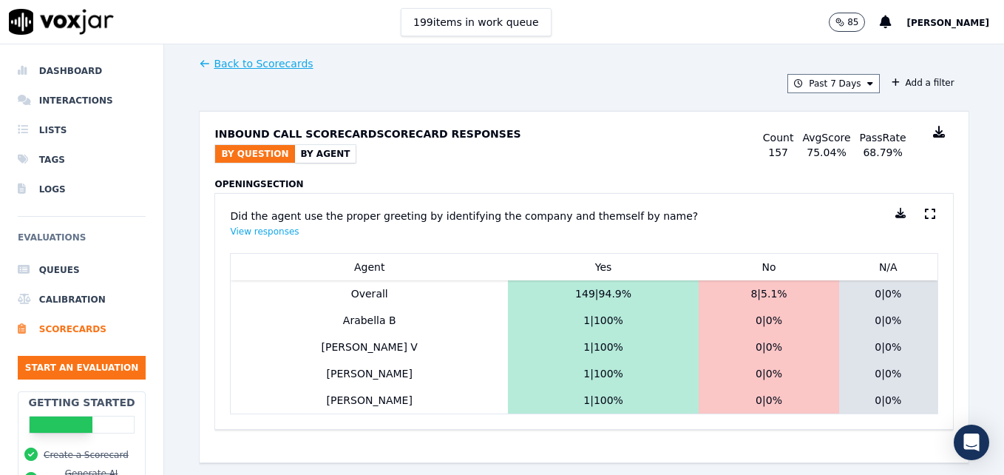
click at [308, 148] on button "By Agent" at bounding box center [325, 154] width 61 height 18
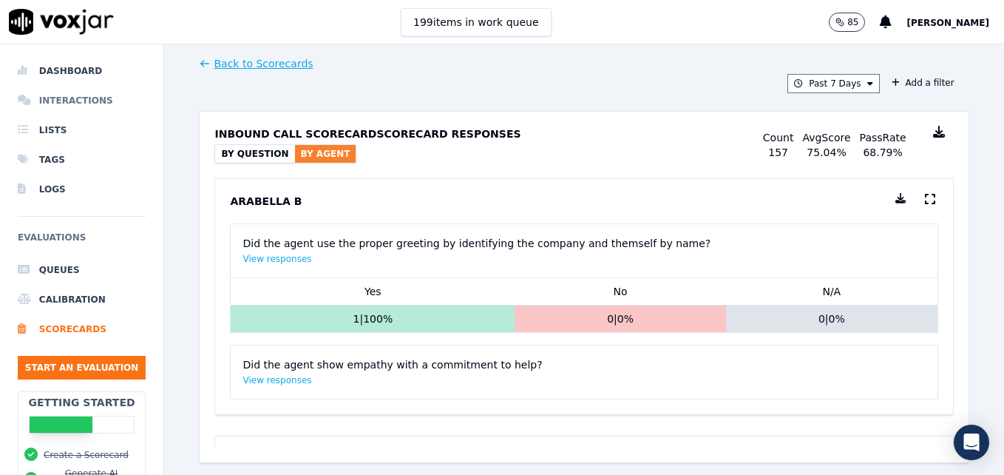
click at [50, 97] on li "Interactions" at bounding box center [82, 101] width 128 height 30
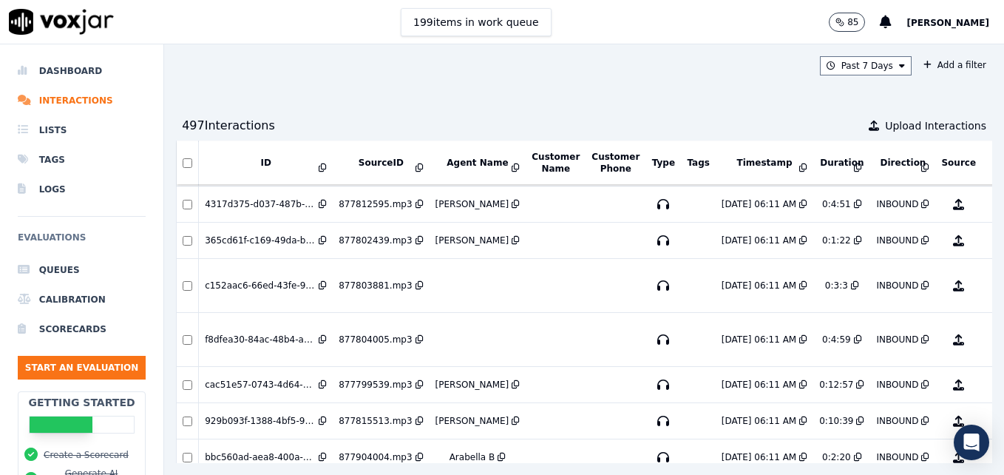
scroll to position [1703, 0]
click at [988, 283] on button "No Evaluation Yet" at bounding box center [1017, 283] width 58 height 41
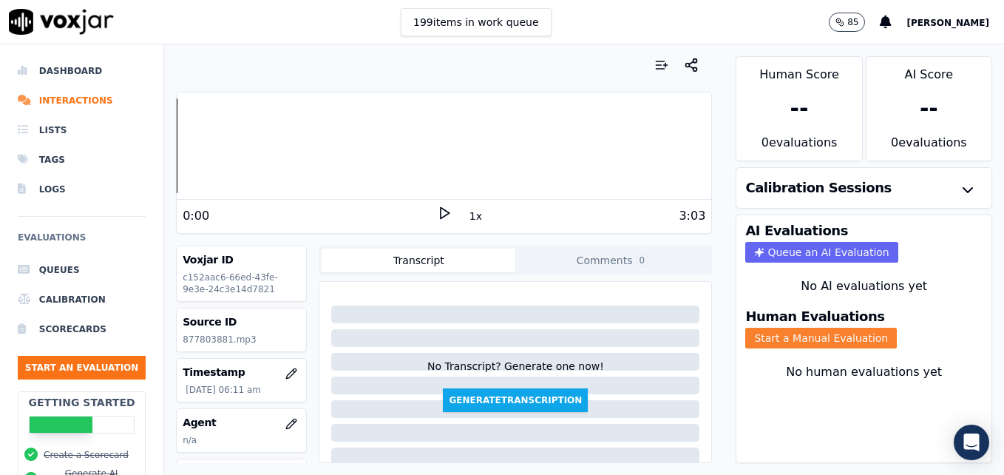
click at [853, 339] on button "Start a Manual Evaluation" at bounding box center [822, 338] width 152 height 21
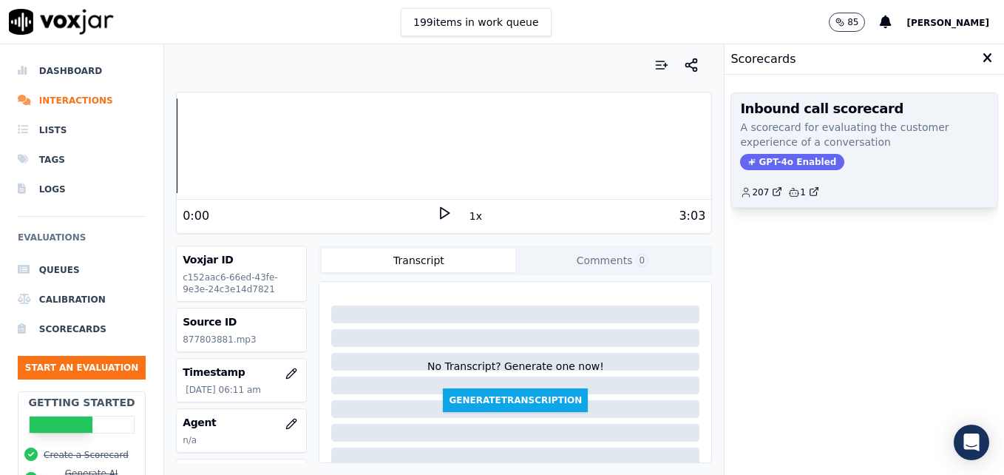
click at [765, 149] on p "A scorecard for evaluating the customer experience of a conversation" at bounding box center [864, 135] width 249 height 30
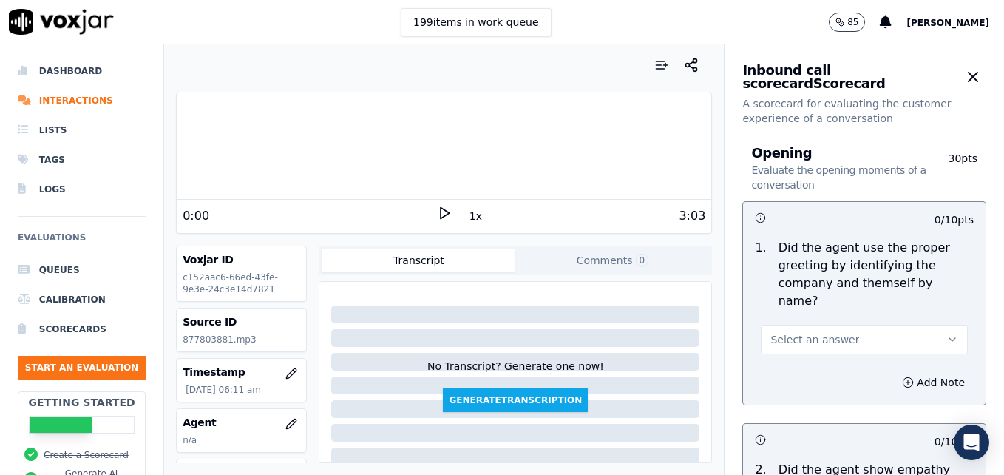
click at [437, 210] on icon at bounding box center [444, 213] width 15 height 15
click at [287, 425] on icon "button" at bounding box center [292, 424] width 10 height 10
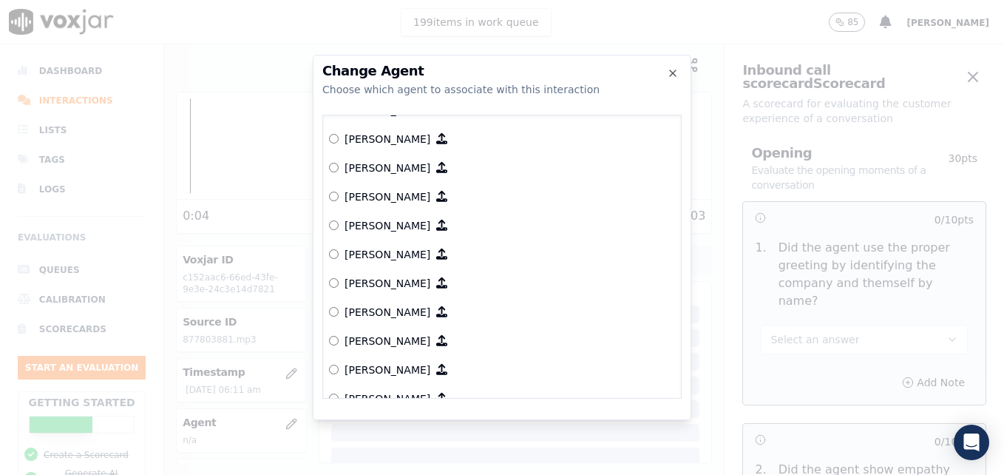
scroll to position [296, 0]
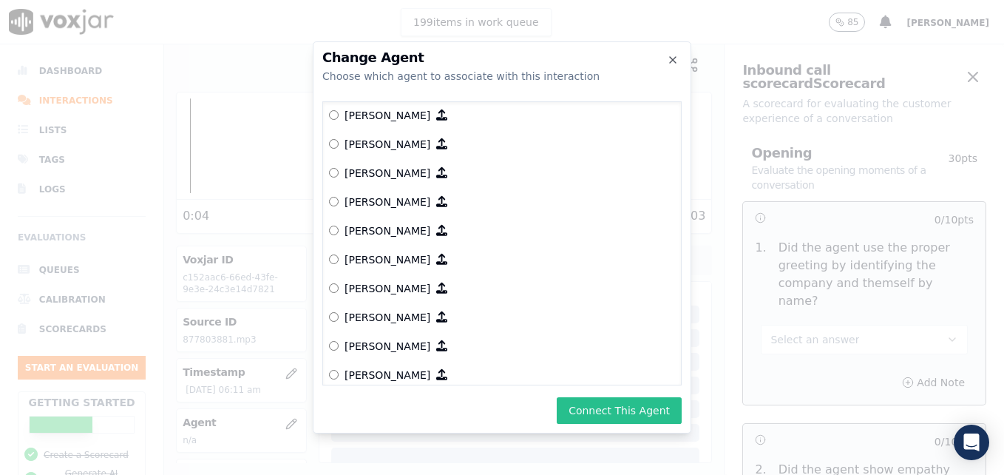
click at [619, 409] on button "Connect This Agent" at bounding box center [619, 410] width 125 height 27
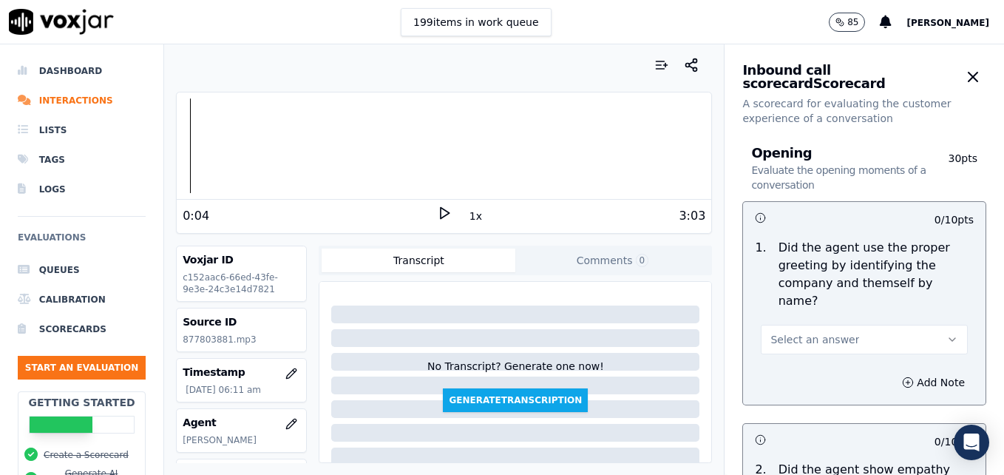
click at [437, 212] on icon at bounding box center [444, 213] width 15 height 15
click at [947, 334] on icon "button" at bounding box center [953, 340] width 12 height 12
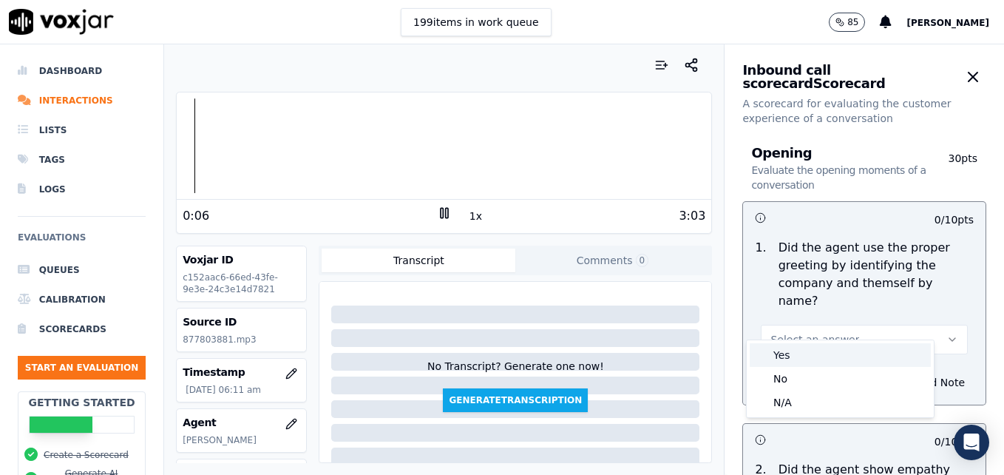
click at [798, 354] on div "Yes" at bounding box center [840, 355] width 181 height 24
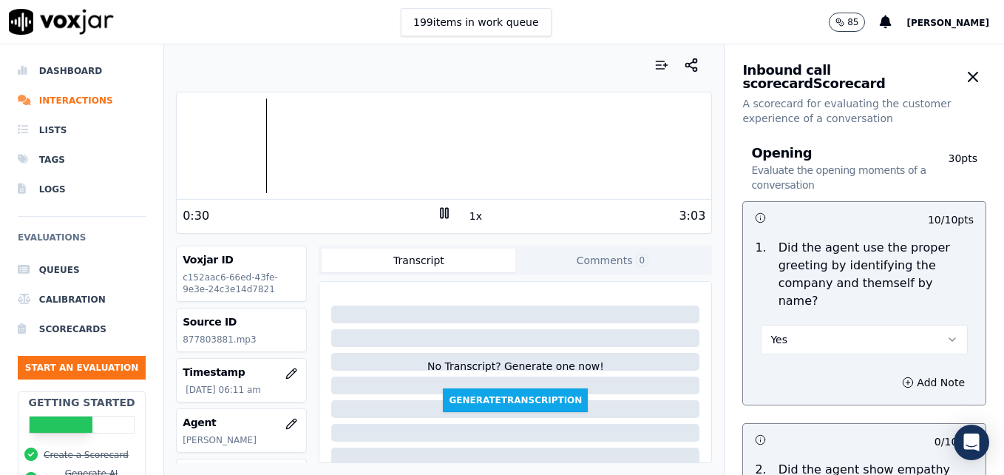
click at [445, 209] on rect at bounding box center [446, 213] width 2 height 10
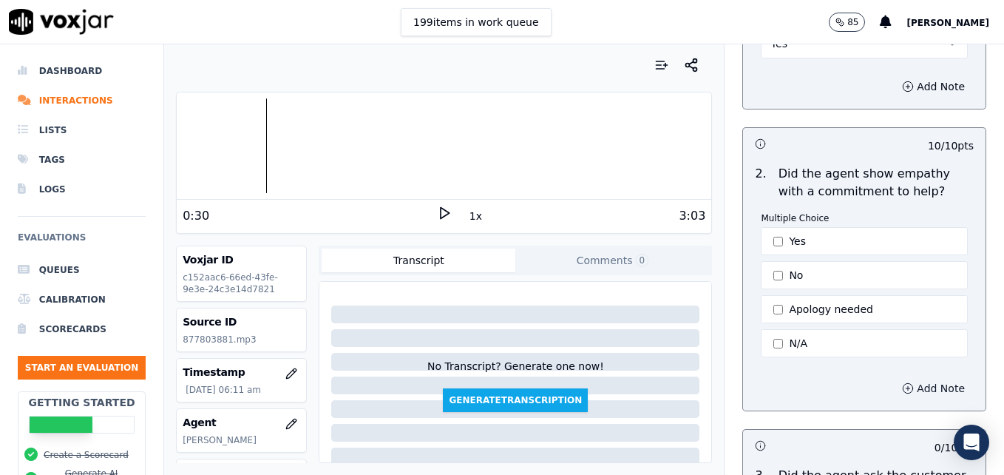
click at [902, 382] on icon "button" at bounding box center [908, 388] width 12 height 12
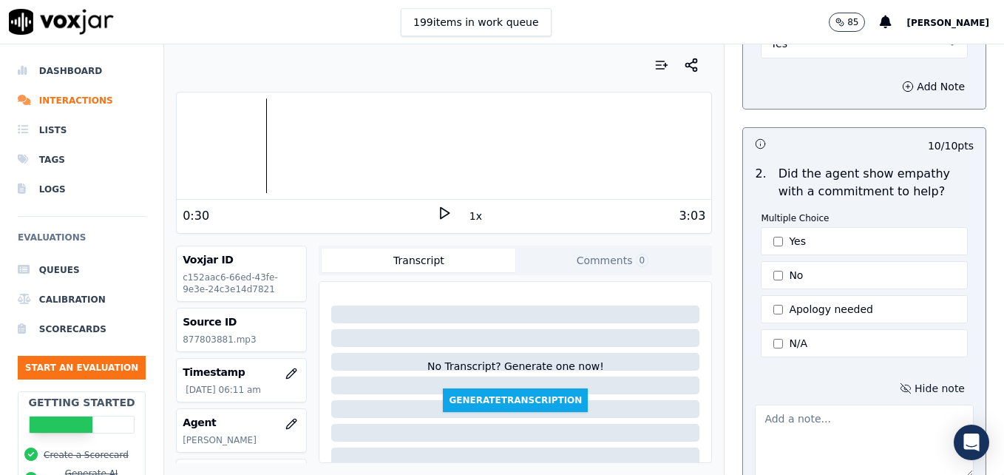
click at [849, 405] on textarea at bounding box center [864, 441] width 219 height 72
type textarea "Great use of an immediate apology and an empathy statement!"
click at [441, 215] on polygon at bounding box center [445, 213] width 9 height 11
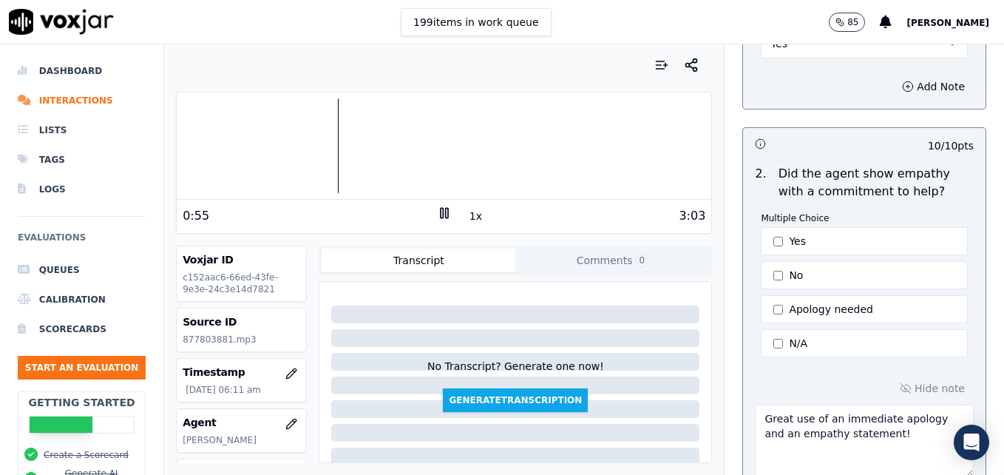
click at [441, 215] on rect at bounding box center [442, 213] width 2 height 10
click at [441, 209] on polygon at bounding box center [445, 213] width 9 height 11
click at [269, 152] on div at bounding box center [444, 145] width 535 height 95
click at [246, 146] on div at bounding box center [444, 145] width 535 height 95
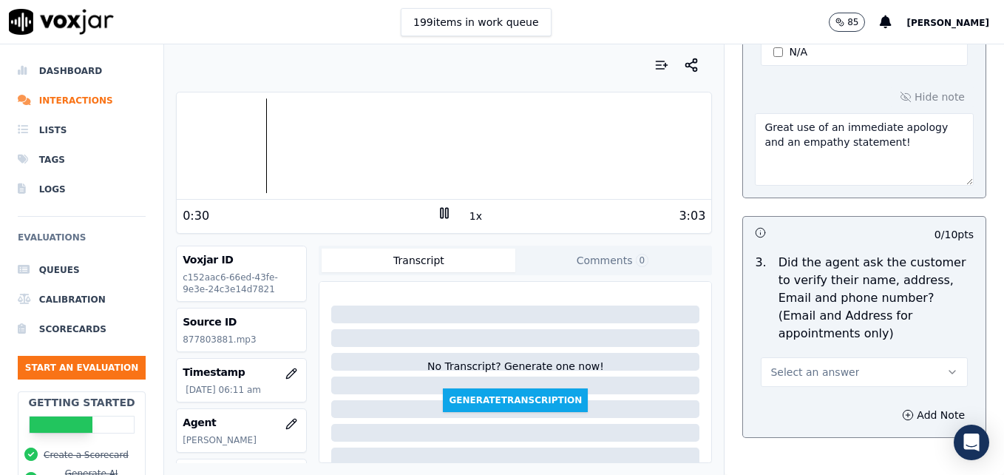
scroll to position [592, 0]
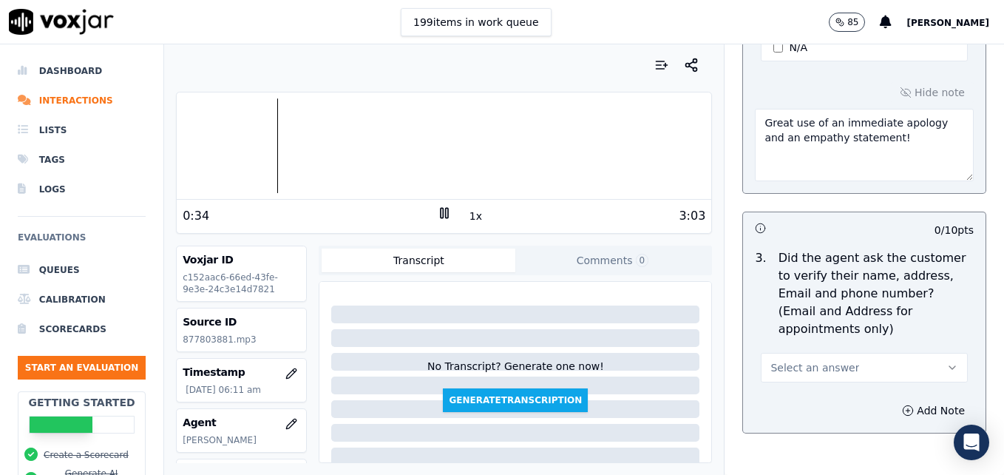
click at [224, 141] on div at bounding box center [444, 145] width 535 height 95
click at [439, 209] on icon at bounding box center [444, 213] width 15 height 15
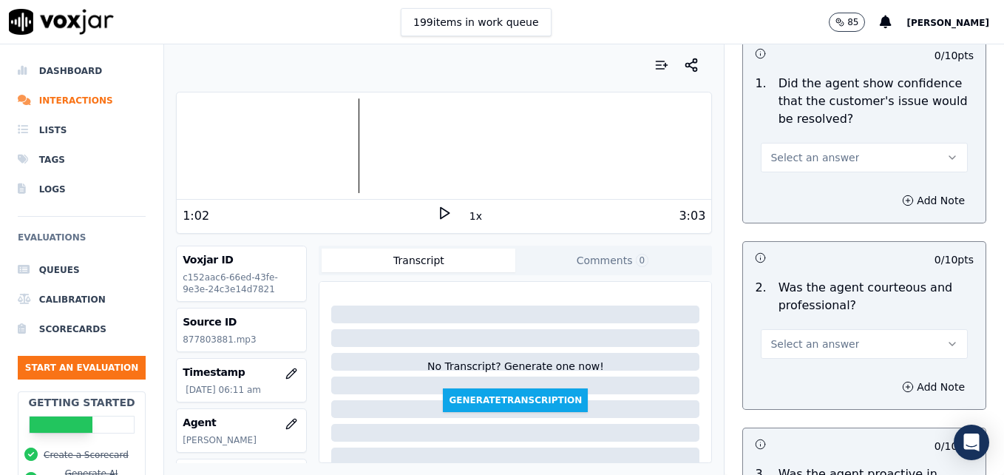
scroll to position [1183, 0]
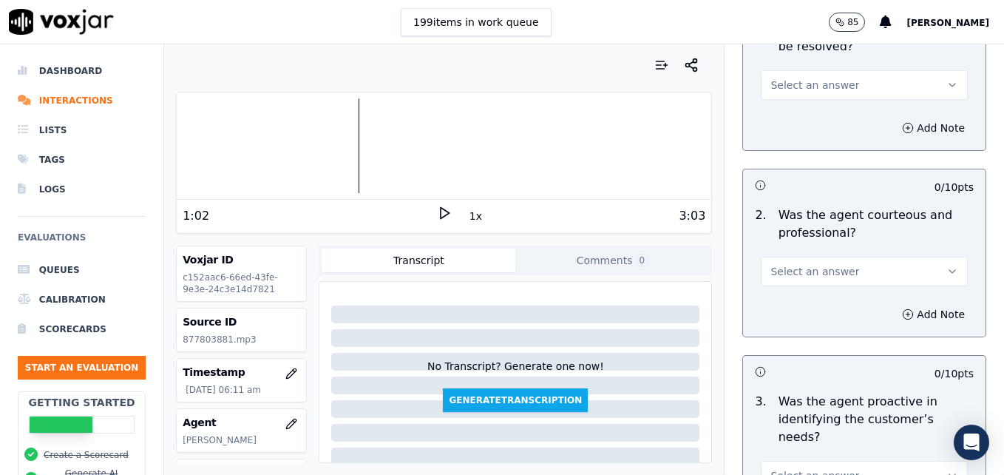
drag, startPoint x: 923, startPoint y: 232, endPoint x: 911, endPoint y: 236, distance: 13.3
click at [947, 266] on icon "button" at bounding box center [953, 272] width 12 height 12
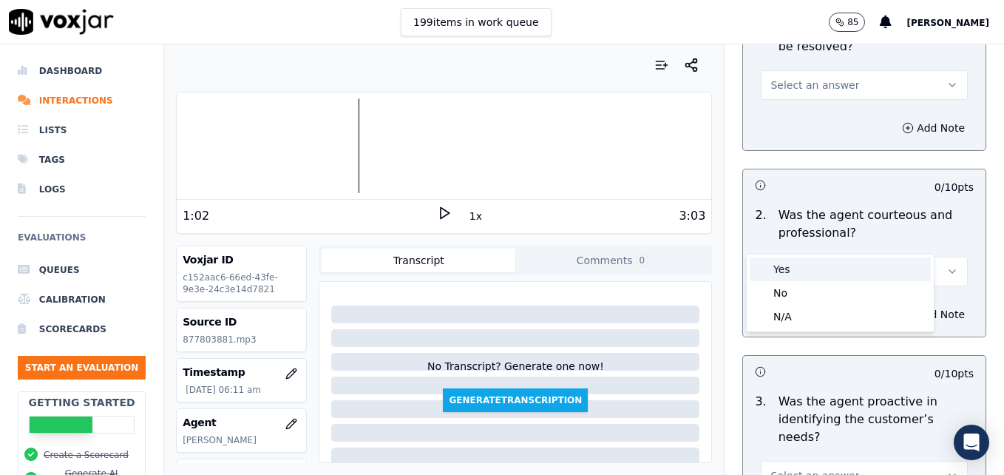
click at [794, 270] on div "Yes" at bounding box center [840, 269] width 181 height 24
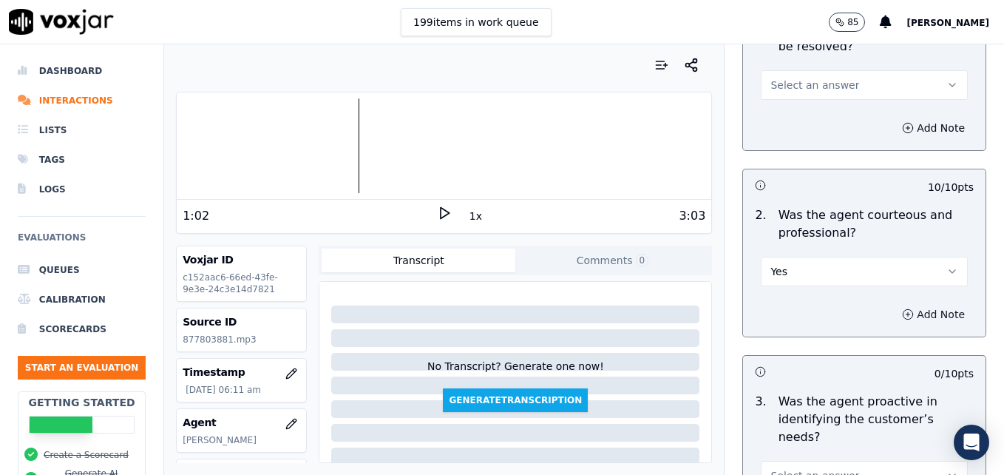
click at [902, 308] on icon "button" at bounding box center [908, 314] width 12 height 12
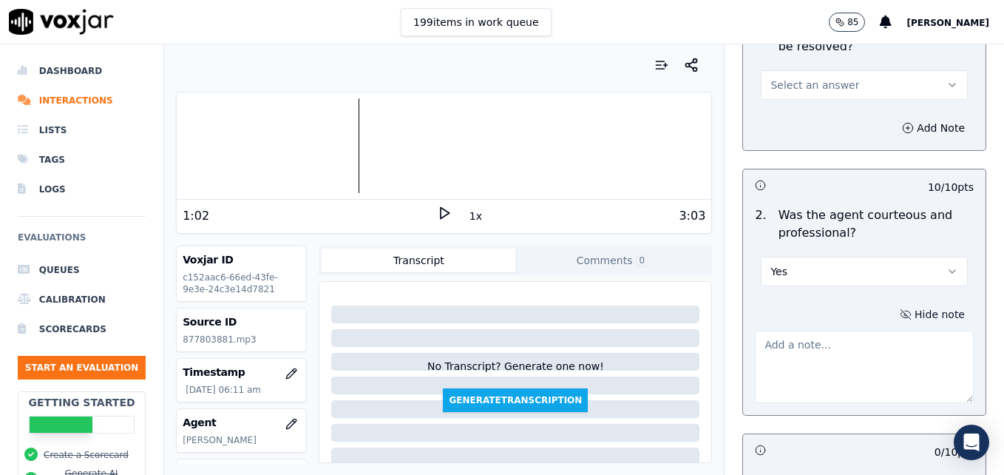
click at [857, 331] on textarea at bounding box center [864, 367] width 219 height 72
click at [441, 209] on polygon at bounding box center [445, 213] width 9 height 11
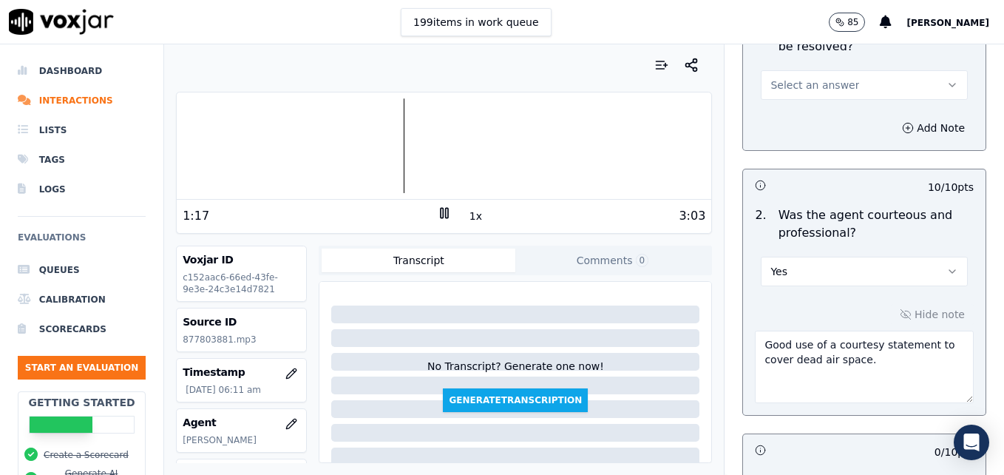
click at [441, 209] on rect at bounding box center [442, 213] width 2 height 10
click at [437, 209] on icon at bounding box center [444, 213] width 15 height 15
click at [364, 151] on div at bounding box center [444, 145] width 535 height 95
click at [437, 215] on icon at bounding box center [444, 213] width 15 height 15
click at [437, 206] on icon at bounding box center [444, 213] width 15 height 15
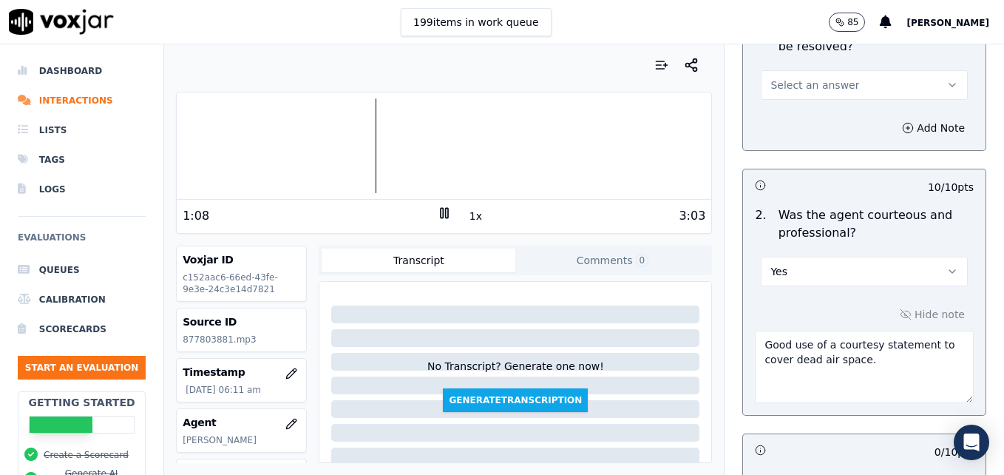
click at [437, 206] on icon at bounding box center [444, 213] width 15 height 15
click at [435, 205] on div "1:08 1x 3:03" at bounding box center [444, 216] width 535 height 32
click at [441, 209] on polygon at bounding box center [445, 213] width 9 height 11
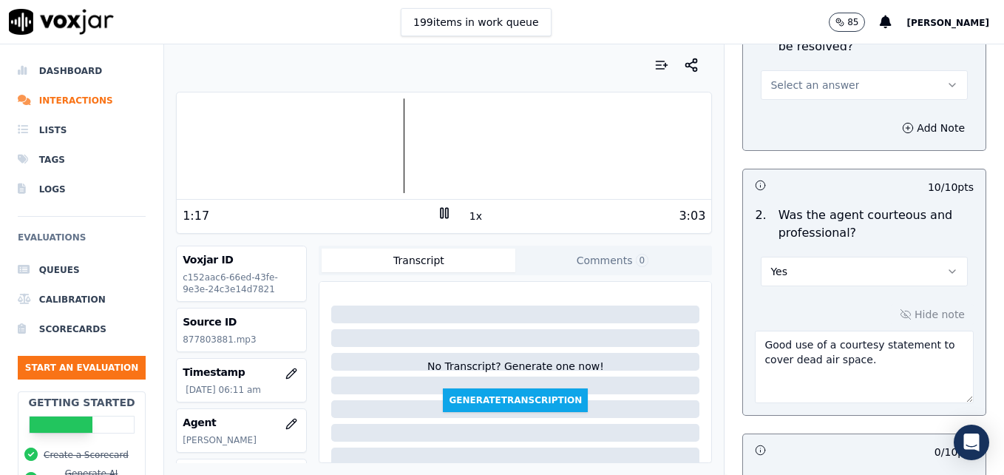
click at [437, 209] on icon at bounding box center [444, 213] width 15 height 15
click at [441, 213] on polygon at bounding box center [445, 213] width 9 height 11
click at [445, 209] on rect at bounding box center [446, 213] width 2 height 10
click at [874, 331] on textarea "Good use of a courtesy statement to cover dead air space." at bounding box center [864, 367] width 219 height 72
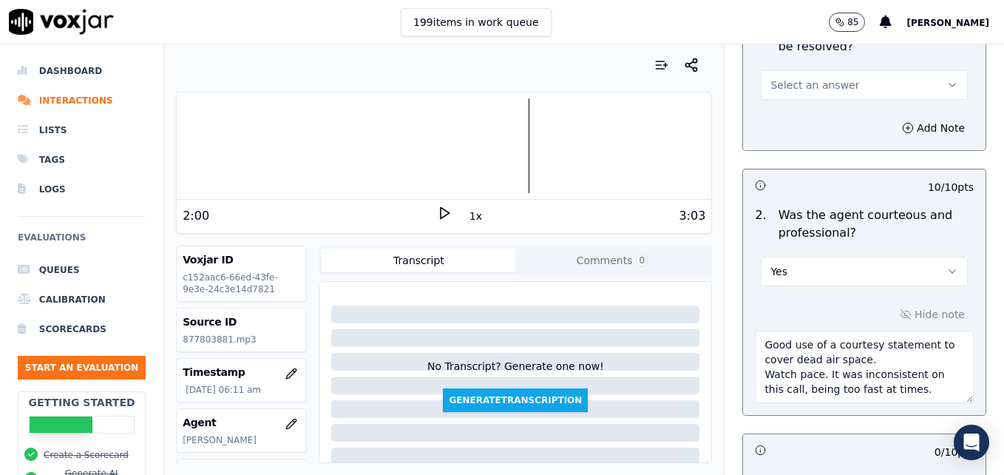
type textarea "Good use of a courtesy statement to cover dead air space. Watch pace. It was in…"
click at [441, 208] on polygon at bounding box center [445, 213] width 9 height 11
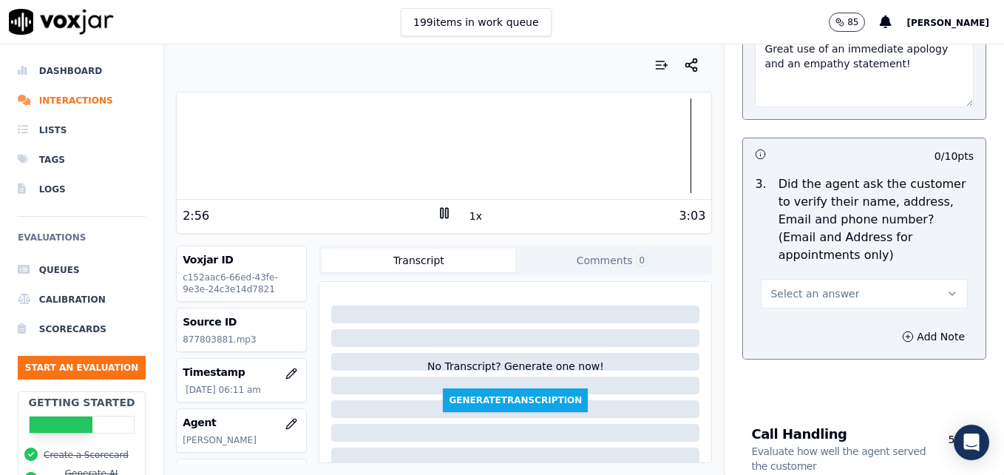
scroll to position [740, 0]
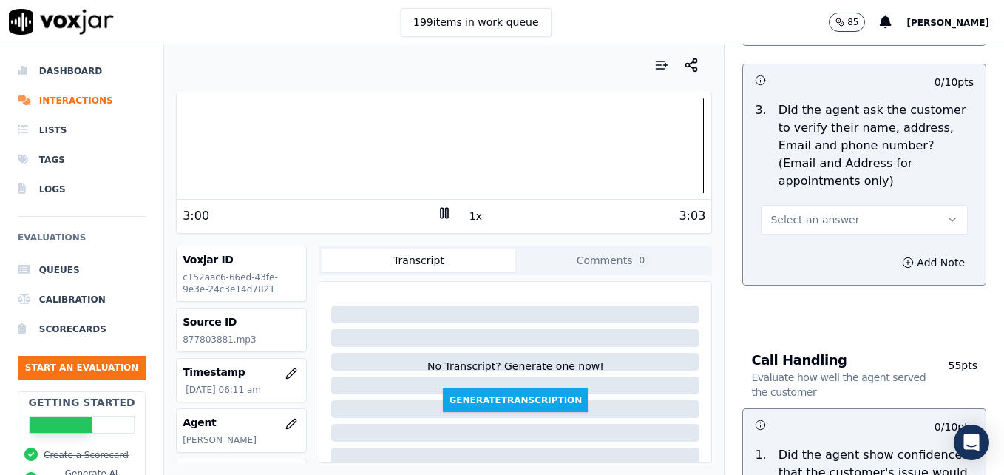
click at [513, 146] on div at bounding box center [444, 145] width 535 height 95
click at [246, 148] on div at bounding box center [444, 145] width 535 height 95
click at [347, 146] on div at bounding box center [444, 145] width 535 height 95
click at [524, 145] on div at bounding box center [444, 145] width 535 height 95
click at [947, 214] on icon "button" at bounding box center [953, 220] width 12 height 12
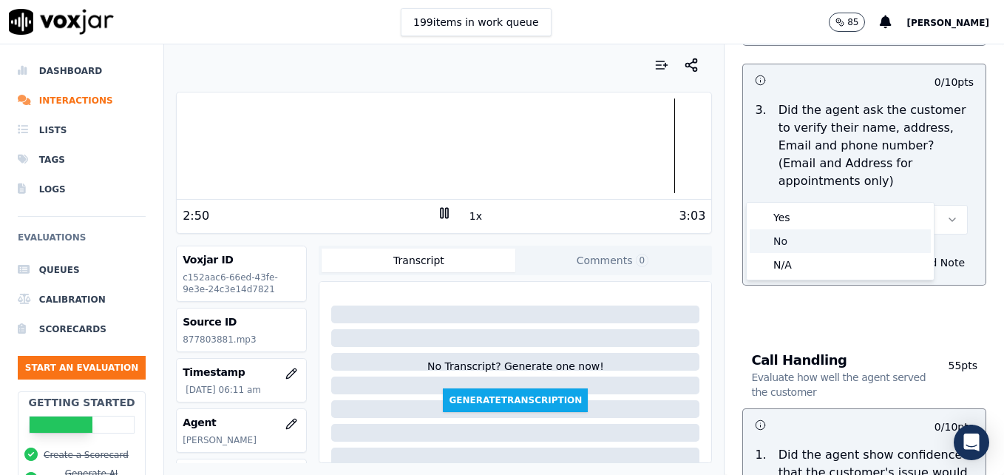
click at [824, 240] on div "No" at bounding box center [840, 241] width 181 height 24
click at [902, 257] on icon "button" at bounding box center [908, 263] width 12 height 12
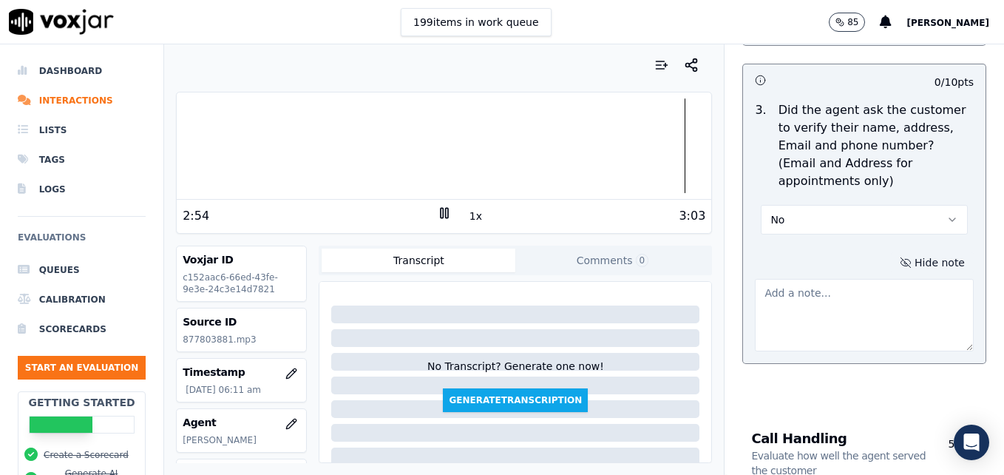
click at [840, 281] on textarea at bounding box center [864, 315] width 219 height 72
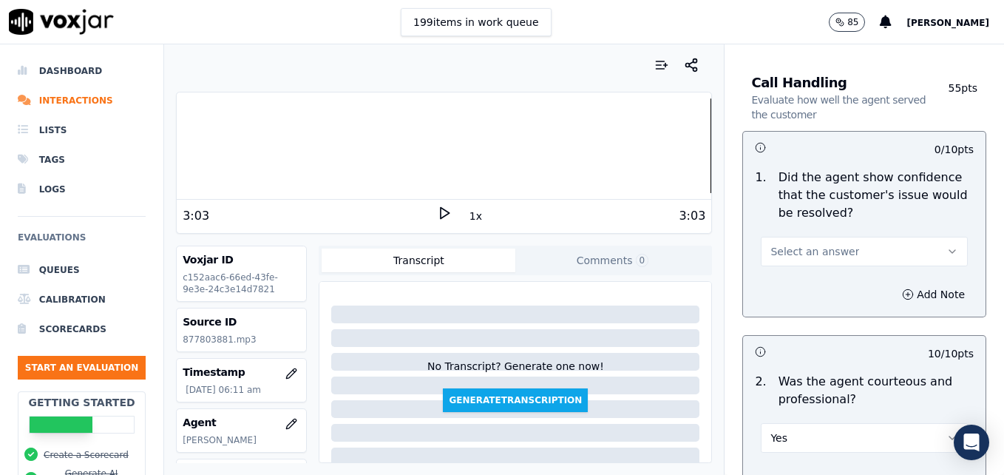
scroll to position [1110, 0]
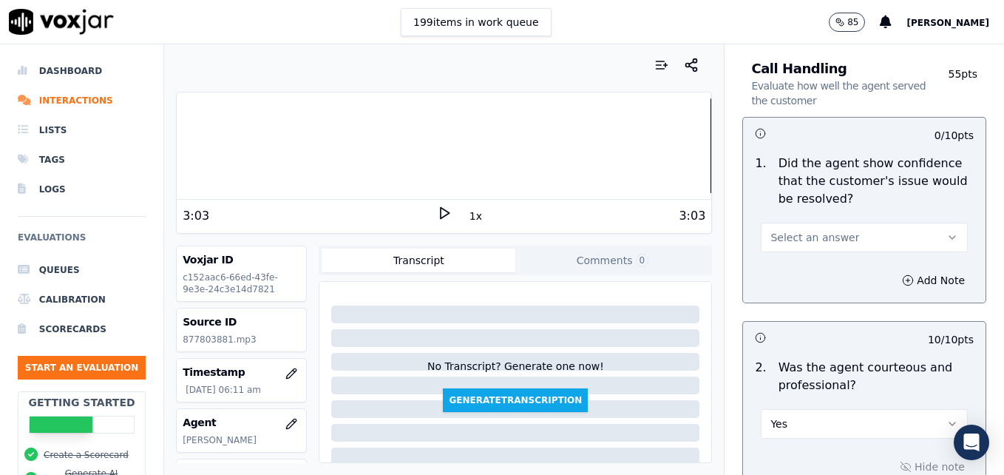
type textarea "Customer phone number/email/mailing address not verified. New/returning custome…"
click at [947, 232] on icon "button" at bounding box center [953, 238] width 12 height 12
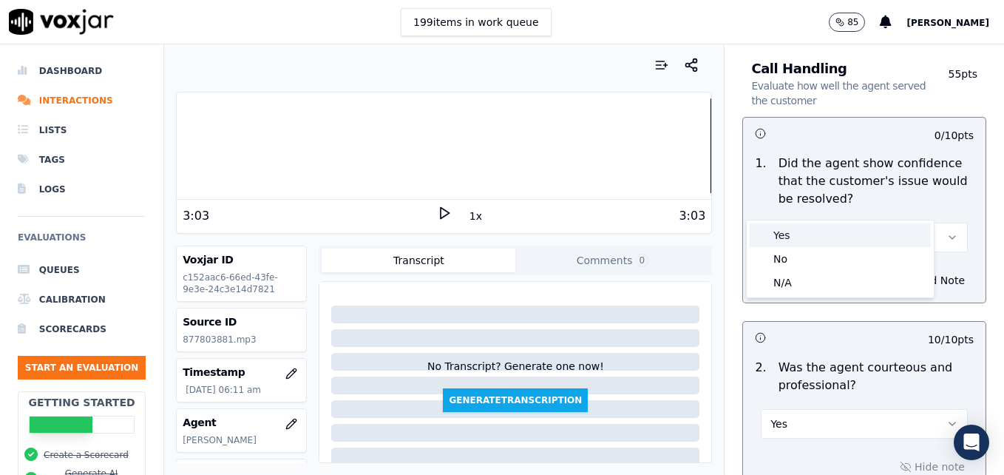
click at [869, 235] on div "Yes" at bounding box center [840, 235] width 181 height 24
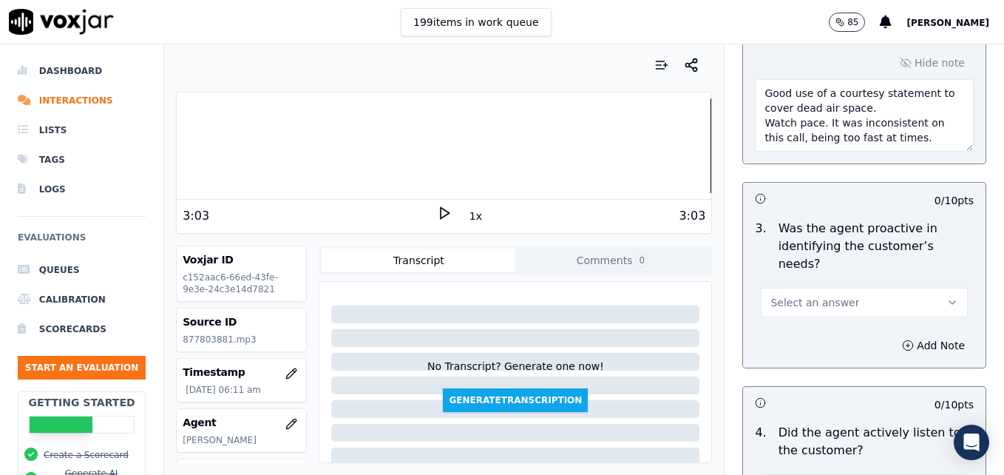
scroll to position [1553, 0]
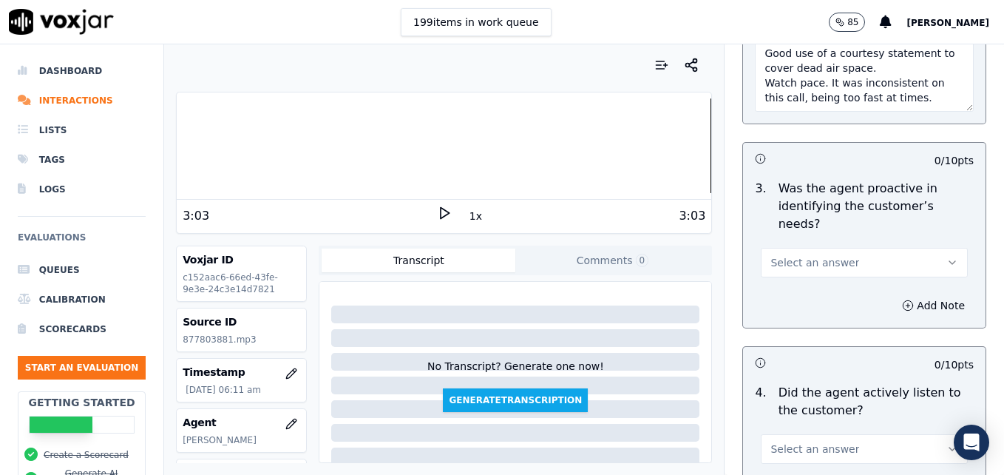
click at [905, 248] on button "Select an answer" at bounding box center [864, 263] width 207 height 30
click at [873, 243] on div "Yes" at bounding box center [840, 243] width 181 height 24
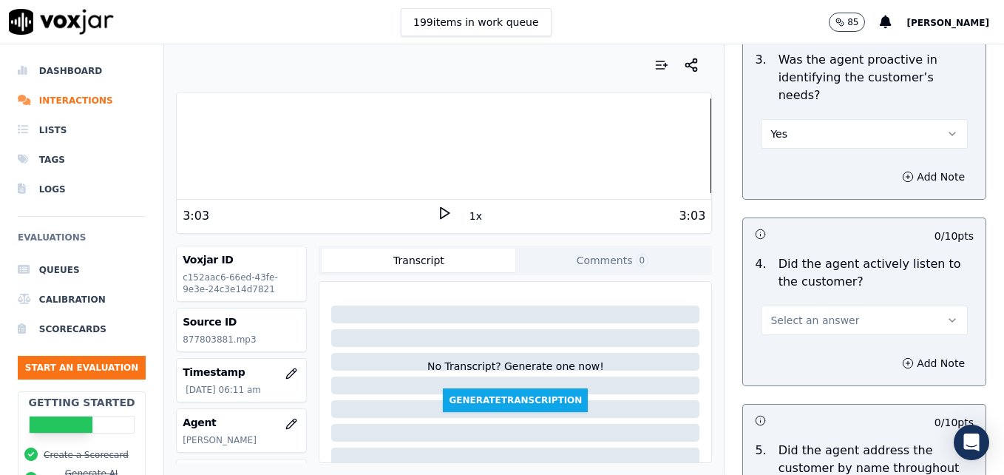
scroll to position [1701, 0]
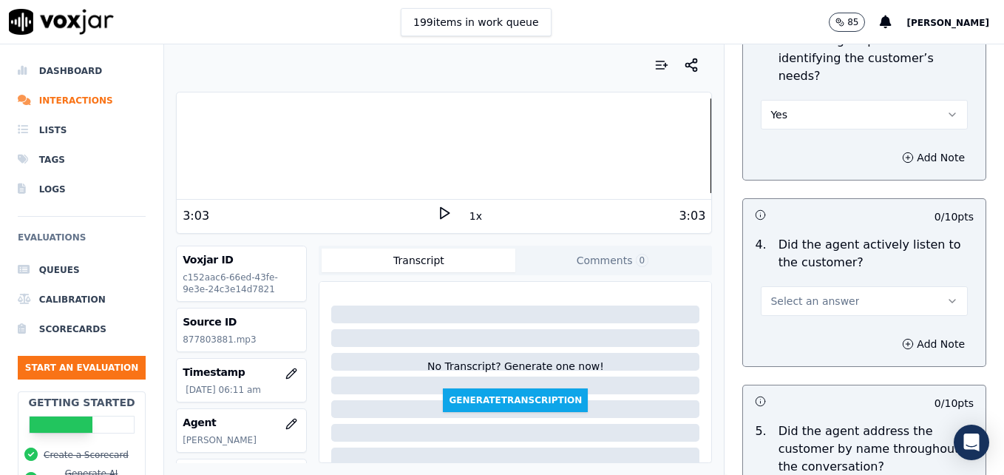
drag, startPoint x: 908, startPoint y: 243, endPoint x: 880, endPoint y: 258, distance: 31.8
click at [909, 286] on button "Select an answer" at bounding box center [864, 301] width 207 height 30
click at [860, 272] on div "Yes" at bounding box center [840, 281] width 181 height 24
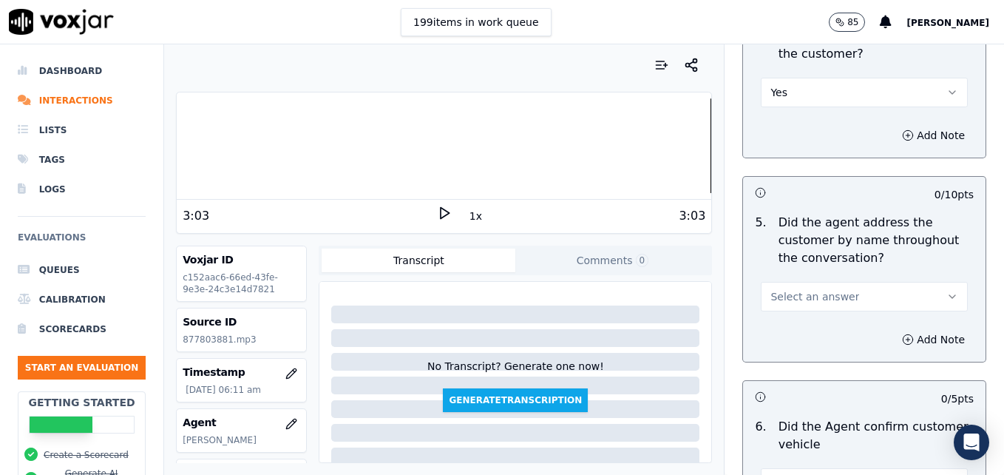
scroll to position [1923, 0]
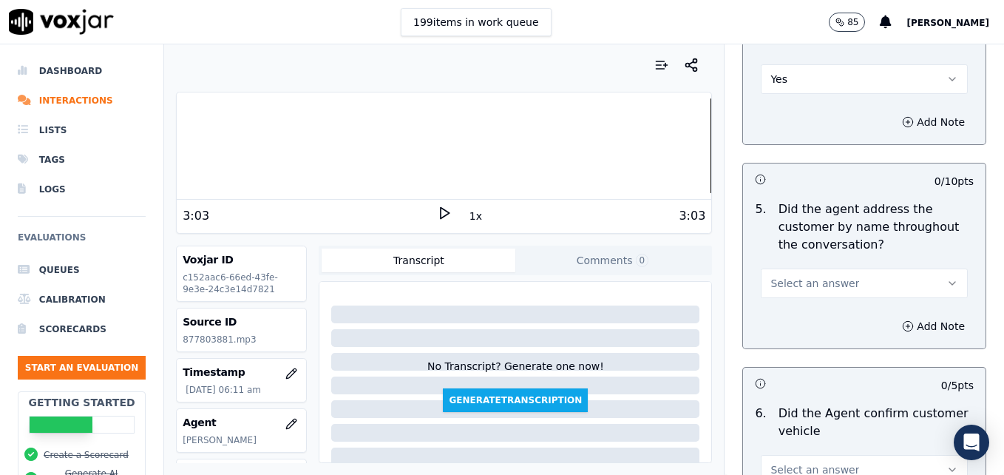
click at [912, 269] on button "Select an answer" at bounding box center [864, 284] width 207 height 30
click at [858, 263] on div "Yes" at bounding box center [840, 263] width 181 height 24
drag, startPoint x: 876, startPoint y: 272, endPoint x: 877, endPoint y: 281, distance: 8.9
click at [902, 320] on icon "button" at bounding box center [908, 326] width 12 height 12
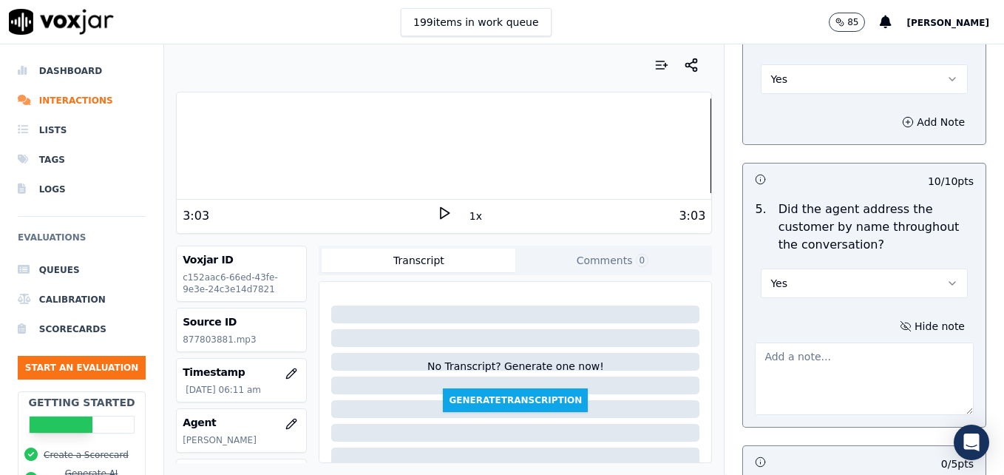
click at [874, 342] on textarea at bounding box center [864, 378] width 219 height 72
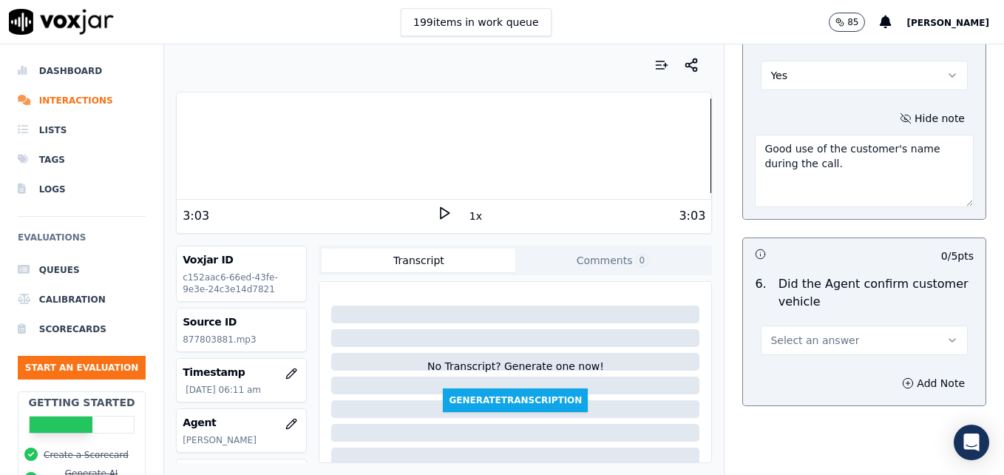
scroll to position [2145, 0]
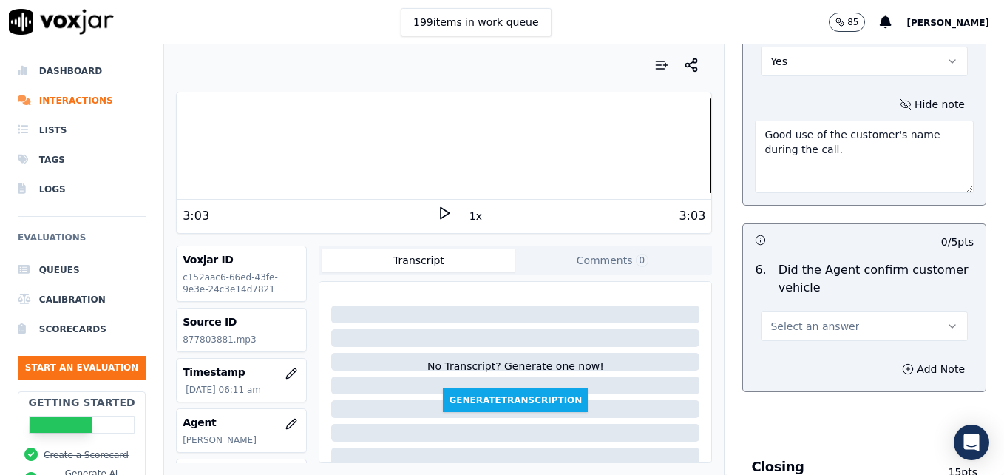
type textarea "Good use of the customer's name during the call."
click at [909, 311] on button "Select an answer" at bounding box center [864, 326] width 207 height 30
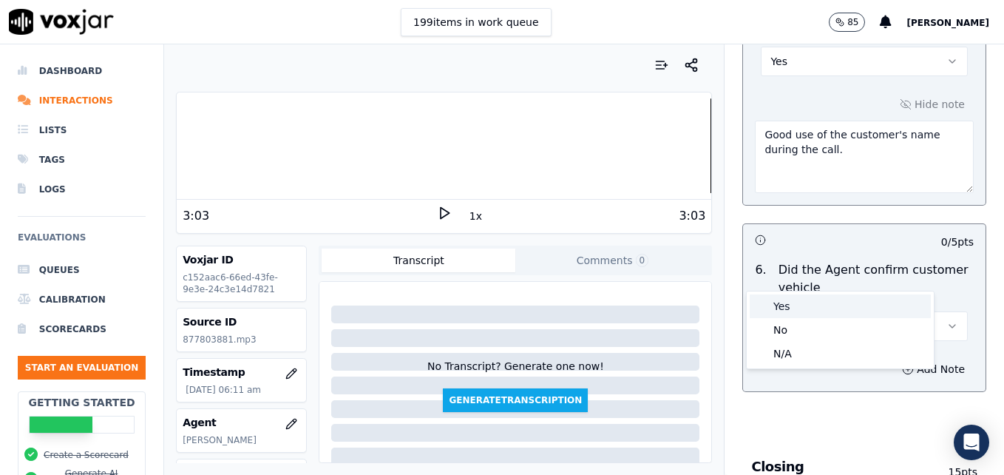
click at [834, 300] on div "Yes" at bounding box center [840, 306] width 181 height 24
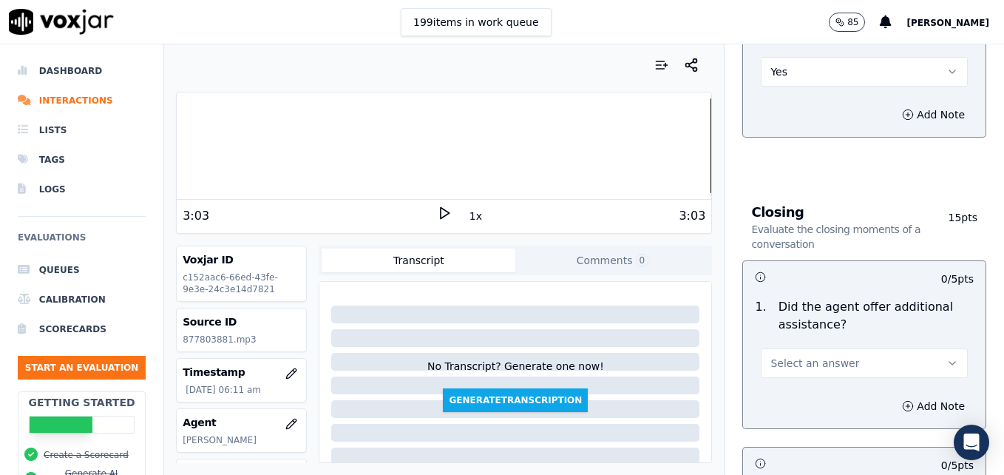
scroll to position [2441, 0]
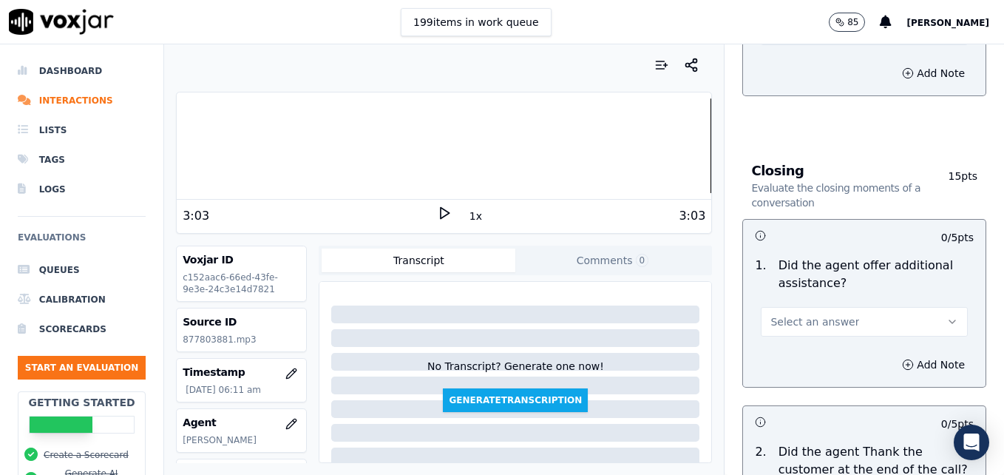
click at [947, 316] on icon "button" at bounding box center [953, 322] width 12 height 12
click at [790, 301] on div "Yes" at bounding box center [840, 302] width 181 height 24
drag, startPoint x: 877, startPoint y: 309, endPoint x: 882, endPoint y: 319, distance: 10.9
click at [902, 359] on icon "button" at bounding box center [908, 365] width 12 height 12
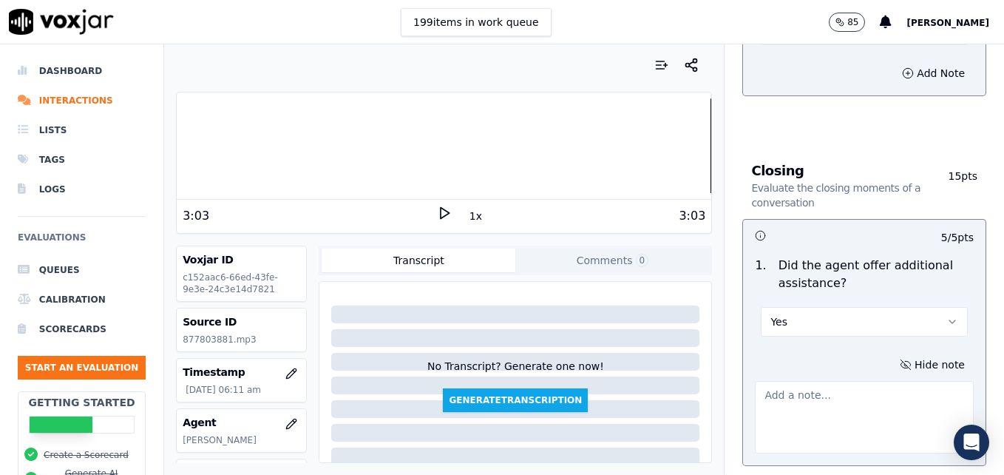
click at [865, 381] on textarea at bounding box center [864, 417] width 219 height 72
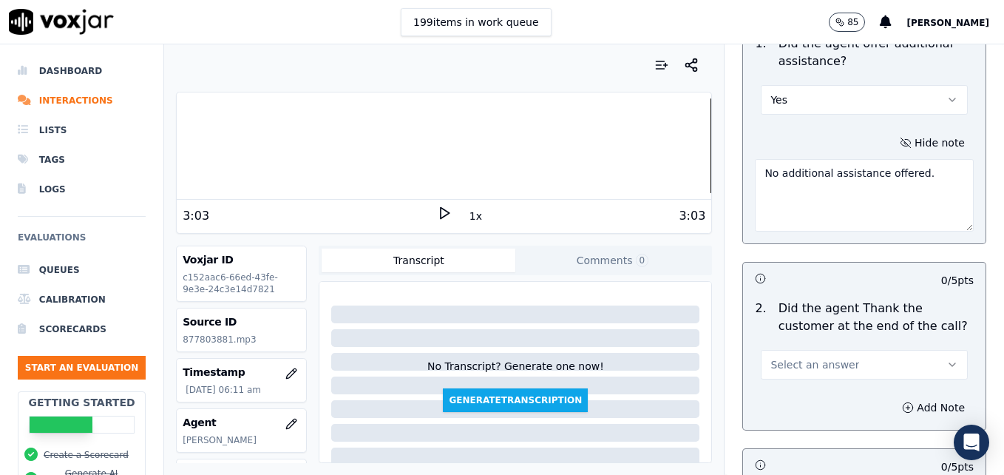
scroll to position [2737, 0]
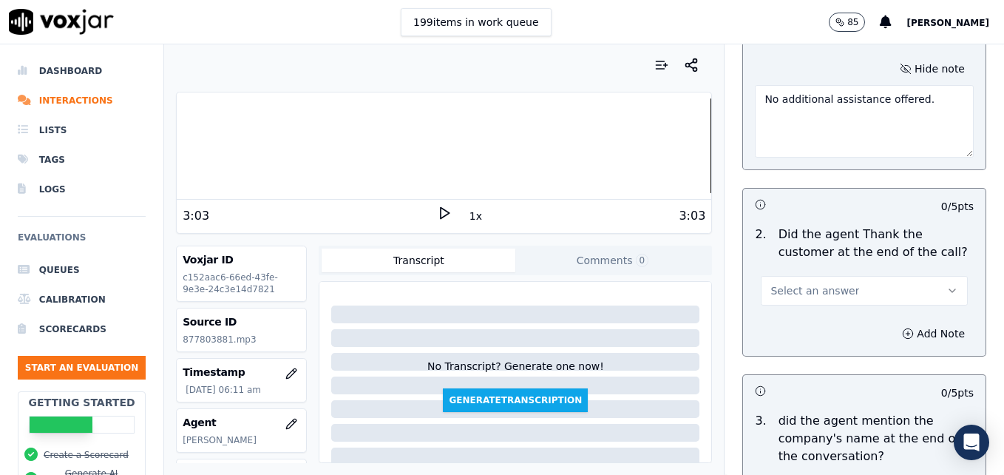
type textarea "No additional assistance offered."
click at [947, 285] on icon "button" at bounding box center [953, 291] width 12 height 12
click at [785, 269] on div "Yes" at bounding box center [840, 271] width 181 height 24
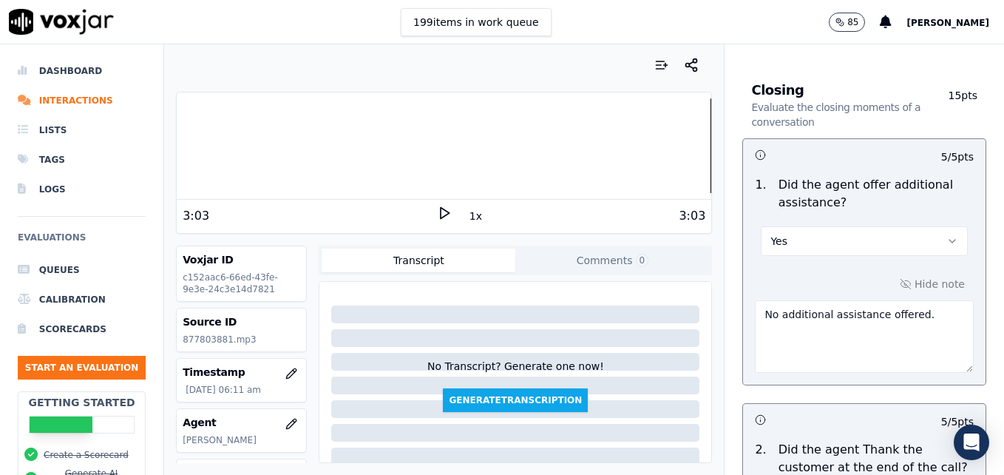
scroll to position [2226, 0]
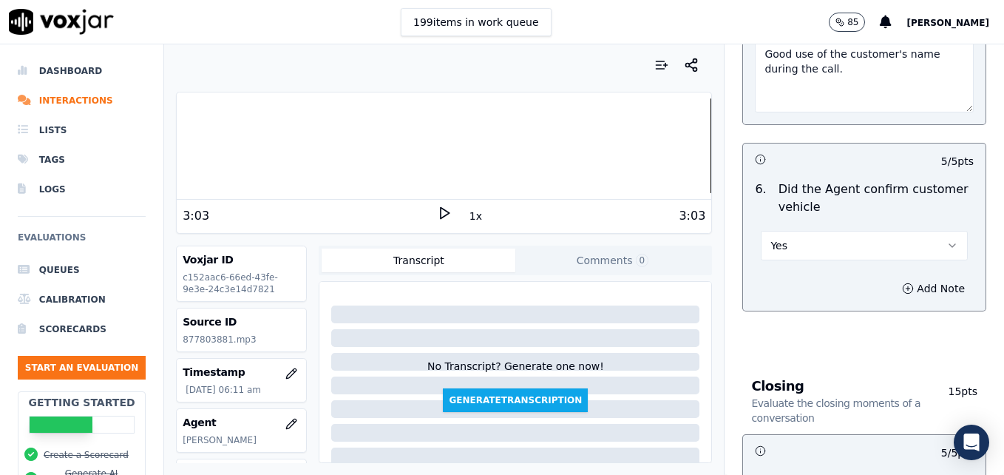
click at [679, 147] on div at bounding box center [444, 145] width 535 height 95
click at [441, 212] on icon at bounding box center [444, 213] width 15 height 15
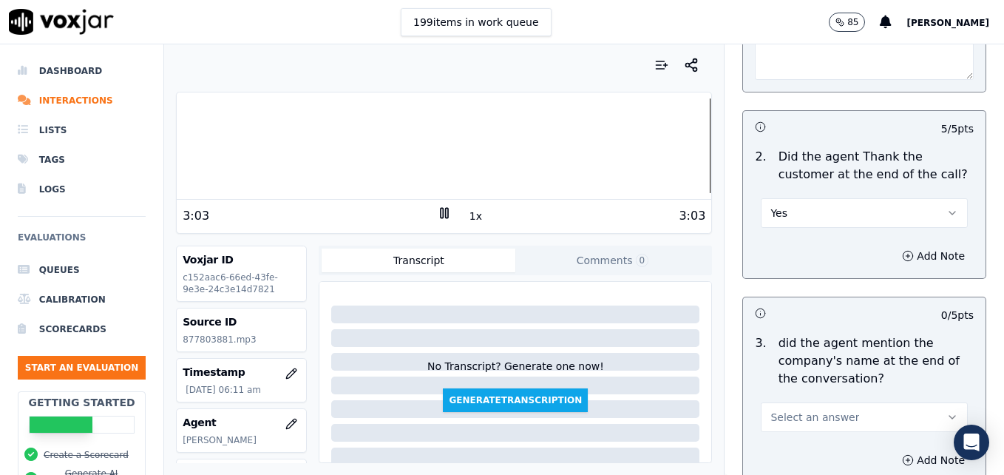
scroll to position [2891, 0]
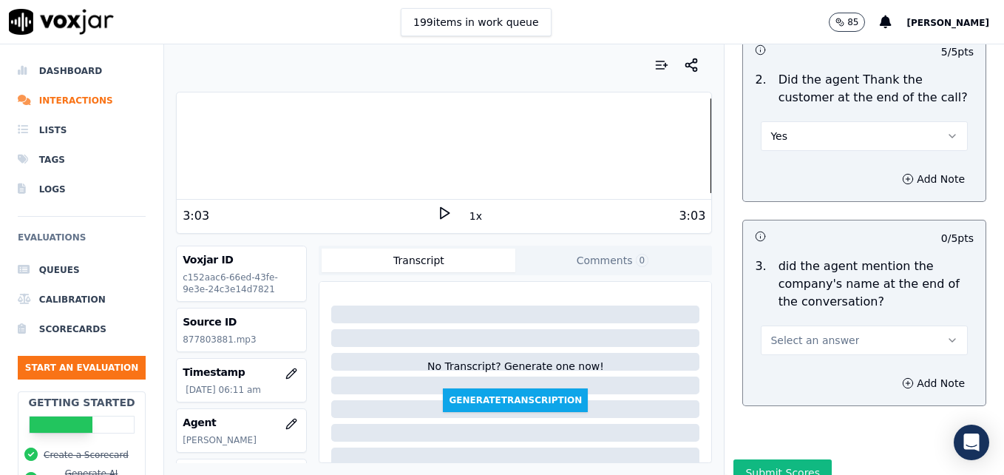
click at [947, 334] on icon "button" at bounding box center [953, 340] width 12 height 12
click at [796, 319] on div "Yes" at bounding box center [840, 320] width 181 height 24
click at [761, 459] on button "Submit Scores" at bounding box center [783, 472] width 98 height 27
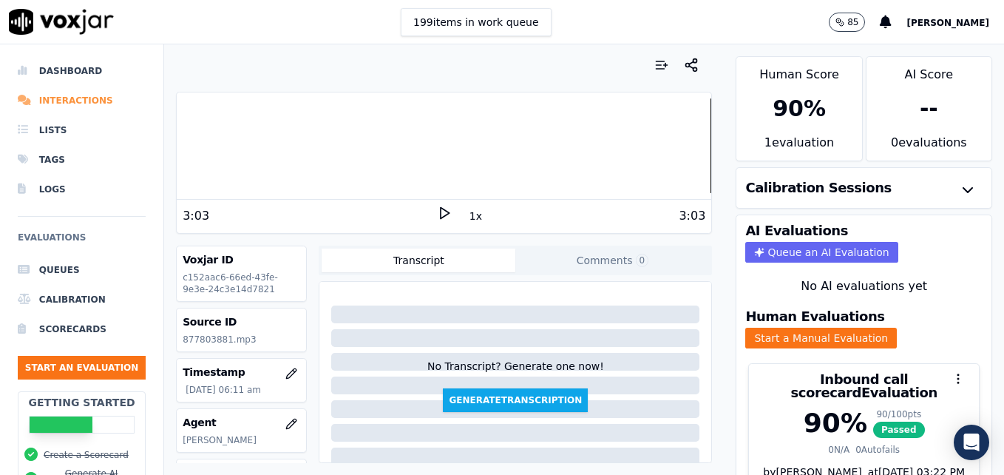
click at [53, 101] on li "Interactions" at bounding box center [82, 101] width 128 height 30
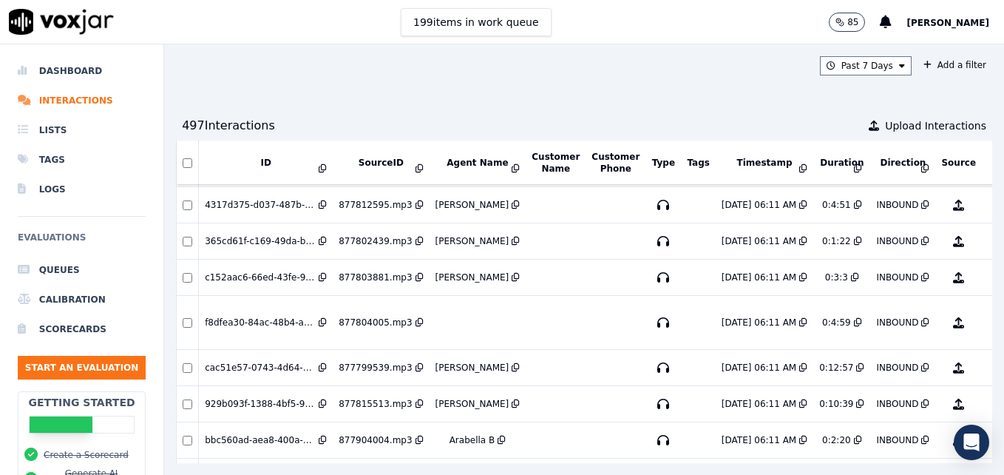
scroll to position [1777, 0]
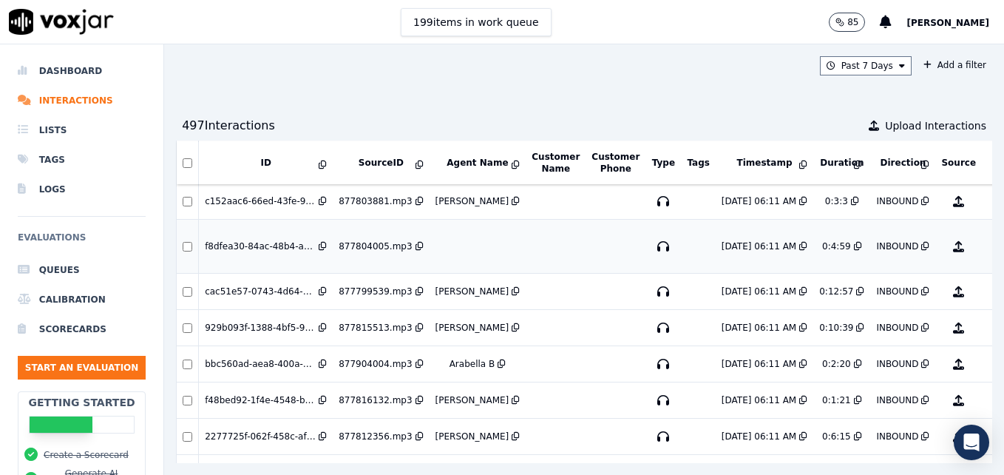
click at [988, 249] on button "No Evaluation Yet" at bounding box center [1017, 246] width 58 height 41
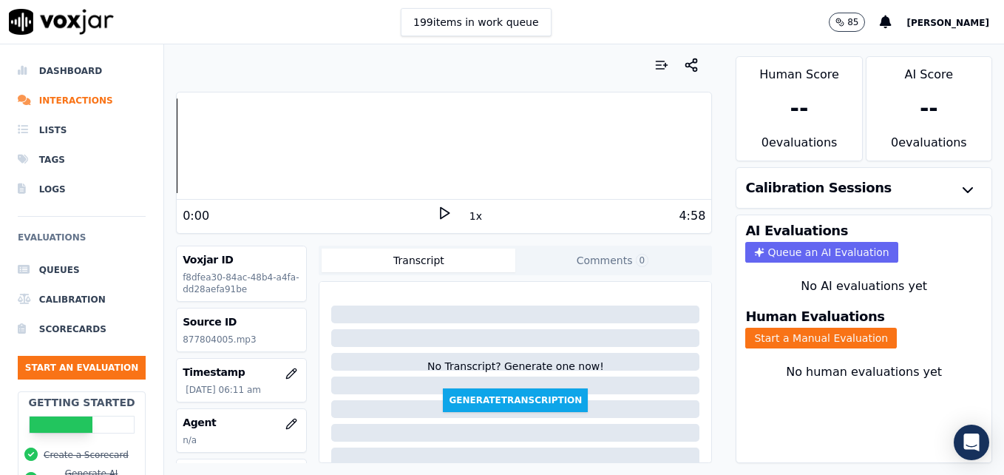
click at [437, 215] on icon at bounding box center [444, 213] width 15 height 15
click at [286, 419] on icon "button" at bounding box center [292, 424] width 12 height 12
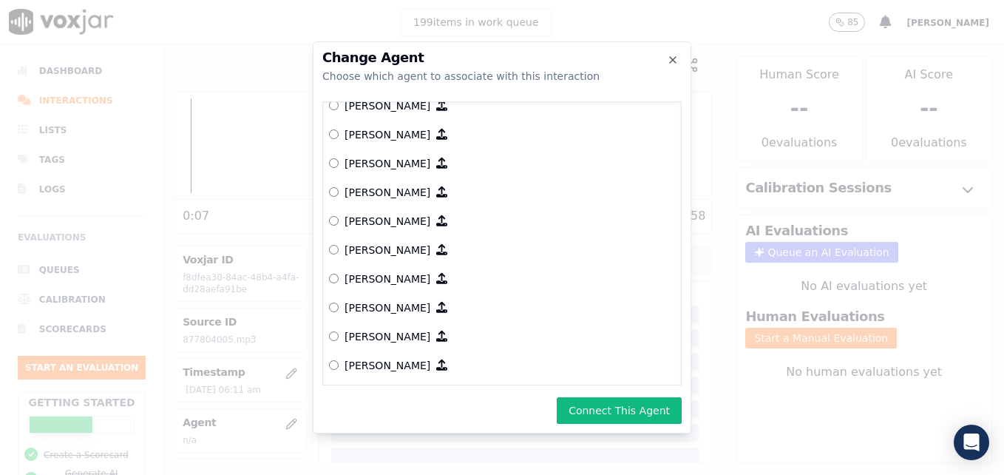
scroll to position [1163, 0]
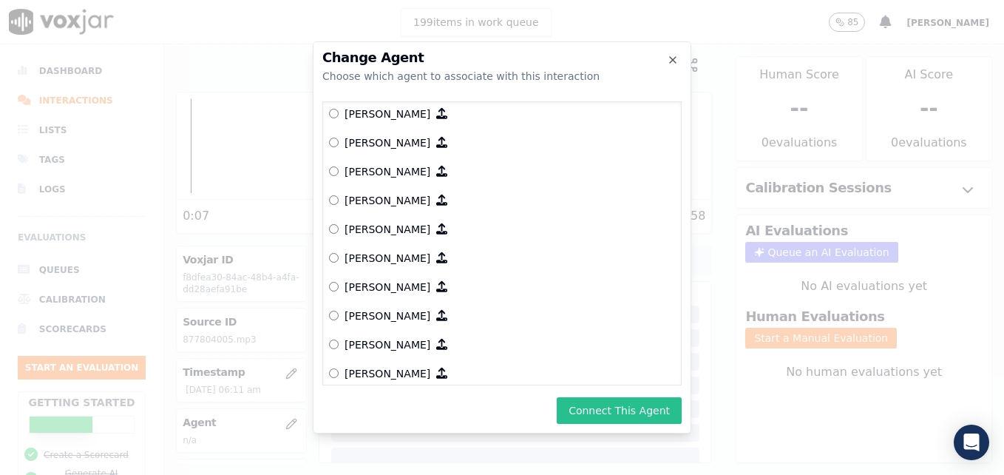
click at [588, 411] on button "Connect This Agent" at bounding box center [619, 410] width 125 height 27
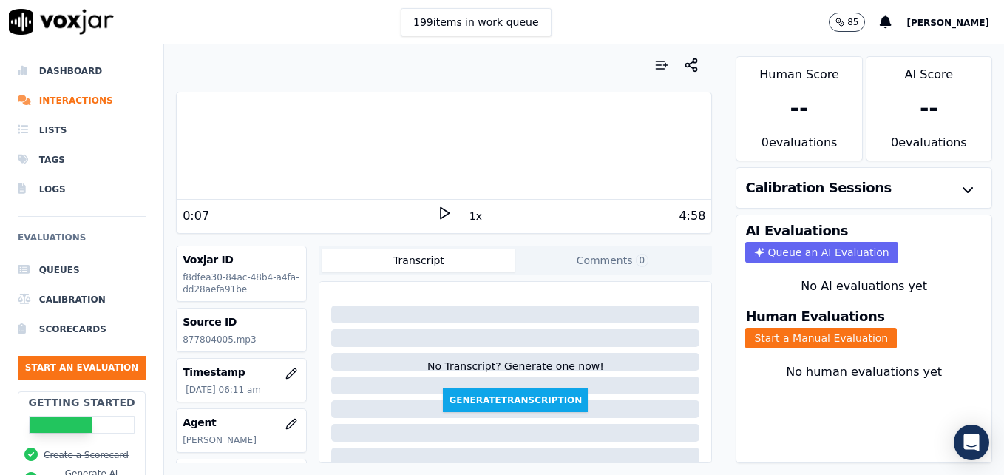
click at [437, 210] on icon at bounding box center [444, 213] width 15 height 15
click at [780, 336] on button "Start a Manual Evaluation" at bounding box center [822, 338] width 152 height 21
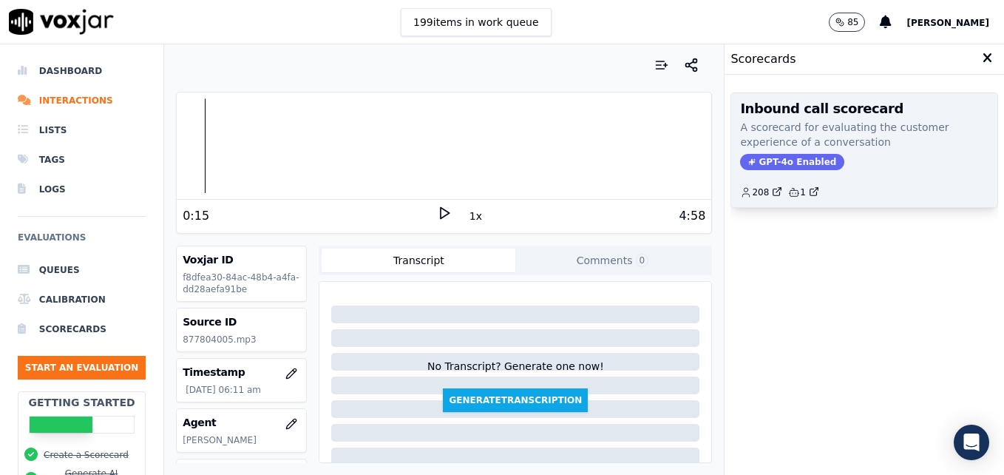
click at [780, 155] on span "GPT-4o Enabled" at bounding box center [792, 162] width 104 height 16
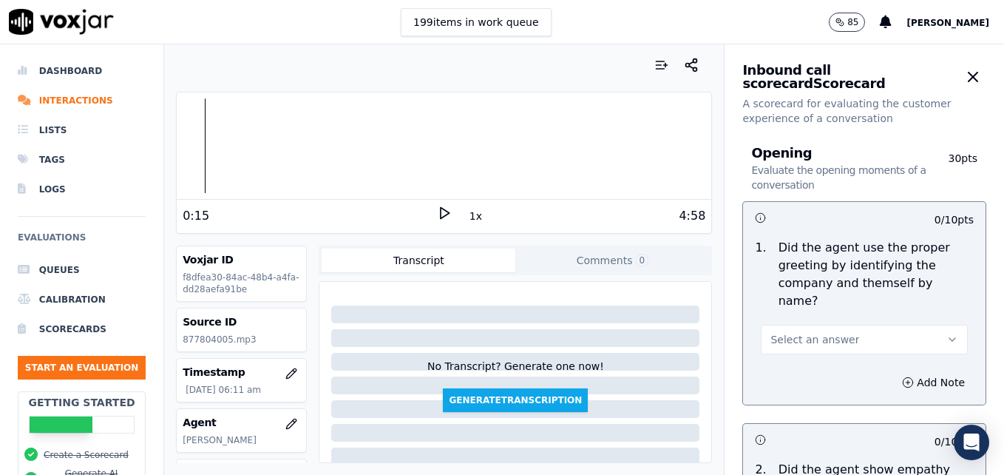
click at [189, 143] on div at bounding box center [444, 145] width 535 height 95
click at [441, 212] on polygon at bounding box center [445, 213] width 9 height 11
click at [437, 212] on icon at bounding box center [444, 213] width 15 height 15
click at [947, 334] on icon "button" at bounding box center [953, 340] width 12 height 12
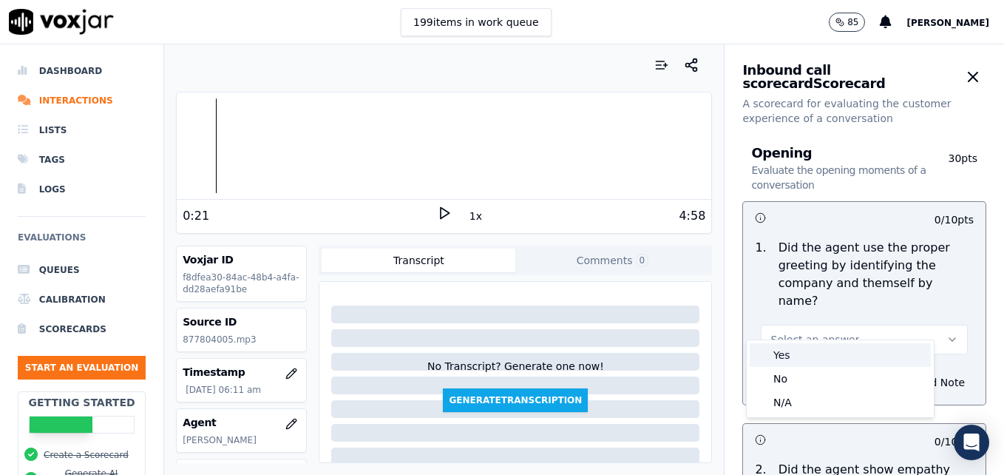
click at [808, 351] on div "Yes" at bounding box center [840, 355] width 181 height 24
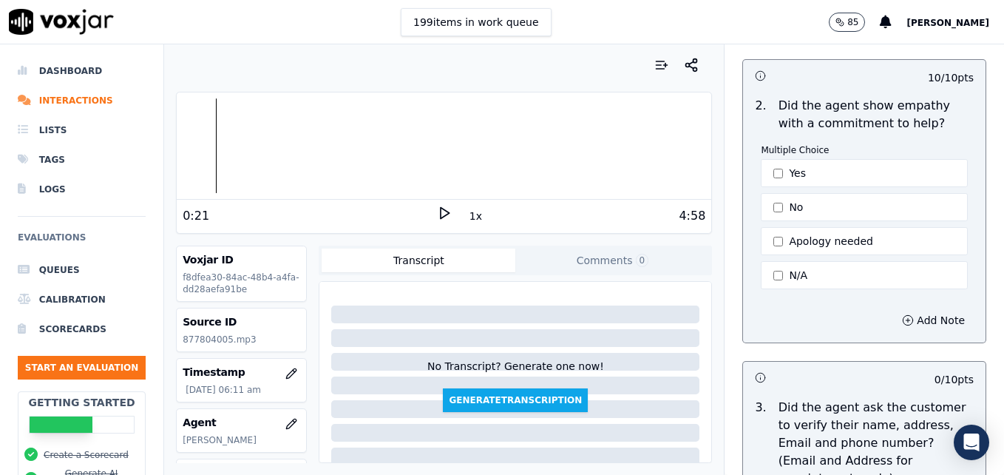
scroll to position [370, 0]
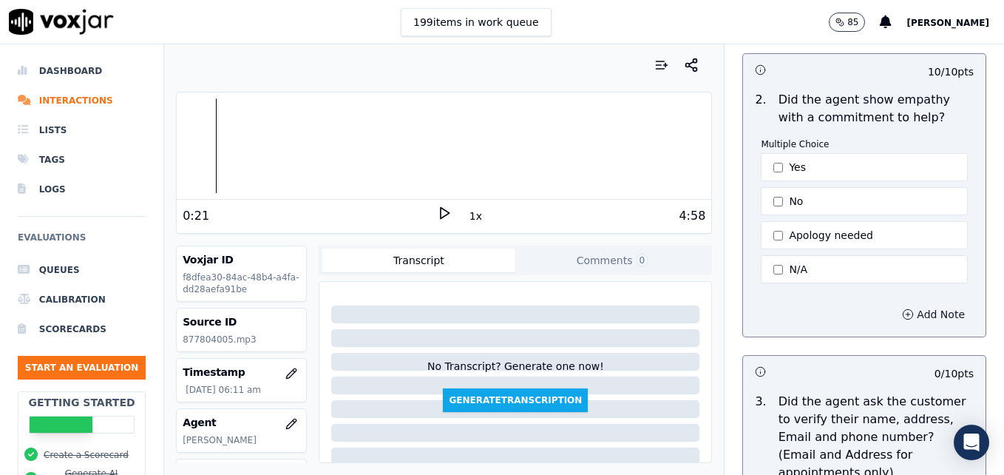
click at [902, 308] on icon "button" at bounding box center [908, 314] width 12 height 12
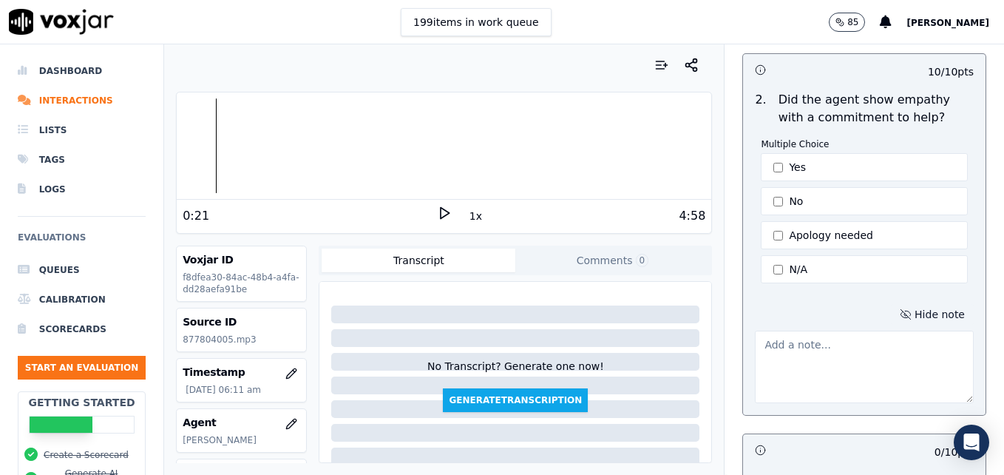
click at [848, 357] on textarea at bounding box center [864, 367] width 219 height 72
type textarea "Awesome job with the use of the customer's name along with an immediate apology!"
click at [437, 211] on icon at bounding box center [444, 213] width 15 height 15
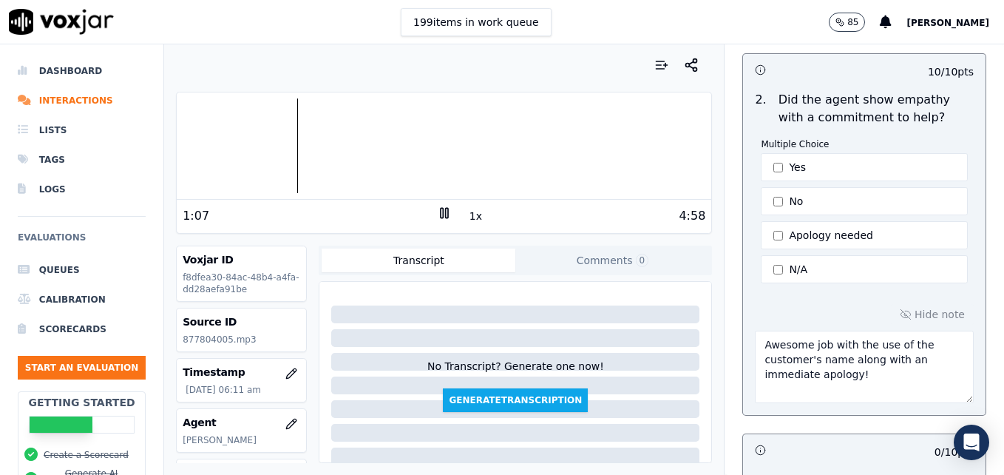
click at [445, 211] on rect at bounding box center [446, 213] width 2 height 10
click at [441, 210] on polygon at bounding box center [445, 213] width 9 height 11
drag, startPoint x: 436, startPoint y: 212, endPoint x: 448, endPoint y: 210, distance: 12.8
click at [437, 212] on icon at bounding box center [444, 213] width 15 height 15
click at [437, 214] on icon at bounding box center [444, 213] width 15 height 15
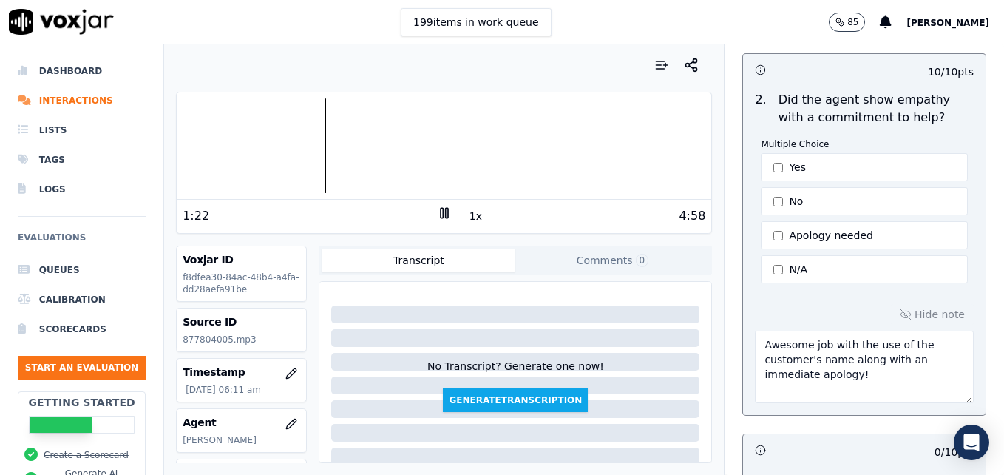
click at [437, 214] on icon at bounding box center [444, 213] width 15 height 15
click at [437, 212] on icon at bounding box center [444, 213] width 15 height 15
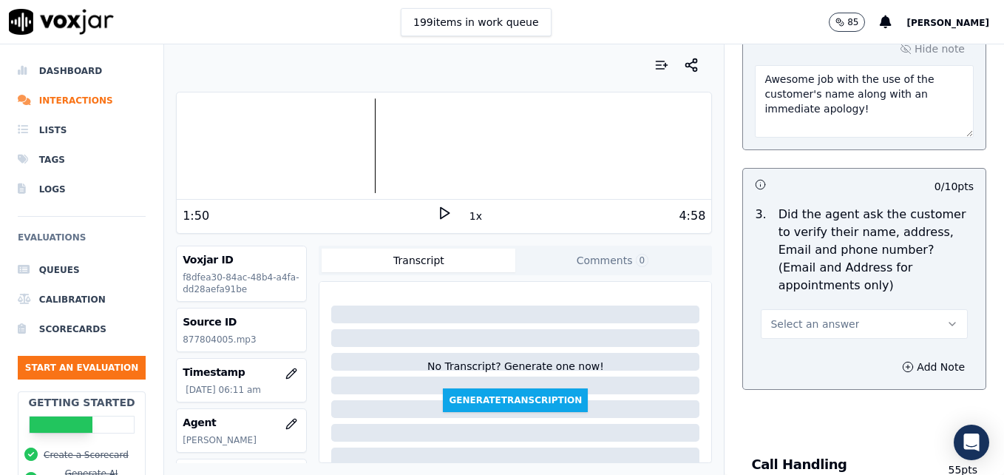
scroll to position [666, 0]
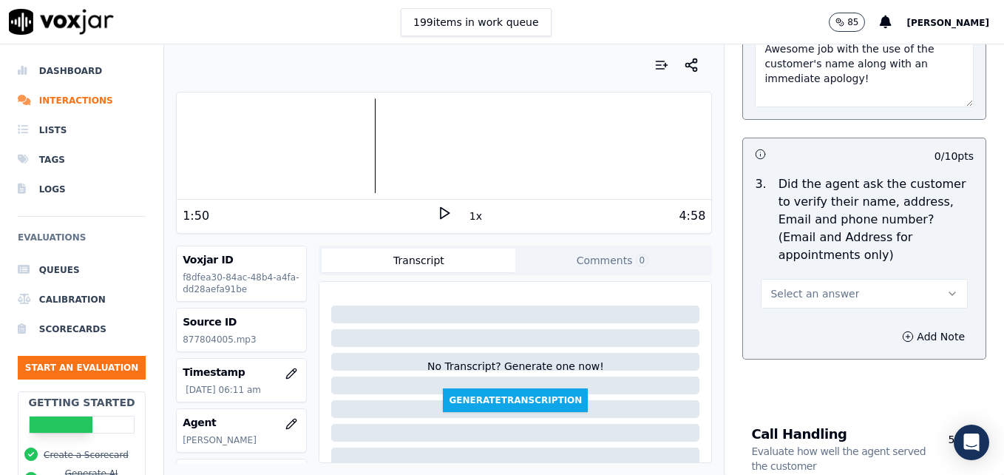
click at [950, 292] on icon "button" at bounding box center [953, 293] width 6 height 3
click at [813, 308] on div "No" at bounding box center [840, 315] width 181 height 24
click at [947, 288] on icon "button" at bounding box center [953, 294] width 12 height 12
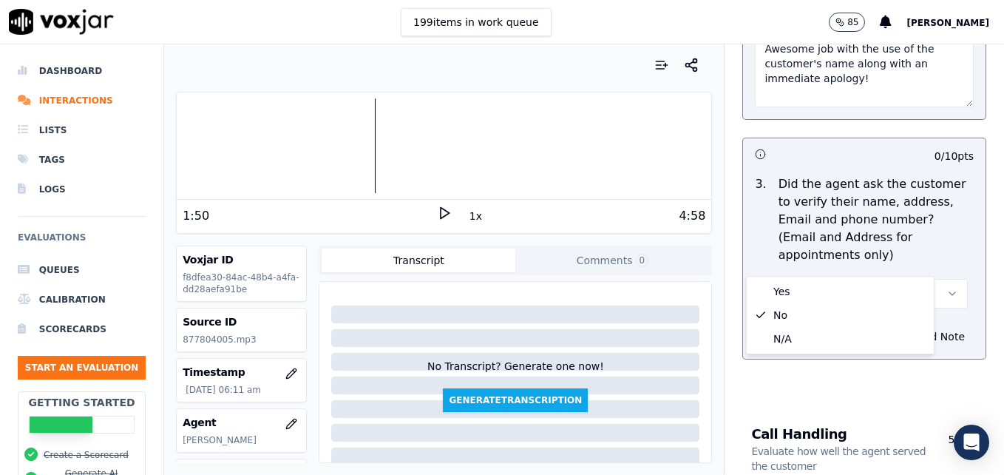
click at [947, 288] on icon "button" at bounding box center [953, 294] width 12 height 12
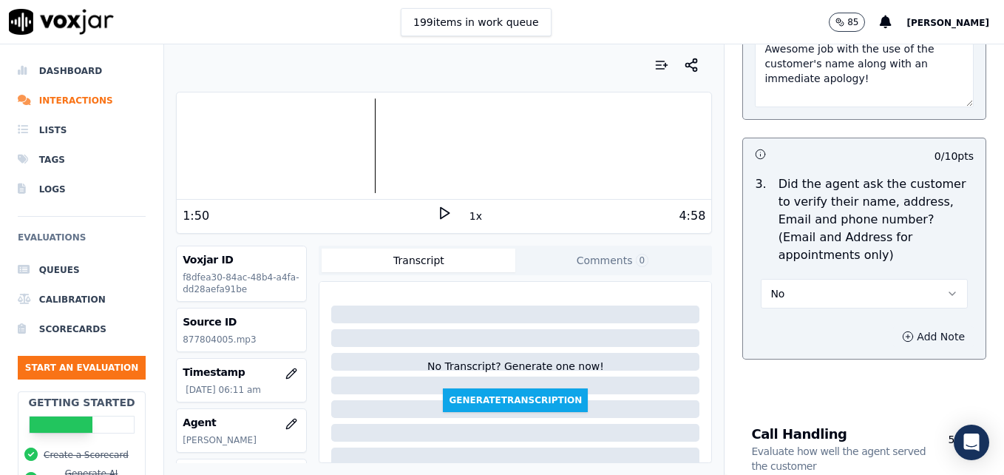
click at [902, 331] on icon "button" at bounding box center [908, 337] width 12 height 12
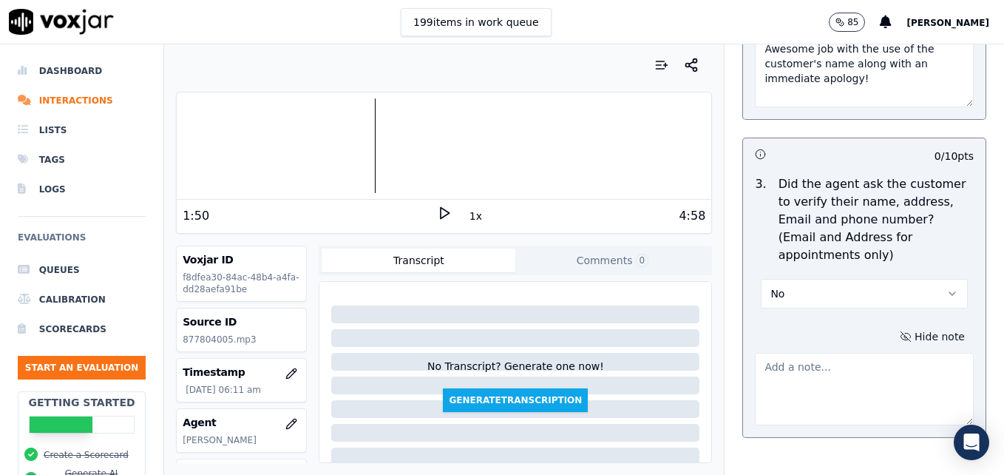
click at [847, 353] on textarea at bounding box center [864, 389] width 219 height 72
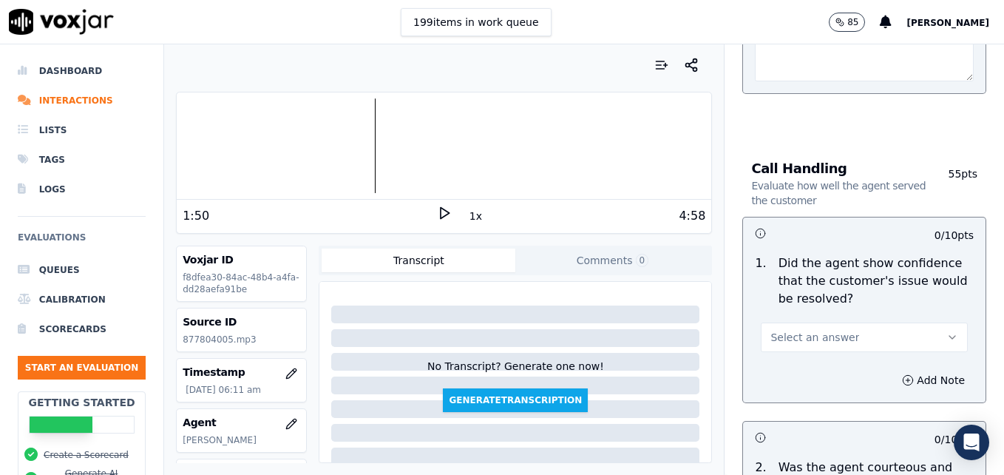
scroll to position [1036, 0]
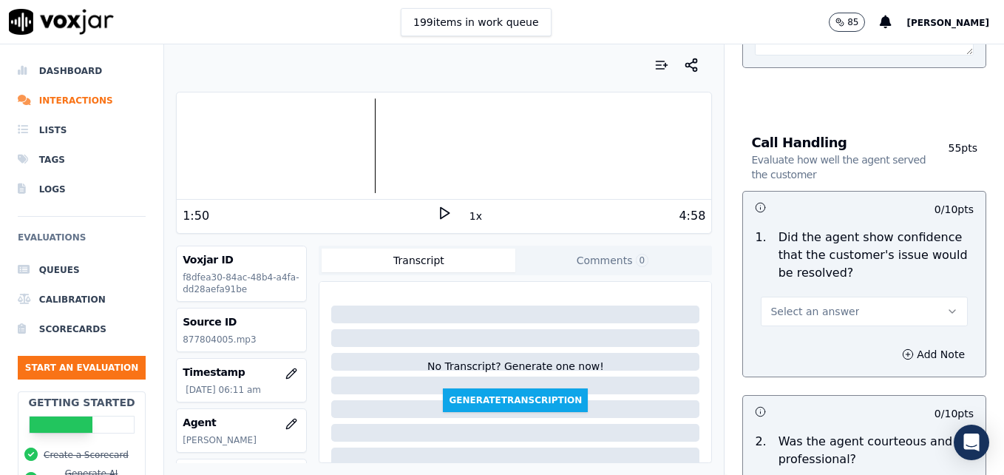
type textarea "Customer phone number not verified."
click at [931, 297] on button "Select an answer" at bounding box center [864, 312] width 207 height 30
click at [788, 334] on div "No" at bounding box center [840, 333] width 181 height 24
click at [902, 348] on icon "button" at bounding box center [908, 354] width 12 height 12
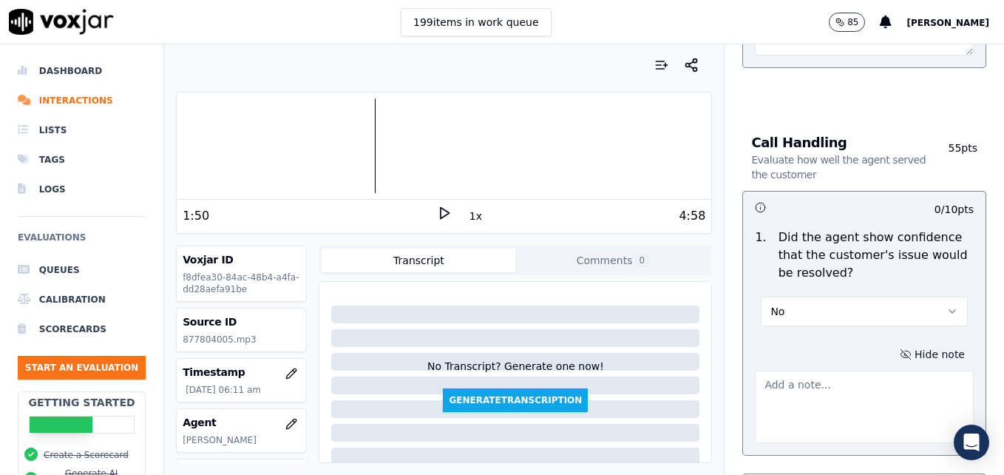
click at [826, 371] on textarea at bounding box center [864, 407] width 219 height 72
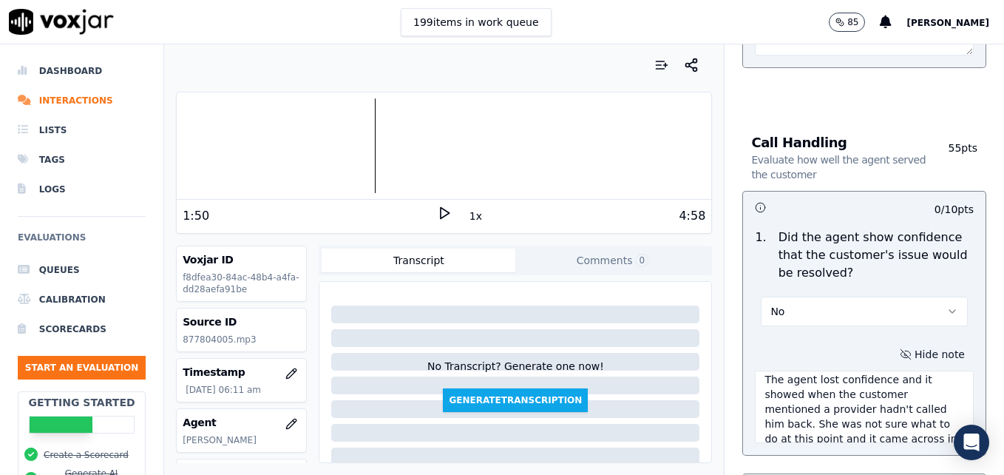
scroll to position [0, 0]
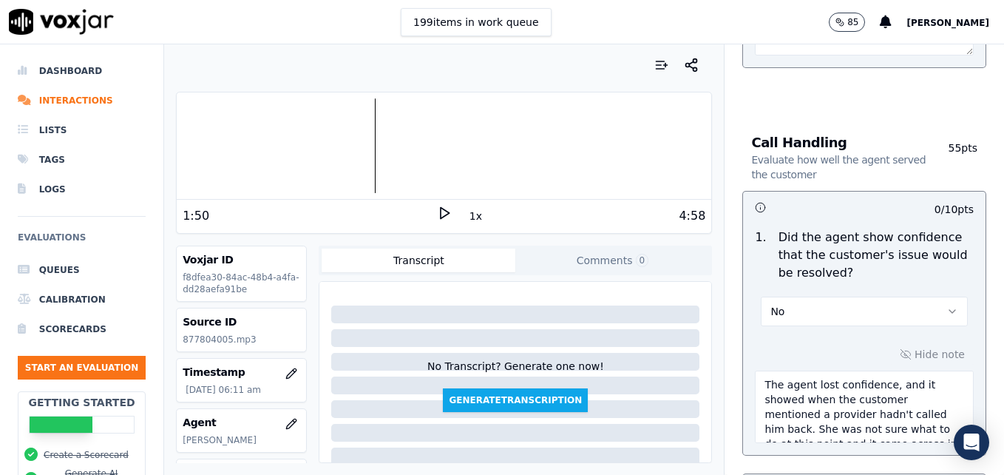
type textarea "The agent lost confidence, and it showed when the customer mentioned a provider…"
click at [437, 206] on icon at bounding box center [444, 213] width 15 height 15
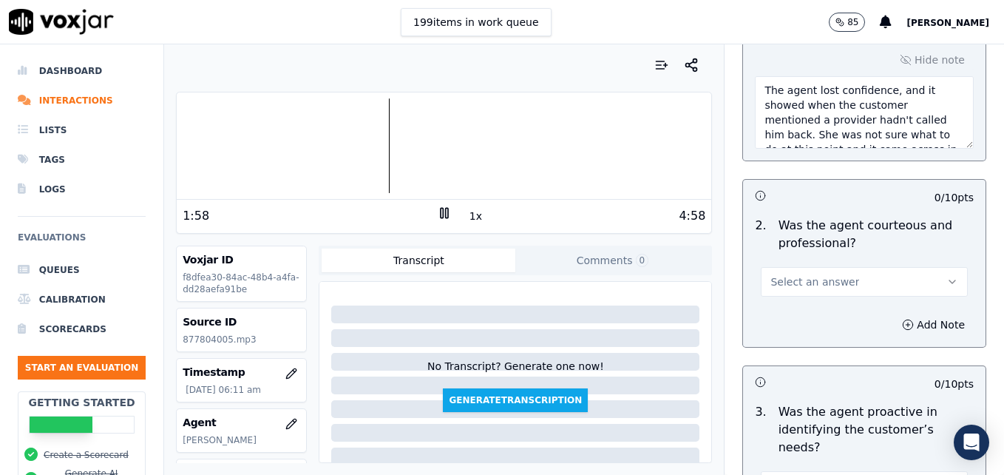
scroll to position [1331, 0]
click at [947, 274] on icon "button" at bounding box center [953, 280] width 12 height 12
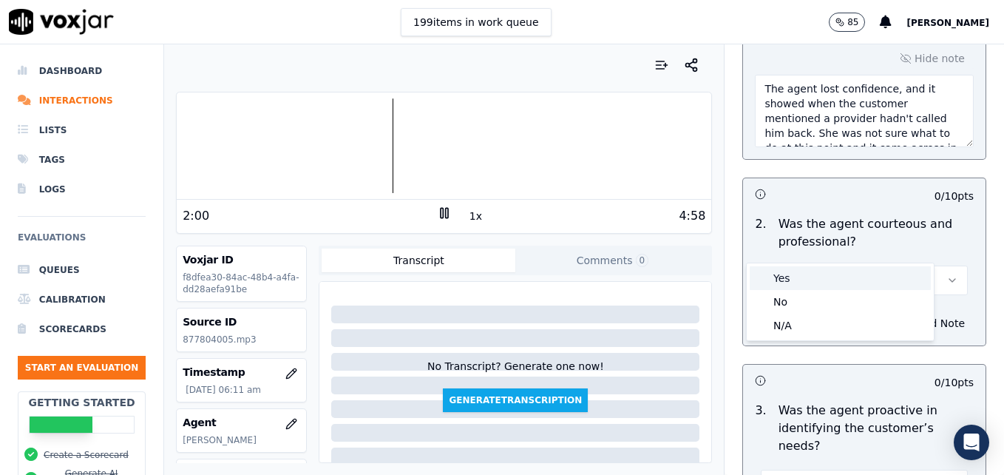
click at [788, 280] on div "Yes" at bounding box center [840, 278] width 181 height 24
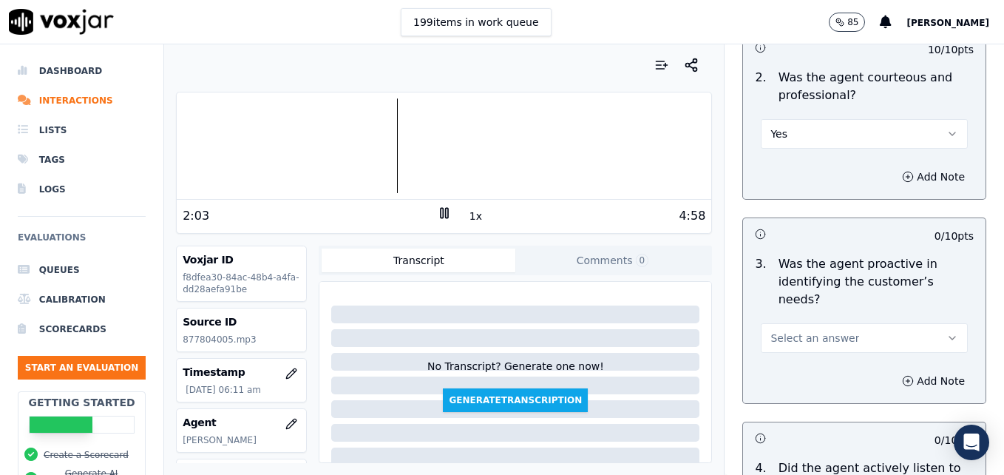
scroll to position [1479, 0]
click at [906, 322] on button "Select an answer" at bounding box center [864, 337] width 207 height 30
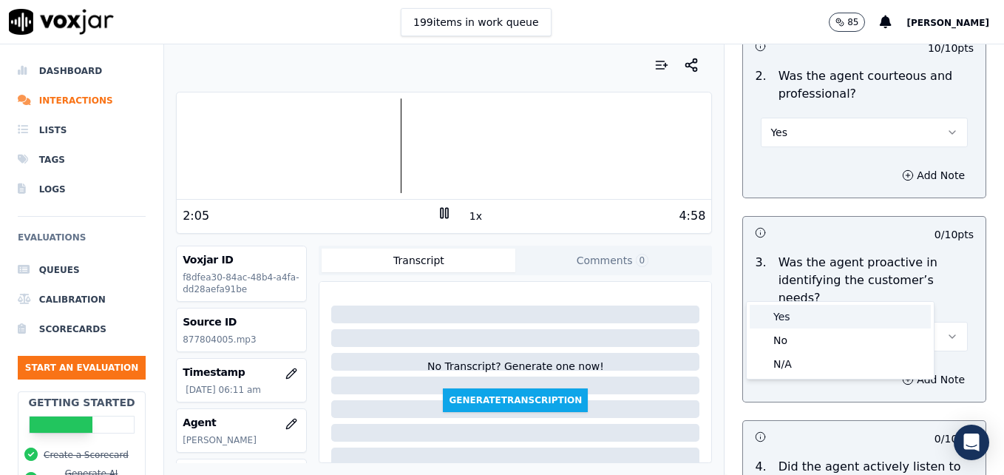
click at [806, 314] on div "Yes" at bounding box center [840, 317] width 181 height 24
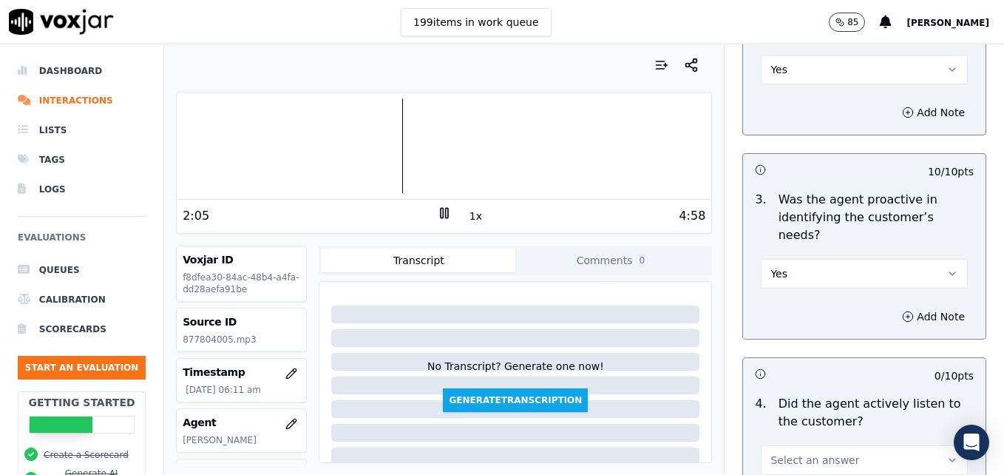
scroll to position [1627, 0]
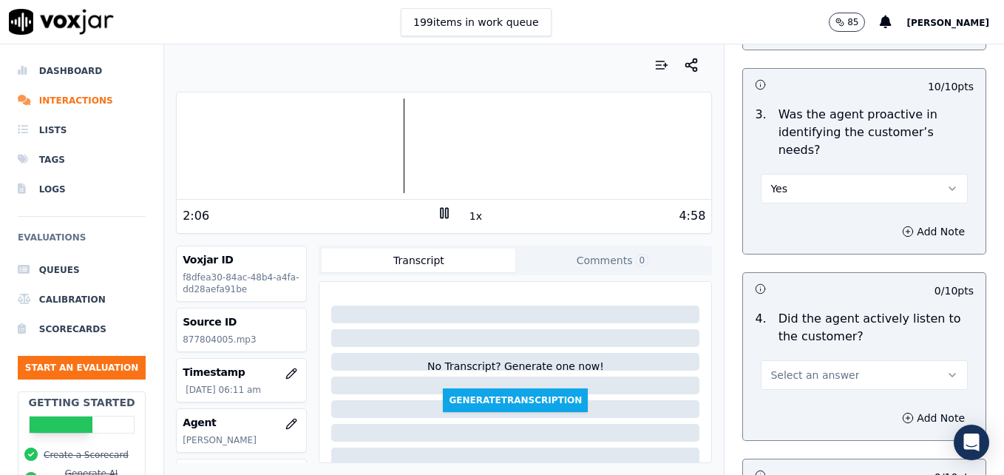
click at [906, 360] on button "Select an answer" at bounding box center [864, 375] width 207 height 30
click at [797, 353] on div "Yes" at bounding box center [840, 355] width 181 height 24
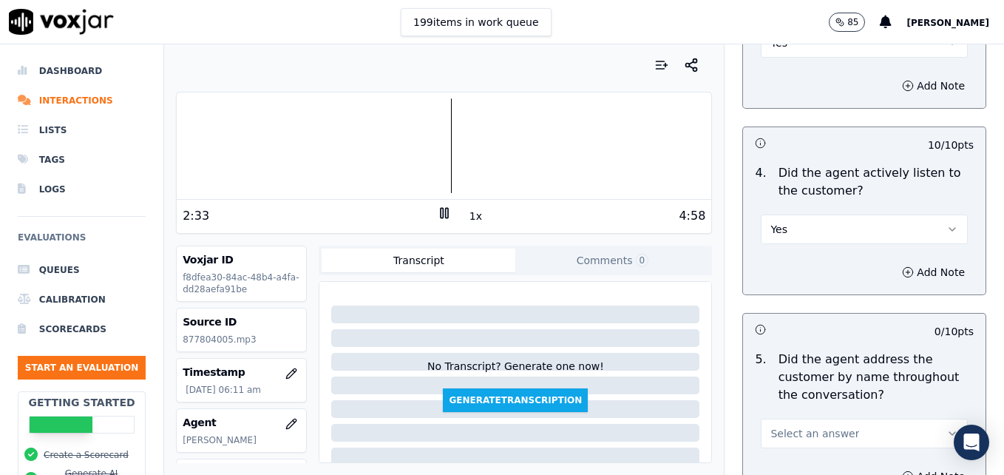
scroll to position [1849, 0]
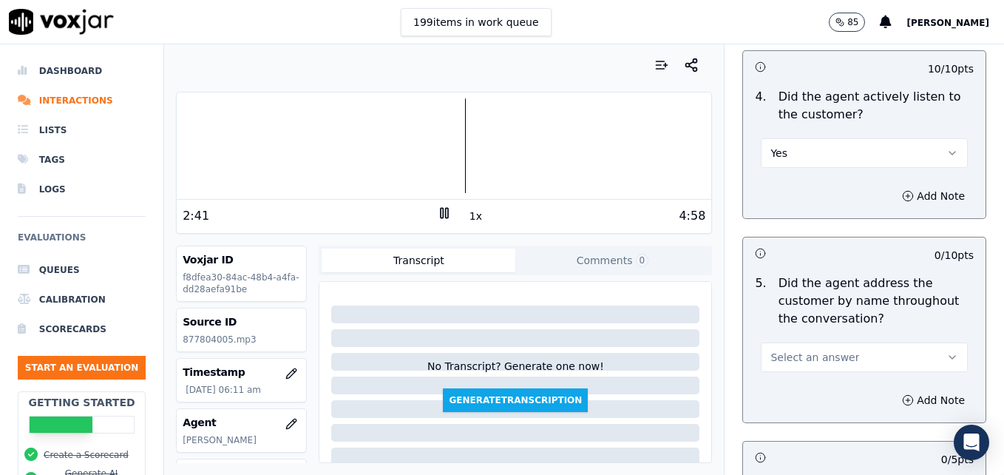
click at [947, 351] on icon "button" at bounding box center [953, 357] width 12 height 12
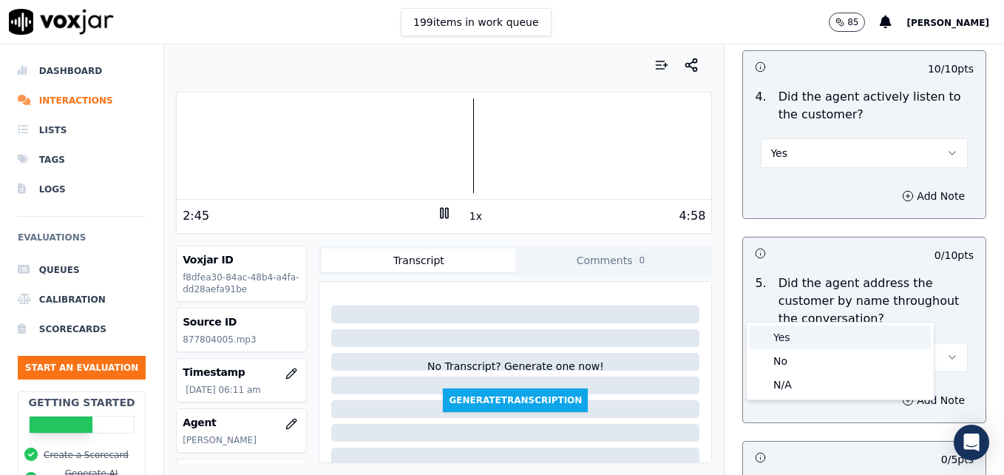
click at [786, 339] on div "Yes" at bounding box center [840, 337] width 181 height 24
click at [902, 394] on icon "button" at bounding box center [908, 400] width 12 height 12
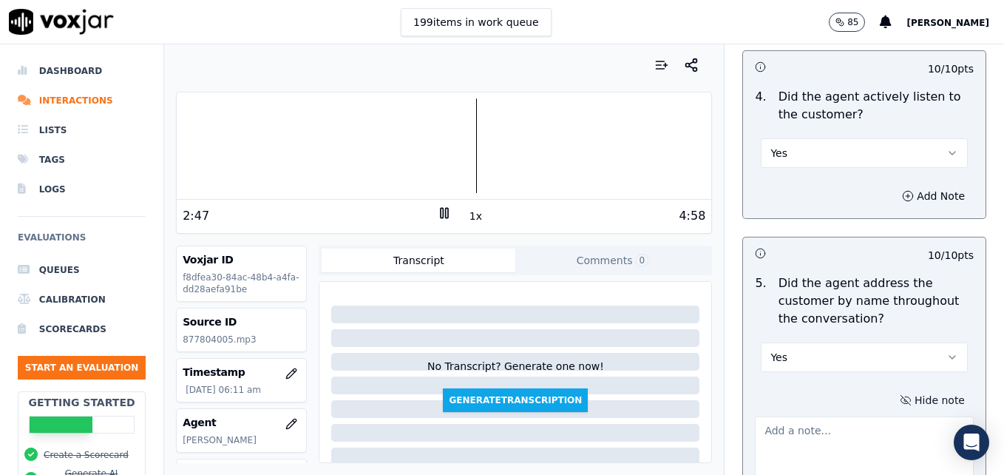
click at [845, 416] on textarea at bounding box center [864, 452] width 219 height 72
type textarea "Nice use of the customer's name throughout the call."
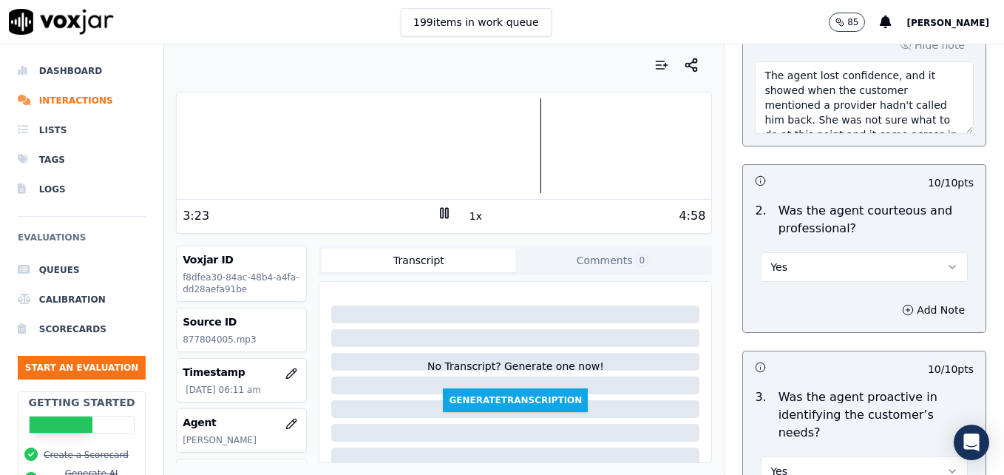
scroll to position [1331, 0]
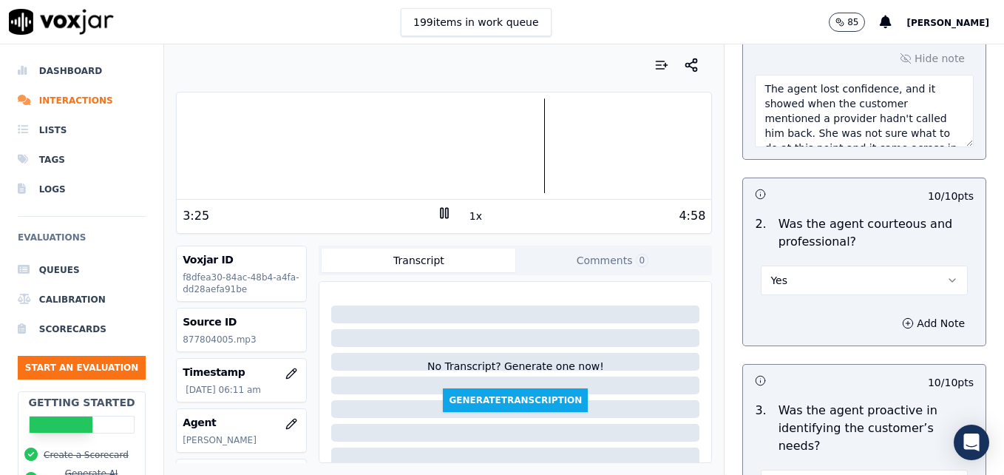
click at [947, 274] on icon "button" at bounding box center [953, 280] width 12 height 12
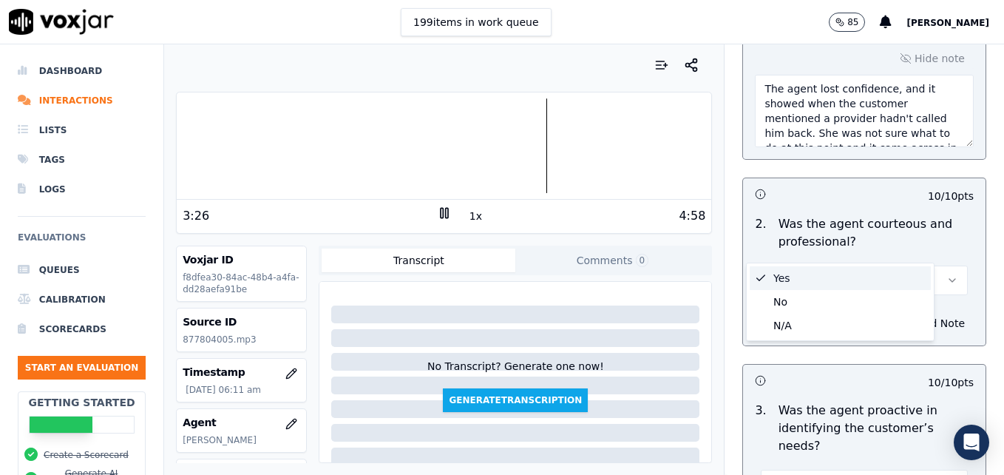
click at [965, 283] on div "Opening Evaluate the opening moments of a conversation 30 pts 10 / 10 pts 1 . D…" at bounding box center [865, 367] width 280 height 3147
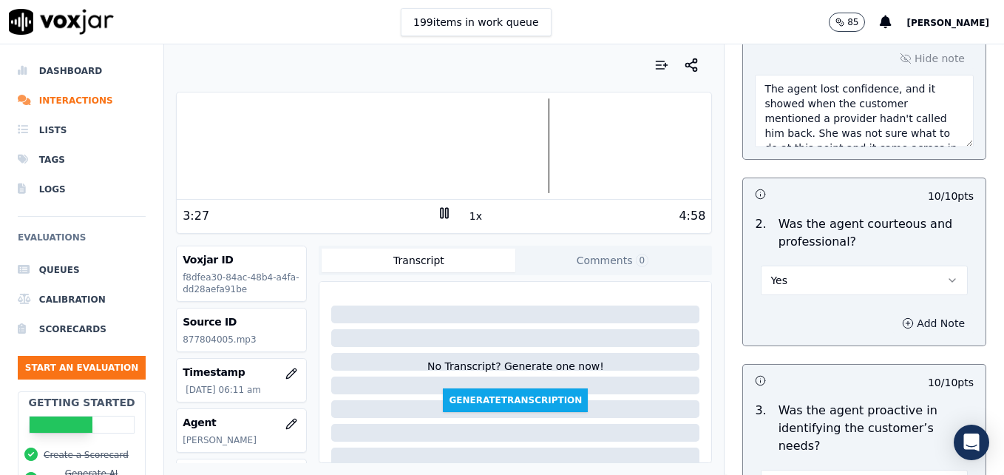
click at [902, 317] on icon "button" at bounding box center [908, 323] width 12 height 12
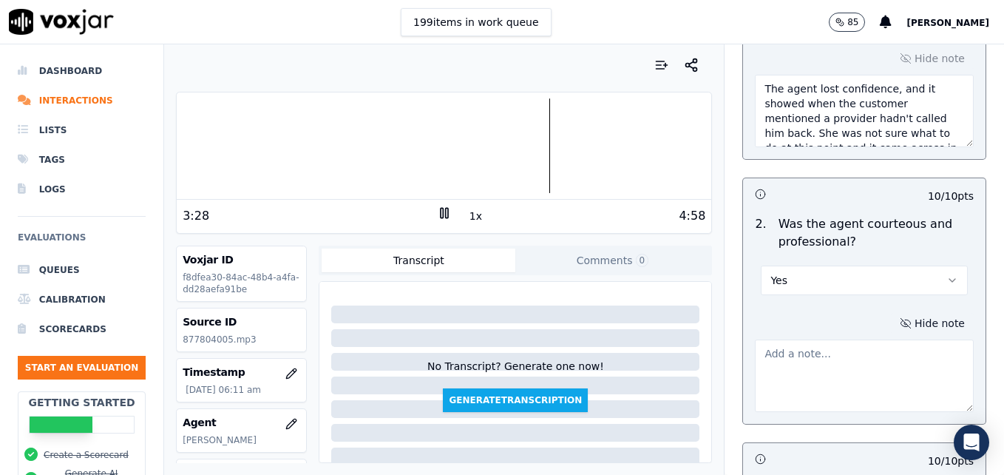
click at [852, 340] on textarea at bounding box center [864, 376] width 219 height 72
paste textarea "When a customer thanks us, instead of saying "No problem," use more professiona…"
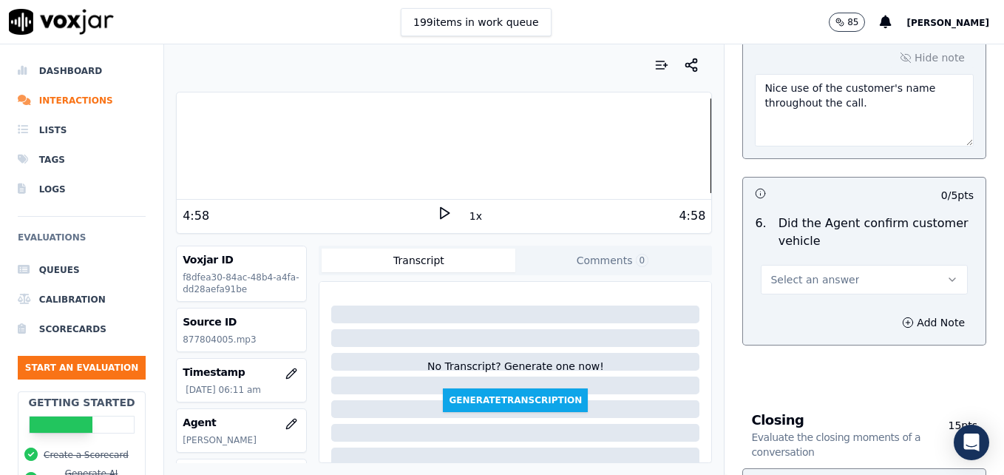
scroll to position [2293, 0]
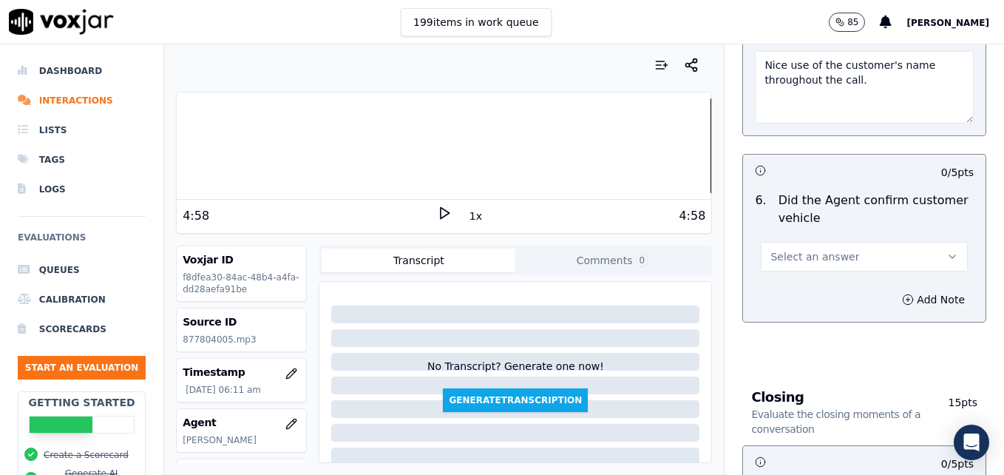
type textarea "When a customer thanks us, instead of saying "No problem," use more professiona…"
click at [947, 251] on icon "button" at bounding box center [953, 257] width 12 height 12
click at [860, 240] on div "Yes" at bounding box center [840, 237] width 181 height 24
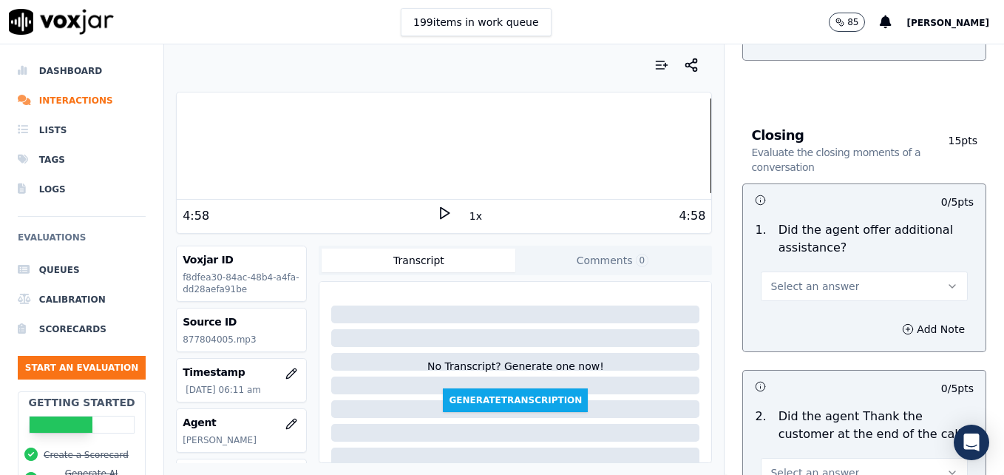
scroll to position [2589, 0]
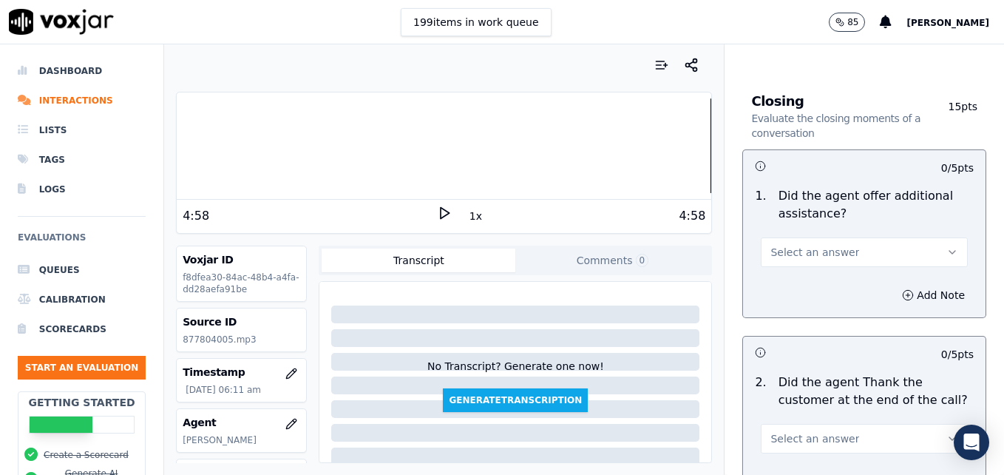
drag, startPoint x: 922, startPoint y: 198, endPoint x: 915, endPoint y: 210, distance: 13.6
click at [950, 251] on icon "button" at bounding box center [953, 252] width 6 height 3
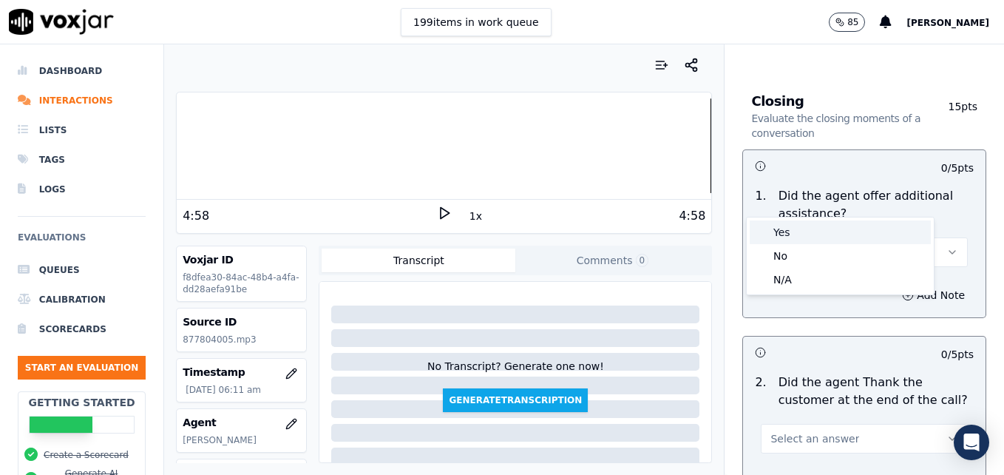
click at [789, 233] on div "Yes" at bounding box center [840, 232] width 181 height 24
click at [902, 289] on icon "button" at bounding box center [908, 295] width 12 height 12
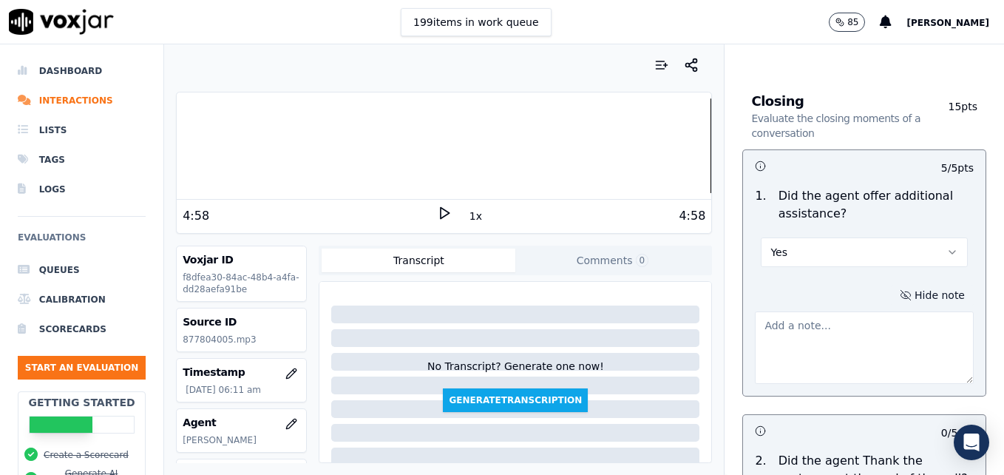
click at [855, 311] on textarea at bounding box center [864, 347] width 219 height 72
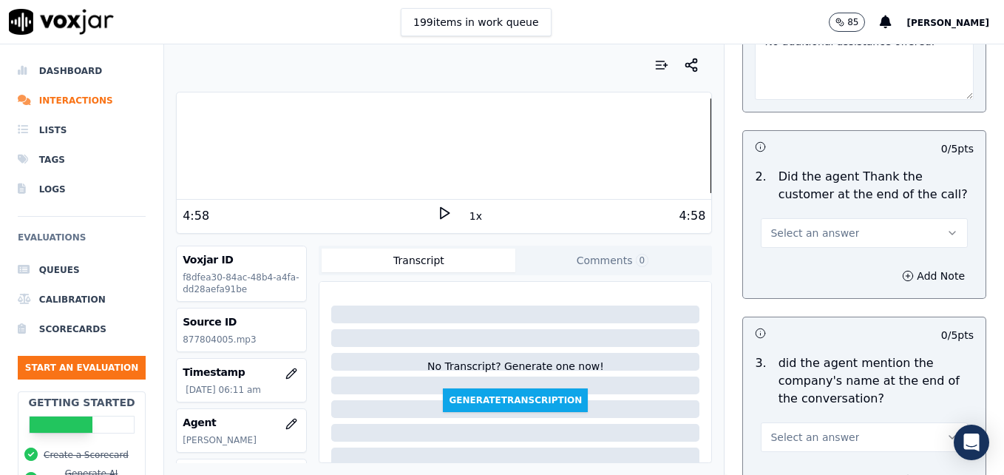
scroll to position [2885, 0]
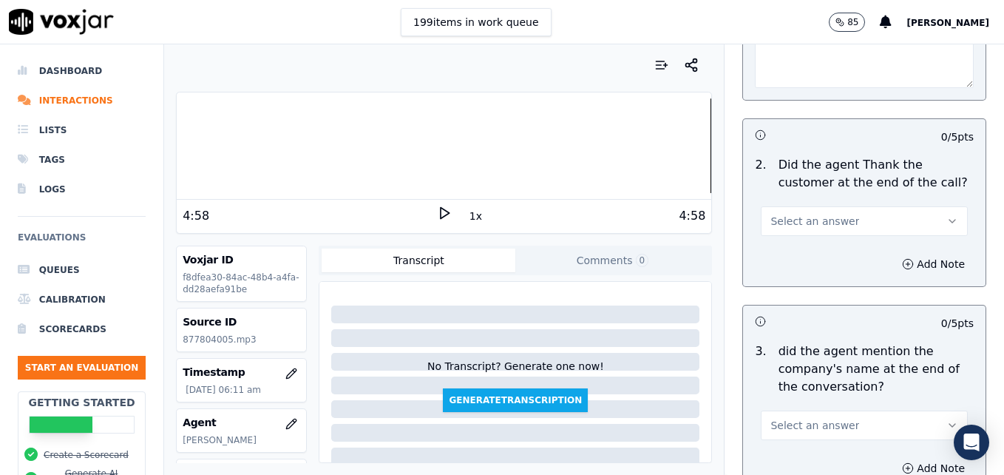
type textarea "No additional assistance offered."
click at [947, 215] on icon "button" at bounding box center [953, 221] width 12 height 12
click at [811, 203] on div "Yes" at bounding box center [840, 201] width 181 height 24
click at [902, 258] on icon "button" at bounding box center [908, 264] width 12 height 12
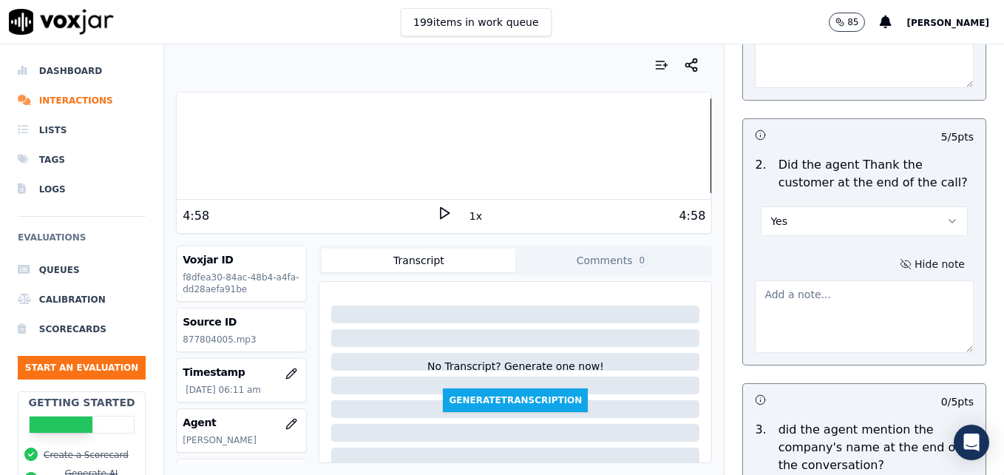
click at [876, 280] on textarea at bounding box center [864, 316] width 219 height 72
drag, startPoint x: 896, startPoint y: 241, endPoint x: 746, endPoint y: 257, distance: 151.0
click at [755, 280] on textarea "Pass by default due to transfer." at bounding box center [864, 316] width 219 height 72
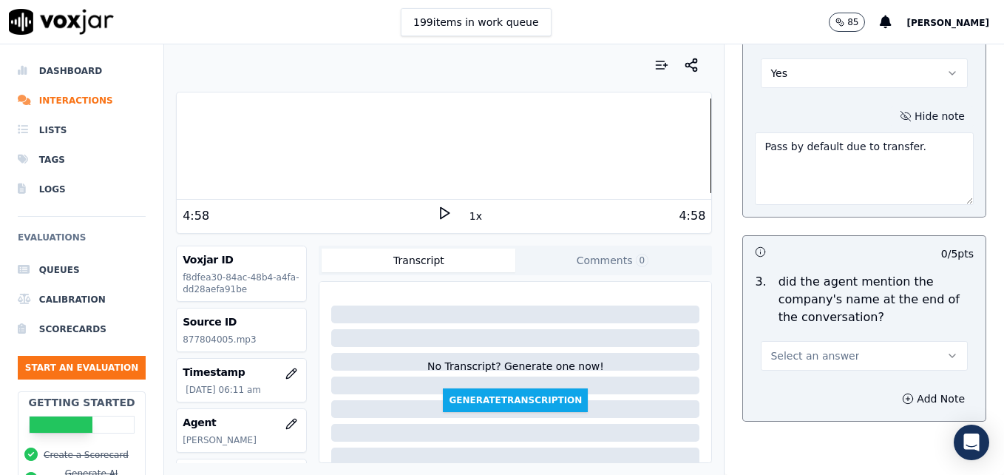
scroll to position [3048, 0]
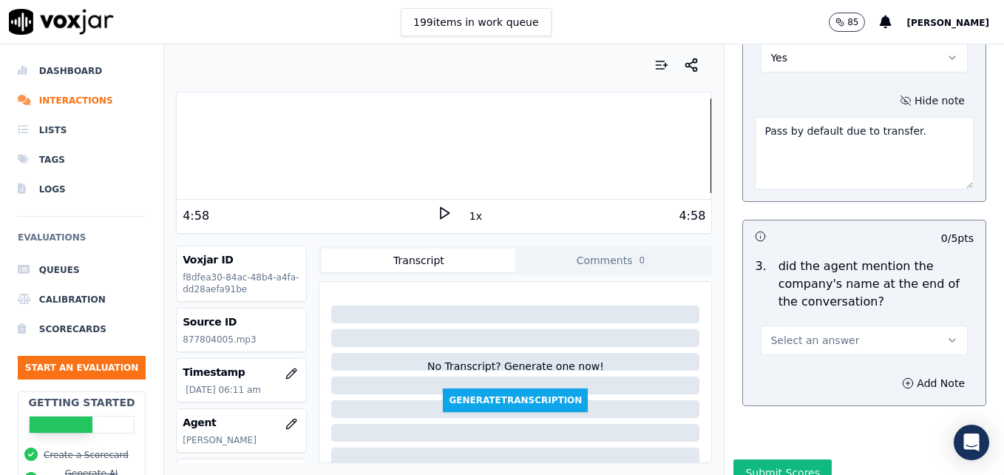
type textarea "Pass by default due to transfer."
click at [947, 334] on icon "button" at bounding box center [953, 340] width 12 height 12
drag, startPoint x: 831, startPoint y: 328, endPoint x: 840, endPoint y: 340, distance: 14.8
click at [831, 328] on div "Yes" at bounding box center [840, 320] width 181 height 24
click at [902, 377] on icon "button" at bounding box center [908, 383] width 12 height 12
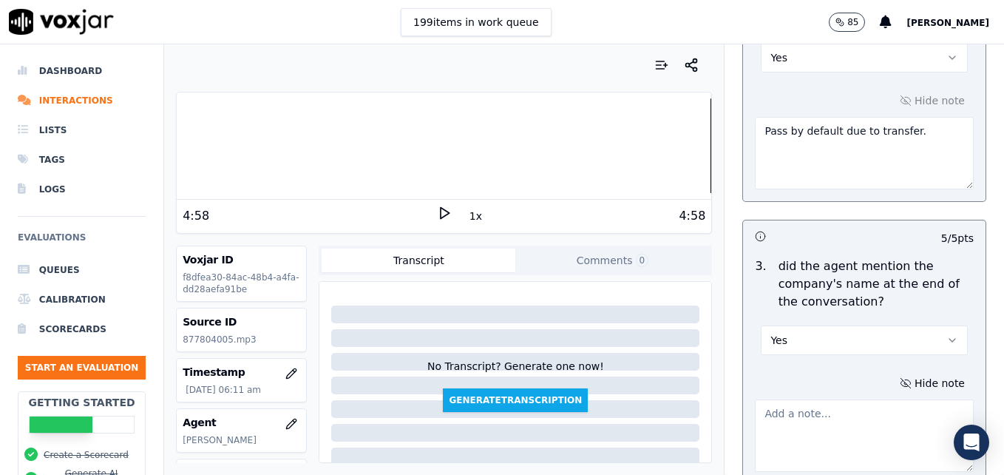
click at [866, 399] on textarea at bounding box center [864, 435] width 219 height 72
paste textarea "Pass by default due to transfer."
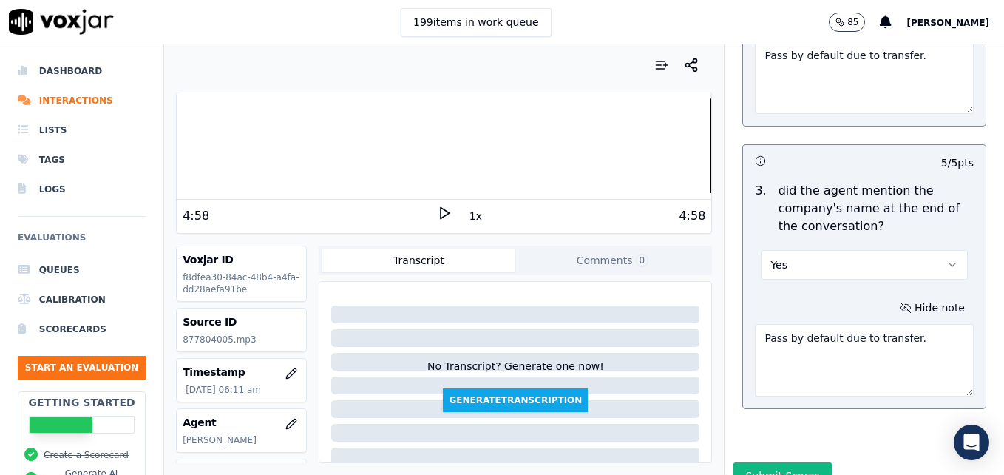
scroll to position [3127, 0]
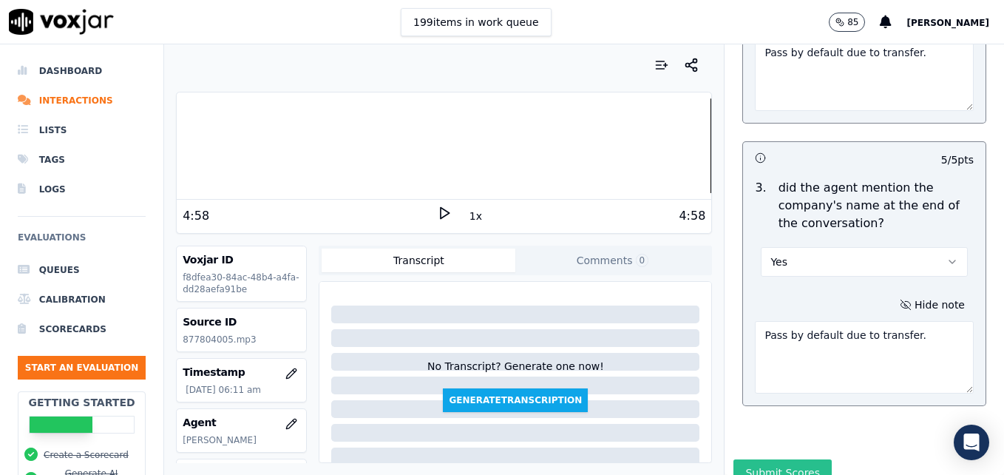
type textarea "Pass by default due to transfer."
click at [786, 459] on button "Submit Scores" at bounding box center [783, 472] width 98 height 27
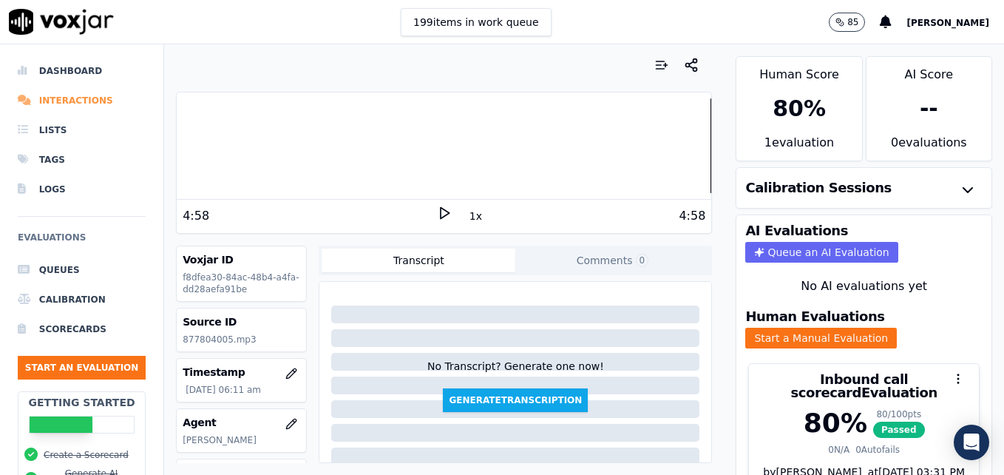
click at [68, 103] on li "Interactions" at bounding box center [82, 101] width 128 height 30
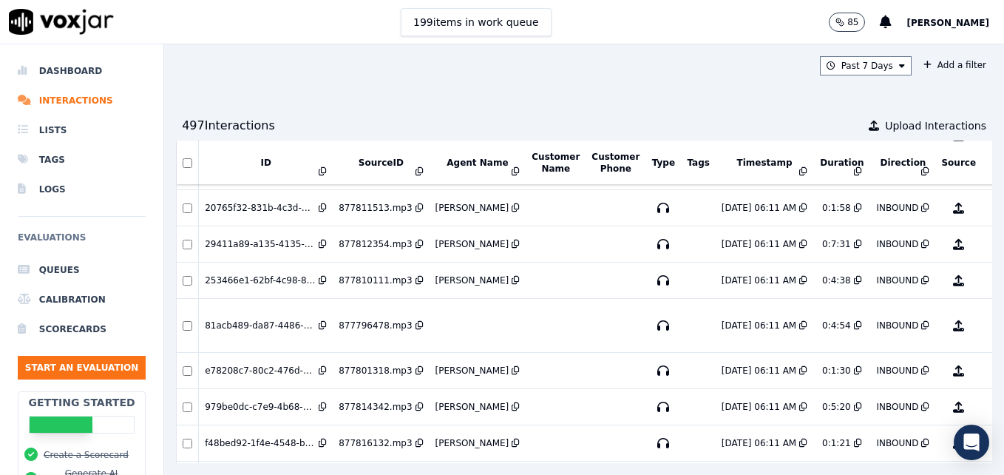
scroll to position [2076, 0]
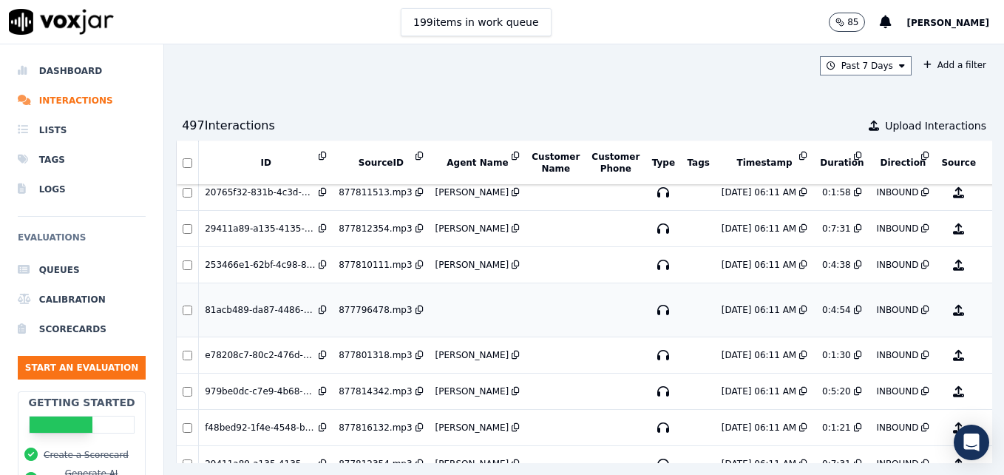
click at [988, 311] on button "No Evaluation Yet" at bounding box center [1017, 309] width 58 height 41
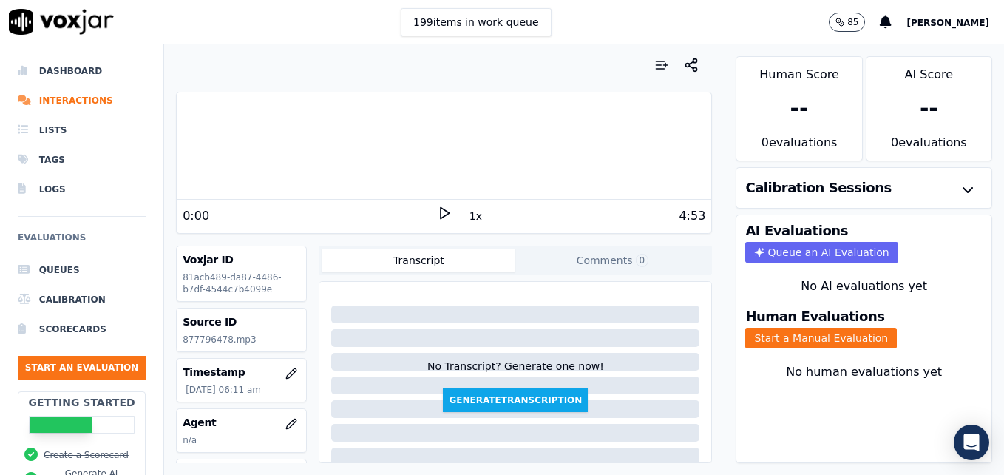
click at [439, 209] on icon at bounding box center [444, 213] width 15 height 15
click at [445, 209] on rect at bounding box center [446, 213] width 2 height 10
click at [287, 376] on icon "button" at bounding box center [292, 373] width 10 height 10
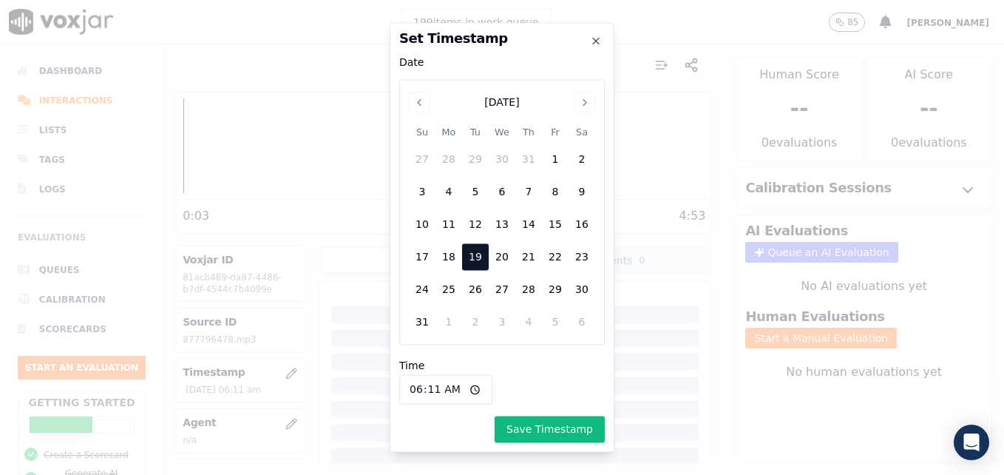
click at [265, 61] on div at bounding box center [502, 237] width 1004 height 475
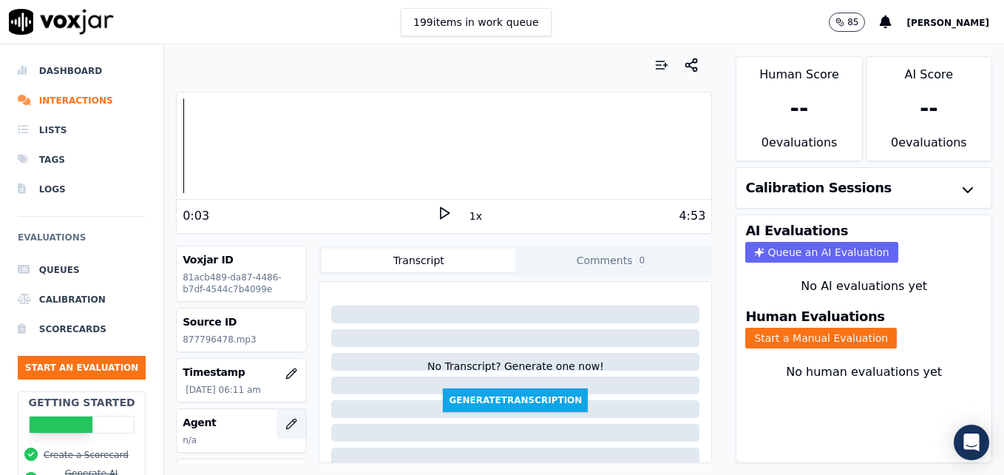
click at [277, 417] on button "button" at bounding box center [292, 424] width 30 height 30
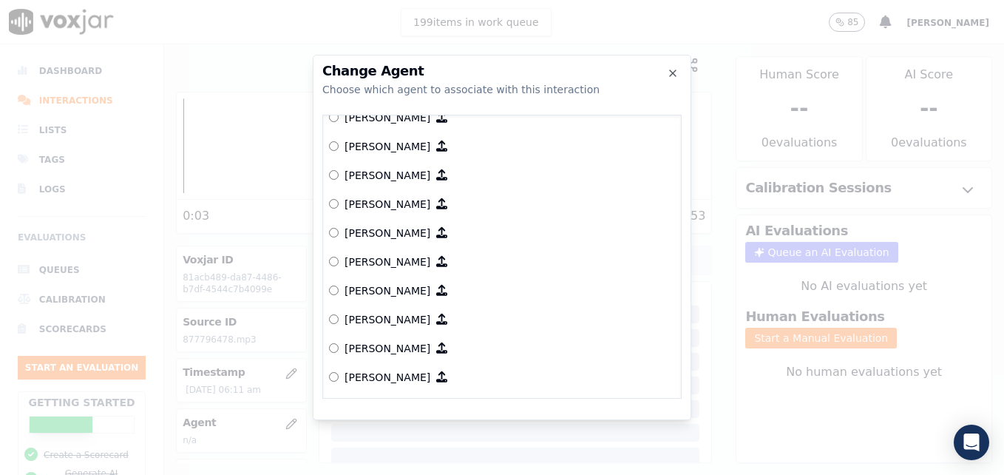
scroll to position [462, 0]
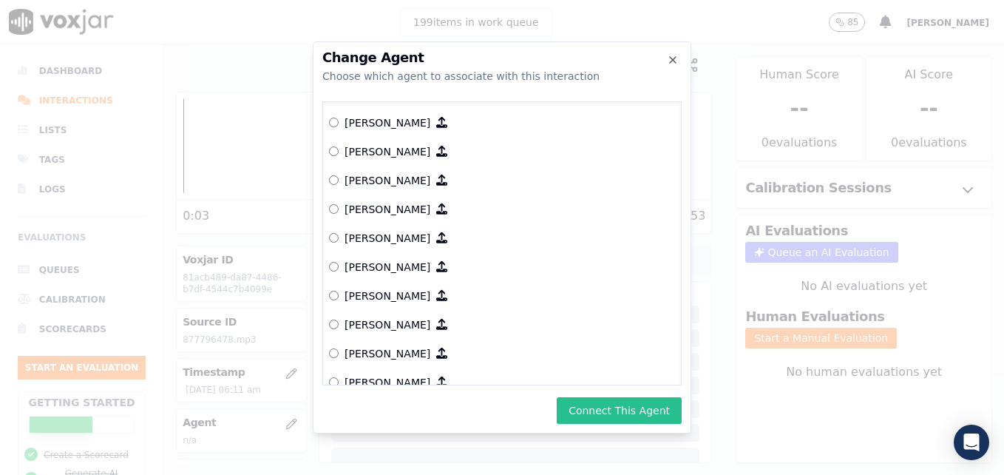
click at [597, 405] on button "Connect This Agent" at bounding box center [619, 410] width 125 height 27
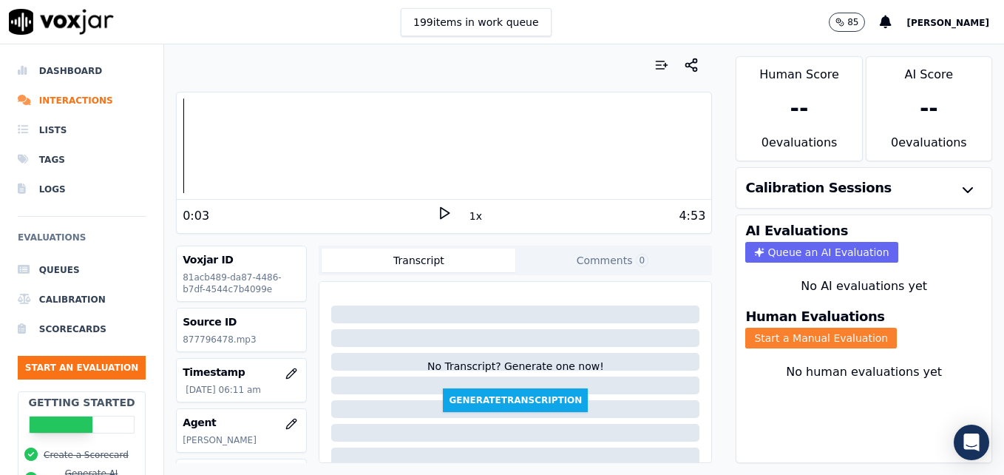
click at [778, 341] on button "Start a Manual Evaluation" at bounding box center [822, 338] width 152 height 21
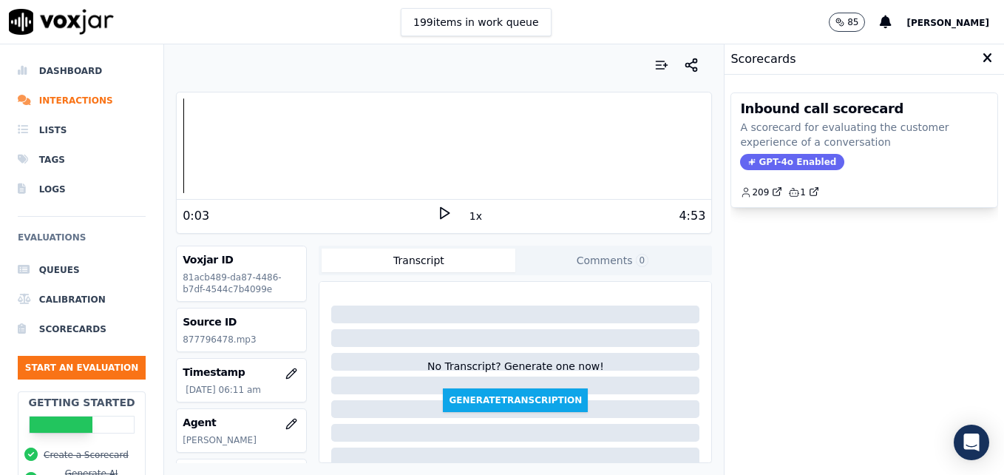
click at [781, 154] on div "Inbound call scorecard A scorecard for evaluating the customer experience of a …" at bounding box center [865, 150] width 266 height 114
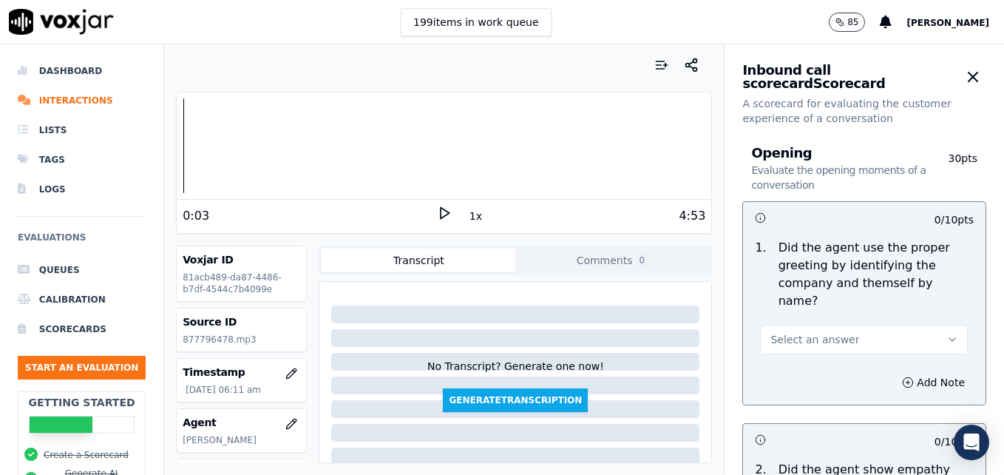
click at [910, 325] on button "Select an answer" at bounding box center [864, 340] width 207 height 30
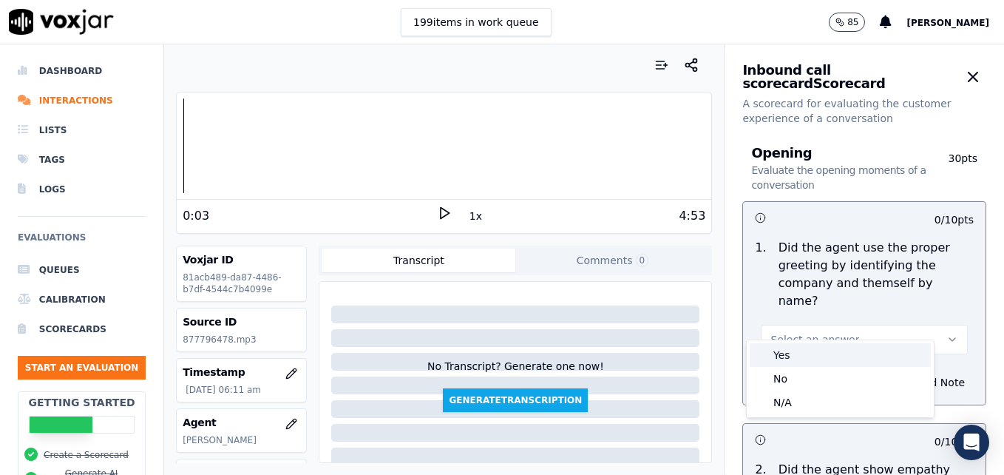
click at [794, 354] on div "Yes" at bounding box center [840, 355] width 181 height 24
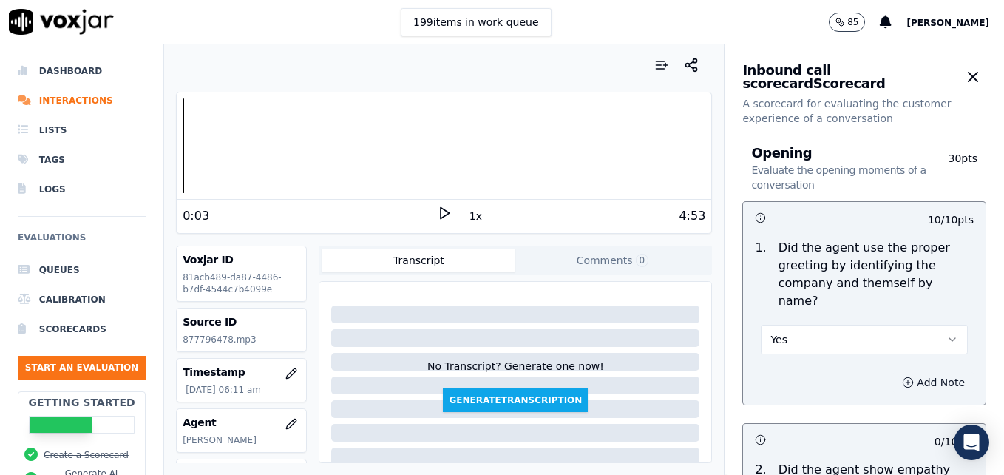
click at [902, 376] on icon "button" at bounding box center [908, 382] width 12 height 12
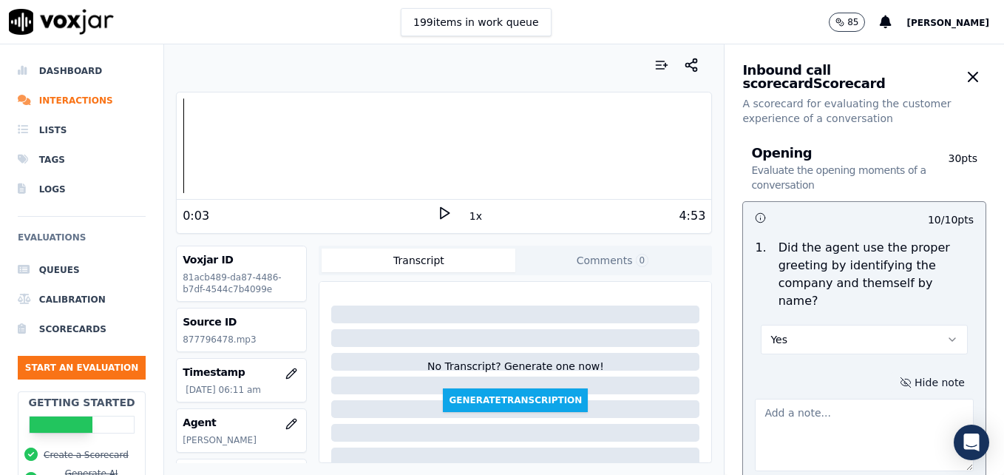
click at [842, 399] on textarea at bounding box center [864, 435] width 219 height 72
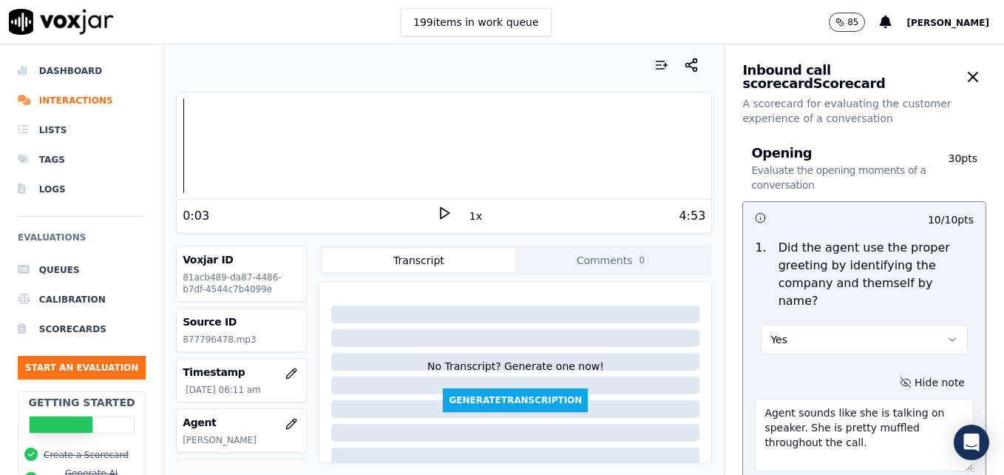
type textarea "Agent sounds like she is talking on speaker. She is pretty muffled throughout t…"
click at [437, 214] on icon at bounding box center [444, 213] width 15 height 15
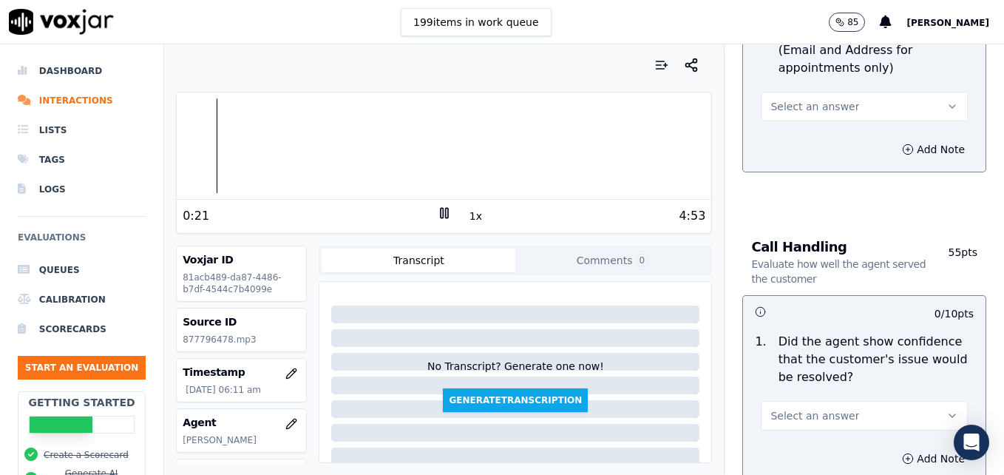
scroll to position [888, 0]
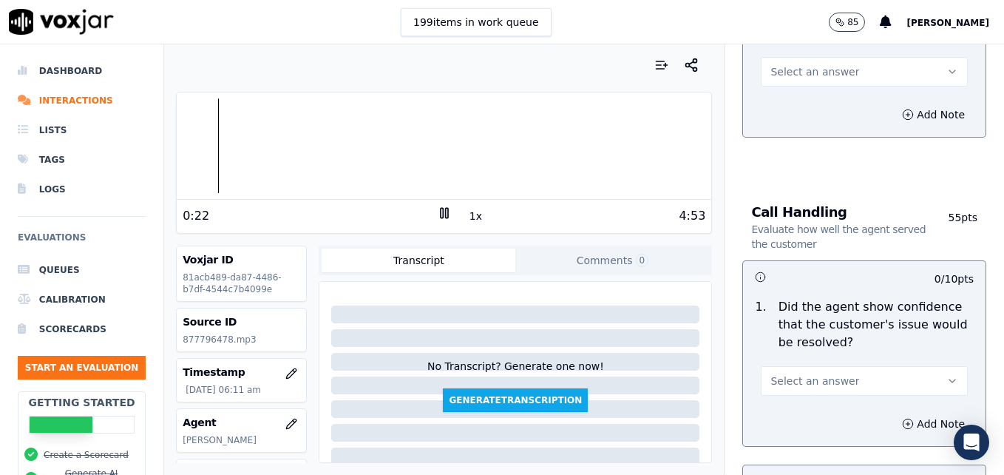
click at [910, 366] on button "Select an answer" at bounding box center [864, 381] width 207 height 30
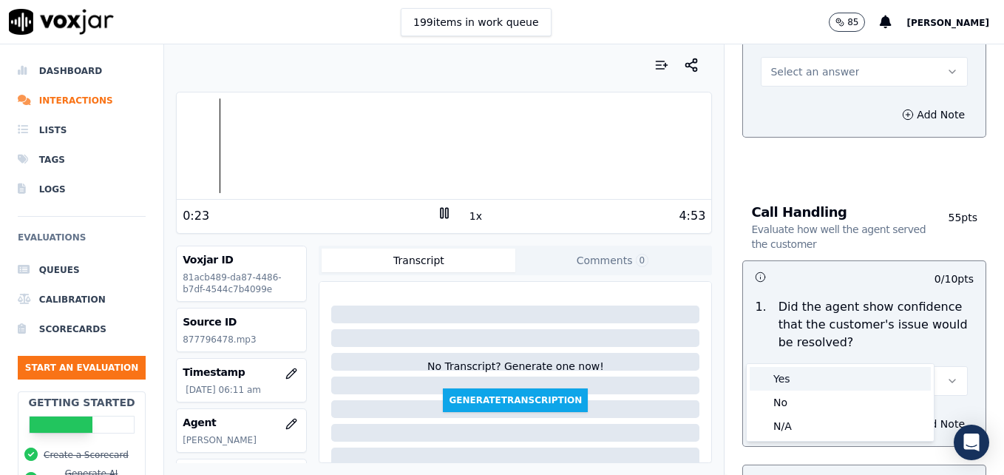
click at [809, 379] on div "Yes" at bounding box center [840, 379] width 181 height 24
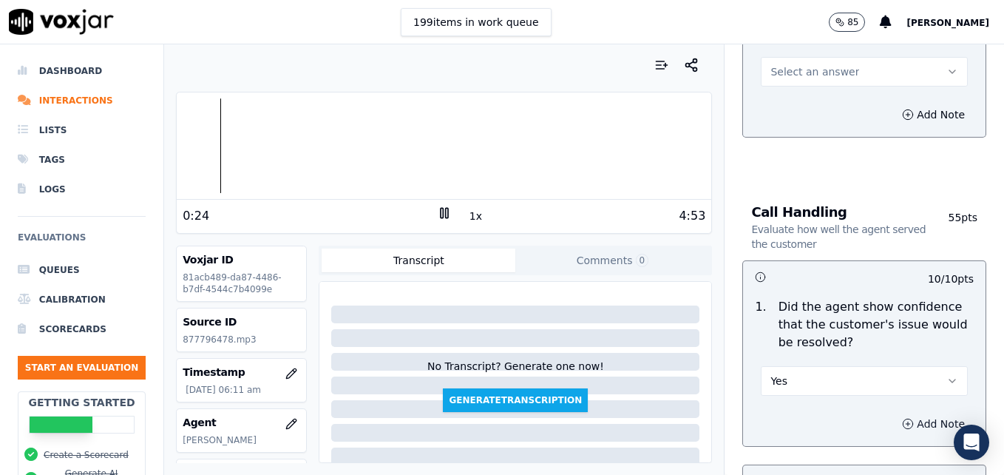
click at [894, 413] on button "Add Note" at bounding box center [934, 423] width 81 height 21
click at [863, 440] on textarea at bounding box center [864, 476] width 219 height 72
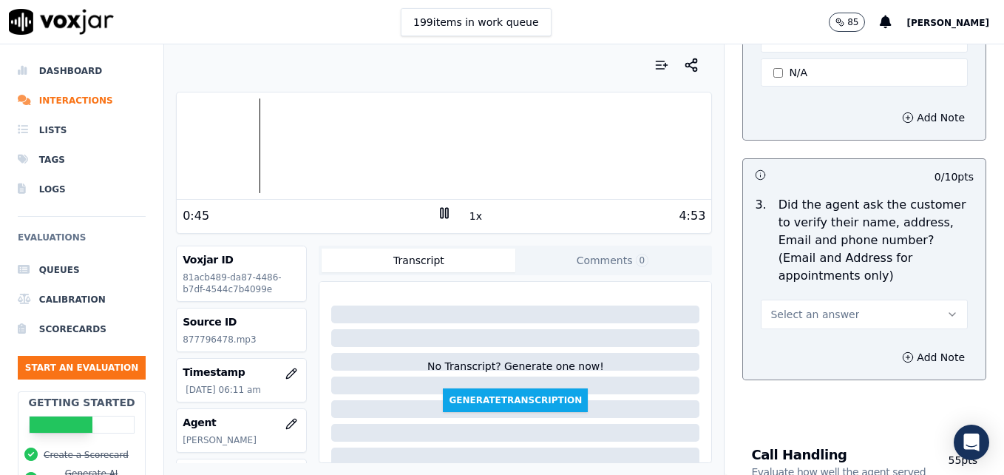
scroll to position [666, 0]
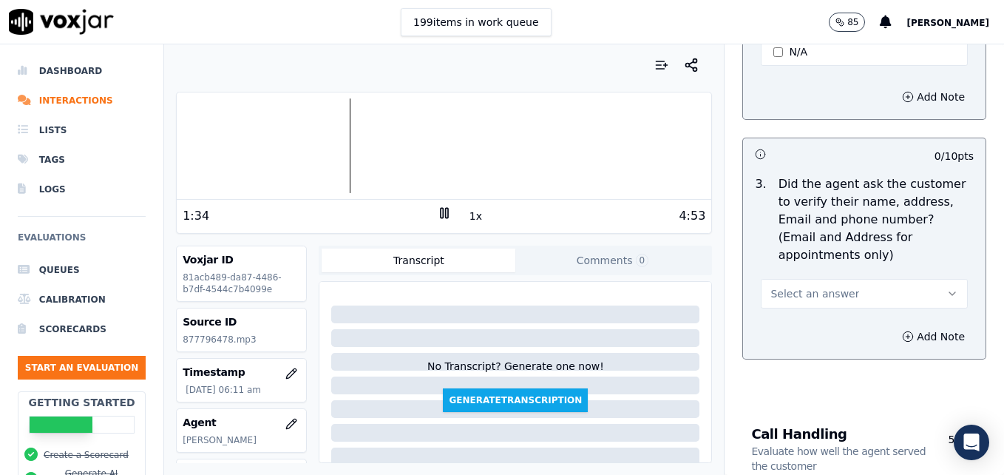
type textarea "Nice use of an ownership statement to convey ability to help."
click at [437, 211] on icon at bounding box center [444, 213] width 15 height 15
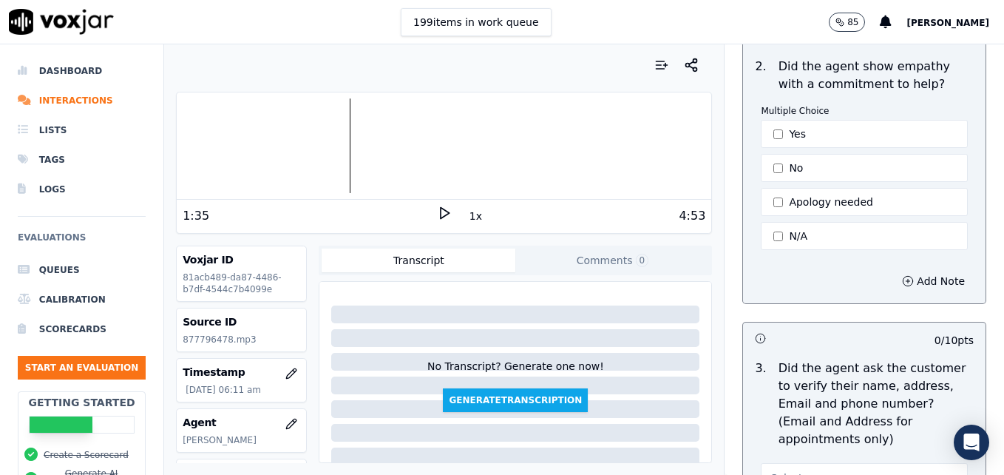
scroll to position [444, 0]
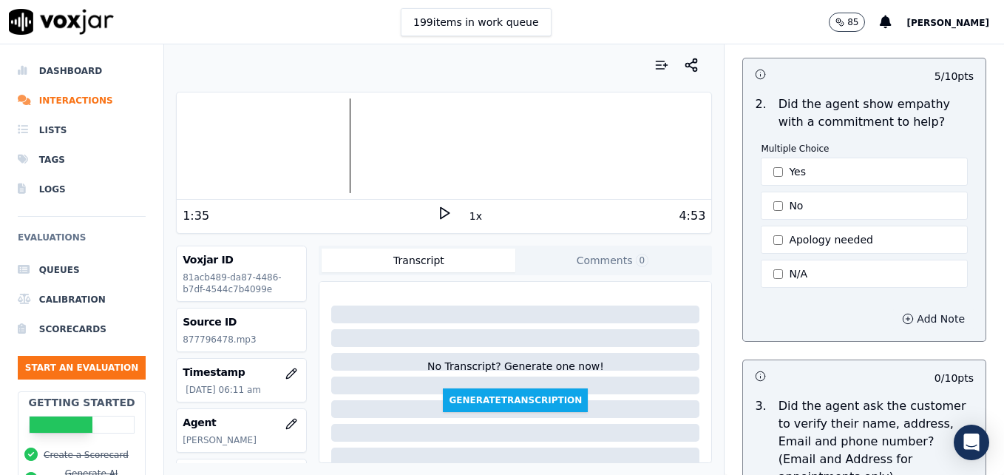
click at [902, 313] on icon "button" at bounding box center [908, 319] width 12 height 12
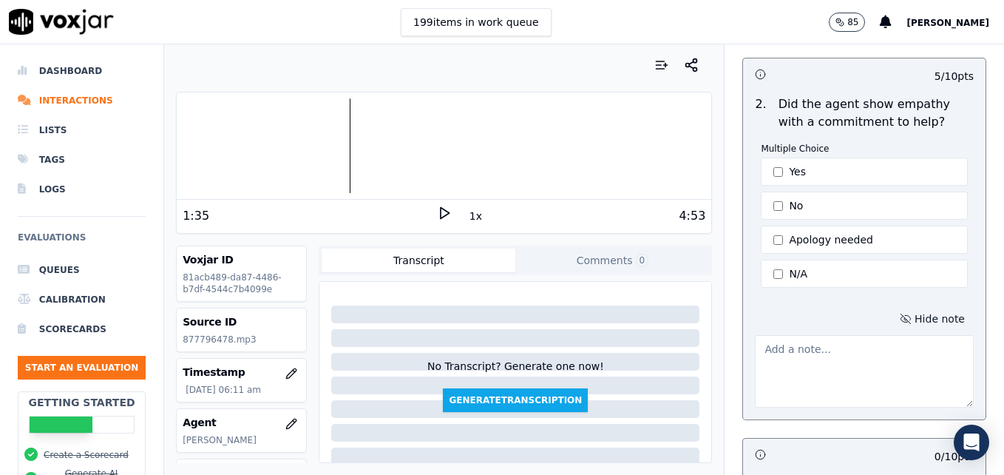
click at [837, 344] on textarea at bounding box center [864, 371] width 219 height 72
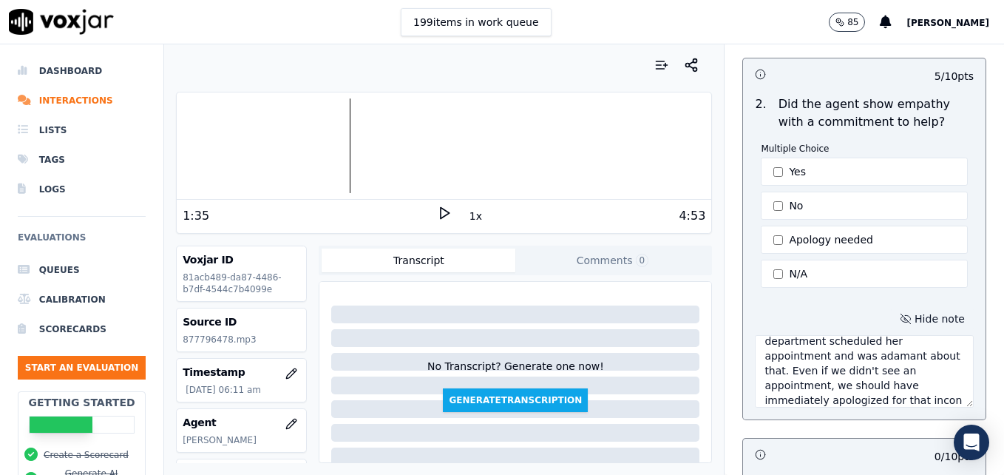
scroll to position [38, 0]
type textarea "The customer stated that the service department scheduled her appointment and w…"
click at [437, 207] on icon at bounding box center [444, 213] width 15 height 15
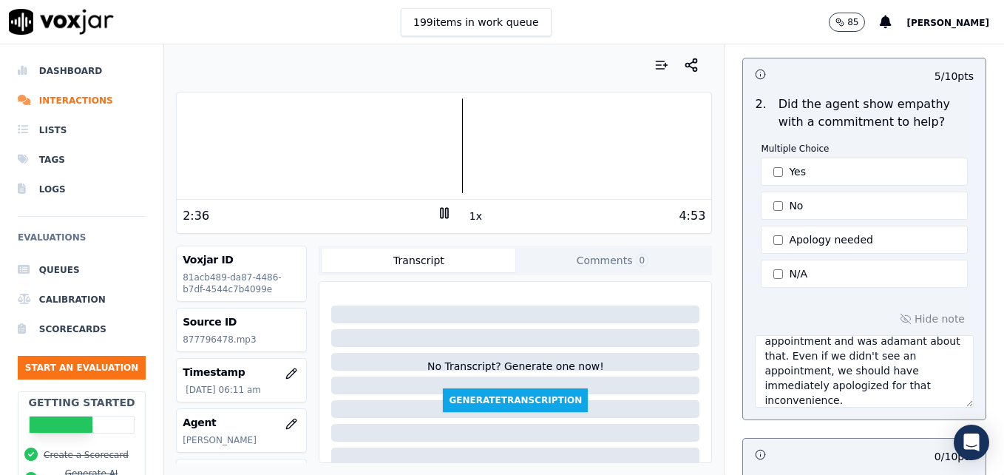
click at [437, 207] on icon at bounding box center [444, 213] width 15 height 15
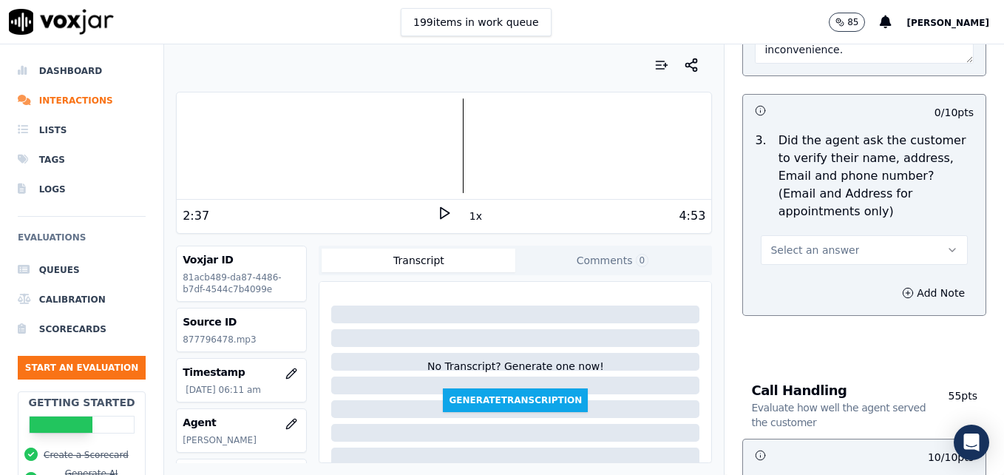
scroll to position [740, 0]
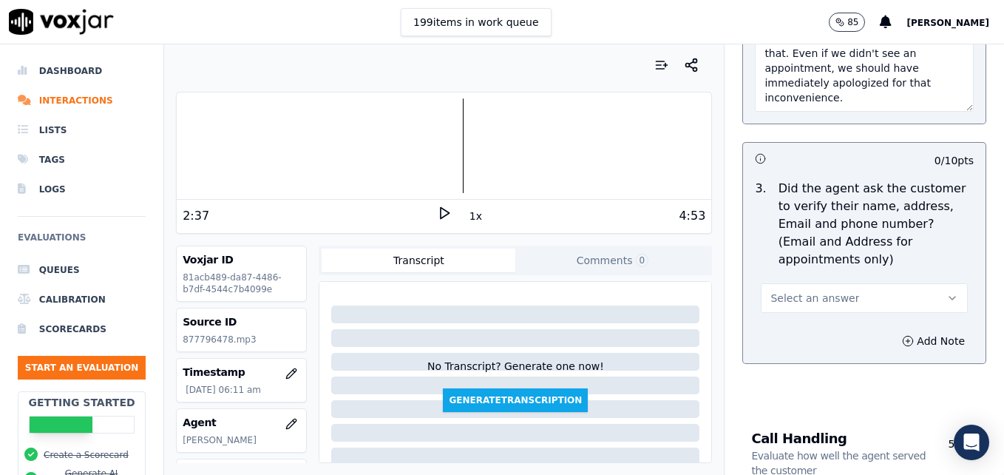
click at [926, 283] on button "Select an answer" at bounding box center [864, 298] width 207 height 30
click at [797, 315] on div "No" at bounding box center [840, 320] width 181 height 24
click at [902, 335] on icon "button" at bounding box center [908, 341] width 12 height 12
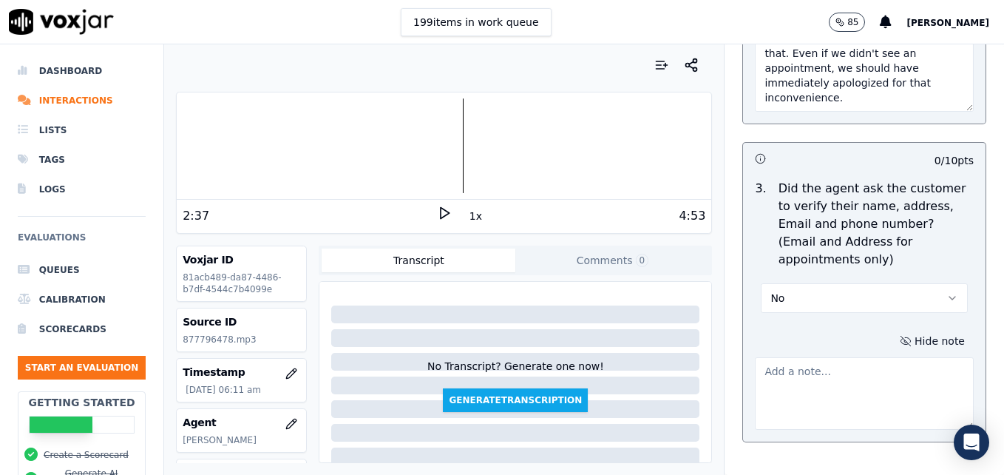
click at [842, 357] on textarea at bounding box center [864, 393] width 219 height 72
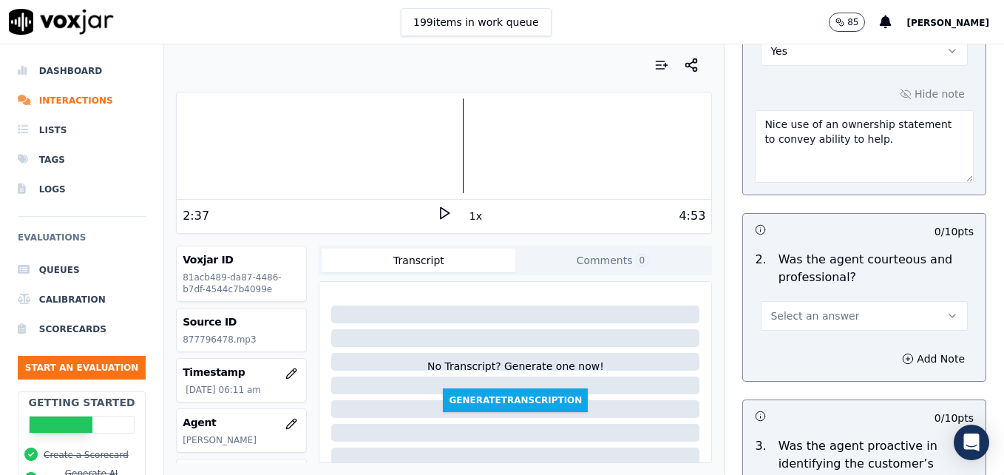
scroll to position [1405, 0]
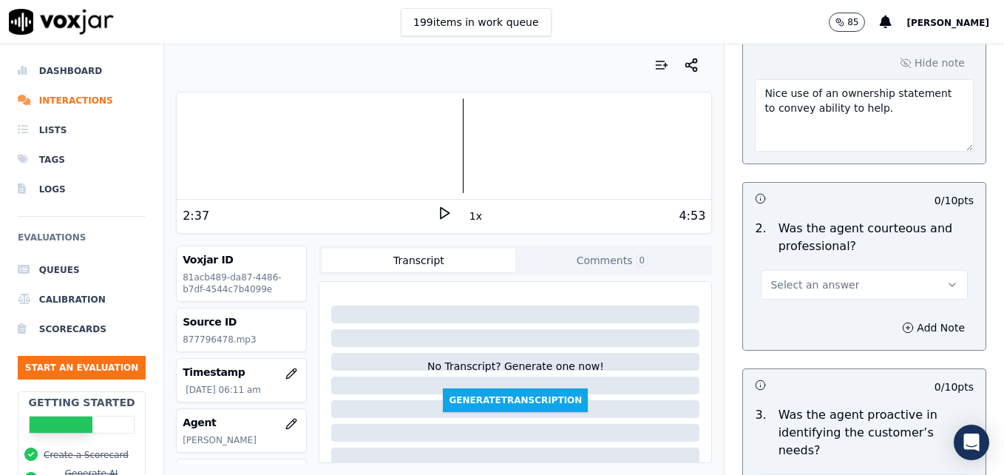
type textarea "Cst phone number not verified. Email/mailing address not verified."
click at [947, 279] on icon "button" at bounding box center [953, 285] width 12 height 12
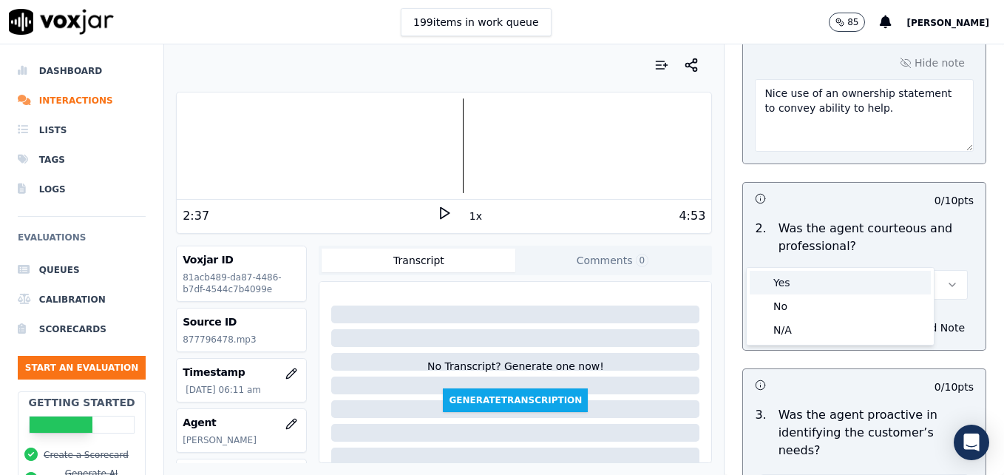
click at [846, 285] on div "Yes" at bounding box center [840, 283] width 181 height 24
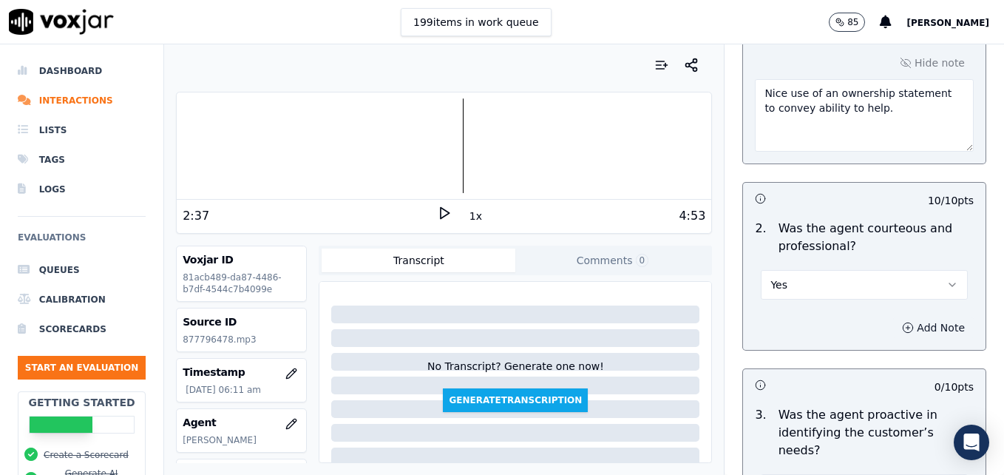
click at [902, 322] on icon "button" at bounding box center [908, 328] width 12 height 12
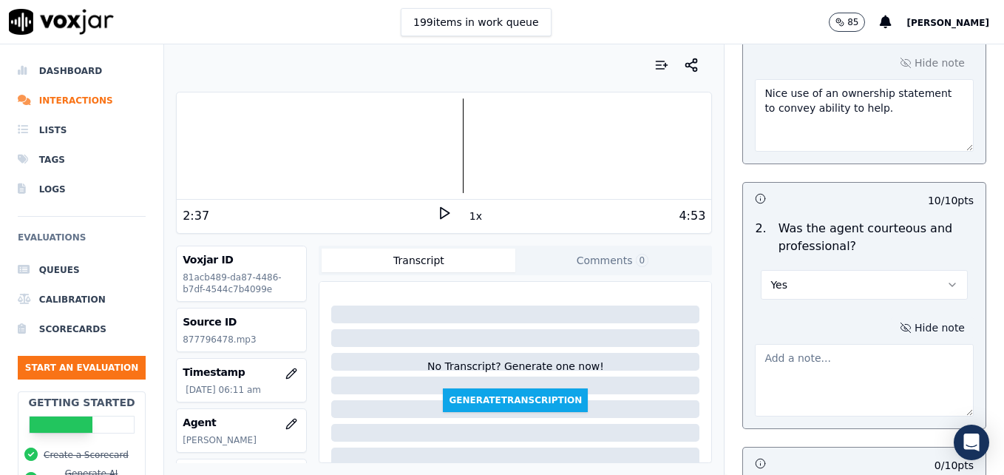
click at [877, 344] on textarea at bounding box center [864, 380] width 219 height 72
click at [442, 212] on polygon at bounding box center [445, 213] width 9 height 11
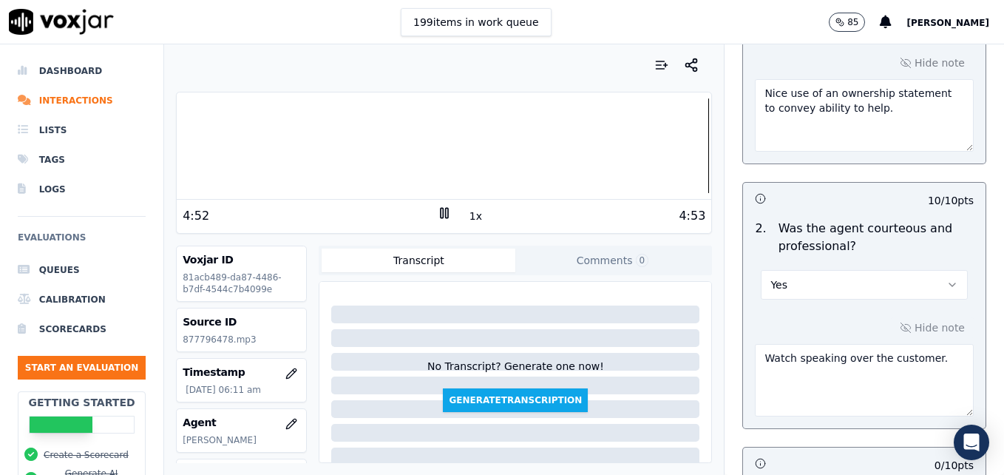
click at [441, 212] on rect at bounding box center [442, 213] width 2 height 10
click at [926, 344] on textarea "Watch speaking over the customer." at bounding box center [864, 380] width 219 height 72
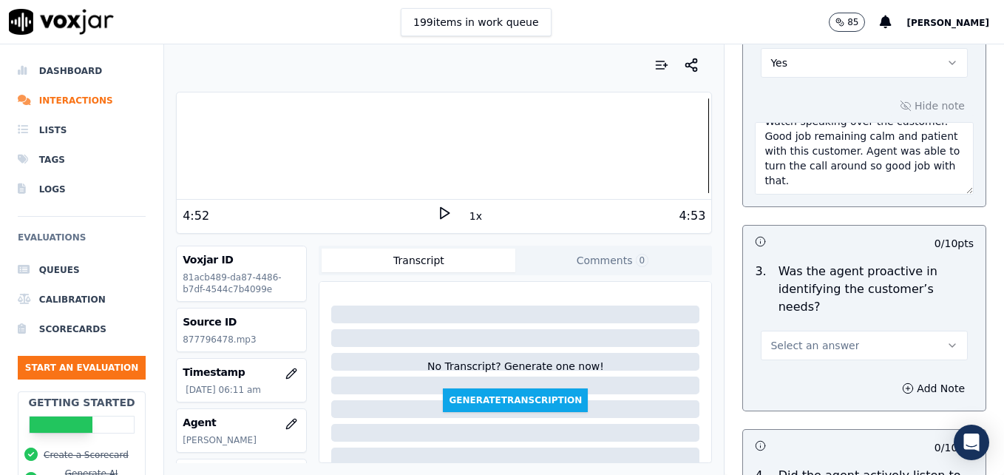
scroll to position [1701, 0]
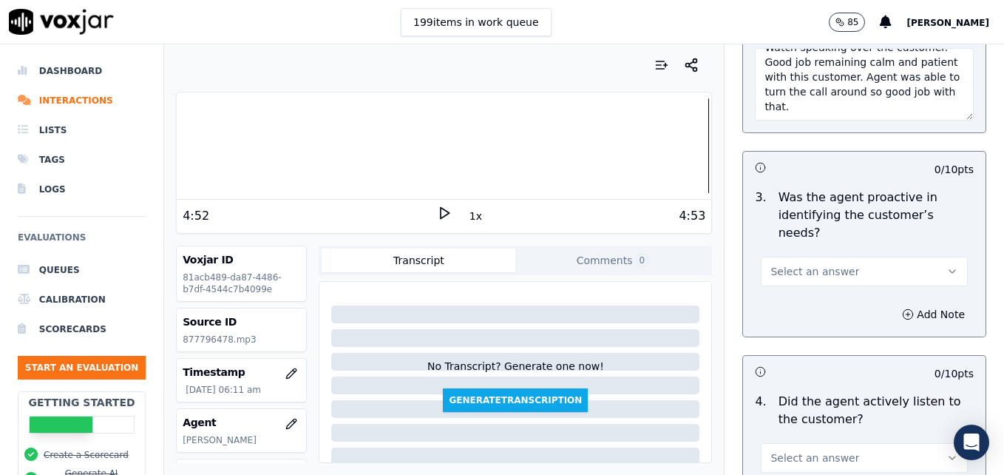
type textarea "Watch speaking over the customer. Good job remaining calm and patient with this…"
click at [947, 266] on icon "button" at bounding box center [953, 272] width 12 height 12
click at [811, 254] on div "Yes" at bounding box center [840, 252] width 181 height 24
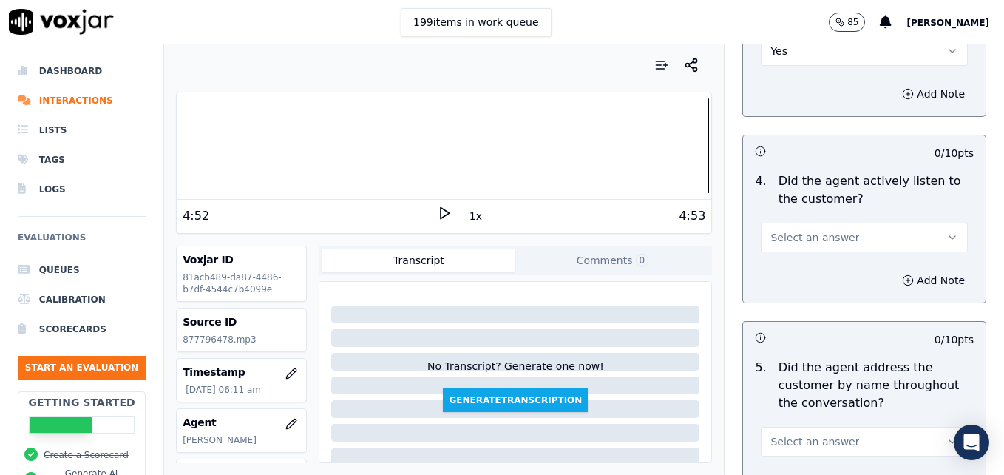
scroll to position [1923, 0]
click at [947, 230] on icon "button" at bounding box center [953, 236] width 12 height 12
click at [836, 220] on div "Yes" at bounding box center [840, 216] width 181 height 24
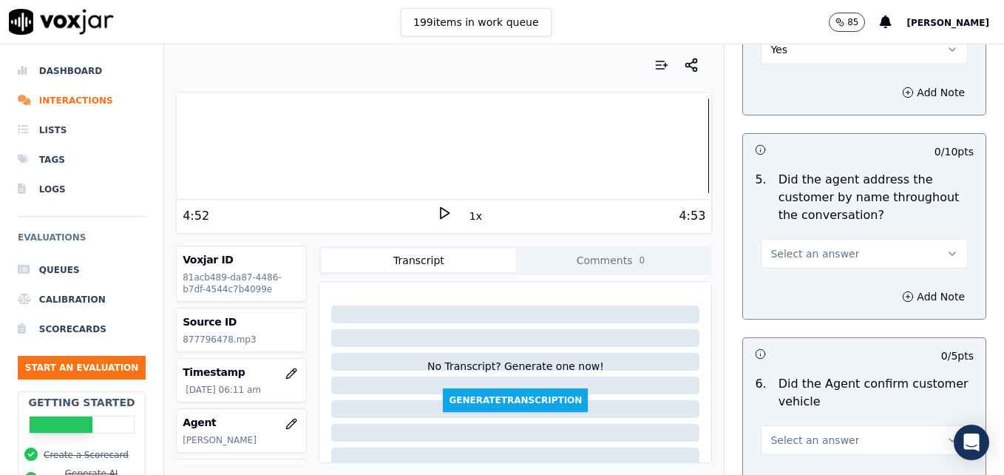
scroll to position [2145, 0]
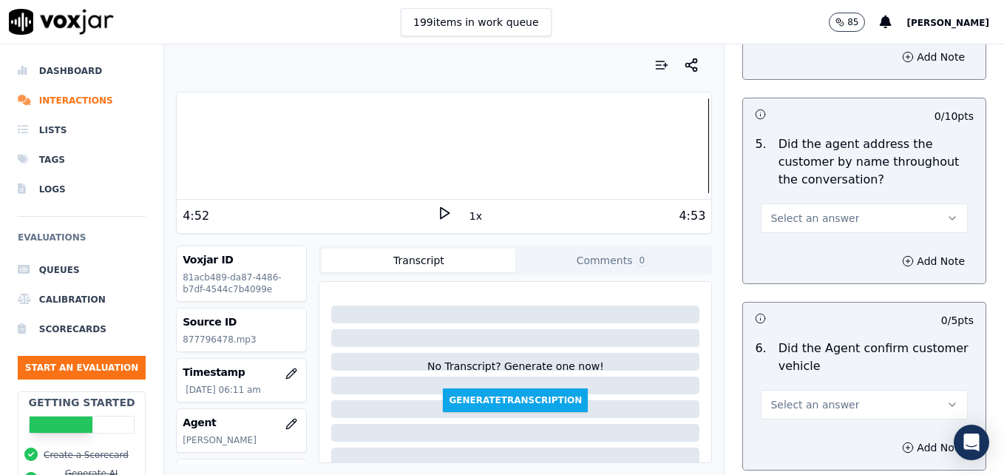
click at [947, 212] on icon "button" at bounding box center [953, 218] width 12 height 12
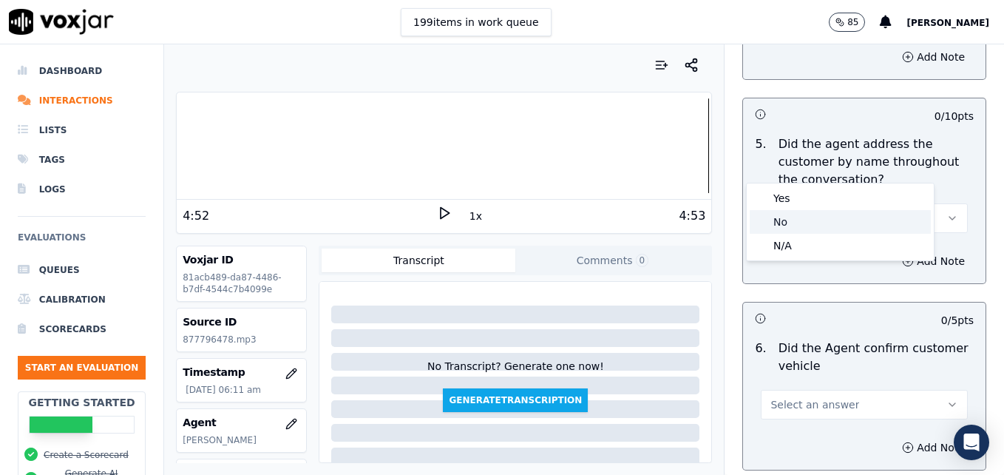
click at [825, 223] on div "No" at bounding box center [840, 222] width 181 height 24
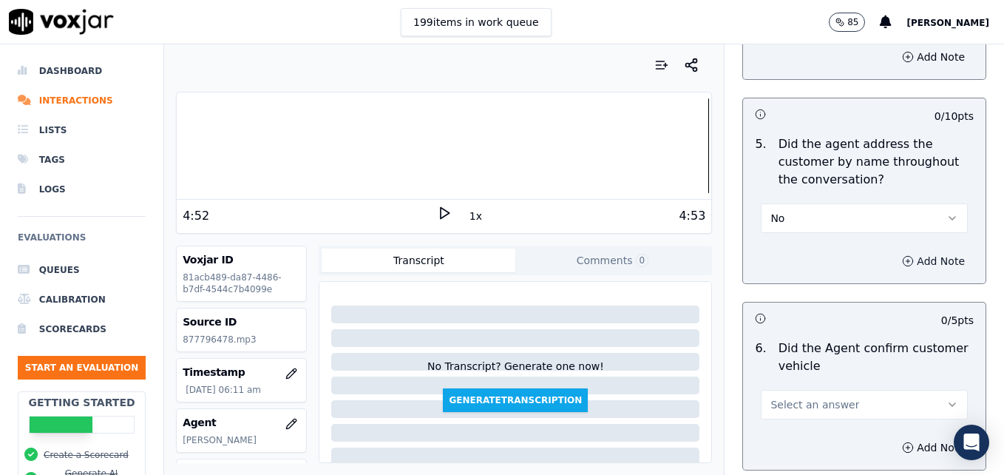
click at [902, 255] on icon "button" at bounding box center [908, 261] width 12 height 12
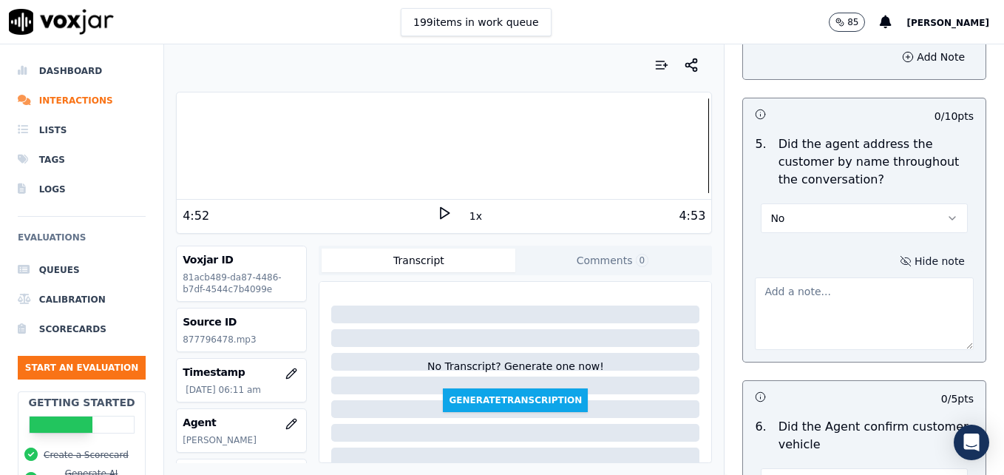
click at [912, 203] on button "No" at bounding box center [864, 218] width 207 height 30
click at [780, 200] on div "Yes" at bounding box center [840, 198] width 181 height 24
click at [185, 147] on div at bounding box center [444, 145] width 535 height 95
click at [437, 210] on icon at bounding box center [444, 213] width 15 height 15
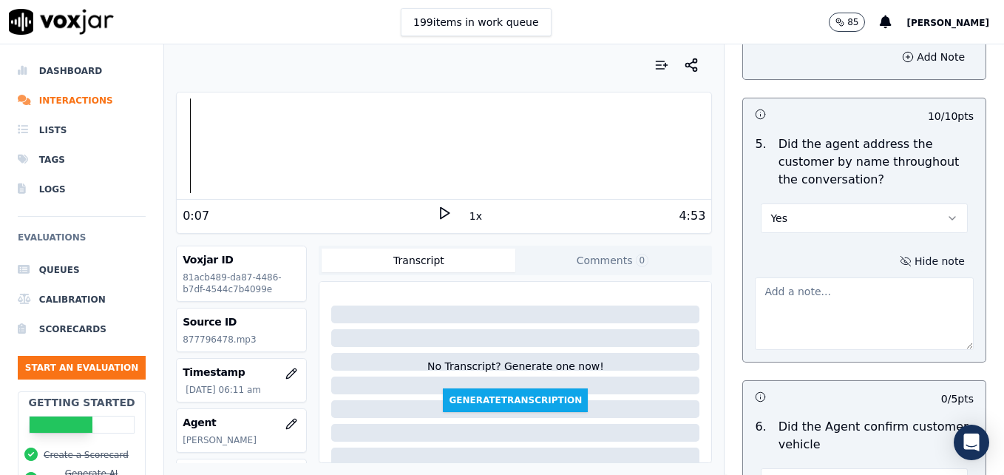
click at [947, 212] on icon "button" at bounding box center [953, 218] width 12 height 12
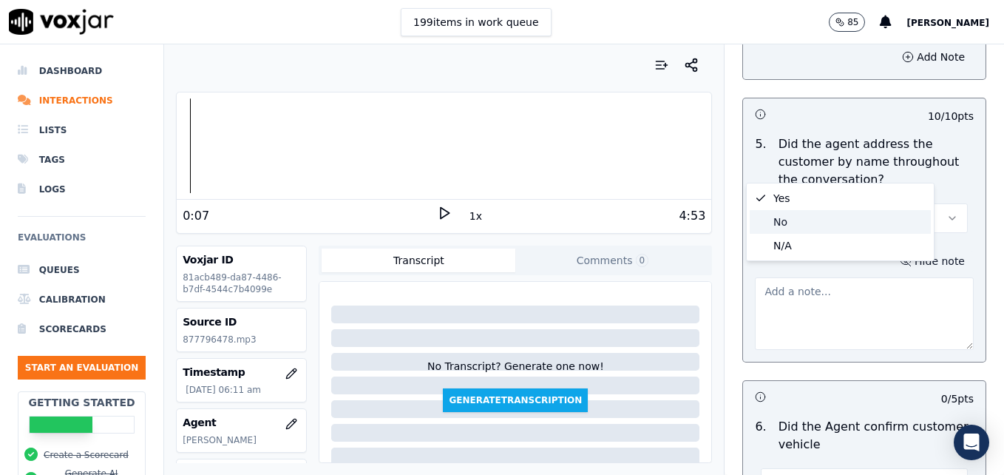
click at [832, 216] on div "No" at bounding box center [840, 222] width 181 height 24
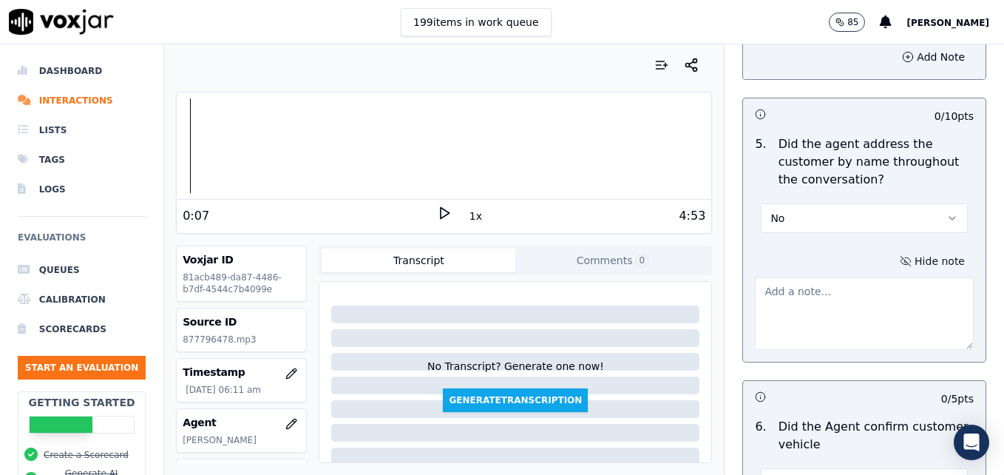
click at [819, 277] on textarea at bounding box center [864, 313] width 219 height 72
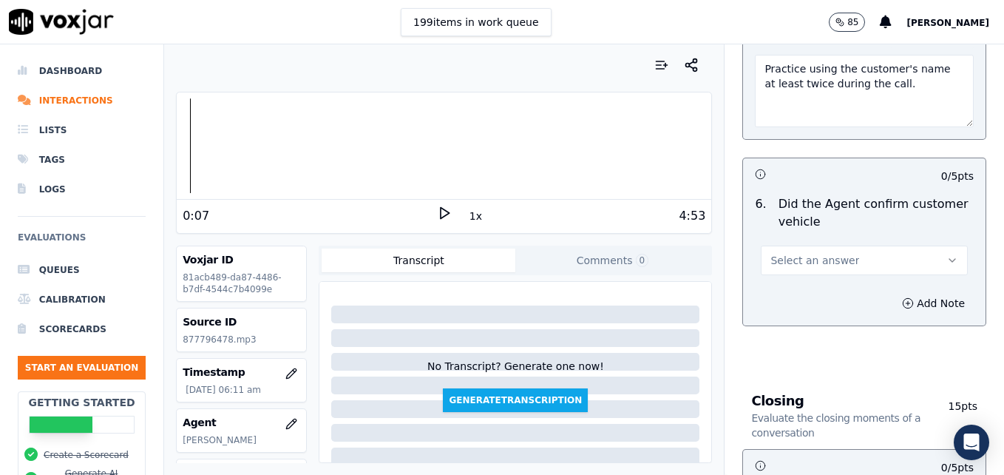
scroll to position [2441, 0]
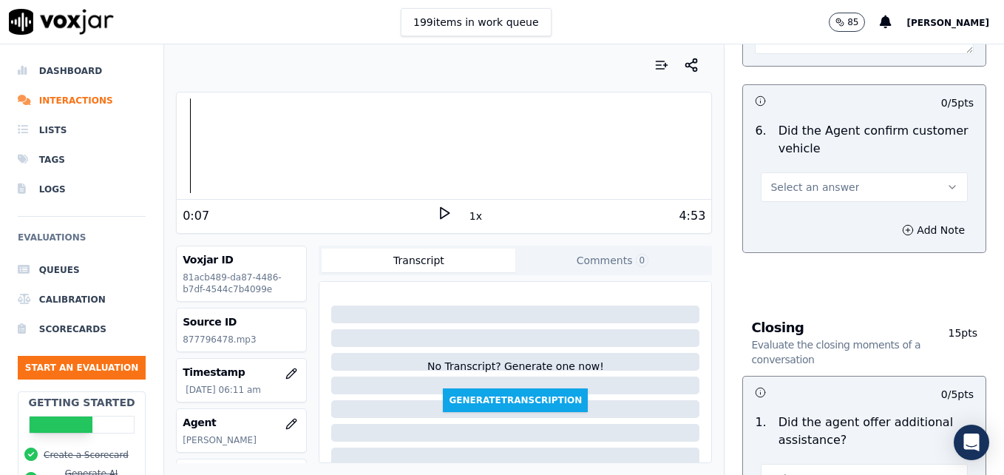
type textarea "Practice using the customer's name at least twice during the call."
drag, startPoint x: 925, startPoint y: 128, endPoint x: 905, endPoint y: 144, distance: 25.8
click at [924, 172] on button "Select an answer" at bounding box center [864, 187] width 207 height 30
click at [835, 172] on div "Yes" at bounding box center [840, 167] width 181 height 24
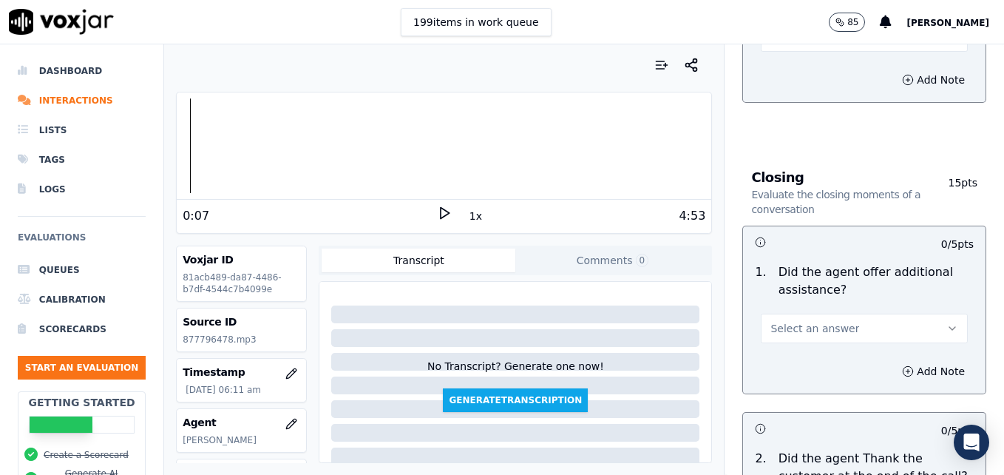
scroll to position [2663, 0]
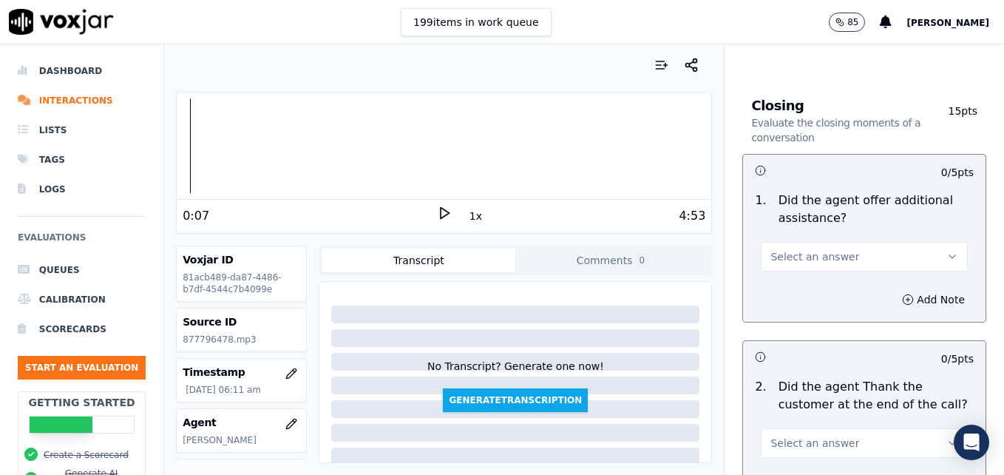
click at [908, 242] on button "Select an answer" at bounding box center [864, 257] width 207 height 30
click at [788, 234] on div "Yes" at bounding box center [840, 237] width 181 height 24
click at [894, 289] on button "Add Note" at bounding box center [934, 299] width 81 height 21
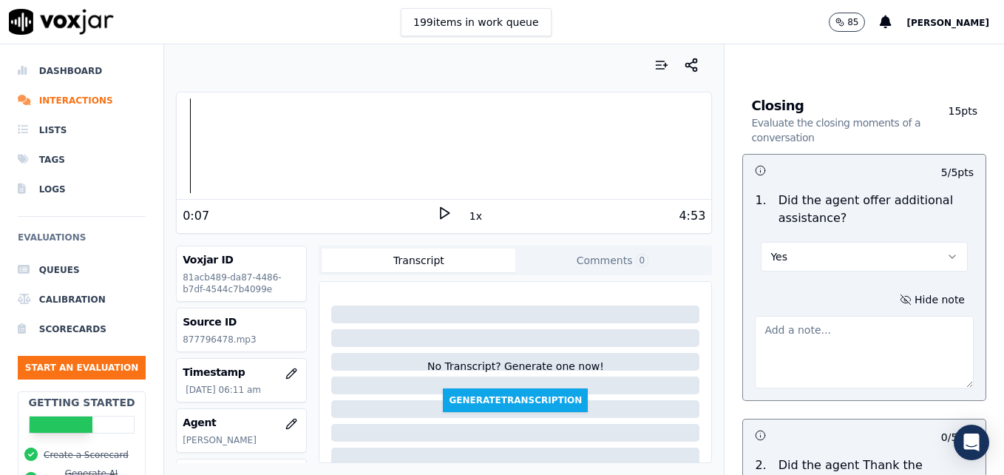
click at [839, 316] on textarea at bounding box center [864, 352] width 219 height 72
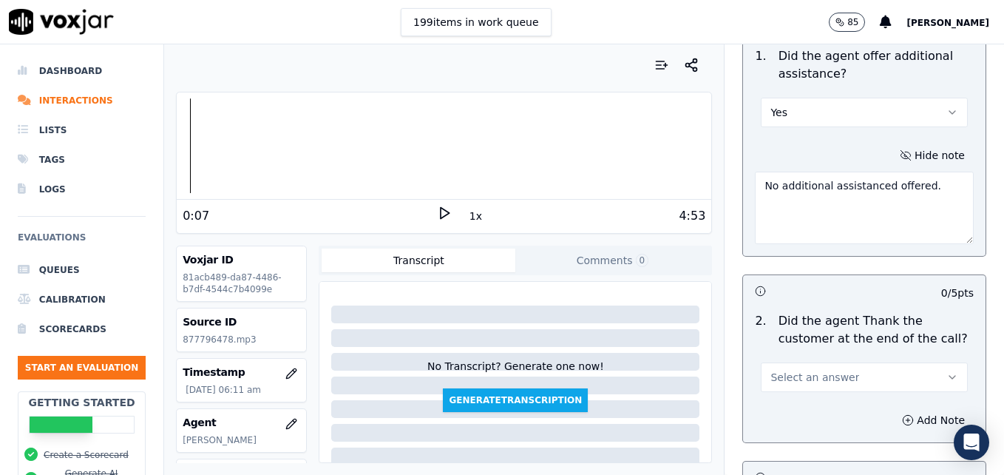
scroll to position [2811, 0]
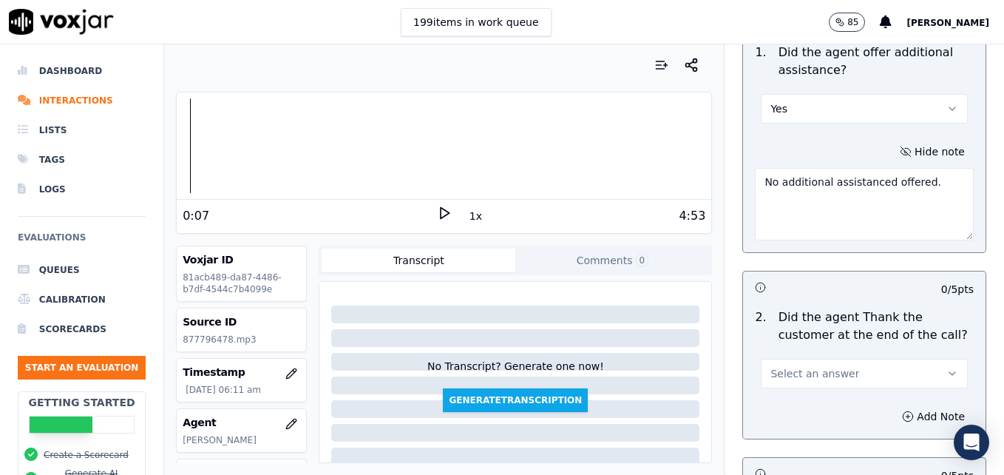
type textarea "No additional assistanced offered."
click at [918, 359] on button "Select an answer" at bounding box center [864, 374] width 207 height 30
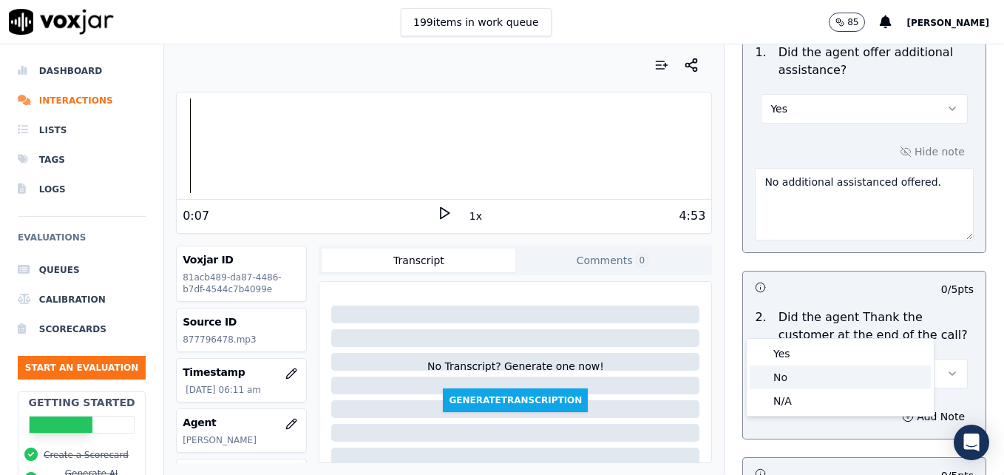
click at [808, 374] on div "No" at bounding box center [840, 377] width 181 height 24
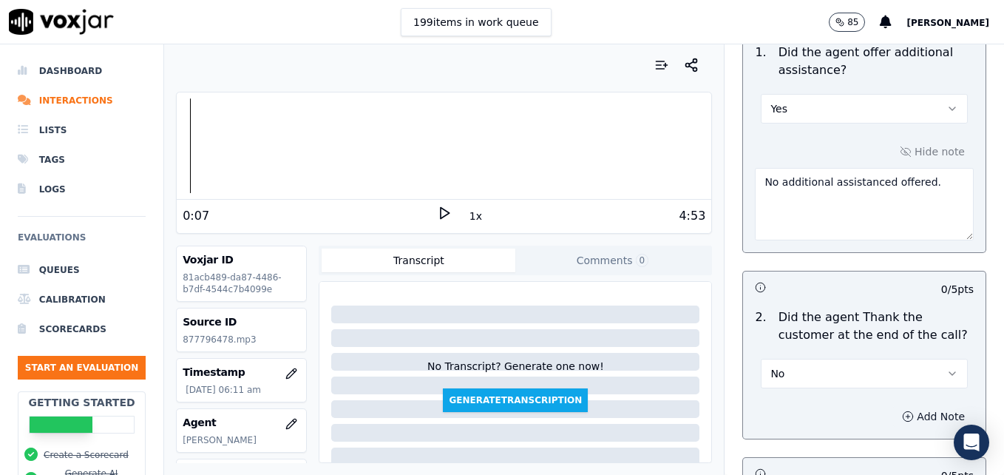
click at [902, 411] on icon "button" at bounding box center [908, 417] width 12 height 12
click at [840, 433] on textarea at bounding box center [864, 469] width 219 height 72
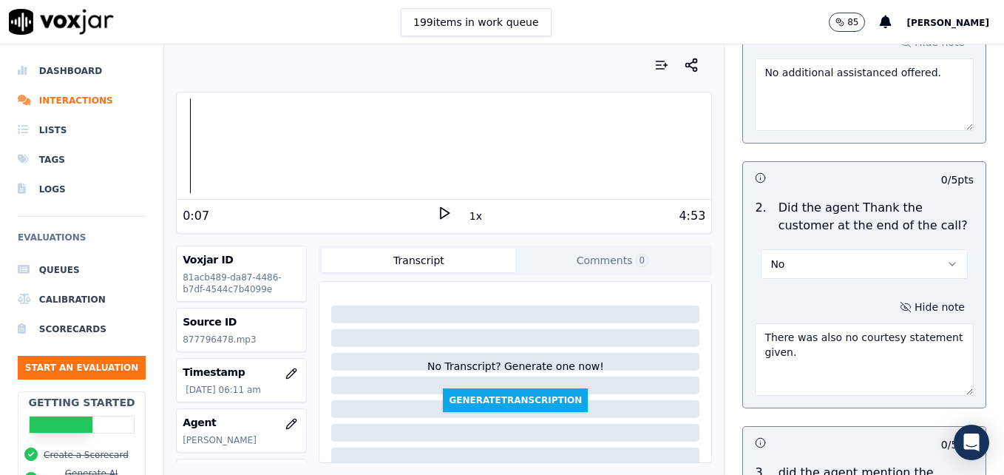
scroll to position [3033, 0]
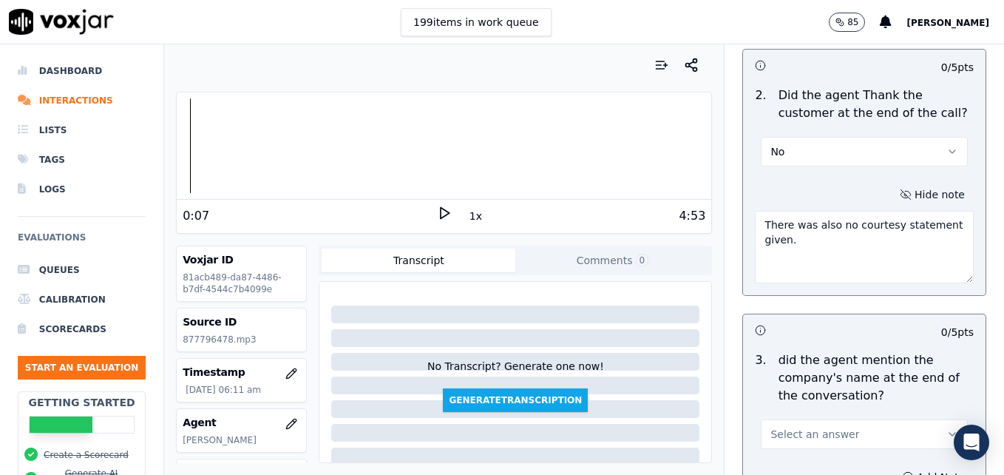
type textarea "There was also no courtesy statement given."
click at [920, 419] on button "Select an answer" at bounding box center [864, 434] width 207 height 30
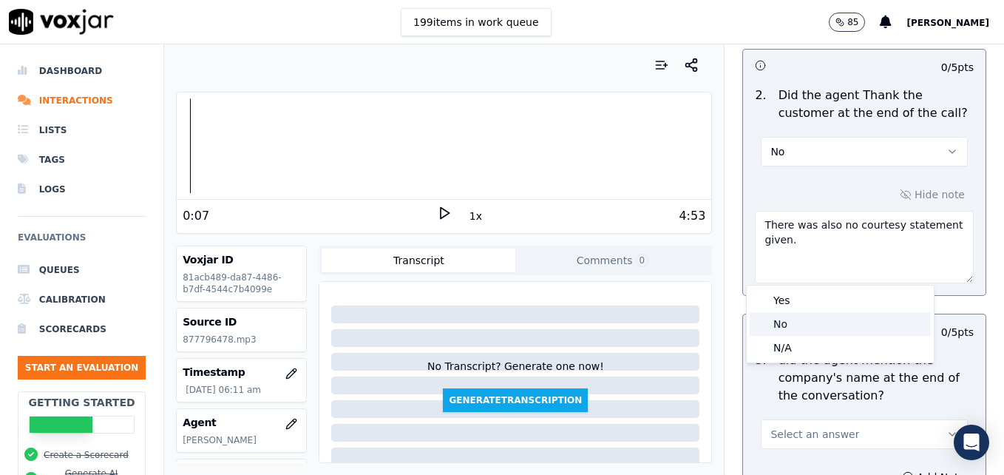
click at [794, 327] on div "No" at bounding box center [840, 324] width 181 height 24
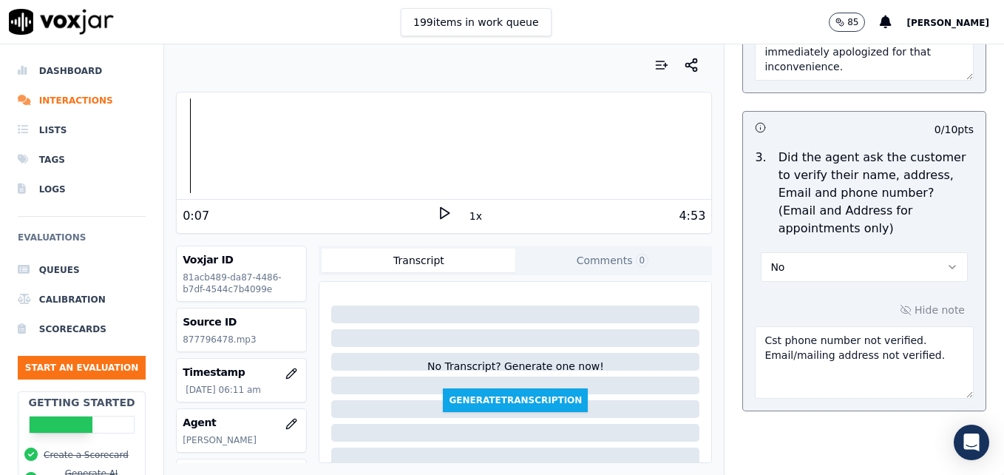
scroll to position [814, 0]
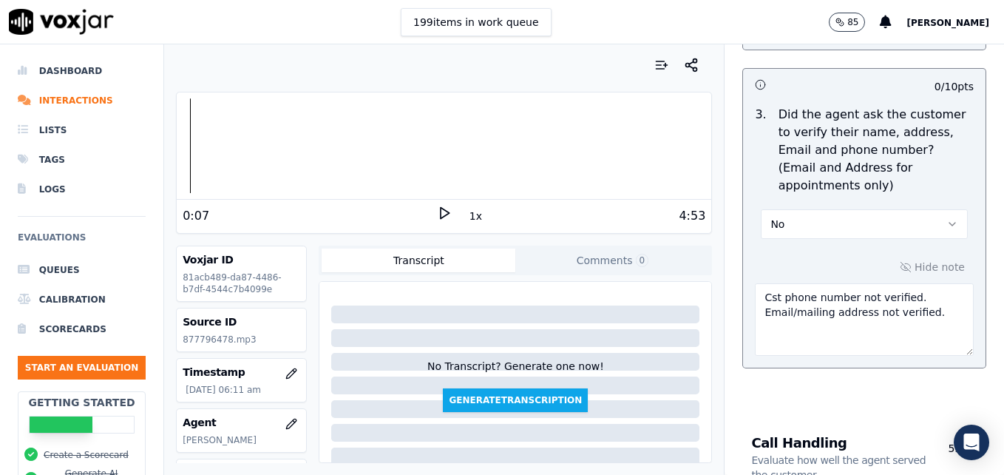
type textarea "No additional assistance offered."
click at [919, 283] on textarea "Cst phone number not verified. Email/mailing address not verified." at bounding box center [864, 319] width 219 height 72
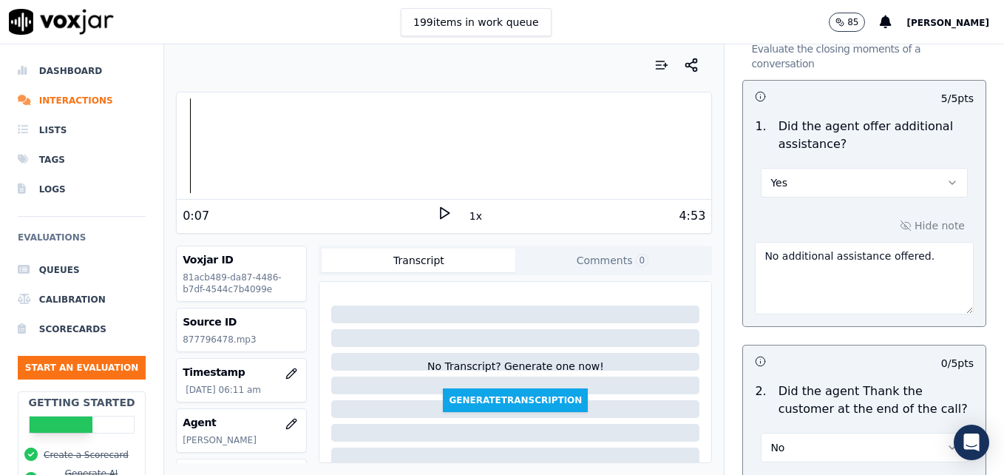
scroll to position [3127, 0]
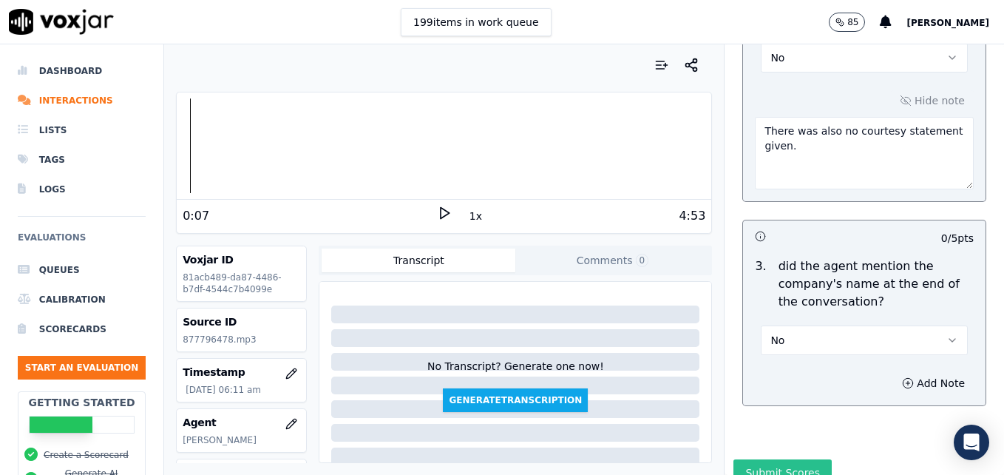
type textarea "Cst phone number not verified. Email/mailing address not verified. Vehicle type…"
click at [780, 459] on button "Submit Scores" at bounding box center [783, 472] width 98 height 27
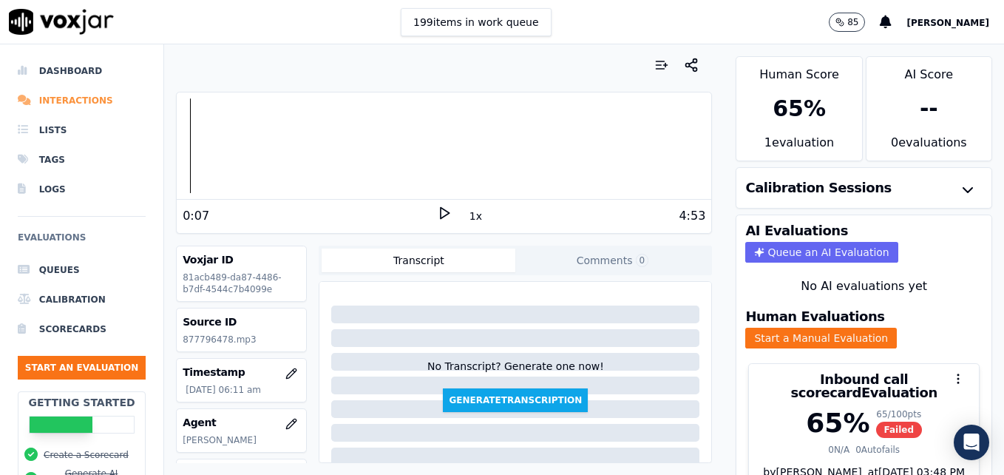
click at [63, 101] on li "Interactions" at bounding box center [82, 101] width 128 height 30
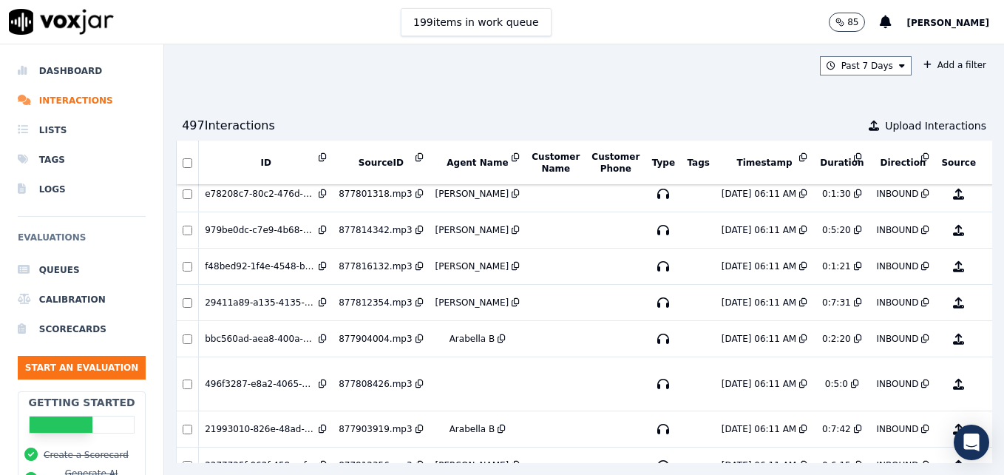
scroll to position [2280, 0]
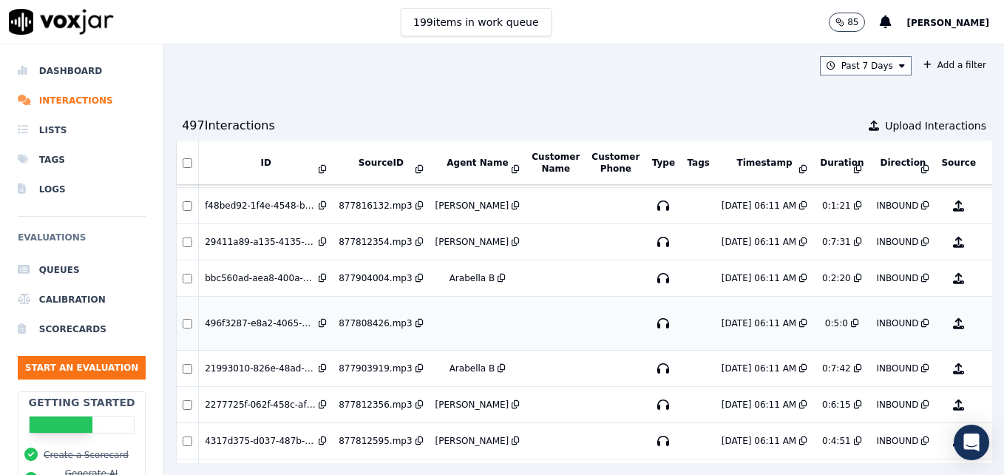
click at [988, 323] on button "No Evaluation Yet" at bounding box center [1017, 323] width 58 height 41
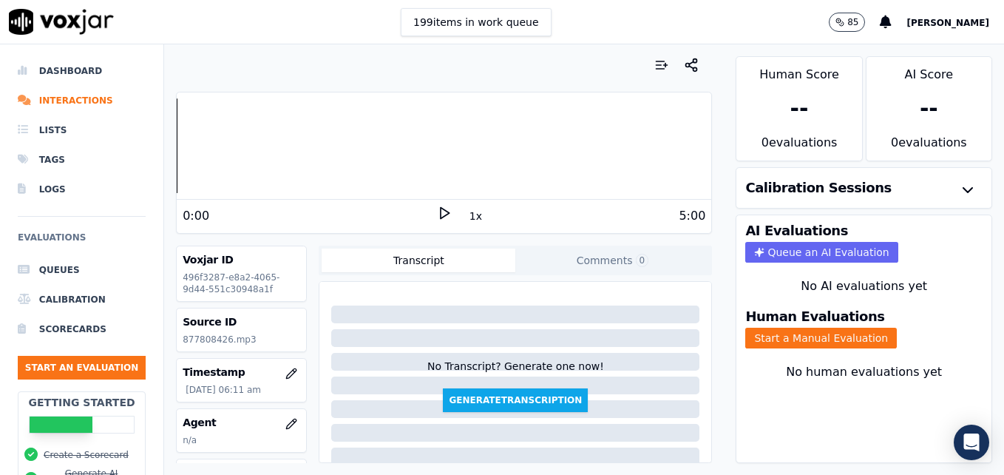
click at [441, 209] on polygon at bounding box center [445, 213] width 9 height 11
click at [441, 209] on rect at bounding box center [442, 213] width 2 height 10
click at [439, 208] on icon at bounding box center [444, 213] width 15 height 15
click at [445, 210] on rect at bounding box center [446, 213] width 2 height 10
click at [186, 150] on div at bounding box center [444, 145] width 535 height 95
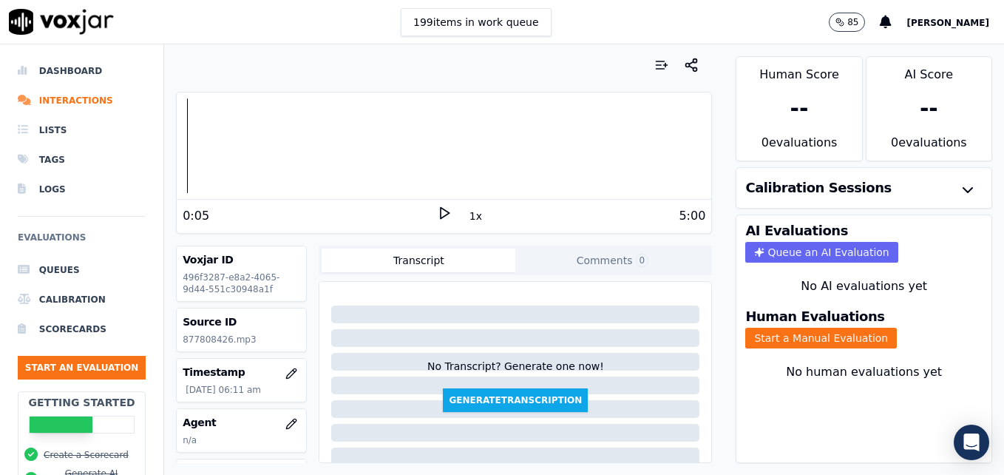
click at [437, 206] on icon at bounding box center [444, 213] width 15 height 15
click at [286, 425] on icon "button" at bounding box center [292, 424] width 12 height 12
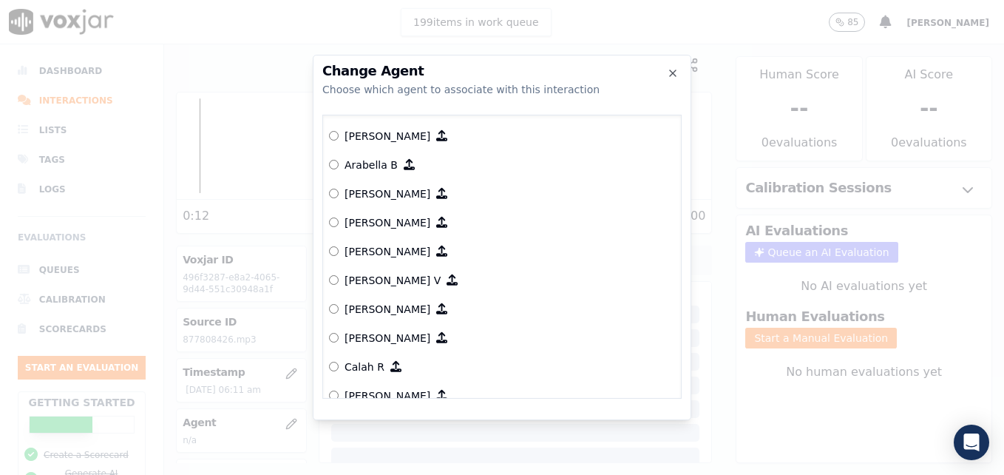
click at [335, 331] on label "[PERSON_NAME]" at bounding box center [502, 337] width 346 height 29
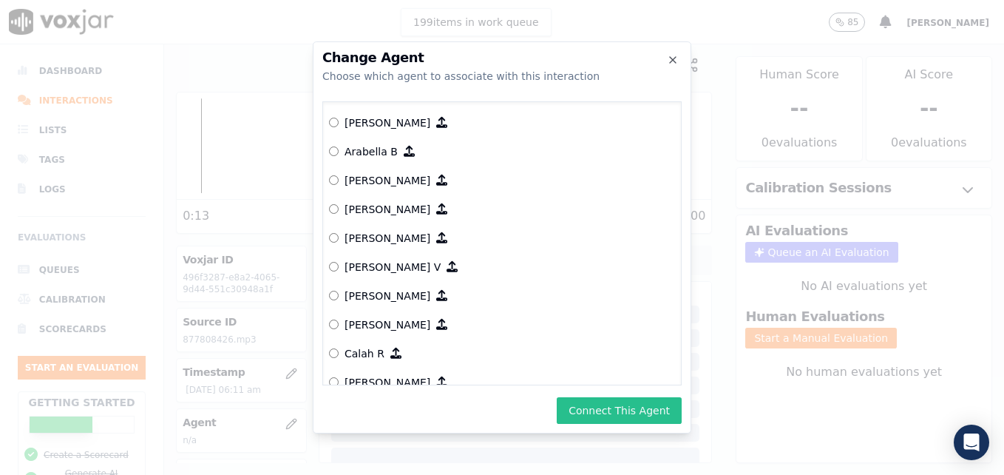
click at [610, 405] on button "Connect This Agent" at bounding box center [619, 410] width 125 height 27
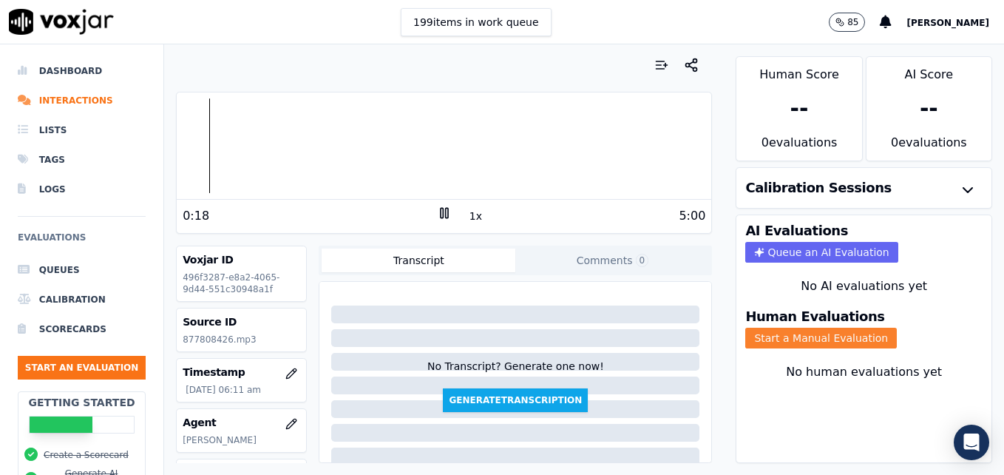
click at [819, 336] on button "Start a Manual Evaluation" at bounding box center [822, 338] width 152 height 21
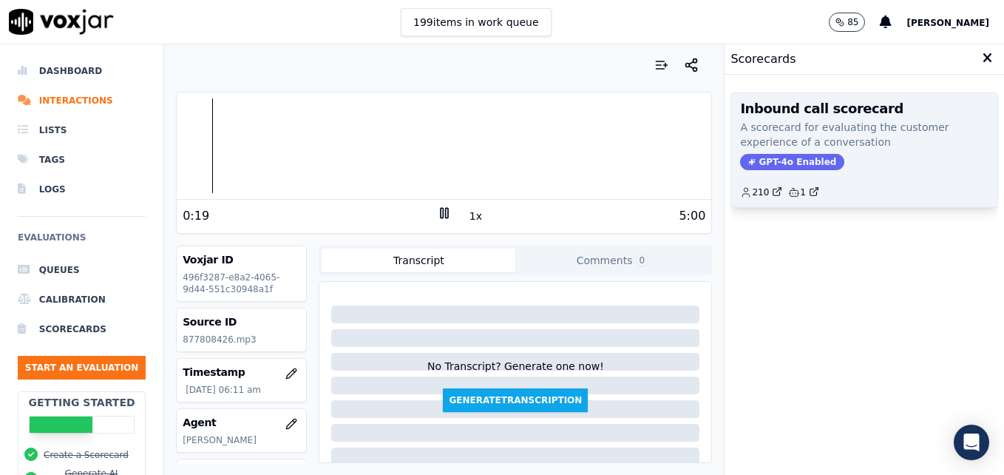
click at [781, 161] on span "GPT-4o Enabled" at bounding box center [792, 162] width 104 height 16
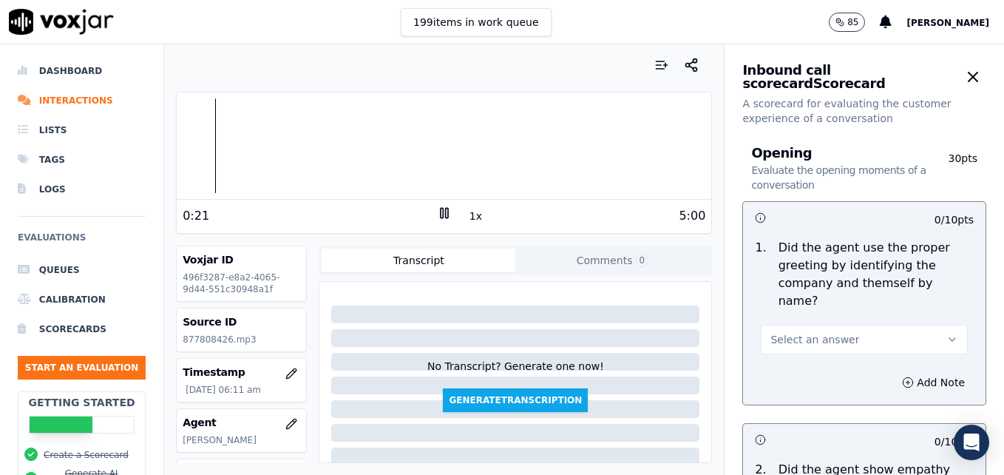
drag, startPoint x: 921, startPoint y: 317, endPoint x: 883, endPoint y: 328, distance: 39.3
click at [947, 334] on icon "button" at bounding box center [953, 340] width 12 height 12
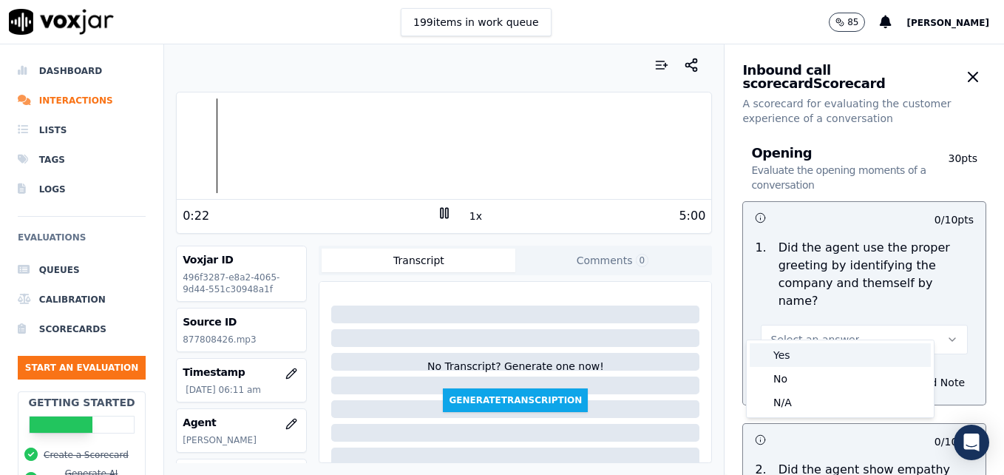
click at [786, 354] on div "Yes" at bounding box center [840, 355] width 181 height 24
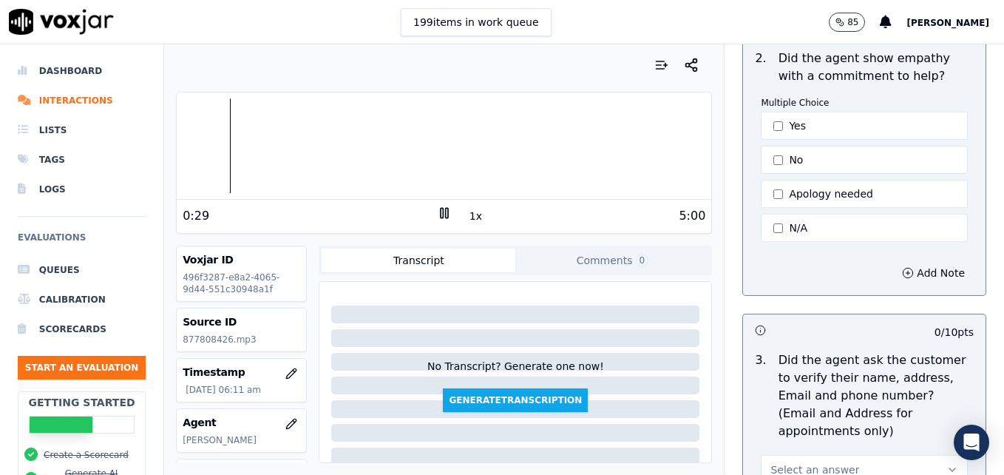
scroll to position [444, 0]
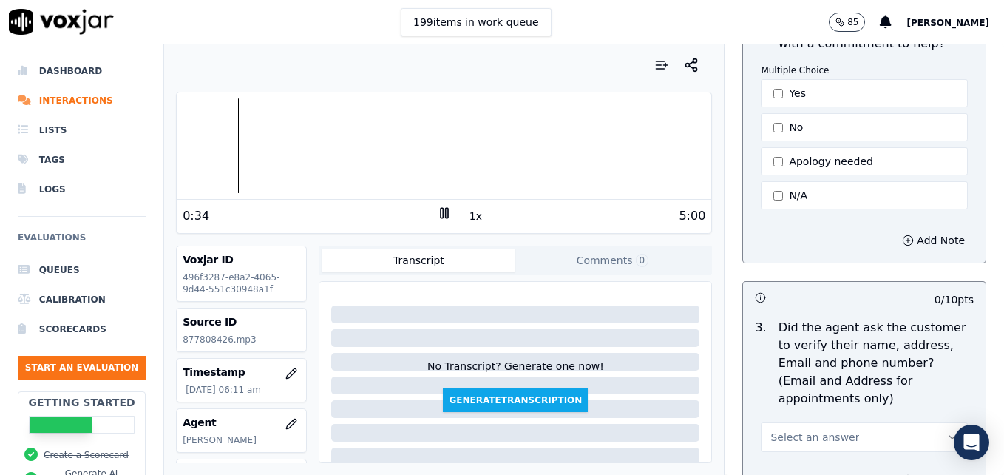
click at [445, 212] on rect at bounding box center [446, 213] width 2 height 10
click at [441, 211] on polygon at bounding box center [445, 213] width 9 height 11
click at [441, 209] on rect at bounding box center [442, 213] width 2 height 10
click at [902, 234] on icon "button" at bounding box center [908, 240] width 12 height 12
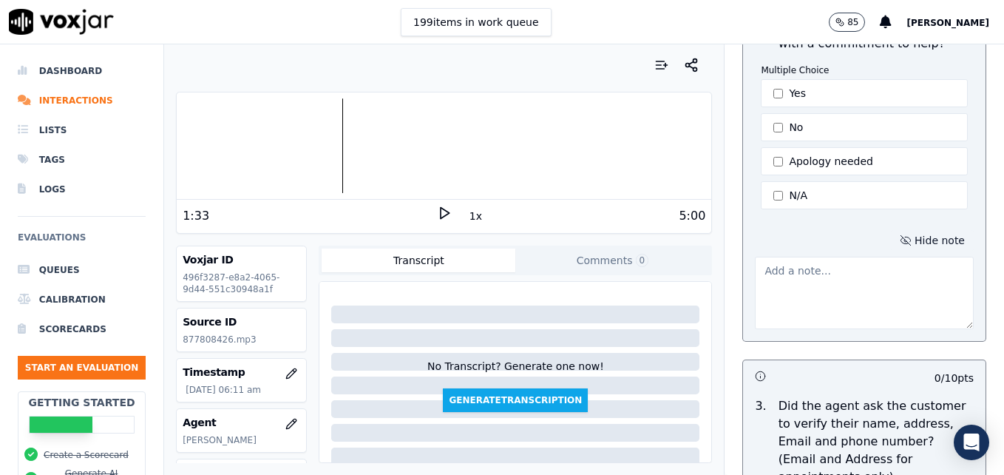
click at [861, 273] on textarea at bounding box center [864, 293] width 219 height 72
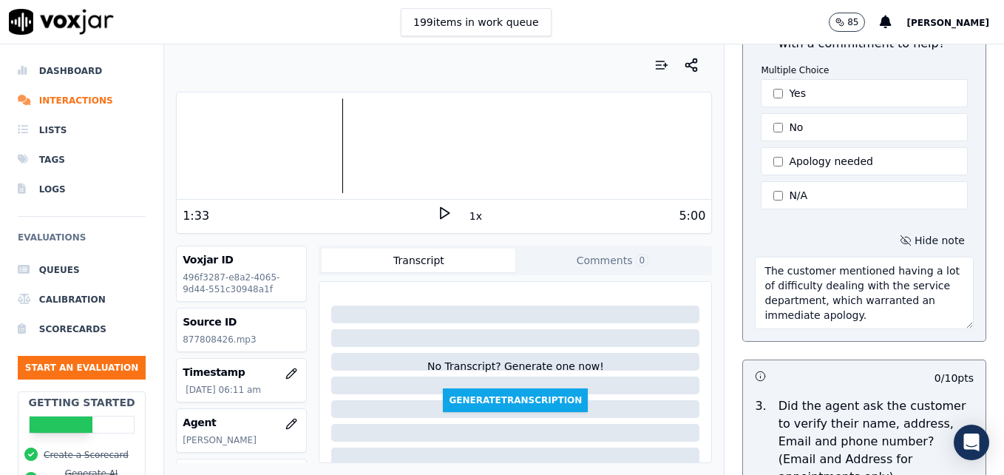
type textarea "The customer mentioned having a lot of difficulty dealing with the service depa…"
click at [442, 212] on icon at bounding box center [444, 213] width 15 height 15
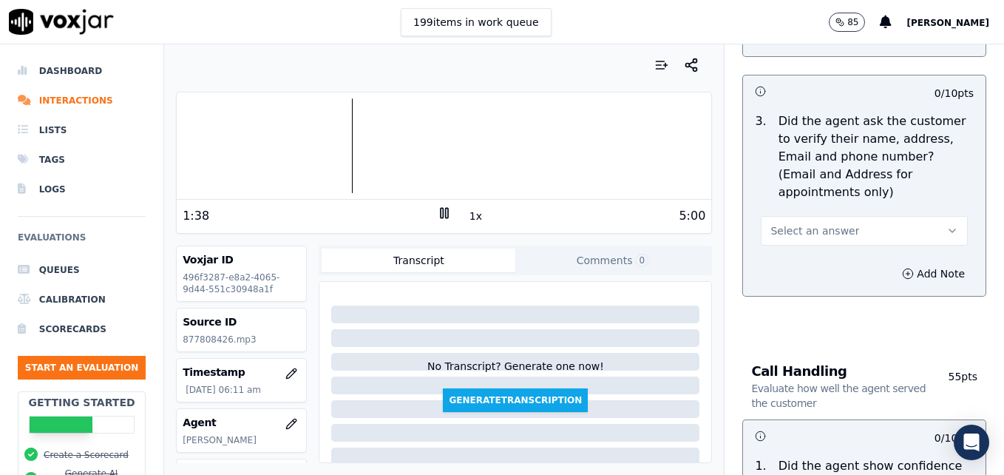
scroll to position [740, 0]
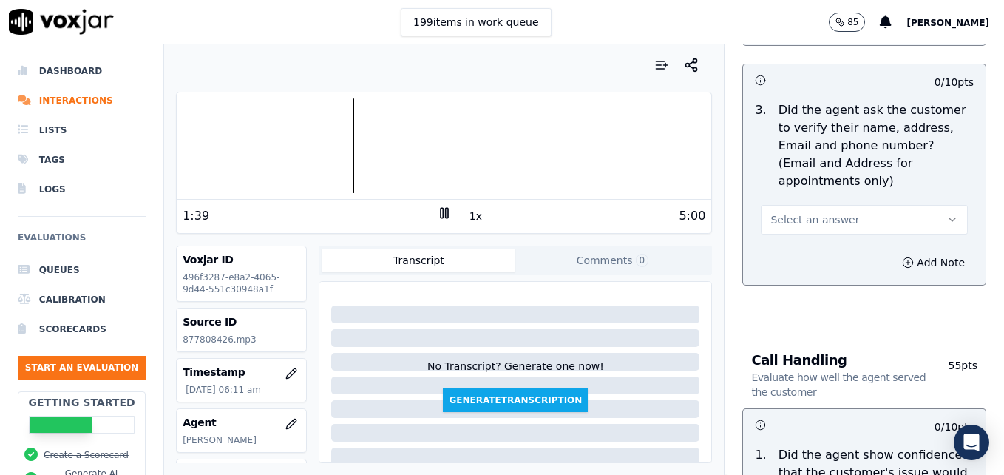
click at [947, 214] on icon "button" at bounding box center [953, 220] width 12 height 12
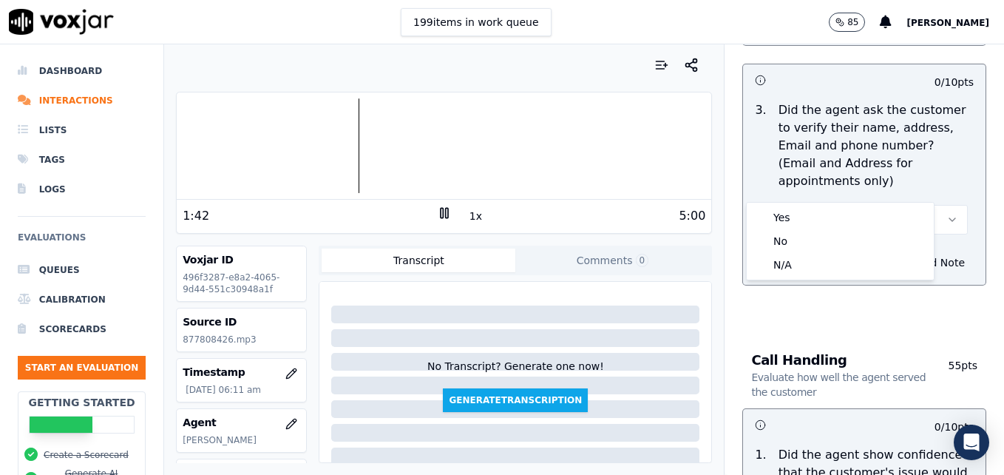
click at [185, 144] on div at bounding box center [444, 145] width 535 height 95
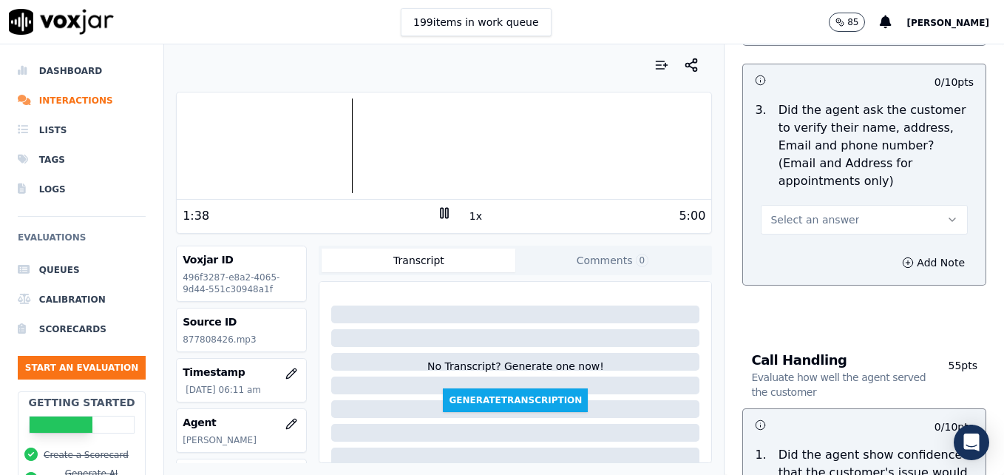
click at [908, 205] on button "Select an answer" at bounding box center [864, 220] width 207 height 30
click at [819, 232] on div "No" at bounding box center [840, 241] width 181 height 24
click at [904, 257] on circle "button" at bounding box center [909, 262] width 10 height 10
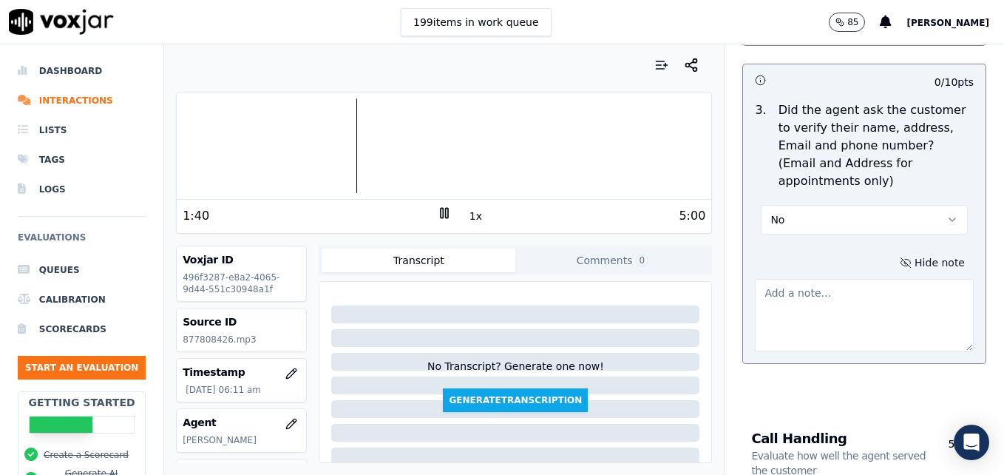
click at [860, 279] on textarea at bounding box center [864, 315] width 219 height 72
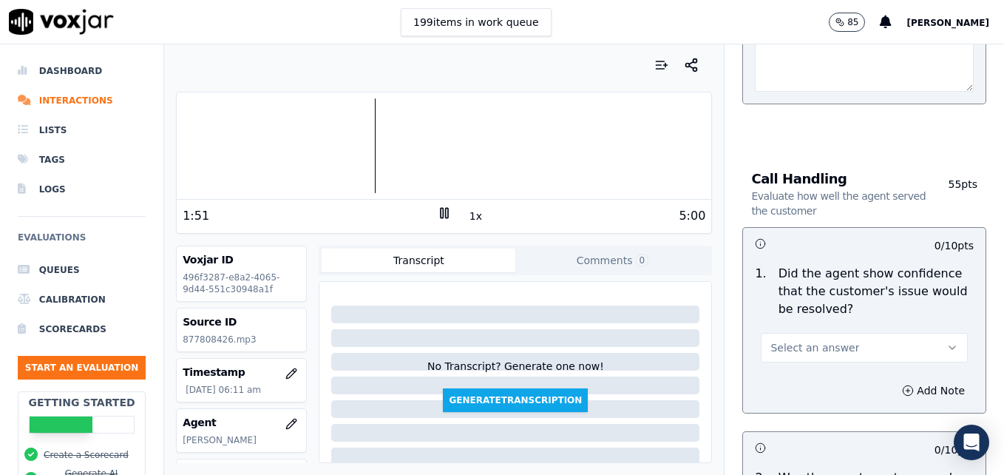
scroll to position [1110, 0]
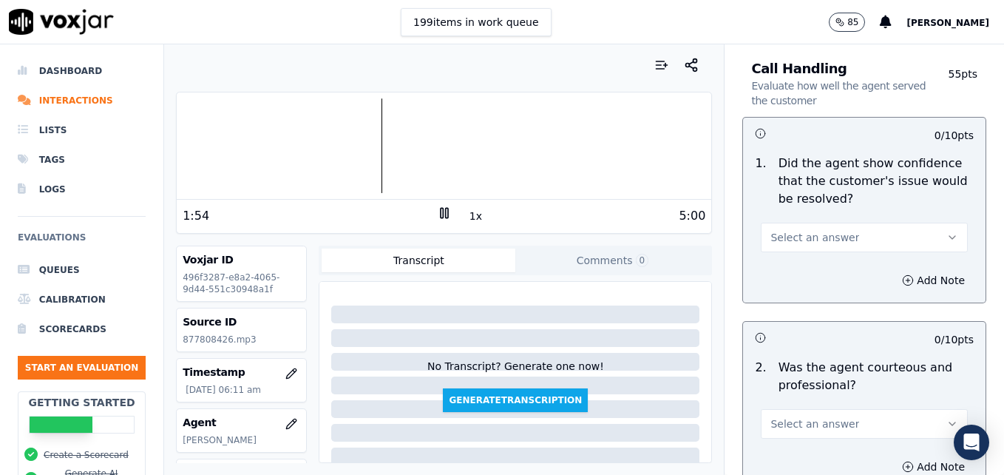
type textarea "Customer phone number not verified."
click at [947, 232] on icon "button" at bounding box center [953, 238] width 12 height 12
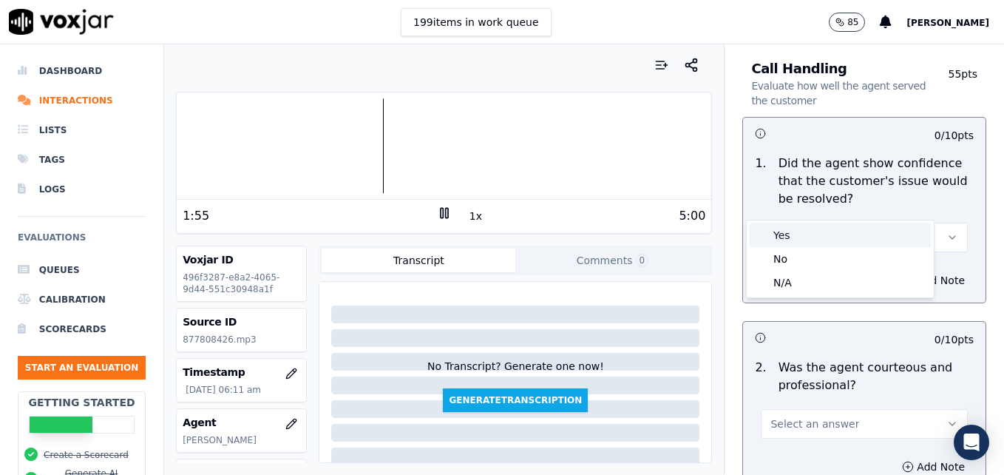
click at [823, 238] on div "Yes" at bounding box center [840, 235] width 181 height 24
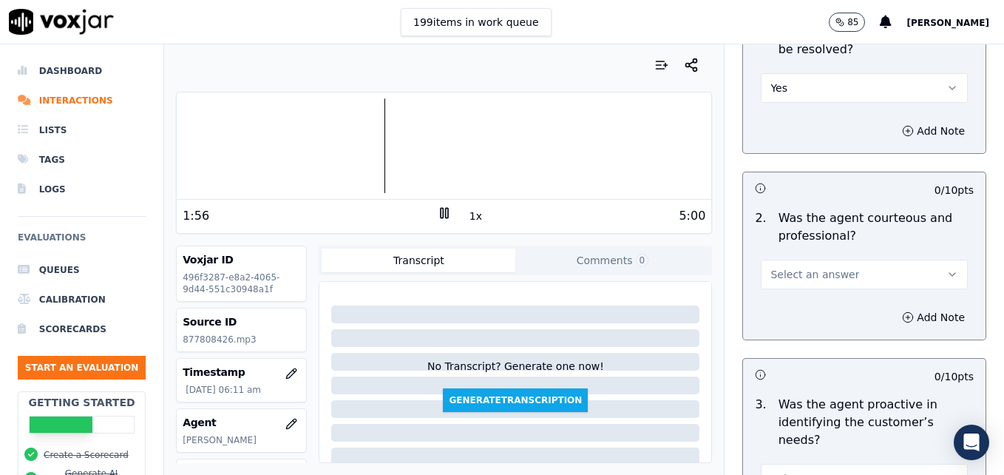
scroll to position [1331, 0]
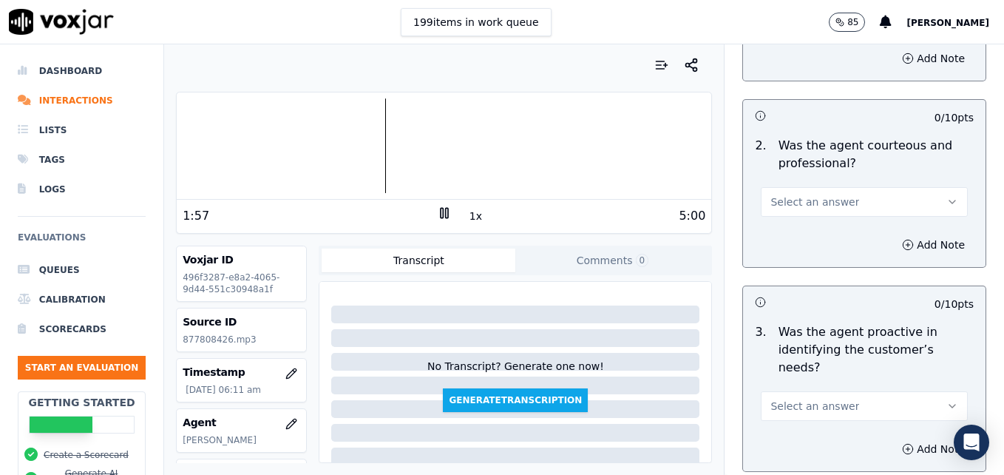
click at [927, 187] on button "Select an answer" at bounding box center [864, 202] width 207 height 30
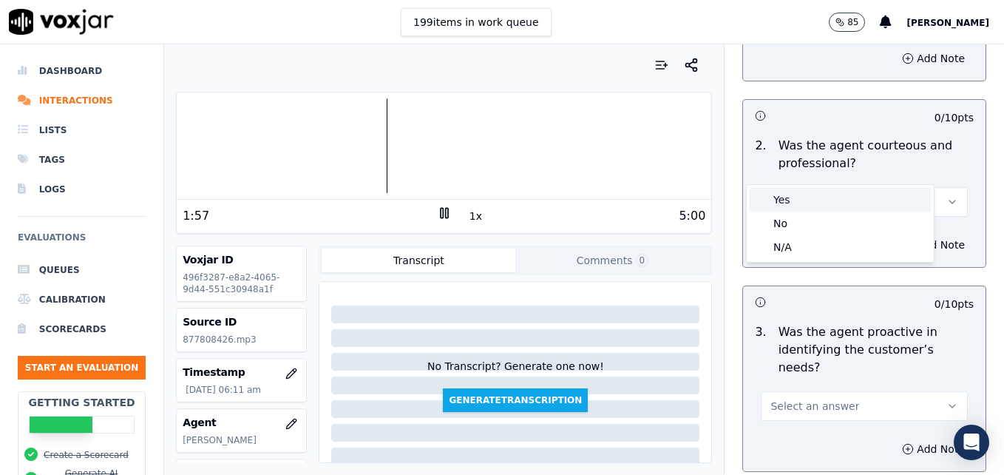
click at [802, 198] on div "Yes" at bounding box center [840, 200] width 181 height 24
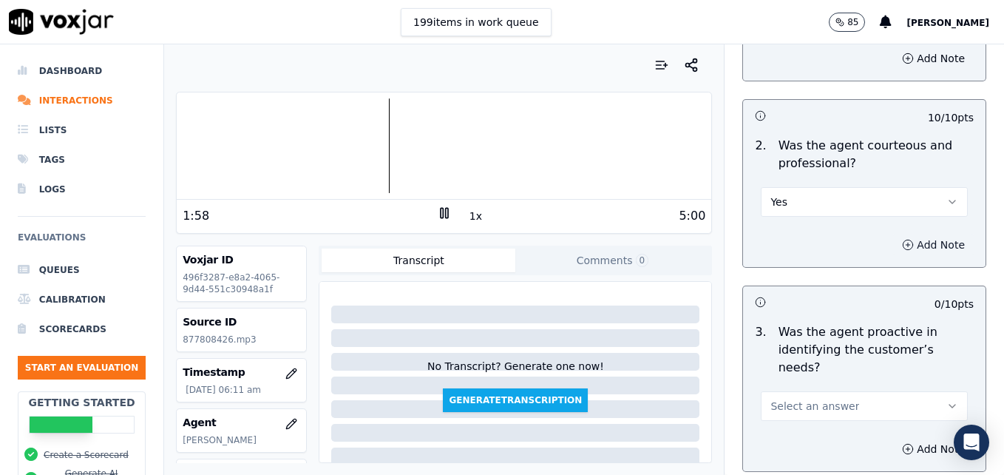
drag, startPoint x: 874, startPoint y: 209, endPoint x: 871, endPoint y: 219, distance: 10.1
click at [902, 239] on icon "button" at bounding box center [908, 245] width 12 height 12
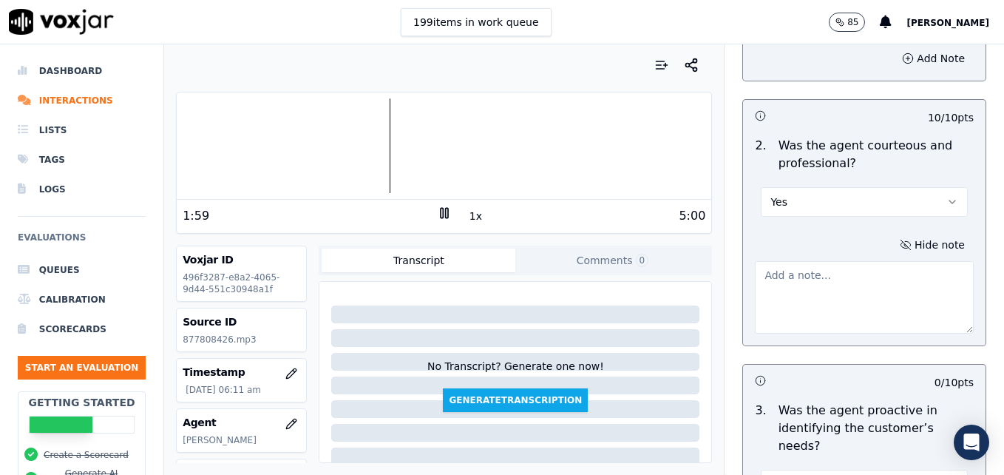
click at [830, 267] on textarea at bounding box center [864, 297] width 219 height 72
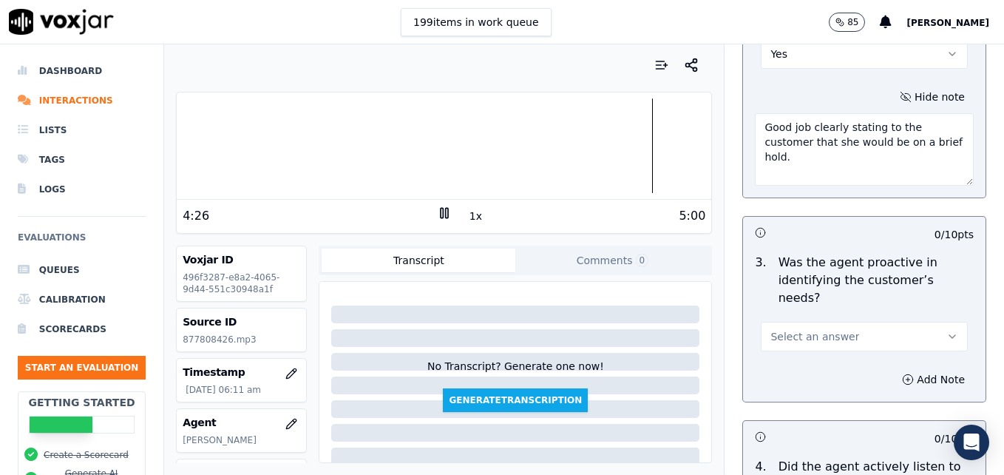
scroll to position [1553, 0]
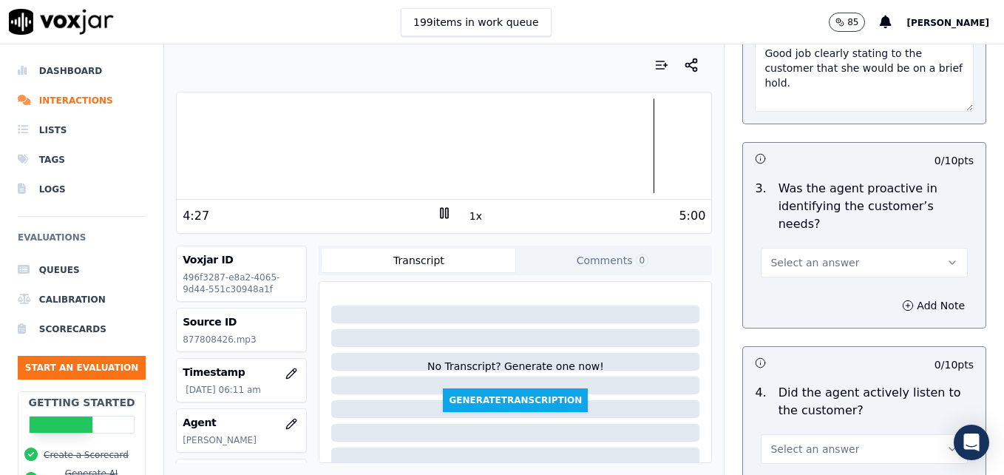
click at [947, 257] on icon "button" at bounding box center [953, 263] width 12 height 12
click at [846, 247] on div "Yes" at bounding box center [840, 243] width 181 height 24
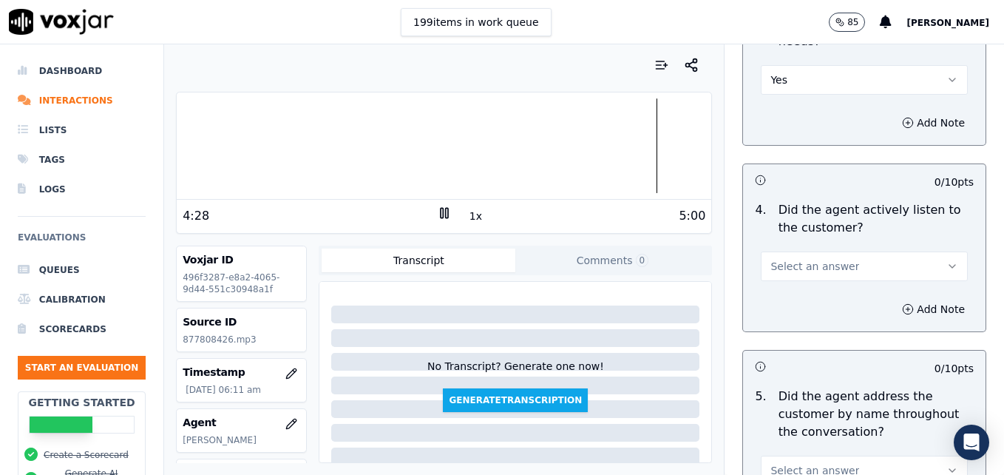
scroll to position [1775, 0]
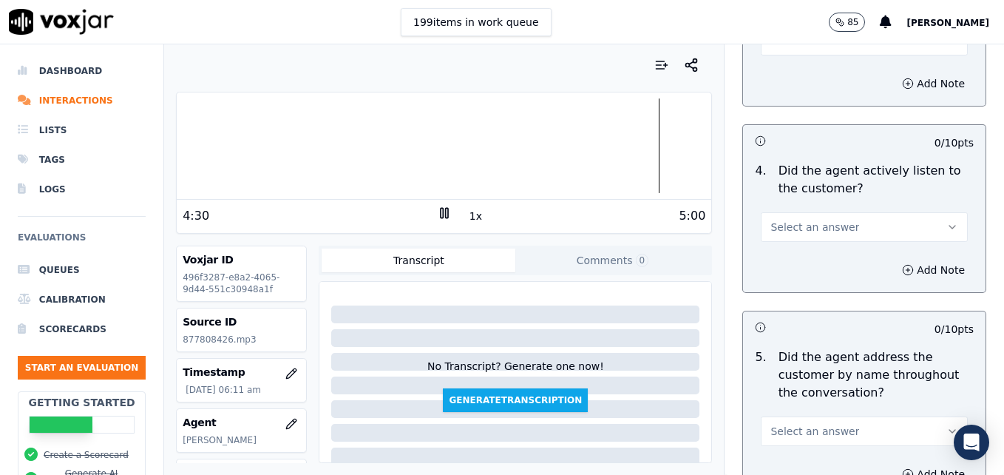
click at [947, 221] on icon "button" at bounding box center [953, 227] width 12 height 12
click at [801, 206] on div "Yes" at bounding box center [840, 207] width 181 height 24
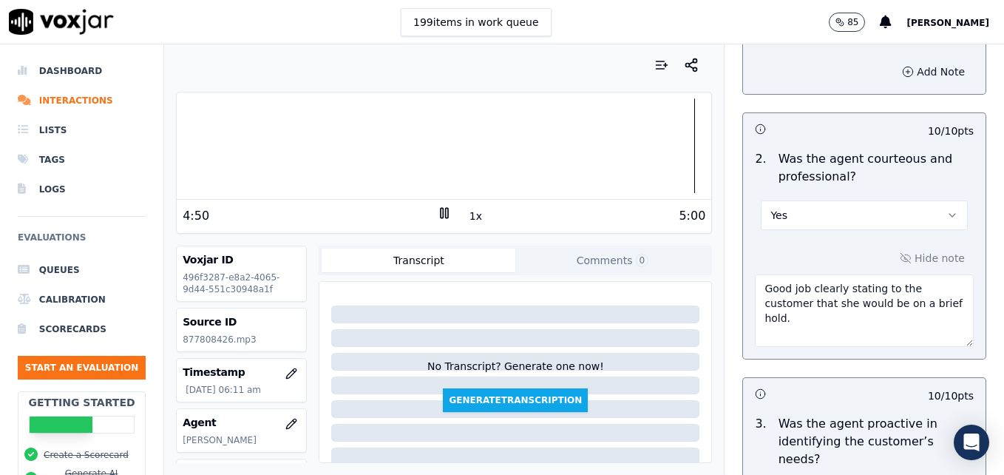
scroll to position [1331, 0]
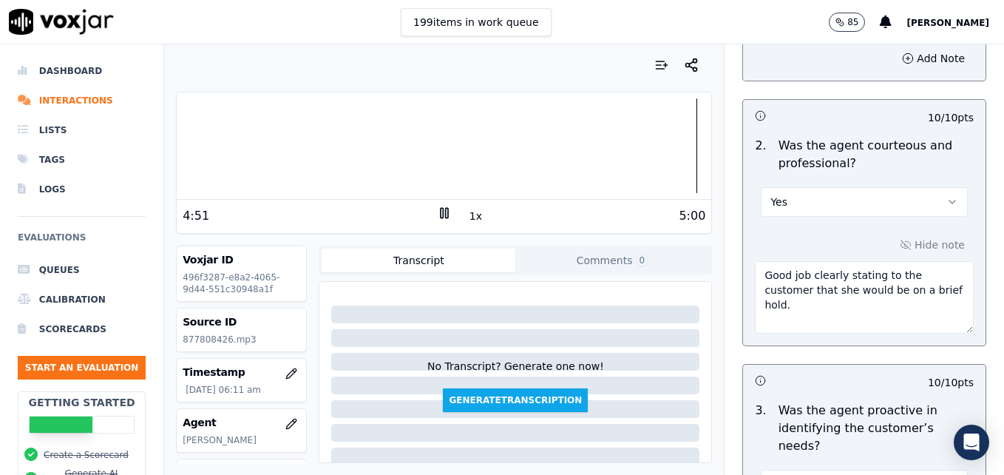
click at [793, 279] on textarea "Good job clearly stating to the customer that she would be on a brief hold." at bounding box center [864, 297] width 219 height 72
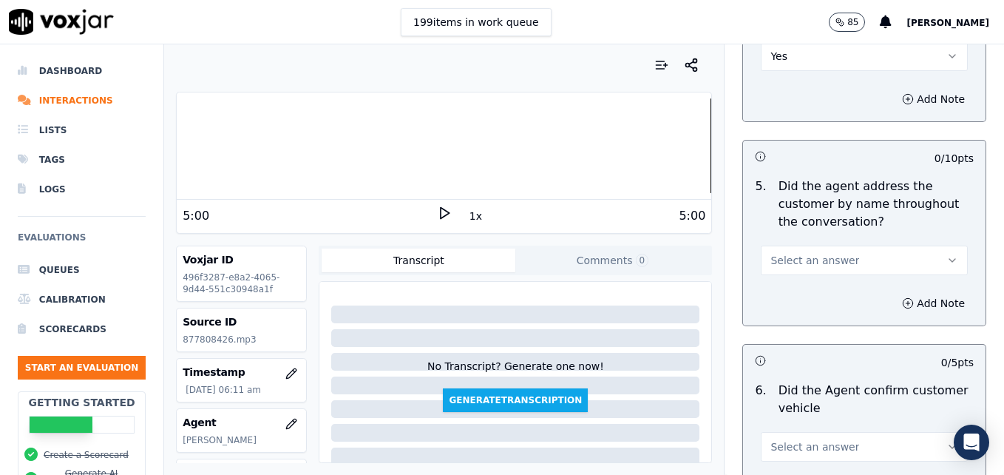
scroll to position [1923, 0]
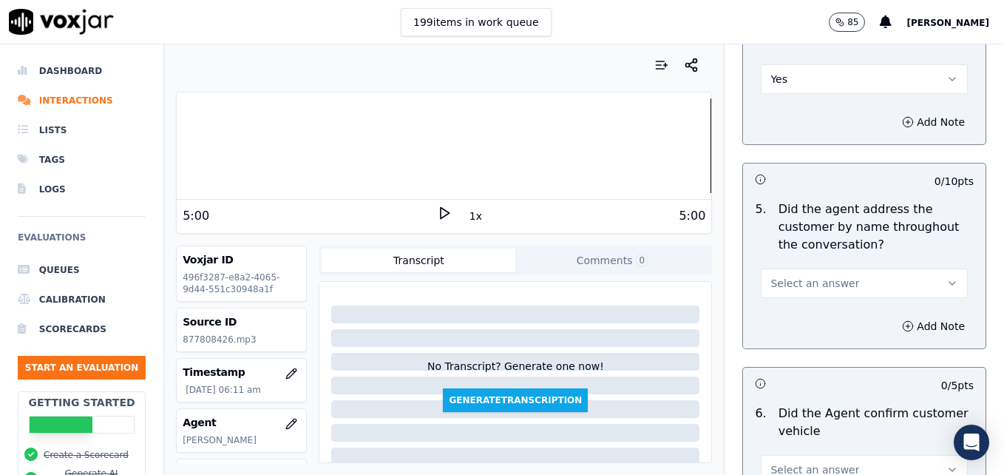
type textarea "Good job clearly stating to the customer that she would be on a brief hold. Goo…"
click at [947, 277] on icon "button" at bounding box center [953, 283] width 12 height 12
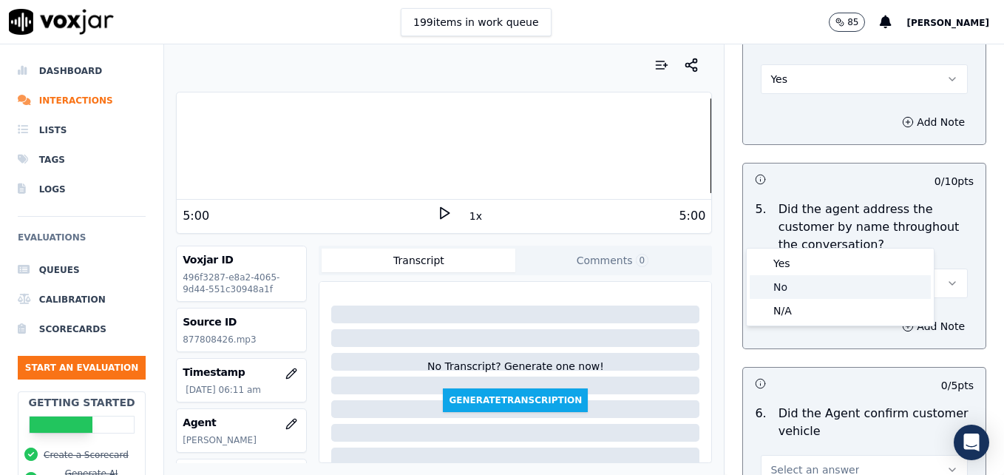
click at [814, 292] on div "No" at bounding box center [840, 287] width 181 height 24
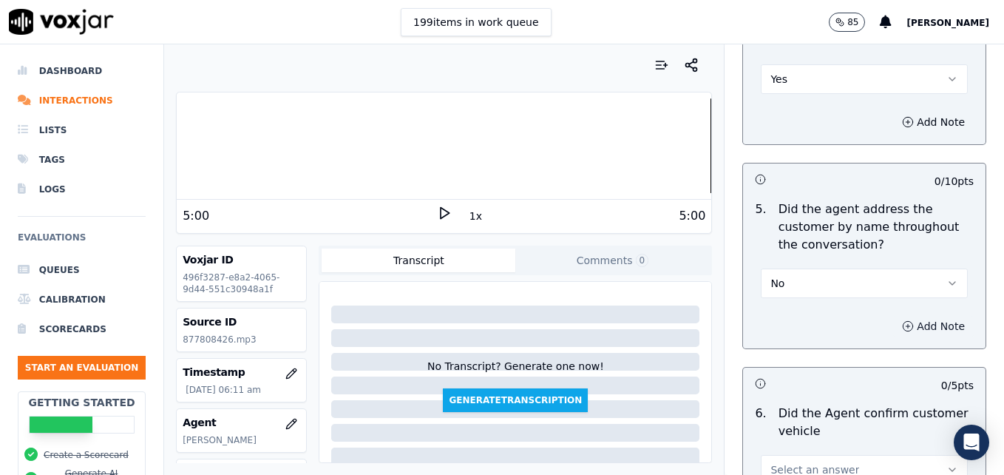
click at [904, 321] on circle "button" at bounding box center [909, 326] width 10 height 10
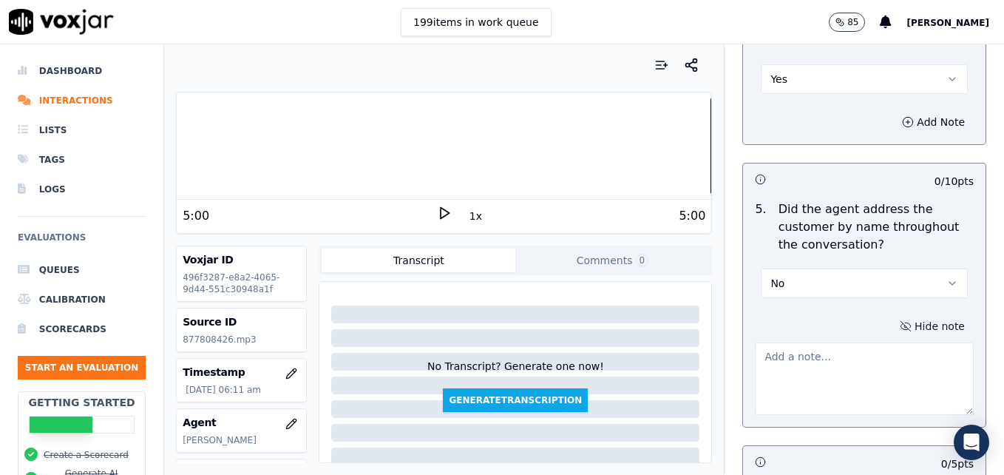
click at [878, 342] on textarea at bounding box center [864, 378] width 219 height 72
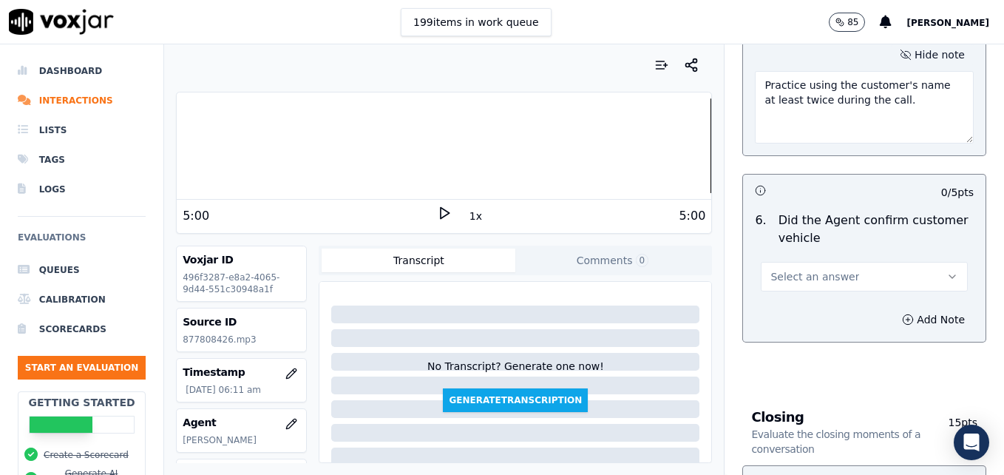
scroll to position [2219, 0]
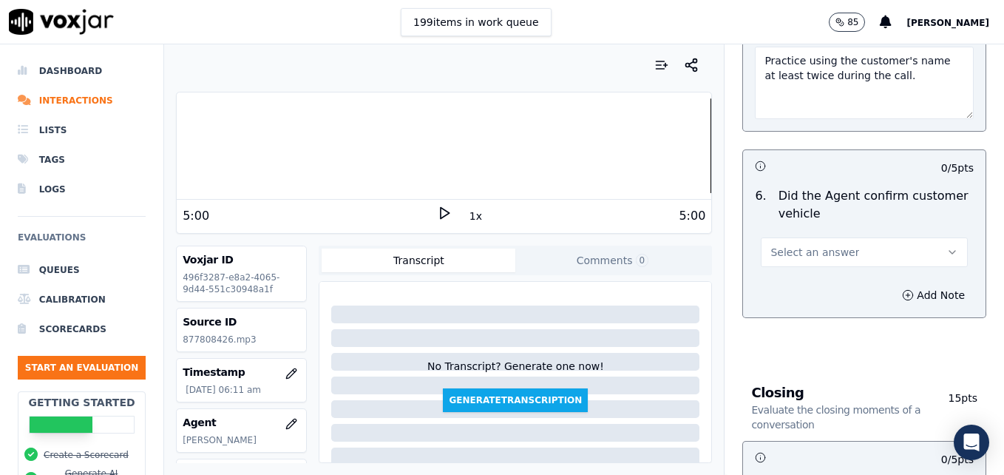
type textarea "Practice using the customer's name at least twice during the call."
click at [947, 246] on icon "button" at bounding box center [953, 252] width 12 height 12
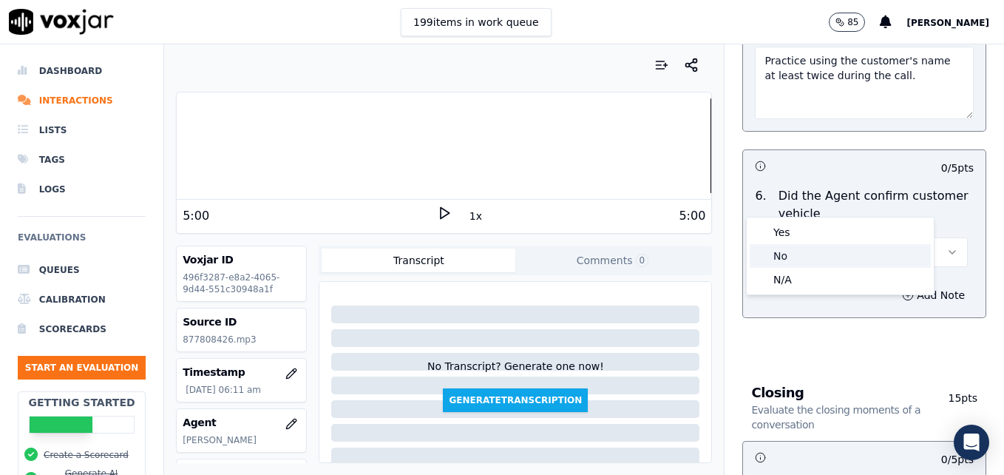
click at [810, 251] on div "No" at bounding box center [840, 256] width 181 height 24
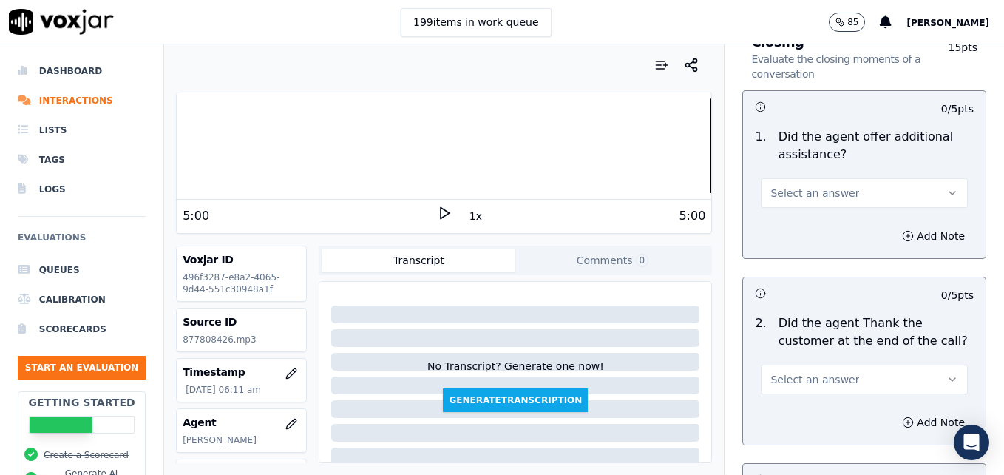
scroll to position [2589, 0]
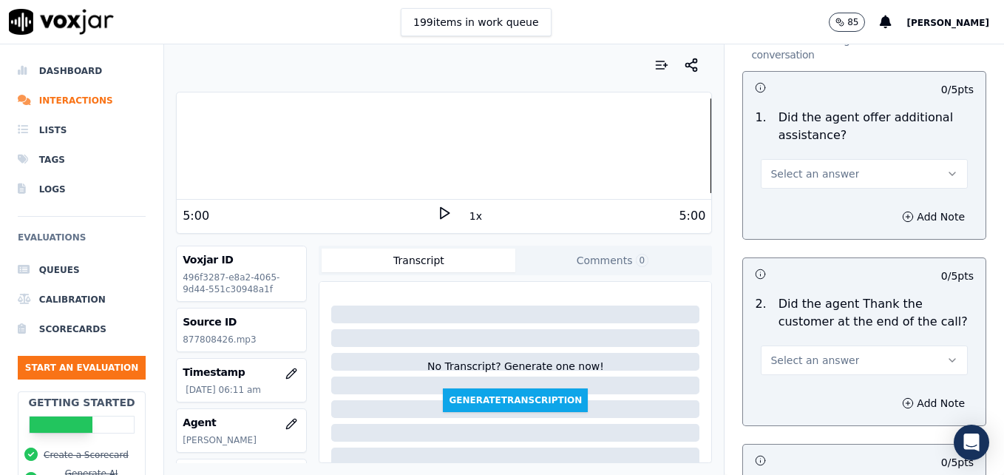
drag, startPoint x: 922, startPoint y: 112, endPoint x: 912, endPoint y: 126, distance: 17.5
click at [922, 159] on button "Select an answer" at bounding box center [864, 174] width 207 height 30
click at [783, 149] on div "Yes" at bounding box center [840, 154] width 181 height 24
click at [894, 206] on button "Add Note" at bounding box center [934, 216] width 81 height 21
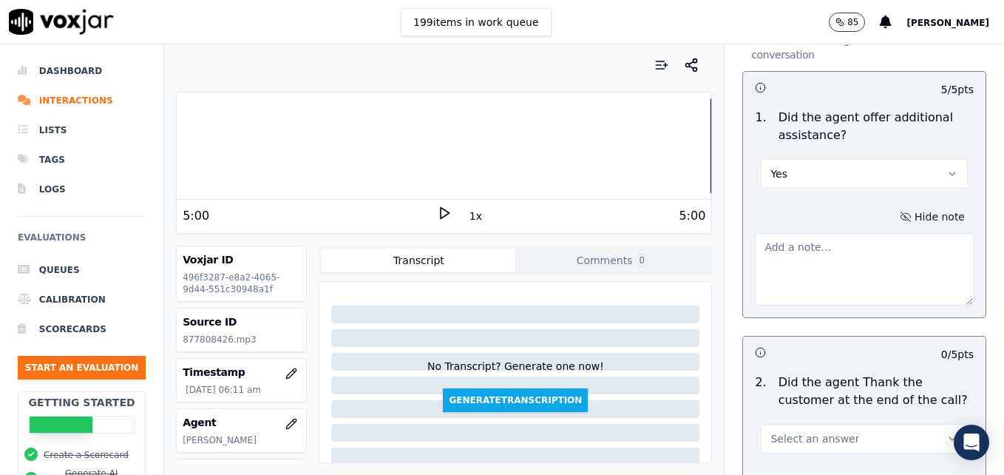
click at [836, 233] on textarea at bounding box center [864, 269] width 219 height 72
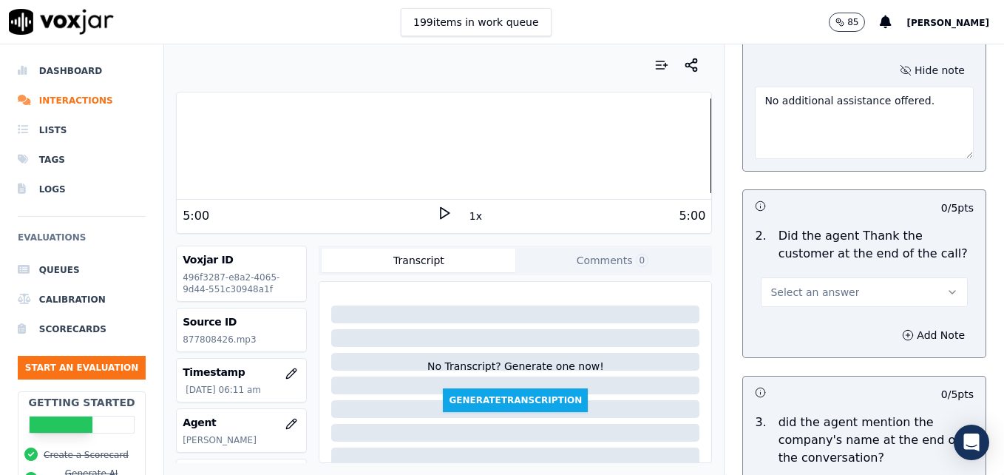
scroll to position [2737, 0]
type textarea "No additional assistance offered."
click at [947, 285] on icon "button" at bounding box center [953, 291] width 12 height 12
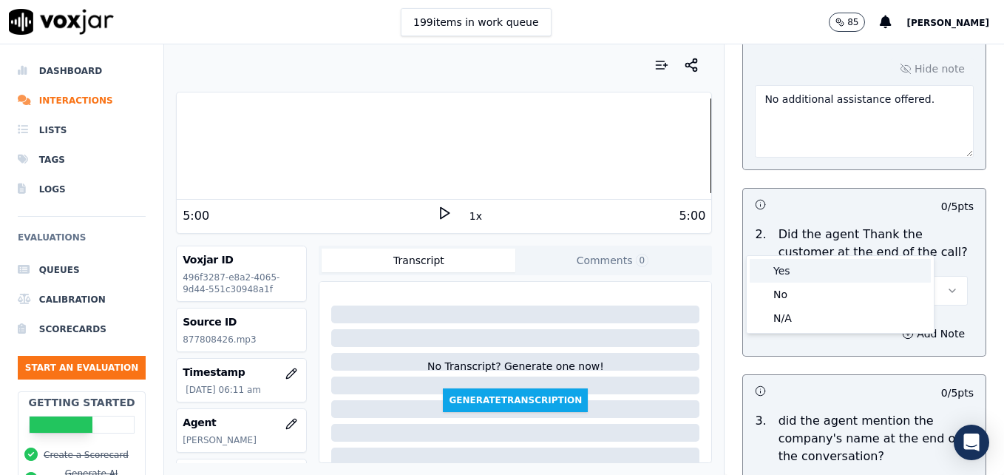
click at [821, 272] on div "Yes" at bounding box center [840, 271] width 181 height 24
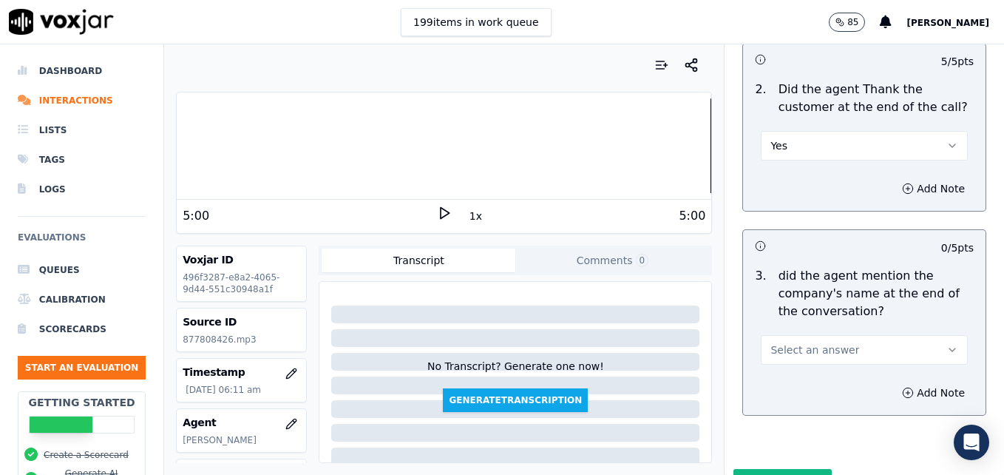
scroll to position [2891, 0]
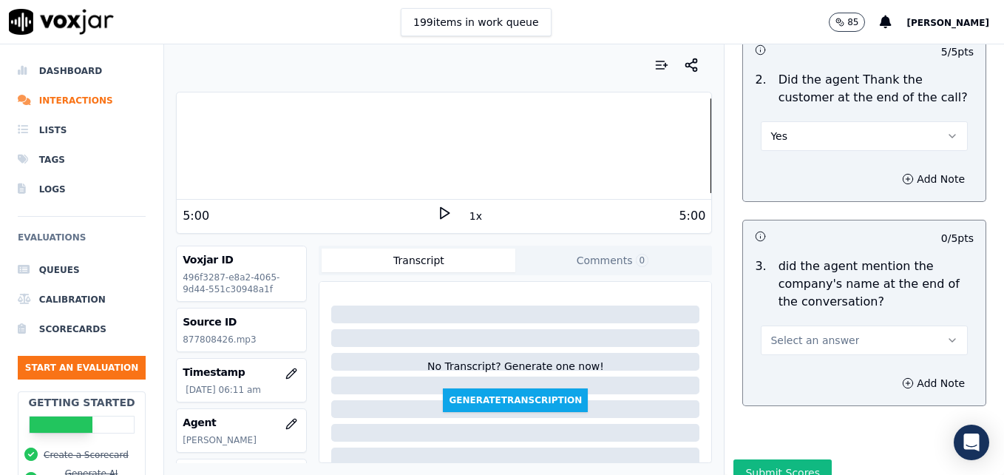
drag, startPoint x: 918, startPoint y: 279, endPoint x: 899, endPoint y: 290, distance: 22.2
click at [918, 325] on button "Select an answer" at bounding box center [864, 340] width 207 height 30
click at [807, 320] on div "Yes" at bounding box center [840, 320] width 181 height 24
click at [768, 459] on button "Submit Scores" at bounding box center [783, 472] width 98 height 27
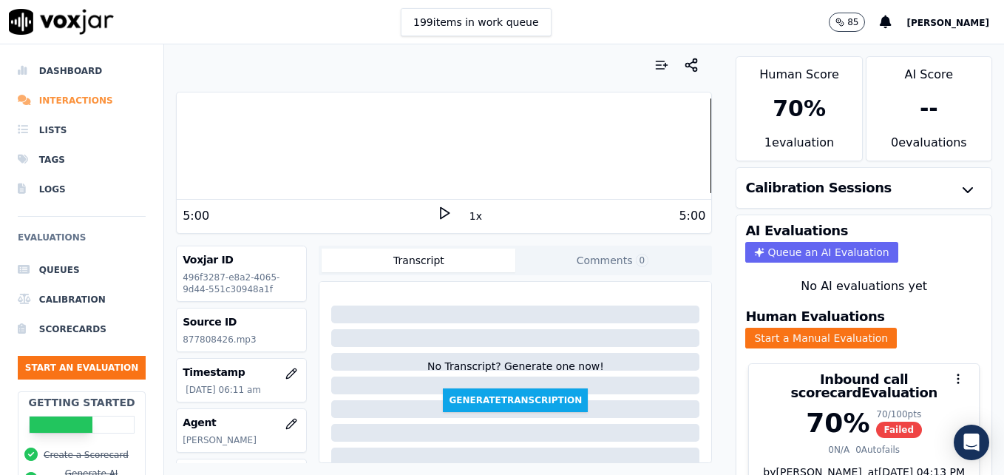
click at [75, 98] on li "Interactions" at bounding box center [82, 101] width 128 height 30
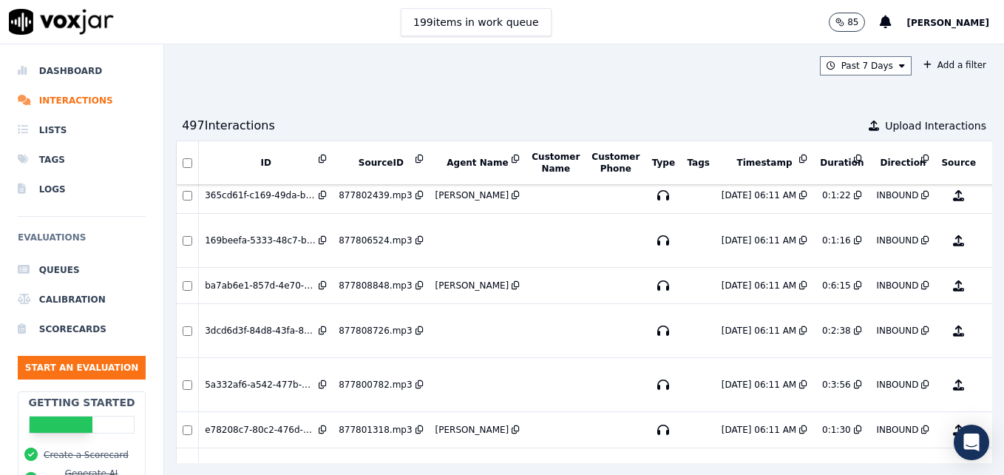
scroll to position [2797, 0]
click at [988, 237] on button "No Evaluation Yet" at bounding box center [1017, 239] width 58 height 41
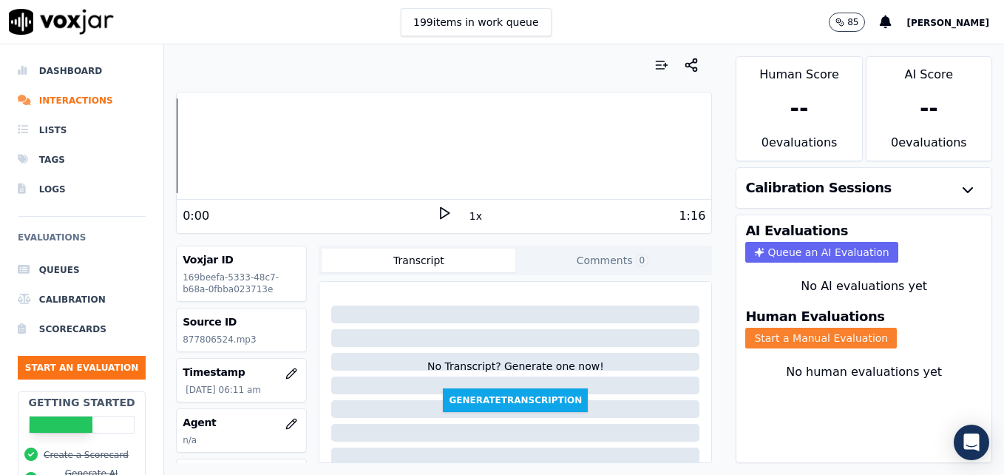
click at [786, 339] on button "Start a Manual Evaluation" at bounding box center [822, 338] width 152 height 21
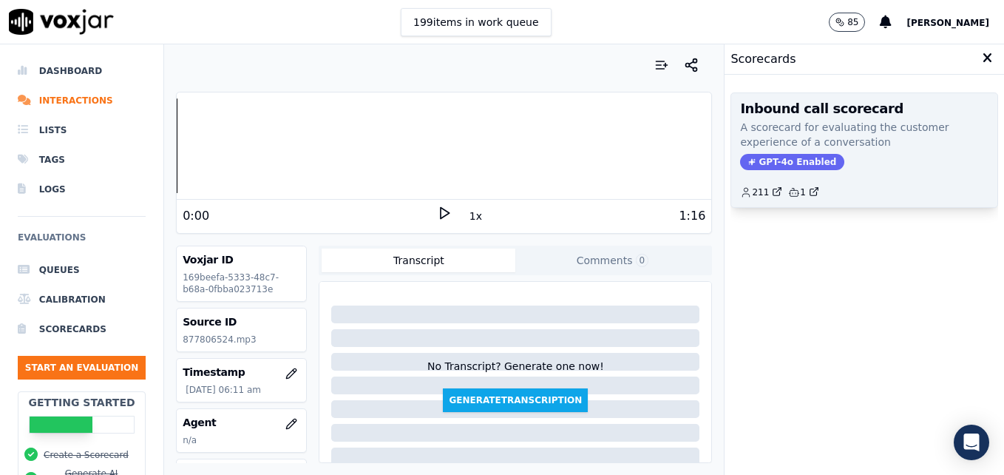
click at [766, 158] on span "GPT-4o Enabled" at bounding box center [792, 162] width 104 height 16
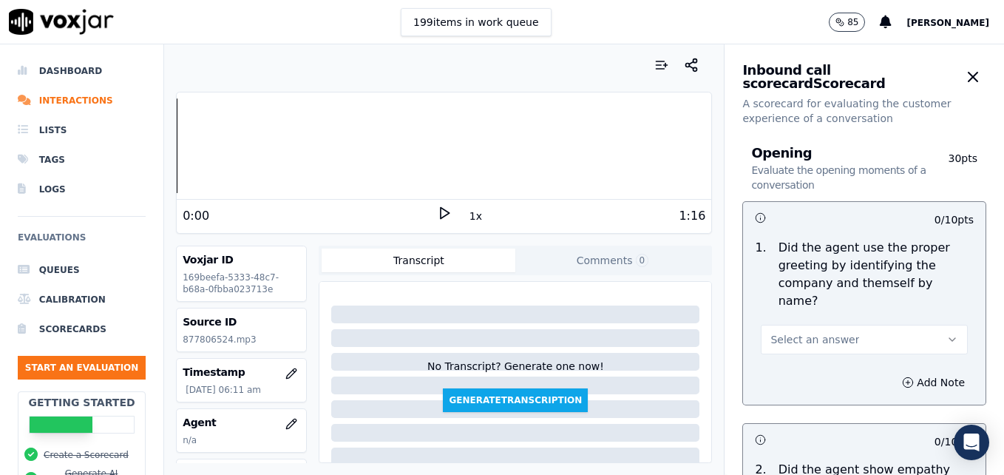
click at [437, 211] on icon at bounding box center [444, 213] width 15 height 15
click at [286, 422] on icon "button" at bounding box center [292, 424] width 12 height 12
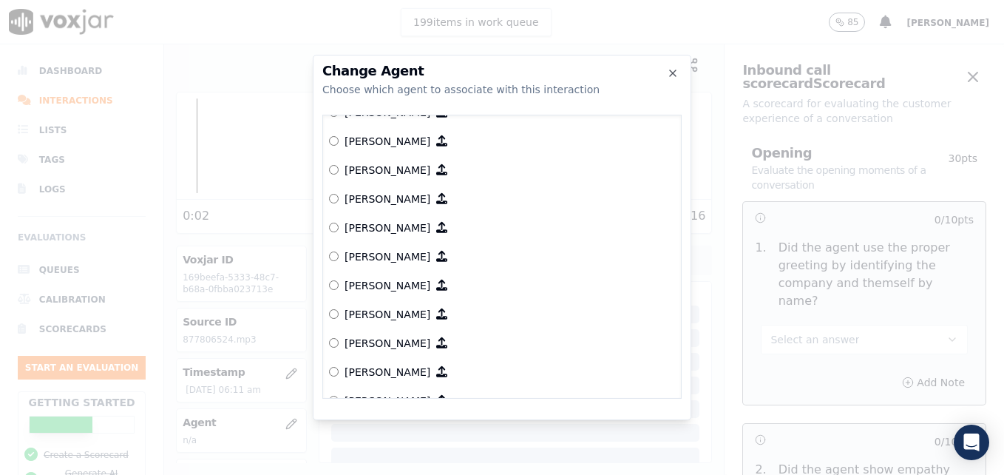
scroll to position [739, 0]
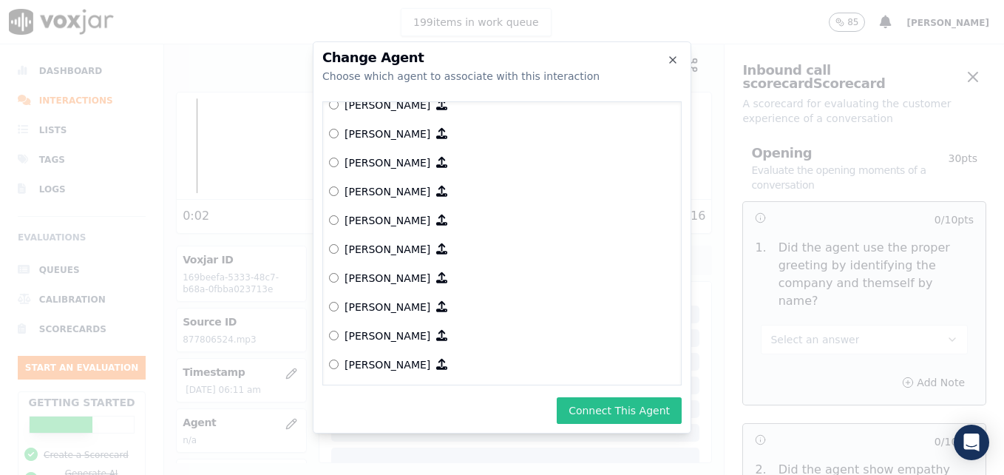
click at [669, 411] on button "Connect This Agent" at bounding box center [619, 410] width 125 height 27
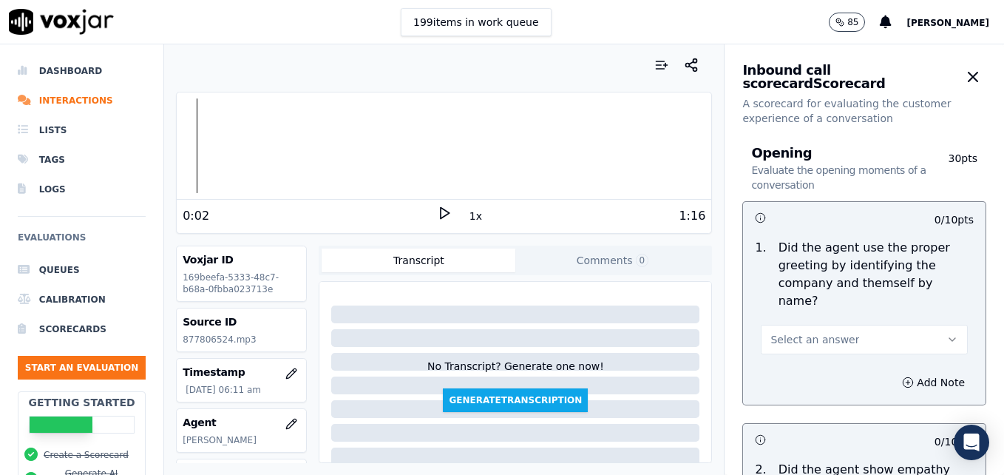
click at [947, 334] on icon "button" at bounding box center [953, 340] width 12 height 12
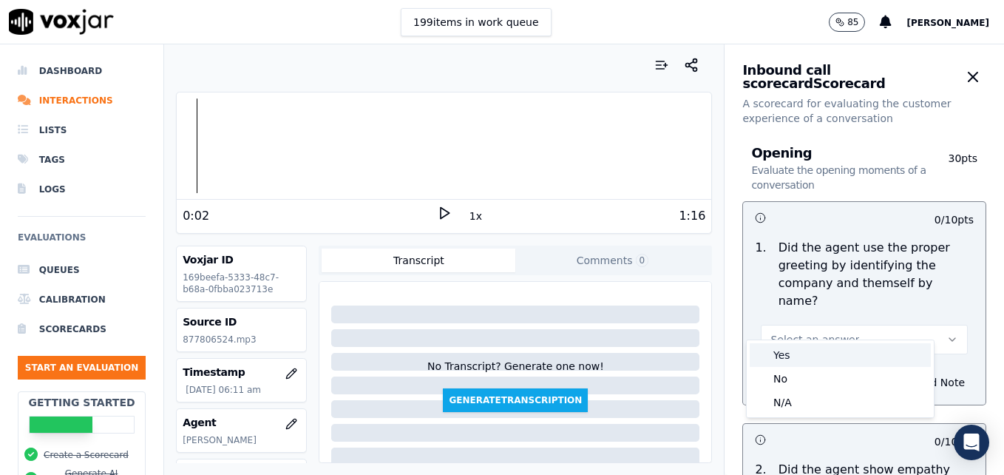
click at [770, 348] on div "Yes" at bounding box center [840, 355] width 181 height 24
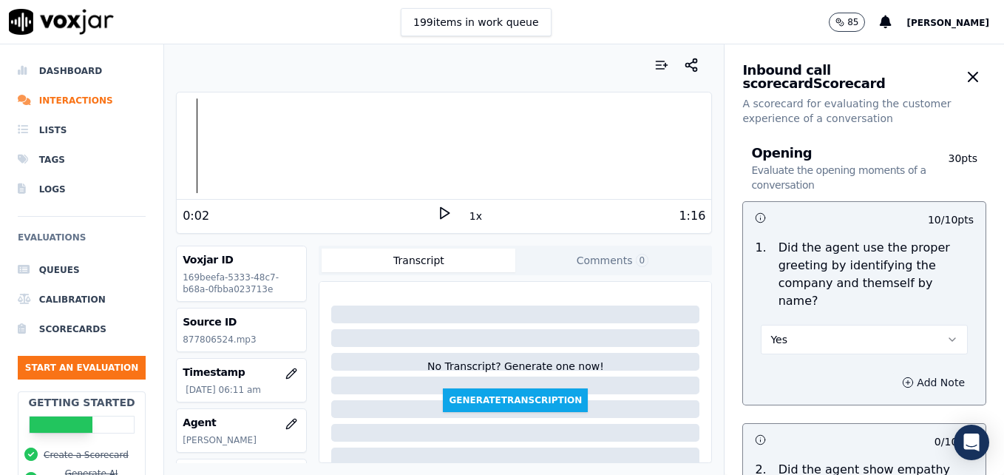
click at [902, 376] on icon "button" at bounding box center [908, 382] width 12 height 12
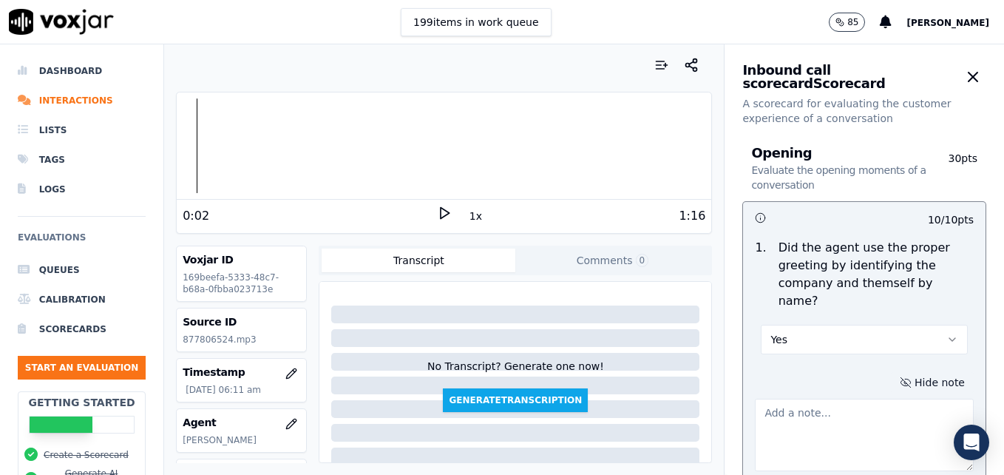
click at [838, 399] on textarea at bounding box center [864, 435] width 219 height 72
click at [801, 399] on textarea "Scheduling not included in greeting." at bounding box center [864, 435] width 219 height 72
click at [755, 399] on textarea "Scheduling" not included in greeting." at bounding box center [864, 435] width 219 height 72
type textarea ""Scheduling" not included in greeting."
click at [437, 208] on icon at bounding box center [444, 213] width 15 height 15
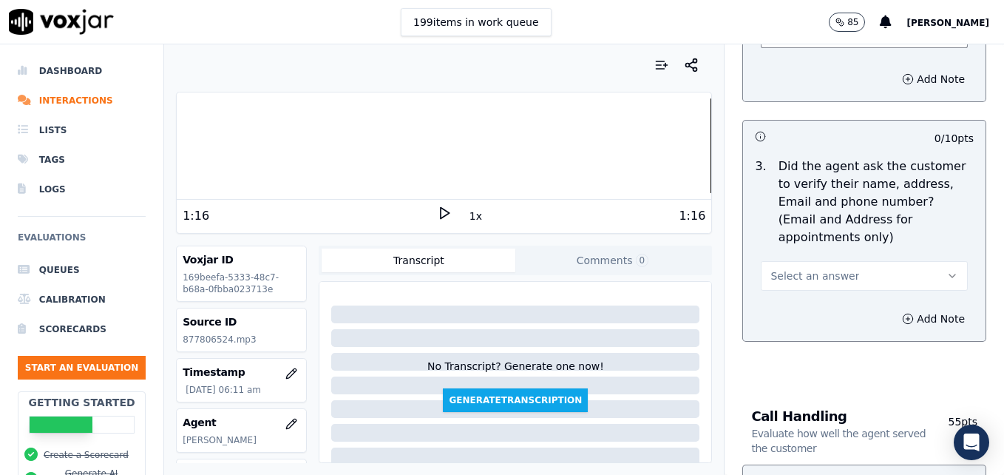
scroll to position [740, 0]
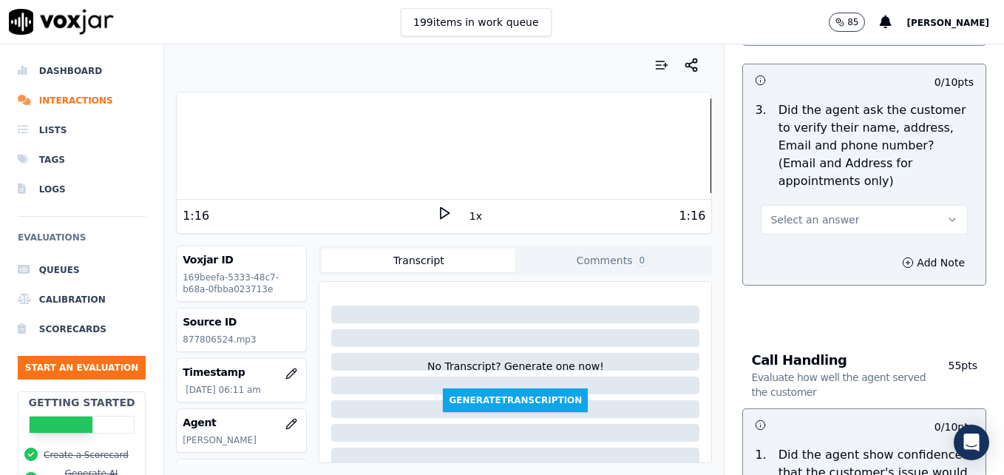
click at [908, 205] on button "Select an answer" at bounding box center [864, 220] width 207 height 30
click at [802, 238] on div "No" at bounding box center [840, 241] width 181 height 24
click at [902, 257] on icon "button" at bounding box center [908, 263] width 12 height 12
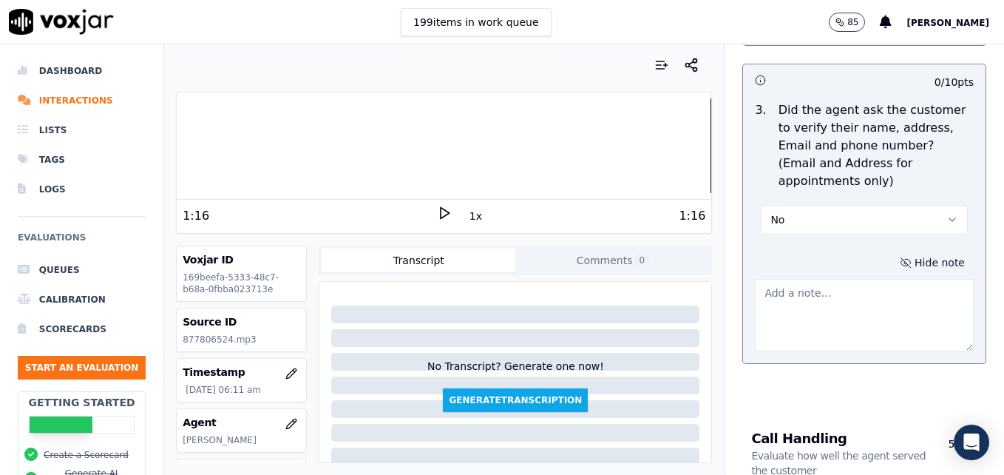
click at [849, 283] on textarea at bounding box center [864, 315] width 219 height 72
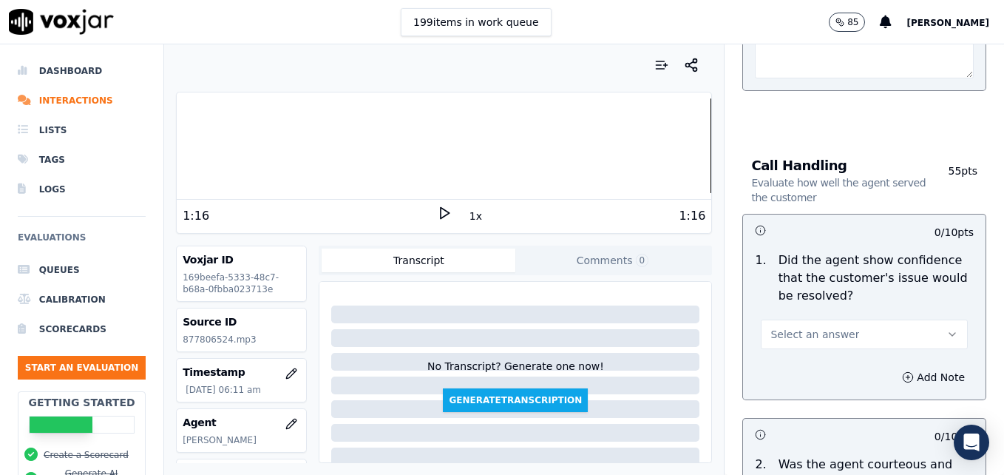
scroll to position [1036, 0]
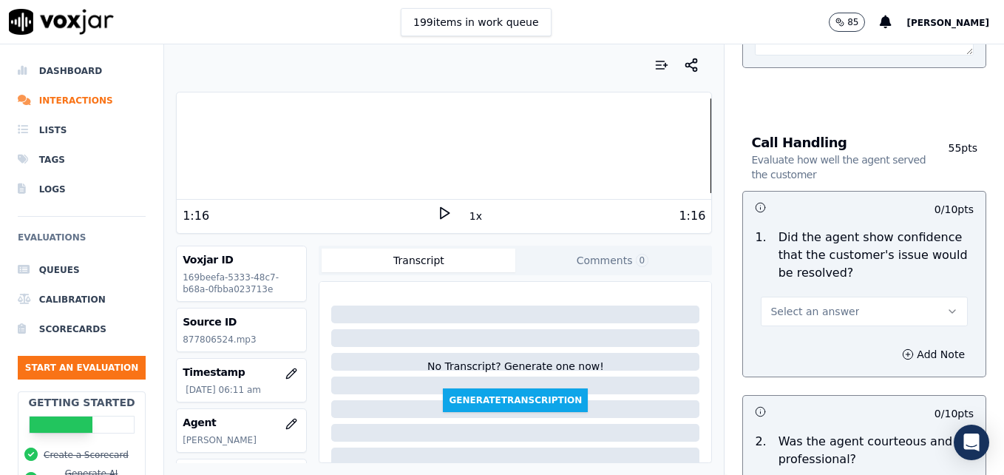
type textarea "Customer phone number not verified."
click at [947, 305] on icon "button" at bounding box center [953, 311] width 12 height 12
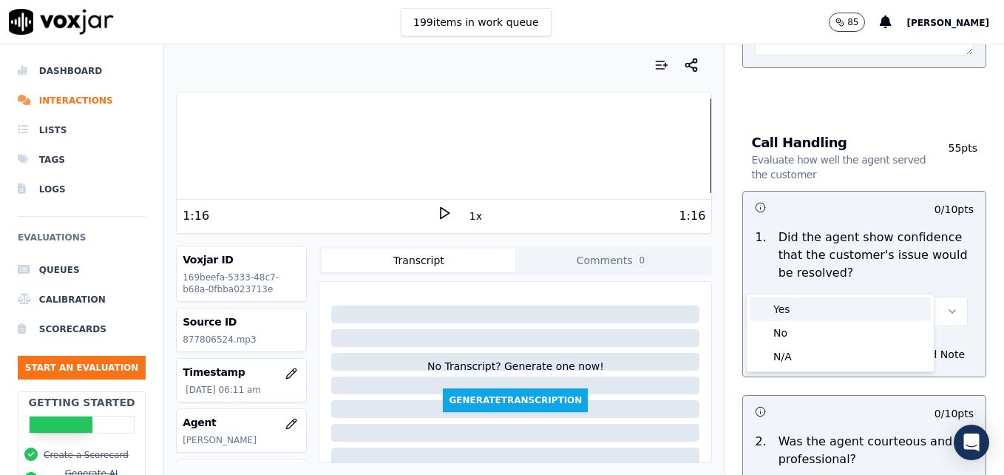
click at [788, 305] on div "Yes" at bounding box center [840, 309] width 181 height 24
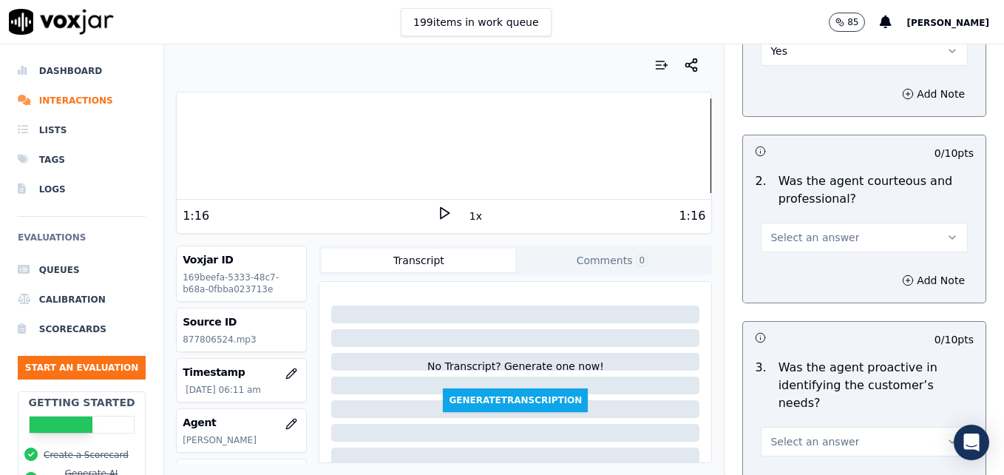
scroll to position [1331, 0]
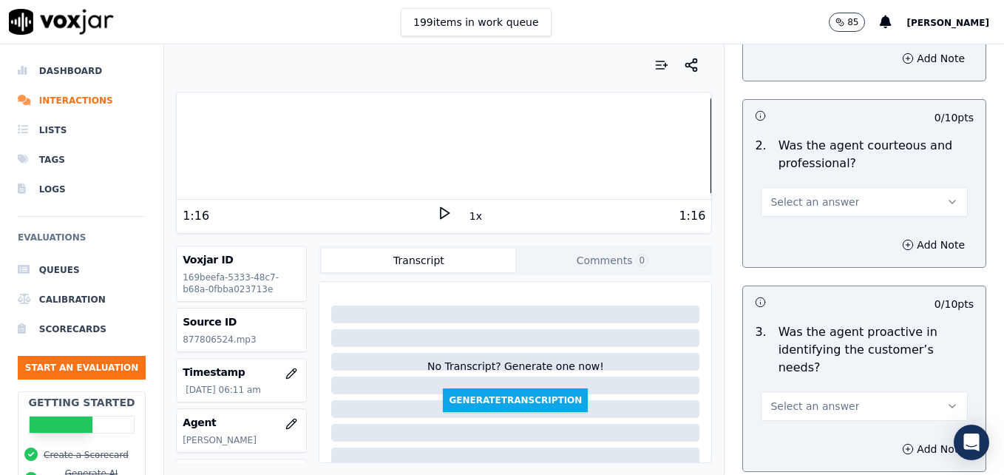
click at [906, 187] on button "Select an answer" at bounding box center [864, 202] width 207 height 30
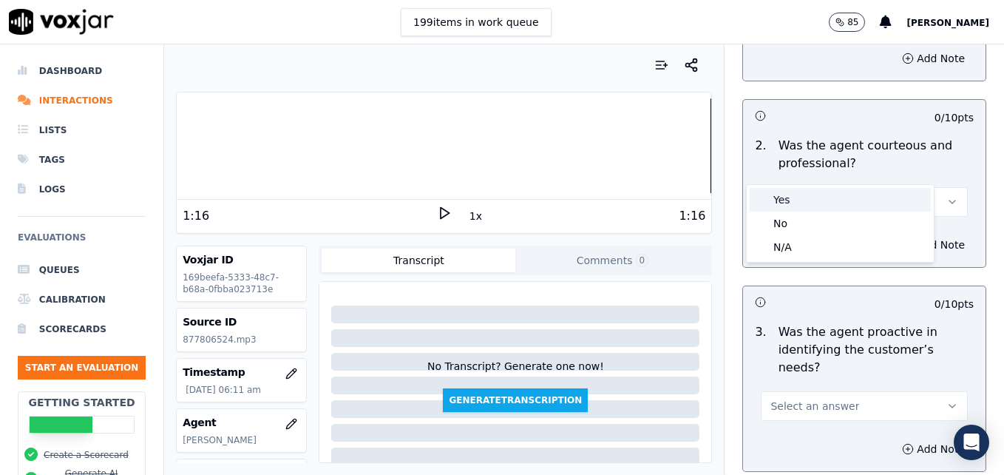
click at [787, 200] on div "Yes" at bounding box center [840, 200] width 181 height 24
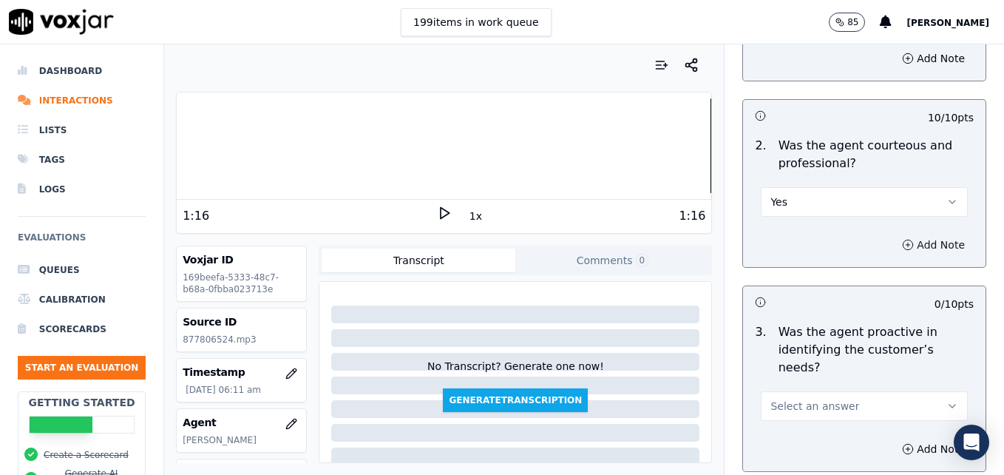
click at [902, 239] on icon "button" at bounding box center [908, 245] width 12 height 12
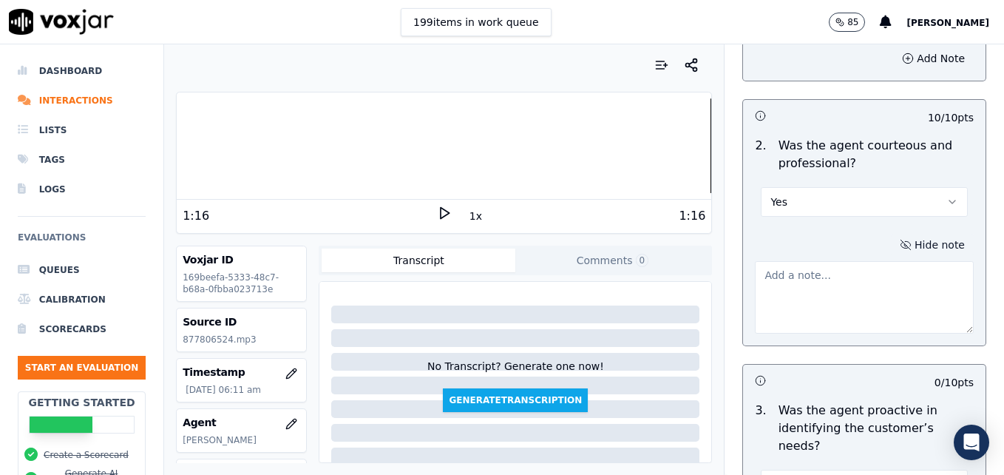
click at [811, 261] on textarea at bounding box center [864, 297] width 219 height 72
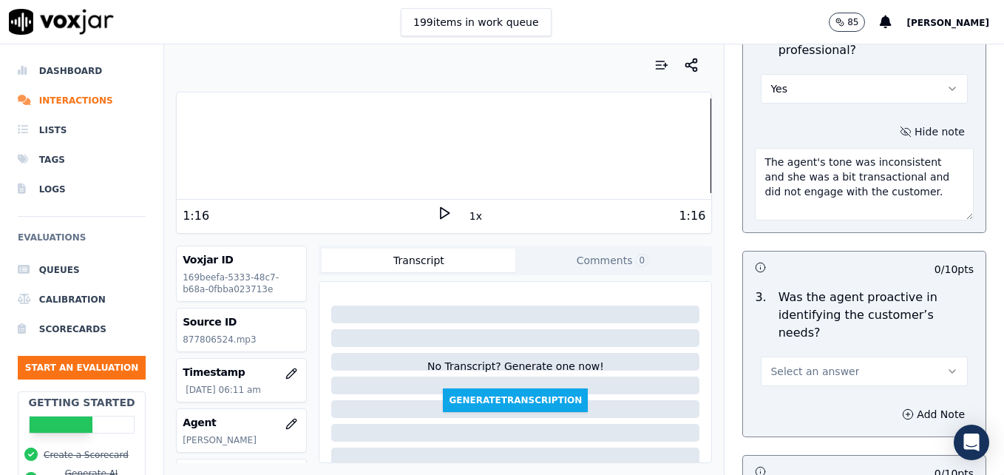
scroll to position [1479, 0]
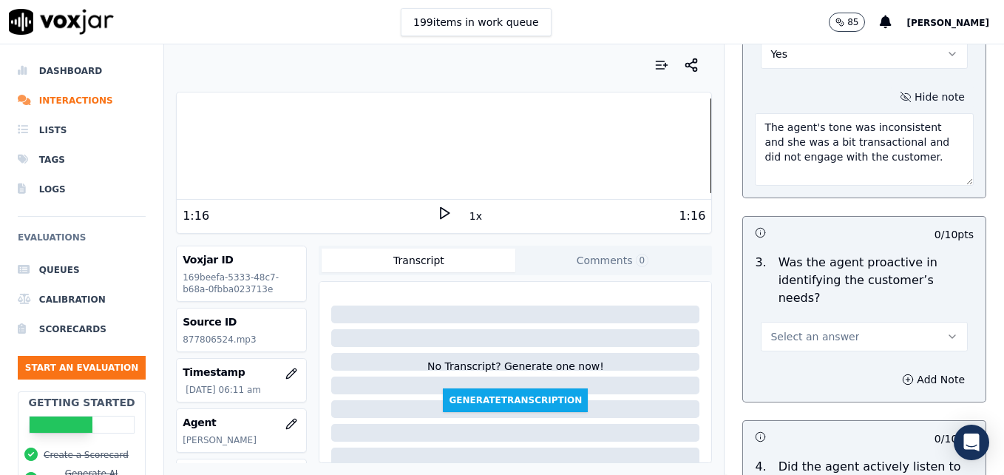
type textarea "The agent's tone was inconsistent and she was a bit transactional and did not e…"
click at [947, 331] on icon "button" at bounding box center [953, 337] width 12 height 12
click at [838, 314] on div "Yes" at bounding box center [840, 317] width 181 height 24
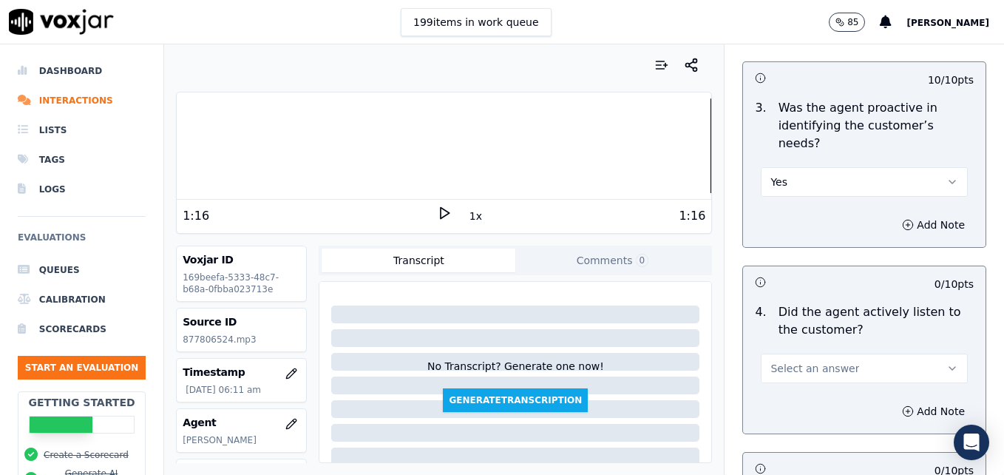
scroll to position [1701, 0]
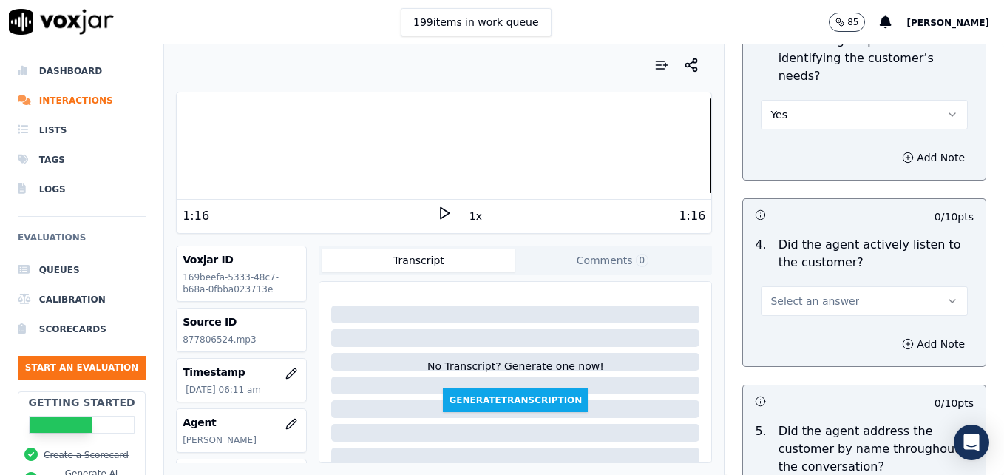
click at [947, 295] on icon "button" at bounding box center [953, 301] width 12 height 12
click at [857, 281] on div "Yes" at bounding box center [840, 281] width 181 height 24
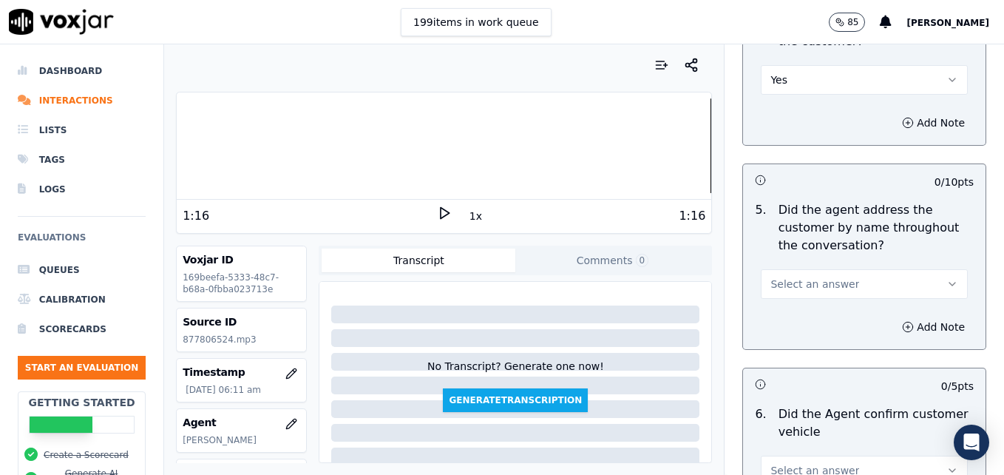
scroll to position [1923, 0]
drag, startPoint x: 925, startPoint y: 229, endPoint x: 905, endPoint y: 243, distance: 25.0
click at [925, 269] on button "Select an answer" at bounding box center [864, 284] width 207 height 30
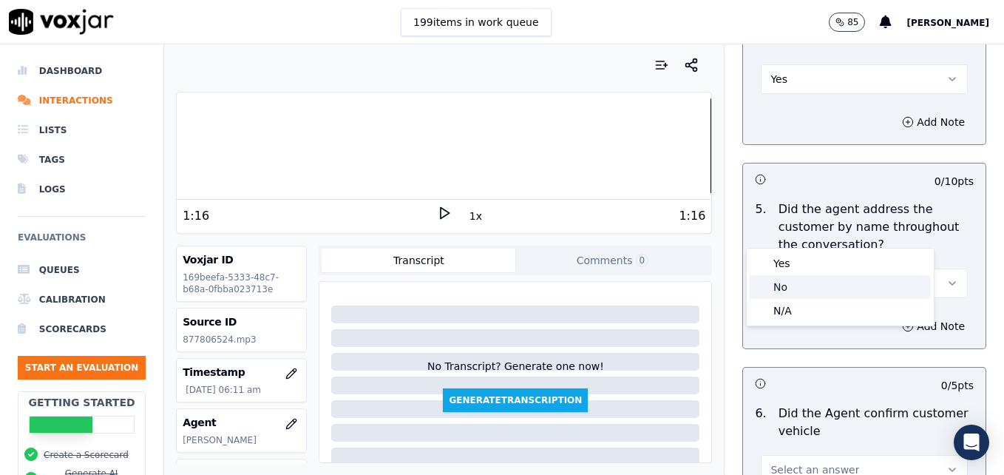
click at [838, 290] on div "No" at bounding box center [840, 287] width 181 height 24
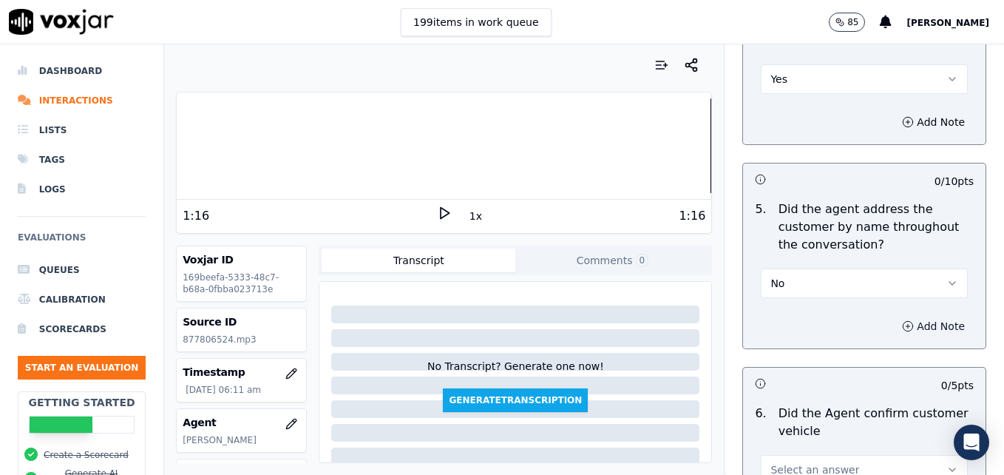
click at [894, 316] on button "Add Note" at bounding box center [934, 326] width 81 height 21
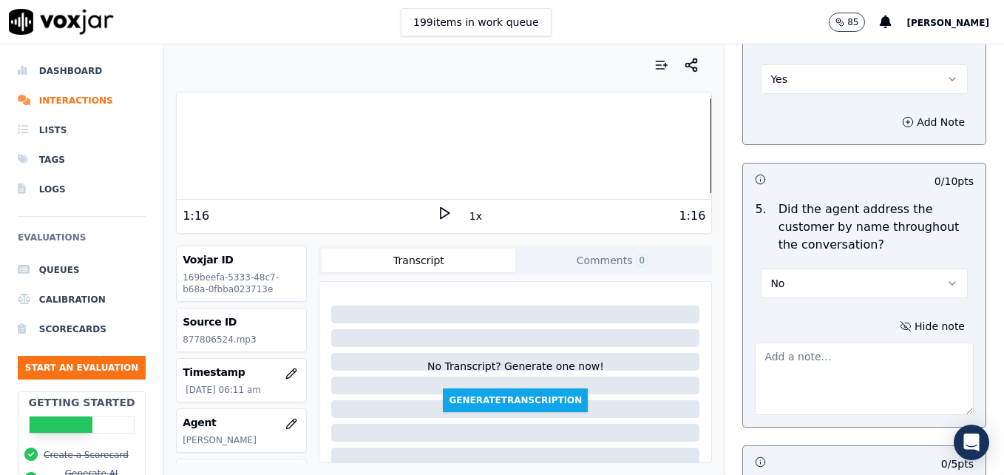
click at [874, 342] on textarea at bounding box center [864, 378] width 219 height 72
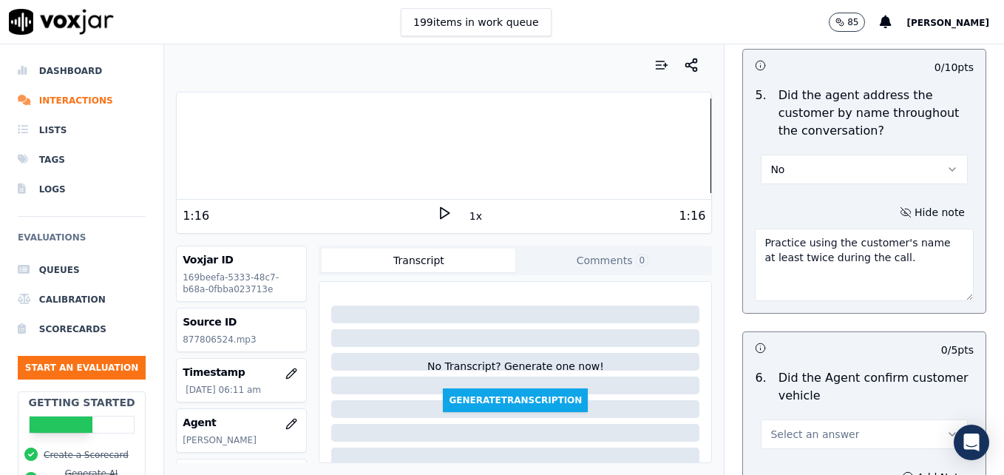
scroll to position [2071, 0]
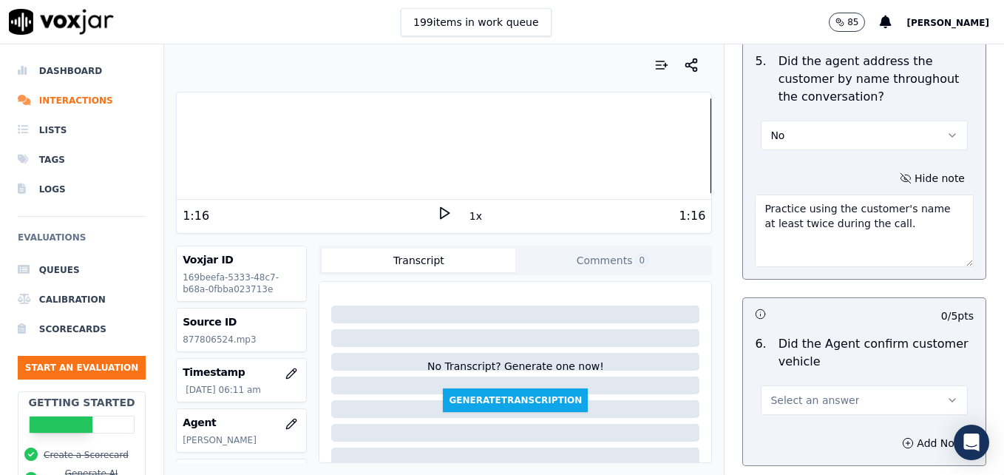
type textarea "Practice using the customer's name at least twice during the call."
click at [918, 382] on div "Select an answer" at bounding box center [864, 398] width 207 height 33
click at [947, 394] on icon "button" at bounding box center [953, 400] width 12 height 12
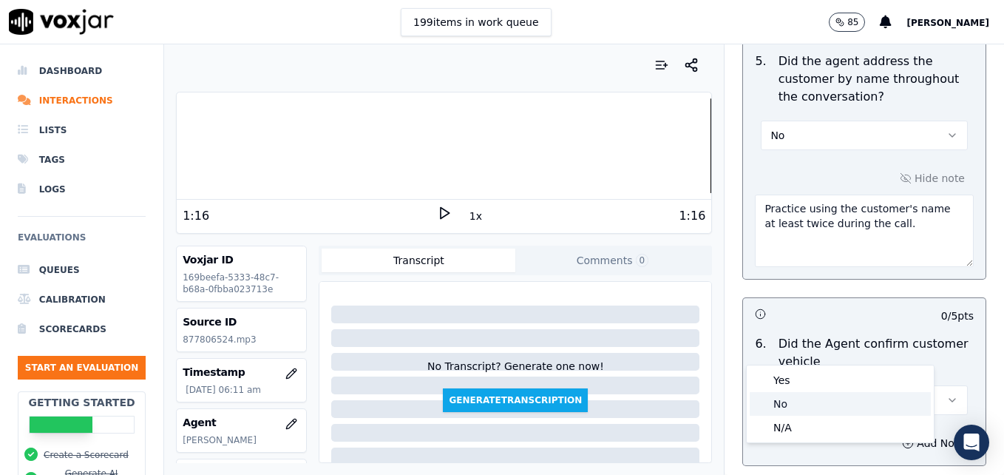
click at [806, 402] on div "No" at bounding box center [840, 404] width 181 height 24
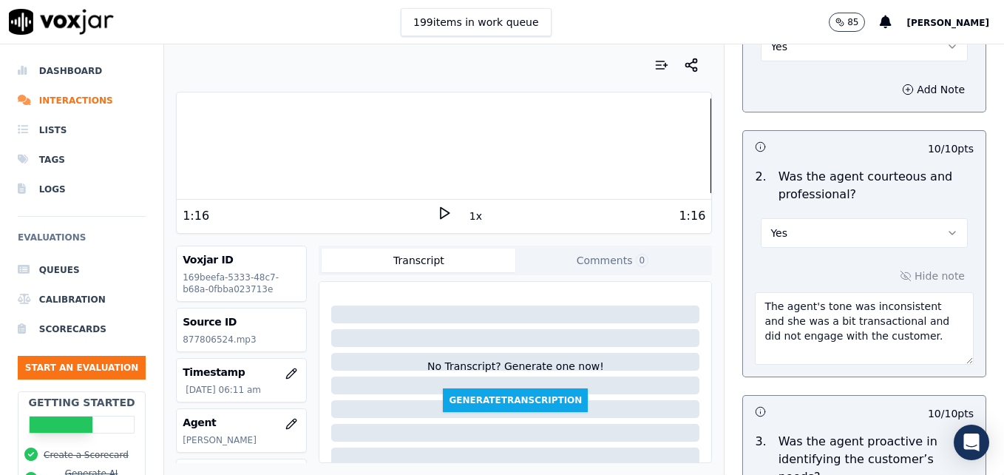
scroll to position [1331, 0]
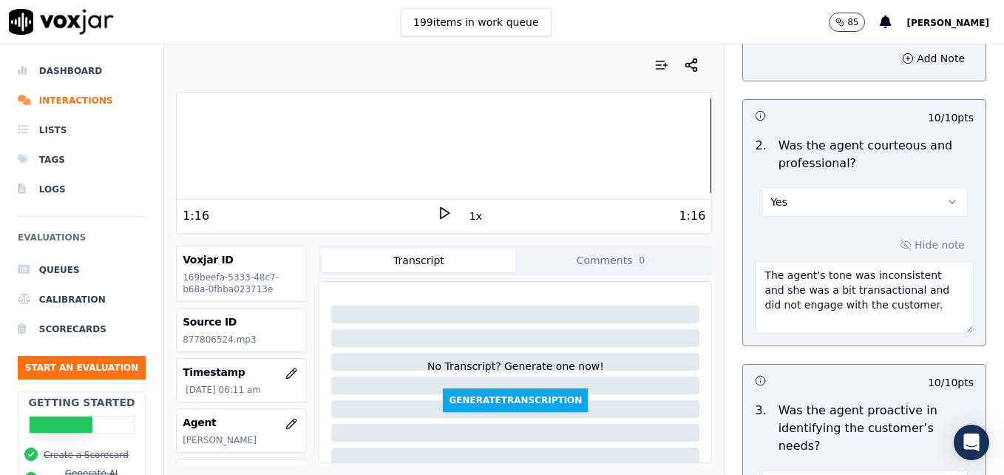
click at [437, 213] on icon at bounding box center [444, 213] width 15 height 15
click at [437, 210] on icon at bounding box center [444, 213] width 15 height 15
click at [889, 271] on textarea "The agent's tone was inconsistent and she was a bit transactional and did not e…" at bounding box center [864, 297] width 219 height 72
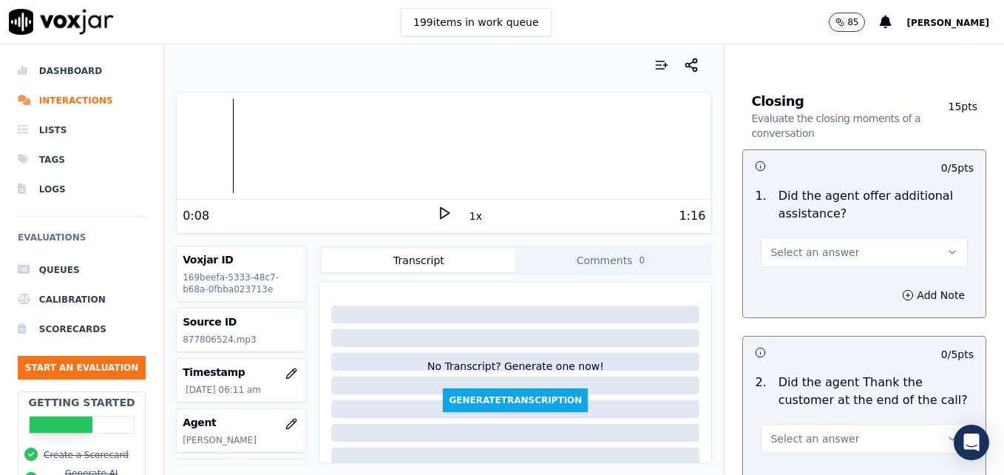
scroll to position [2515, 0]
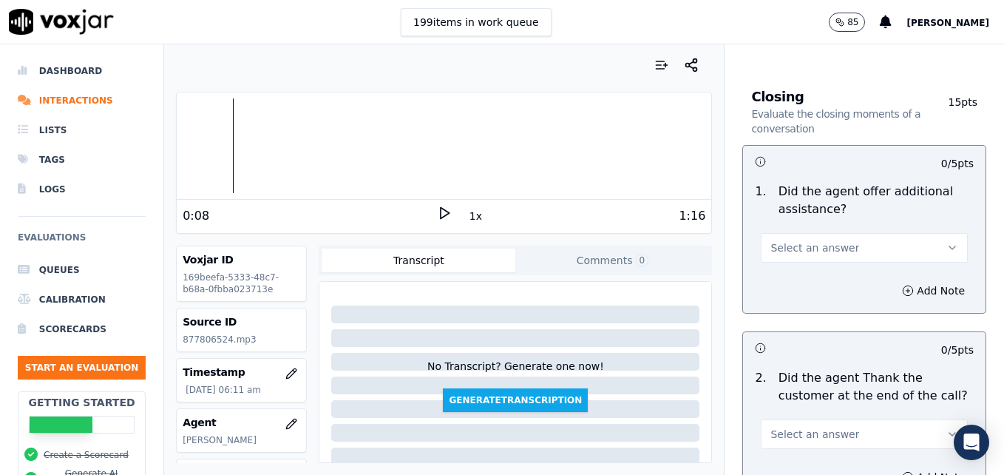
type textarea "The agent's tone was inconsistent and she was a bit transactional and did not e…"
click at [916, 233] on button "Select an answer" at bounding box center [864, 248] width 207 height 30
click at [786, 226] on div "Yes" at bounding box center [840, 228] width 181 height 24
click at [908, 288] on icon "button" at bounding box center [908, 290] width 0 height 4
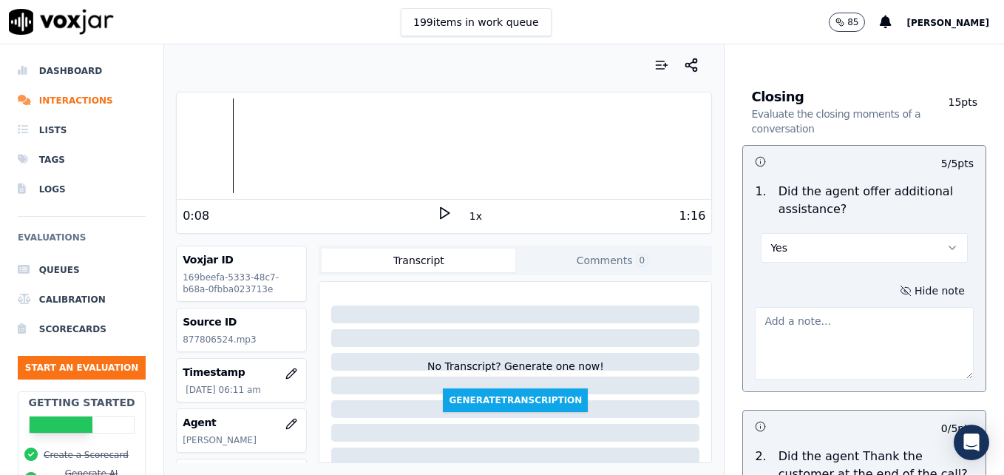
click at [837, 307] on textarea at bounding box center [864, 343] width 219 height 72
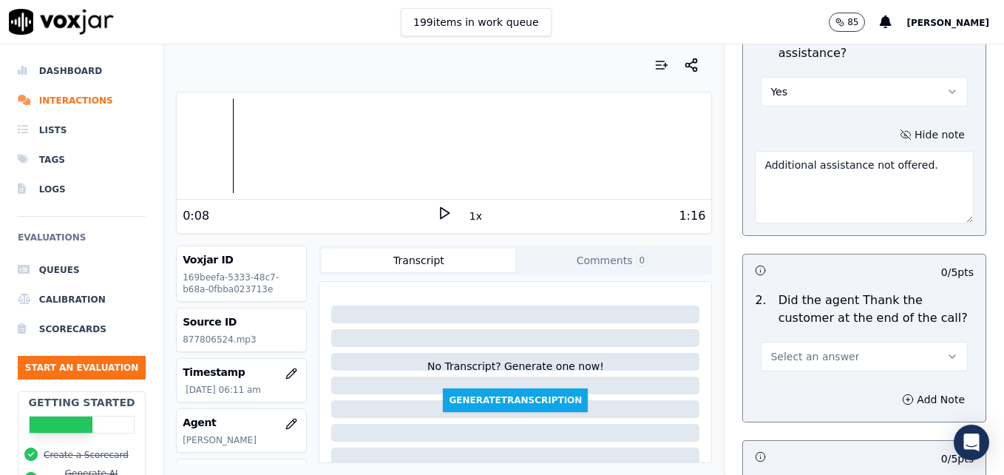
scroll to position [2737, 0]
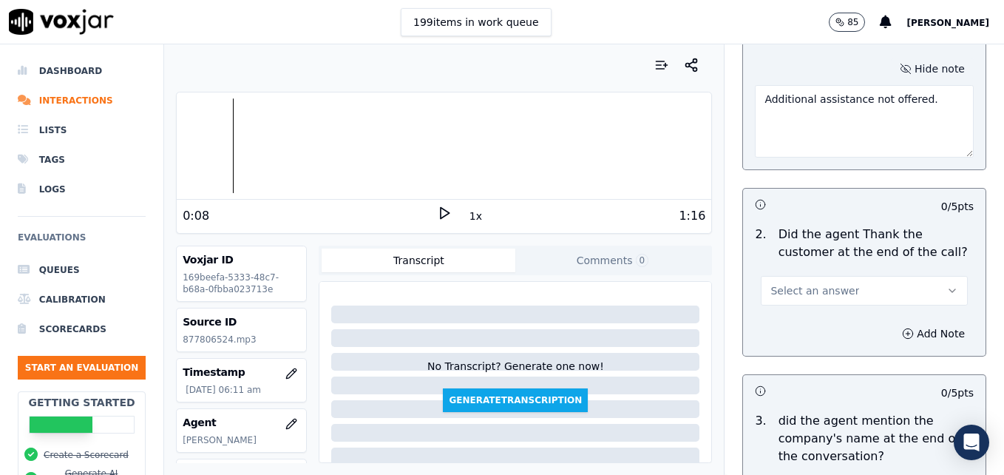
type textarea "Additional assistance not offered."
click at [947, 285] on icon "button" at bounding box center [953, 291] width 12 height 12
click at [800, 272] on div "Yes" at bounding box center [840, 271] width 181 height 24
click at [904, 328] on circle "button" at bounding box center [909, 333] width 10 height 10
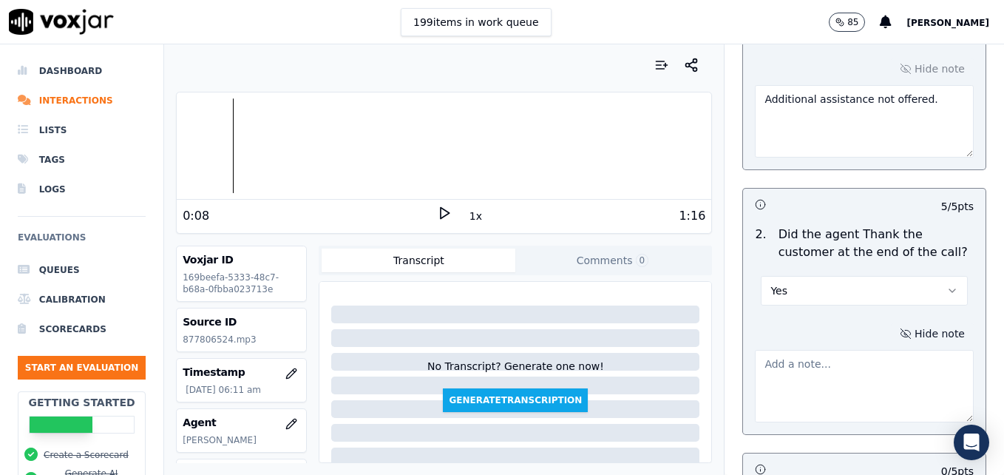
click at [845, 350] on textarea at bounding box center [864, 386] width 219 height 72
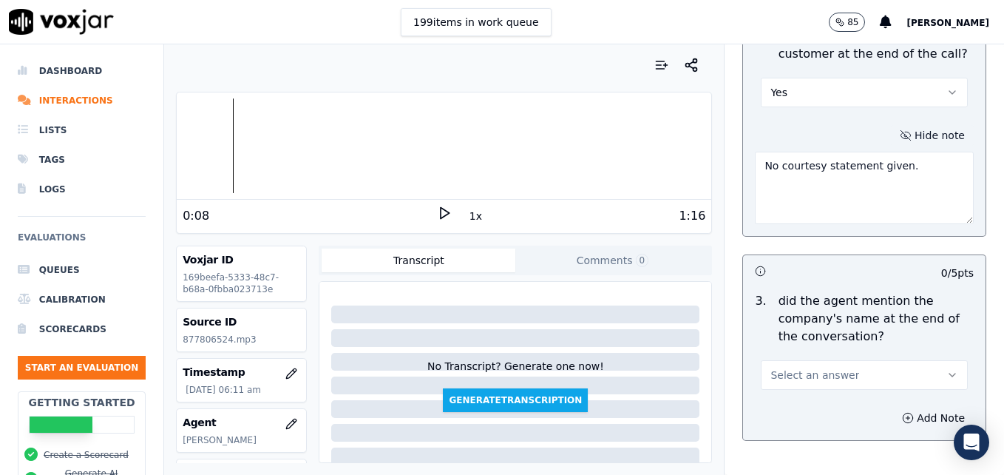
scroll to position [2959, 0]
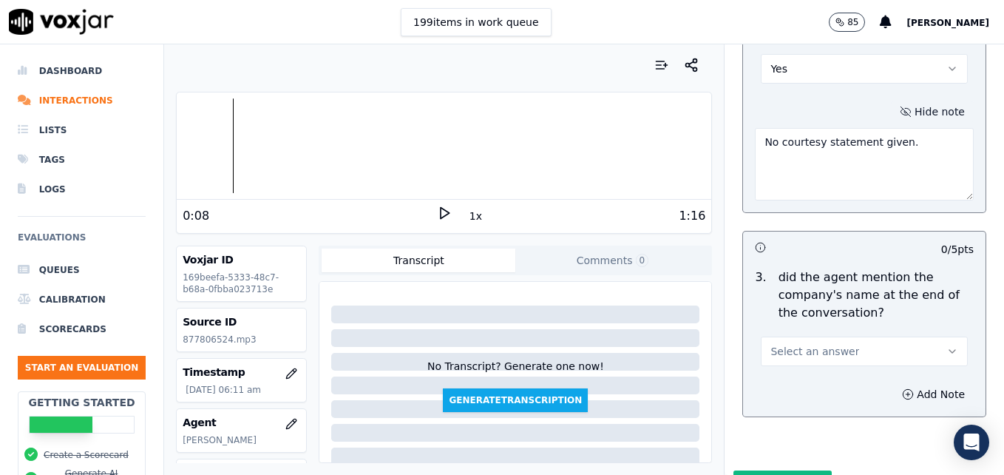
type textarea "No courtesy statement given."
click at [911, 337] on button "Select an answer" at bounding box center [864, 352] width 207 height 30
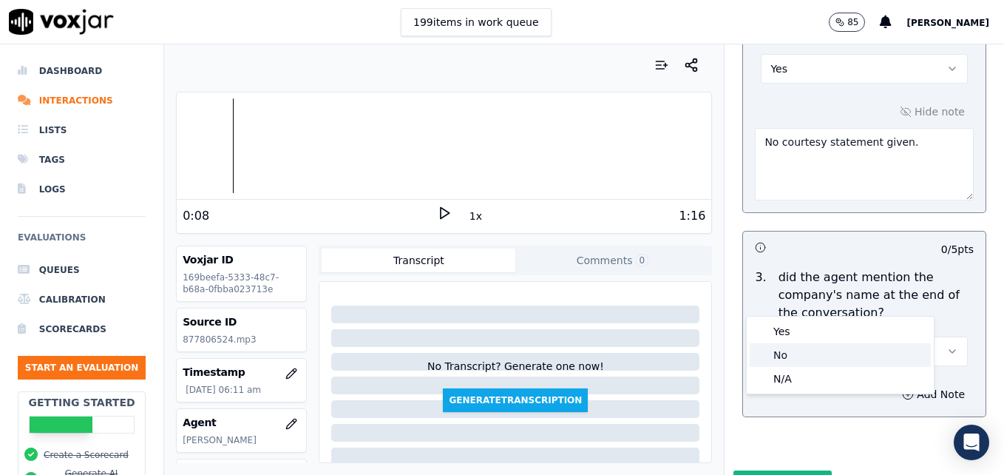
click at [785, 347] on div "No" at bounding box center [840, 355] width 181 height 24
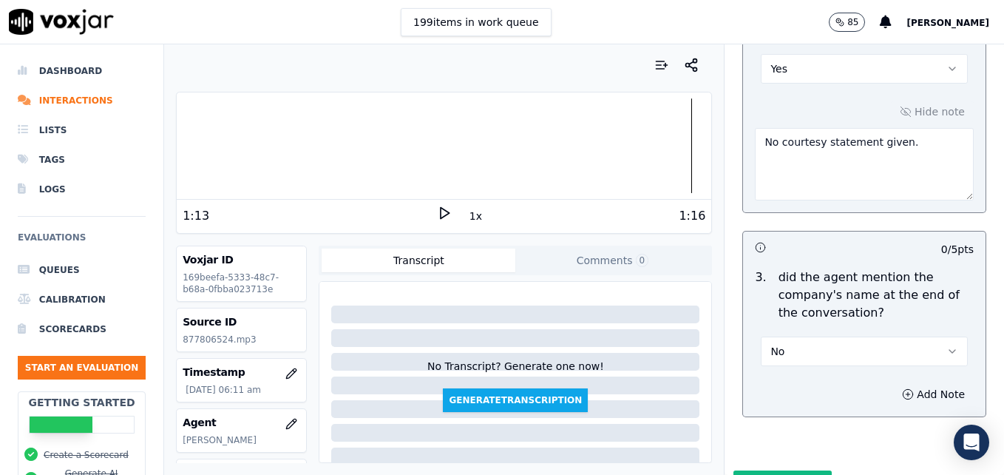
click at [441, 211] on polygon at bounding box center [445, 213] width 9 height 11
drag, startPoint x: 890, startPoint y: 91, endPoint x: 723, endPoint y: 91, distance: 167.2
click at [731, 91] on div "Closing Evaluate the closing moments of a conversation 15 pts 5 / 5 pts 1 . Did…" at bounding box center [865, 36] width 268 height 821
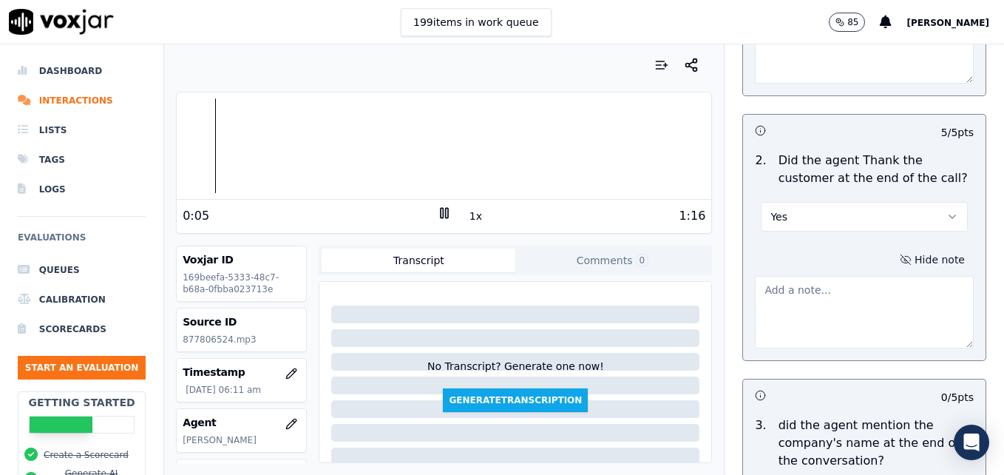
click at [437, 209] on icon at bounding box center [444, 213] width 15 height 15
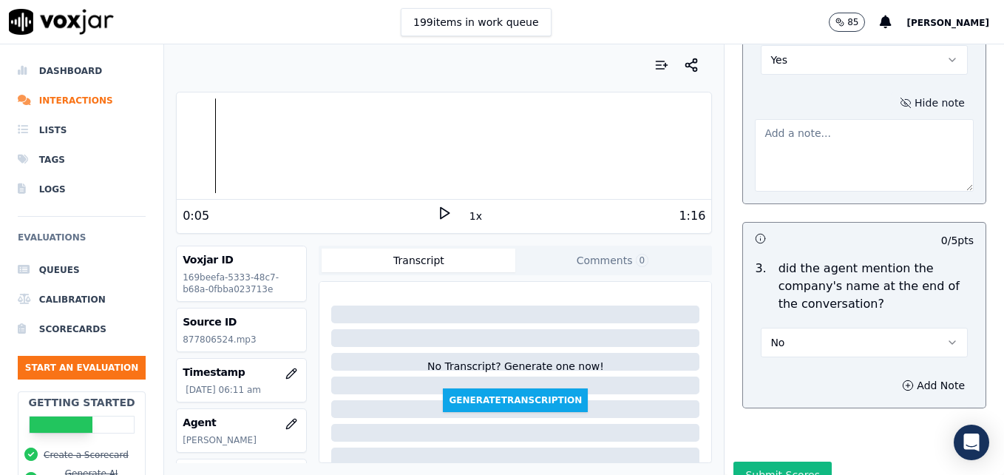
scroll to position [2970, 0]
click at [768, 459] on button "Submit Scores" at bounding box center [783, 472] width 98 height 27
